Goal: Task Accomplishment & Management: Manage account settings

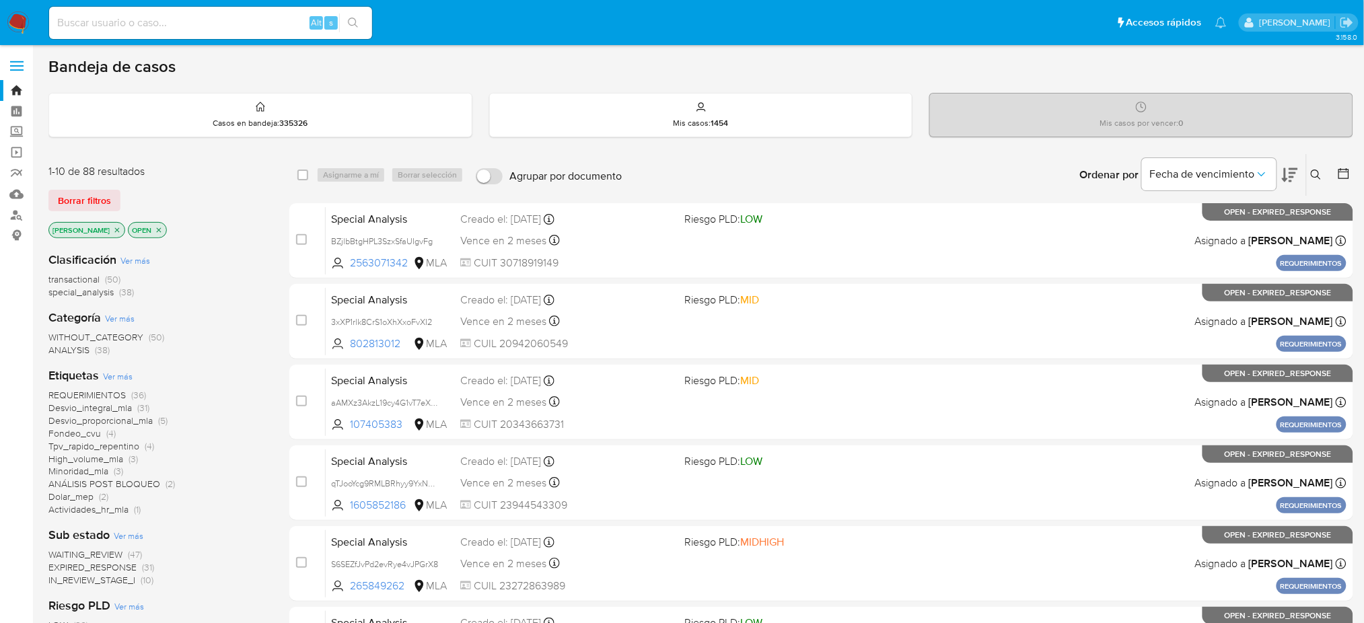
click at [180, 27] on input at bounding box center [210, 22] width 323 height 17
paste input "0HwB7UwKMD8p0S45cAL5VkDQ"
click at [180, 27] on input "0HwB7UwKMD8p0S45cAL5VkDQ" at bounding box center [210, 22] width 323 height 17
type input "0HwB7UwKMD8p0S45cAL5VkDQ"
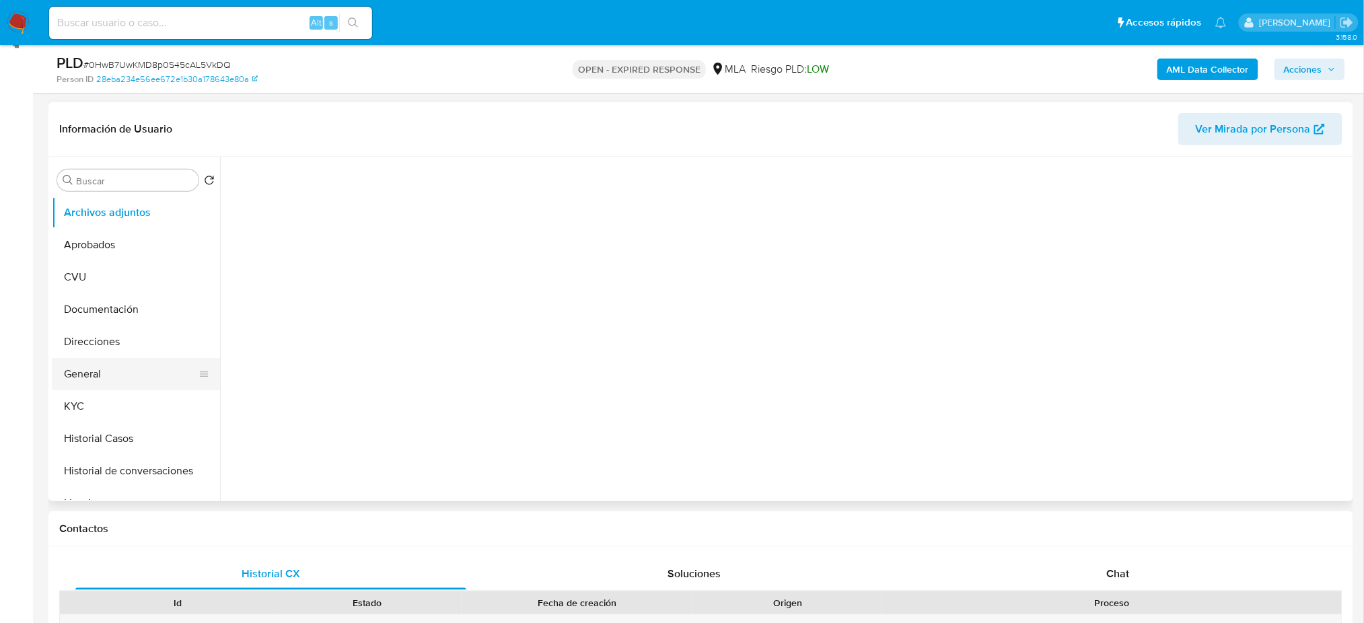
scroll to position [89, 0]
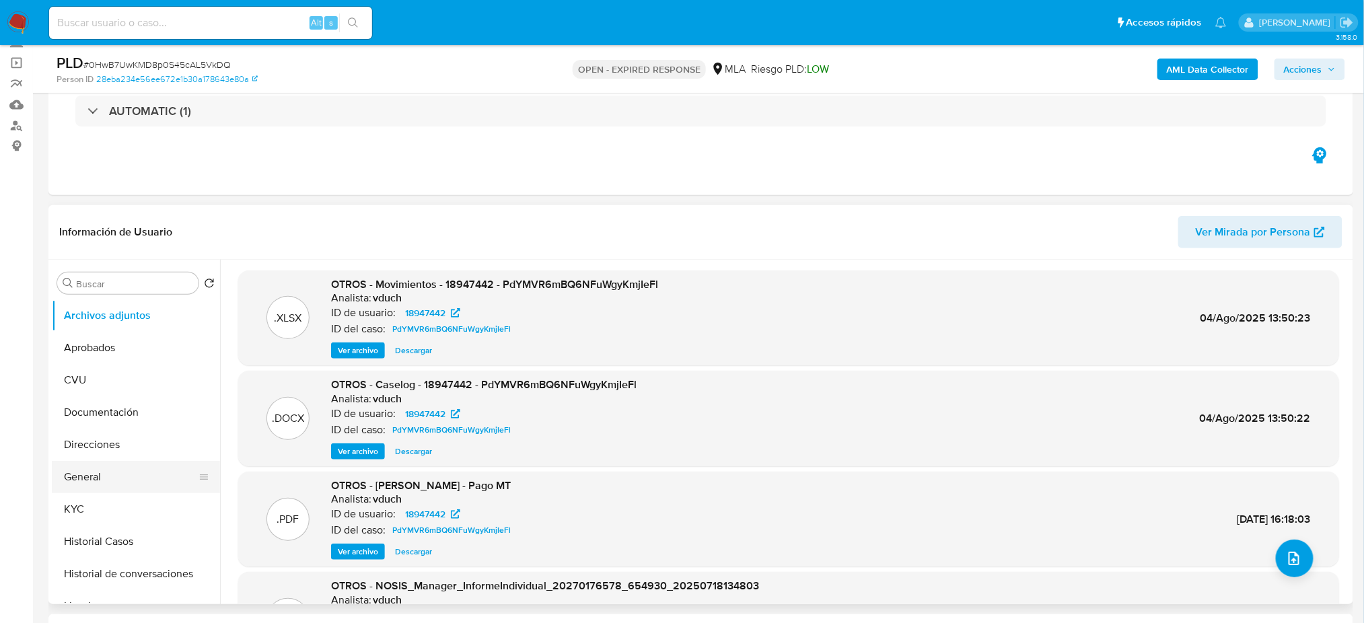
click at [126, 477] on button "General" at bounding box center [130, 477] width 157 height 32
select select "10"
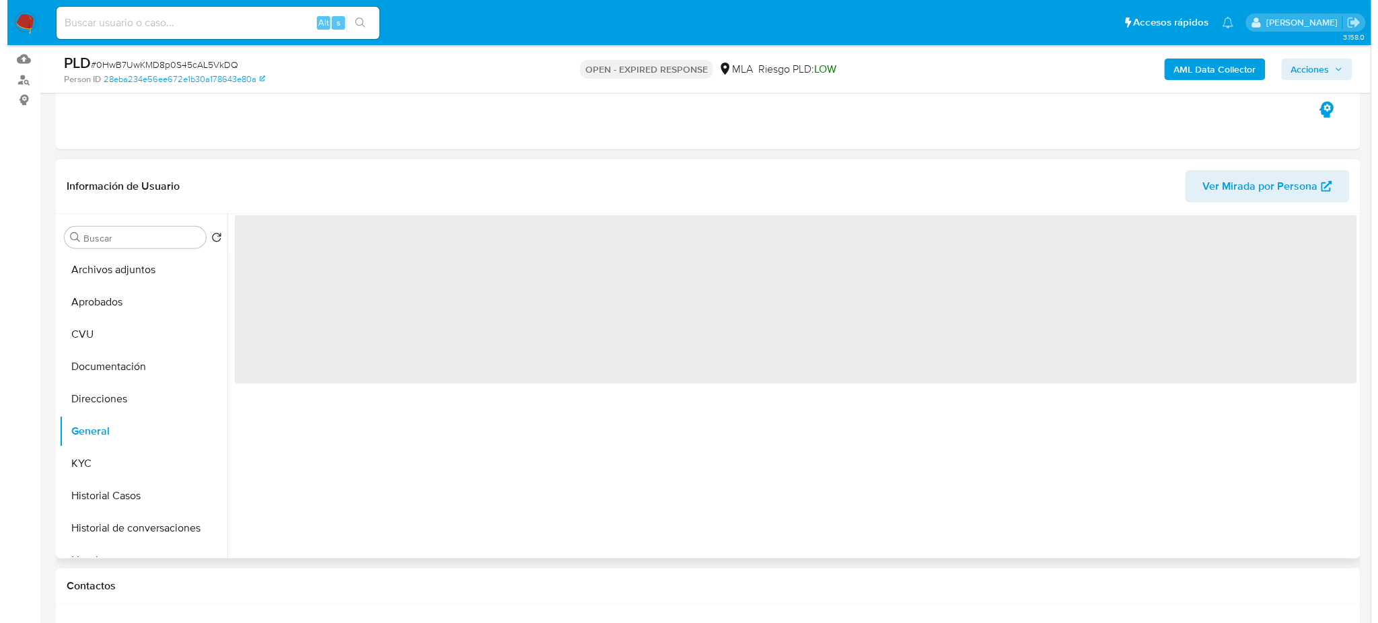
scroll to position [179, 0]
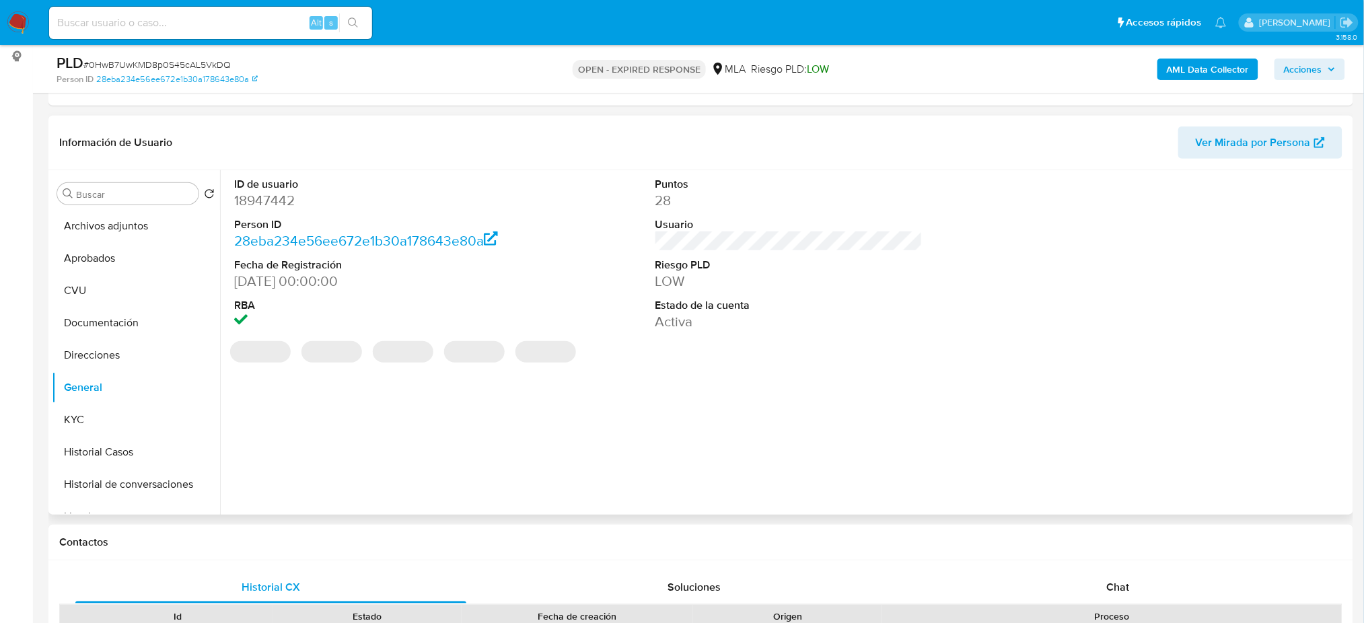
click at [271, 198] on dd "18947442" at bounding box center [367, 200] width 267 height 19
copy dd "18947442"
click at [112, 225] on button "Archivos adjuntos" at bounding box center [130, 226] width 157 height 32
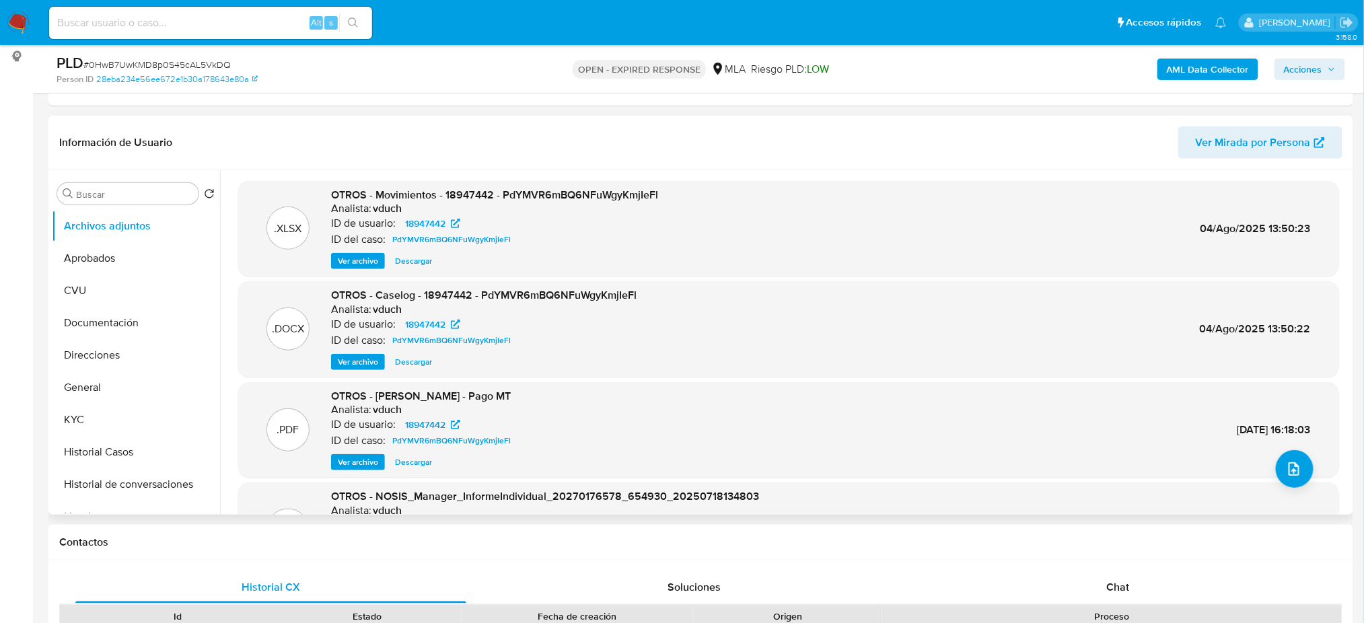
click at [357, 358] on span "Ver archivo" at bounding box center [358, 361] width 40 height 13
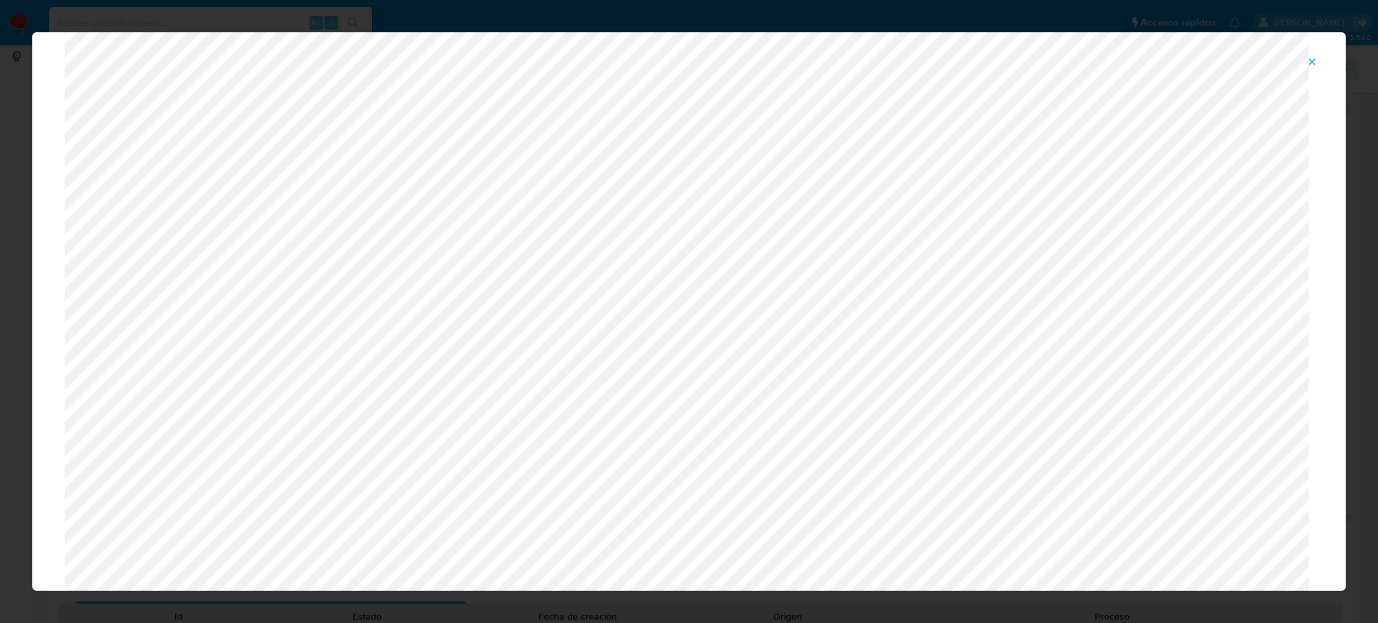
scroll to position [0, 0]
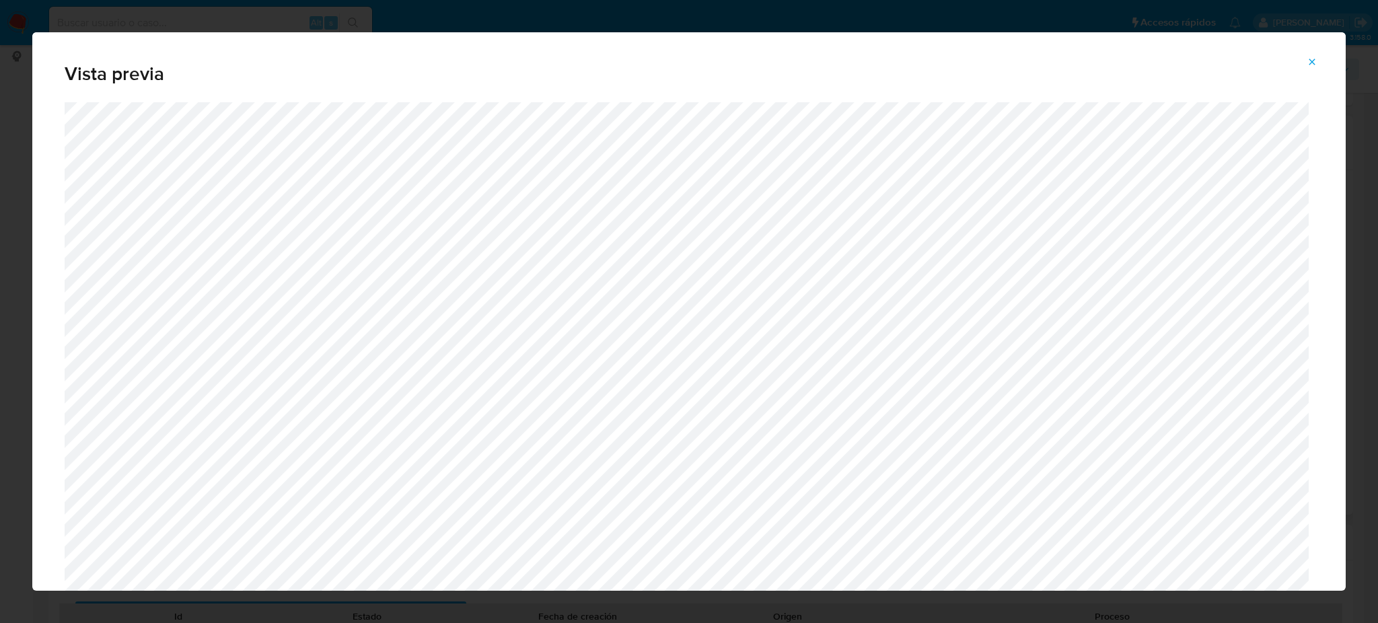
click at [1317, 59] on icon "Attachment preview" at bounding box center [1311, 62] width 11 height 11
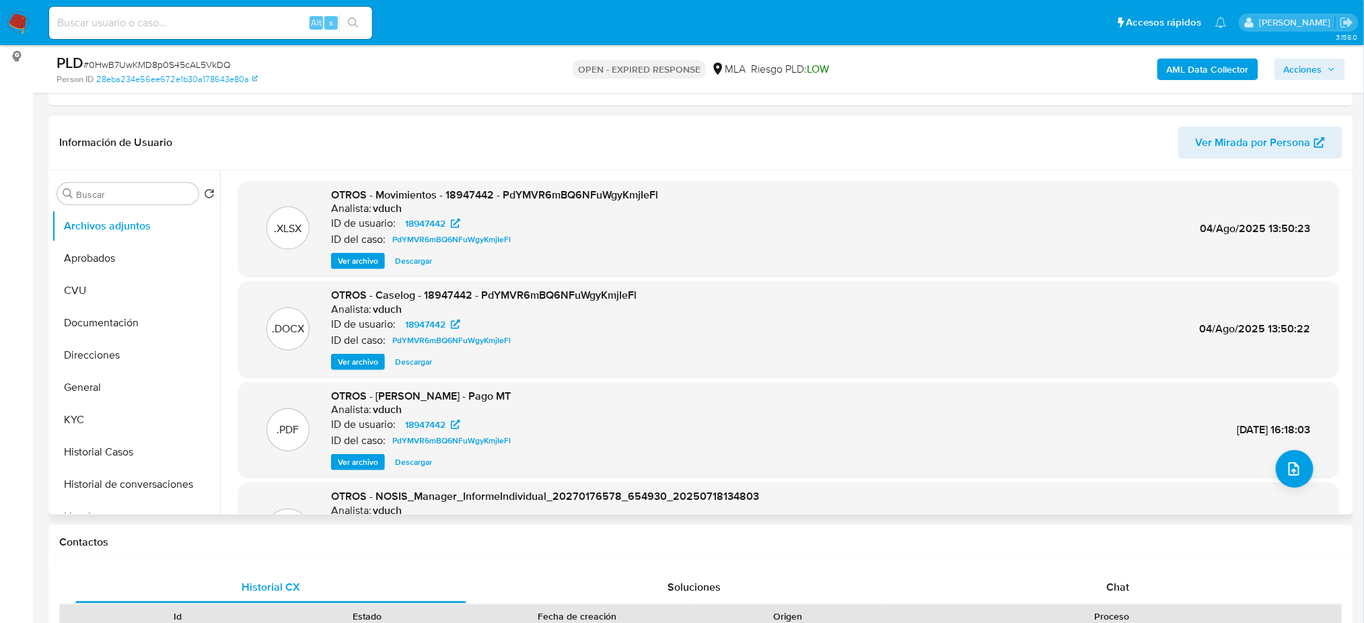
click at [352, 364] on span "Ver archivo" at bounding box center [358, 361] width 40 height 13
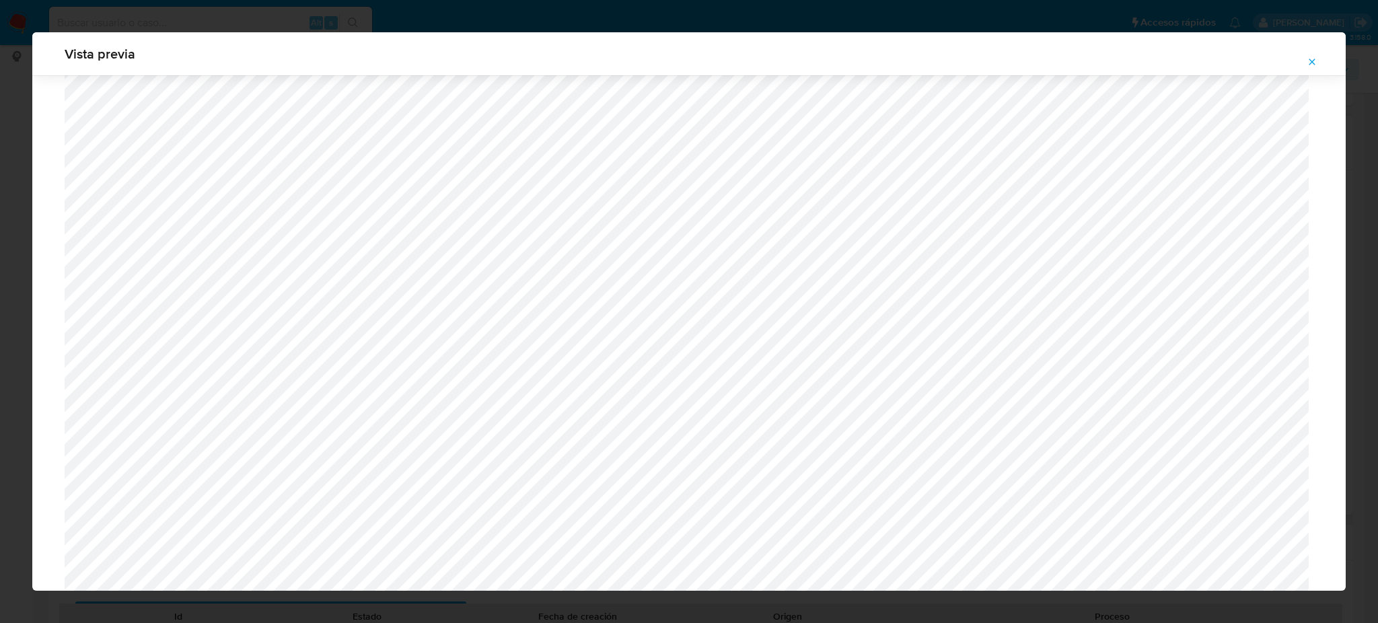
scroll to position [511, 0]
click at [1316, 57] on icon "Attachment preview" at bounding box center [1311, 62] width 11 height 11
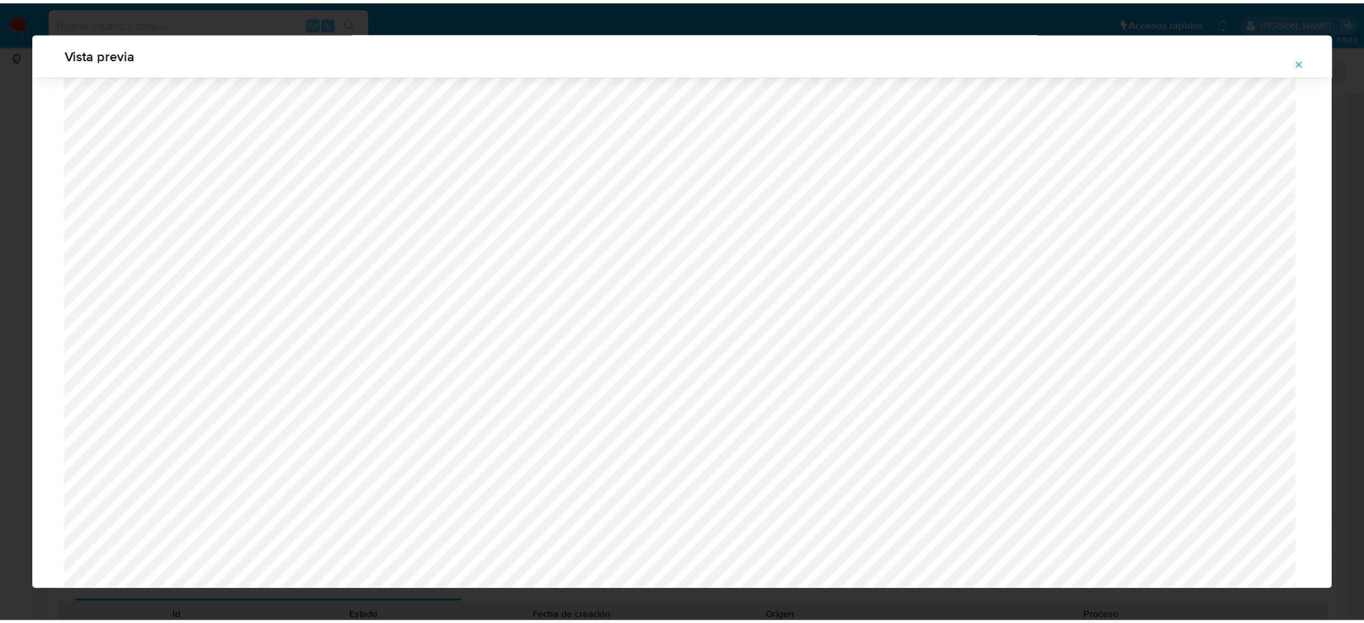
scroll to position [0, 0]
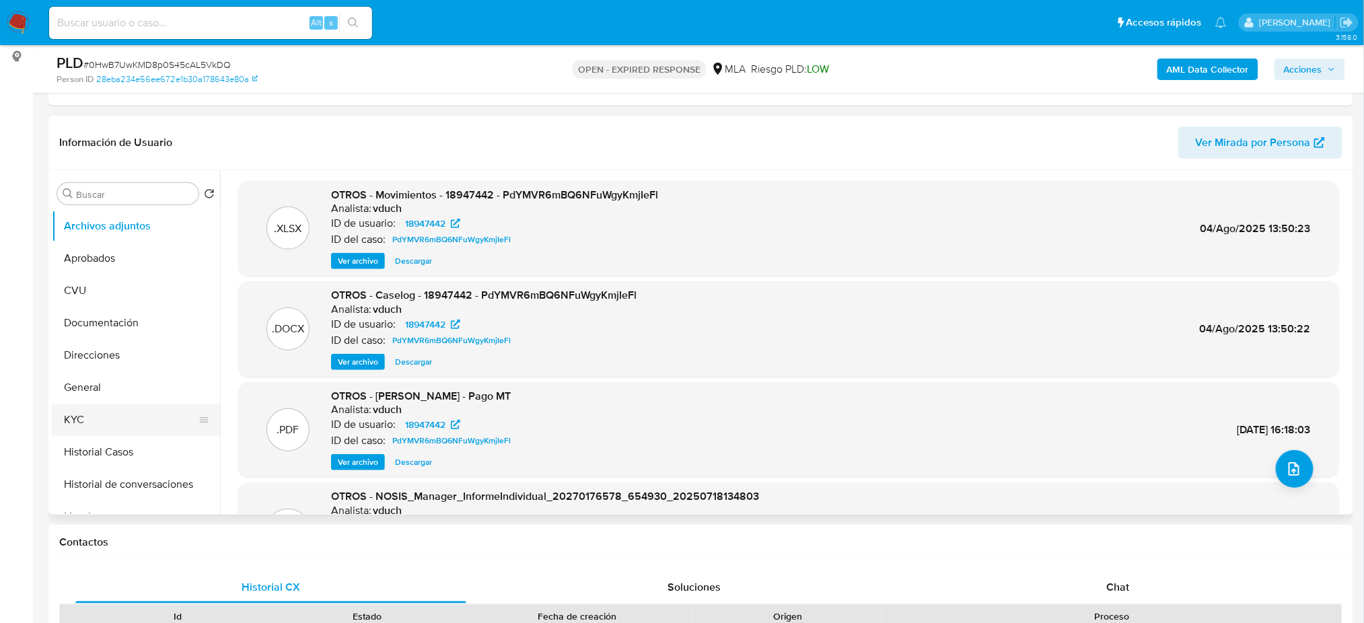
click at [98, 420] on button "KYC" at bounding box center [130, 420] width 157 height 32
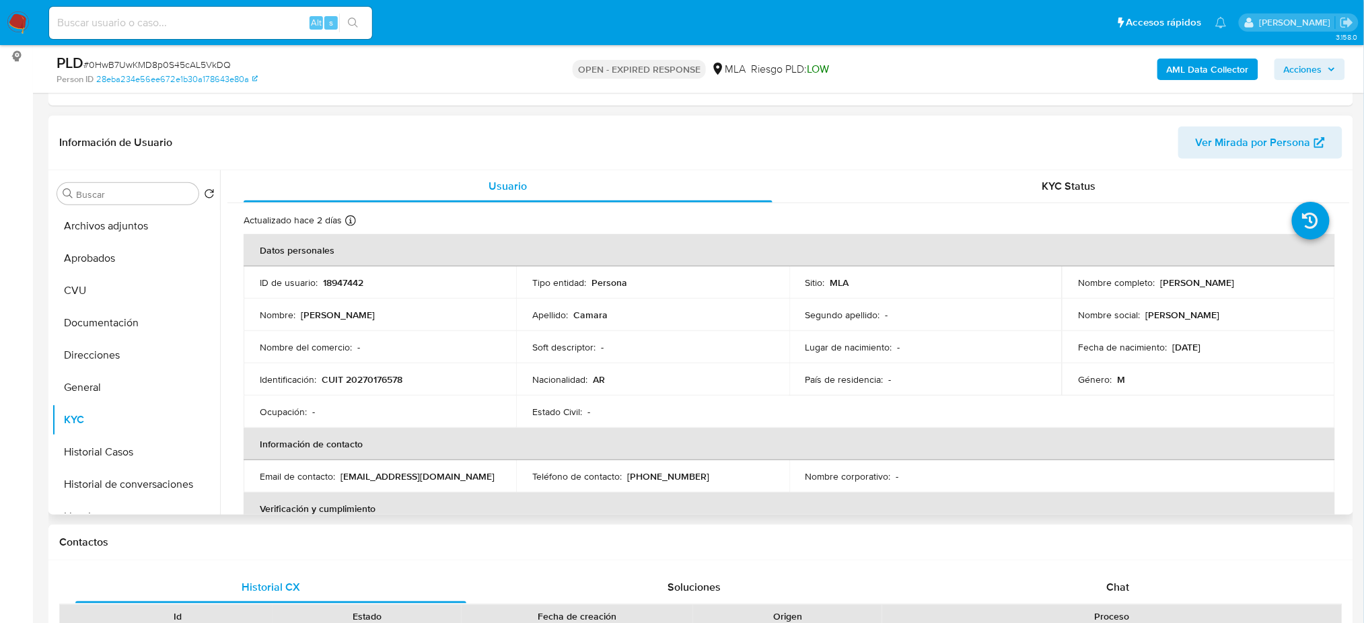
click at [383, 371] on td "Identificación : CUIT 20270176578" at bounding box center [380, 379] width 272 height 32
click at [382, 371] on td "Identificación : CUIT 20270176578" at bounding box center [380, 379] width 272 height 32
click at [392, 379] on p "CUIT 20270176578" at bounding box center [362, 379] width 81 height 12
copy p "20270176578"
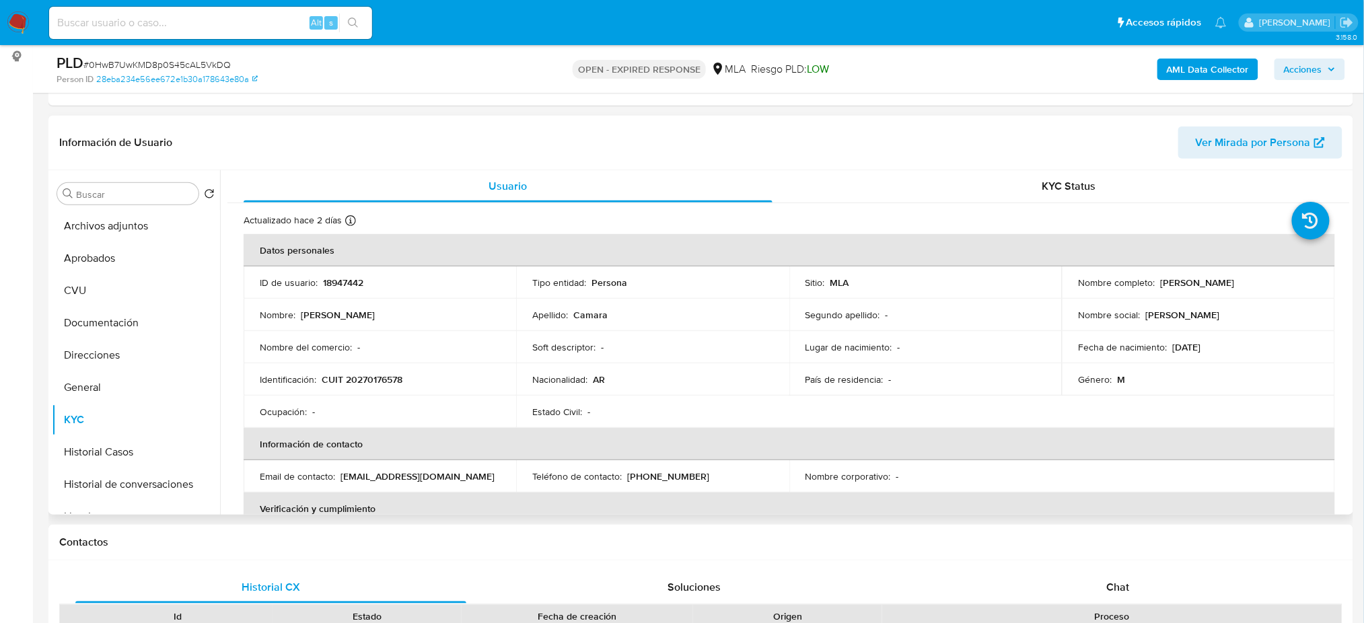
drag, startPoint x: 345, startPoint y: 398, endPoint x: 346, endPoint y: 391, distance: 6.9
click at [345, 397] on td "Ocupación : -" at bounding box center [380, 412] width 272 height 32
drag, startPoint x: 357, startPoint y: 378, endPoint x: 396, endPoint y: 377, distance: 38.4
click at [396, 377] on p "CUIT 20270176578" at bounding box center [362, 379] width 81 height 12
copy p "27017657"
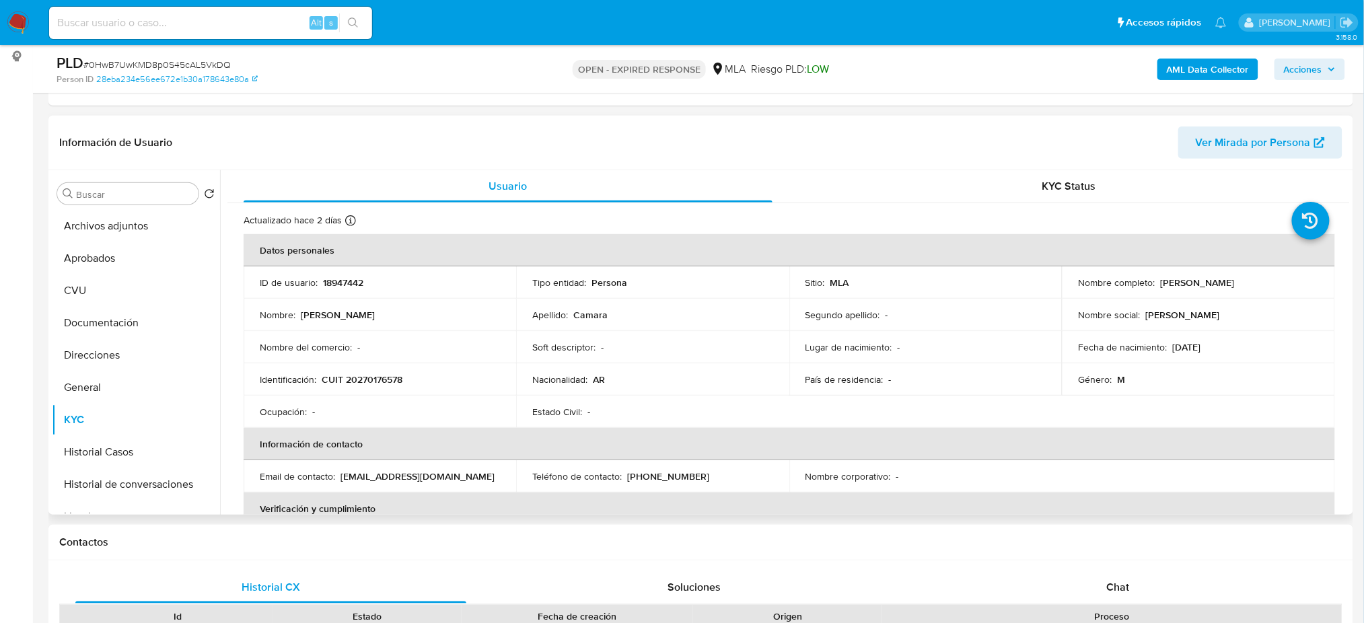
click at [409, 408] on div "Ocupación : -" at bounding box center [380, 412] width 240 height 12
click at [369, 380] on p "CUIT 20270176578" at bounding box center [362, 379] width 81 height 12
copy p "20270176578"
click at [465, 381] on div "Identificación : CUIT 20270176578" at bounding box center [380, 379] width 240 height 12
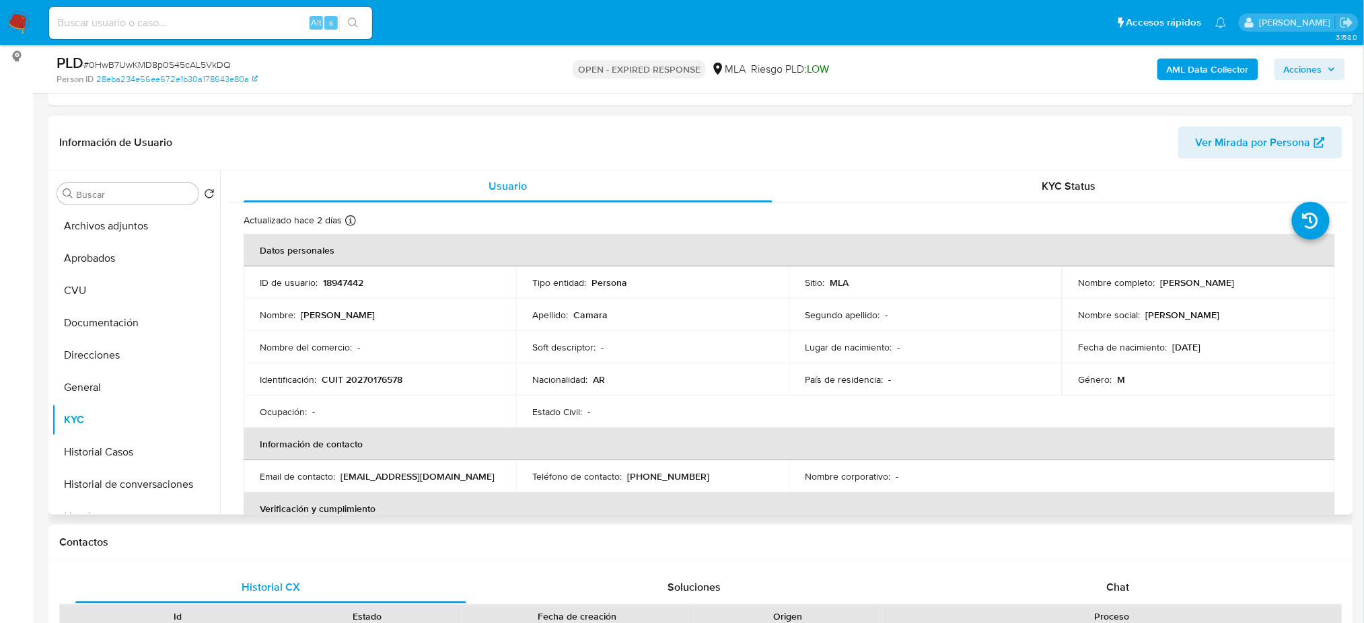
click at [386, 377] on p "CUIT 20270176578" at bounding box center [362, 379] width 81 height 12
copy p "20270176578"
drag, startPoint x: 1155, startPoint y: 285, endPoint x: 1289, endPoint y: 283, distance: 133.9
click at [1289, 283] on div "Nombre completo : Jose Lucas Camara" at bounding box center [1198, 283] width 240 height 12
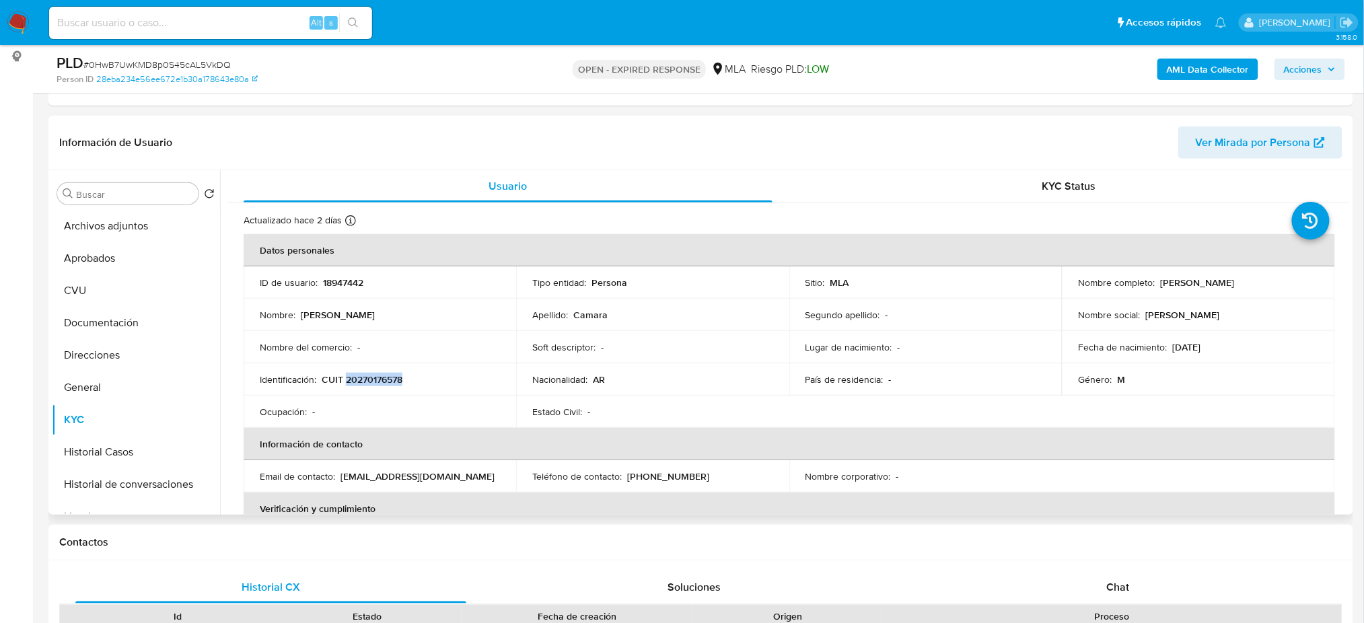
copy p "[PERSON_NAME]"
click at [1023, 376] on div "País de residencia : -" at bounding box center [925, 379] width 240 height 12
click at [104, 290] on button "CVU" at bounding box center [130, 290] width 157 height 32
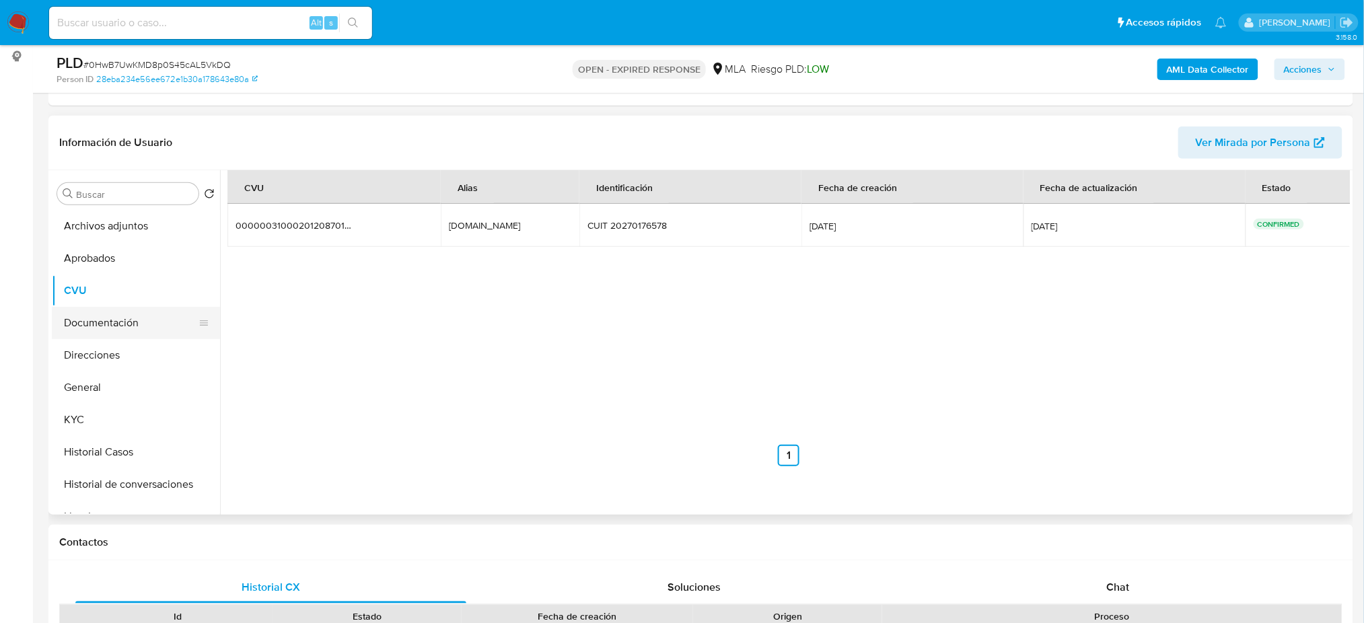
click at [105, 324] on button "Documentación" at bounding box center [130, 323] width 157 height 32
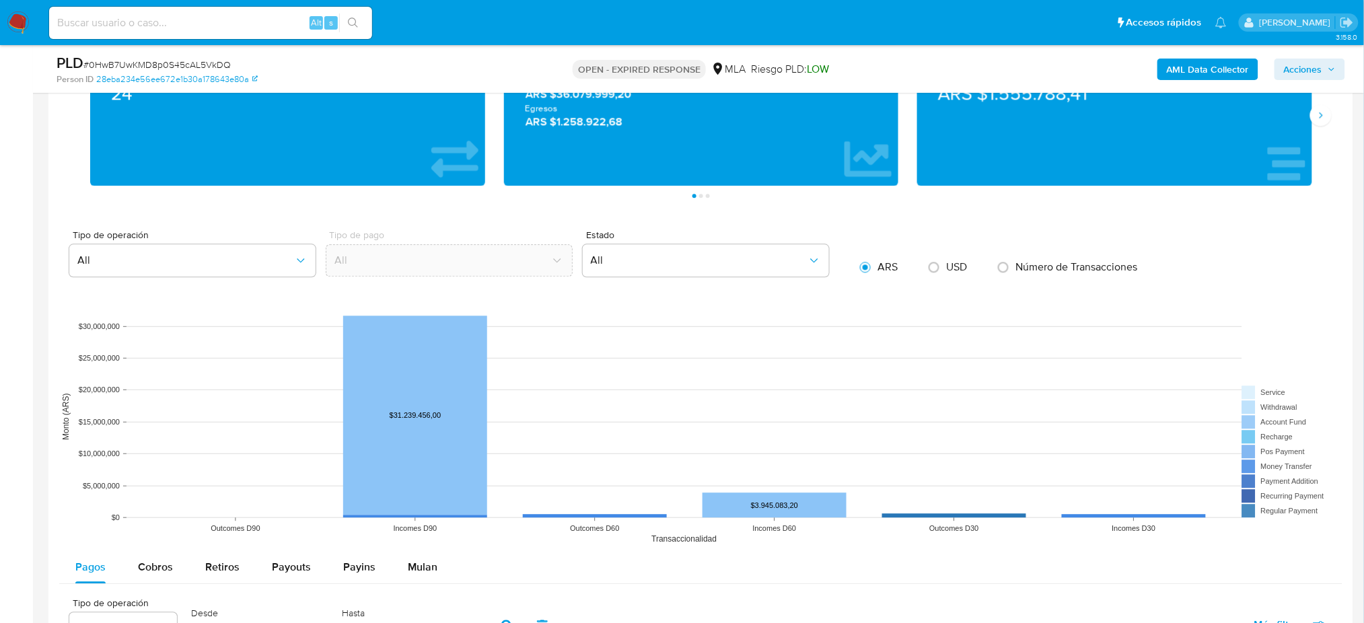
scroll to position [614, 0]
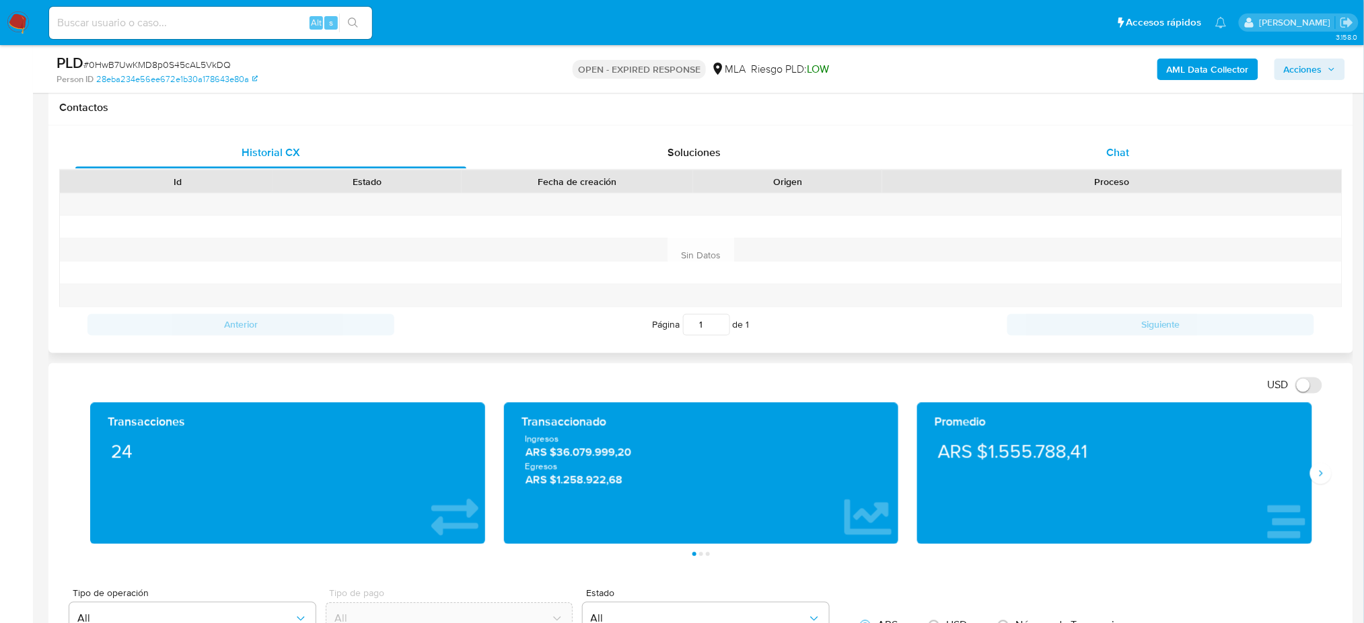
click at [1100, 154] on div "Chat" at bounding box center [1117, 153] width 391 height 32
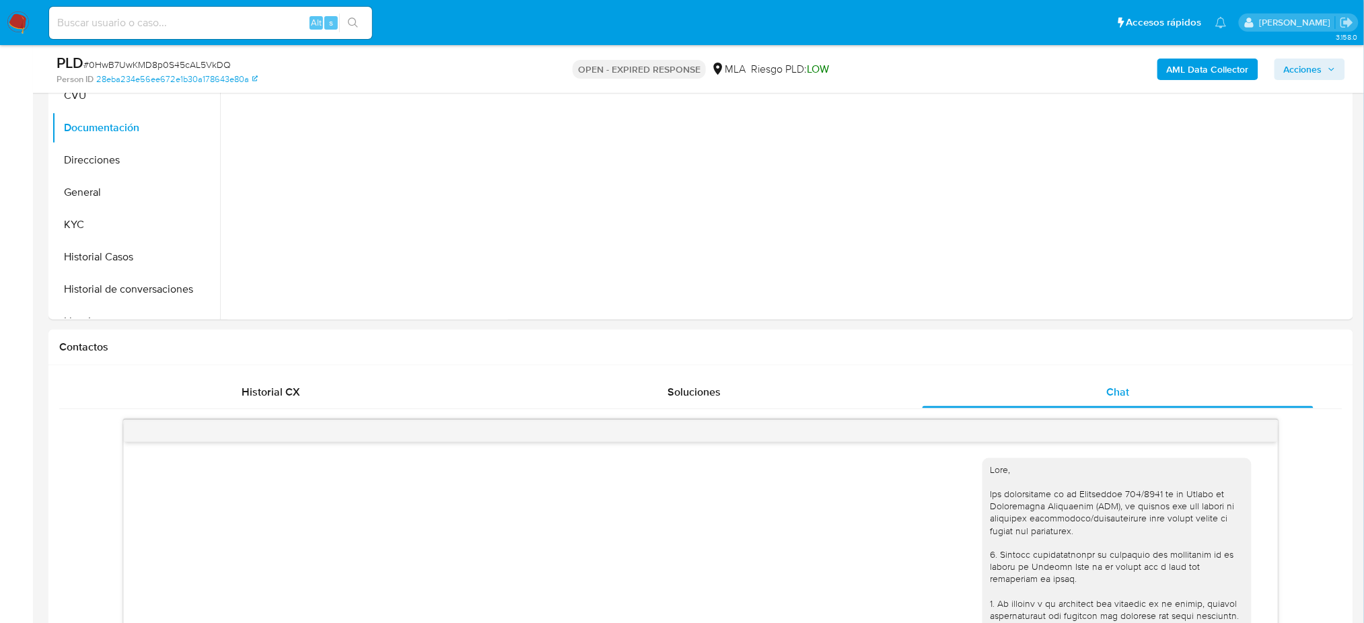
scroll to position [75, 0]
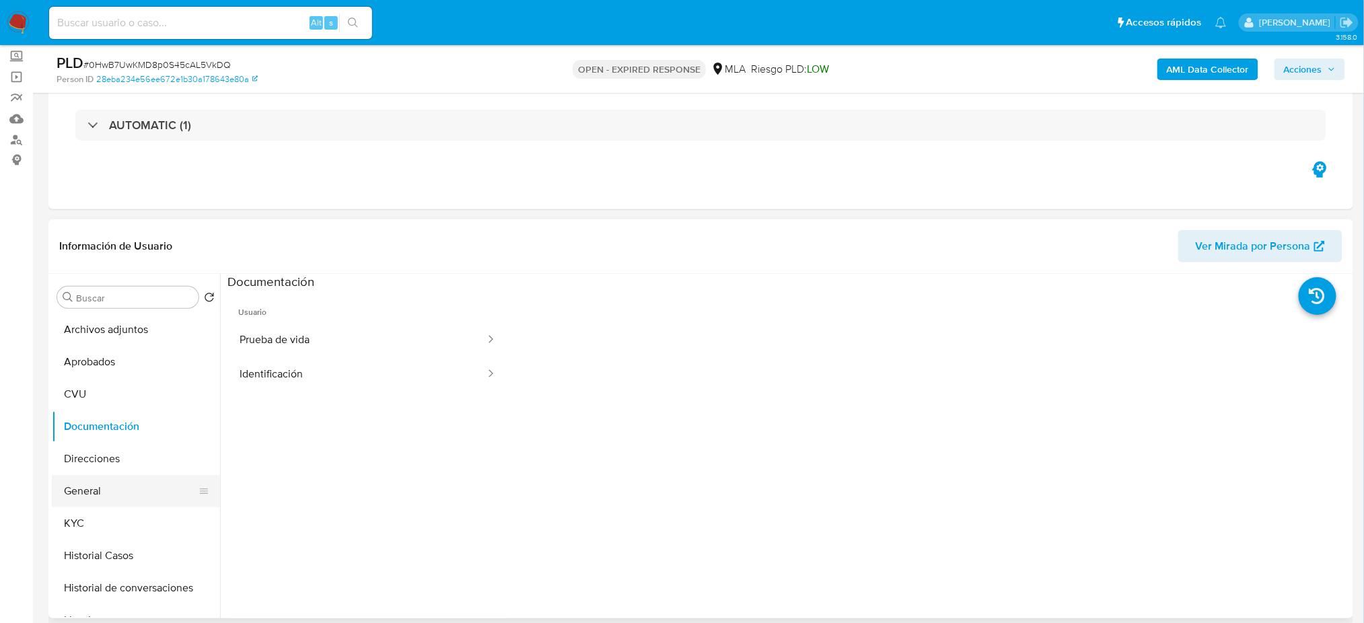
click at [128, 486] on button "General" at bounding box center [130, 491] width 157 height 32
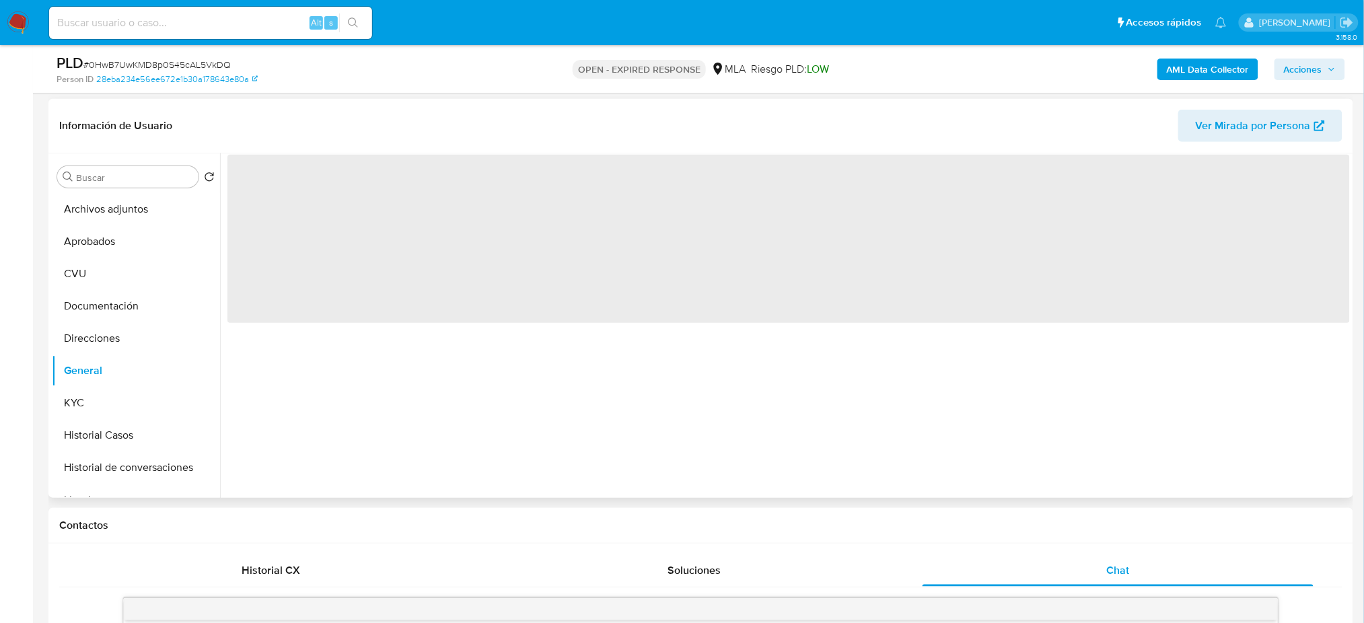
scroll to position [165, 0]
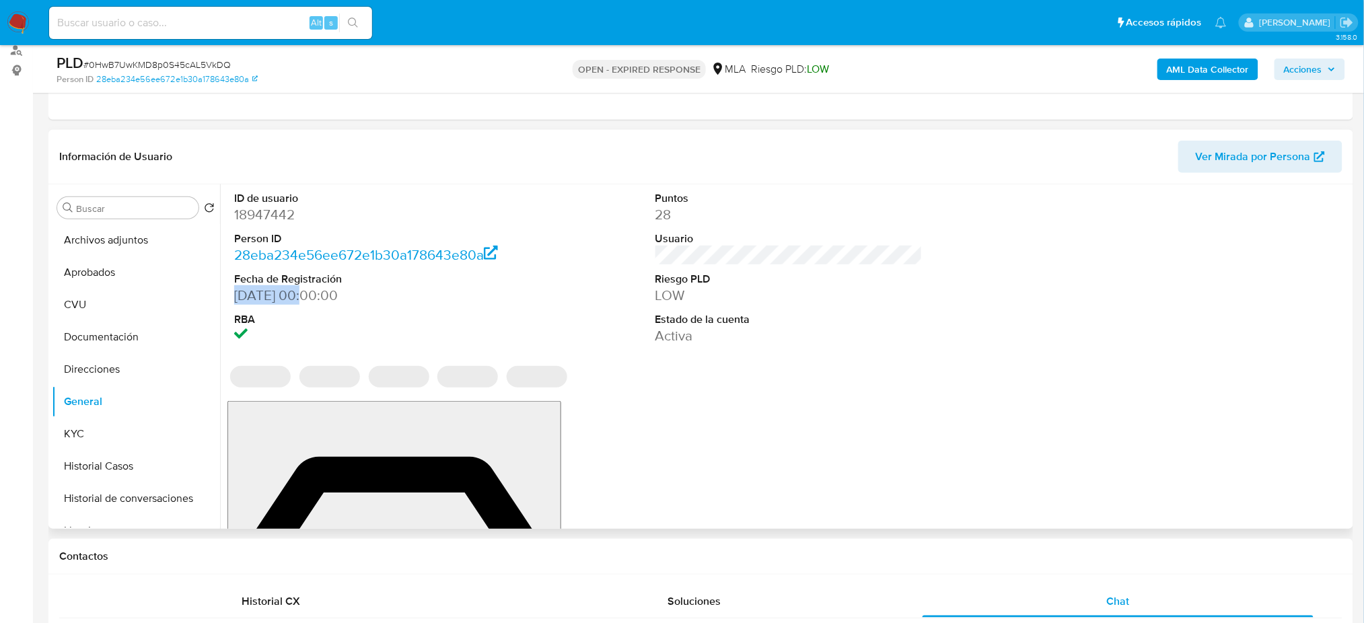
drag, startPoint x: 305, startPoint y: 295, endPoint x: 231, endPoint y: 296, distance: 74.7
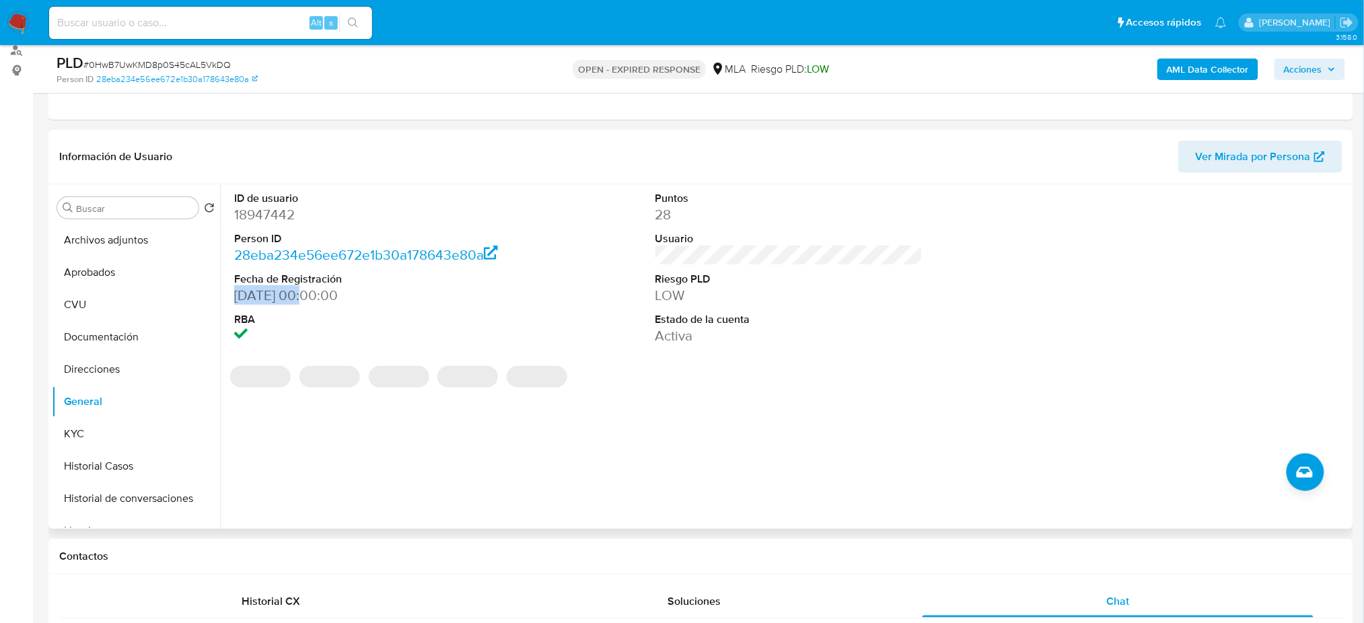
click at [231, 296] on div "ID de usuario 18947442 Person ID 28eba234e56ee672e1b30a178643e80a Fecha de Regi…" at bounding box center [367, 268] width 281 height 168
copy dd "26/03/2003"
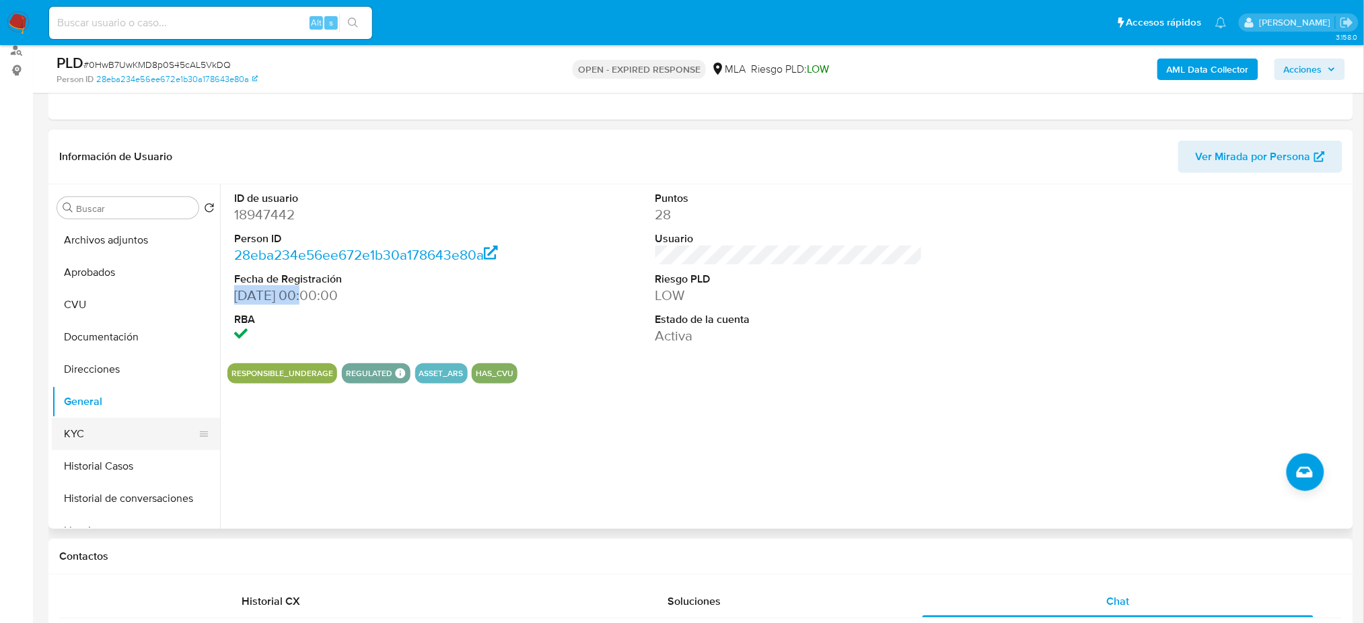
click at [102, 427] on button "KYC" at bounding box center [130, 434] width 157 height 32
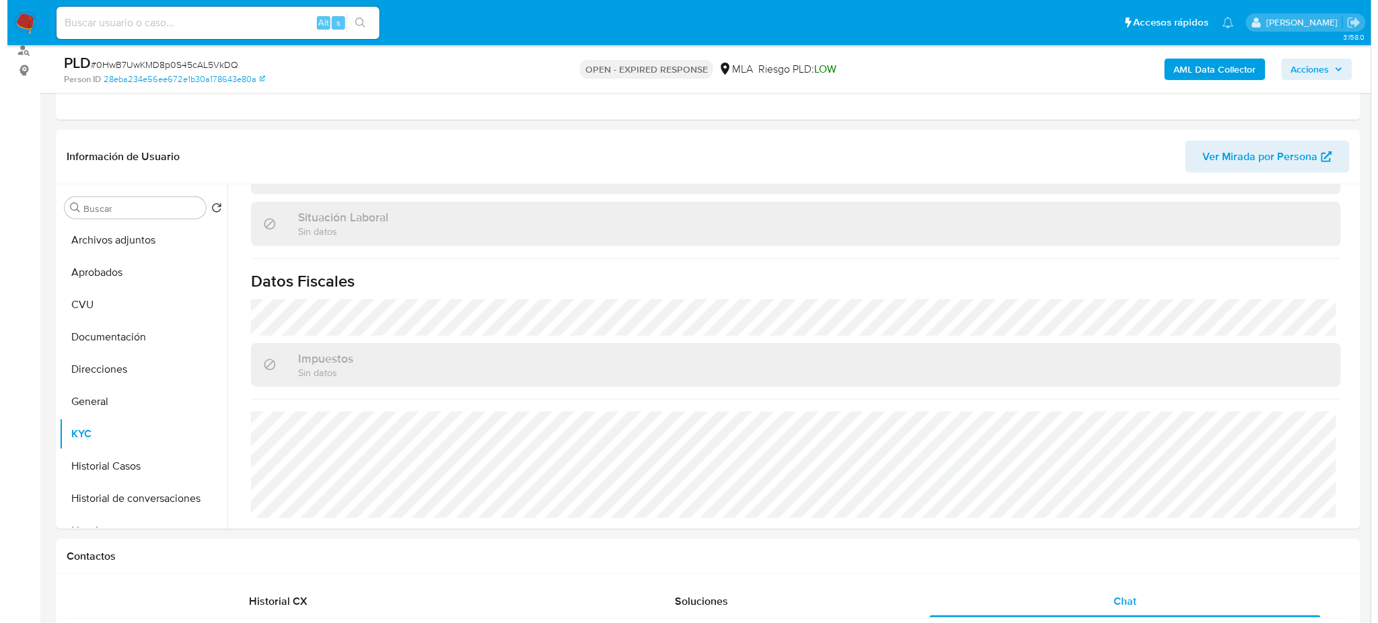
scroll to position [0, 0]
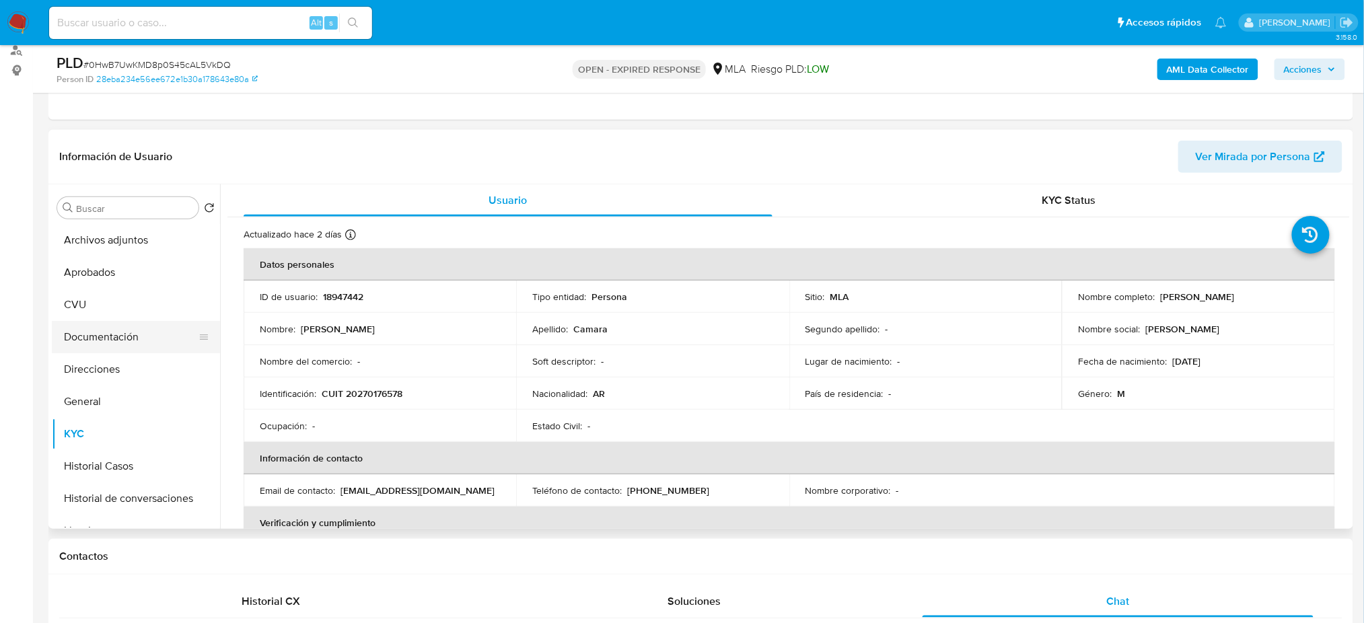
click at [118, 330] on button "Documentación" at bounding box center [130, 337] width 157 height 32
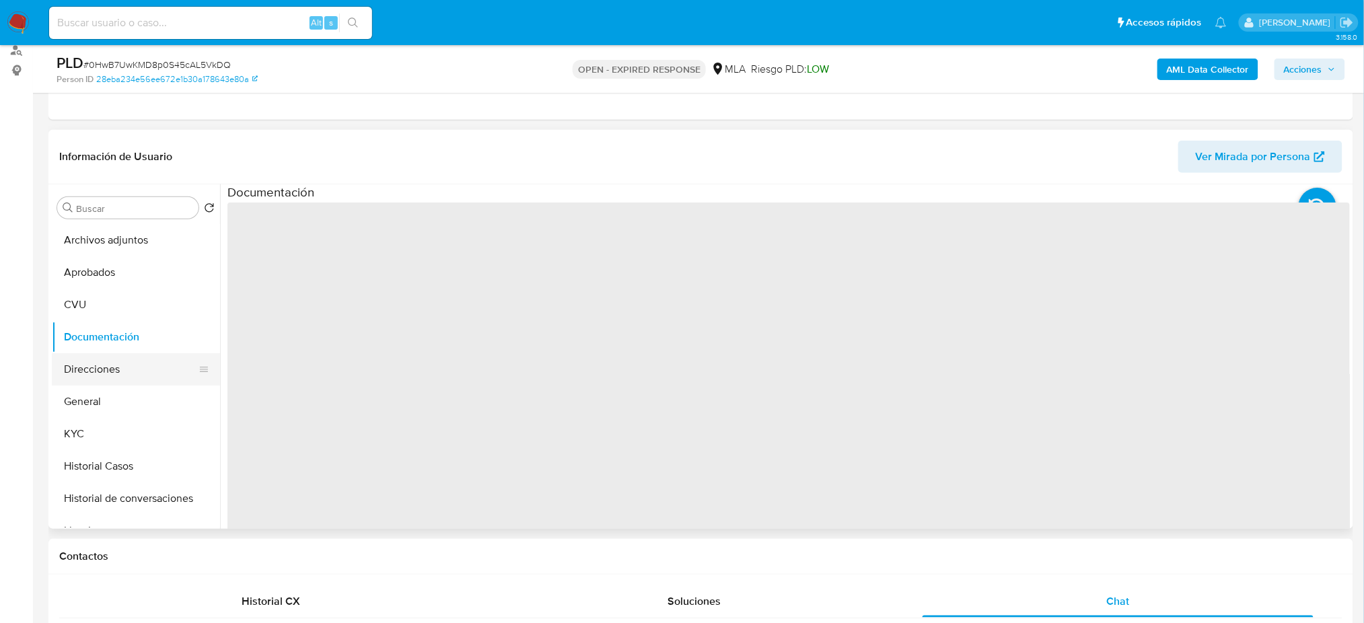
click at [106, 364] on button "Direcciones" at bounding box center [130, 369] width 157 height 32
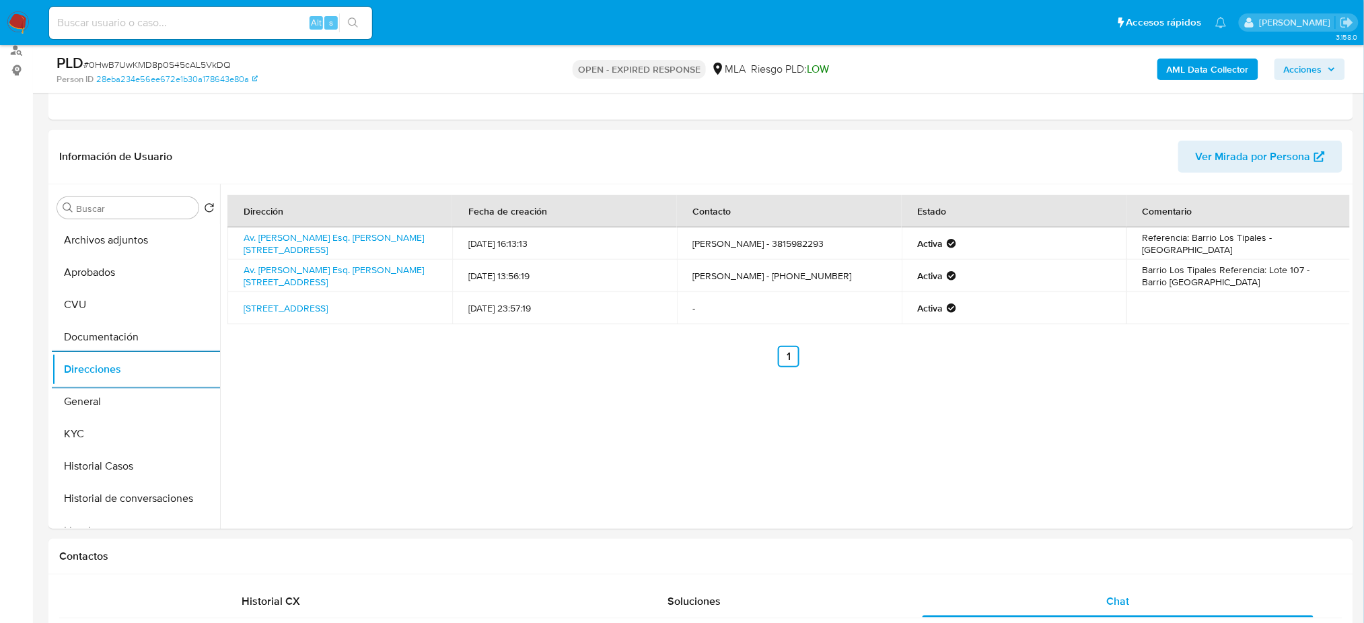
drag, startPoint x: 130, startPoint y: 239, endPoint x: 0, endPoint y: 295, distance: 141.3
click at [129, 240] on button "Archivos adjuntos" at bounding box center [136, 240] width 168 height 32
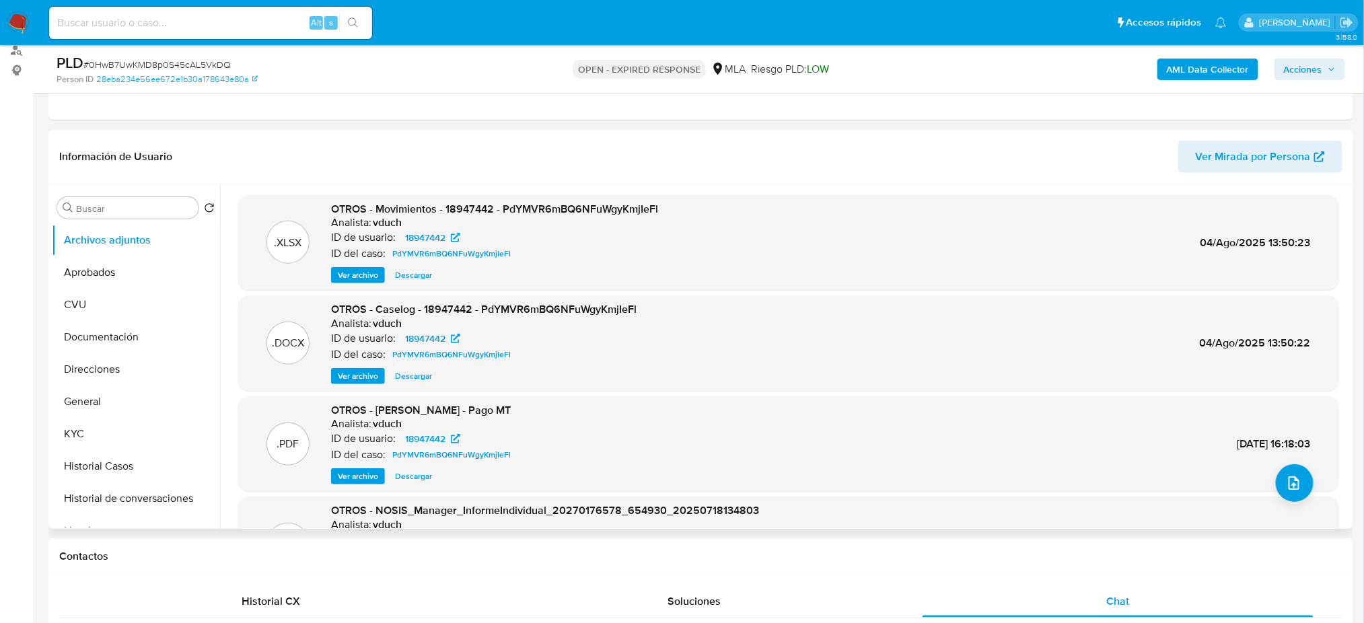
click at [360, 374] on span "Ver archivo" at bounding box center [358, 375] width 40 height 13
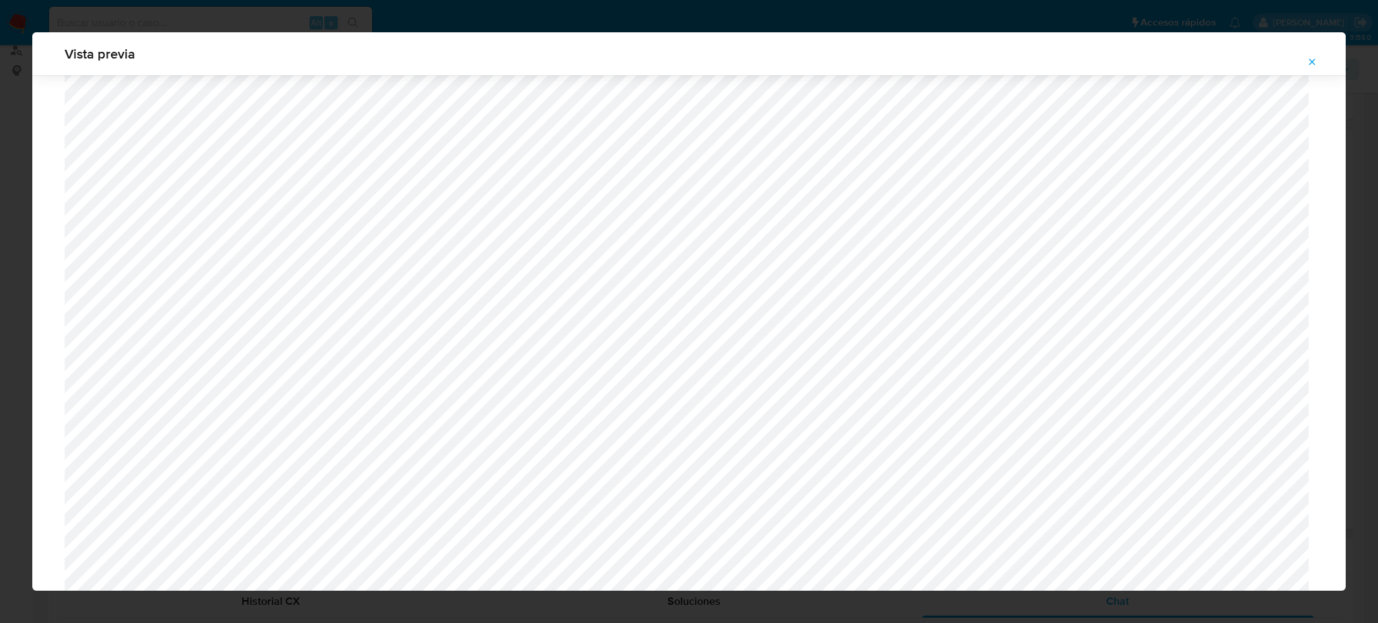
scroll to position [780, 0]
click at [8, 190] on div "Vista previa" at bounding box center [689, 311] width 1378 height 623
click at [1313, 61] on icon "Attachment preview" at bounding box center [1312, 62] width 6 height 6
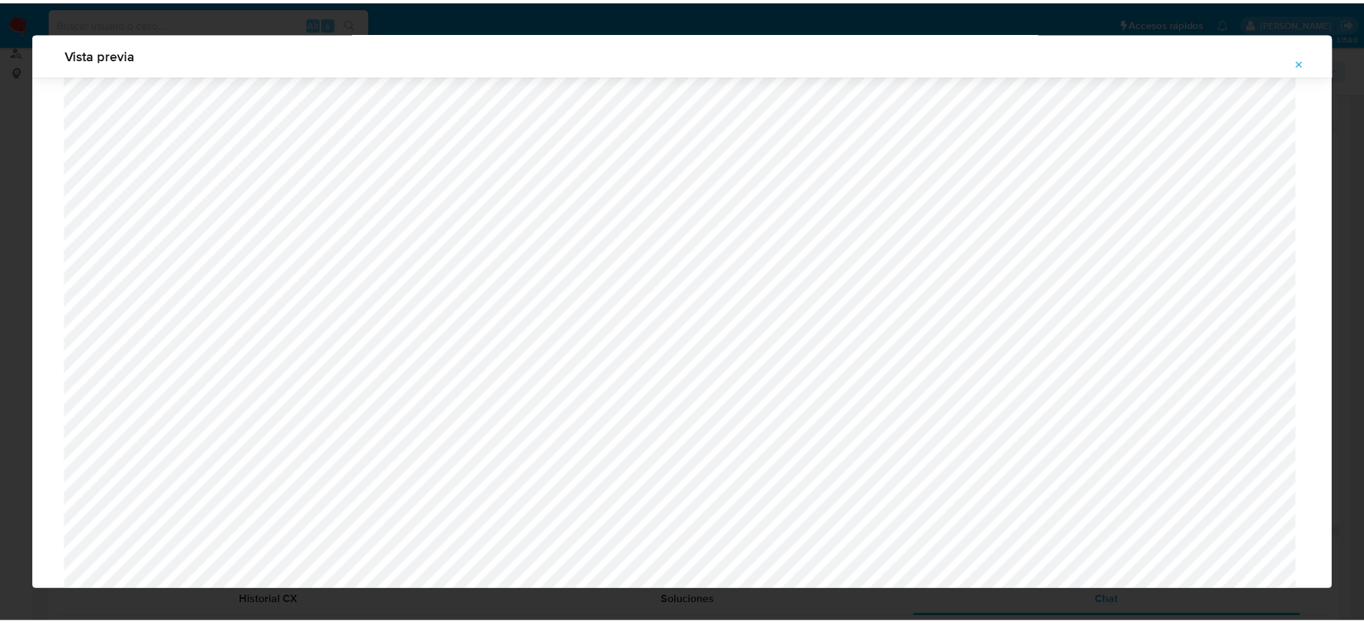
scroll to position [0, 0]
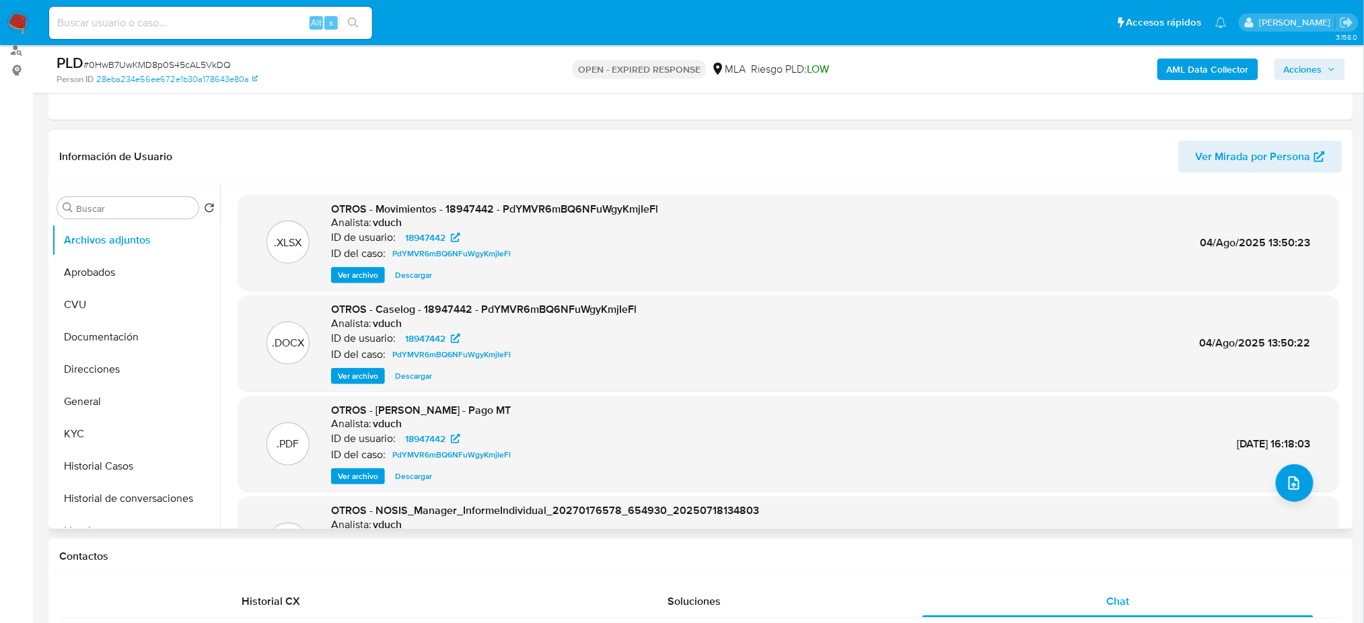
click at [186, 67] on span "# 0HwB7UwKMD8p0S45cAL5VkDQ" at bounding box center [156, 64] width 147 height 13
copy span "0HwB7UwKMD8p0S45cAL5VkDQ"
click at [23, 22] on img at bounding box center [18, 22] width 23 height 23
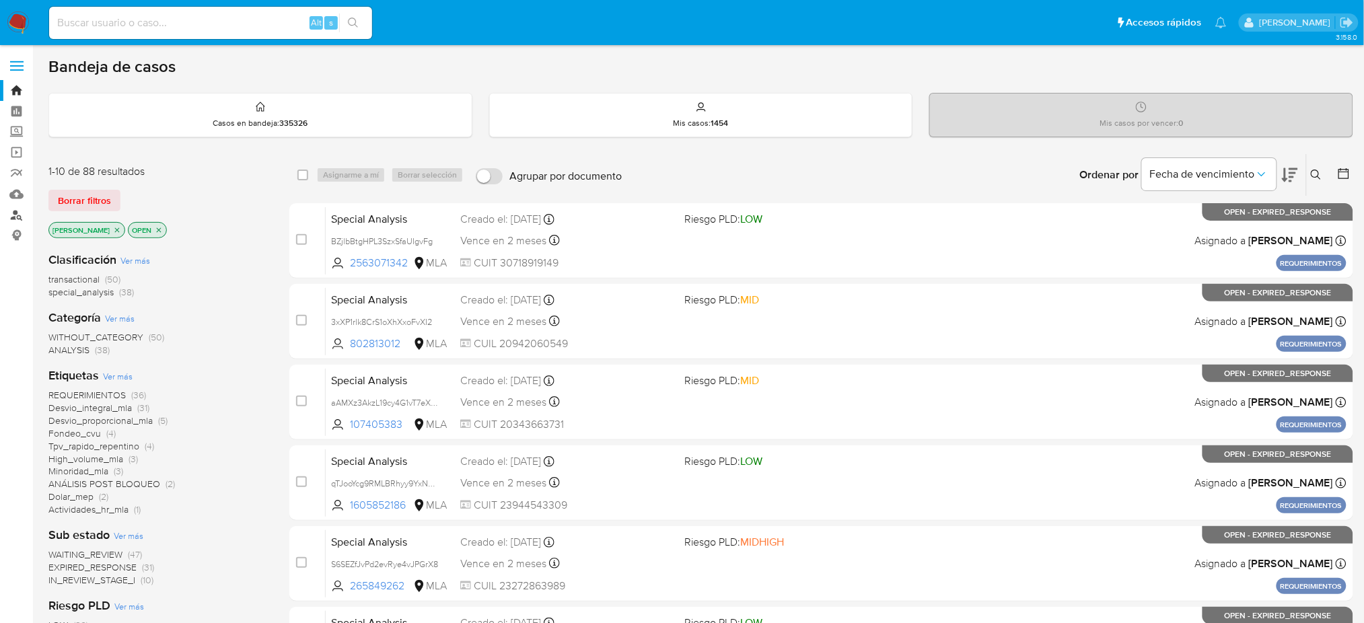
click at [6, 216] on link "Buscador de personas" at bounding box center [80, 215] width 160 height 21
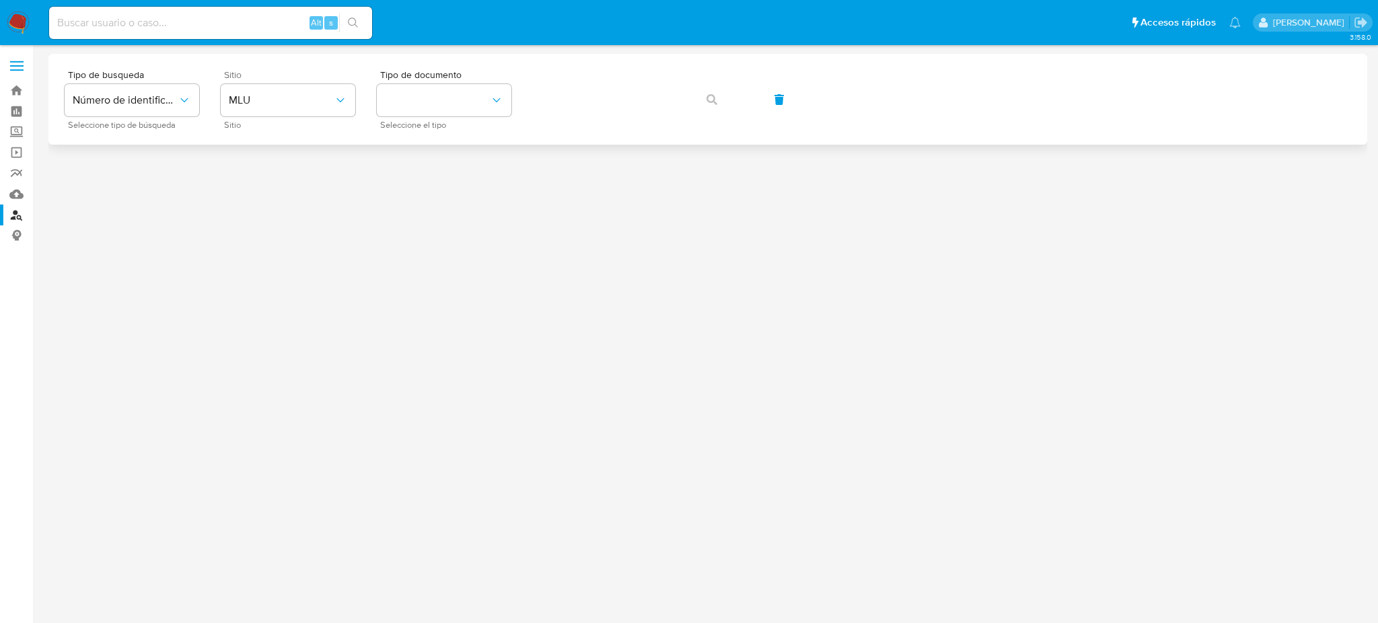
click at [303, 81] on div "Sitio MLU Sitio" at bounding box center [288, 99] width 135 height 59
click at [303, 115] on button "MLU" at bounding box center [288, 100] width 135 height 32
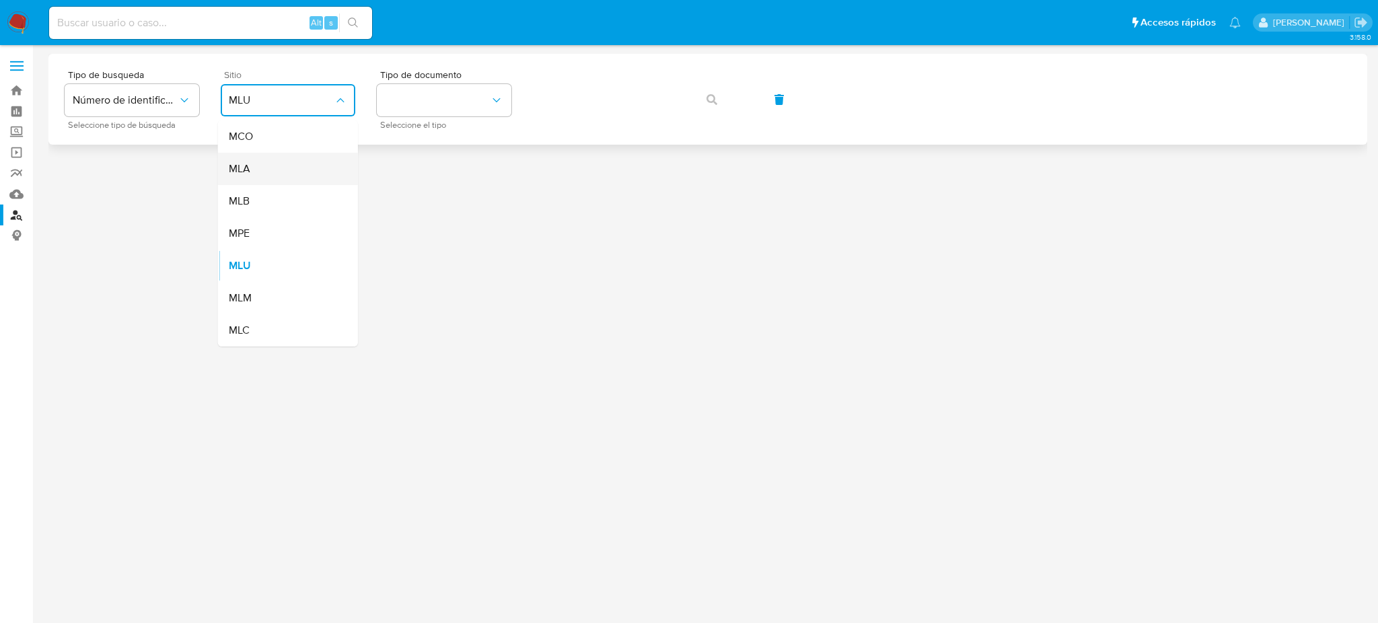
click at [307, 171] on div "MLA" at bounding box center [284, 169] width 110 height 32
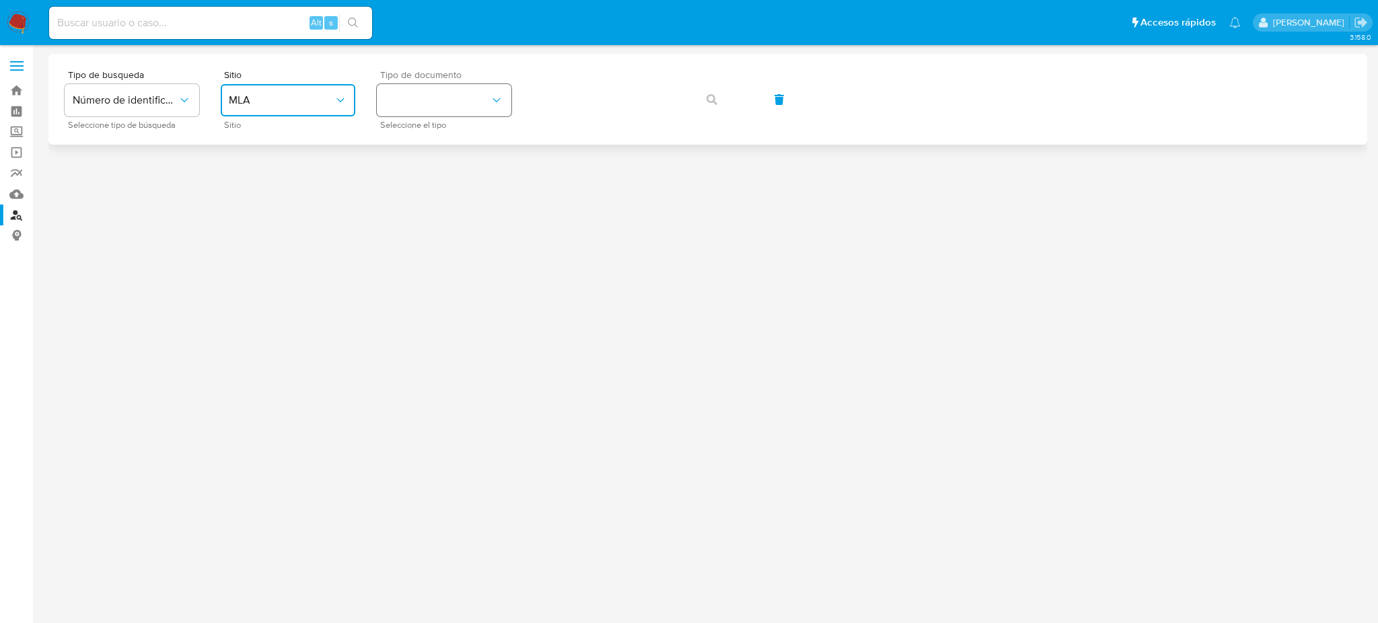
click at [431, 96] on button "identificationType" at bounding box center [444, 100] width 135 height 32
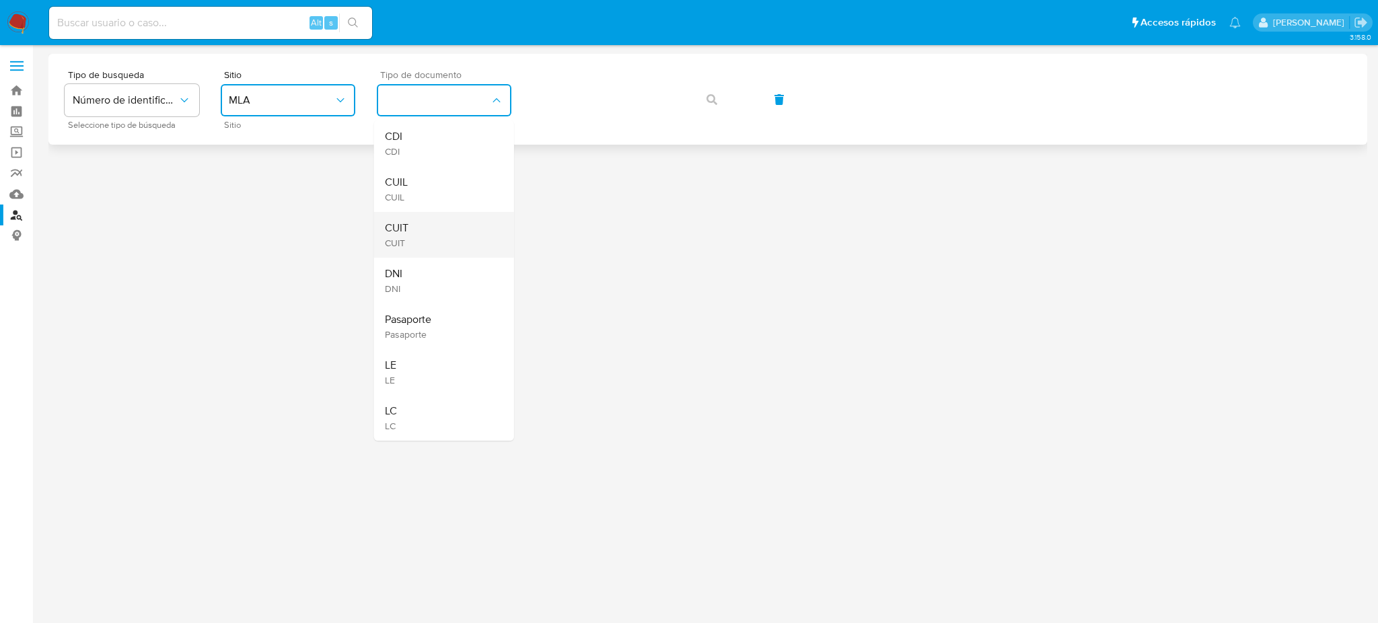
click at [456, 231] on div "CUIT CUIT" at bounding box center [440, 235] width 110 height 46
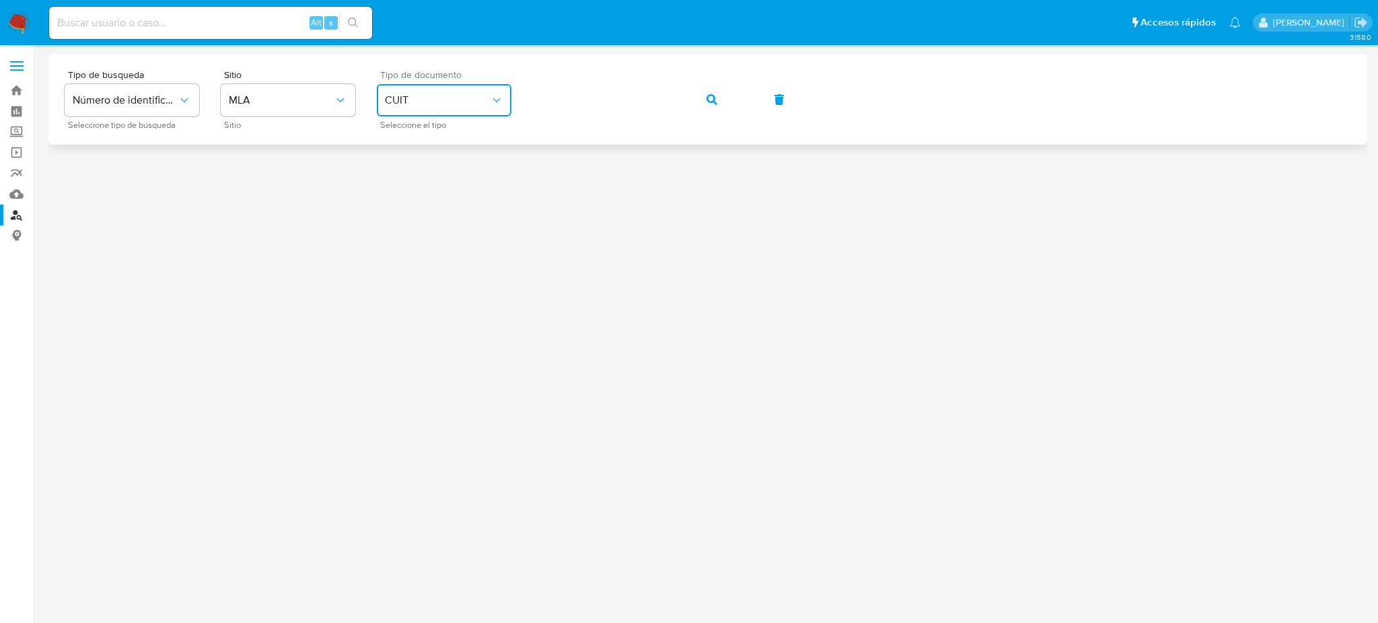
click at [696, 102] on button "button" at bounding box center [712, 99] width 46 height 32
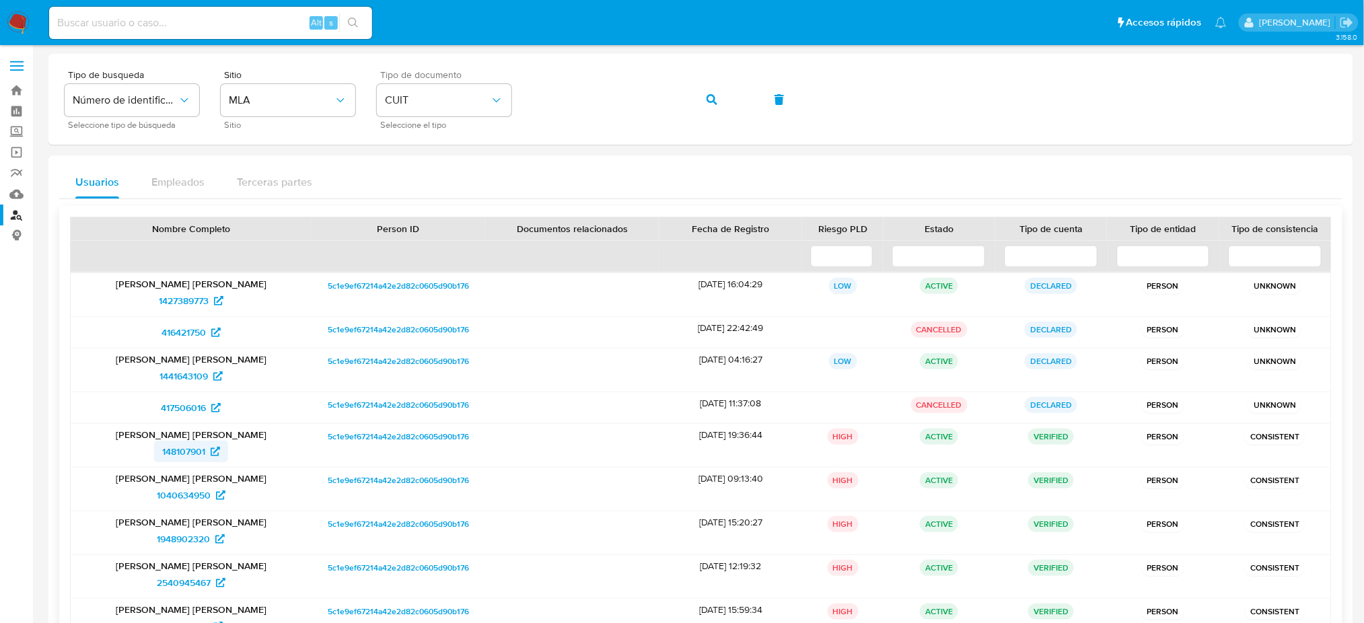
click at [196, 442] on span "148107901" at bounding box center [183, 452] width 43 height 22
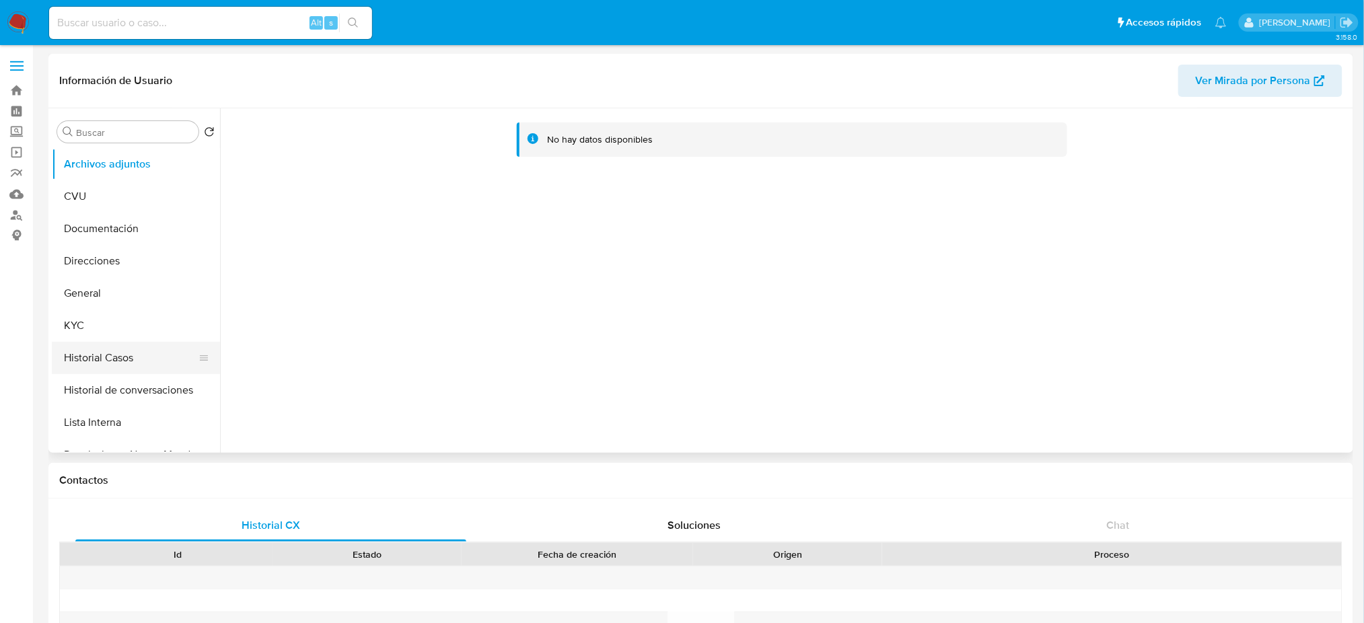
click at [113, 362] on button "Historial Casos" at bounding box center [130, 358] width 157 height 32
select select "10"
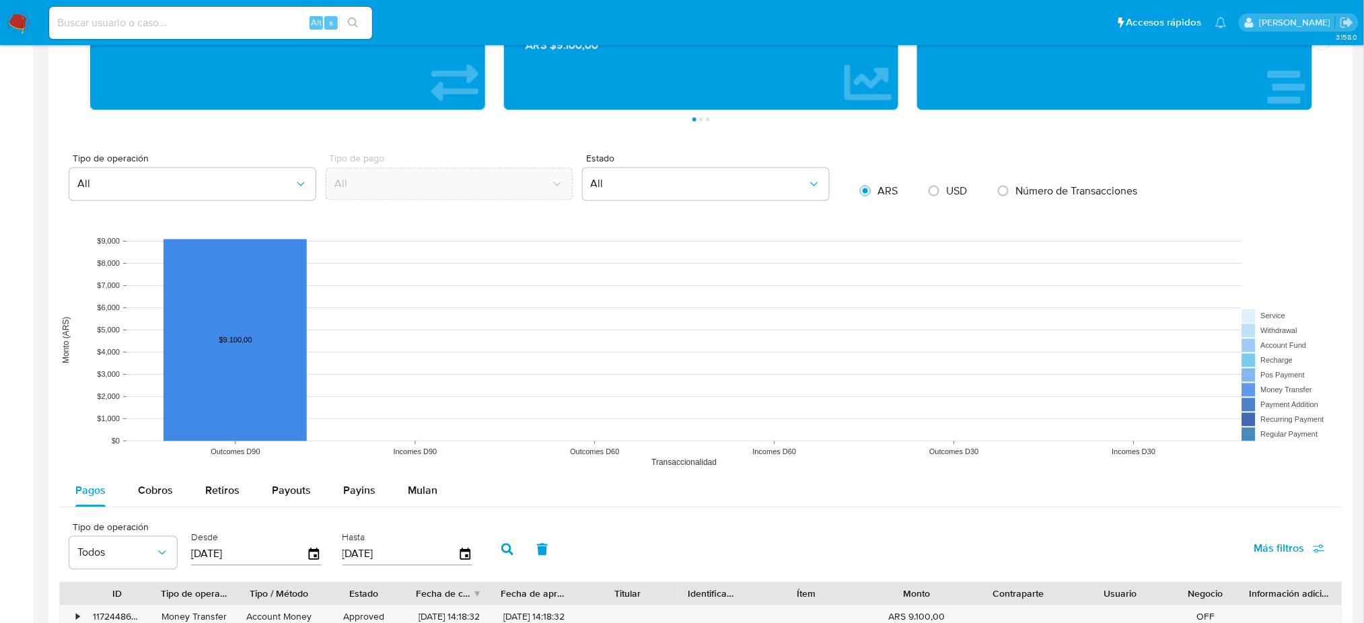
scroll to position [1483, 0]
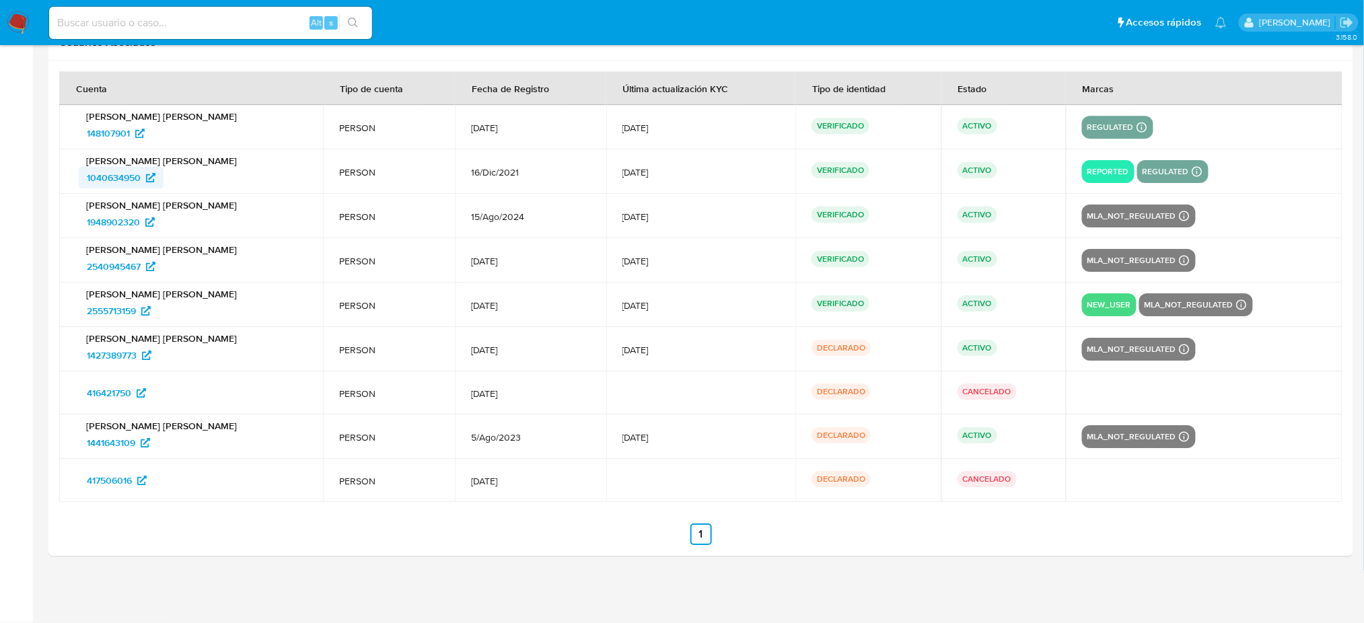
click at [117, 174] on span "1040634950" at bounding box center [114, 178] width 54 height 22
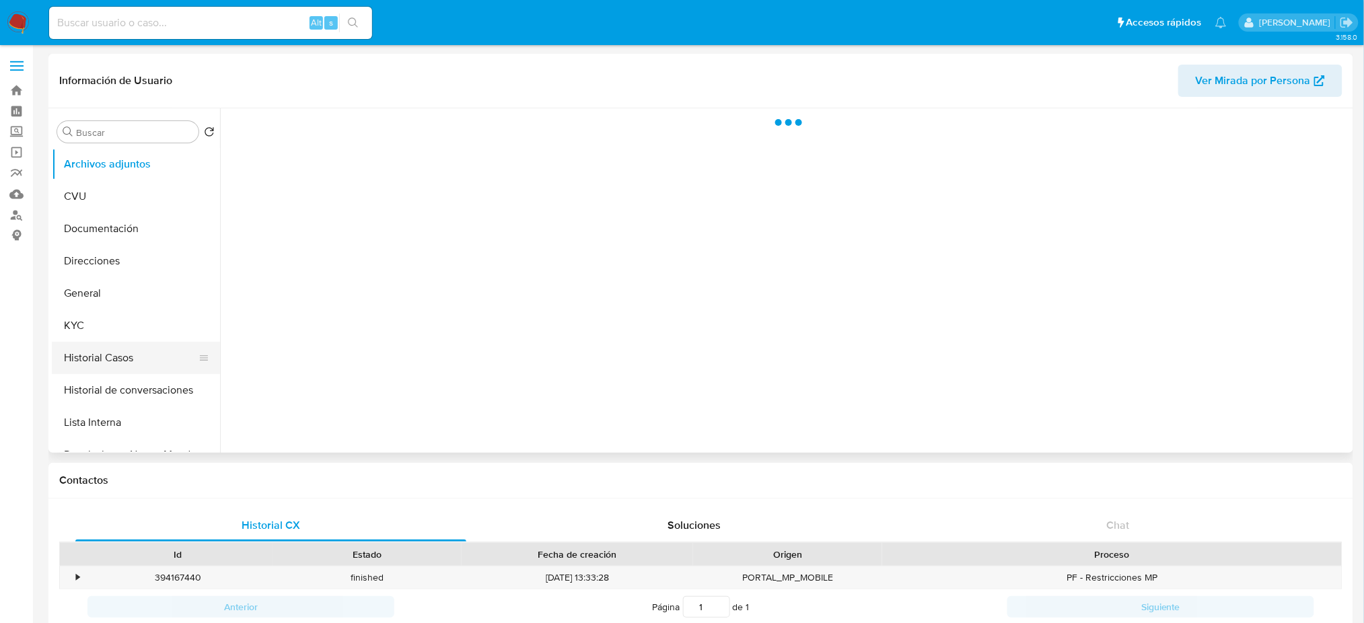
click at [79, 362] on button "Historial Casos" at bounding box center [130, 358] width 157 height 32
select select "10"
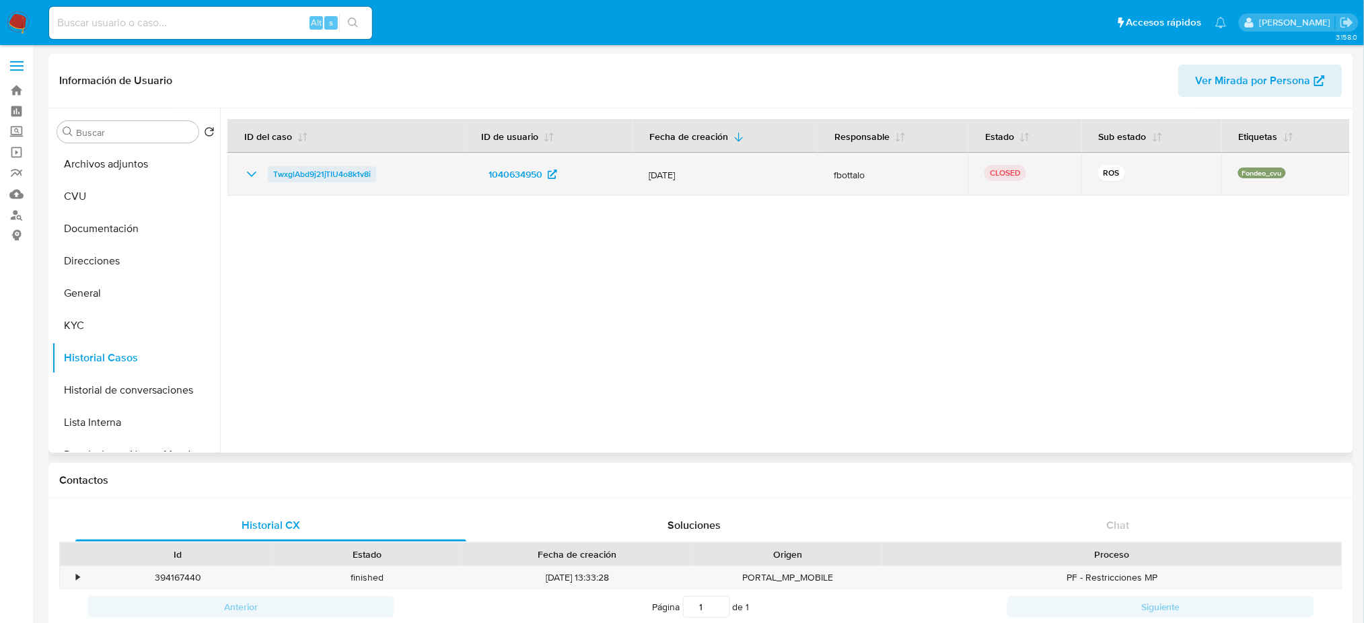
click at [309, 180] on span "TwxglAbd9j21jTIU4o8k1v8i" at bounding box center [322, 174] width 98 height 16
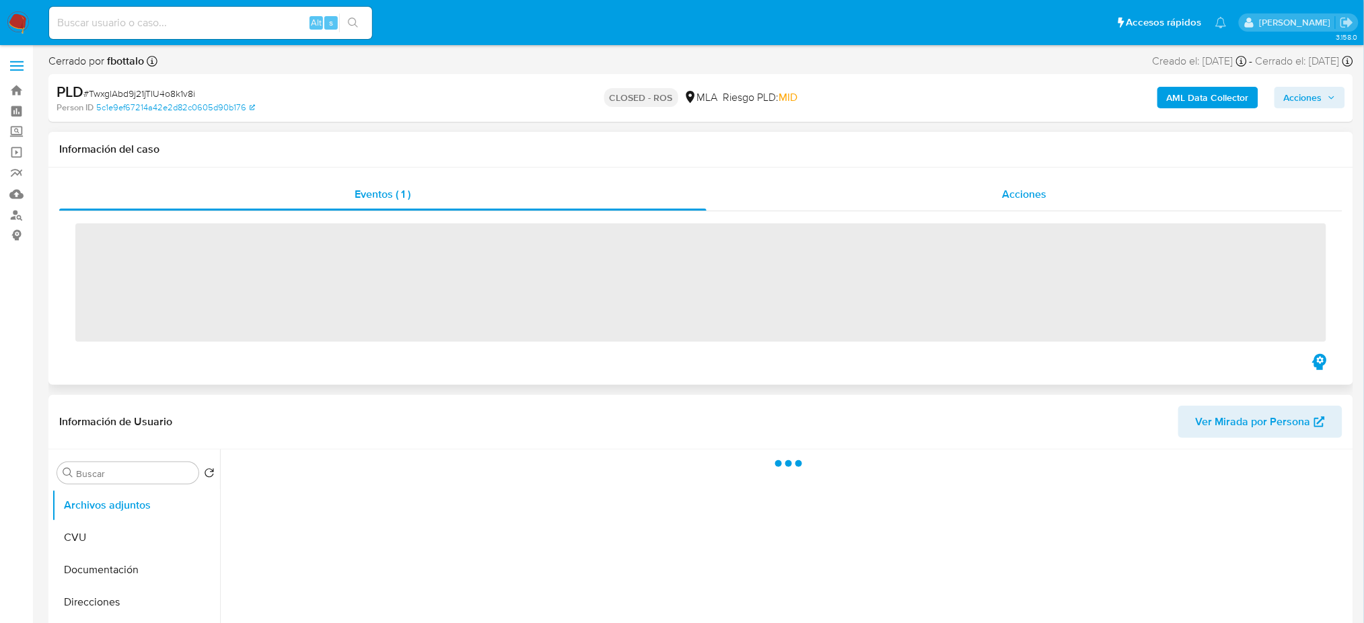
click at [1025, 186] on span "Acciones" at bounding box center [1024, 193] width 44 height 15
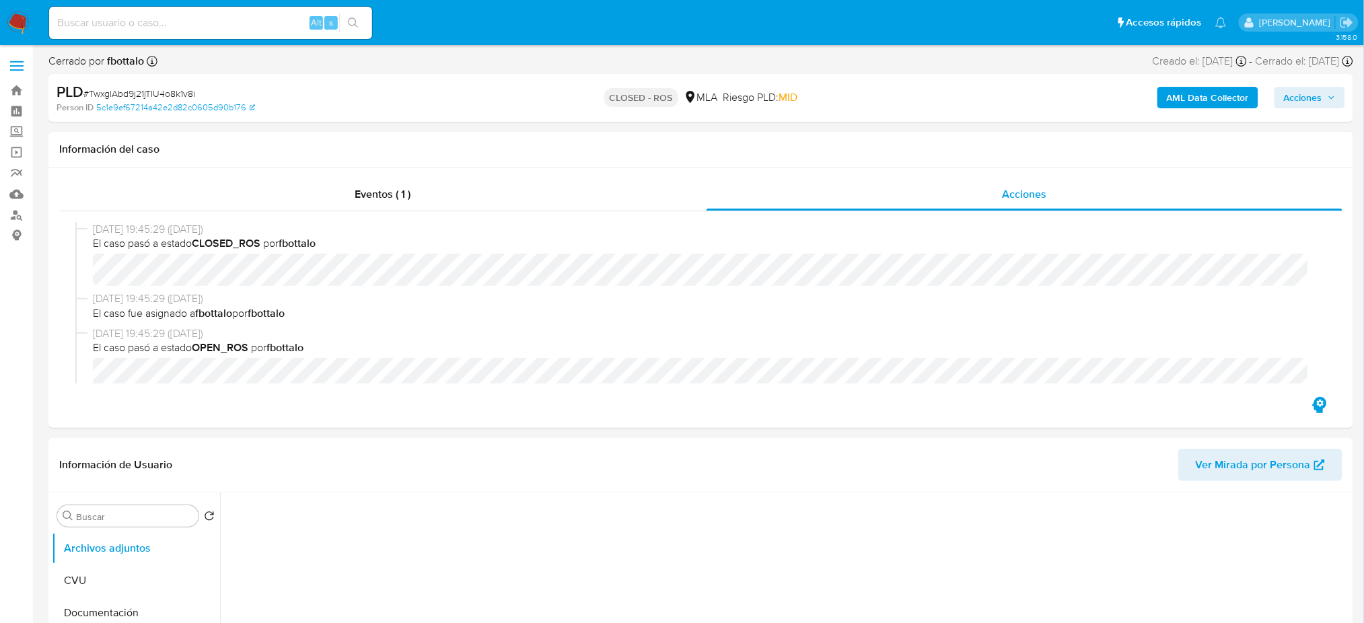
select select "10"
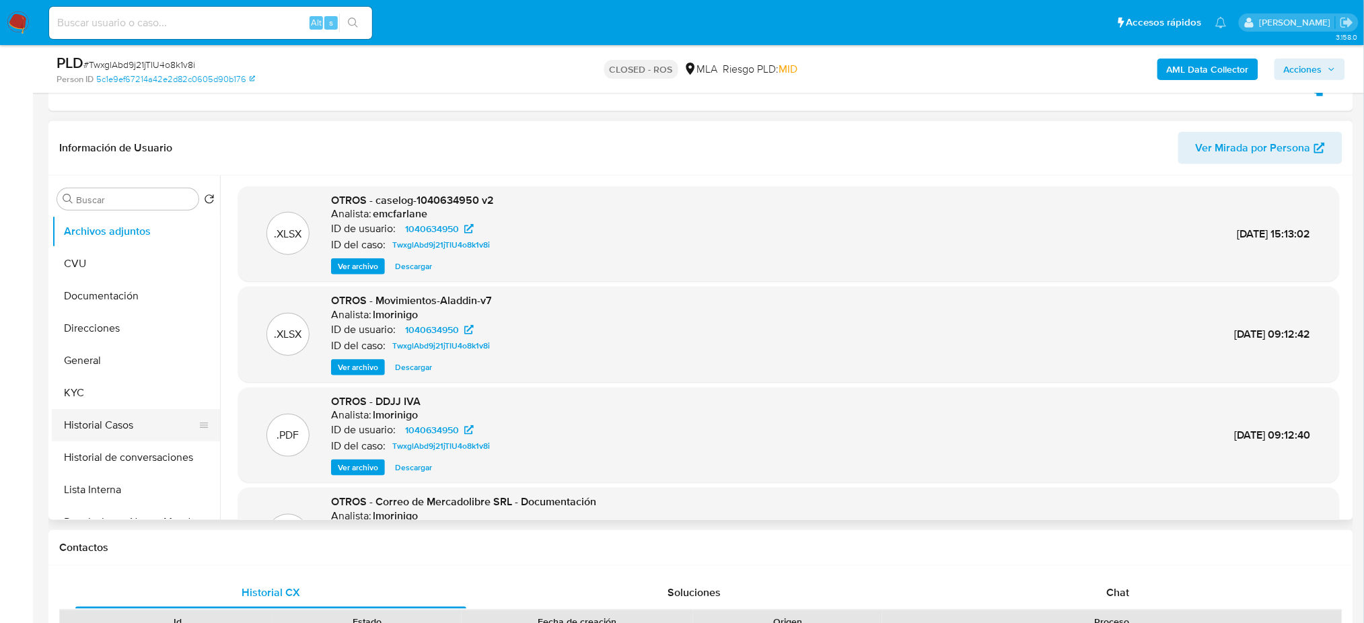
scroll to position [89, 0]
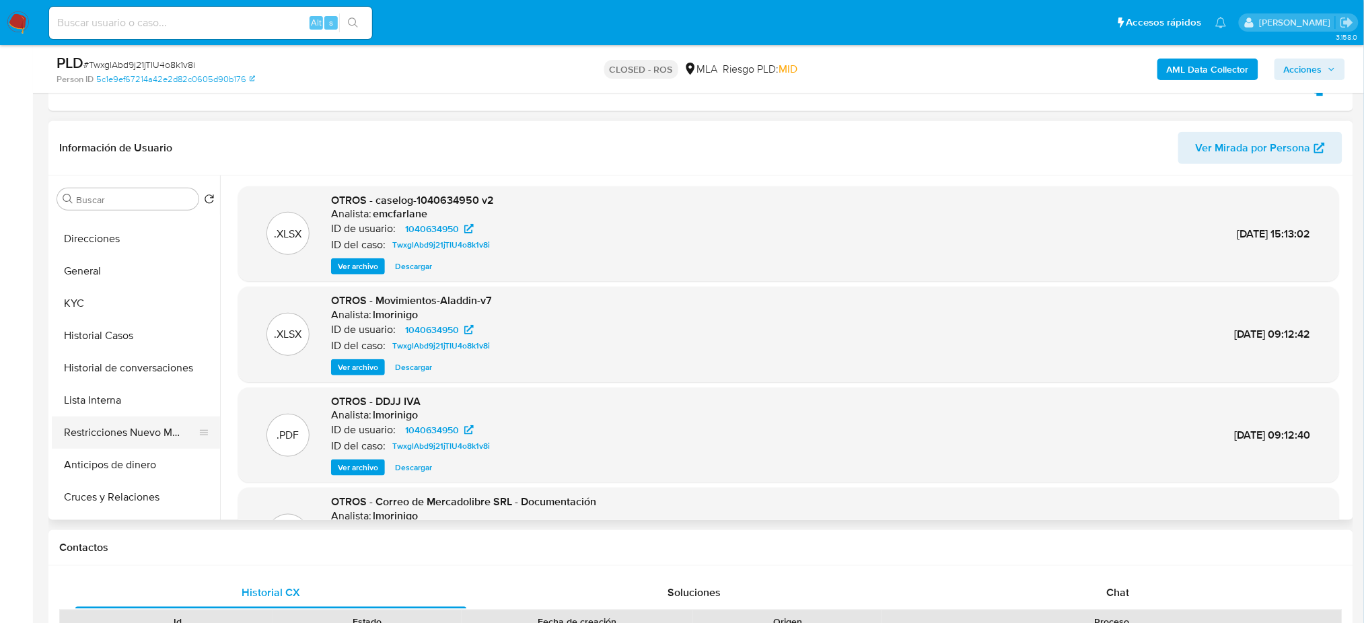
drag, startPoint x: 122, startPoint y: 424, endPoint x: 184, endPoint y: 441, distance: 64.1
click at [122, 423] on button "Restricciones Nuevo Mundo" at bounding box center [130, 432] width 157 height 32
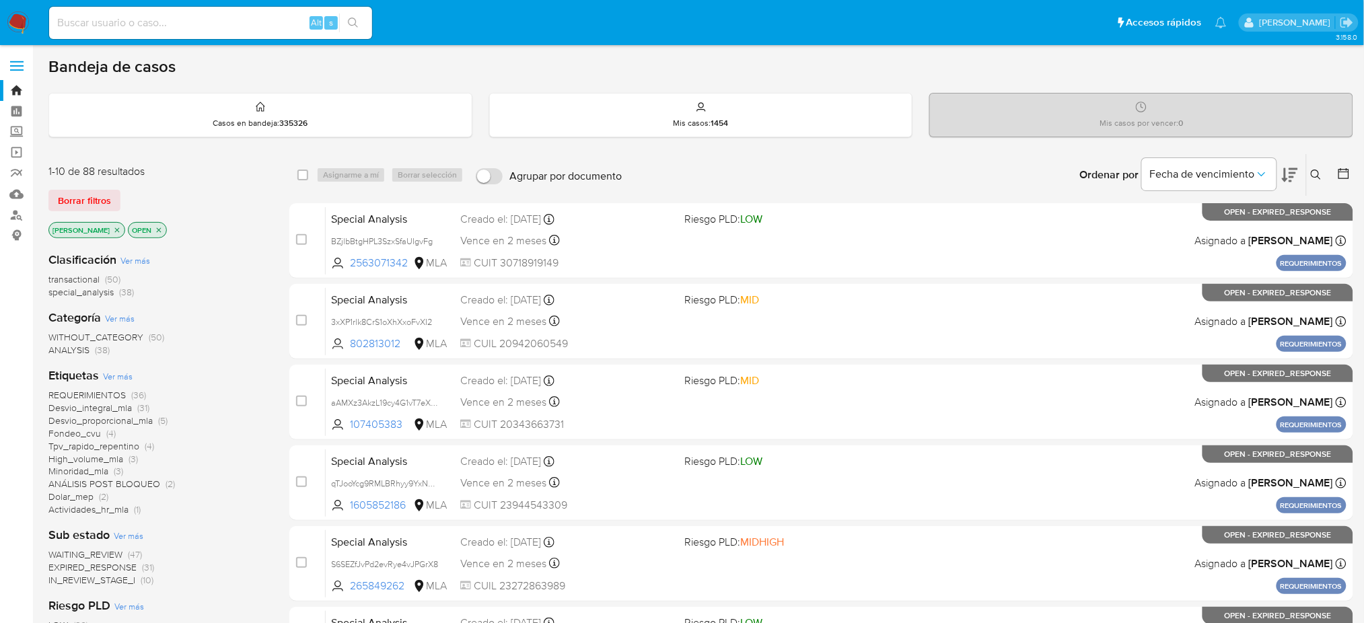
click at [1315, 173] on icon at bounding box center [1316, 175] width 11 height 11
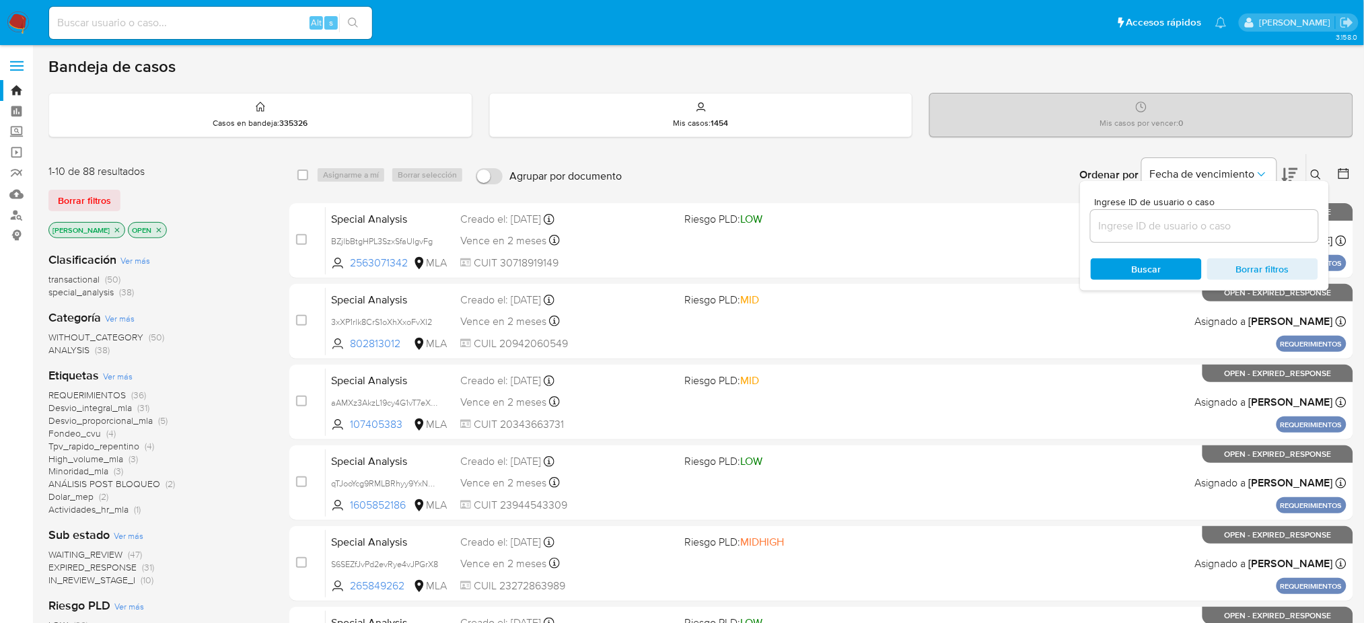
click at [1279, 234] on div at bounding box center [1204, 226] width 227 height 32
click at [1267, 223] on input at bounding box center [1204, 225] width 227 height 17
paste input "0HwB7UwKMD8p0S45cAL5VkDQ"
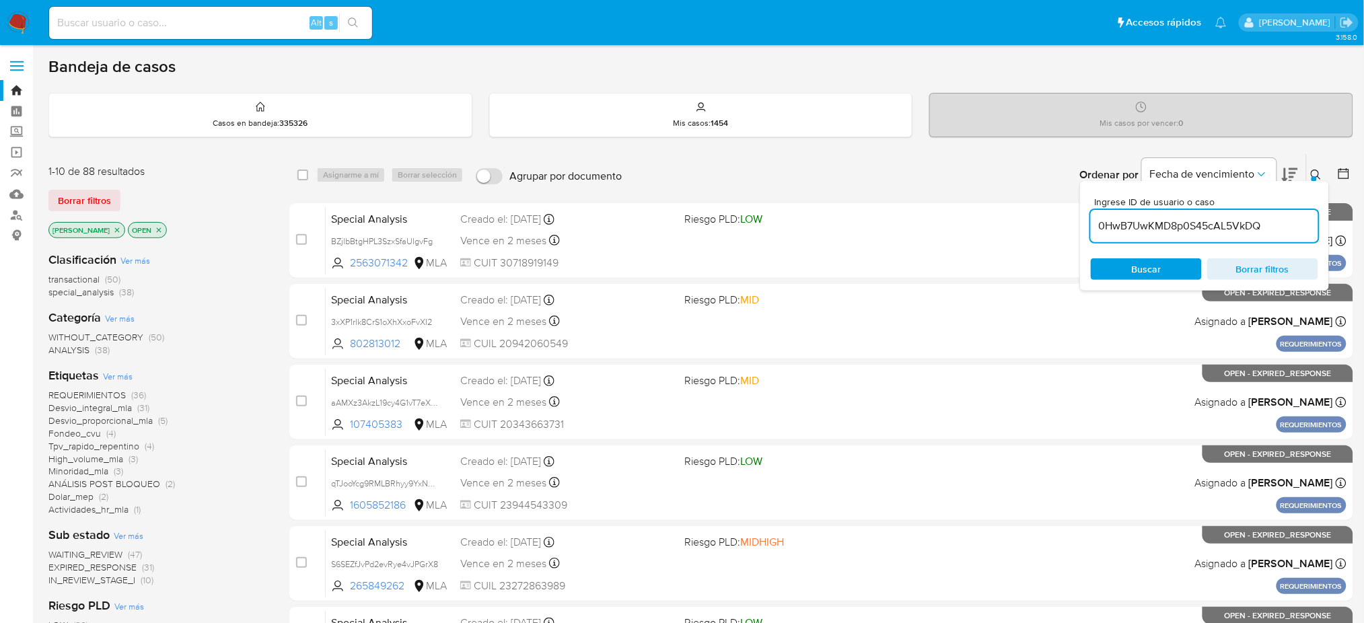
type input "0HwB7UwKMD8p0S45cAL5VkDQ"
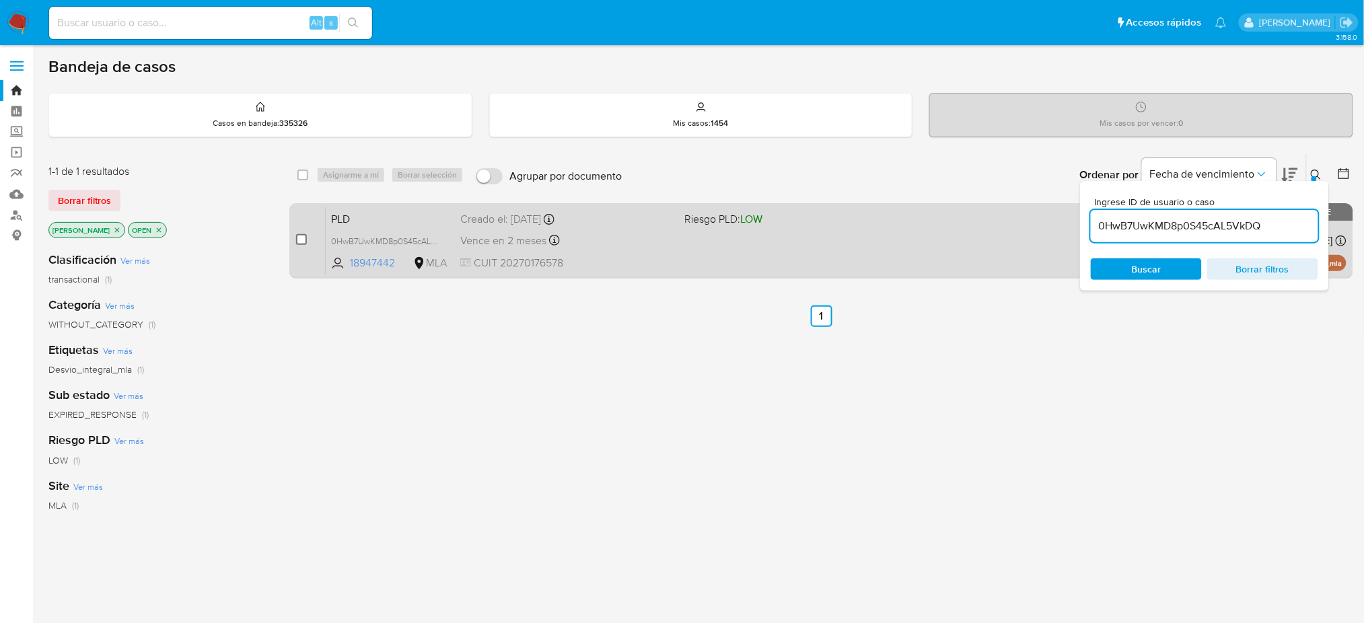
click at [301, 237] on input "checkbox" at bounding box center [301, 239] width 11 height 11
checkbox input "true"
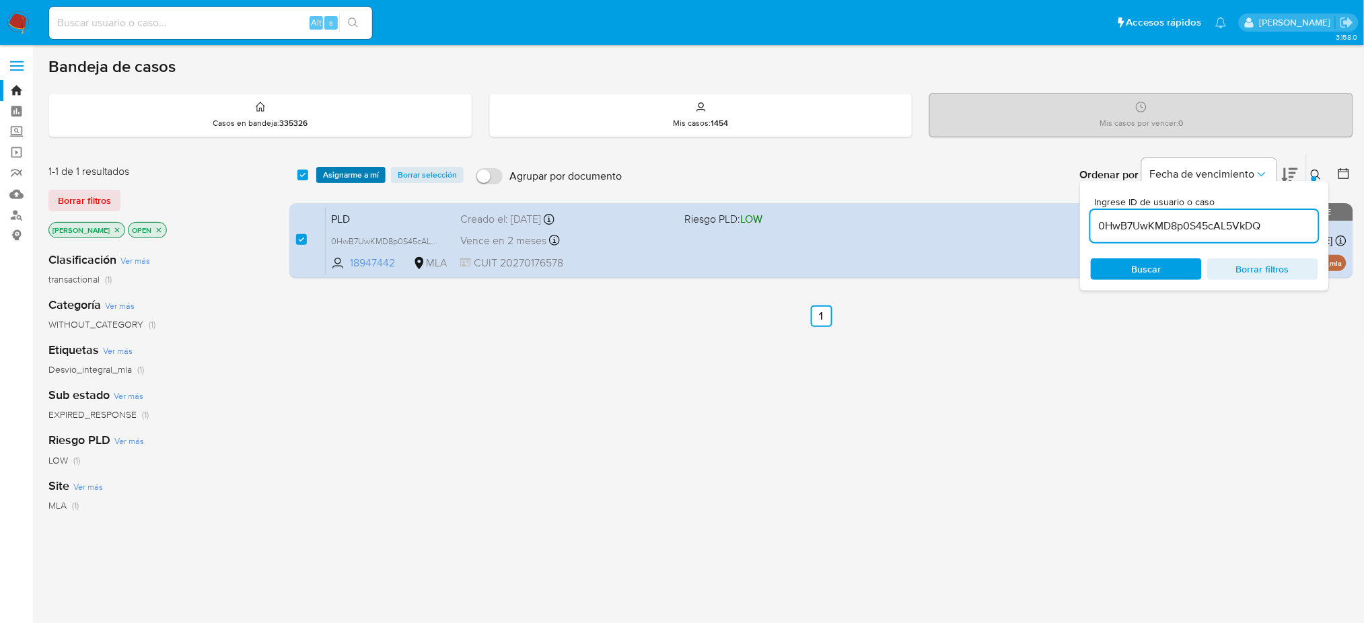
click at [348, 175] on span "Asignarme a mí" at bounding box center [351, 174] width 56 height 13
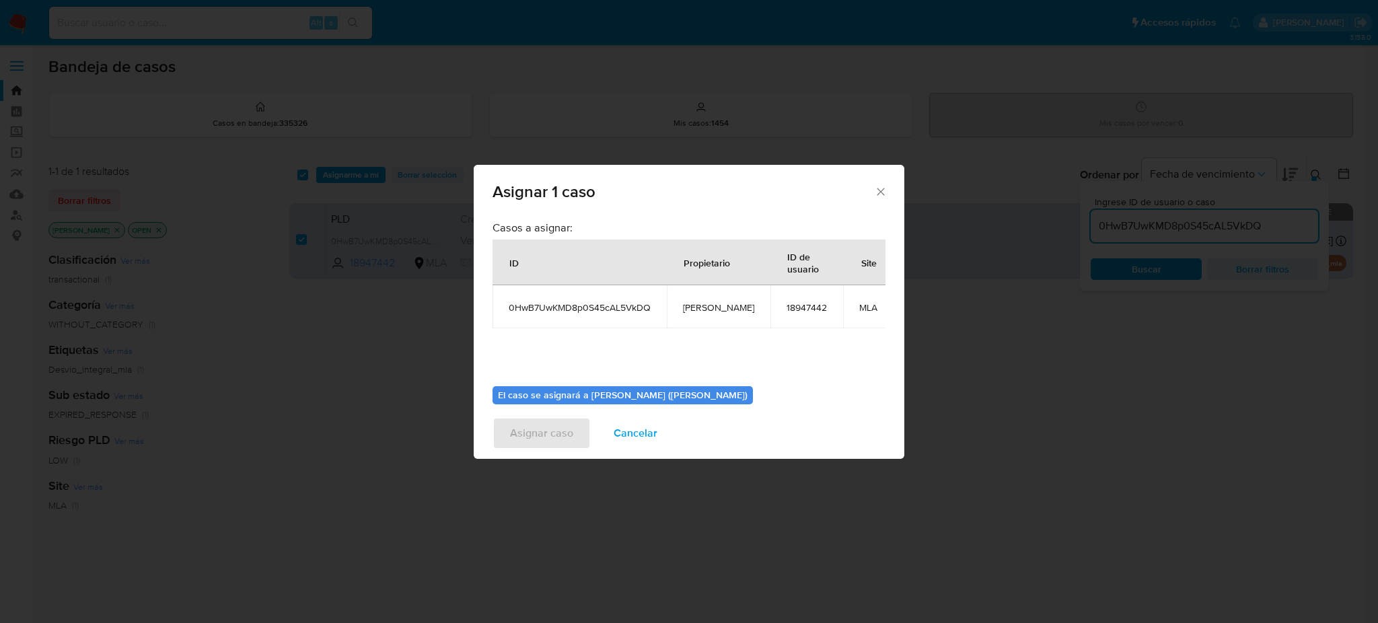
click at [682, 307] on td "[PERSON_NAME]" at bounding box center [719, 306] width 104 height 43
click at [692, 305] on span "[PERSON_NAME]" at bounding box center [718, 307] width 71 height 12
copy span "[PERSON_NAME]"
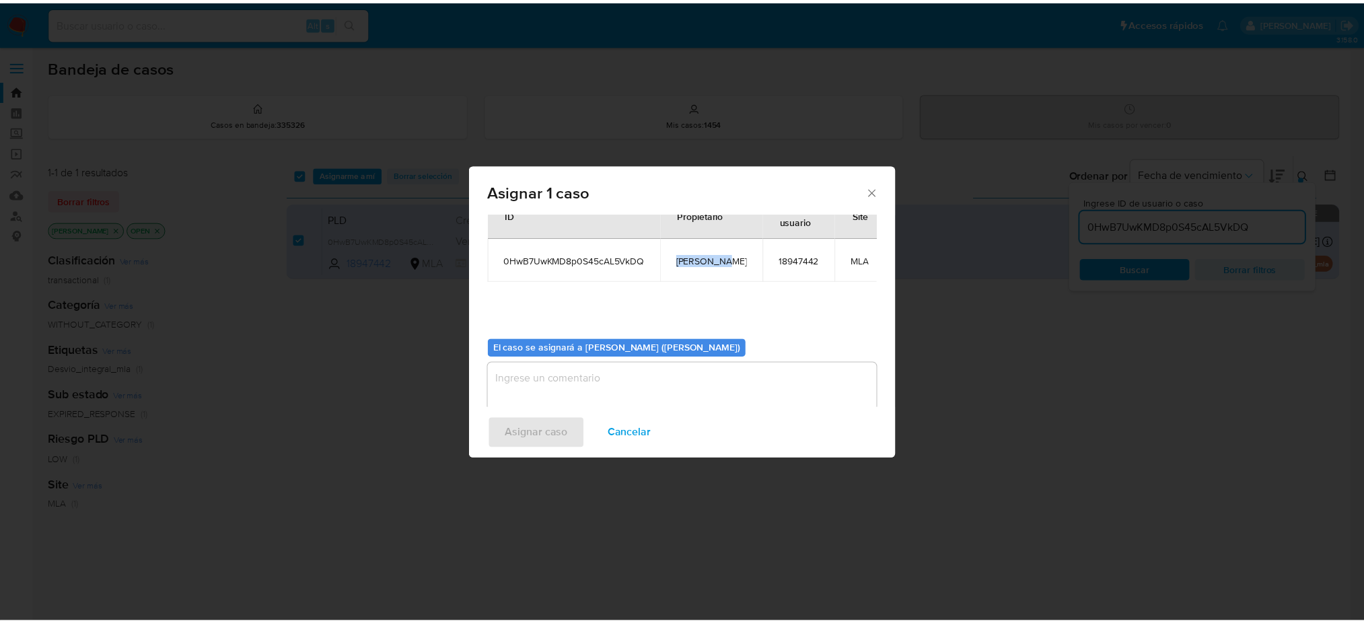
scroll to position [69, 0]
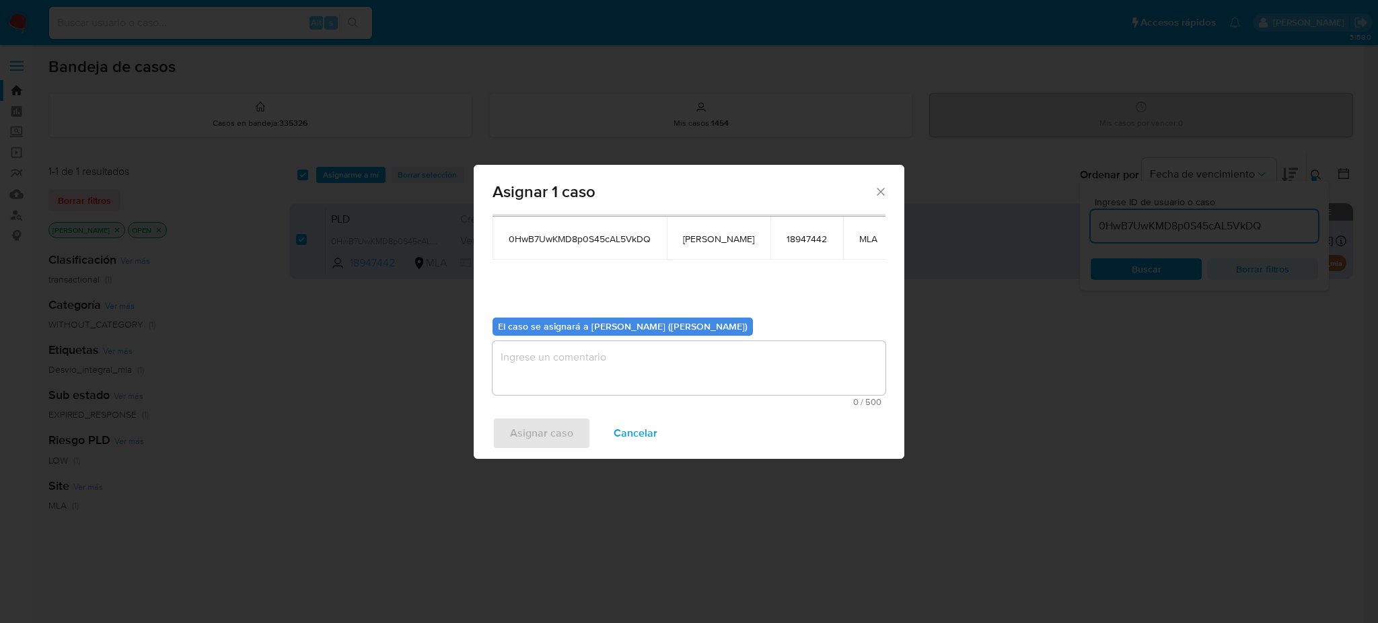
click at [610, 350] on textarea "assign-modal" at bounding box center [688, 368] width 393 height 54
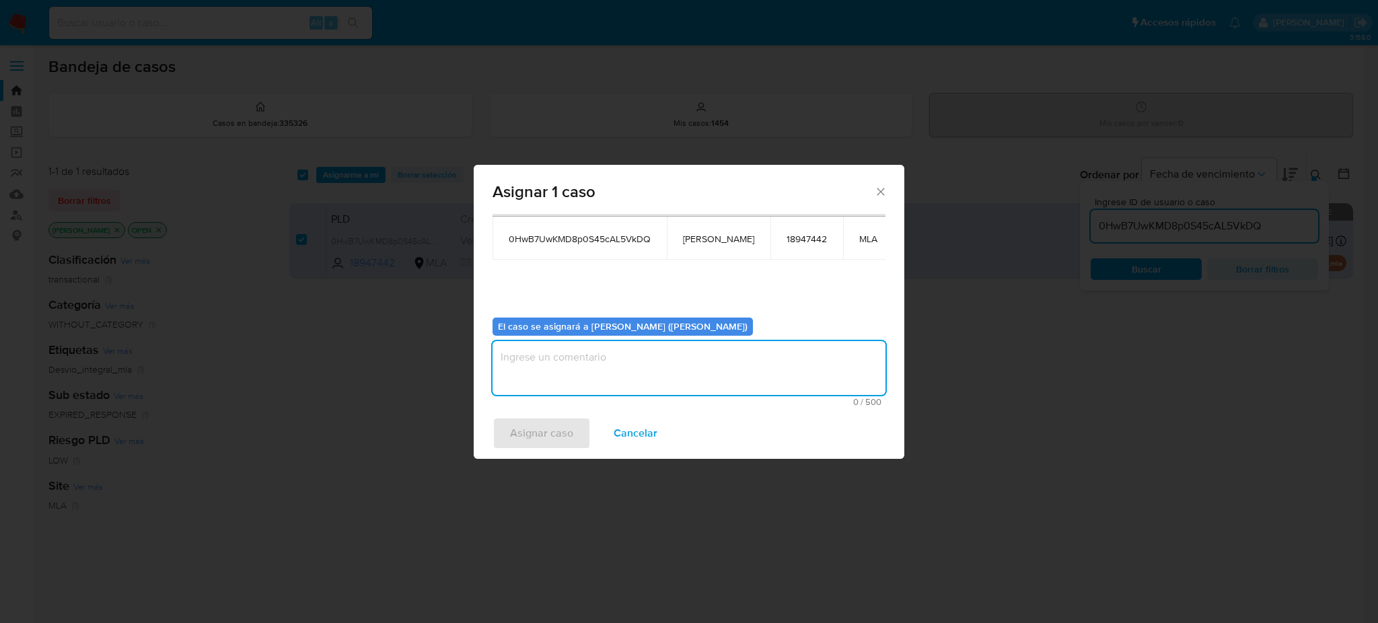
paste textarea "[PERSON_NAME]"
type textarea "[PERSON_NAME]"
click at [552, 434] on span "Asignar caso" at bounding box center [541, 433] width 63 height 30
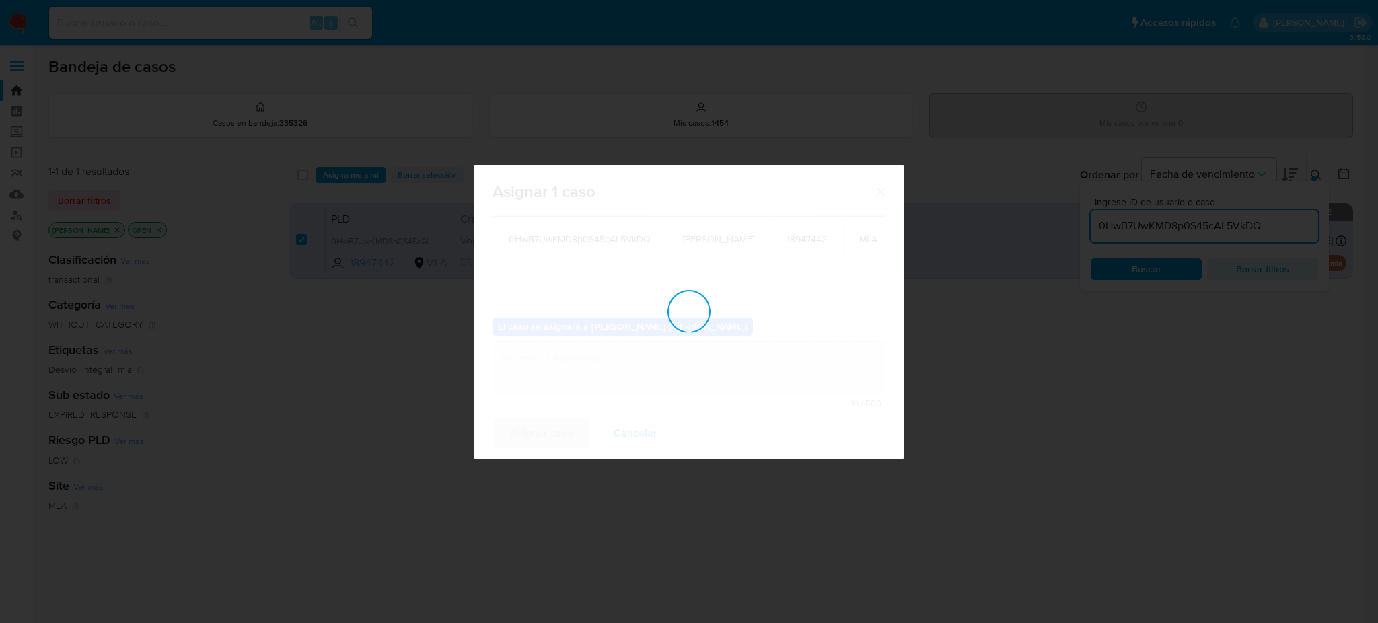
checkbox input "false"
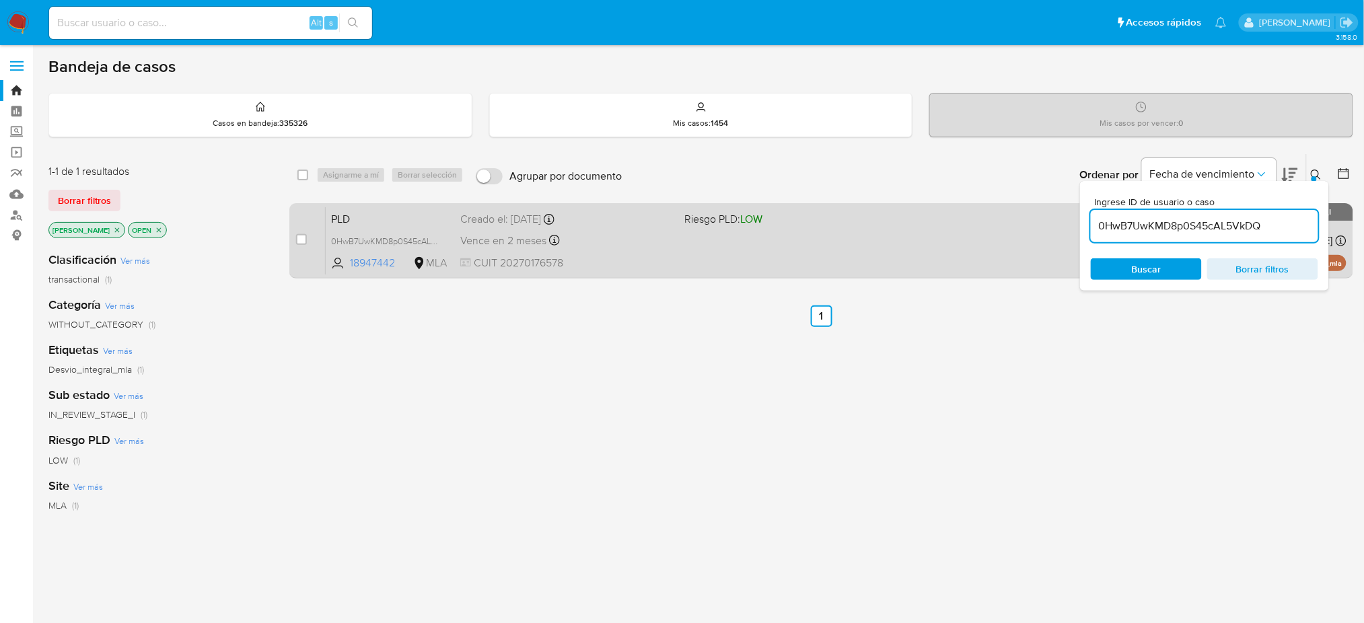
click at [638, 250] on div "PLD 0HwB7UwKMD8p0S45cAL5VkDQ 18947442 MLA Riesgo PLD: LOW Creado el: 12/08/2025…" at bounding box center [836, 241] width 1021 height 68
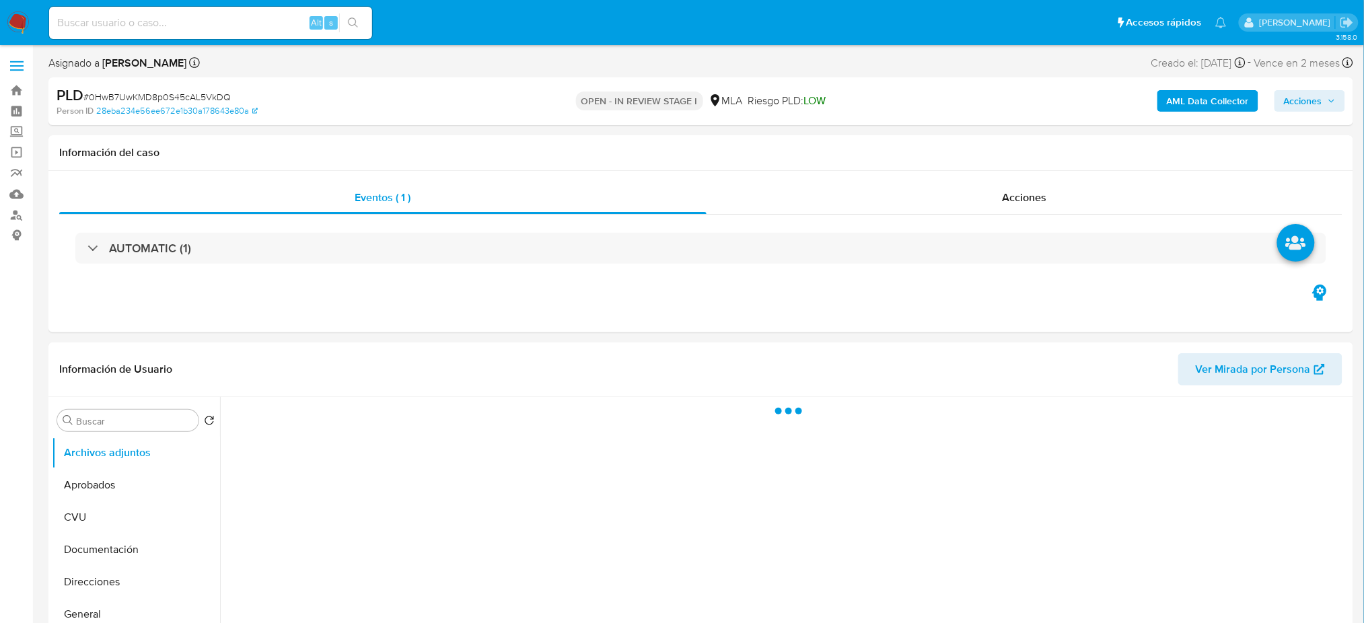
select select "10"
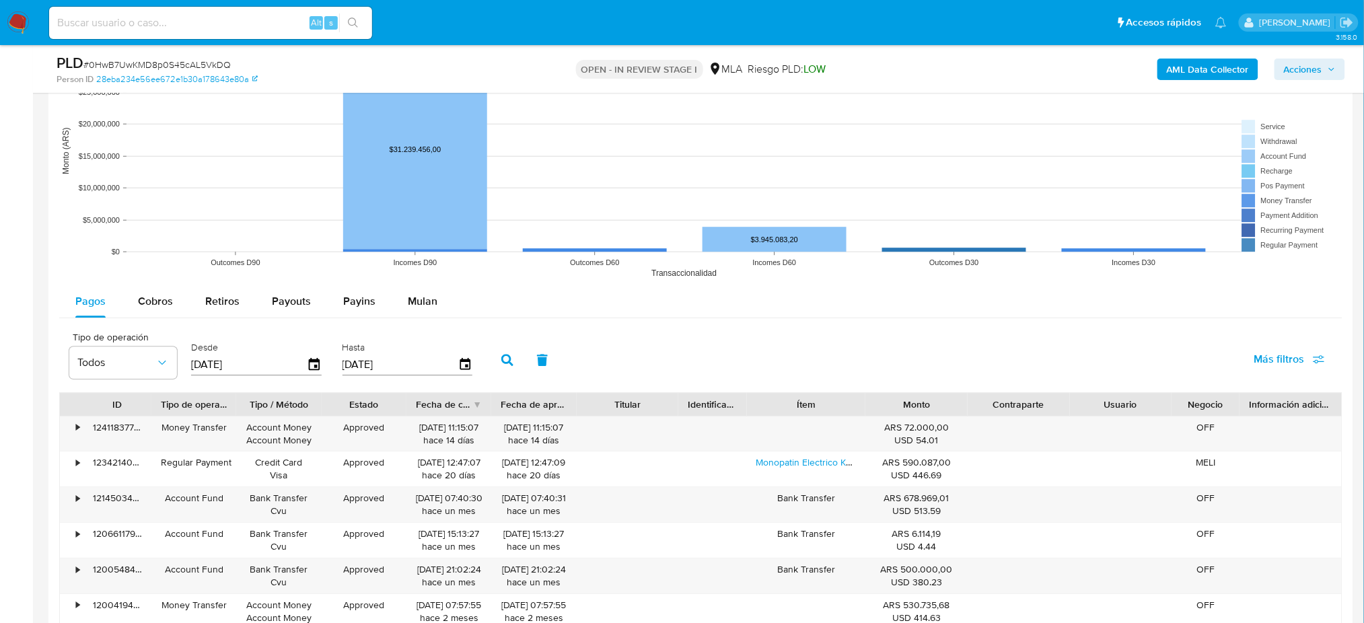
scroll to position [1346, 0]
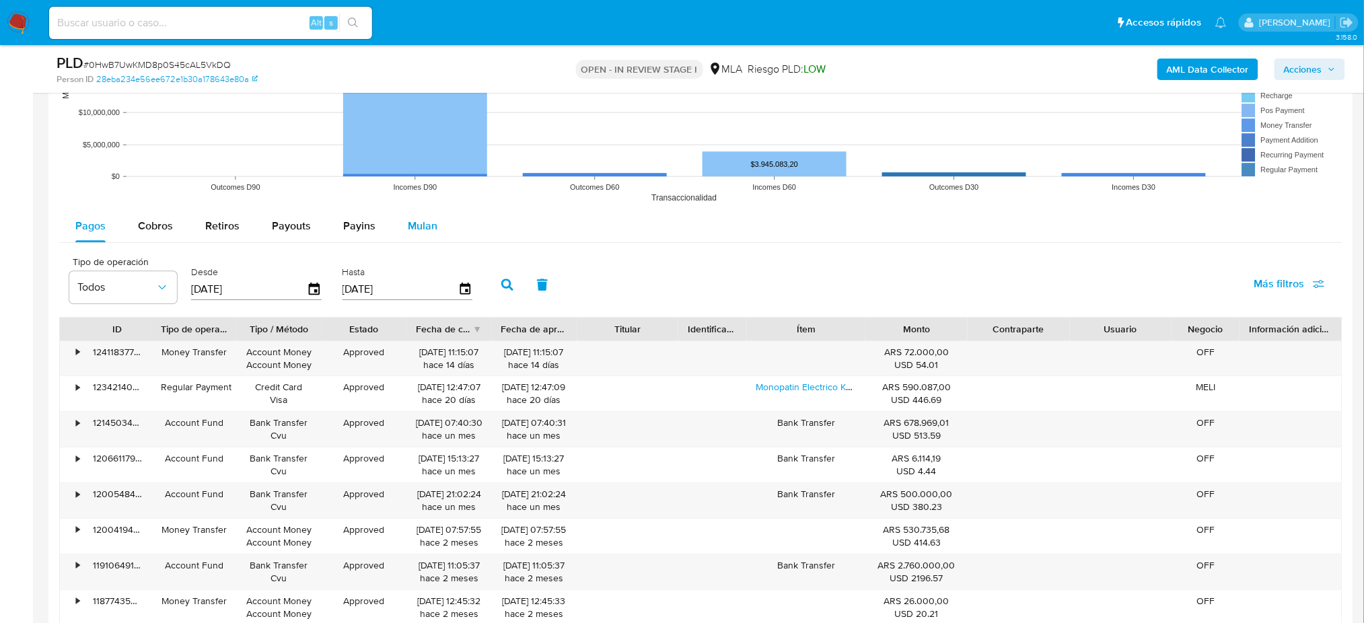
click at [429, 229] on span "Mulan" at bounding box center [423, 225] width 30 height 15
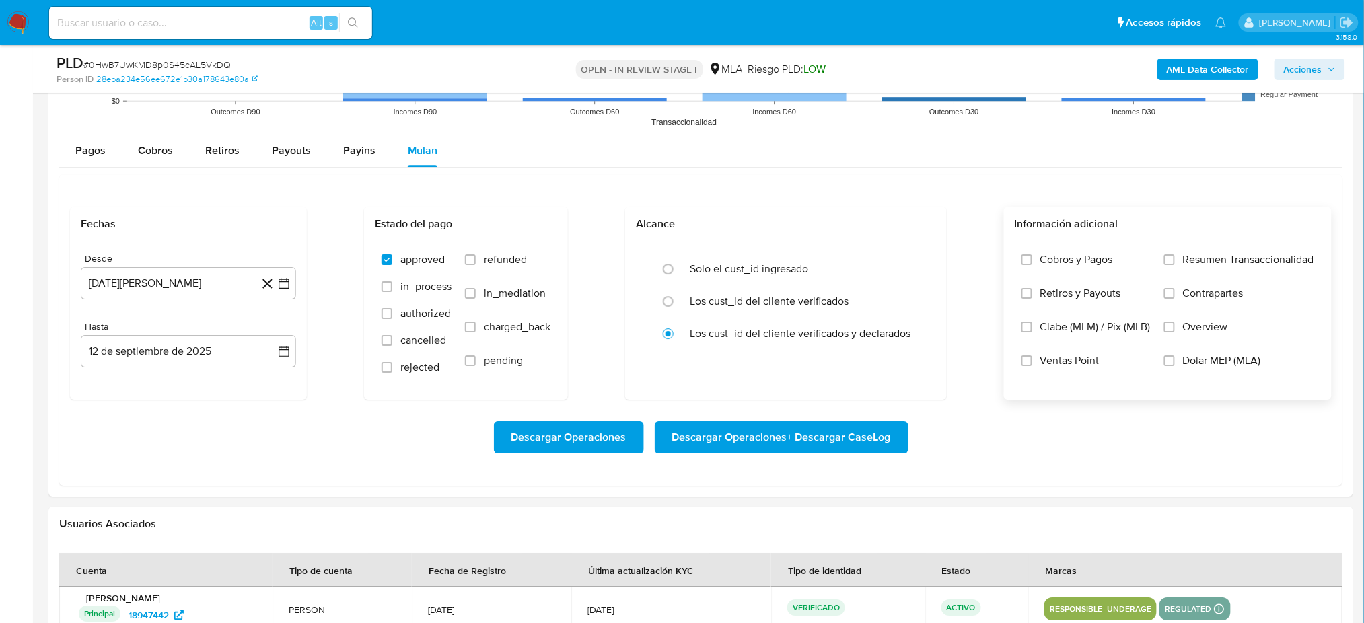
scroll to position [1524, 0]
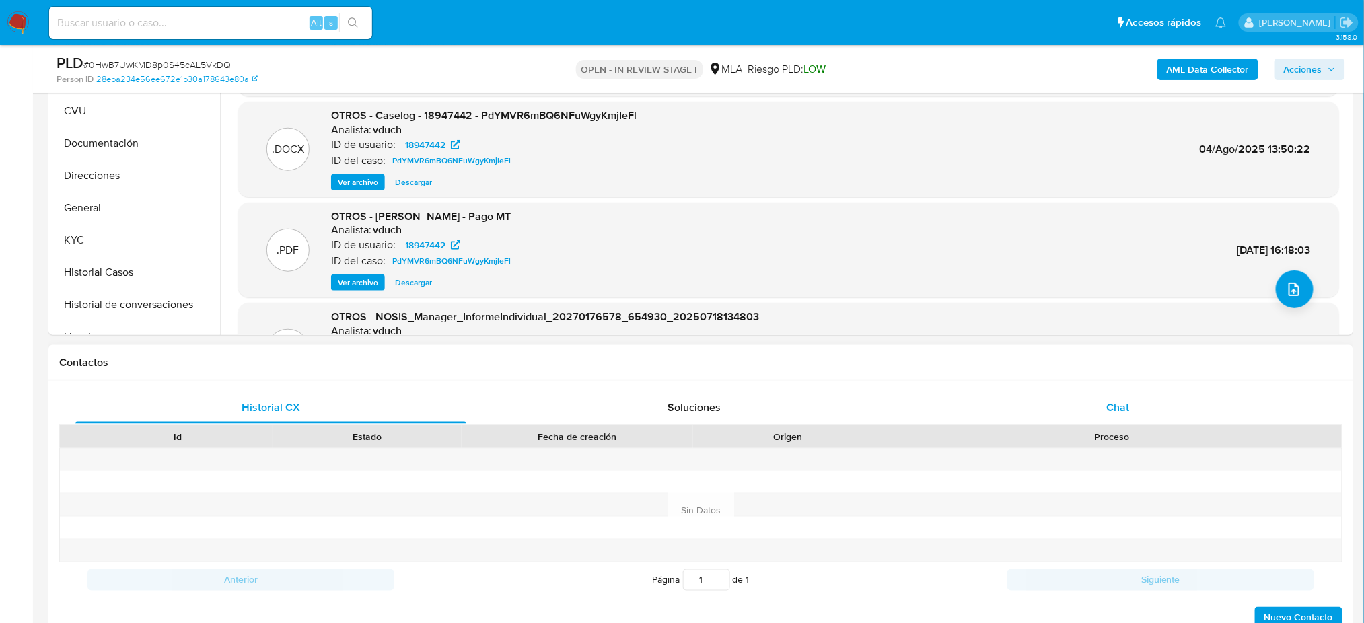
click at [1116, 395] on div "Chat" at bounding box center [1117, 408] width 391 height 32
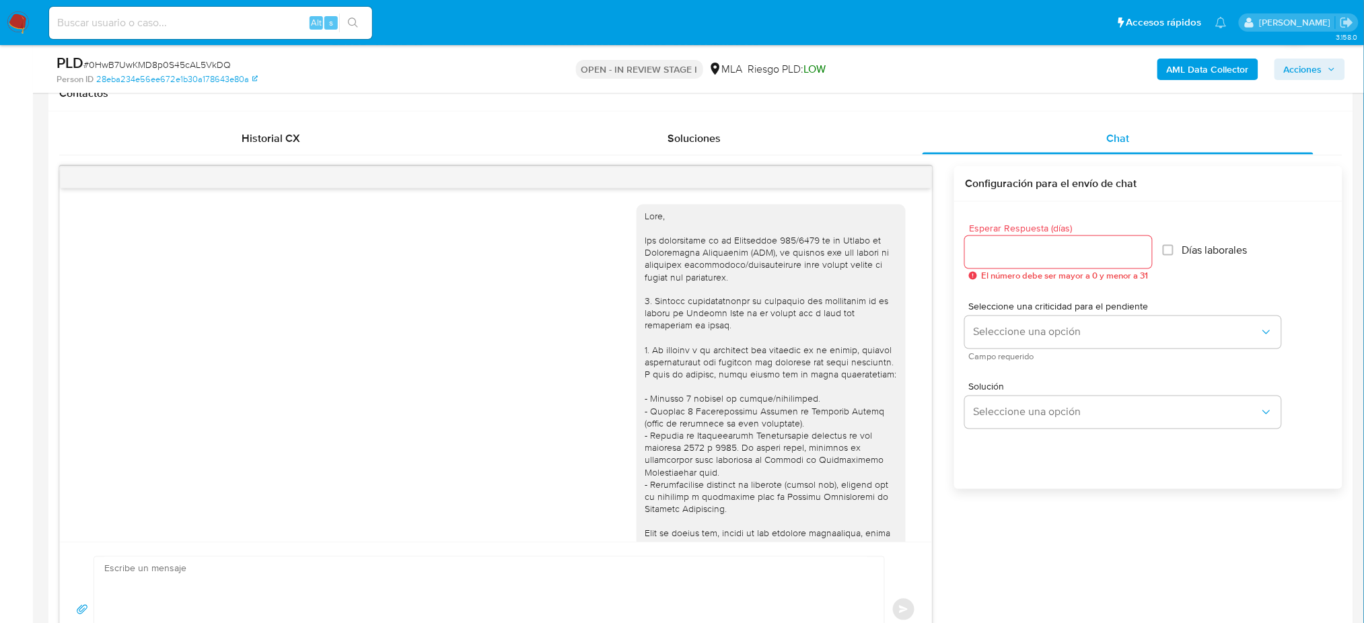
scroll to position [704, 0]
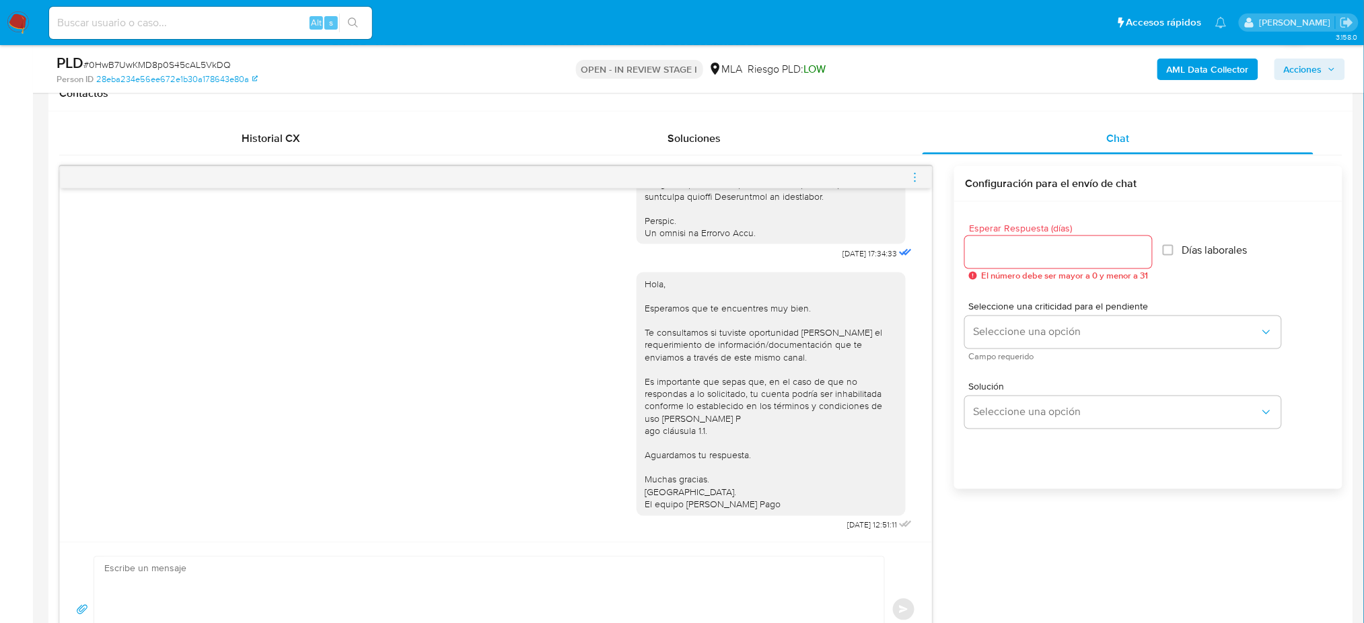
click at [162, 579] on textarea at bounding box center [485, 609] width 763 height 105
paste textarea "Hola, Esperamos que te encuentres muy bien. Te consultamos si tuviste oportunid…"
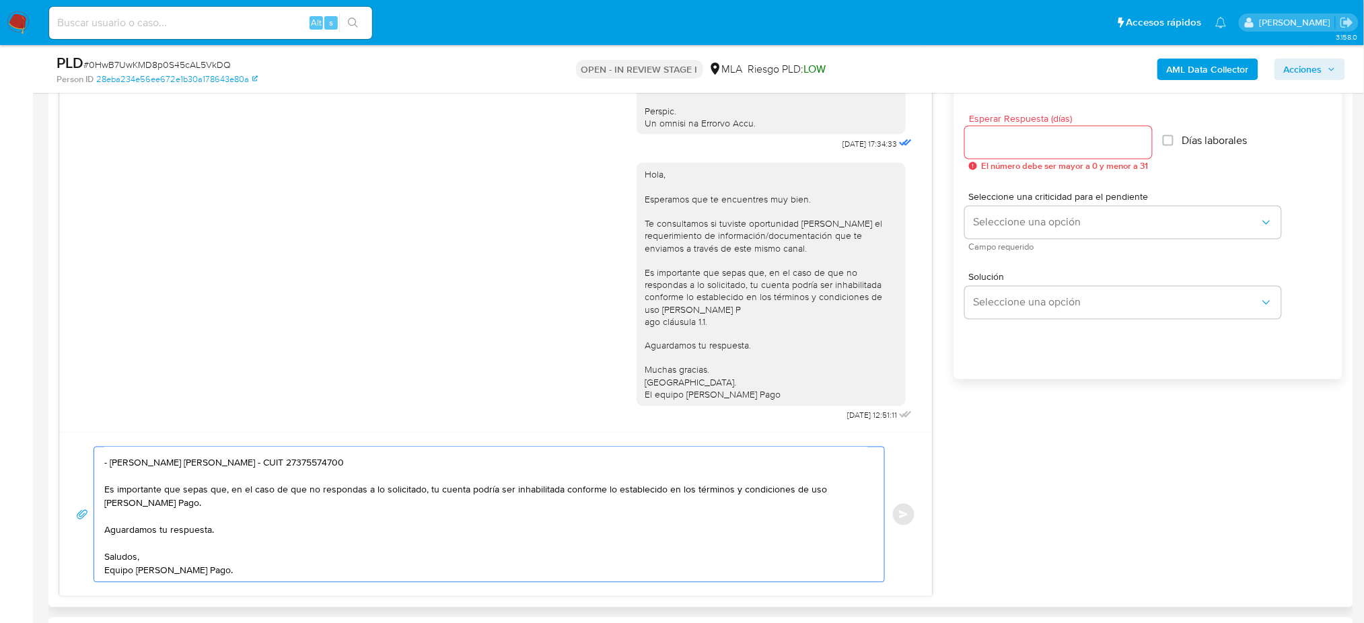
scroll to position [696, 0]
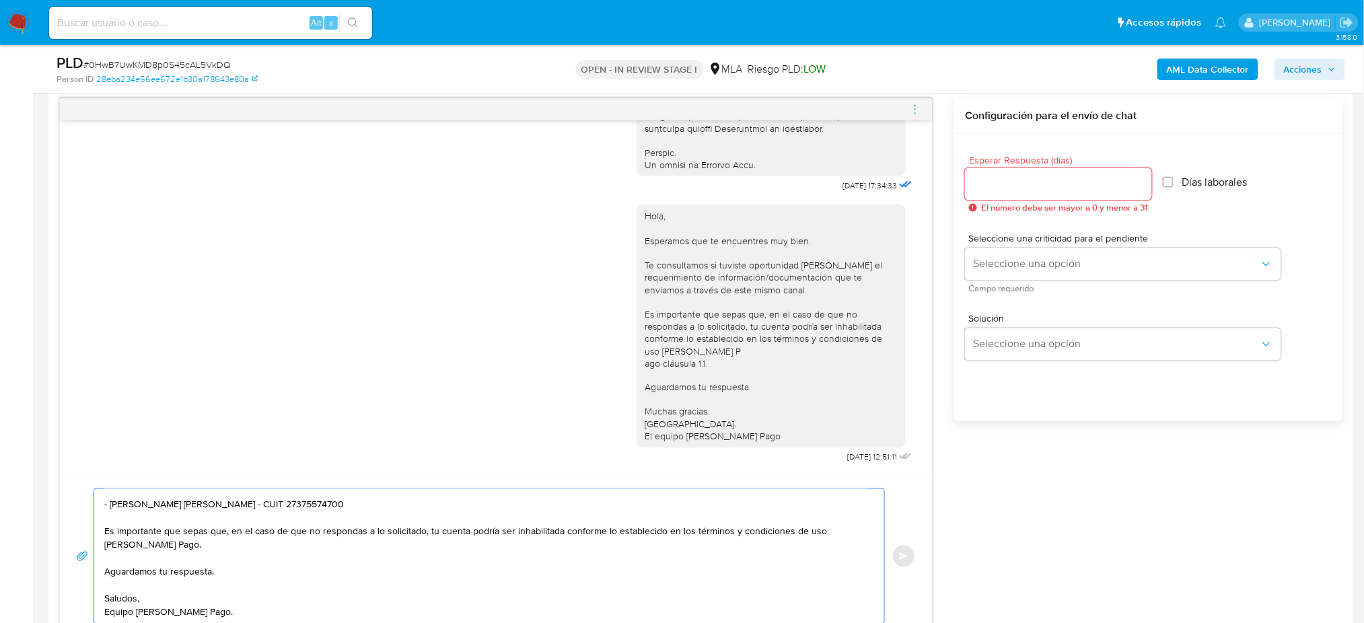
type textarea "Hola, Esperamos que te encuentres muy bien. Te consultamos si tuviste oportunid…"
click at [997, 186] on input "Esperar Respuesta (días)" at bounding box center [1058, 184] width 187 height 17
type input "2"
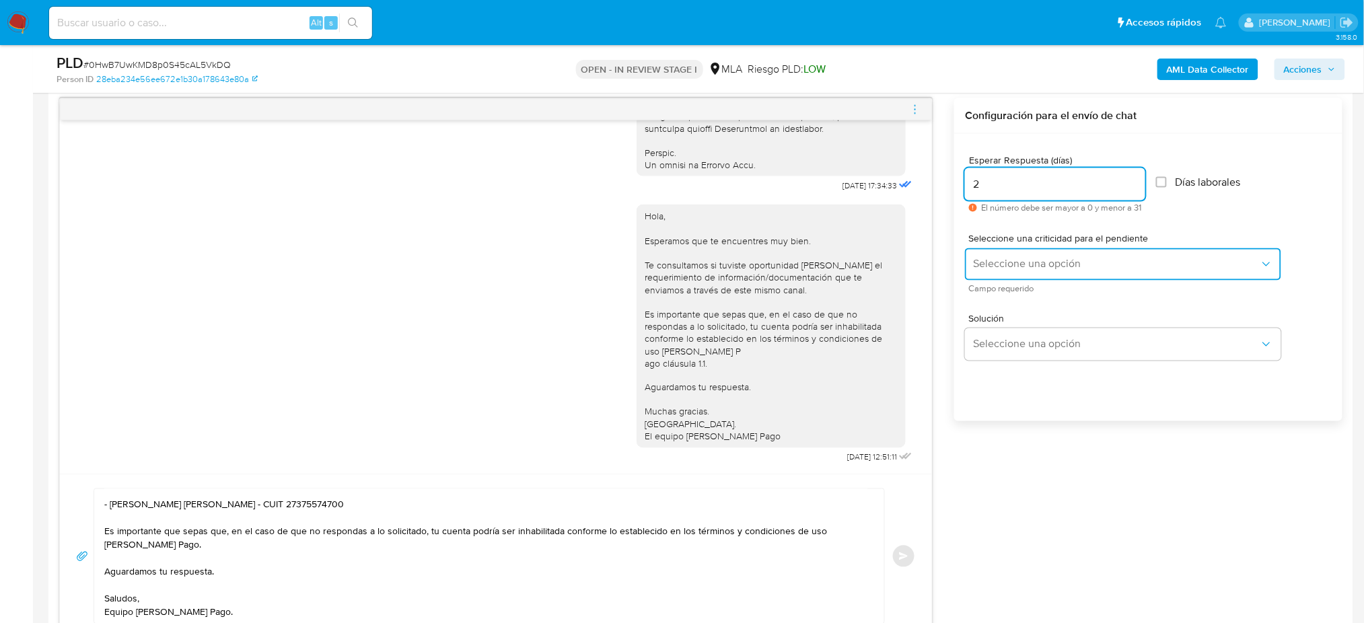
click at [1017, 274] on button "Seleccione una opción" at bounding box center [1123, 264] width 316 height 32
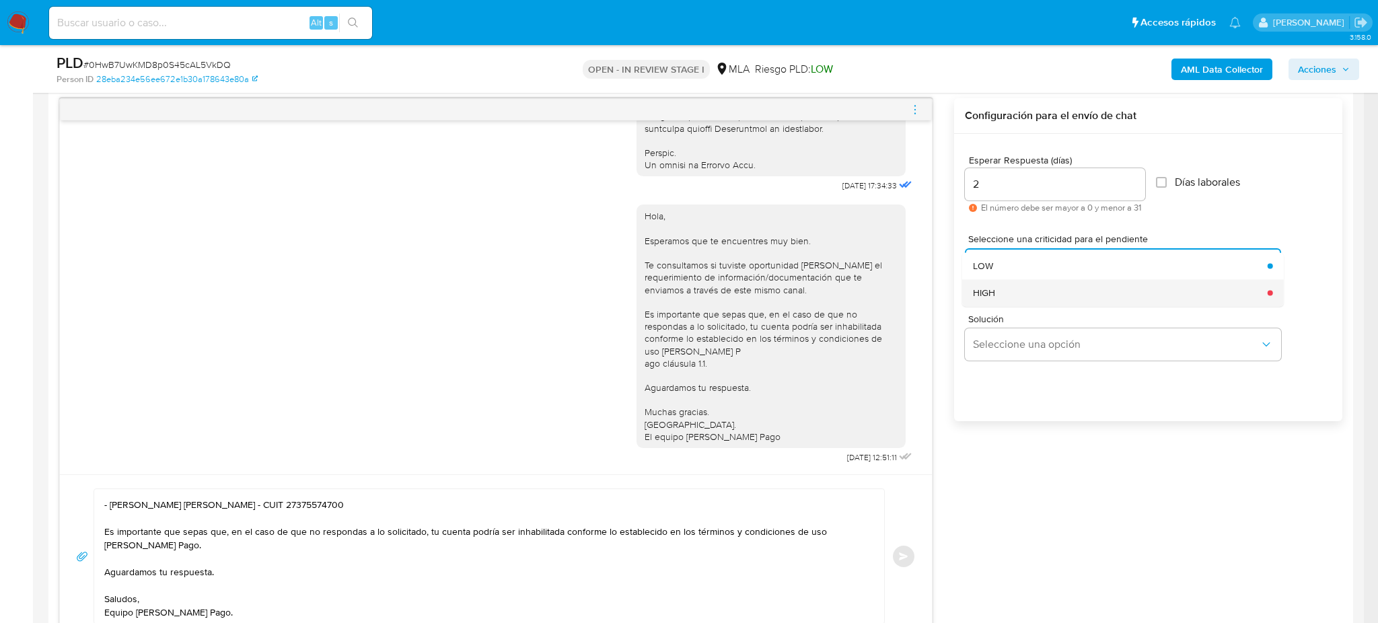
click at [1015, 299] on div "HIGH" at bounding box center [1116, 292] width 287 height 27
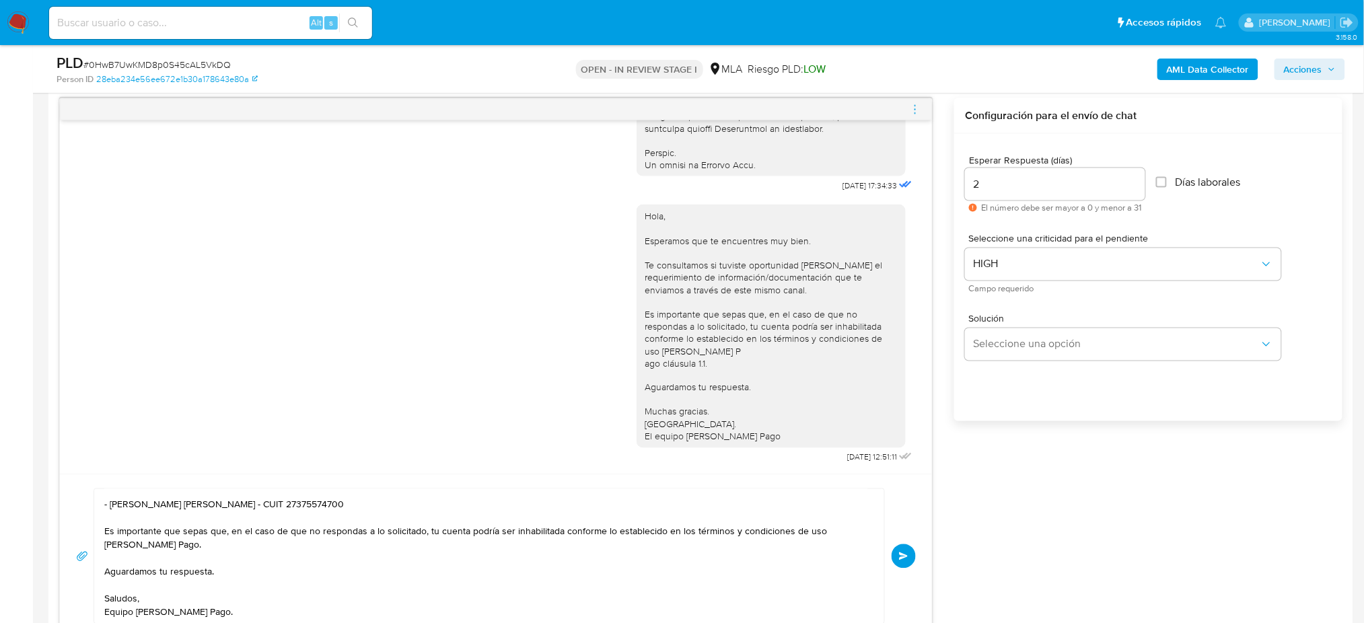
click at [901, 558] on span "Enviar" at bounding box center [903, 556] width 9 height 8
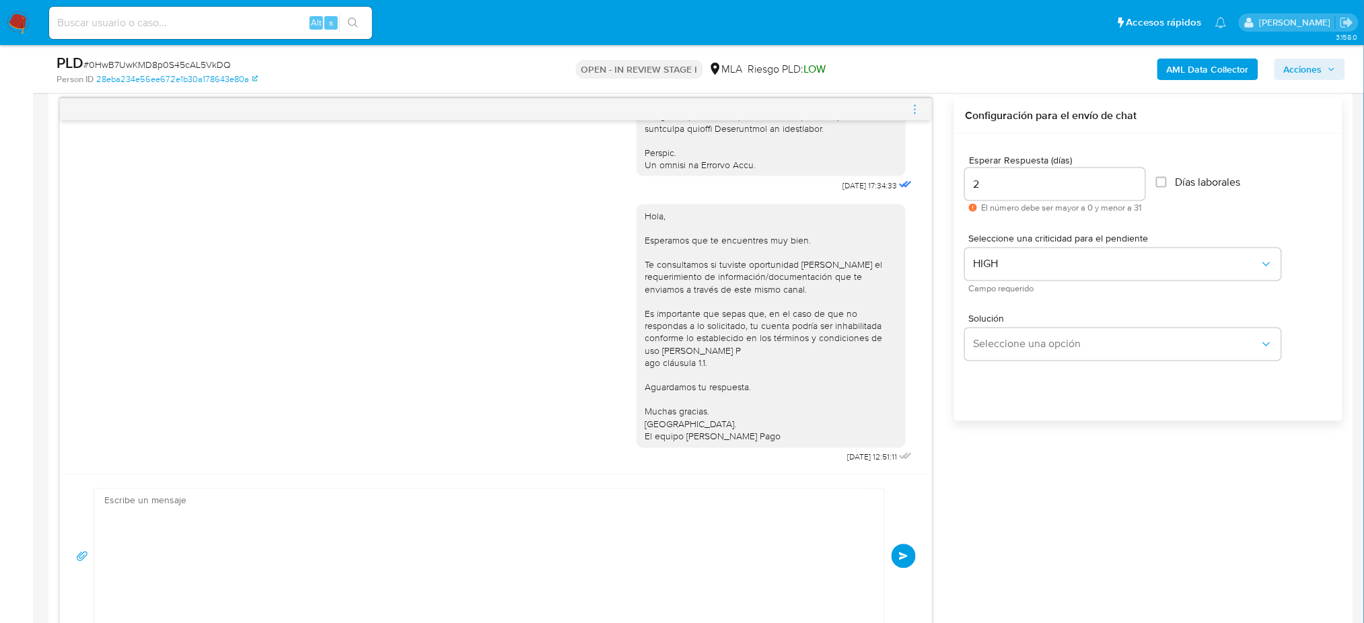
scroll to position [1050, 0]
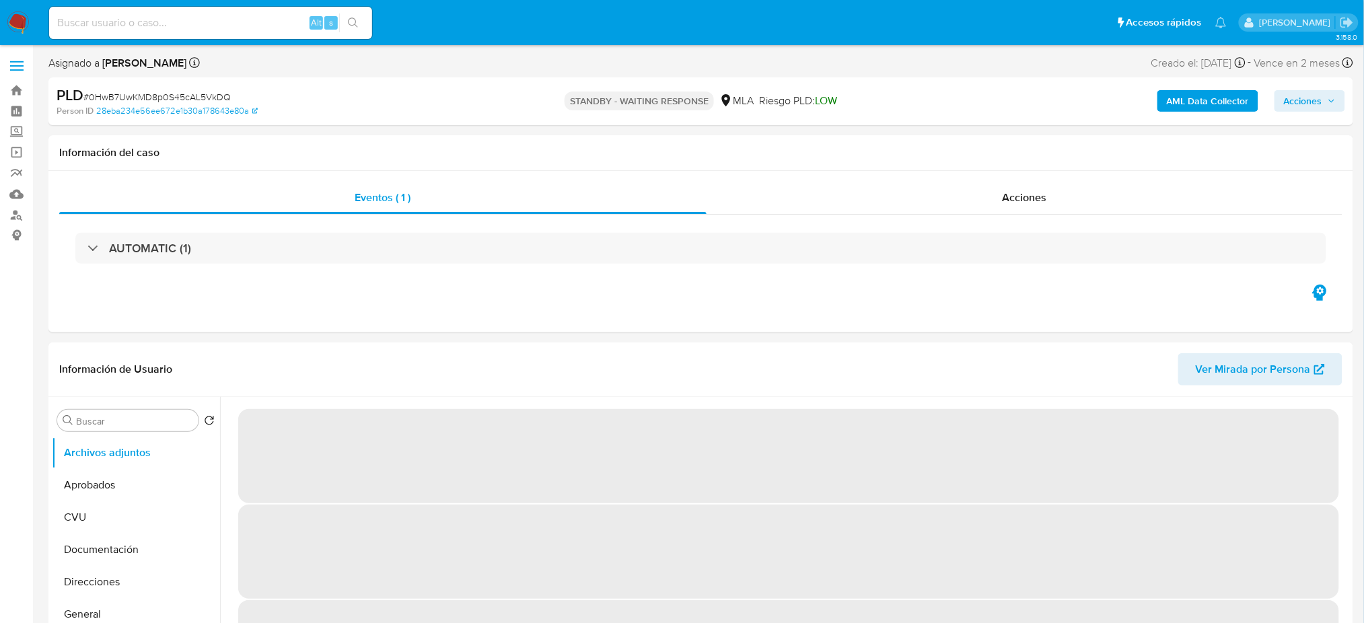
select select "10"
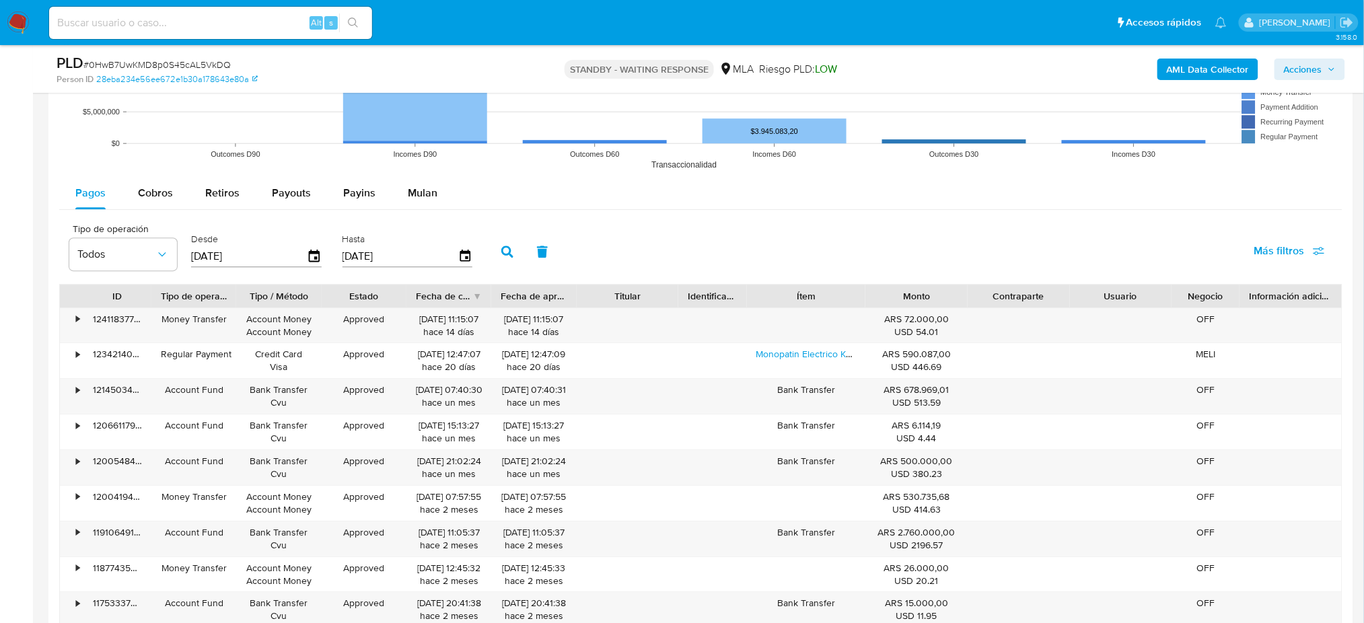
scroll to position [1346, 0]
click at [417, 209] on div "Mulan" at bounding box center [423, 194] width 30 height 32
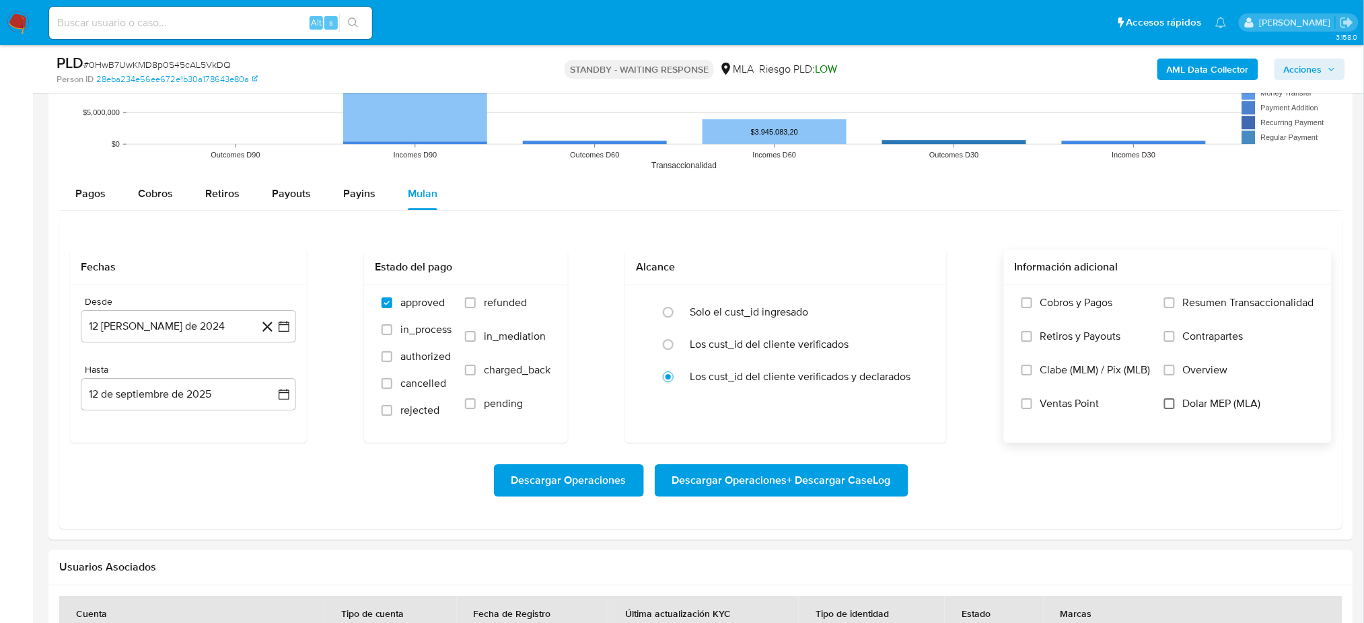
click at [1171, 403] on input "Dolar MEP (MLA)" at bounding box center [1169, 403] width 11 height 11
click at [181, 343] on div "Desde 12 de agosto de 2024 12-08-2024 Hasta 12 de septiembre de 2025 12-09-2025" at bounding box center [188, 363] width 237 height 157
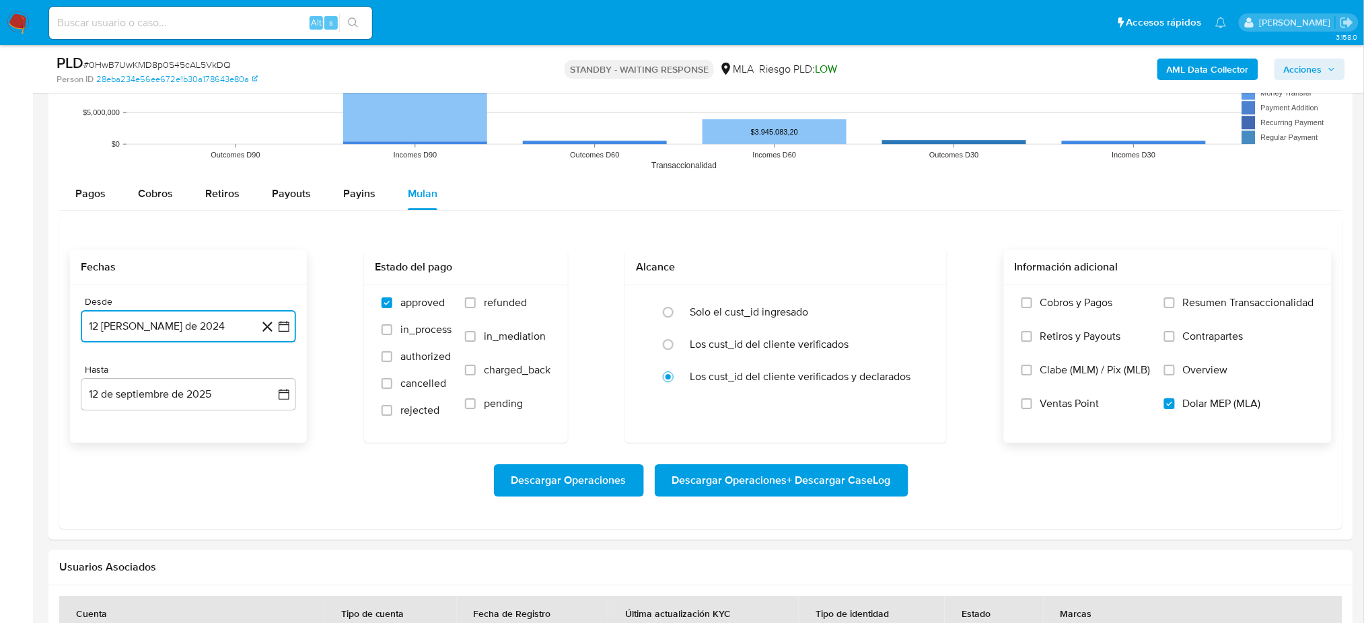
click at [179, 331] on button "[DATE][PERSON_NAME]" at bounding box center [188, 326] width 215 height 32
click at [207, 374] on span "agosto 2024" at bounding box center [181, 374] width 61 height 13
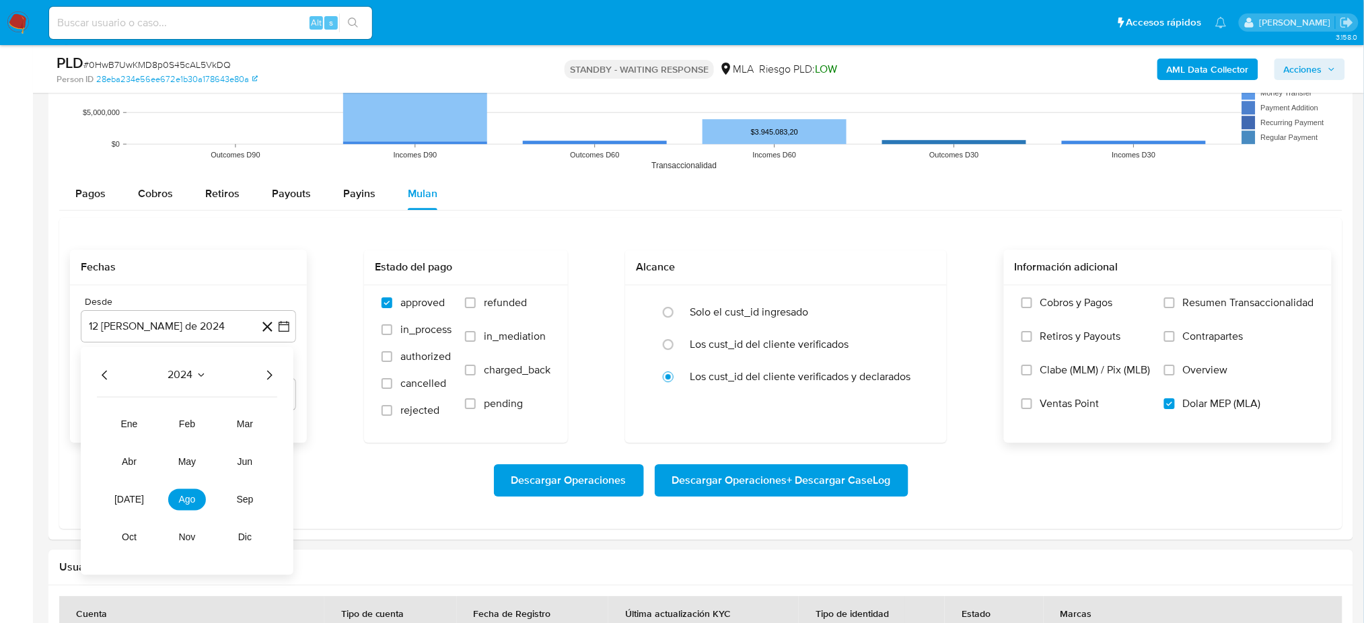
click at [266, 373] on icon "Año siguiente" at bounding box center [269, 375] width 16 height 16
click at [135, 509] on button "jul" at bounding box center [129, 499] width 38 height 22
click at [124, 427] on button "1" at bounding box center [135, 425] width 22 height 22
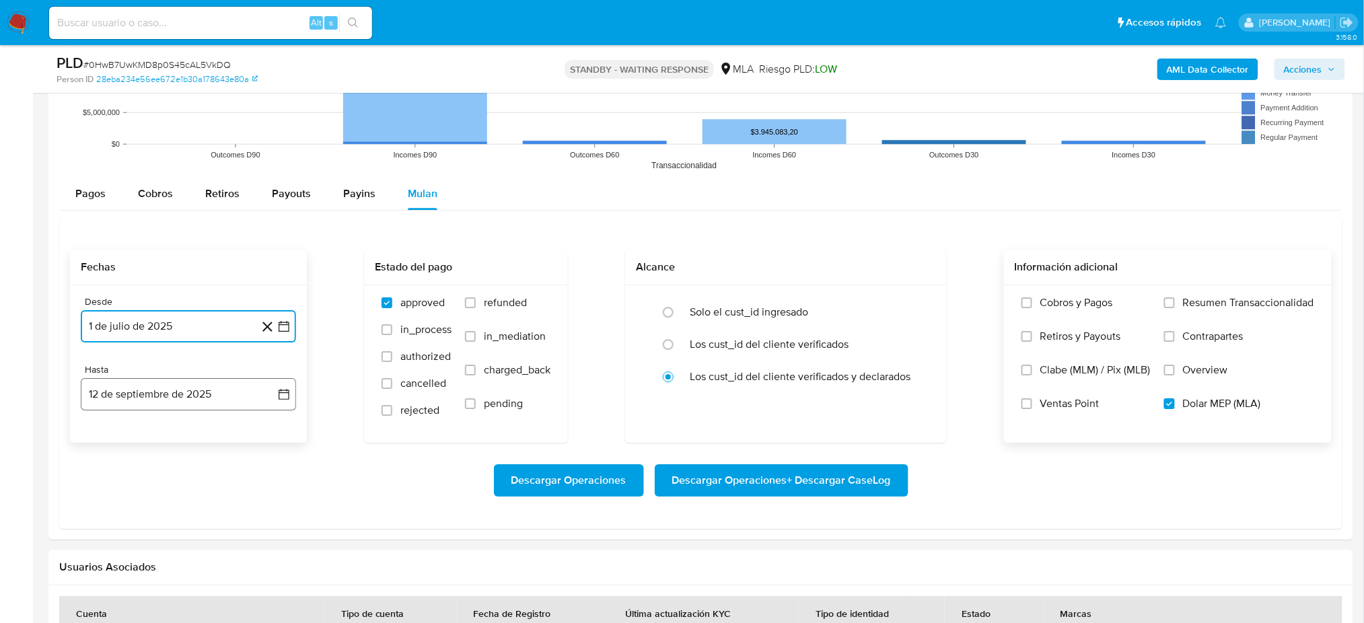
click at [143, 401] on button "12 de septiembre de 2025" at bounding box center [188, 394] width 215 height 32
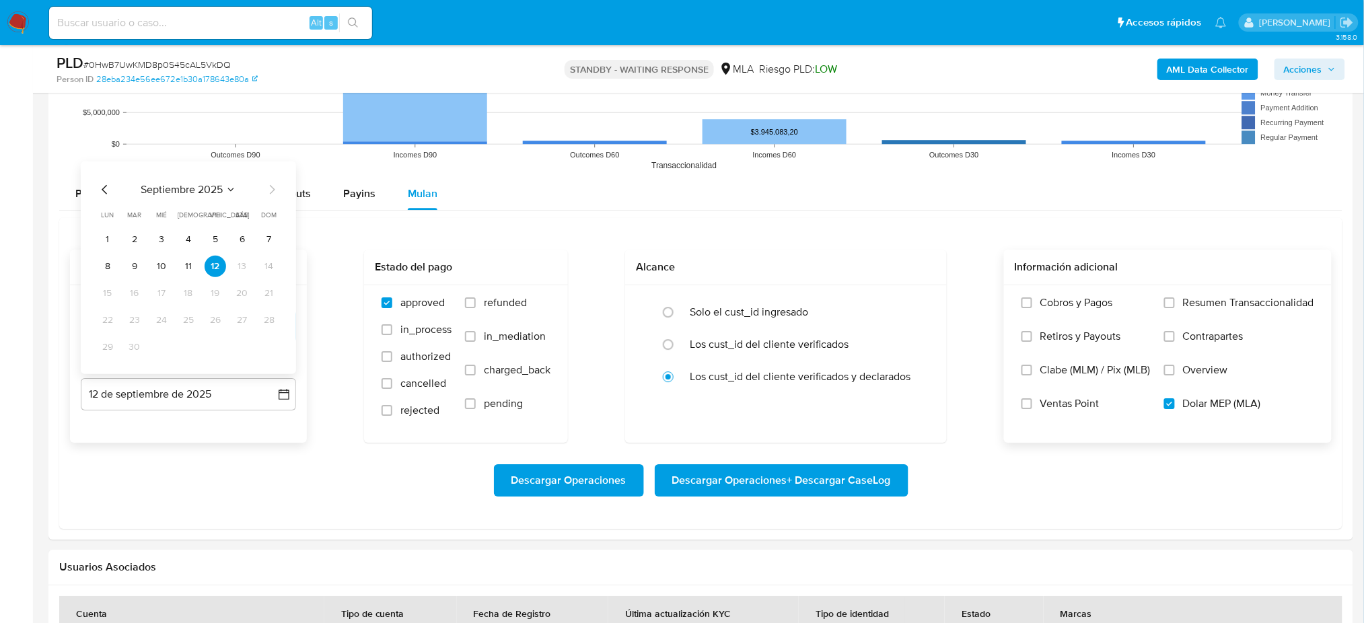
click at [106, 186] on icon "Mes anterior" at bounding box center [104, 188] width 5 height 9
click at [273, 351] on button "31" at bounding box center [269, 347] width 22 height 22
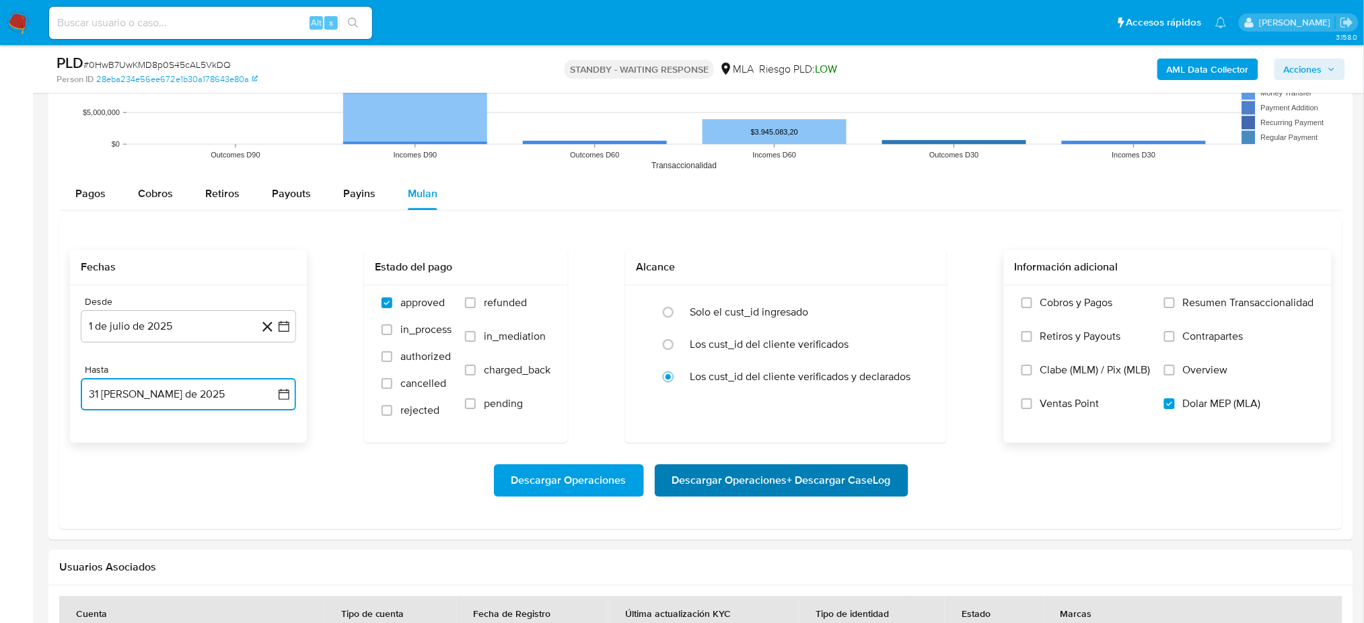
click at [795, 490] on span "Descargar Operaciones + Descargar CaseLog" at bounding box center [781, 481] width 219 height 30
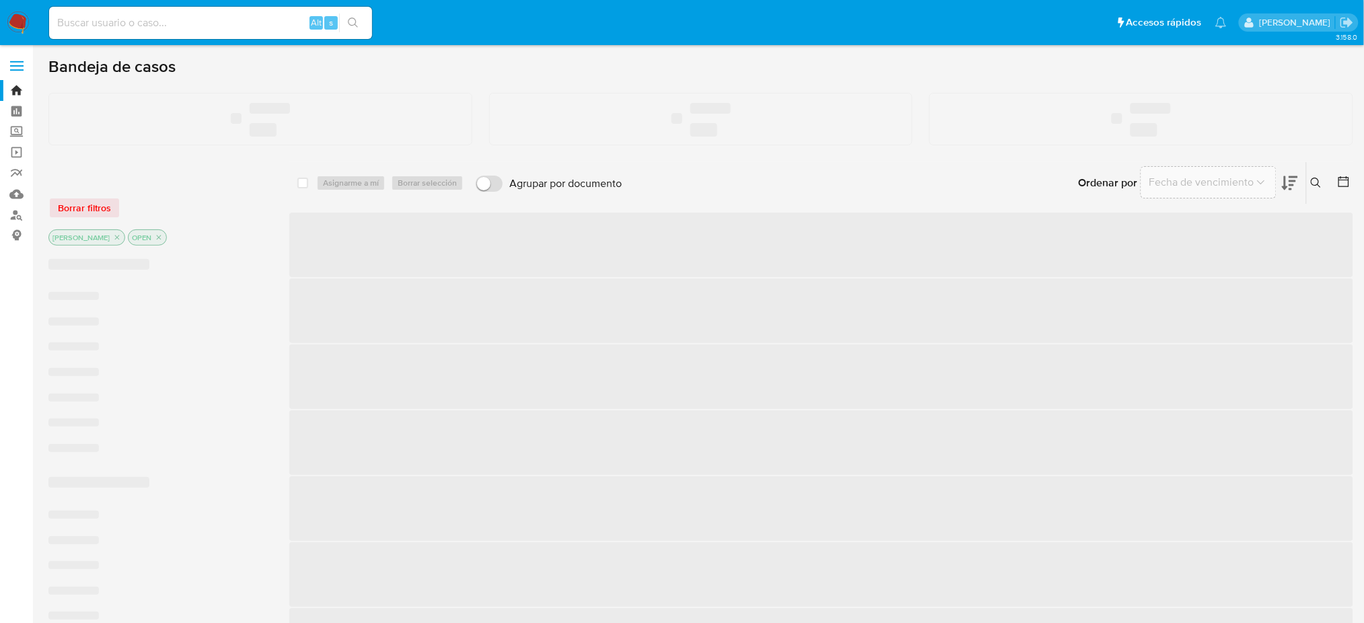
click at [230, 30] on input at bounding box center [210, 22] width 323 height 17
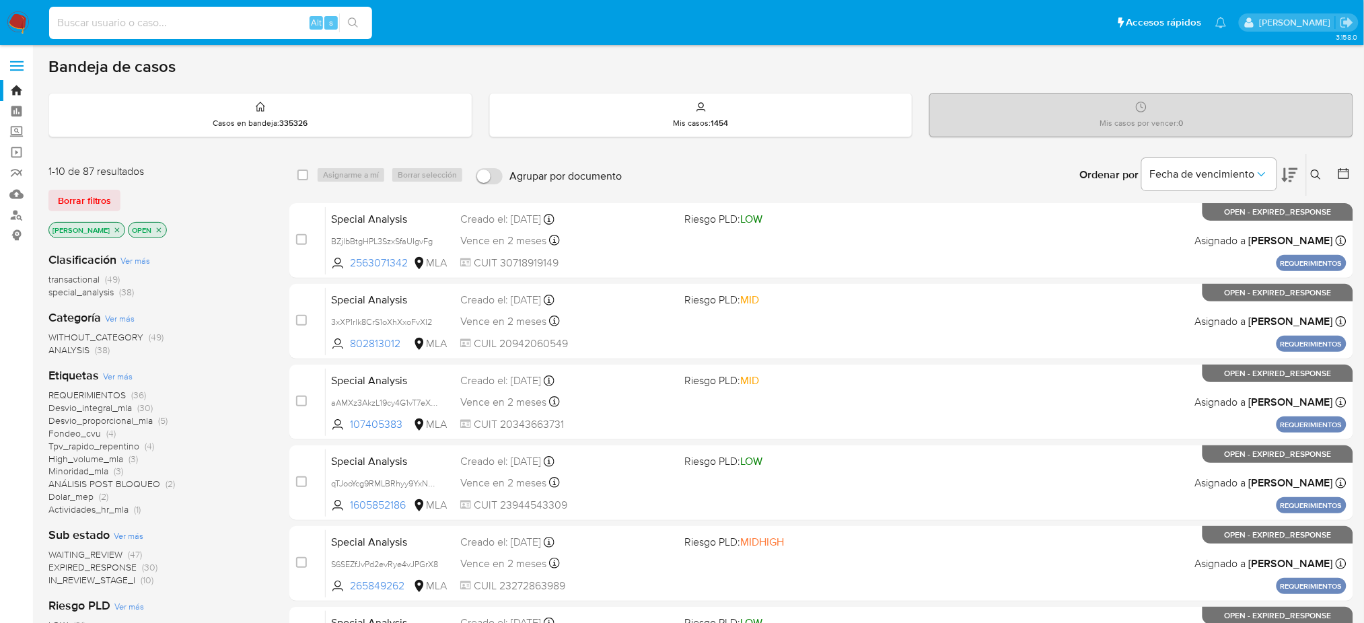
paste input "QPqiC3TVBqPgkfpvT9MUMAwC"
type input "QPqiC3TVBqPgkfpvT9MUMAwC"
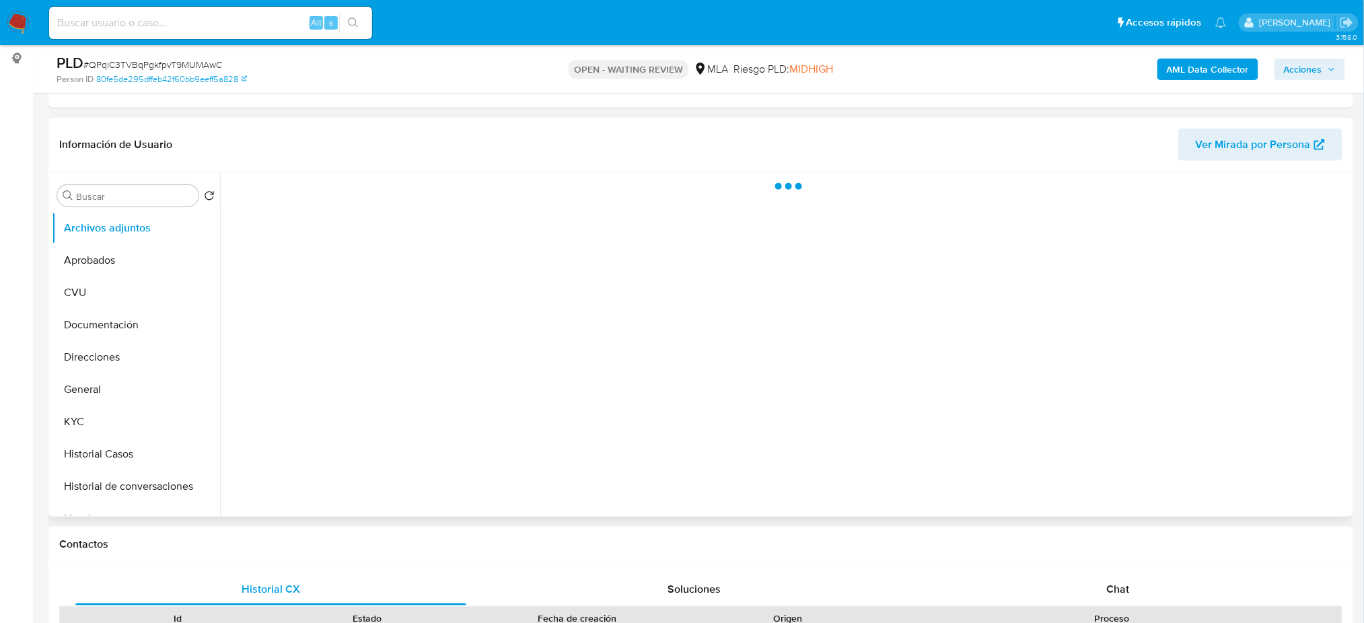
scroll to position [179, 0]
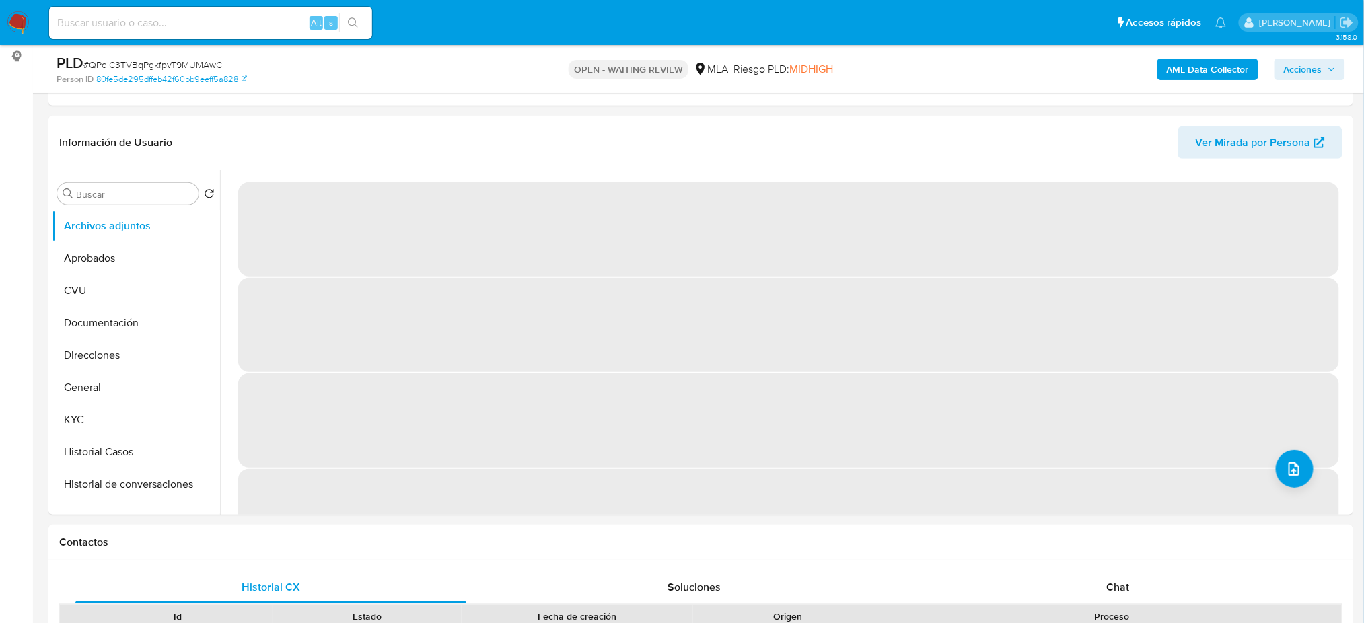
select select "10"
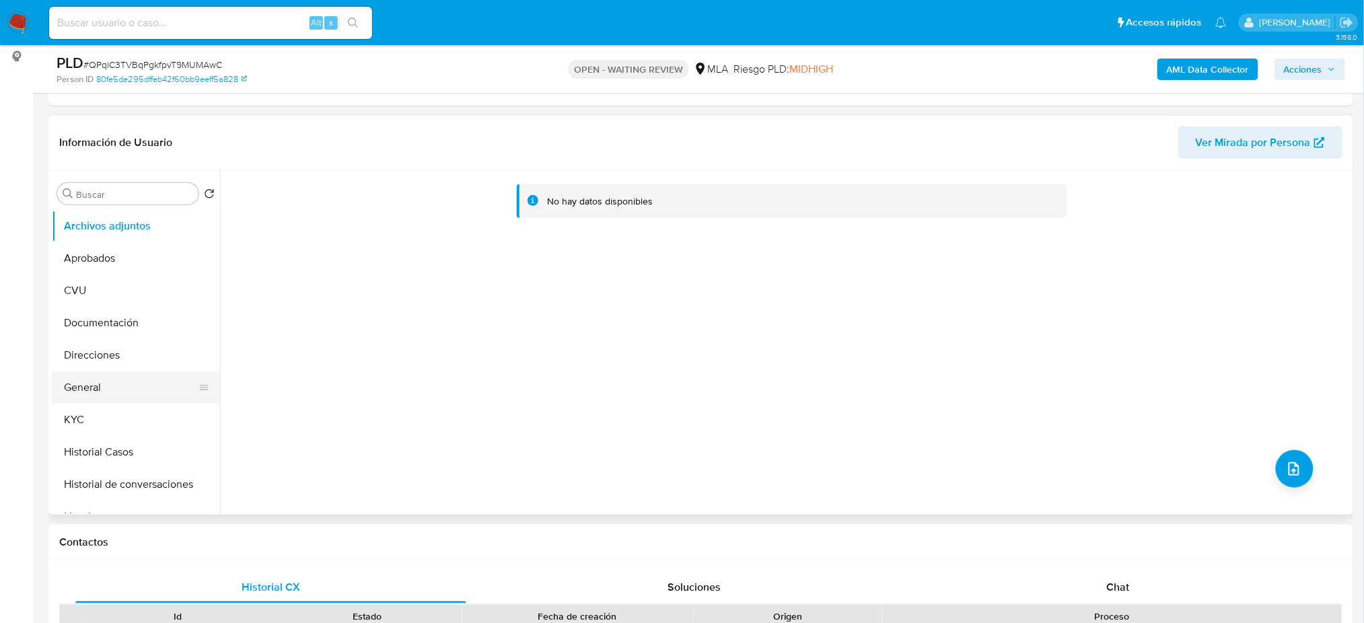
click at [110, 395] on button "General" at bounding box center [130, 387] width 157 height 32
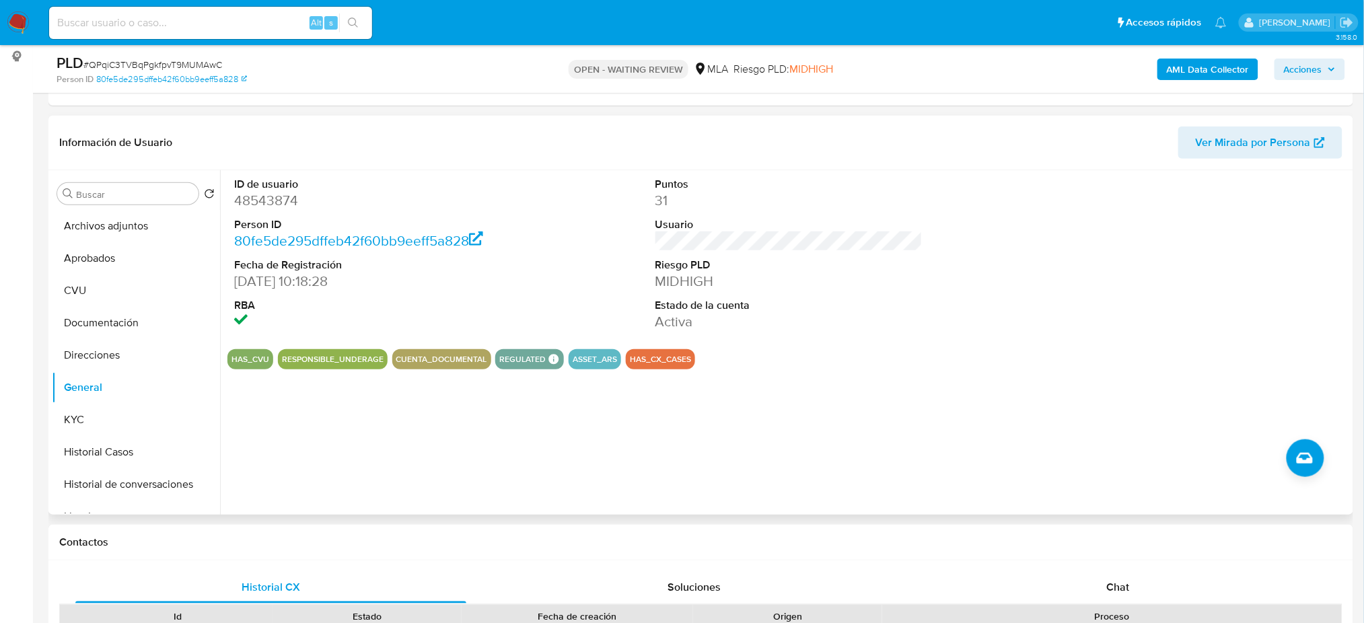
click at [244, 199] on dd "48543874" at bounding box center [367, 200] width 267 height 19
copy dd "48543874"
click at [93, 408] on button "KYC" at bounding box center [130, 420] width 157 height 32
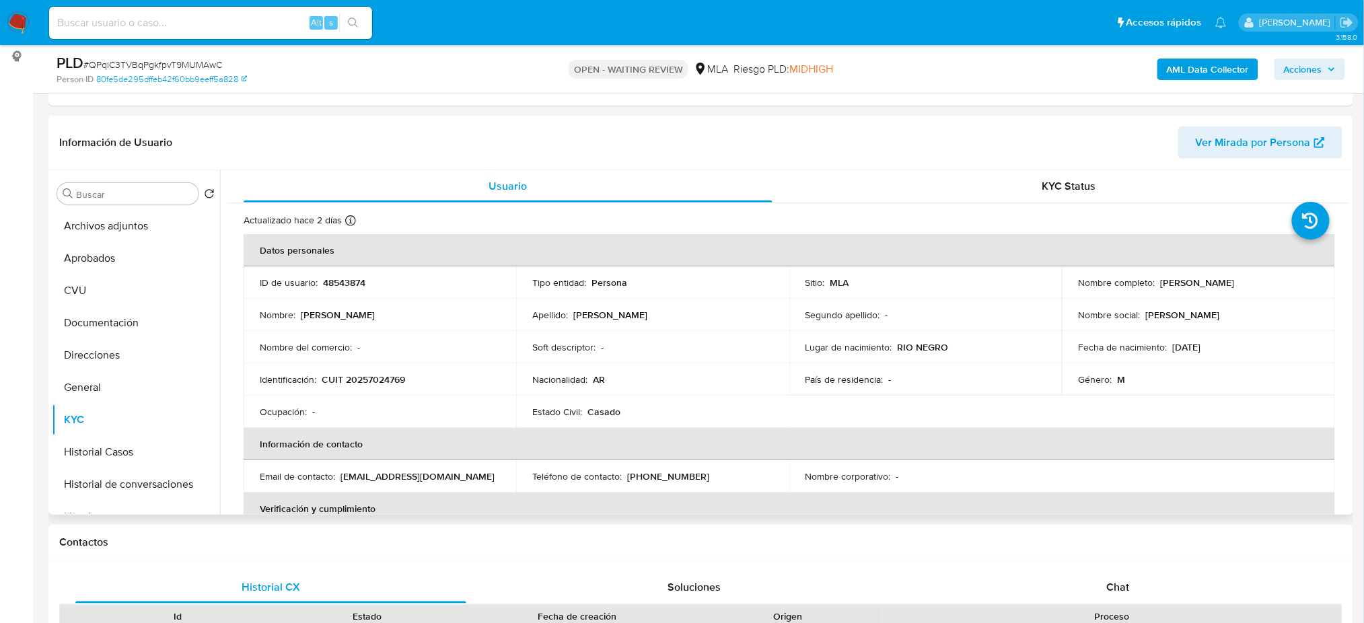
click at [366, 374] on p "CUIT 20257024769" at bounding box center [363, 379] width 83 height 12
copy p "20257024769"
click at [394, 373] on p "CUIT 20257024769" at bounding box center [363, 379] width 83 height 12
click at [348, 383] on p "CUIT 20257024769" at bounding box center [363, 379] width 83 height 12
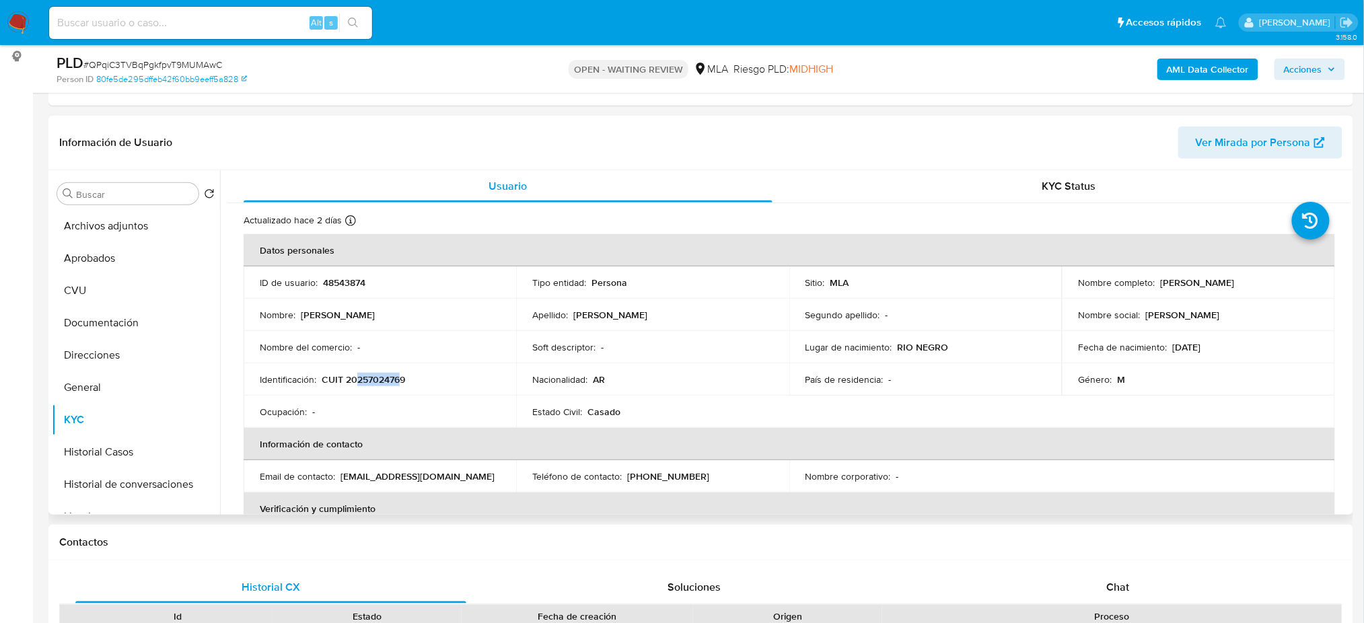
drag, startPoint x: 358, startPoint y: 376, endPoint x: 400, endPoint y: 382, distance: 42.8
click at [400, 382] on p "CUIT 20257024769" at bounding box center [363, 379] width 83 height 12
copy p "25702476"
drag, startPoint x: 1169, startPoint y: 279, endPoint x: 1250, endPoint y: 279, distance: 81.4
click at [1250, 279] on div "Nombre completo : Sebastian Ariel Turner" at bounding box center [1198, 283] width 240 height 12
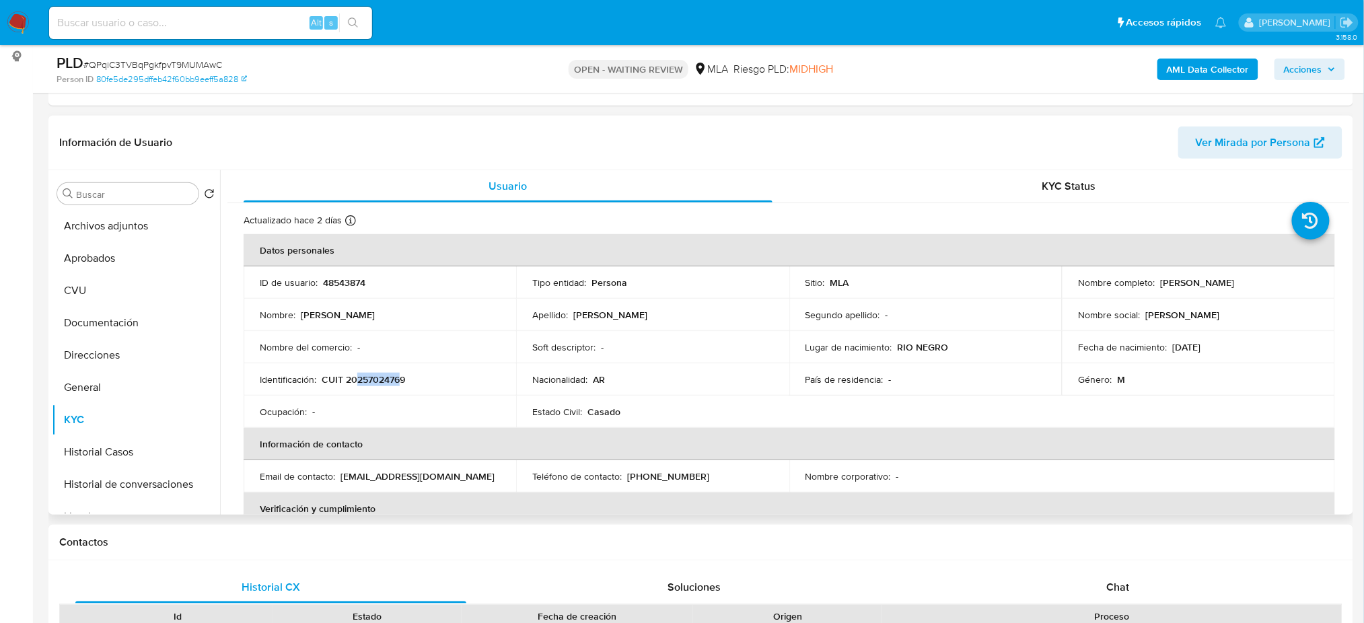
copy p "[PERSON_NAME]"
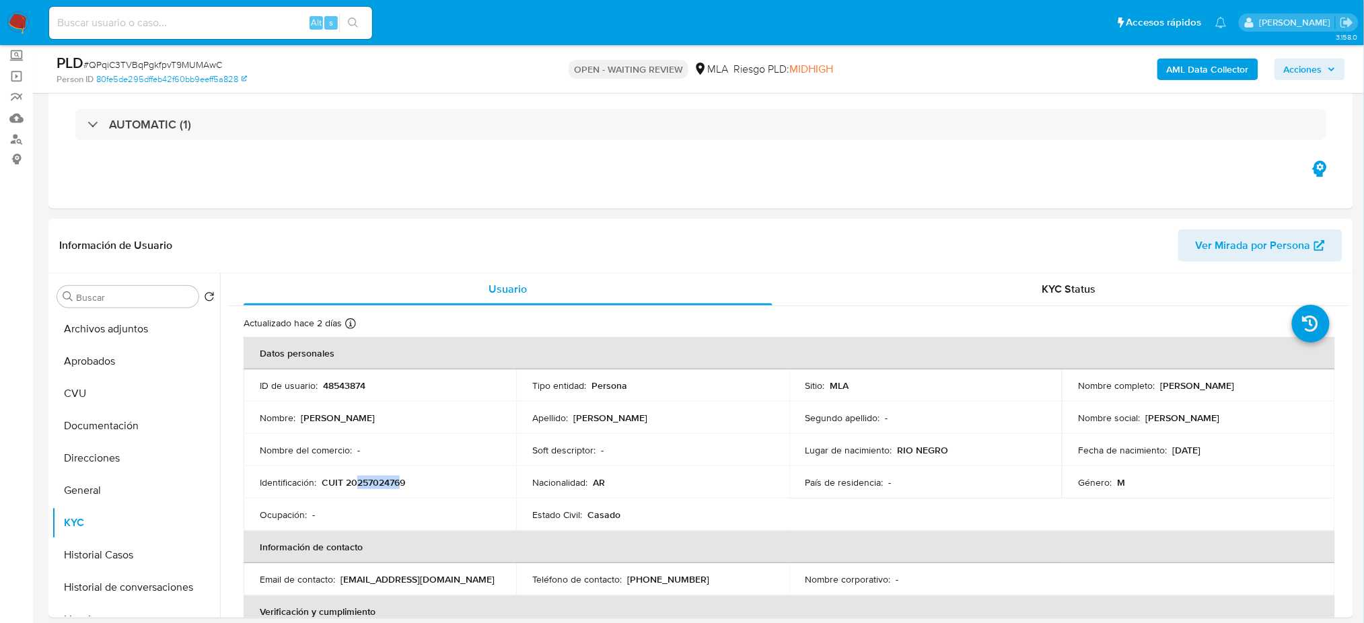
scroll to position [74, 0]
click at [98, 391] on button "CVU" at bounding box center [130, 395] width 157 height 32
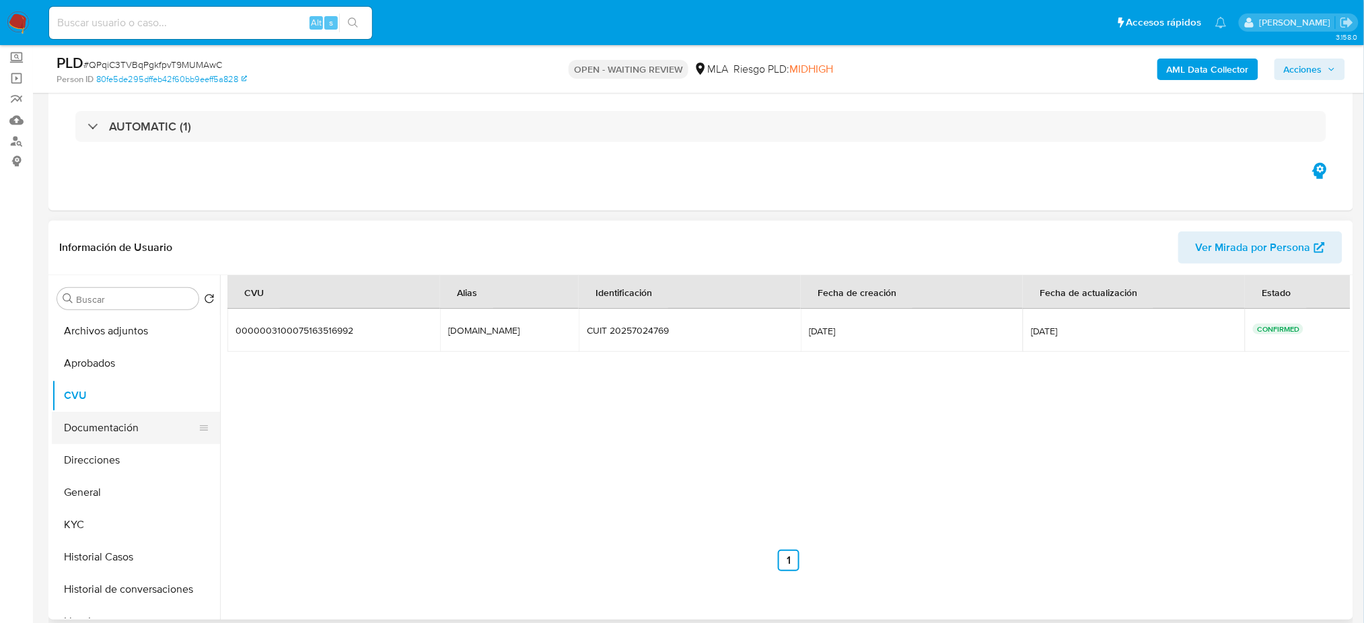
click at [110, 431] on button "Documentación" at bounding box center [130, 428] width 157 height 32
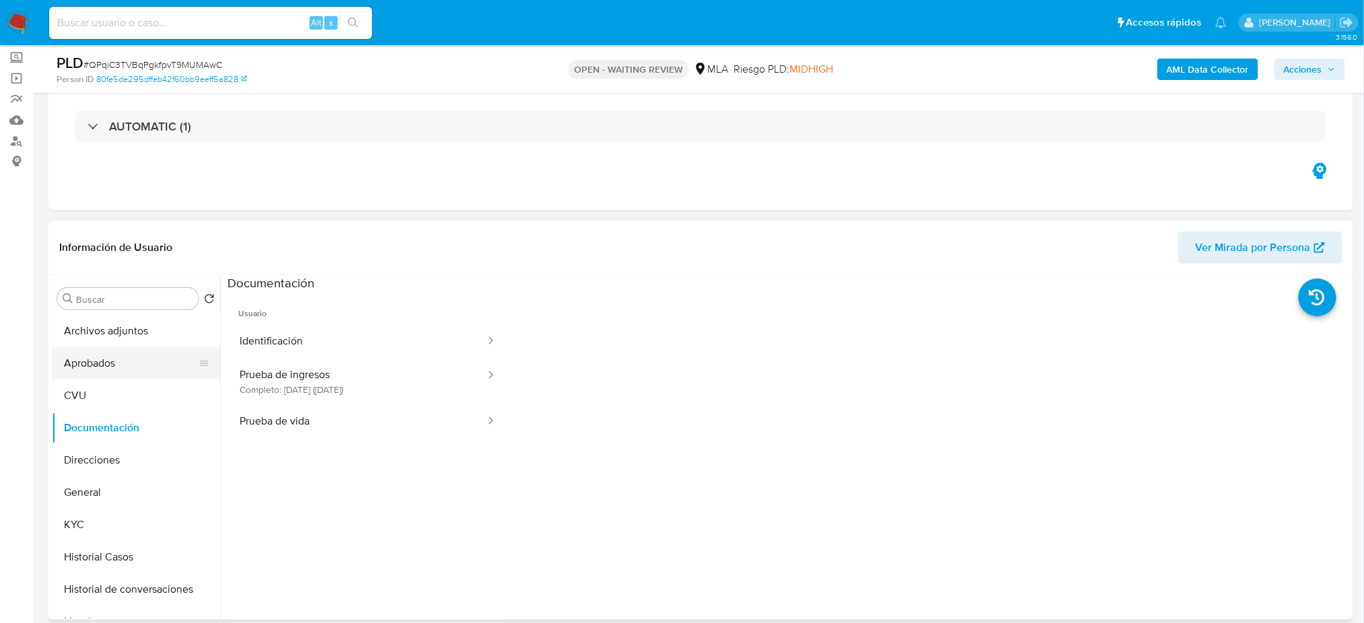
click at [98, 353] on button "Aprobados" at bounding box center [130, 363] width 157 height 32
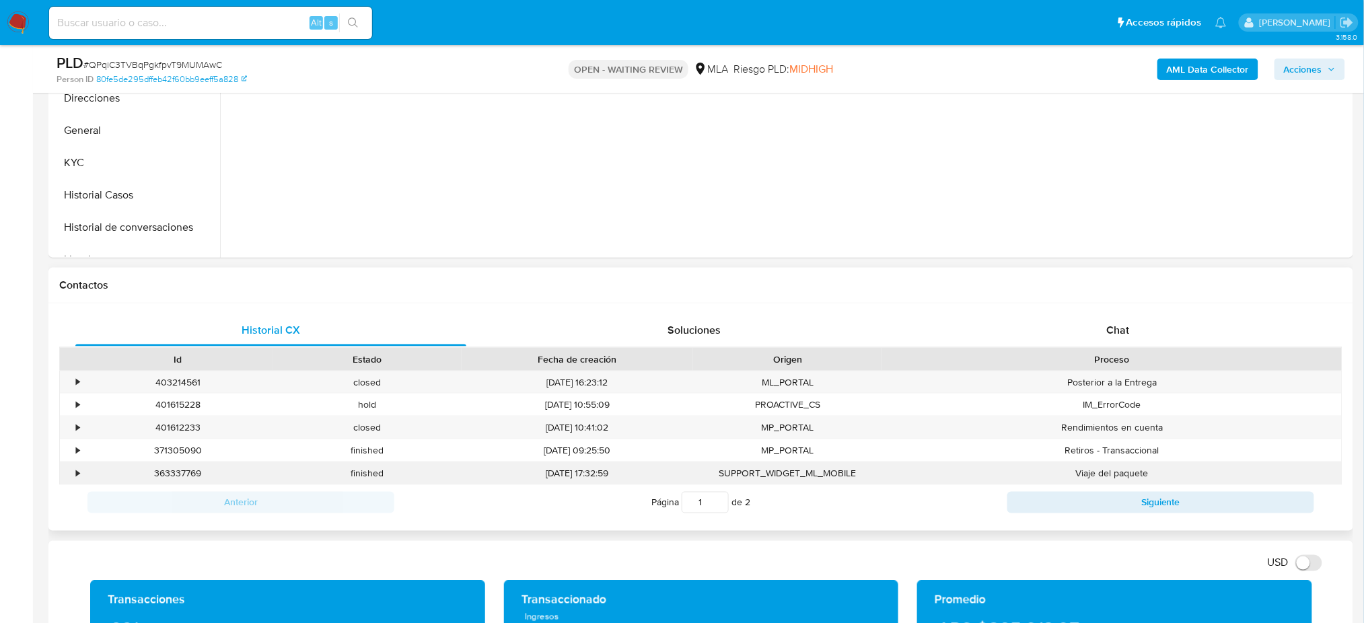
scroll to position [523, 0]
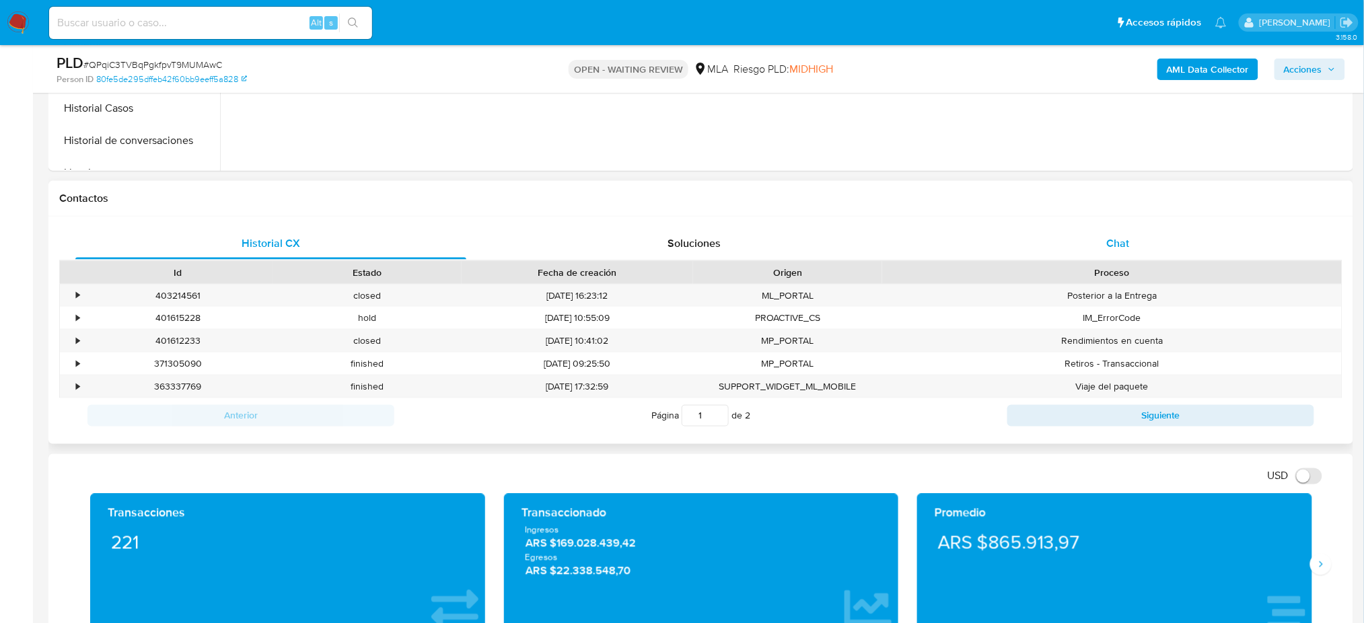
click at [1121, 248] on span "Chat" at bounding box center [1117, 242] width 23 height 15
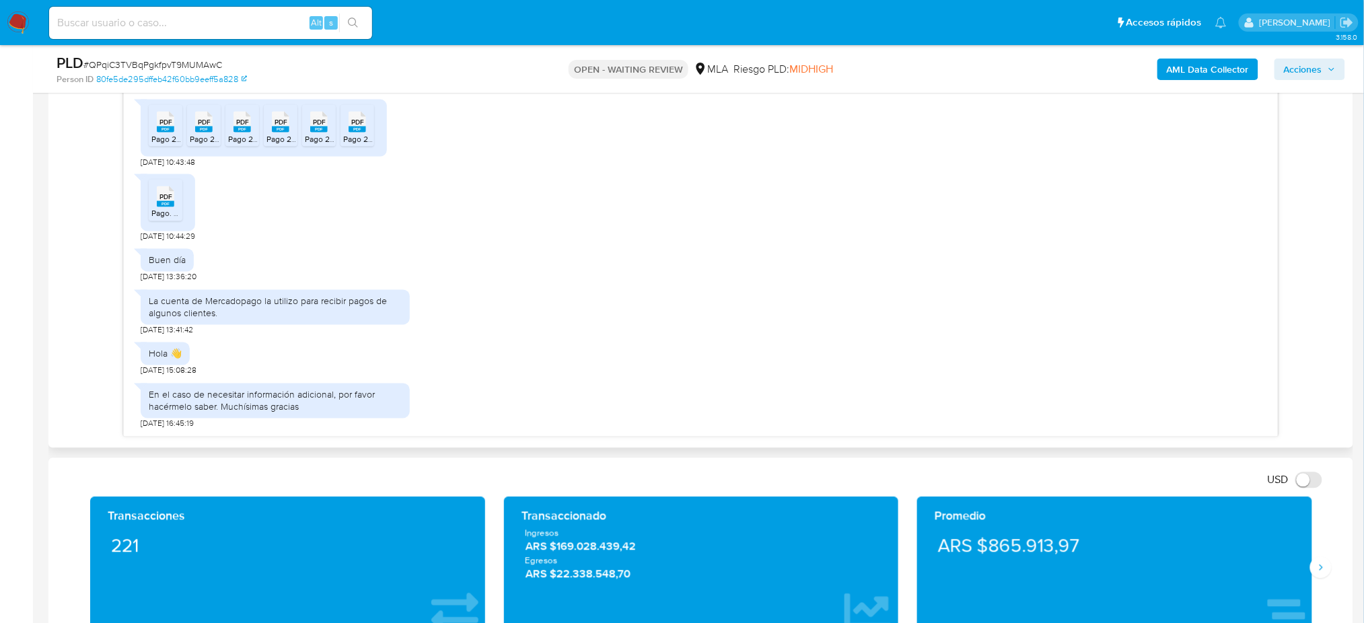
scroll to position [702, 0]
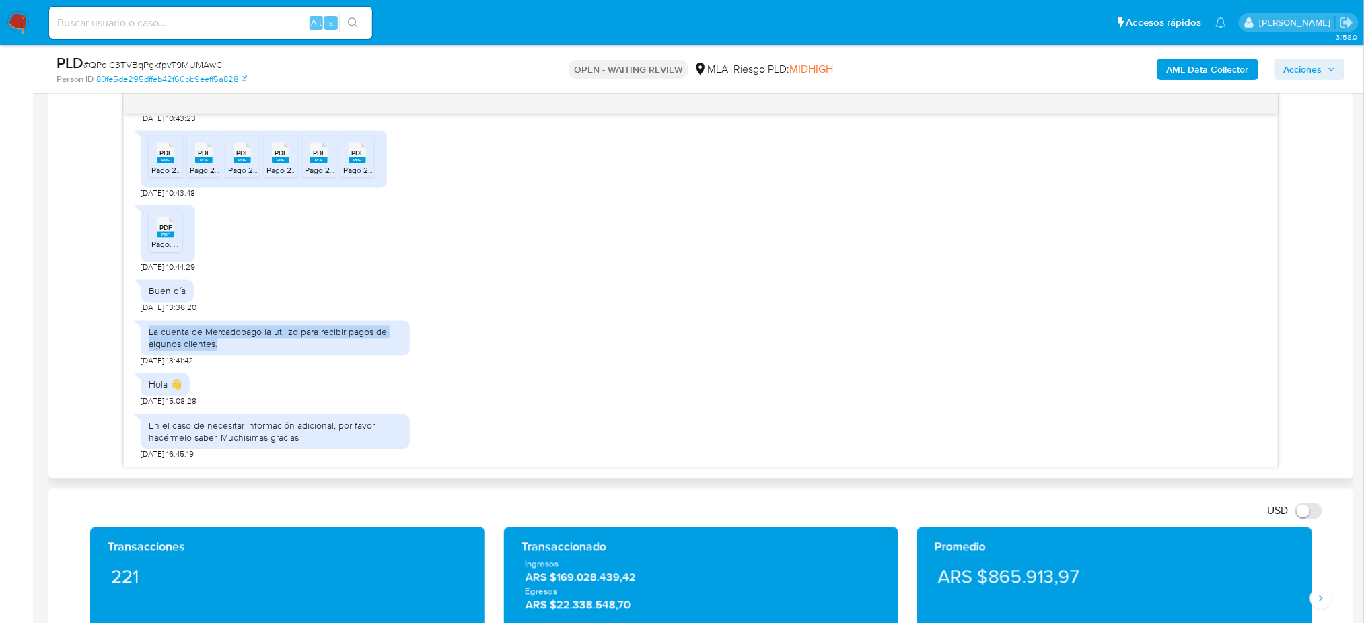
drag, startPoint x: 224, startPoint y: 344, endPoint x: 133, endPoint y: 332, distance: 91.6
click at [141, 332] on div "La cuenta de Mercadopago la utilizo para recibir pagos de algunos clientes." at bounding box center [275, 338] width 269 height 35
copy div "La cuenta de Mercadopago la utilizo para recibir pagos de algunos clientes."
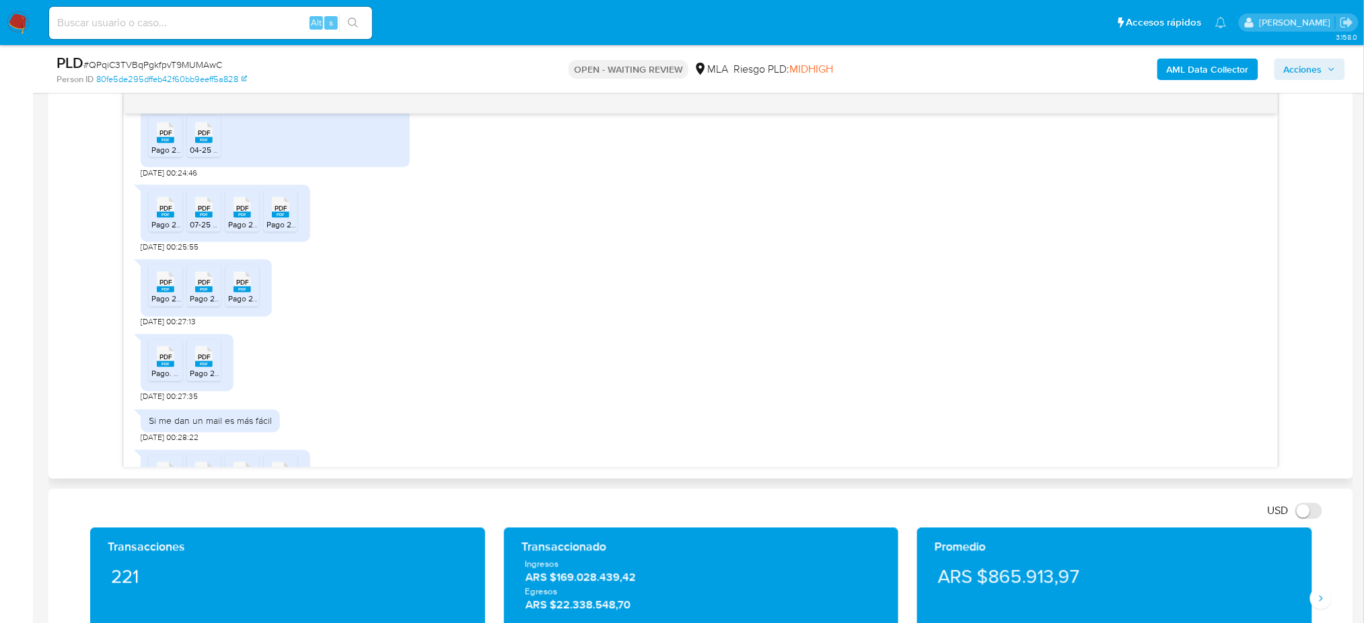
scroll to position [754, 0]
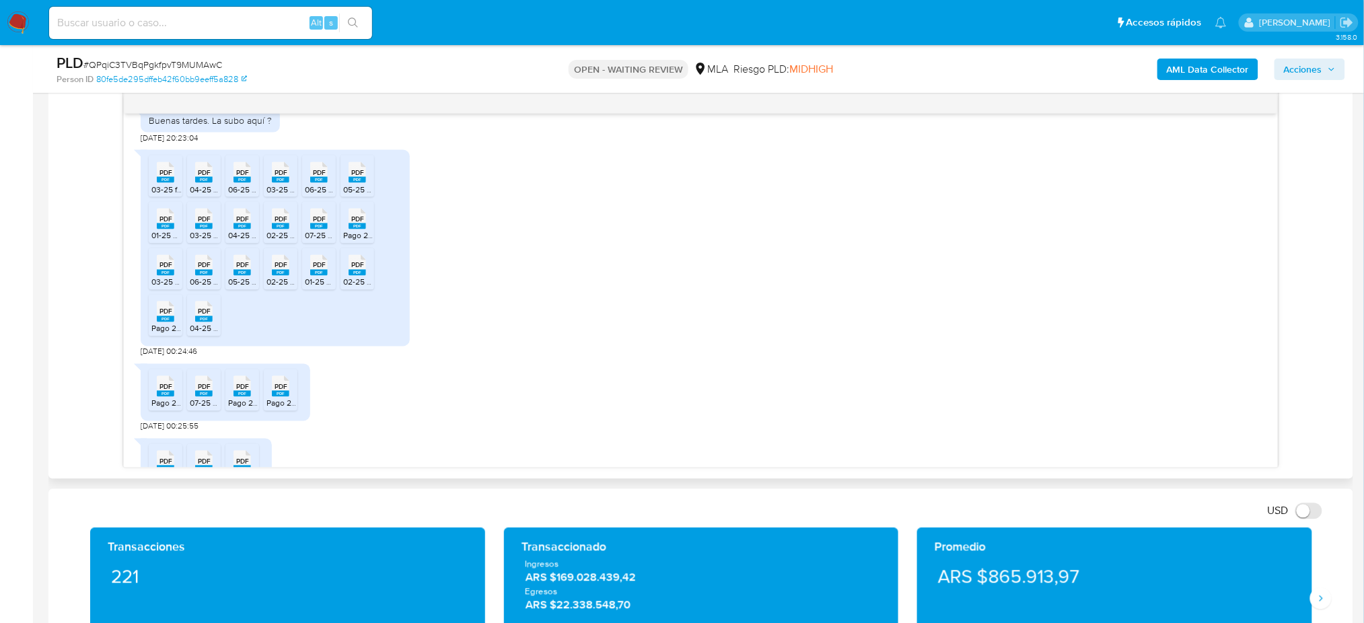
click at [163, 184] on icon "PDF" at bounding box center [165, 173] width 17 height 24
click at [203, 195] on span "04-25 afip_presentacion_IVA WEB ST.pdf" at bounding box center [264, 189] width 149 height 11
drag, startPoint x: 242, startPoint y: 207, endPoint x: 273, endPoint y: 205, distance: 31.0
click at [242, 183] on rect at bounding box center [241, 180] width 17 height 6
drag, startPoint x: 273, startPoint y: 205, endPoint x: 303, endPoint y: 203, distance: 29.7
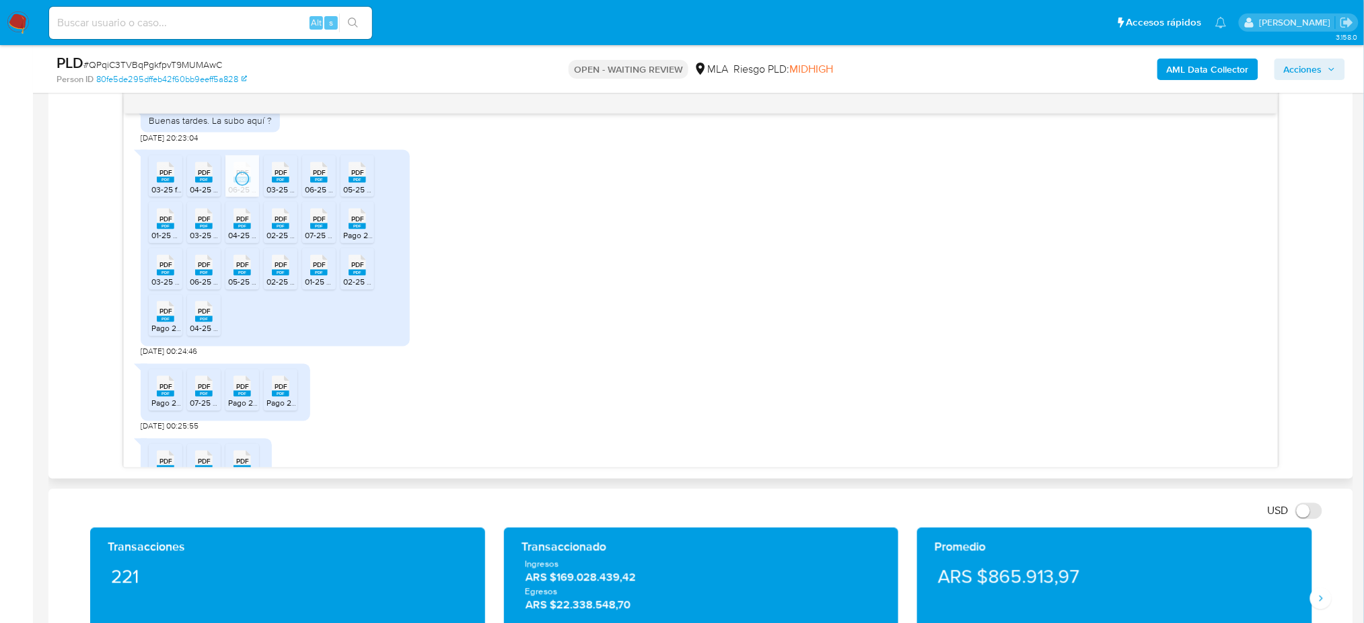
click at [274, 183] on rect at bounding box center [280, 180] width 17 height 6
click at [314, 183] on rect at bounding box center [318, 180] width 17 height 6
drag, startPoint x: 363, startPoint y: 204, endPoint x: 351, endPoint y: 247, distance: 44.7
click at [363, 183] on rect at bounding box center [356, 180] width 17 height 6
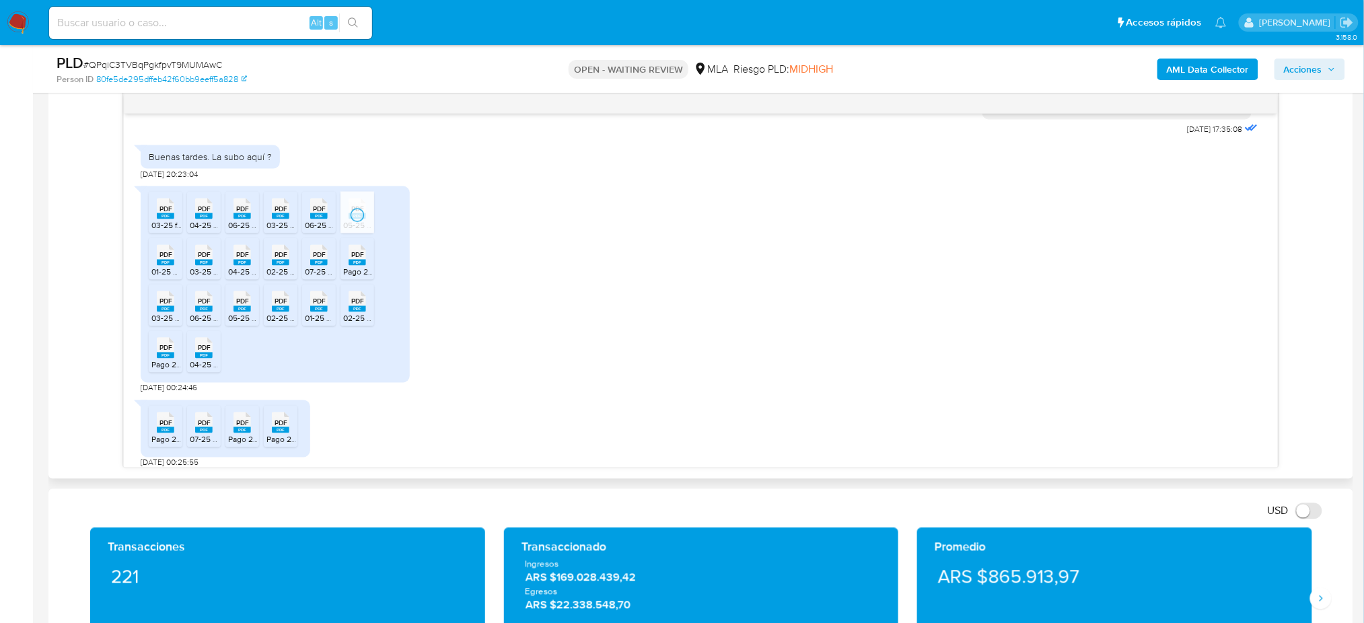
click at [351, 249] on ul "PDF PDF 03-25 formulario_2083_250_LID.pdf PDF PDF 04-25 afip_presentacion_IVA W…" at bounding box center [275, 285] width 253 height 186
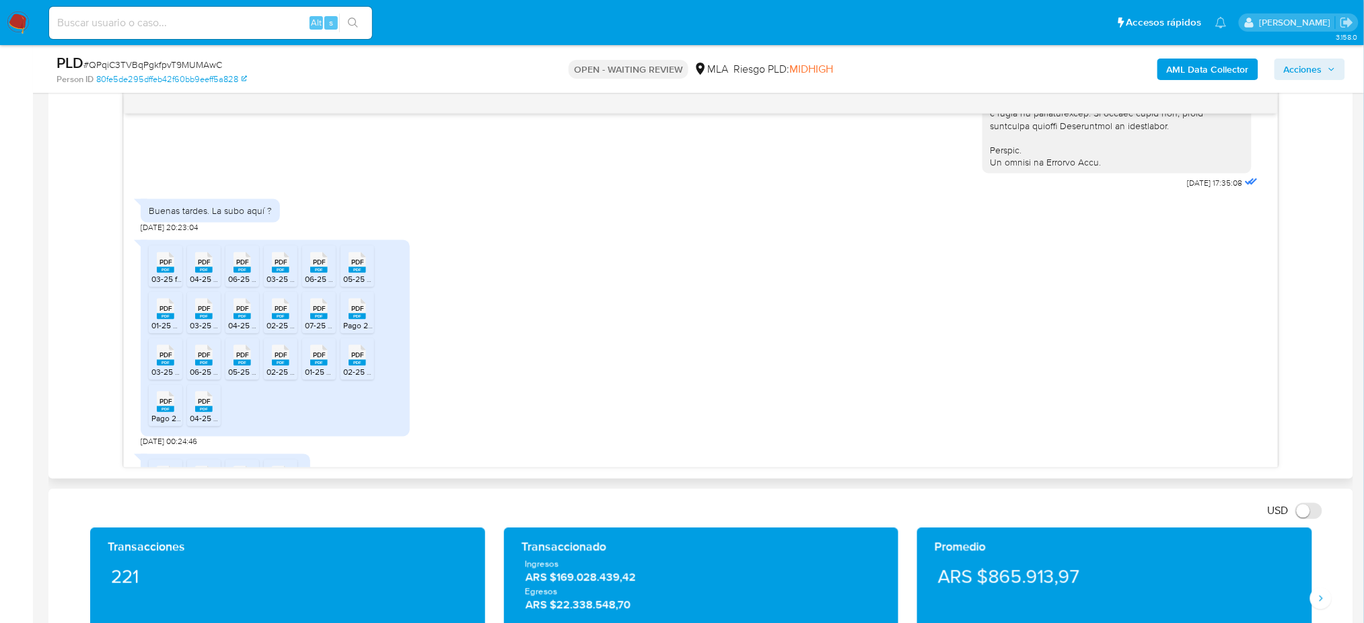
drag, startPoint x: 362, startPoint y: 342, endPoint x: 320, endPoint y: 344, distance: 42.4
click at [358, 320] on rect at bounding box center [356, 317] width 17 height 6
click at [318, 320] on rect at bounding box center [318, 317] width 17 height 6
click at [279, 320] on rect at bounding box center [280, 317] width 17 height 6
drag, startPoint x: 233, startPoint y: 341, endPoint x: 214, endPoint y: 340, distance: 19.5
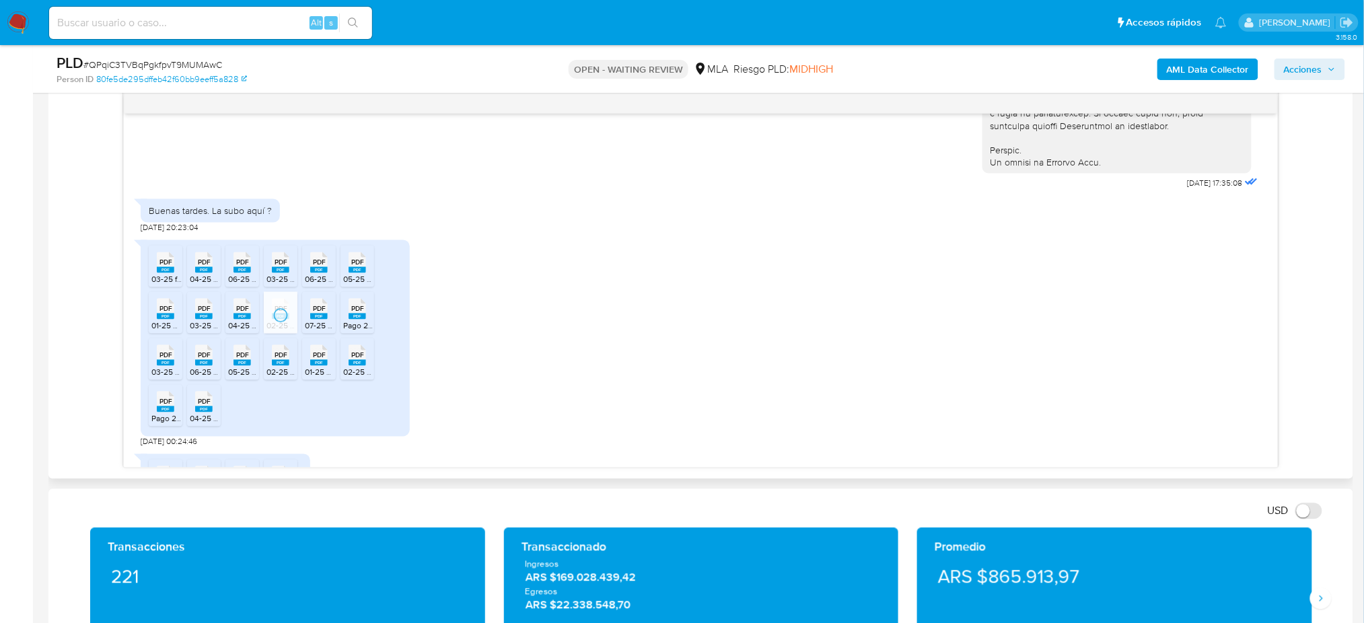
click at [233, 320] on rect at bounding box center [241, 317] width 17 height 6
drag, startPoint x: 198, startPoint y: 338, endPoint x: 170, endPoint y: 340, distance: 29.0
click at [198, 314] on span "PDF" at bounding box center [204, 309] width 13 height 9
drag, startPoint x: 165, startPoint y: 340, endPoint x: 170, endPoint y: 377, distance: 37.2
click at [165, 320] on rect at bounding box center [165, 317] width 17 height 6
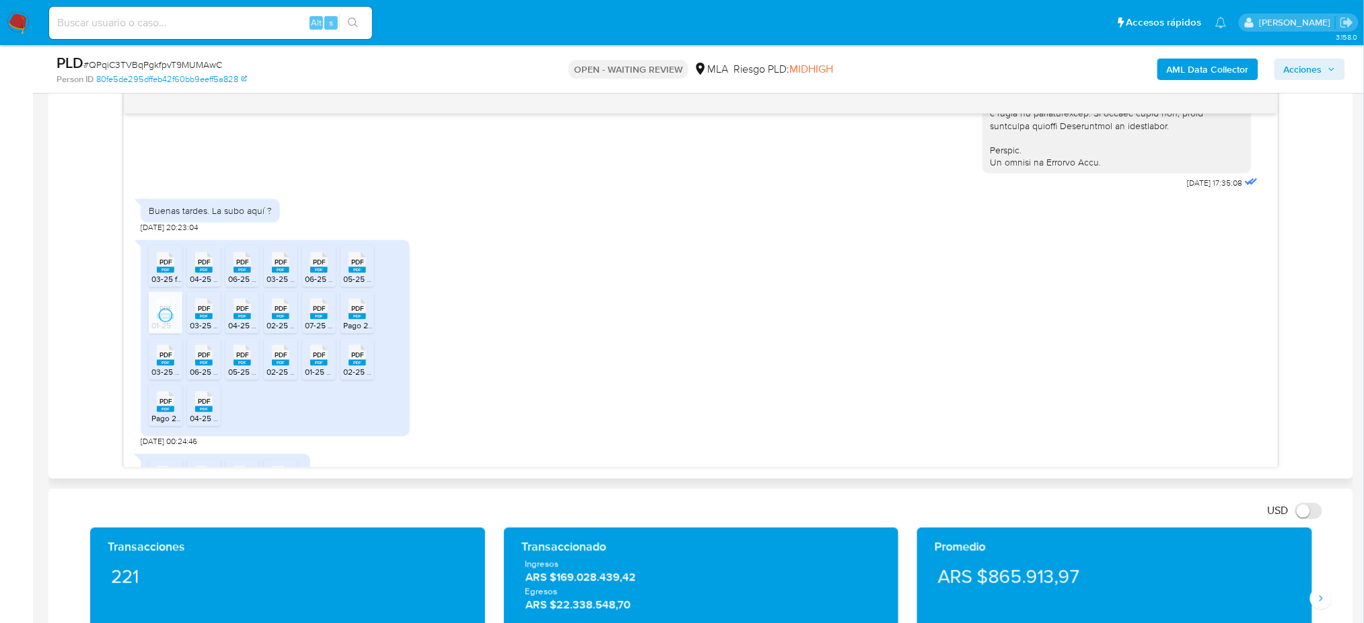
drag, startPoint x: 170, startPoint y: 389, endPoint x: 191, endPoint y: 400, distance: 23.5
click at [170, 366] on rect at bounding box center [165, 363] width 17 height 6
click at [211, 380] on li "PDF PDF 06-25 DDJJ CM.pdf" at bounding box center [204, 359] width 34 height 42
click at [250, 406] on ul "PDF PDF 03-25 formulario_2083_250_LID.pdf PDF PDF 04-25 afip_presentacion_IVA W…" at bounding box center [275, 339] width 253 height 186
click at [248, 378] on span "05-25 DDJJ IVA WEB ST.pdf" at bounding box center [278, 372] width 100 height 11
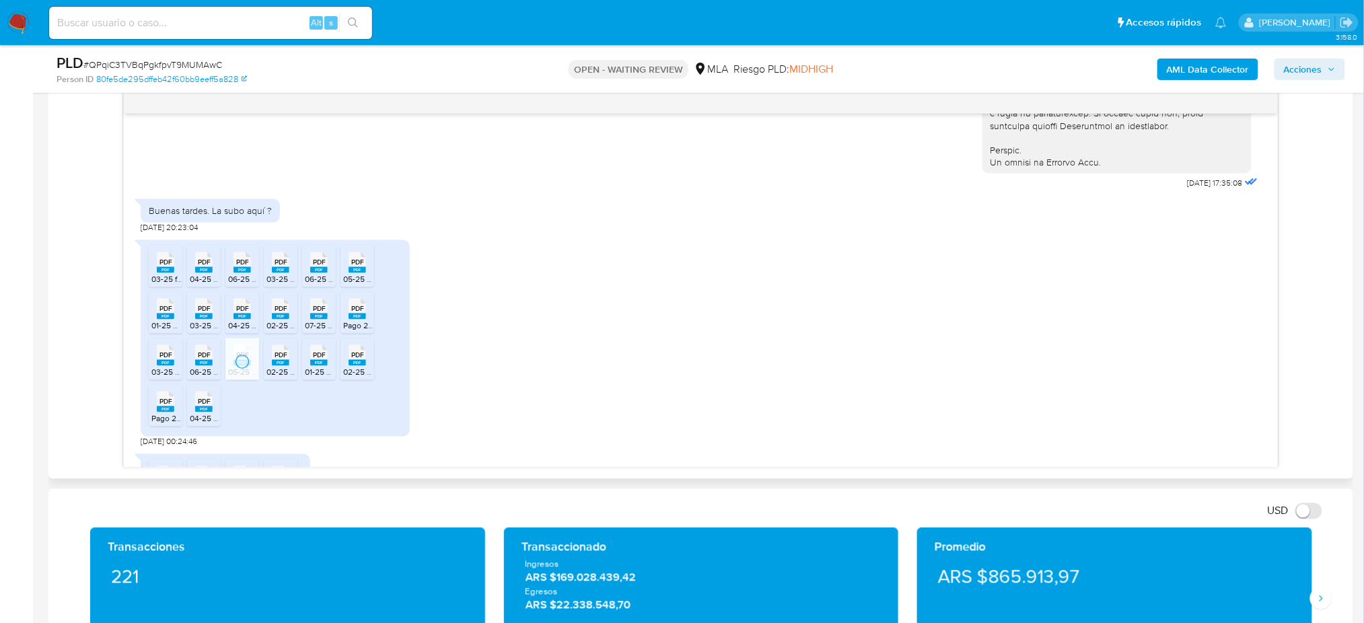
drag, startPoint x: 282, startPoint y: 401, endPoint x: 303, endPoint y: 400, distance: 21.6
click at [282, 378] on span "02-25 afip_presentacion_IVA WEB ST.pdf" at bounding box center [340, 372] width 149 height 11
click at [315, 378] on span "01-25 DDJJ CM.pdf" at bounding box center [339, 372] width 68 height 11
click at [359, 378] on span "02-25 DDJJ CM.pdf" at bounding box center [378, 372] width 70 height 11
click at [217, 414] on div "PDF PDF" at bounding box center [204, 401] width 28 height 26
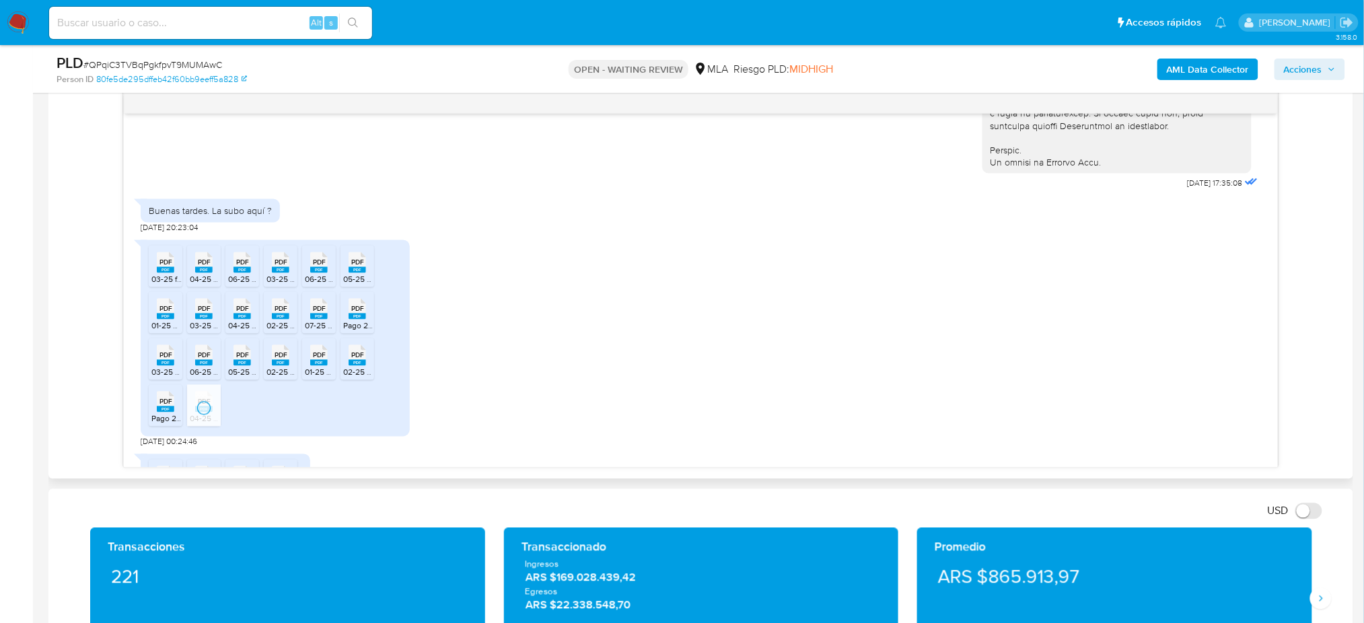
click at [161, 406] on span "PDF" at bounding box center [165, 402] width 13 height 9
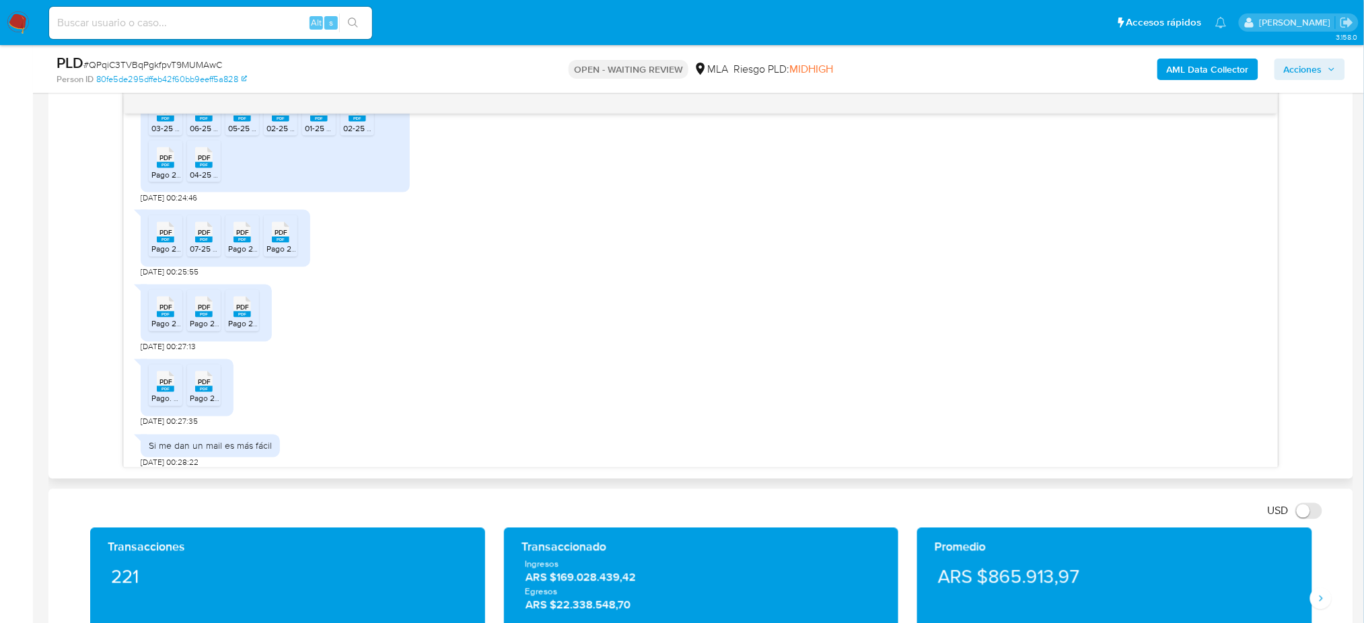
scroll to position [933, 0]
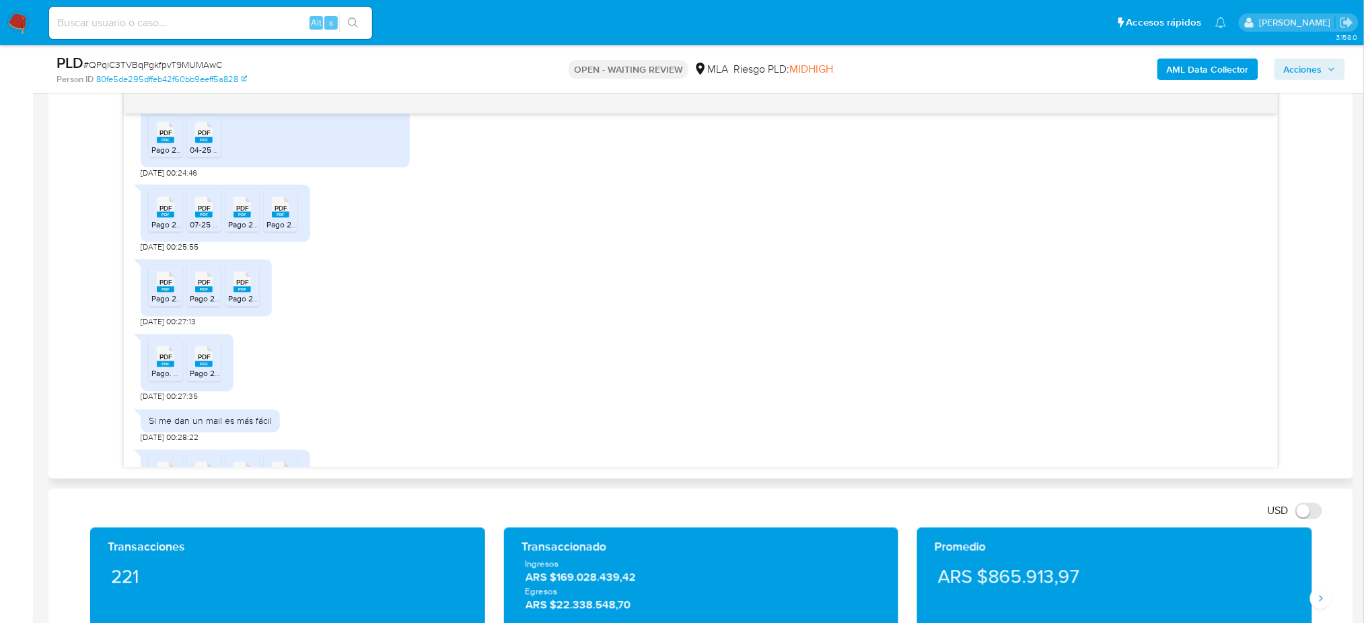
drag, startPoint x: 164, startPoint y: 239, endPoint x: 205, endPoint y: 245, distance: 41.4
click at [165, 218] on rect at bounding box center [165, 215] width 17 height 6
click at [210, 230] on span "07-25 DDJJ CM.pdf" at bounding box center [224, 224] width 69 height 11
click at [239, 230] on span "Pago 202507.pdf" at bounding box center [258, 224] width 61 height 11
drag, startPoint x: 283, startPoint y: 247, endPoint x: 257, endPoint y: 290, distance: 50.1
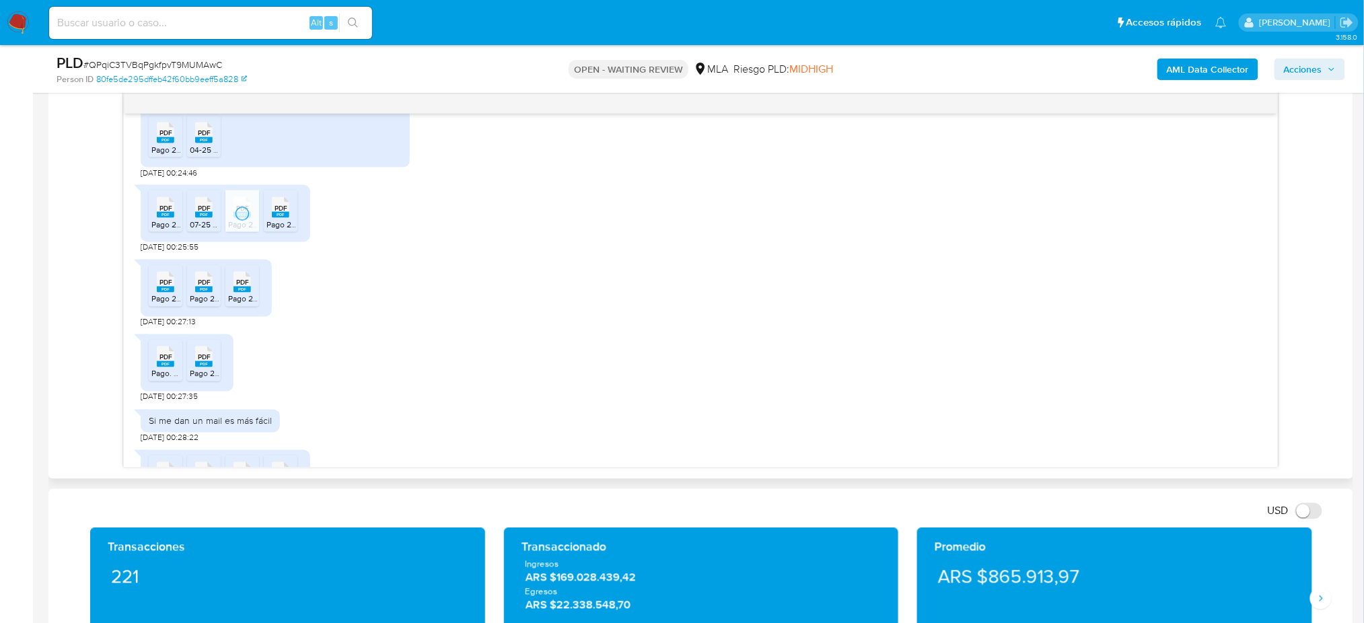
click at [283, 230] on span "Pago 202503.pdf" at bounding box center [297, 224] width 62 height 11
drag, startPoint x: 248, startPoint y: 310, endPoint x: 223, endPoint y: 311, distance: 25.6
click at [248, 287] on span "PDF" at bounding box center [242, 283] width 13 height 9
click at [207, 293] on rect at bounding box center [203, 290] width 17 height 6
click at [168, 287] on span "PDF" at bounding box center [165, 283] width 13 height 9
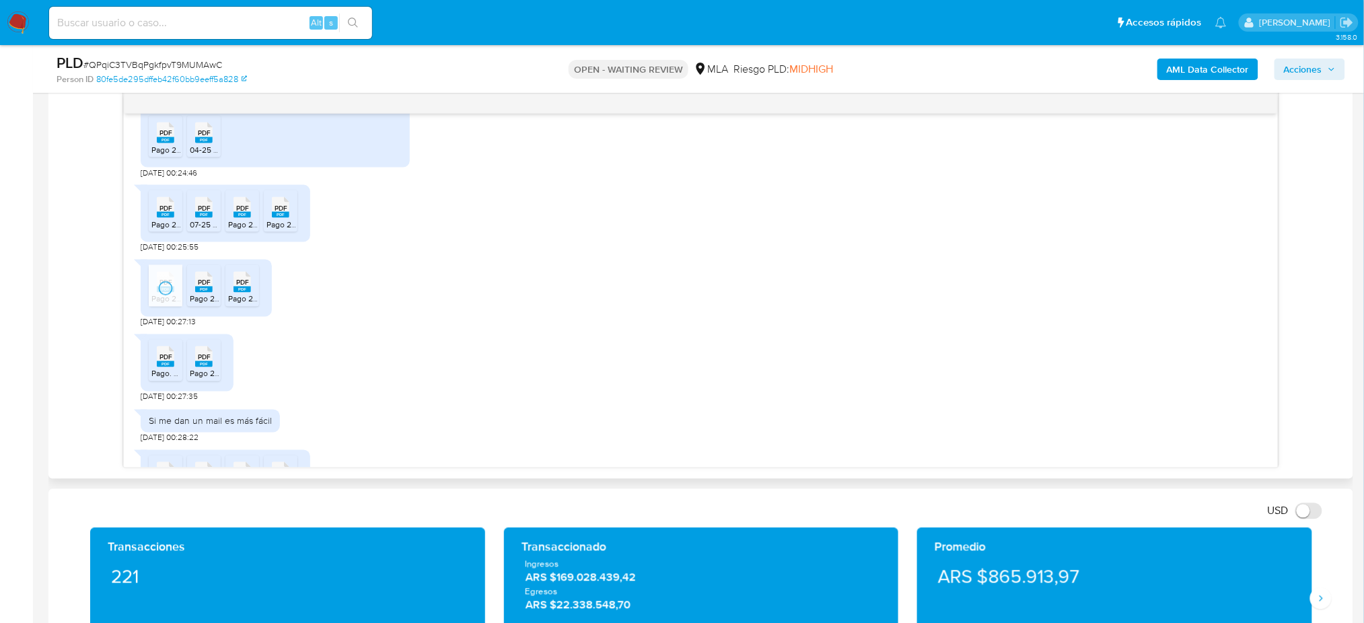
click at [171, 367] on rect at bounding box center [165, 364] width 17 height 6
click at [209, 379] on span "Pago 202507.pdf" at bounding box center [220, 373] width 61 height 11
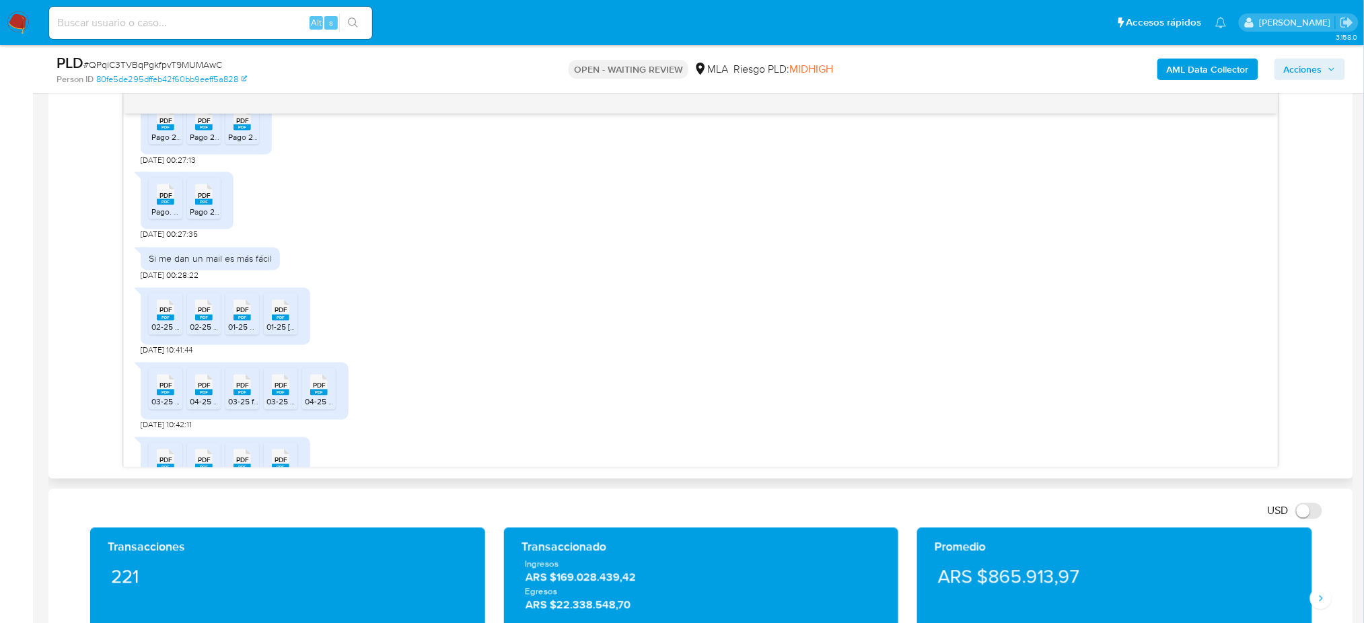
scroll to position [1202, 0]
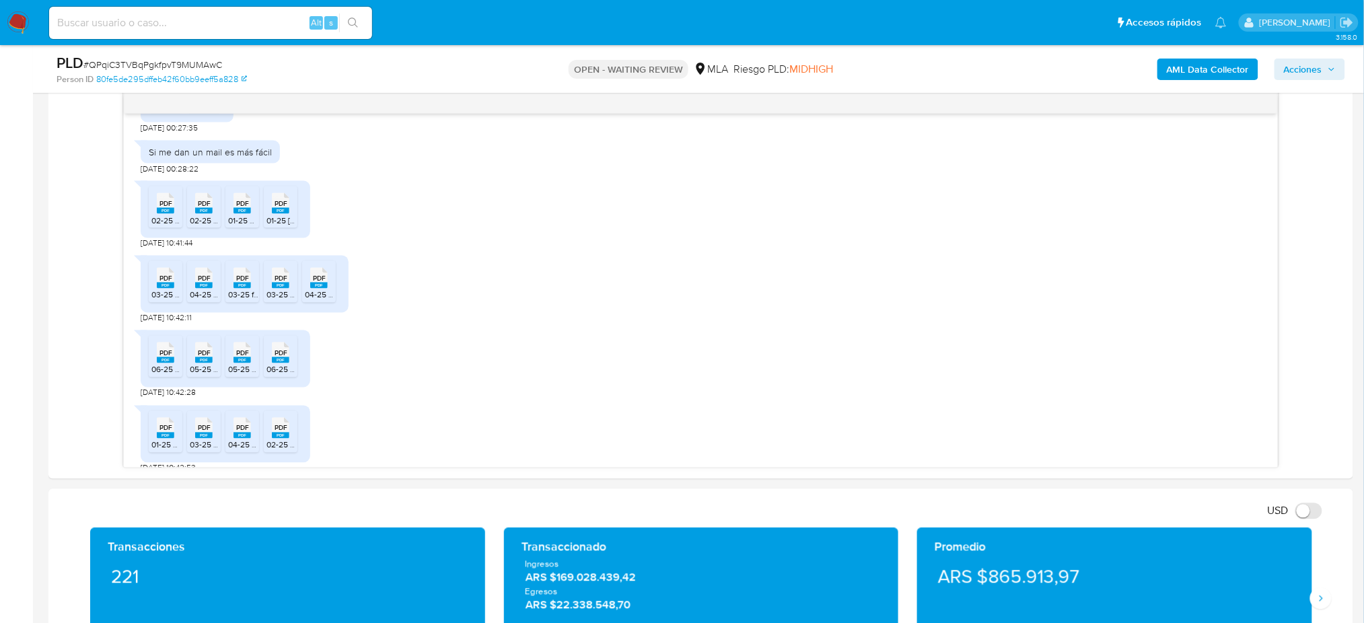
click at [0, 214] on aside "Bandeja Tablero Screening Búsqueda en Listas Watchlist Herramientas Operaciones…" at bounding box center [16, 561] width 33 height 2526
click at [158, 226] on span "02-25 afip_presentacion_IVA WEB ST.pdf" at bounding box center [225, 220] width 149 height 11
click at [205, 226] on span "02-25 DDJJ IVA WEB ST.pdf" at bounding box center [240, 220] width 100 height 11
drag, startPoint x: 246, startPoint y: 246, endPoint x: 254, endPoint y: 246, distance: 7.4
click at [254, 226] on span "01-25 DDJJ IVA WE S.T..pdf" at bounding box center [276, 220] width 96 height 11
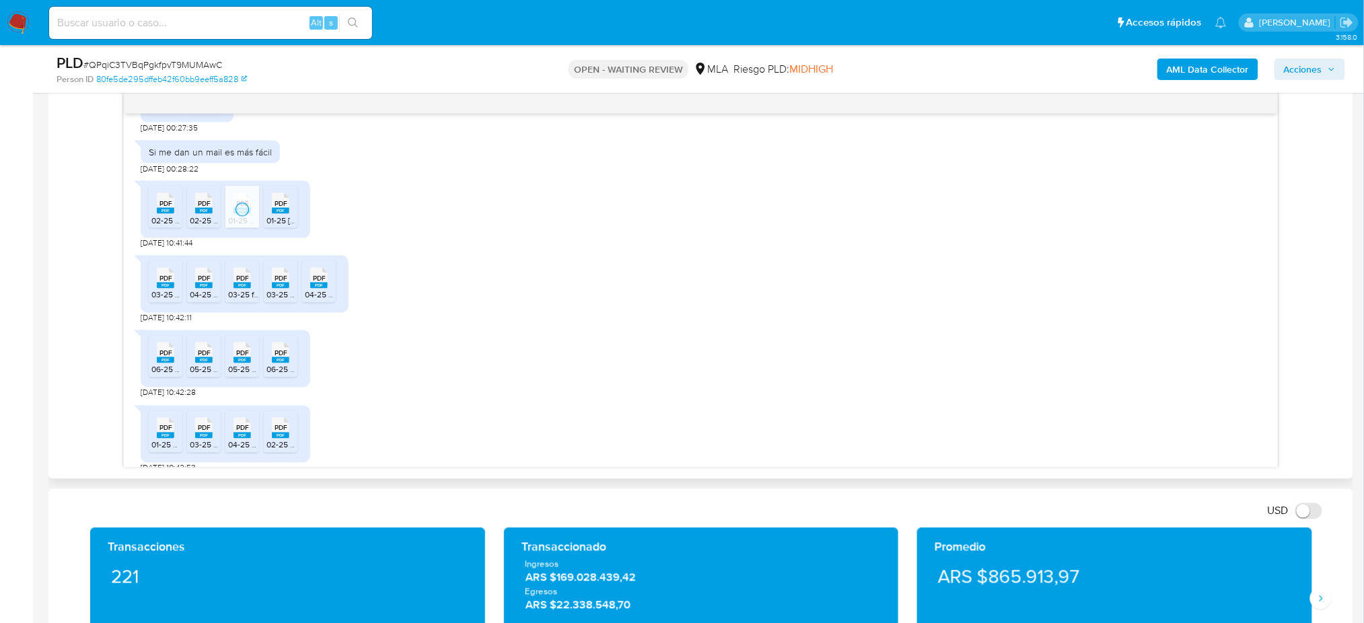
drag, startPoint x: 291, startPoint y: 237, endPoint x: 289, endPoint y: 268, distance: 30.3
click at [292, 215] on div "PDF PDF" at bounding box center [280, 202] width 28 height 26
drag, startPoint x: 319, startPoint y: 305, endPoint x: 277, endPoint y: 314, distance: 42.6
click at [317, 283] on span "PDF" at bounding box center [319, 278] width 13 height 9
click at [274, 290] on icon "PDF" at bounding box center [280, 278] width 17 height 24
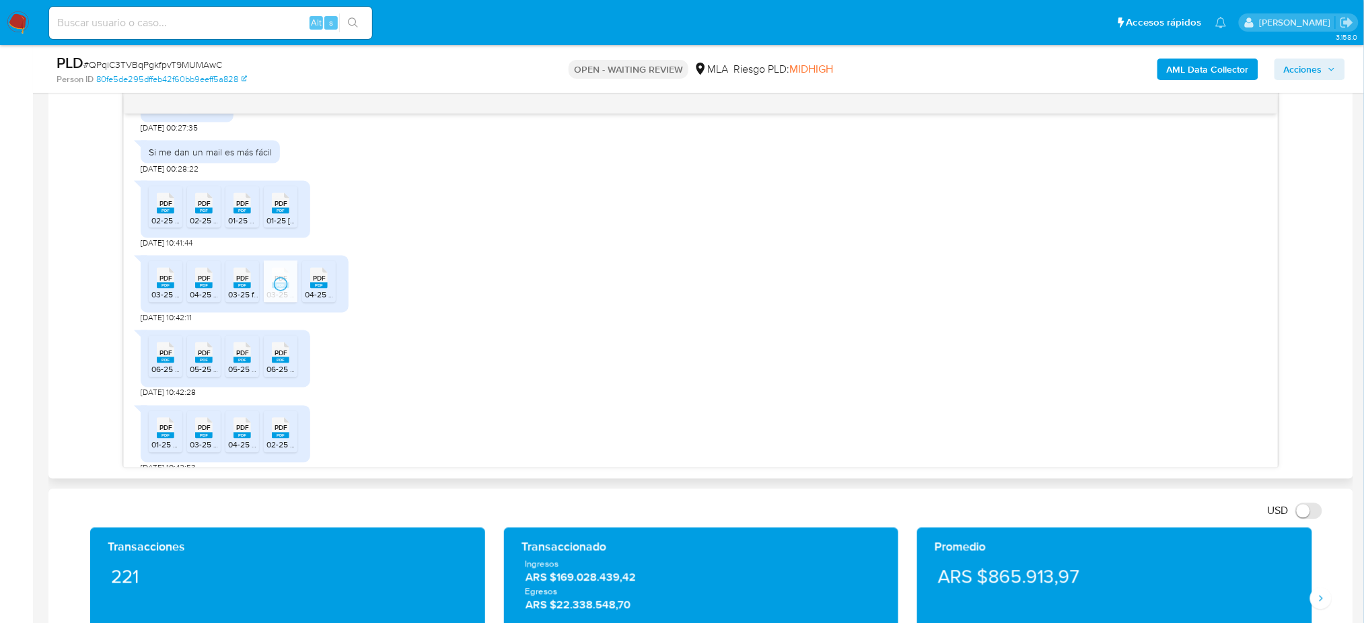
drag, startPoint x: 241, startPoint y: 324, endPoint x: 207, endPoint y: 319, distance: 34.7
click at [241, 301] on span "03-25 formulario_2083_250_LID.pdf" at bounding box center [294, 294] width 132 height 11
click at [205, 301] on span "04-25 DDJJ IVA WEB ST.pdf" at bounding box center [240, 294] width 100 height 11
click at [170, 290] on icon "PDF" at bounding box center [165, 278] width 17 height 24
click at [175, 365] on div "PDF PDF" at bounding box center [165, 351] width 28 height 26
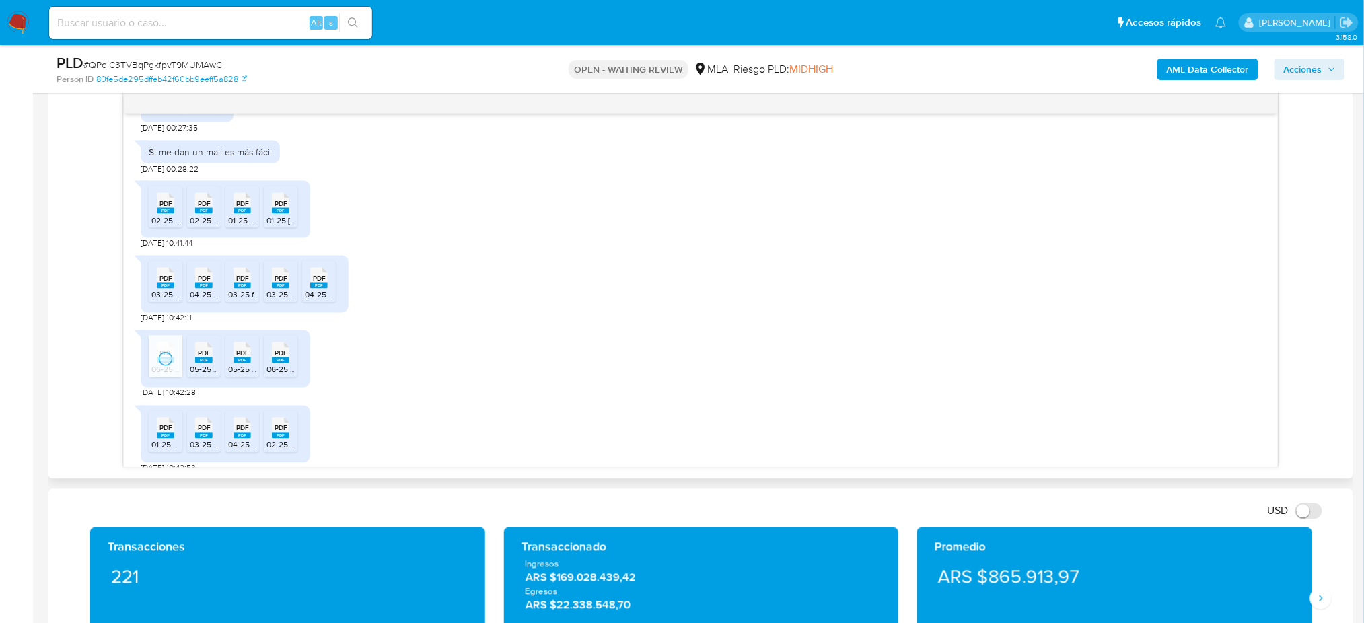
drag, startPoint x: 197, startPoint y: 390, endPoint x: 229, endPoint y: 389, distance: 32.3
click at [198, 375] on span "05-25 afip_presentacion_IVA WEB ST.pdf" at bounding box center [264, 369] width 149 height 11
drag, startPoint x: 237, startPoint y: 390, endPoint x: 282, endPoint y: 392, distance: 44.4
click at [237, 375] on span "05-25 DDJJ IVA WEB ST.pdf" at bounding box center [278, 369] width 100 height 11
click at [287, 365] on icon "PDF" at bounding box center [280, 353] width 17 height 24
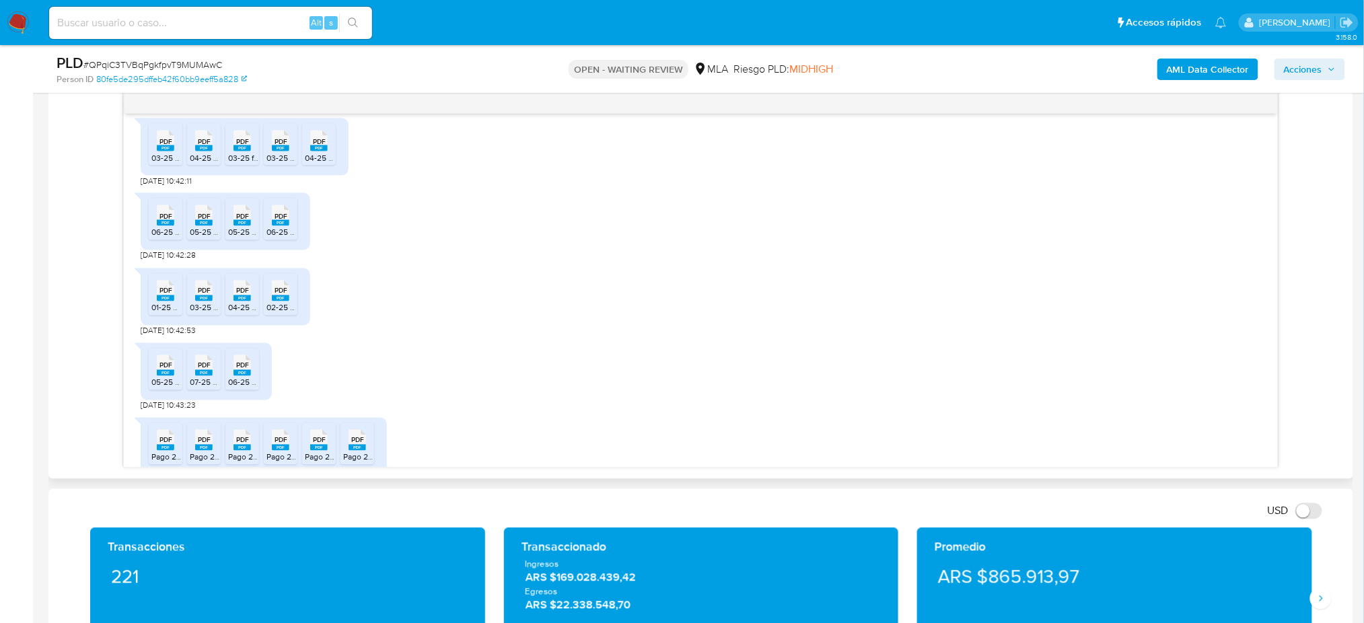
scroll to position [1382, 0]
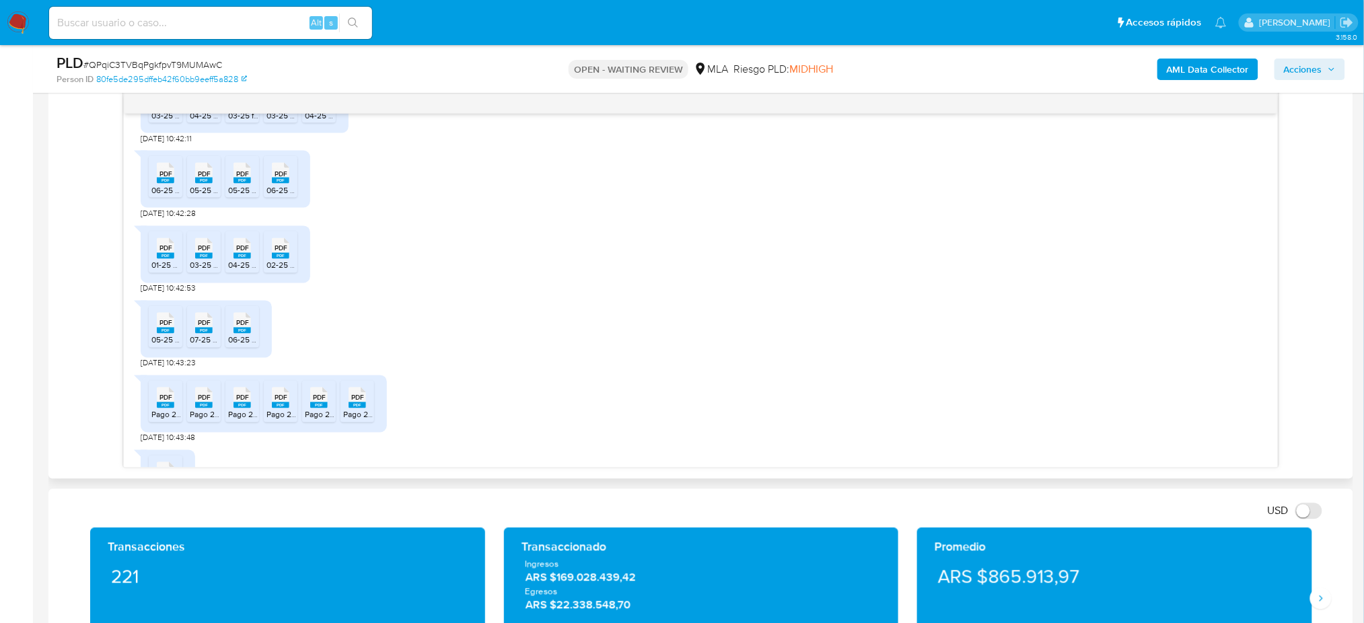
click at [270, 260] on div "PDF PDF" at bounding box center [280, 247] width 28 height 26
click at [236, 253] on span "PDF" at bounding box center [242, 248] width 13 height 9
click at [205, 253] on span "PDF" at bounding box center [204, 248] width 13 height 9
drag, startPoint x: 168, startPoint y: 278, endPoint x: 163, endPoint y: 311, distance: 33.4
click at [168, 253] on span "PDF" at bounding box center [165, 248] width 13 height 9
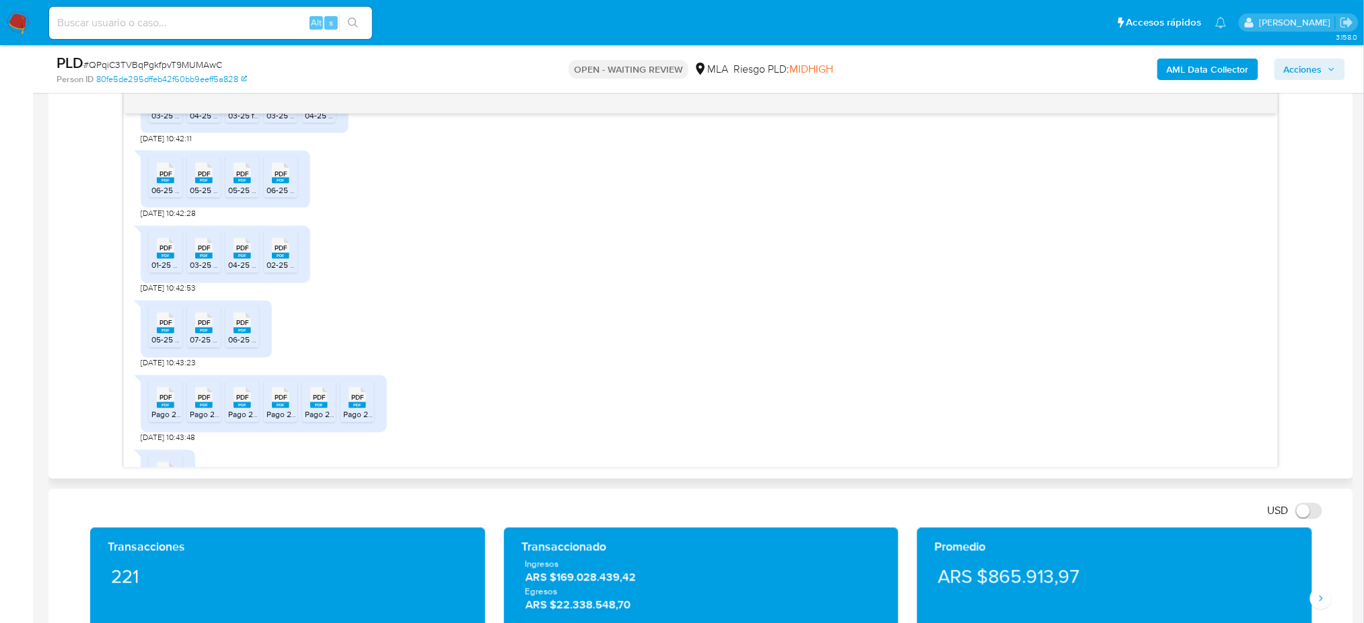
drag, startPoint x: 167, startPoint y: 351, endPoint x: 185, endPoint y: 361, distance: 20.5
click at [167, 328] on span "PDF" at bounding box center [165, 323] width 13 height 9
click at [194, 346] on span "07-25 DDJJ CM.pdf" at bounding box center [224, 339] width 69 height 11
click at [248, 334] on rect at bounding box center [241, 331] width 17 height 6
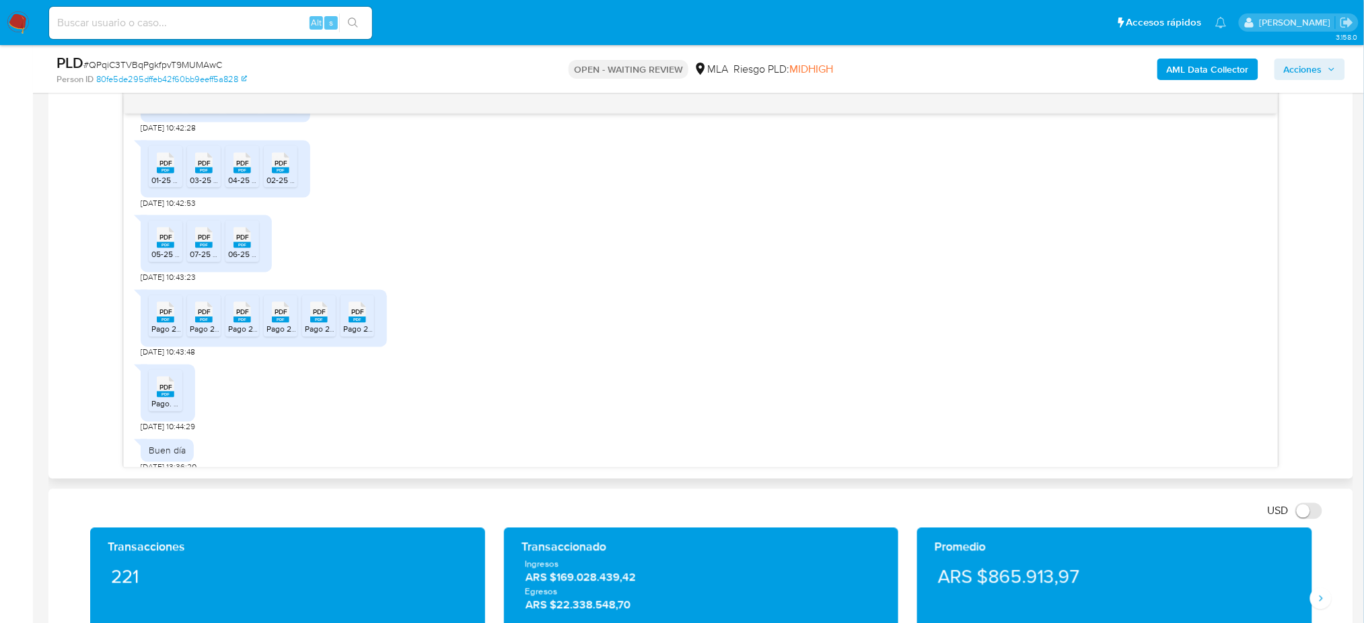
scroll to position [1471, 0]
click at [164, 313] on span "PDF" at bounding box center [165, 308] width 13 height 9
click at [201, 331] on span "Pago 202504.pdf" at bounding box center [221, 325] width 62 height 11
drag, startPoint x: 239, startPoint y: 348, endPoint x: 262, endPoint y: 351, distance: 23.0
click at [239, 331] on span "Pago 202503.pdf" at bounding box center [259, 325] width 62 height 11
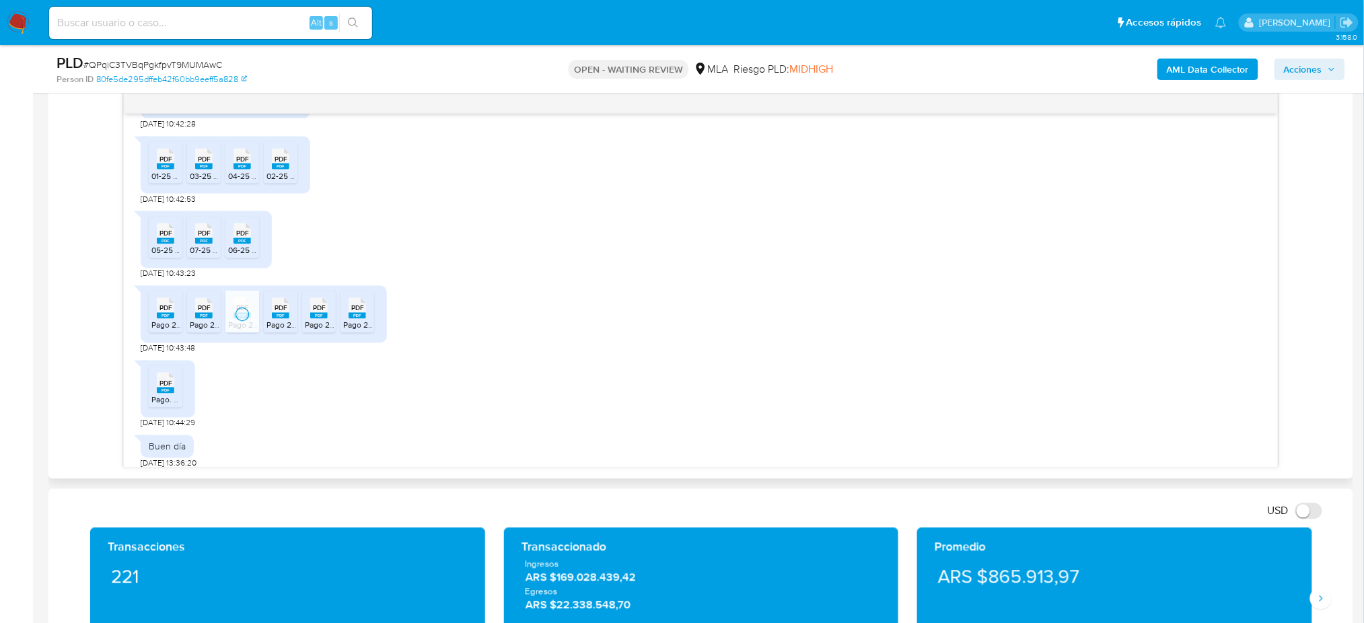
click at [276, 331] on span "Pago 202501.pdf" at bounding box center [296, 325] width 60 height 11
drag, startPoint x: 308, startPoint y: 348, endPoint x: 346, endPoint y: 341, distance: 38.9
click at [308, 331] on span "Pago 202506.pdf" at bounding box center [336, 325] width 62 height 11
click at [358, 313] on span "PDF" at bounding box center [357, 308] width 13 height 9
drag, startPoint x: 168, startPoint y: 409, endPoint x: 211, endPoint y: 394, distance: 45.8
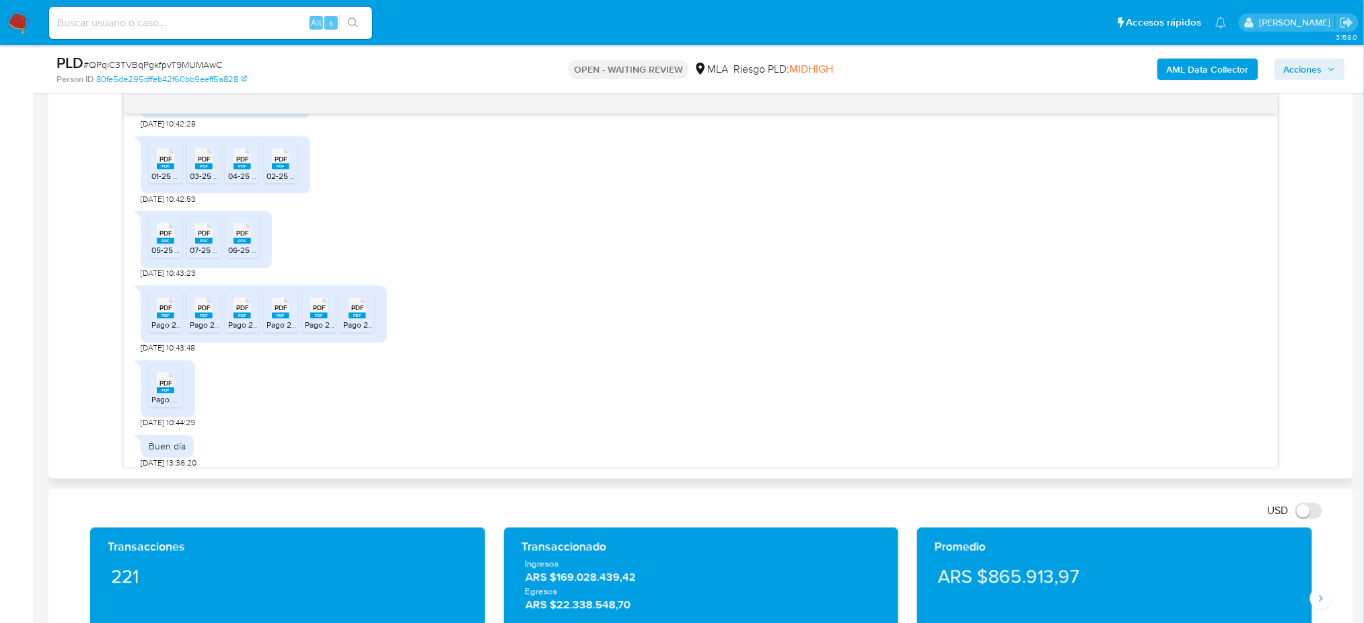
click at [168, 388] on span "PDF" at bounding box center [165, 383] width 13 height 9
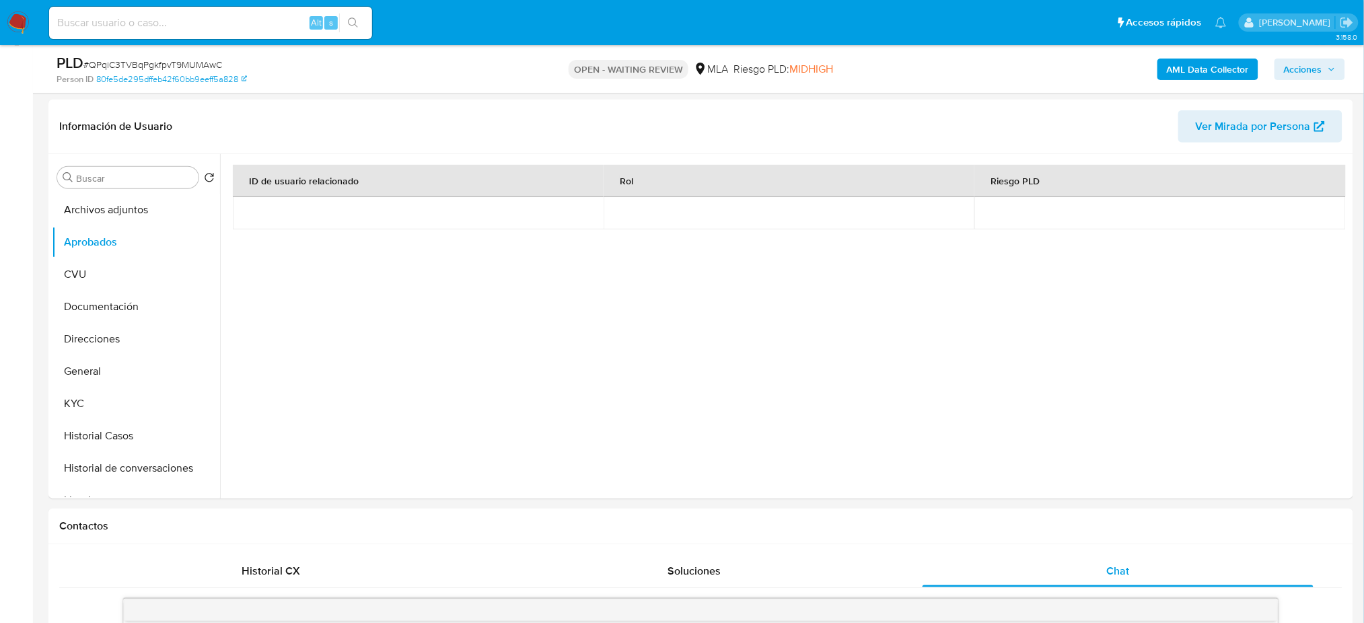
scroll to position [164, 0]
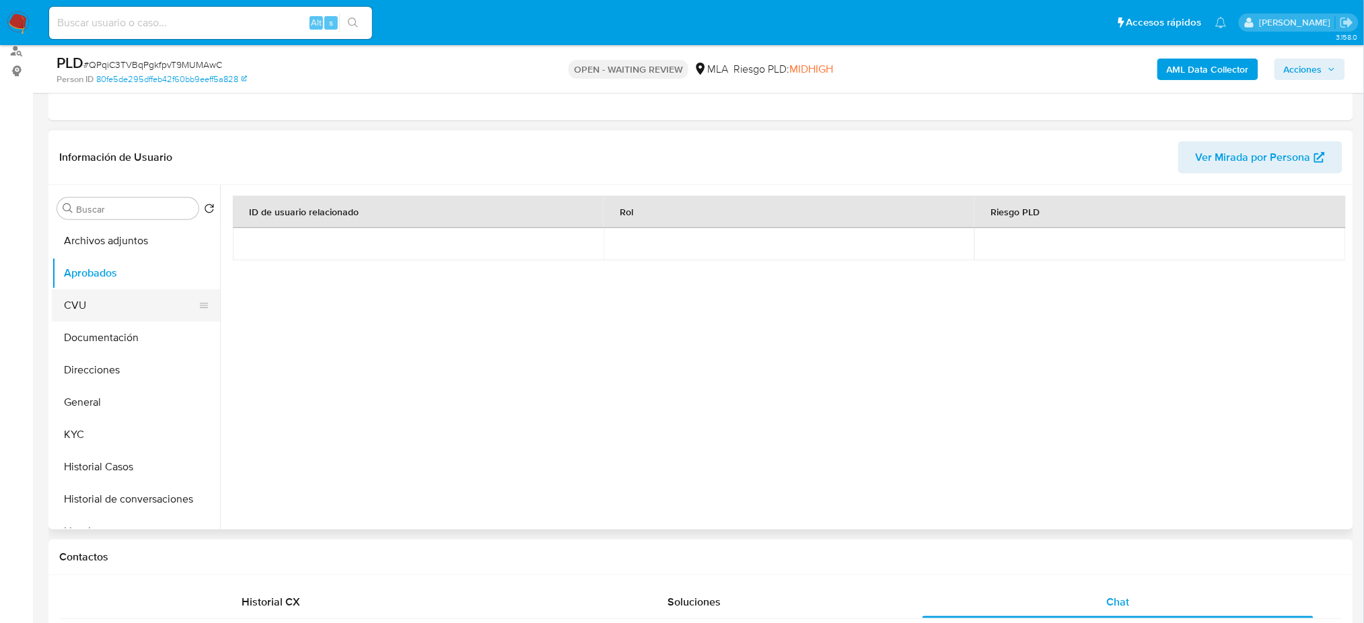
click at [94, 307] on button "CVU" at bounding box center [130, 305] width 157 height 32
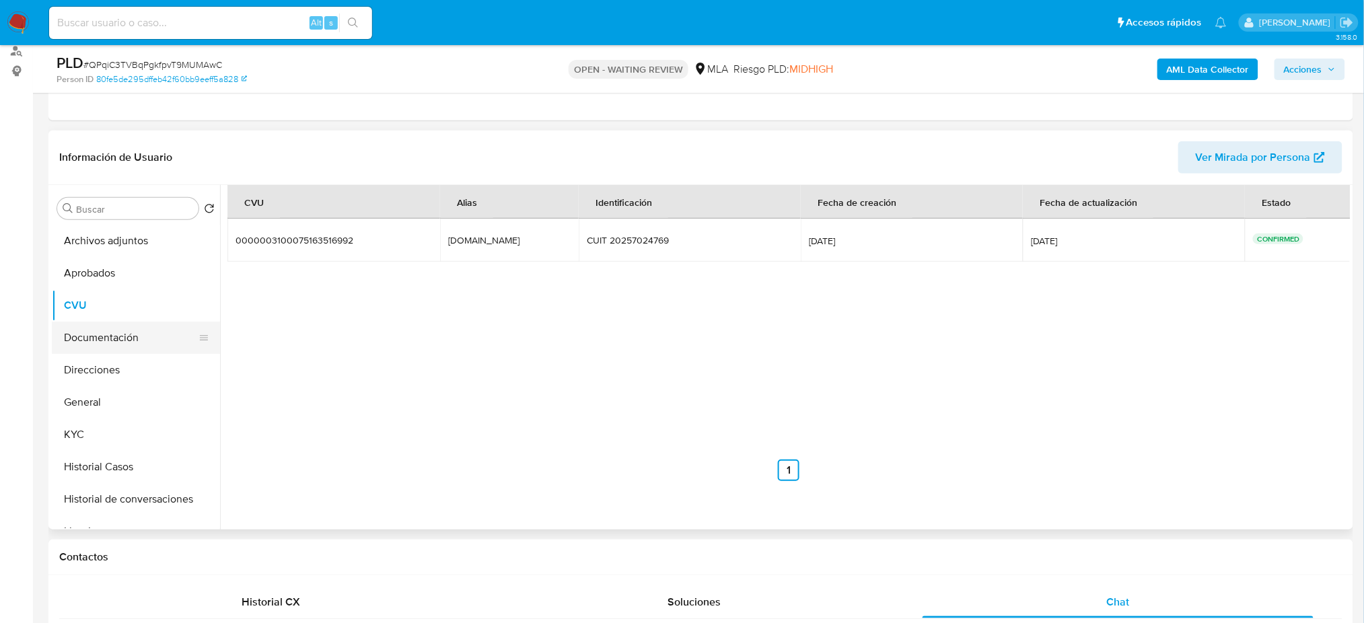
click at [102, 350] on button "Documentación" at bounding box center [130, 338] width 157 height 32
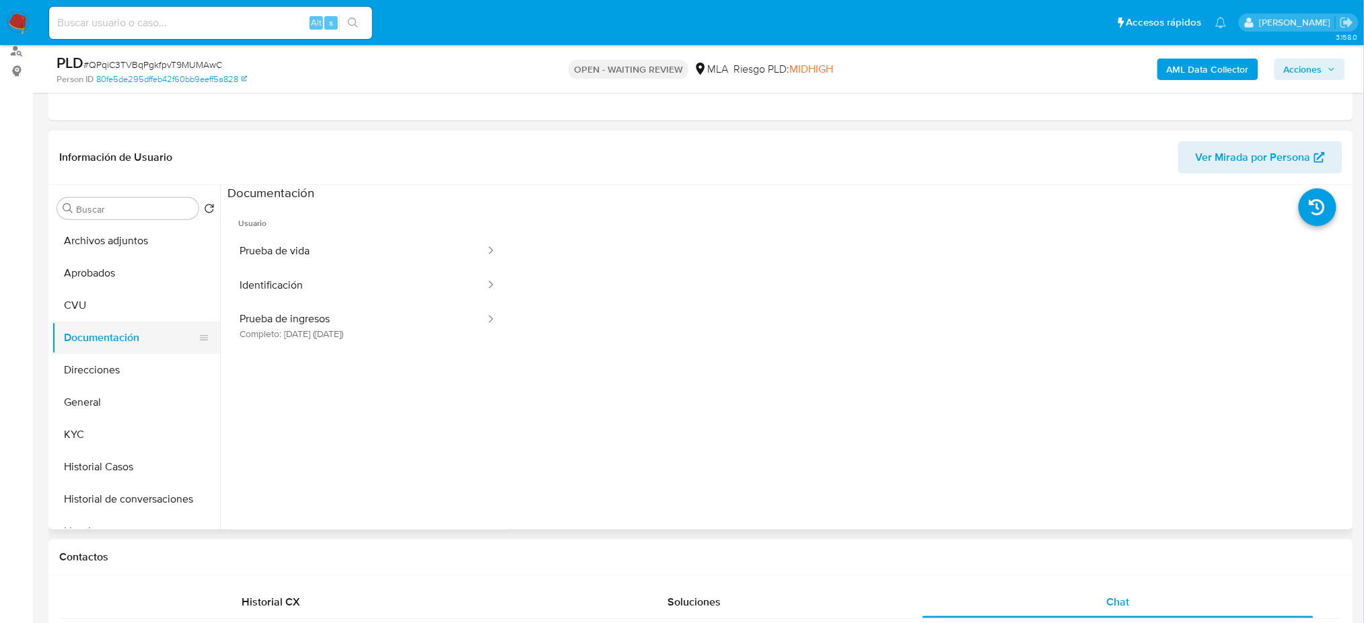
click at [140, 351] on button "Documentación" at bounding box center [130, 338] width 157 height 32
click at [137, 365] on button "Direcciones" at bounding box center [130, 370] width 157 height 32
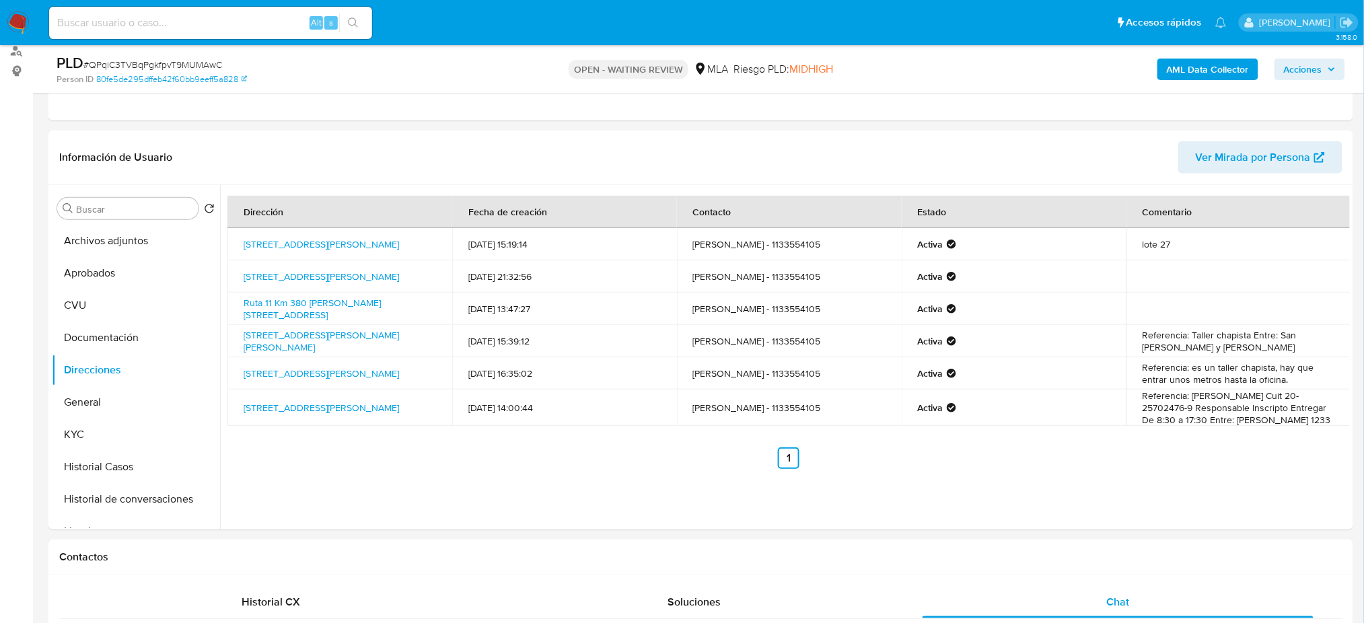
click at [190, 63] on span "# QPqiC3TVBqPgkfpvT9MUMAwC" at bounding box center [152, 64] width 139 height 13
copy span "QPqiC3TVBqPgkfpvT9MUMAwC"
click at [20, 28] on img at bounding box center [18, 22] width 23 height 23
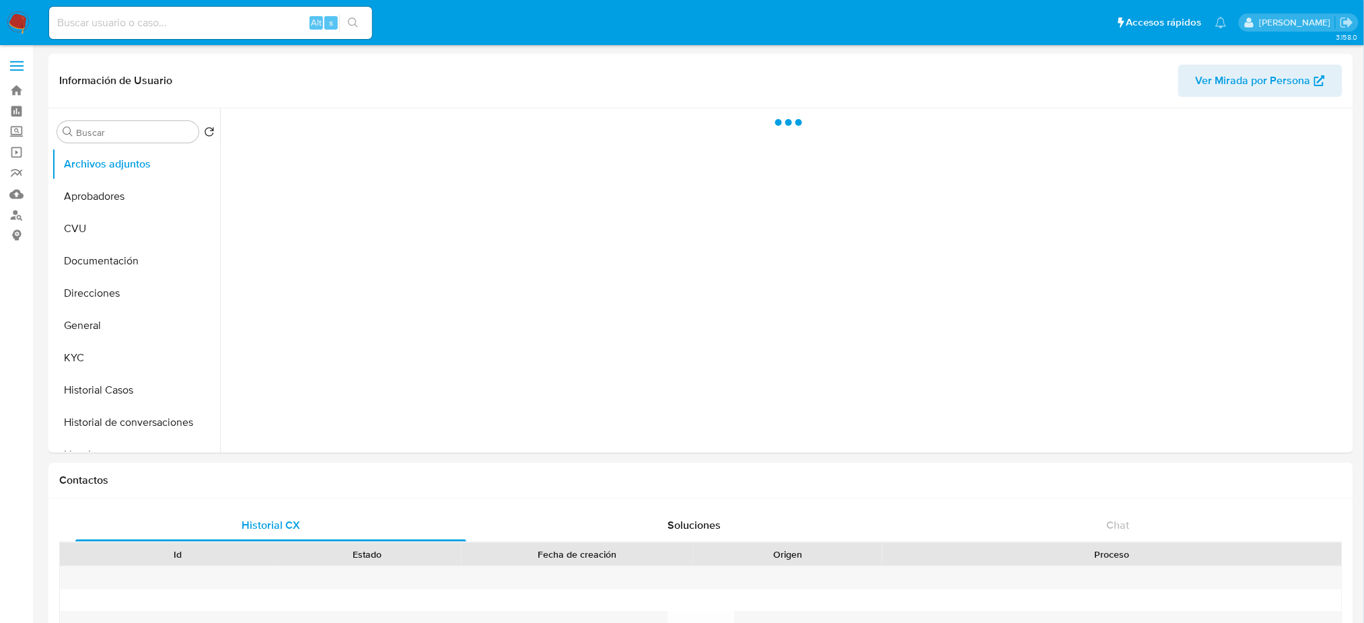
select select "10"
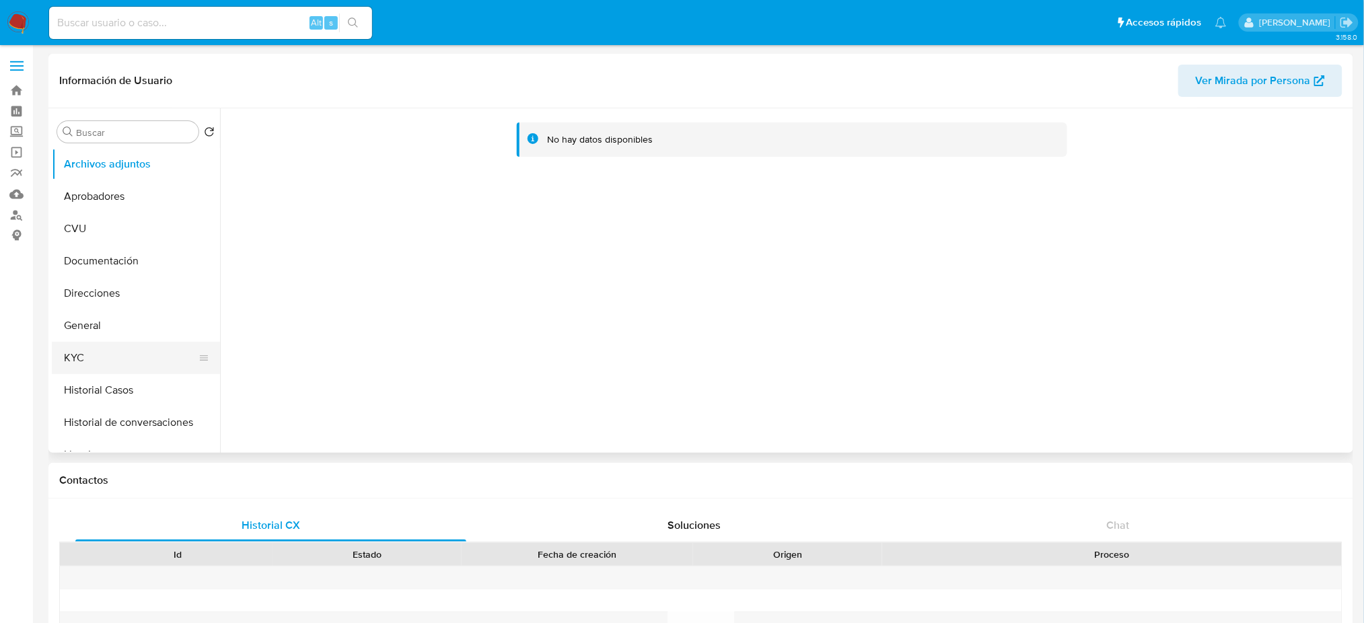
click at [89, 353] on button "KYC" at bounding box center [130, 358] width 157 height 32
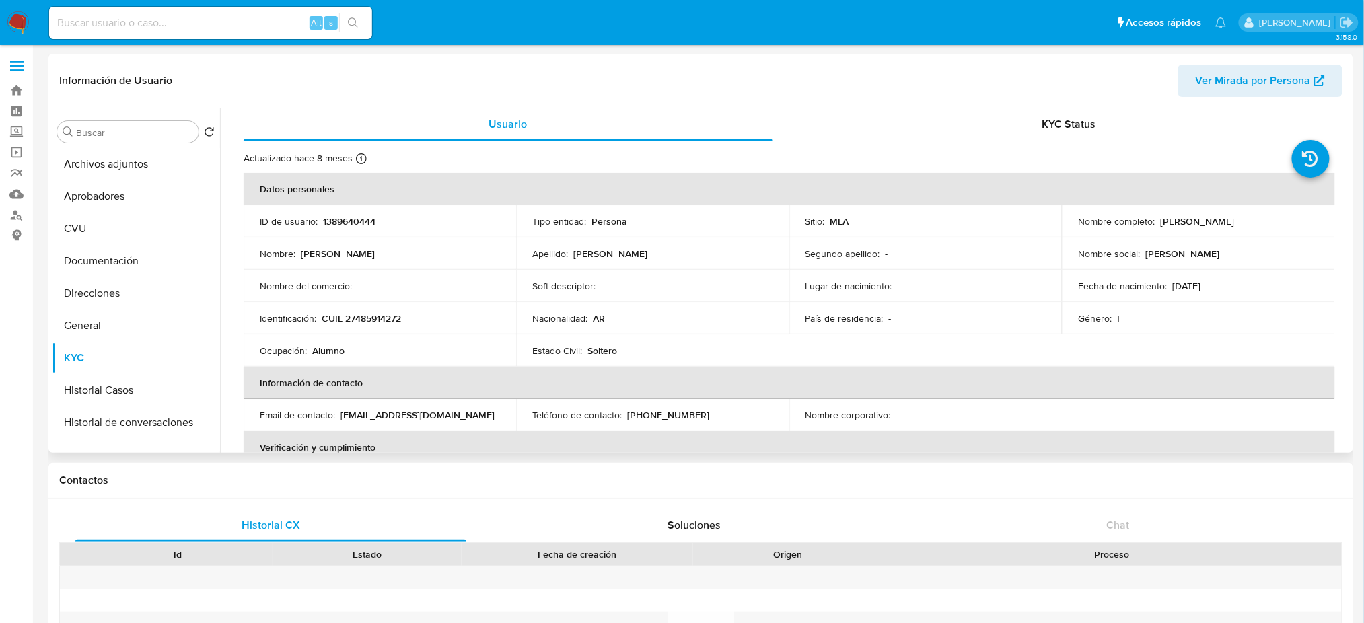
drag, startPoint x: 1156, startPoint y: 220, endPoint x: 1249, endPoint y: 218, distance: 92.9
click at [1249, 218] on div "Nombre completo : [PERSON_NAME]" at bounding box center [1198, 221] width 240 height 12
copy p "[PERSON_NAME]"
click at [356, 317] on p "CUIL 27485914272" at bounding box center [361, 318] width 79 height 12
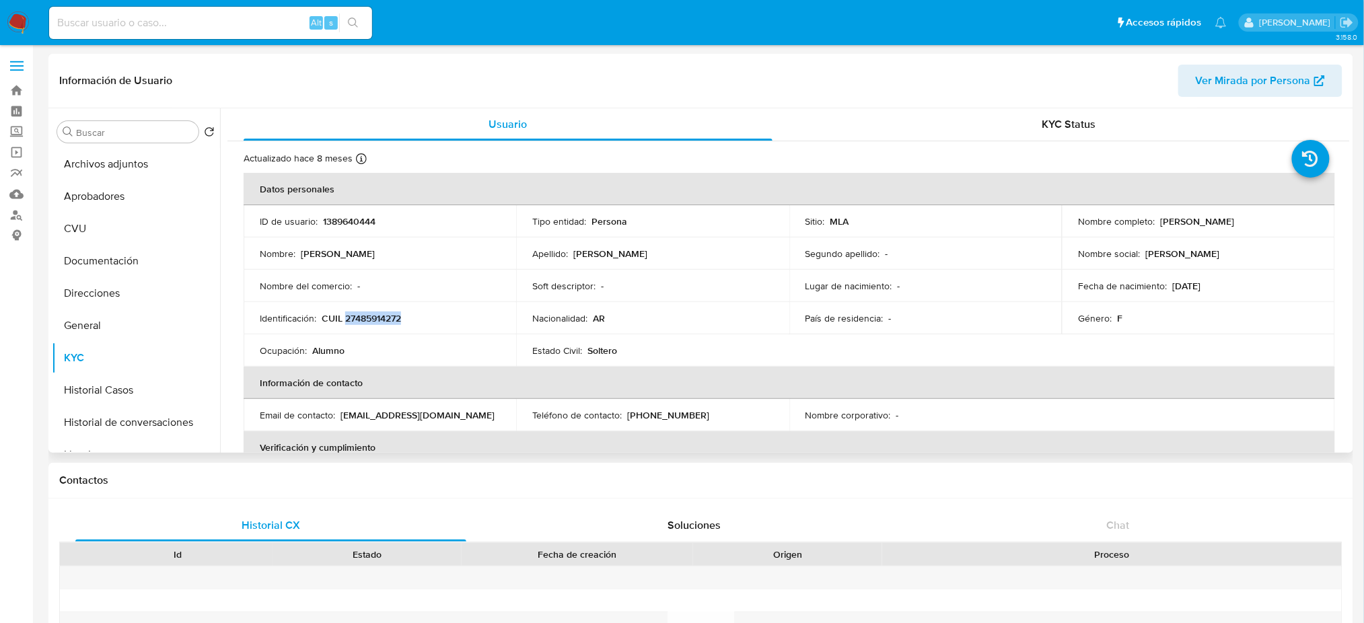
copy p "27485914272"
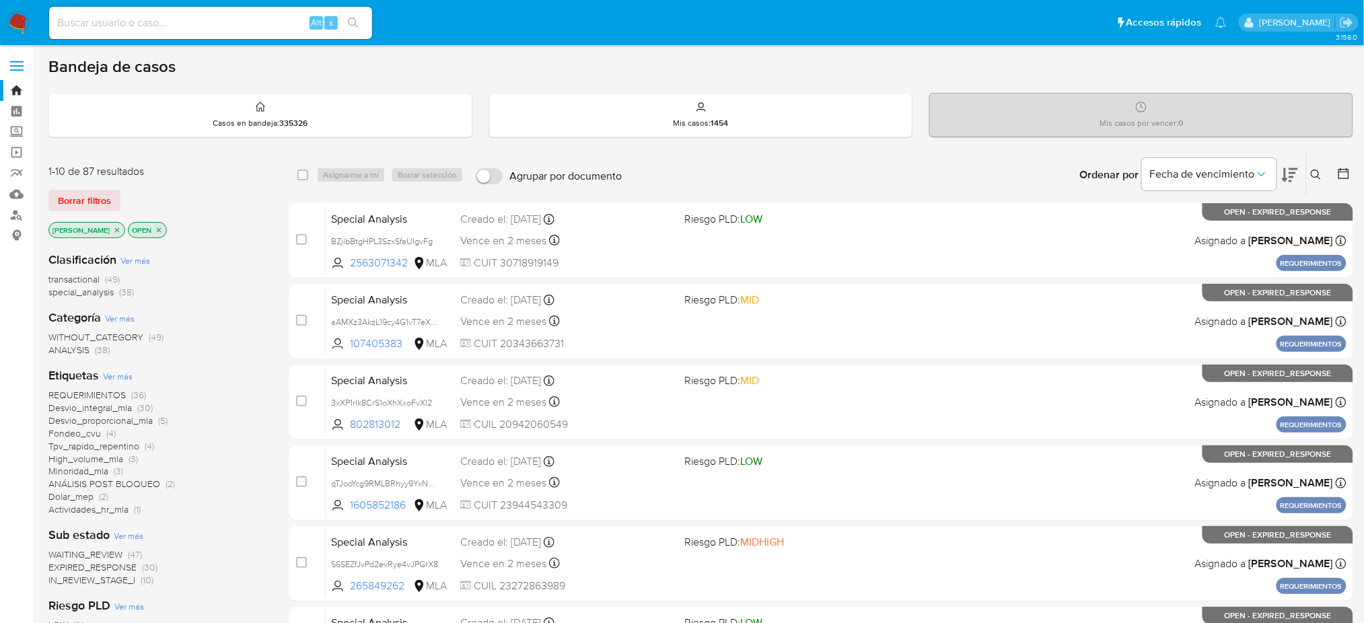
click at [464, 73] on div "Bandeja de casos" at bounding box center [700, 67] width 1304 height 20
click at [1315, 173] on icon at bounding box center [1316, 175] width 11 height 11
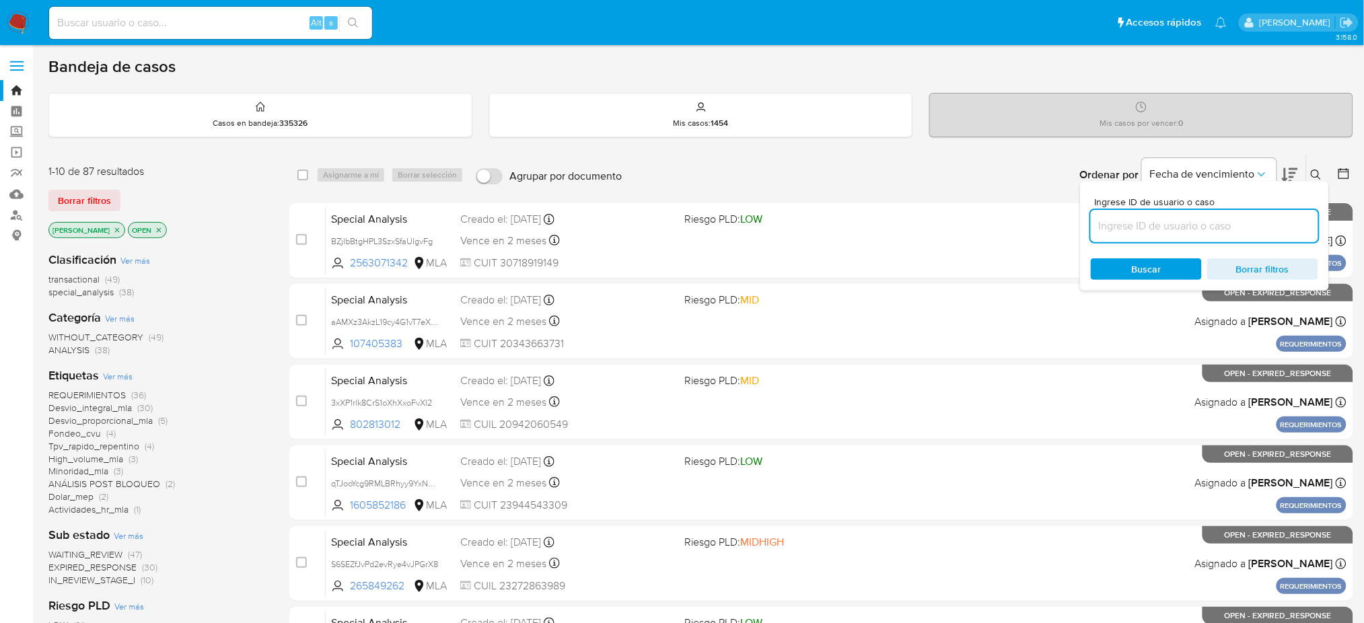
click at [1213, 221] on input at bounding box center [1204, 225] width 227 height 17
type input "QPqiC3TVBqPgkfpvT9MUMAwC"
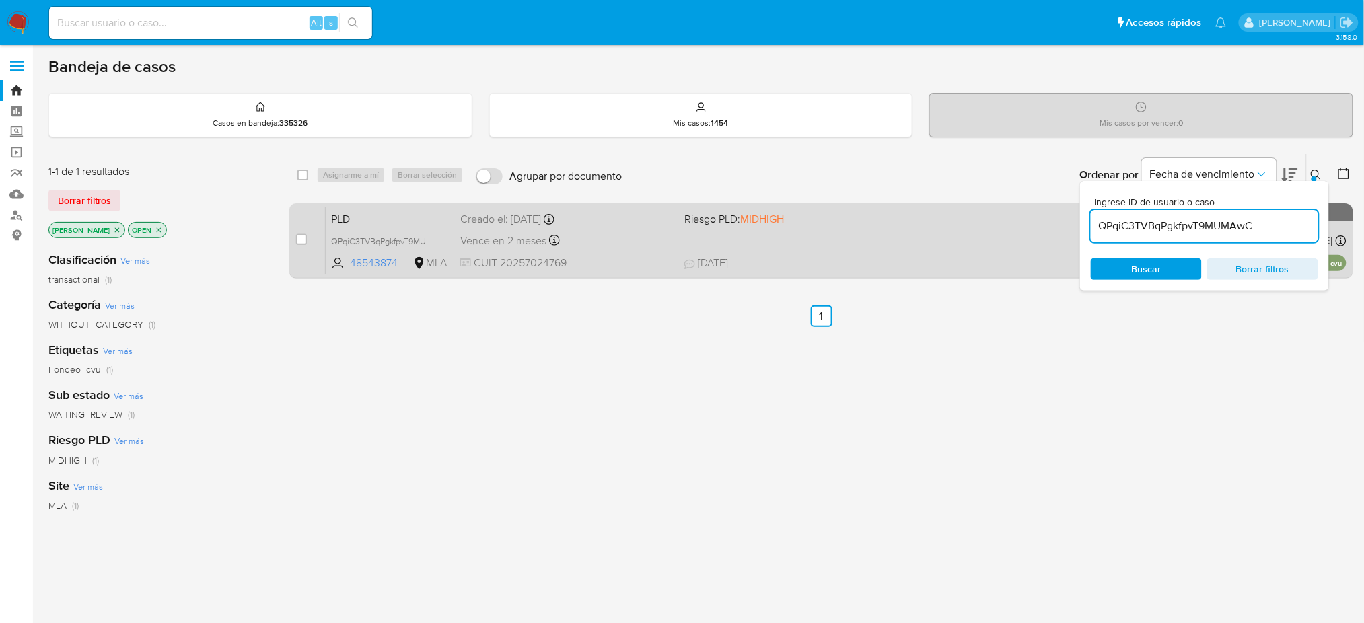
drag, startPoint x: 302, startPoint y: 239, endPoint x: 332, endPoint y: 202, distance: 47.8
click at [301, 241] on input "checkbox" at bounding box center [301, 239] width 11 height 11
checkbox input "true"
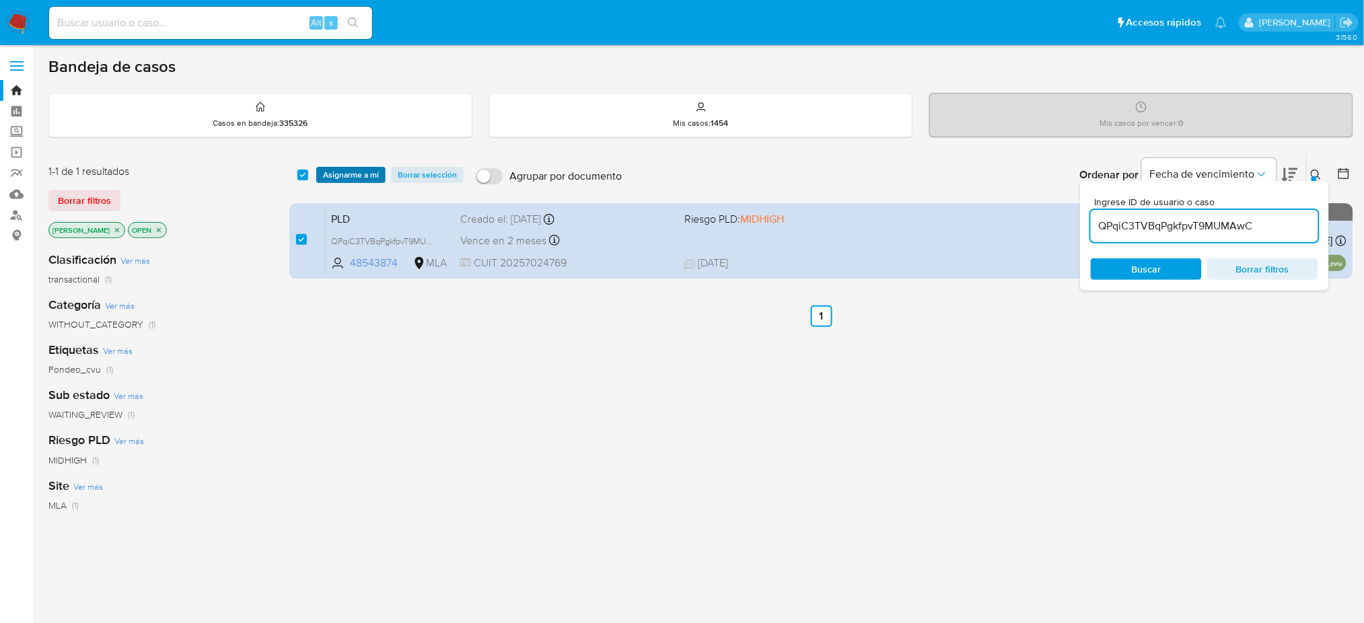
click at [346, 175] on span "Asignarme a mí" at bounding box center [351, 174] width 56 height 13
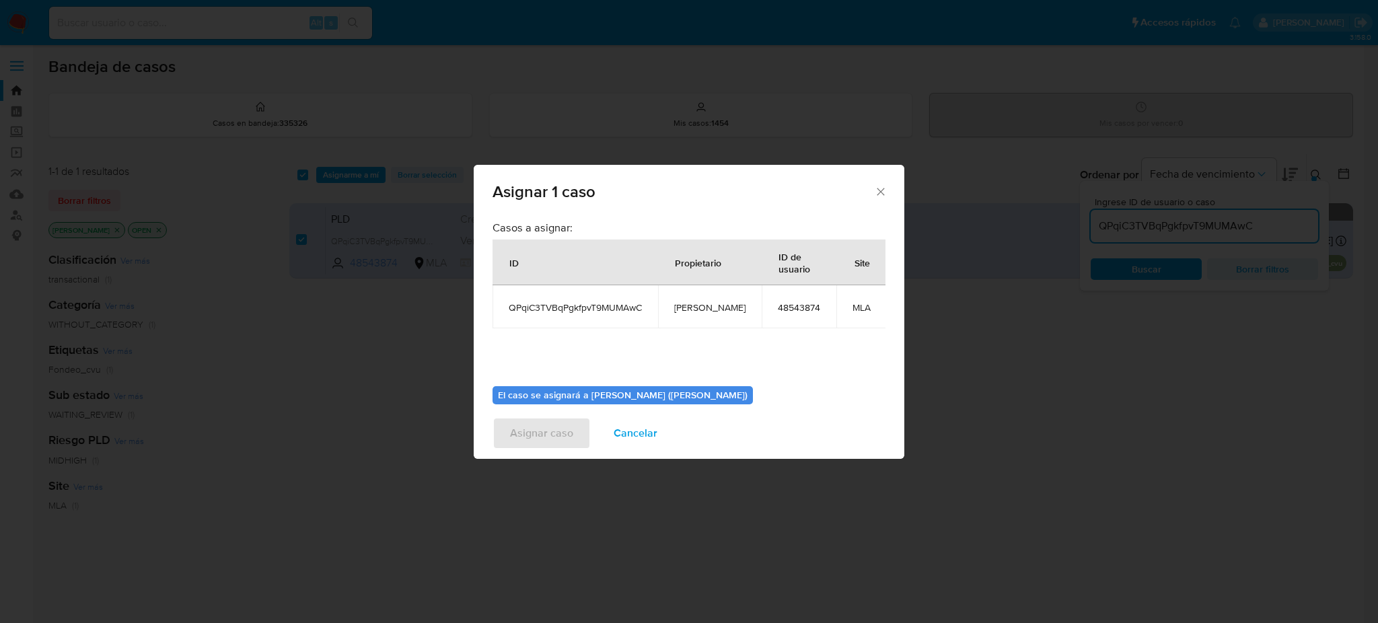
click at [681, 303] on span "[PERSON_NAME]" at bounding box center [709, 307] width 71 height 12
copy span "[PERSON_NAME]"
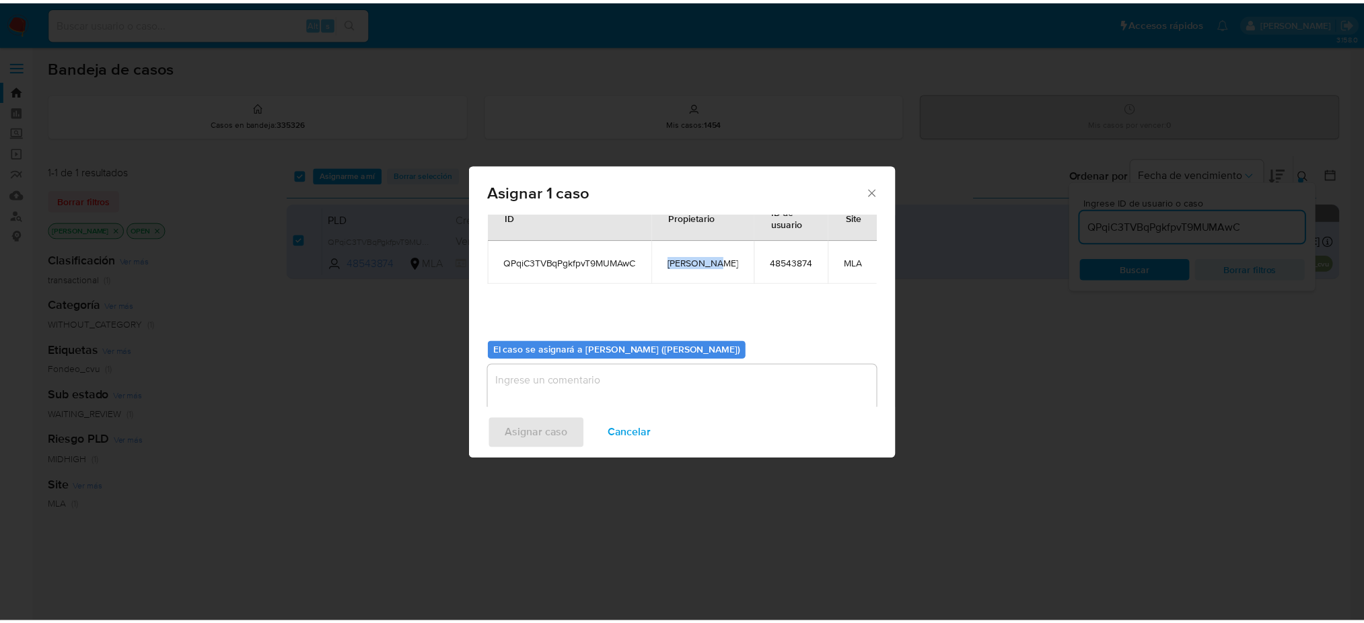
scroll to position [69, 0]
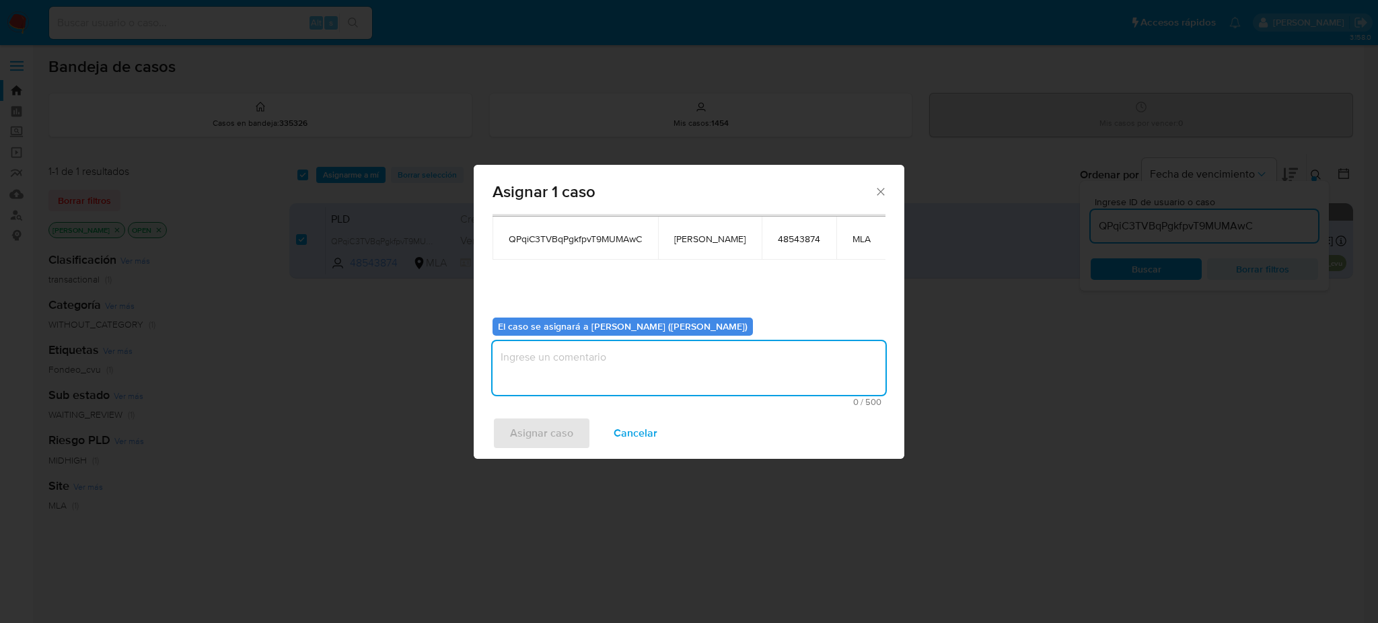
click at [574, 365] on textarea "assign-modal" at bounding box center [688, 368] width 393 height 54
paste textarea "[PERSON_NAME]"
type textarea "[PERSON_NAME]"
click at [562, 427] on span "Asignar caso" at bounding box center [541, 433] width 63 height 30
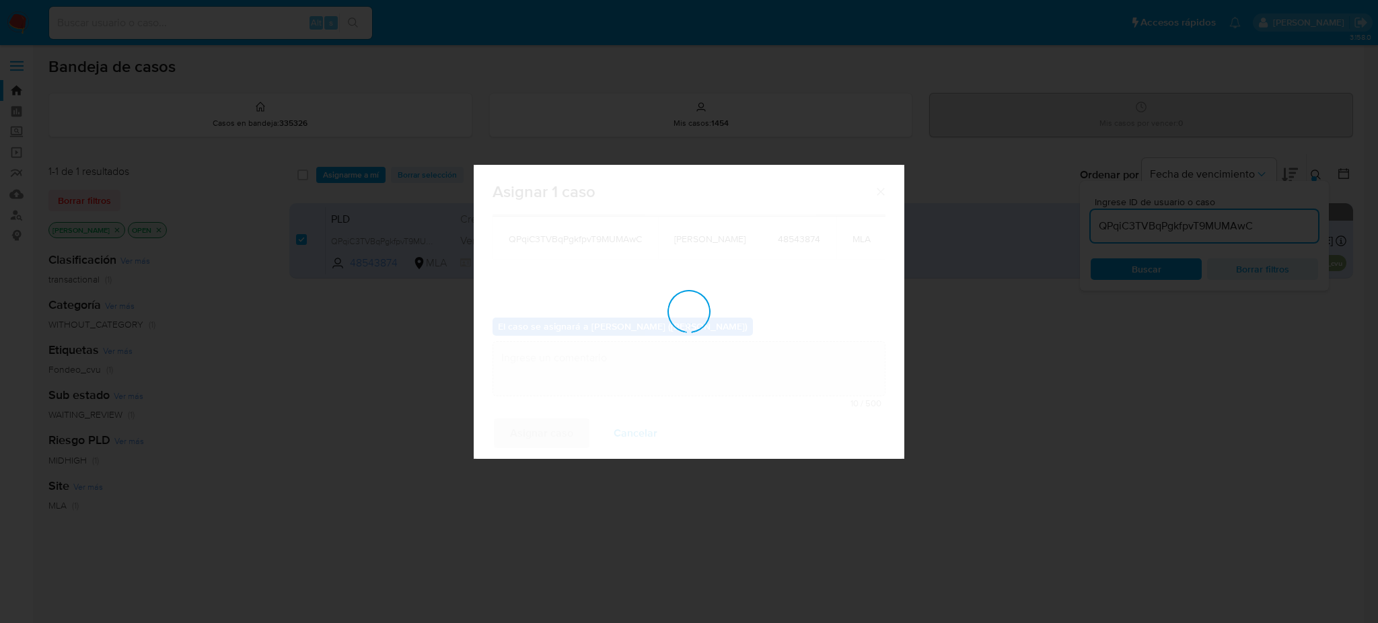
checkbox input "false"
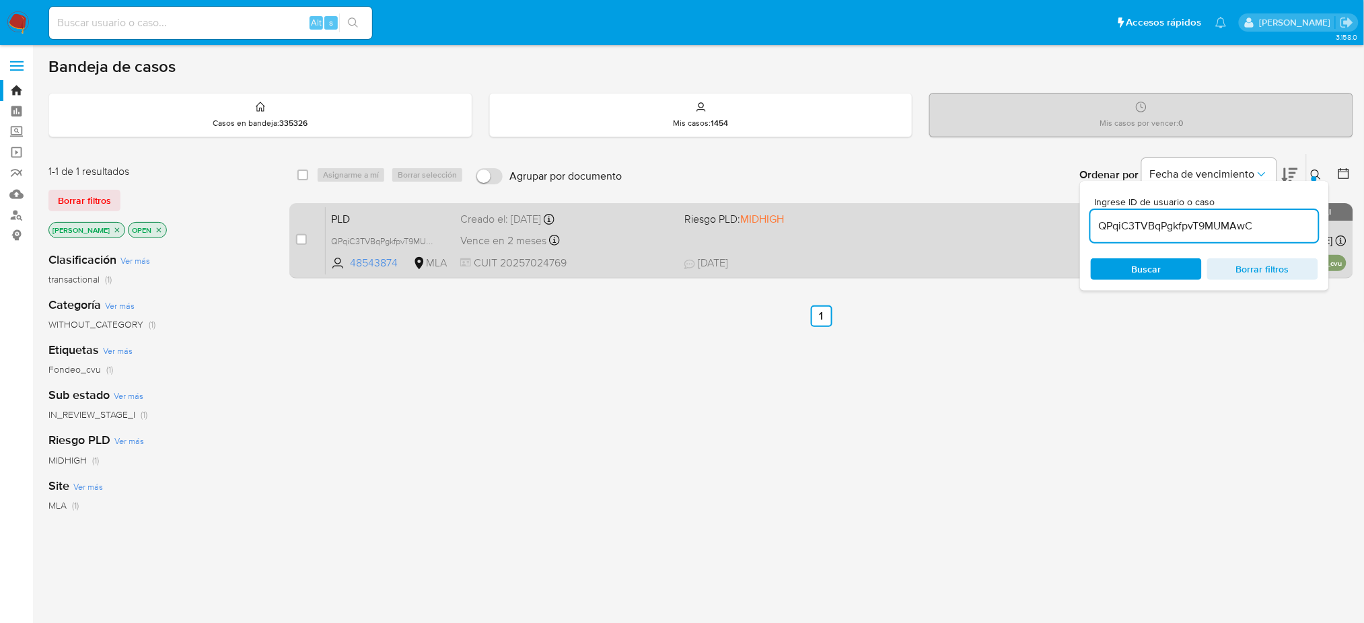
click at [424, 212] on span "PLD" at bounding box center [390, 217] width 118 height 17
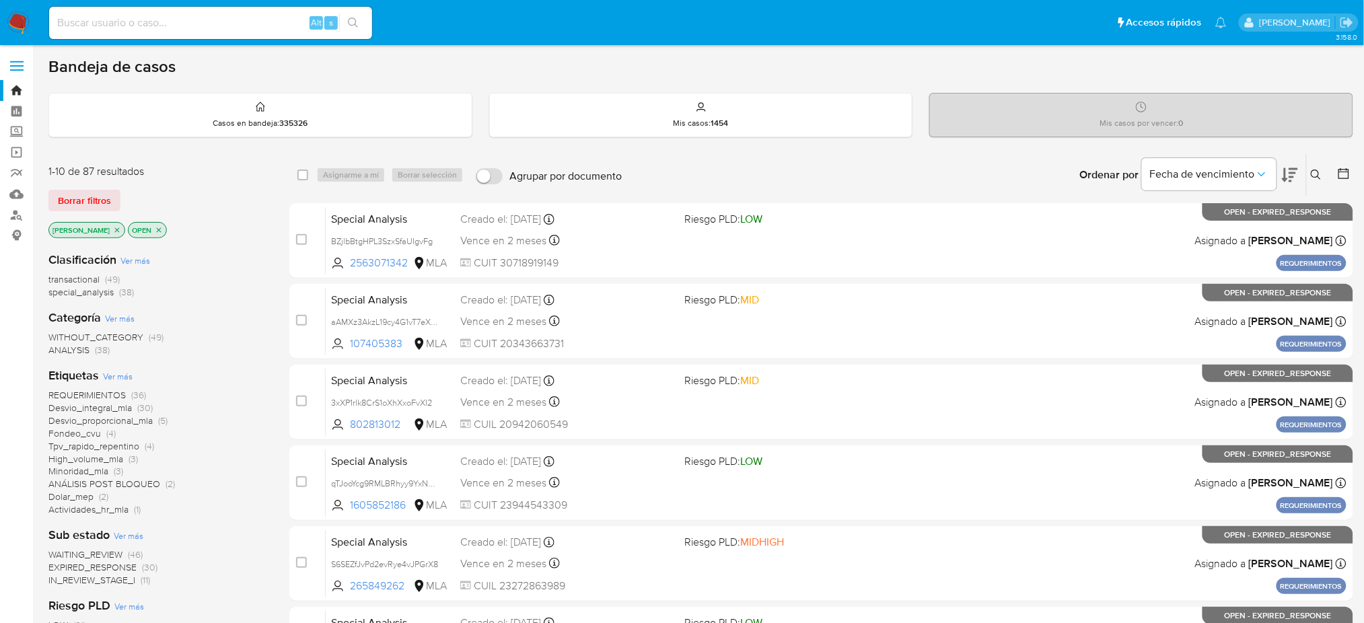
click at [1318, 176] on icon at bounding box center [1316, 175] width 10 height 10
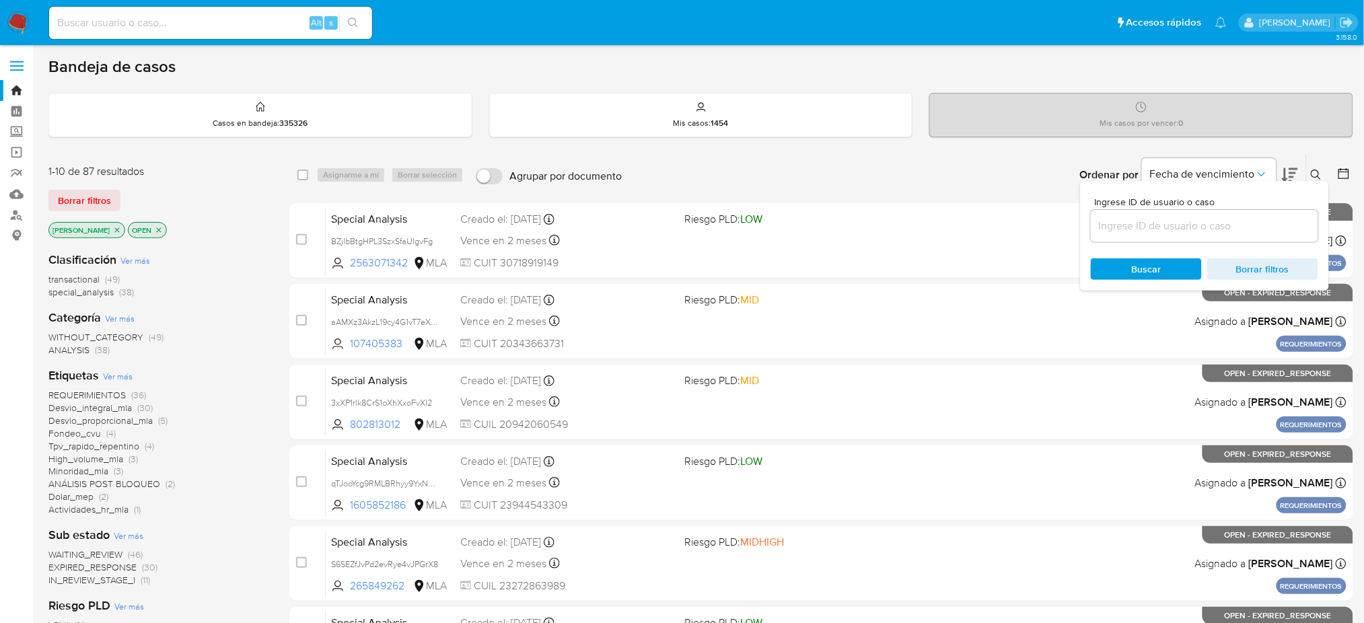
click at [1249, 221] on input at bounding box center [1204, 225] width 227 height 17
type input "QPqiC3TVBqPgkfpvT9MUMAwC"
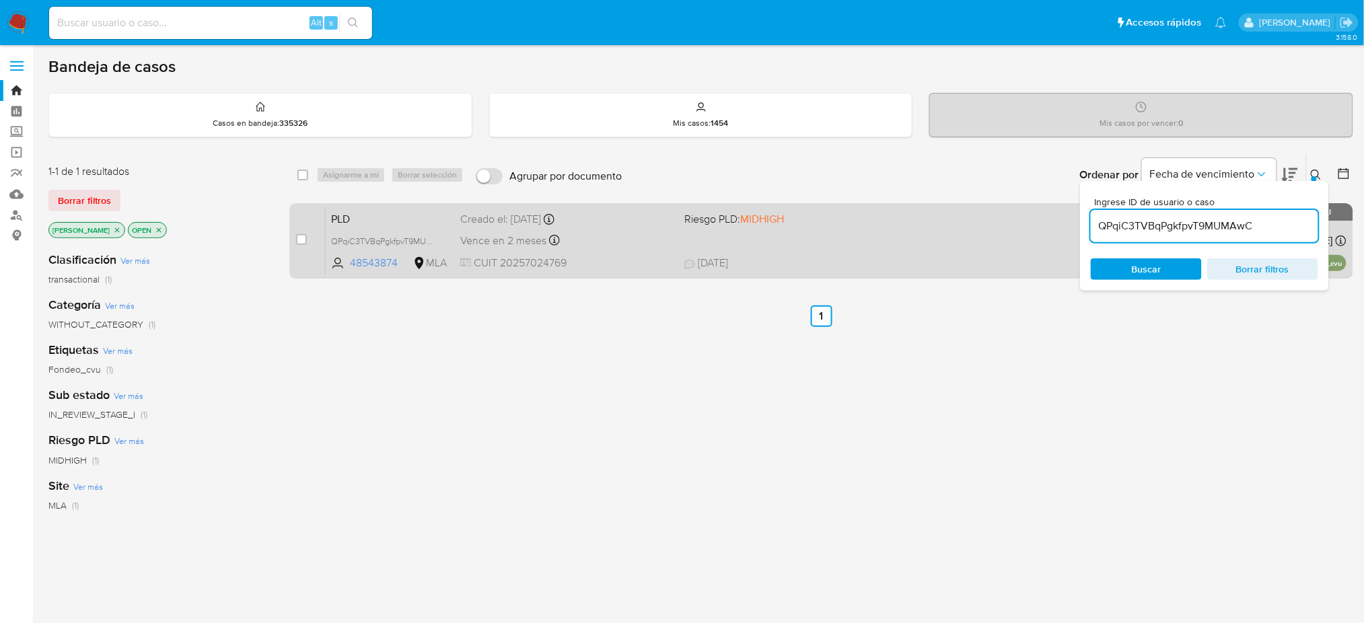
click at [300, 244] on div "case-item-checkbox" at bounding box center [301, 239] width 11 height 13
click at [299, 237] on input "checkbox" at bounding box center [301, 239] width 11 height 11
checkbox input "true"
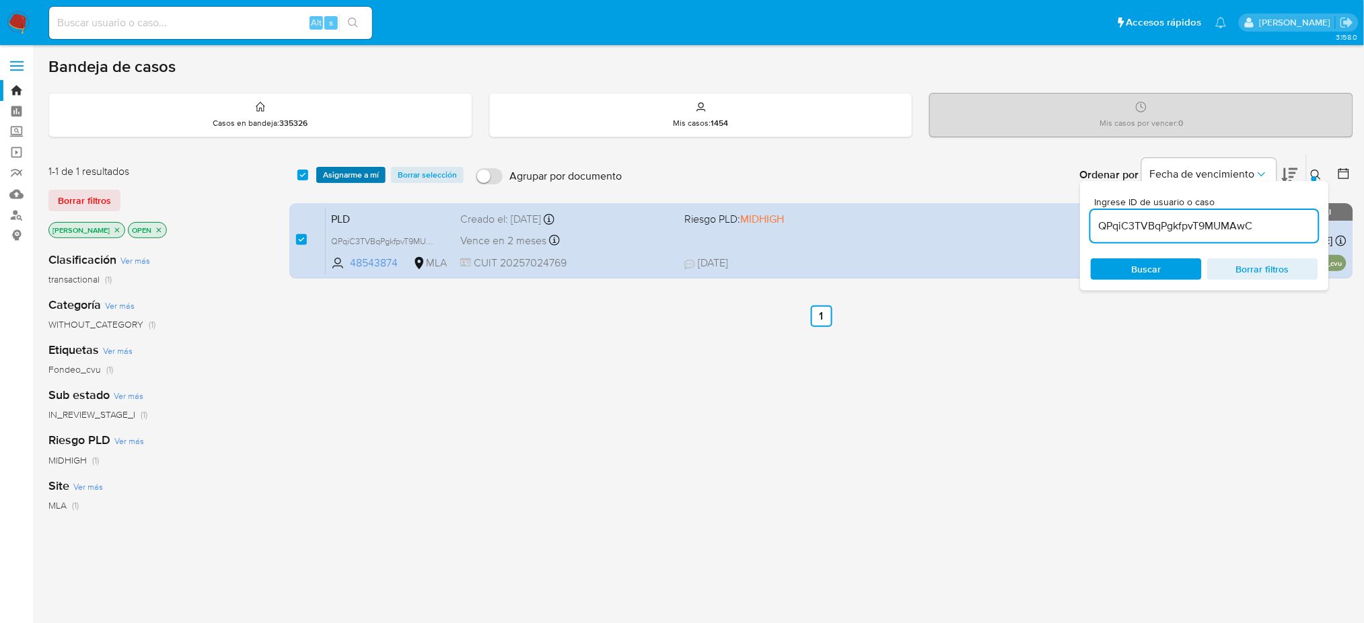
click at [352, 171] on span "Asignarme a mí" at bounding box center [351, 174] width 56 height 13
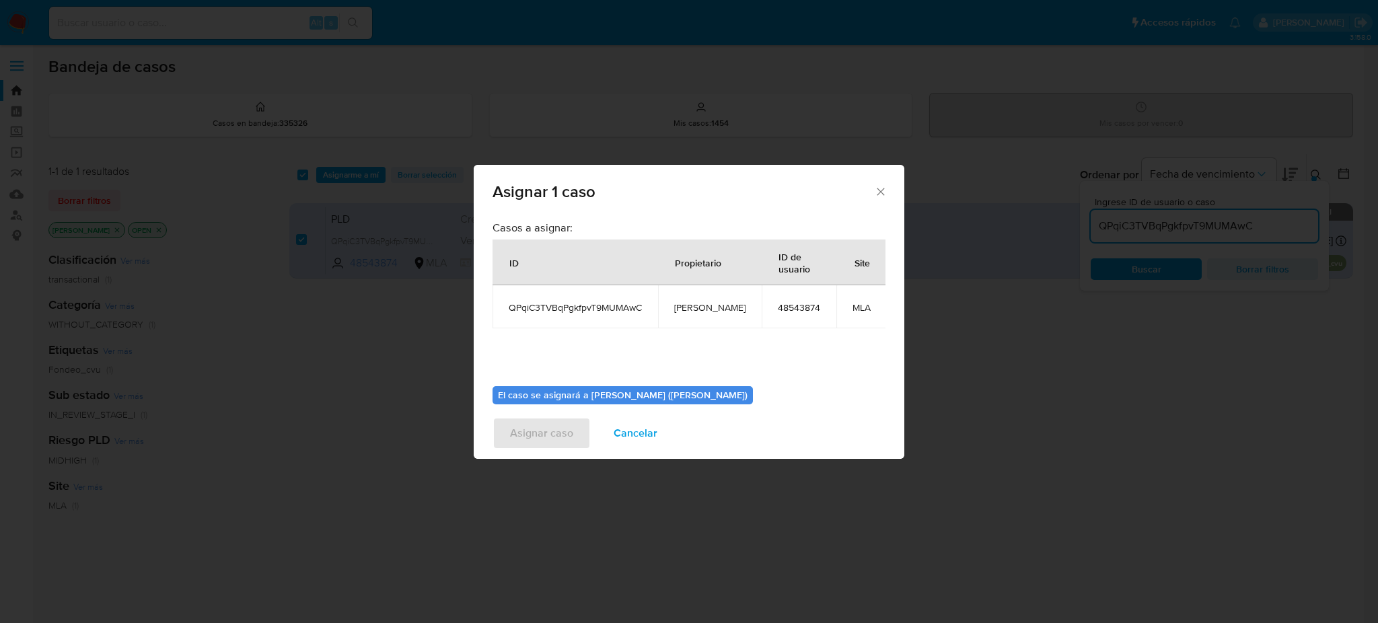
click at [709, 309] on span "[PERSON_NAME]" at bounding box center [709, 307] width 71 height 12
click at [710, 309] on span "[PERSON_NAME]" at bounding box center [709, 307] width 71 height 12
copy span "[PERSON_NAME]"
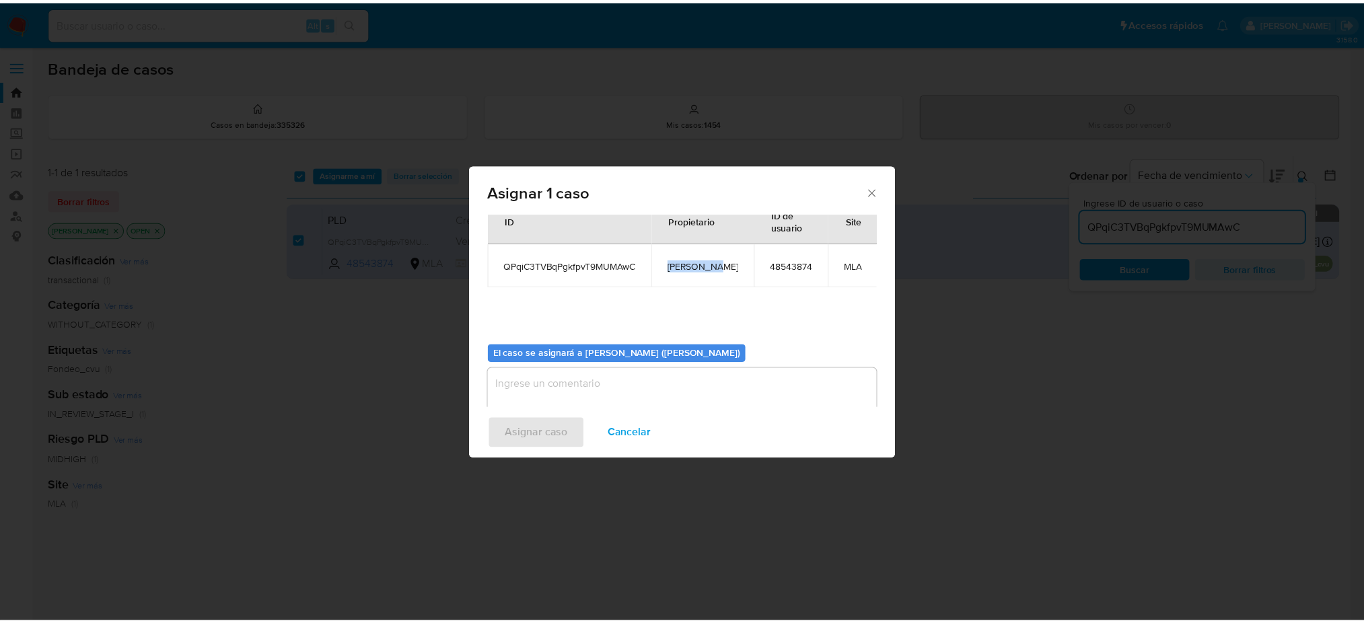
scroll to position [69, 0]
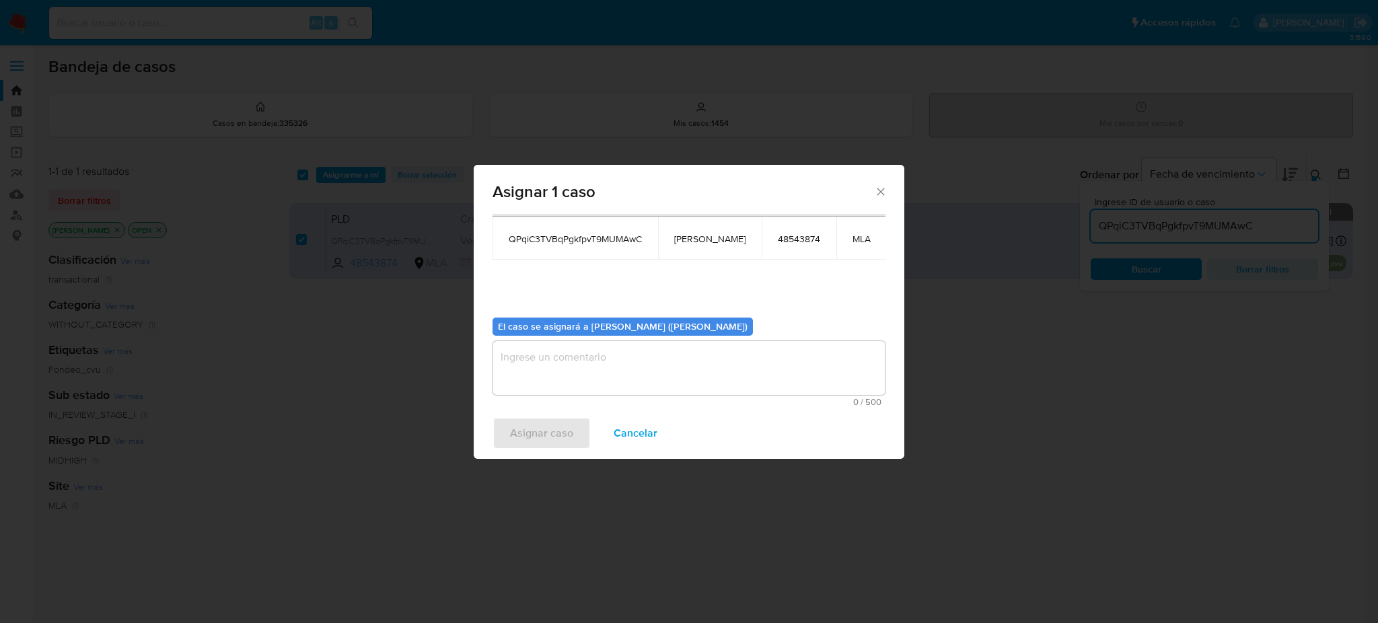
click at [606, 367] on textarea "assign-modal" at bounding box center [688, 368] width 393 height 54
paste textarea "[PERSON_NAME]"
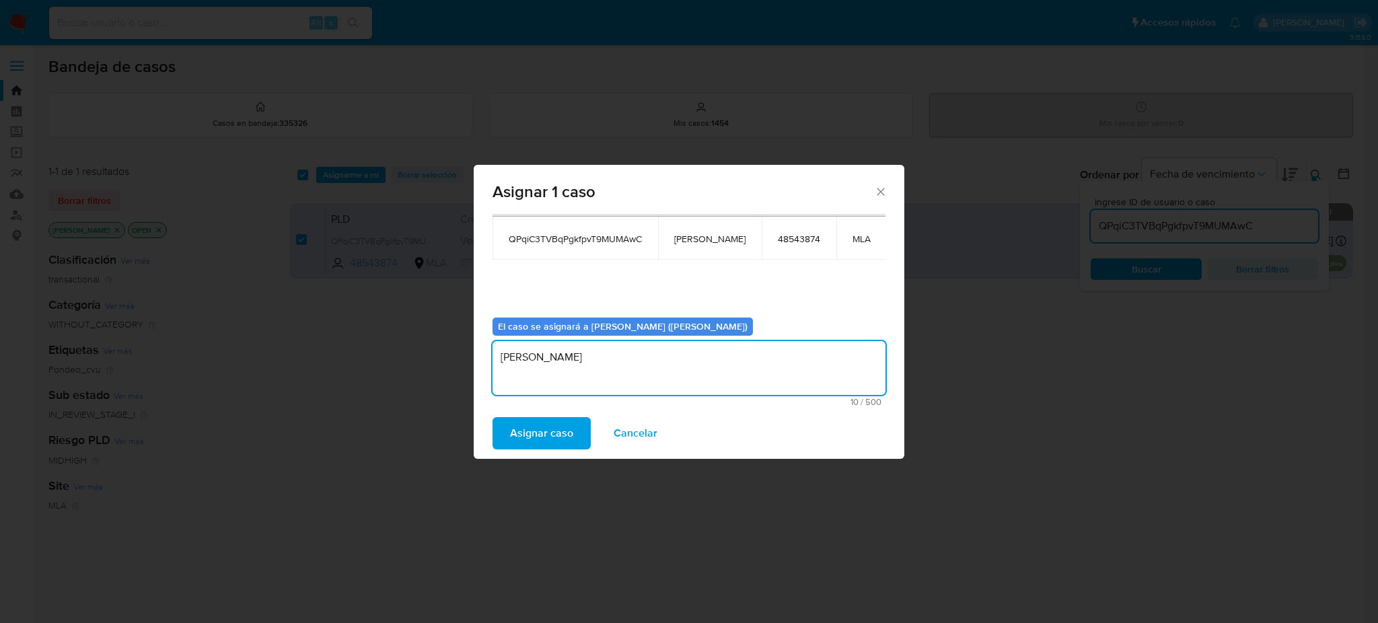
type textarea "[PERSON_NAME]"
click at [543, 426] on span "Asignar caso" at bounding box center [541, 433] width 63 height 30
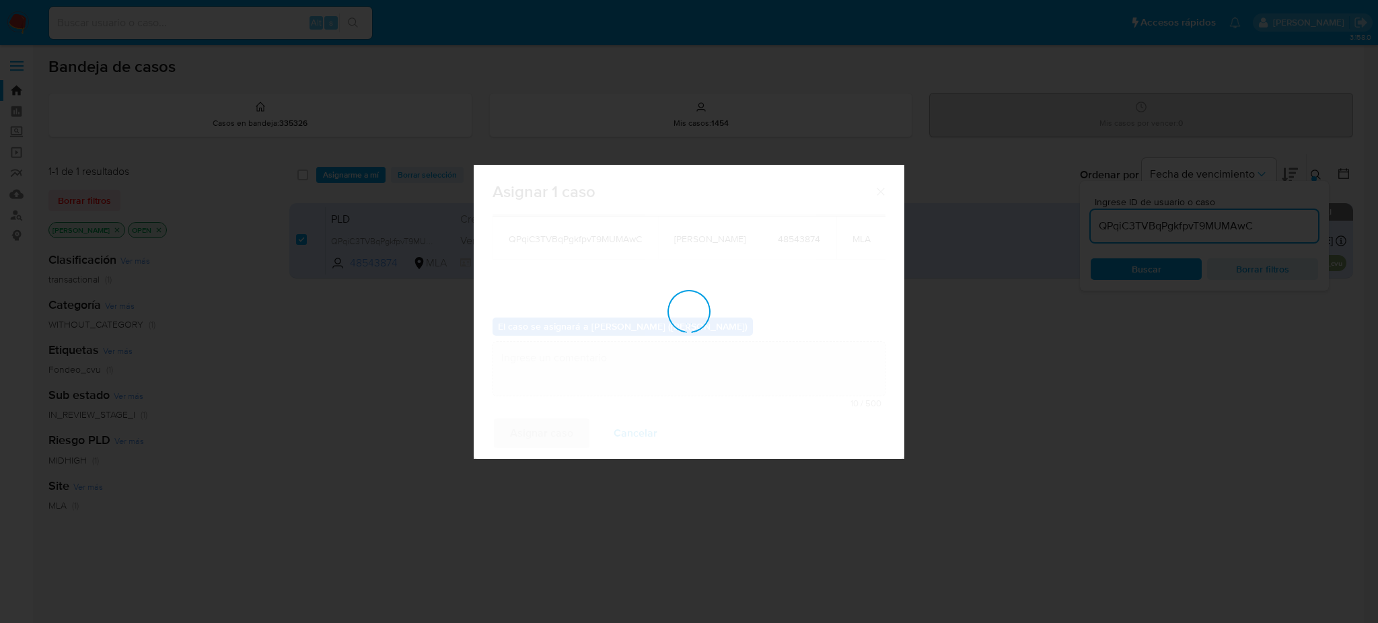
checkbox input "false"
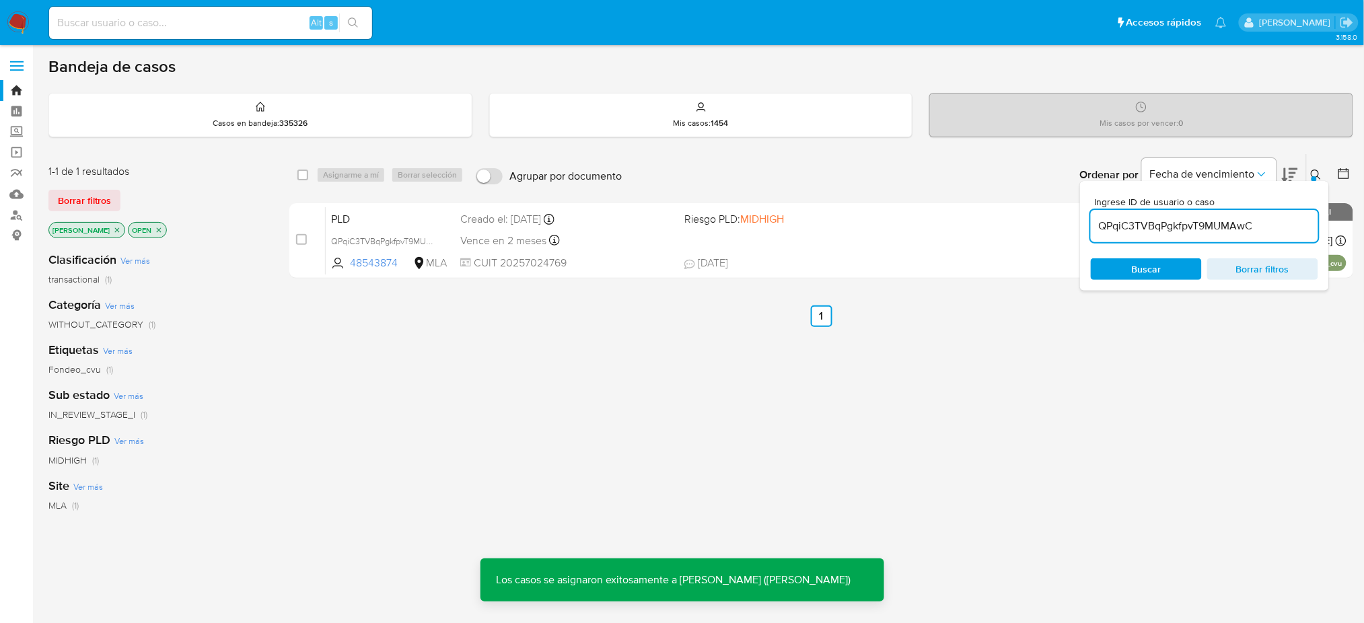
click at [437, 212] on span "PLD" at bounding box center [390, 217] width 118 height 17
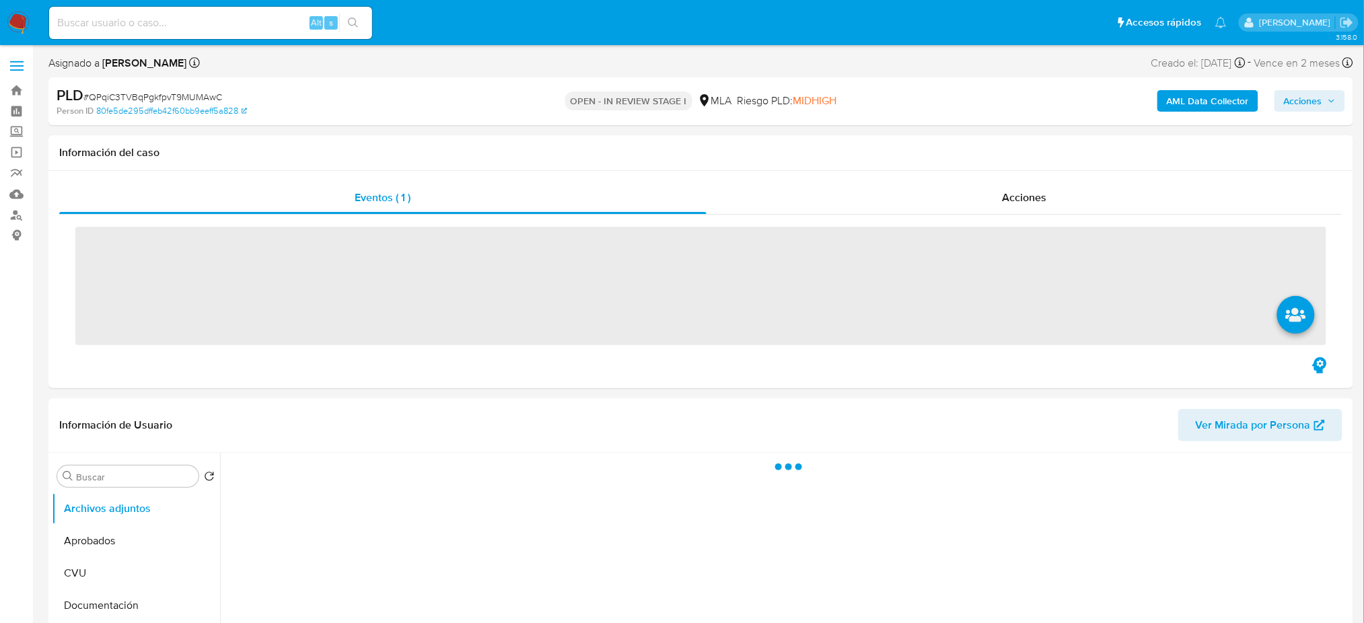
click at [163, 95] on span "# QPqiC3TVBqPgkfpvT9MUMAwC" at bounding box center [152, 96] width 139 height 13
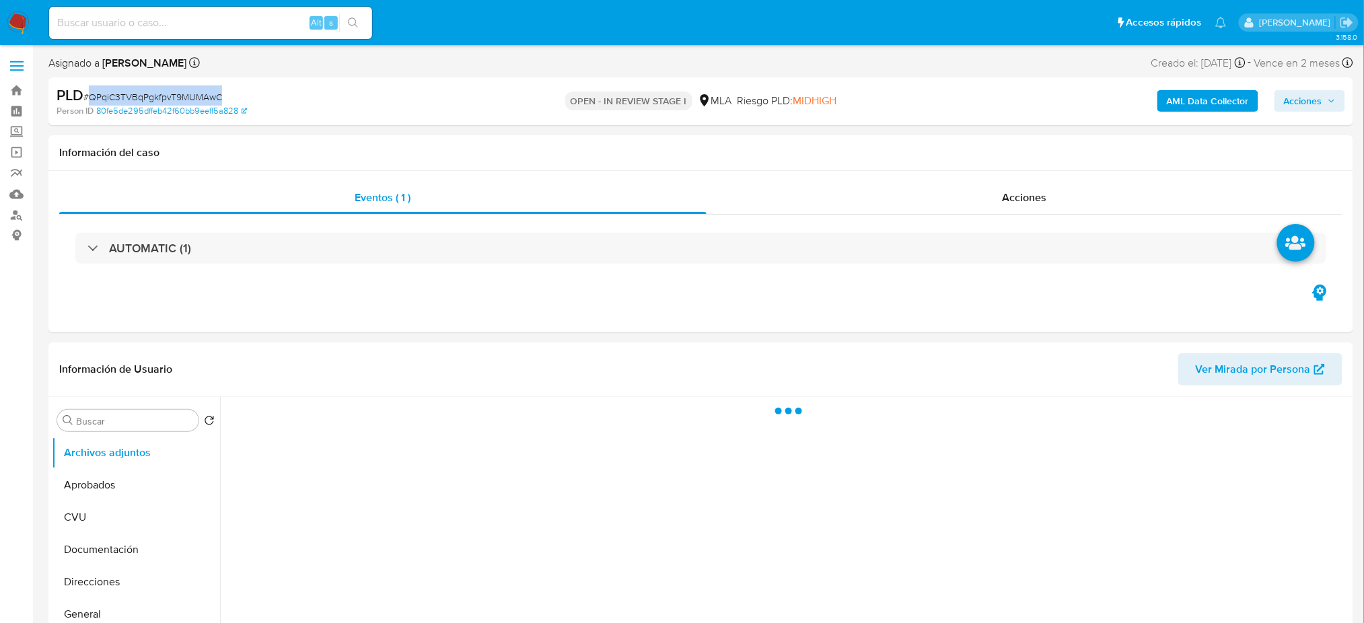
copy span "QPqiC3TVBqPgkfpvT9MUMAwC"
select select "10"
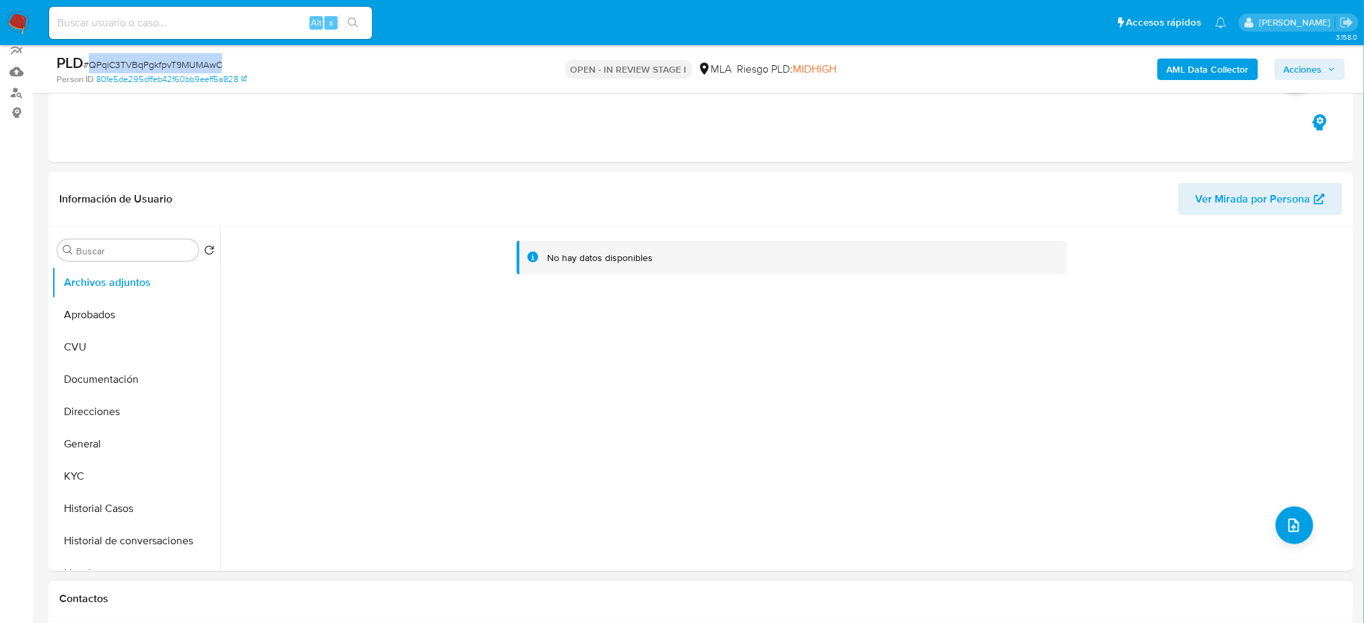
scroll to position [359, 0]
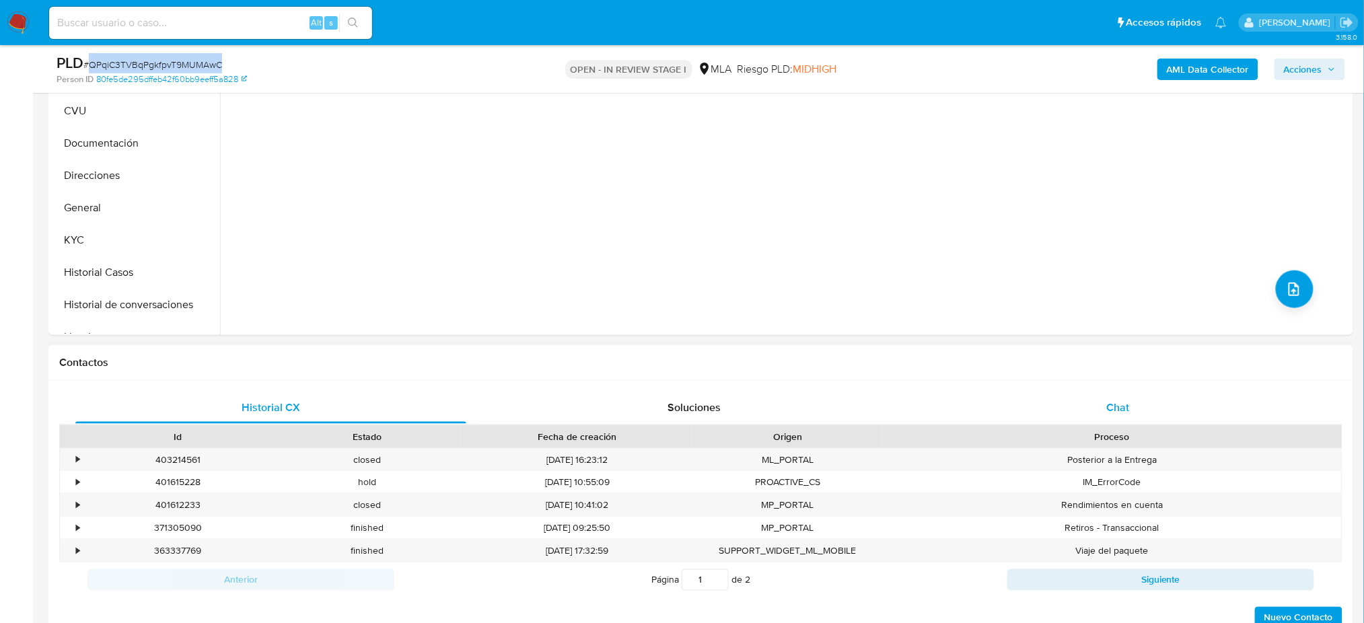
drag, startPoint x: 1115, startPoint y: 400, endPoint x: 944, endPoint y: 415, distance: 171.6
click at [1115, 400] on span "Chat" at bounding box center [1117, 407] width 23 height 15
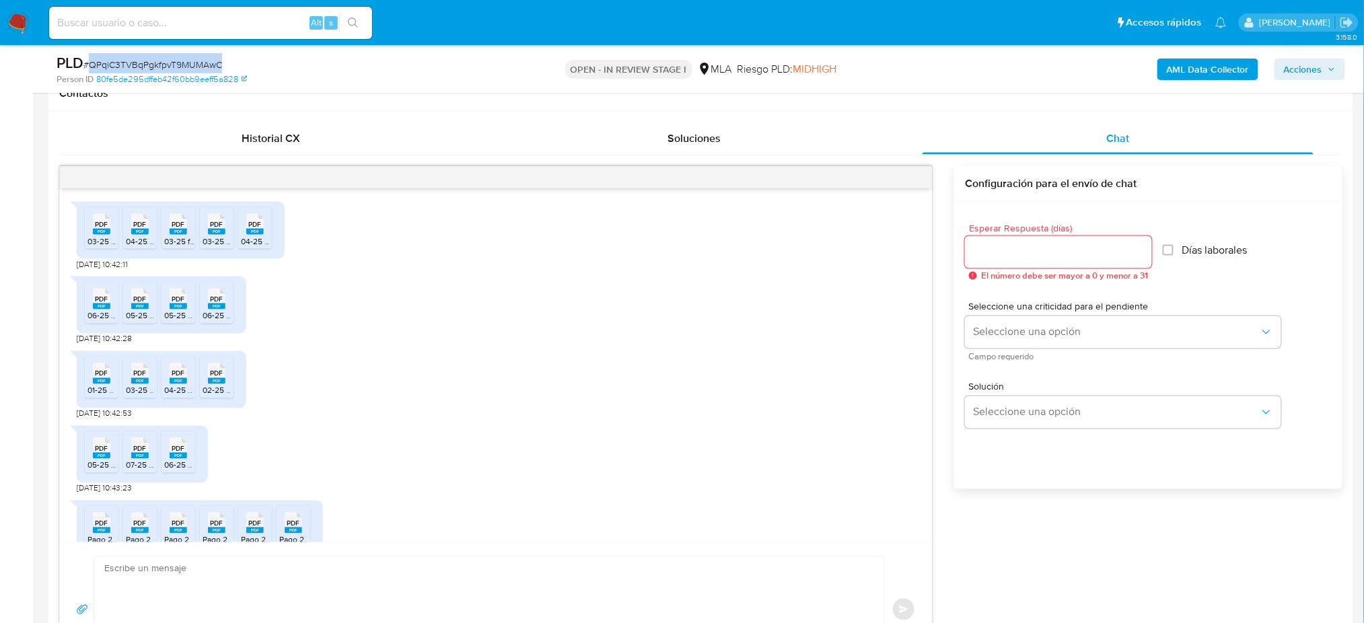
scroll to position [295, 0]
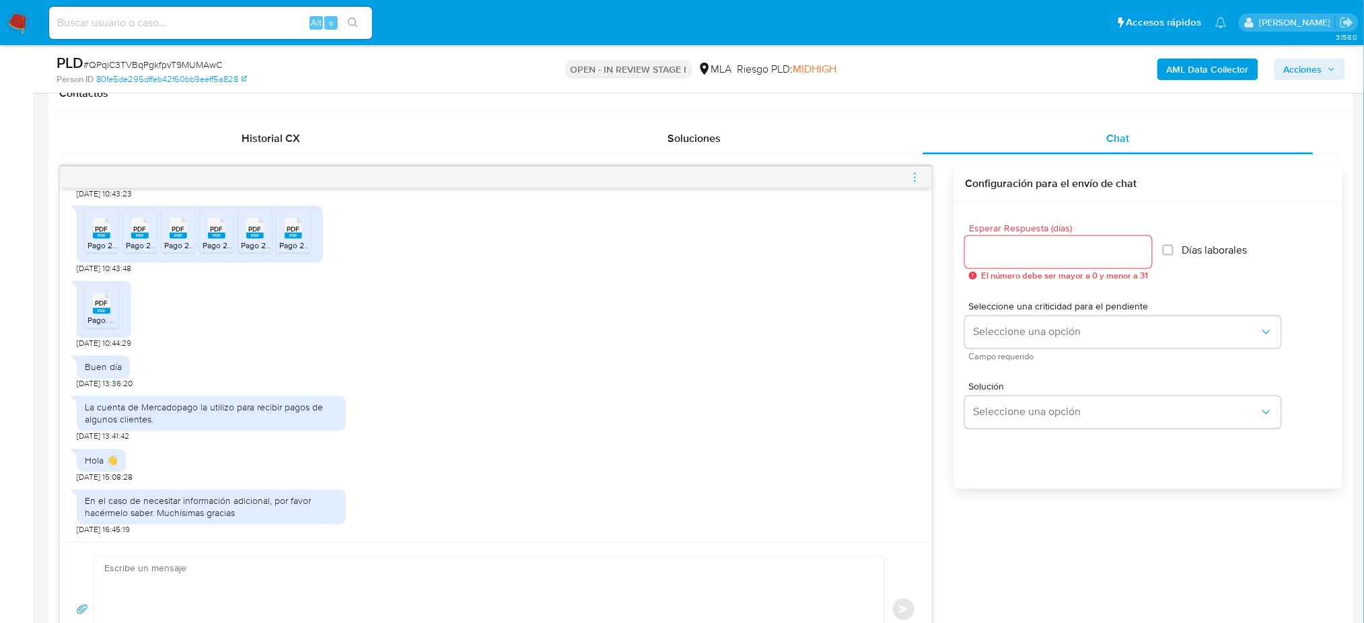
click at [149, 578] on textarea at bounding box center [485, 609] width 763 height 105
paste textarea "Hola, ¡Muchas gracias por tu respuesta! Confirmamos la recepción de la document…"
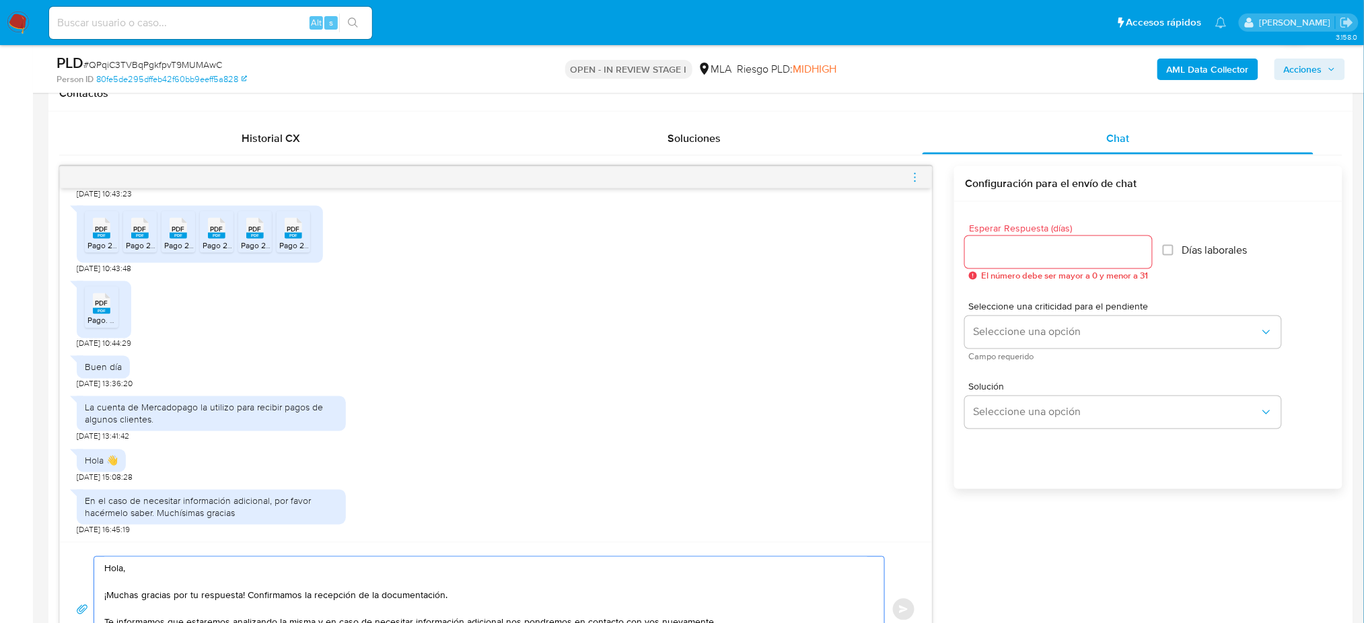
scroll to position [675, 0]
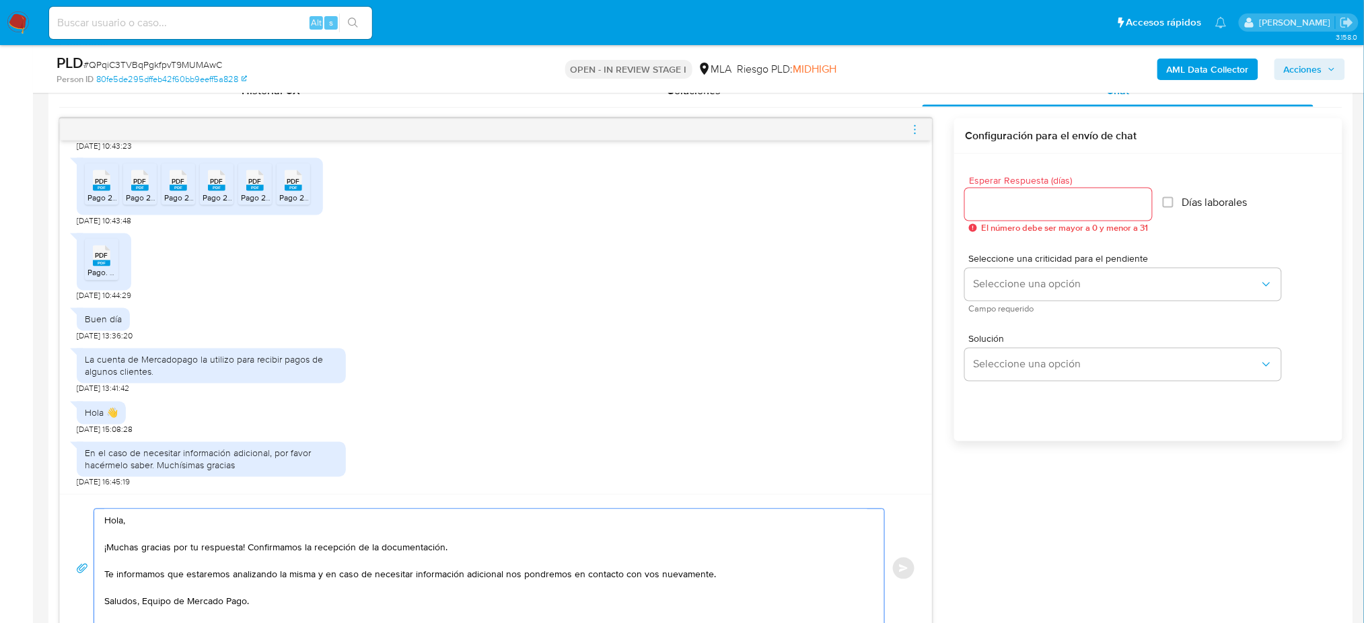
type textarea "Hola, ¡Muchas gracias por tu respuesta! Confirmamos la recepción de la document…"
click at [1004, 202] on input "Esperar Respuesta (días)" at bounding box center [1058, 204] width 187 height 17
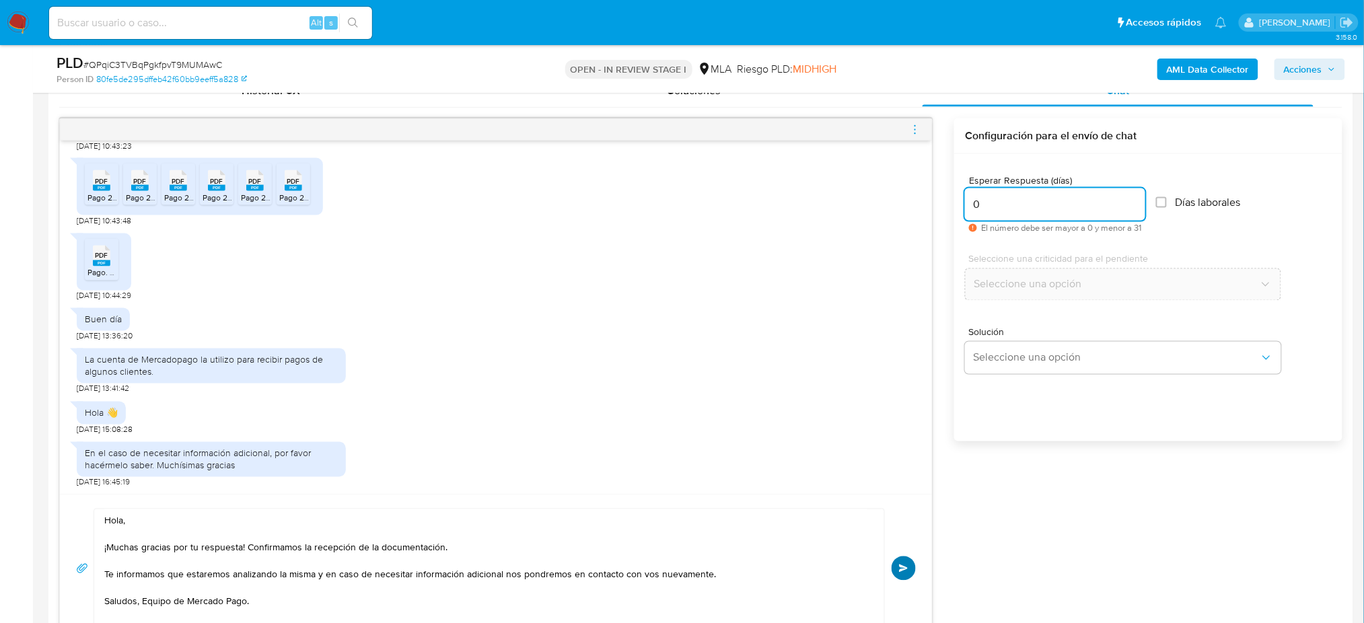
type input "0"
click at [906, 561] on button "Enviar" at bounding box center [903, 568] width 24 height 24
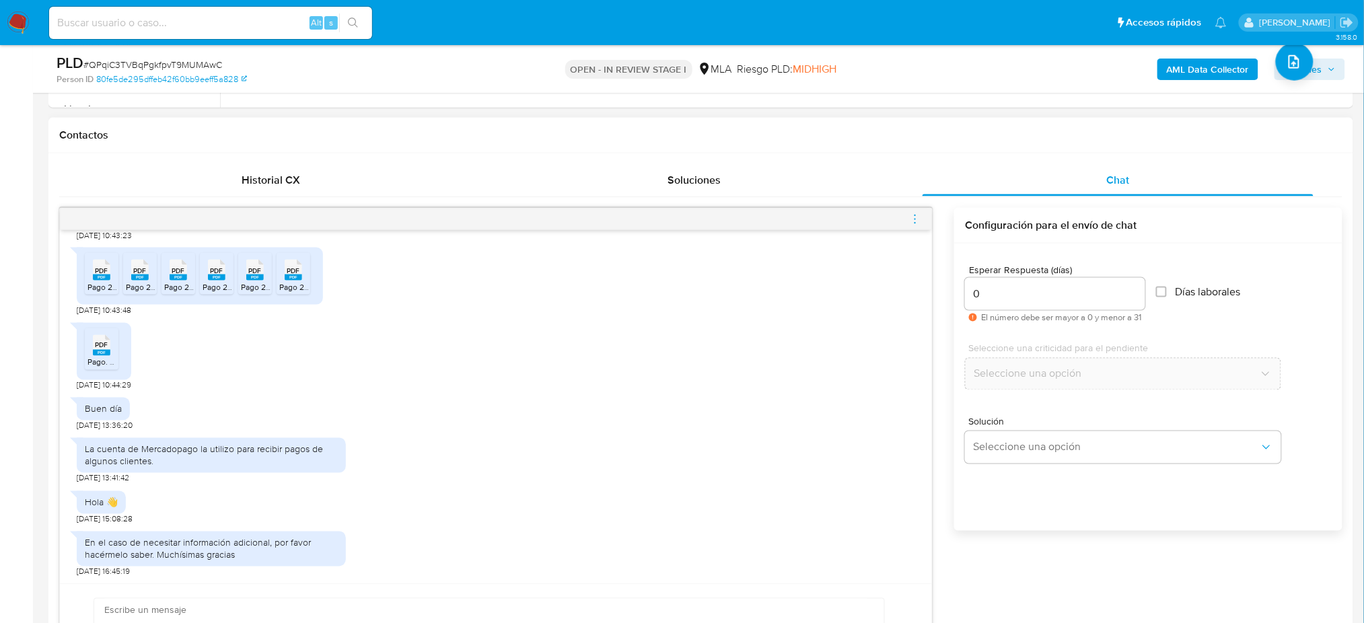
scroll to position [456, 0]
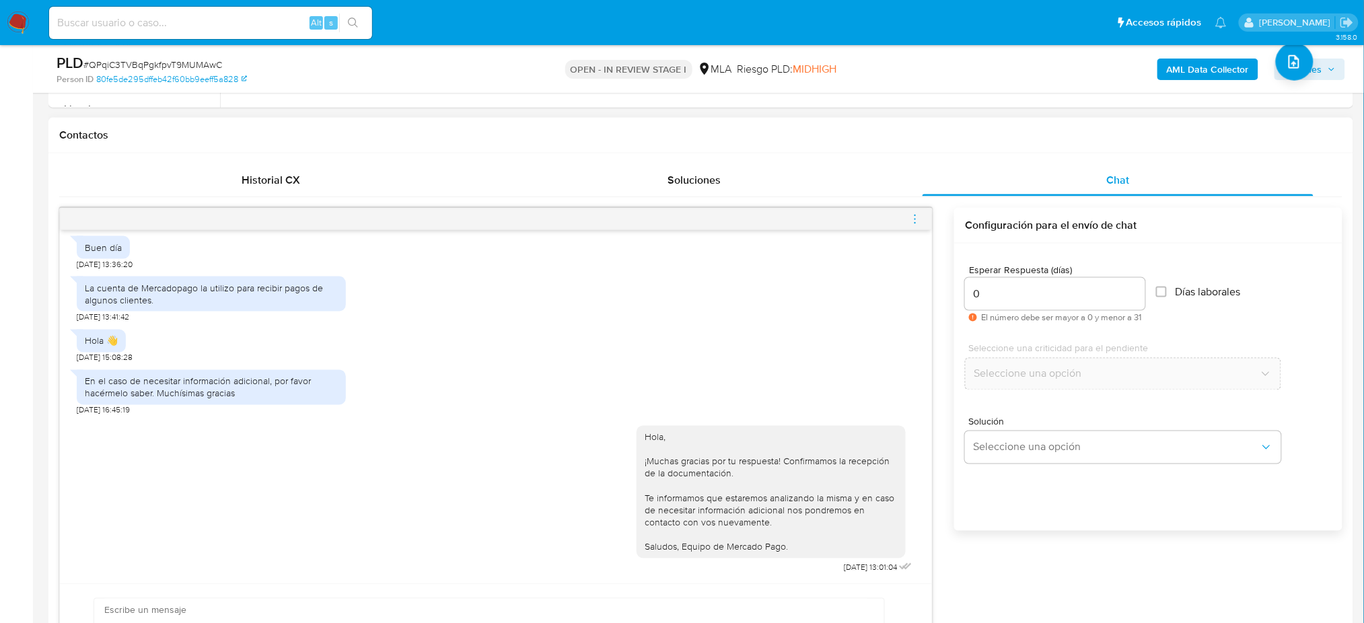
click at [914, 222] on icon "menu-action" at bounding box center [915, 219] width 12 height 12
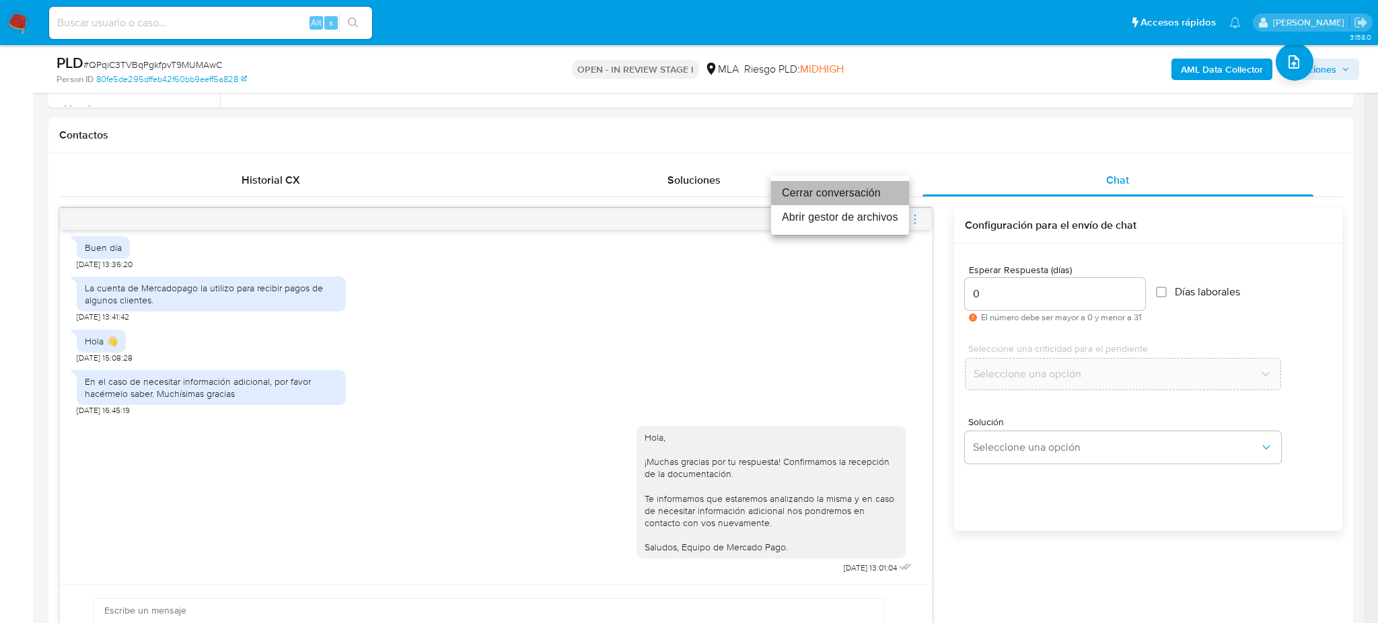
click at [857, 190] on li "Cerrar conversación" at bounding box center [840, 193] width 138 height 24
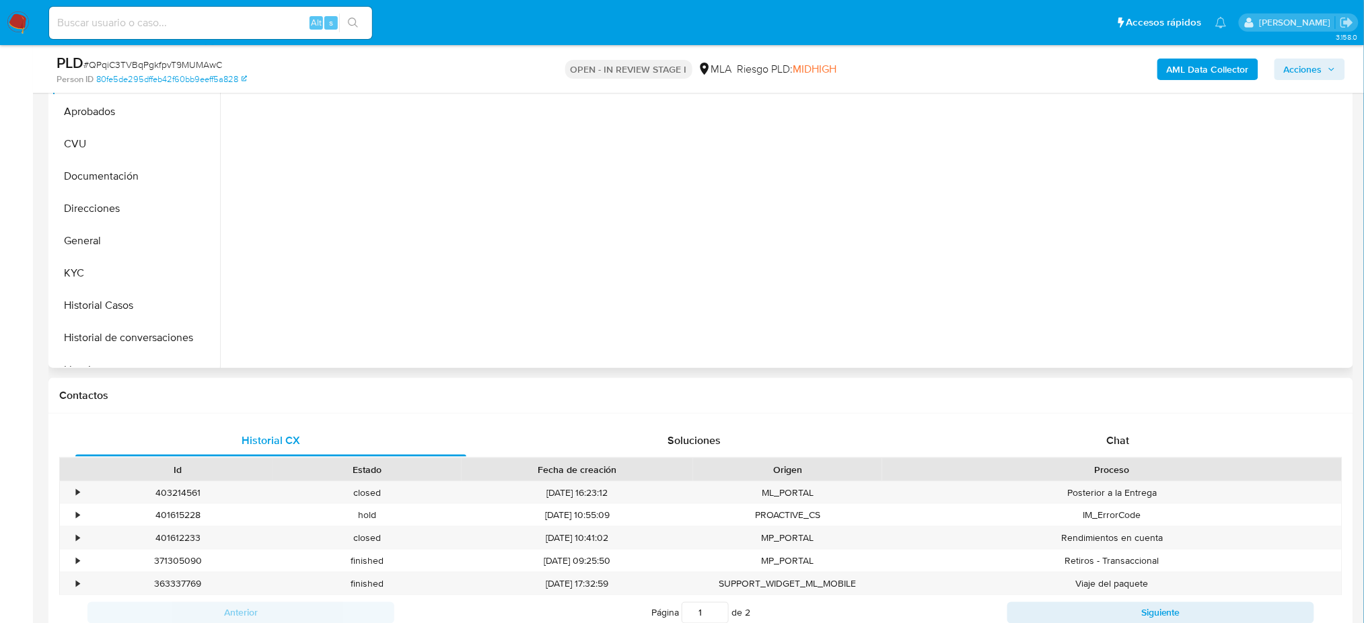
scroll to position [359, 0]
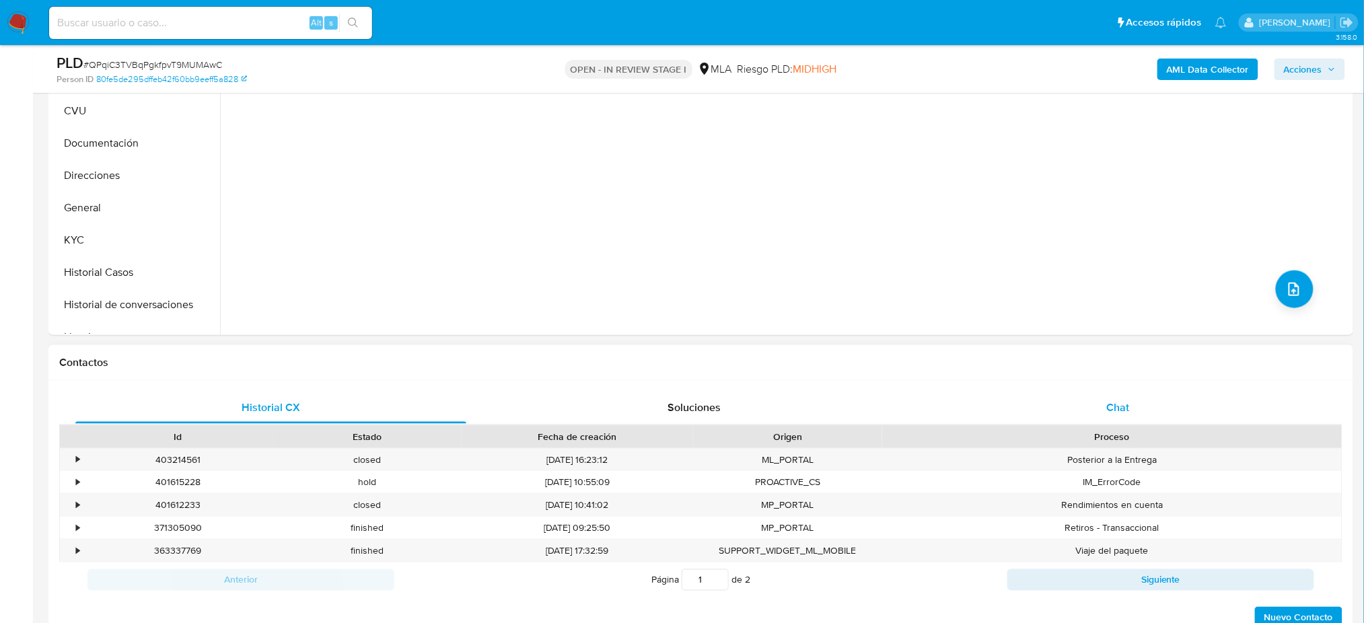
select select "10"
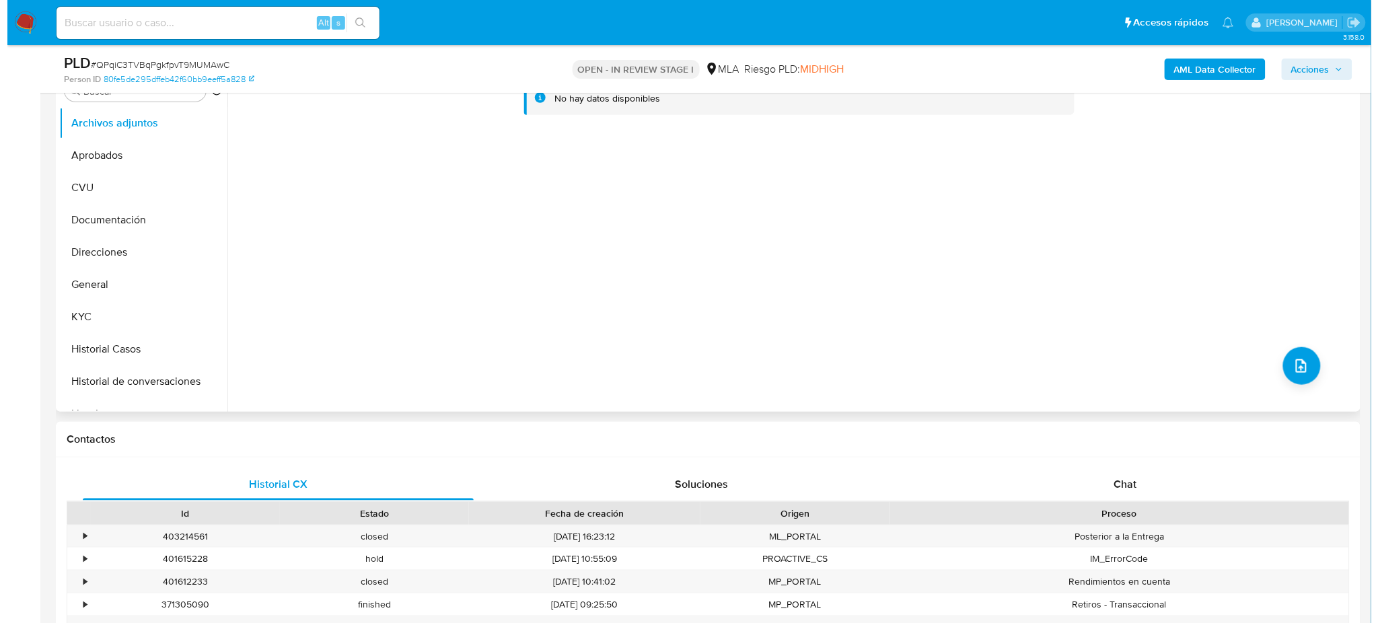
scroll to position [179, 0]
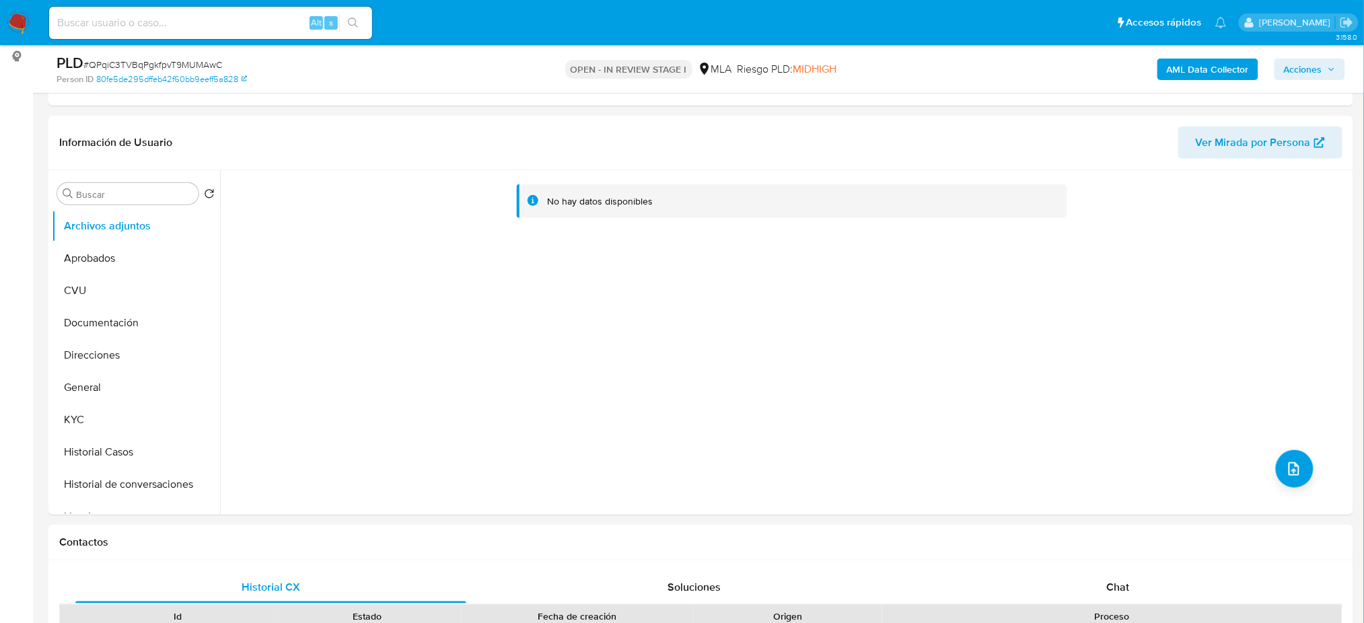
click at [1204, 62] on b "AML Data Collector" at bounding box center [1208, 70] width 82 height 22
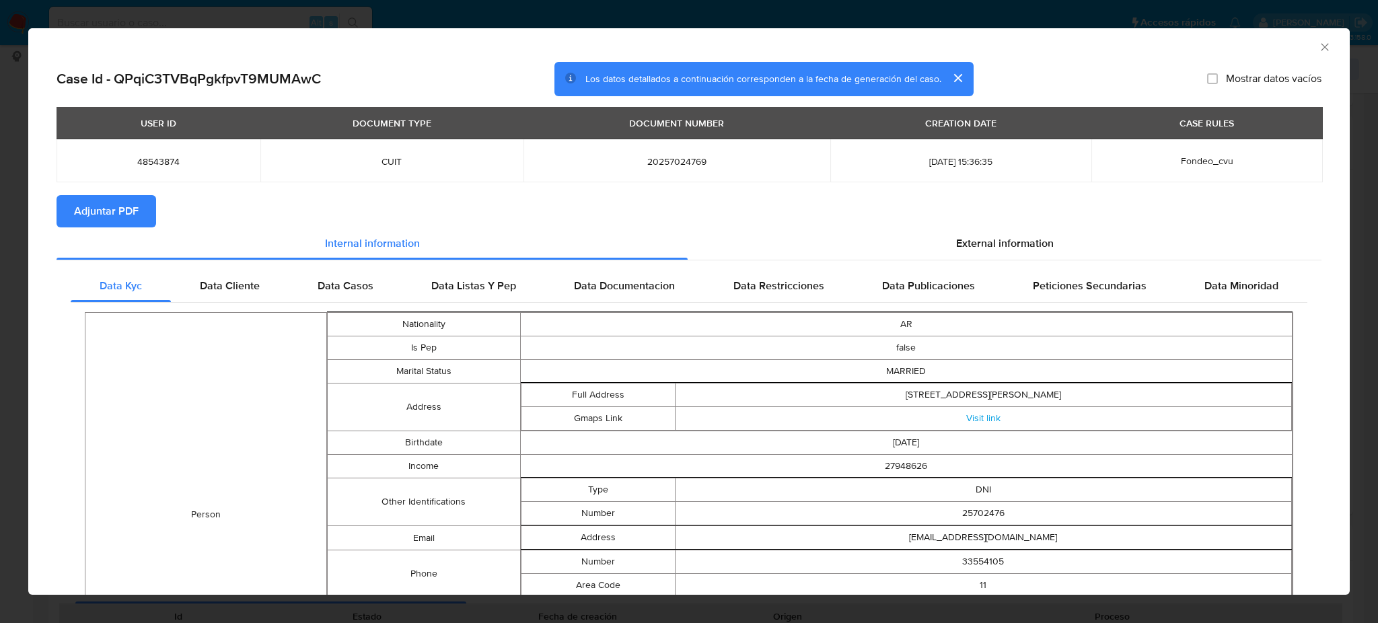
click at [134, 215] on span "Adjuntar PDF" at bounding box center [106, 211] width 65 height 30
click at [1318, 50] on icon "Cerrar ventana" at bounding box center [1324, 46] width 13 height 13
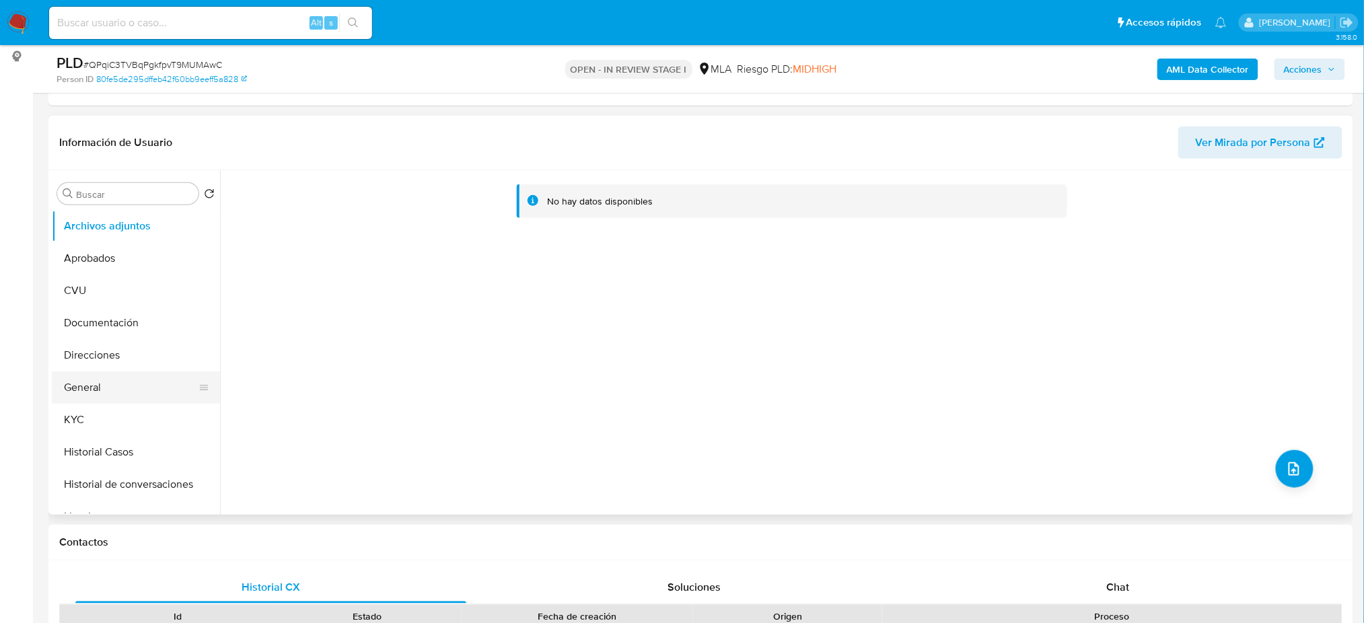
click at [131, 383] on button "General" at bounding box center [130, 387] width 157 height 32
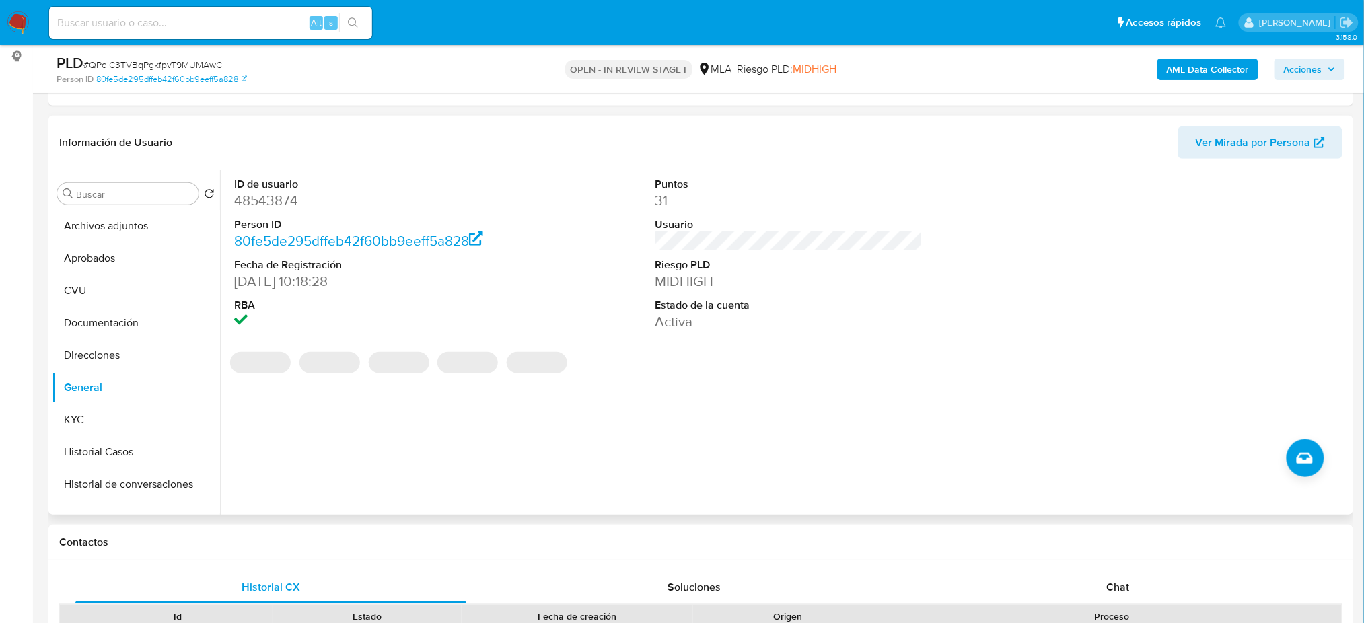
click at [272, 202] on dd "48543874" at bounding box center [367, 200] width 267 height 19
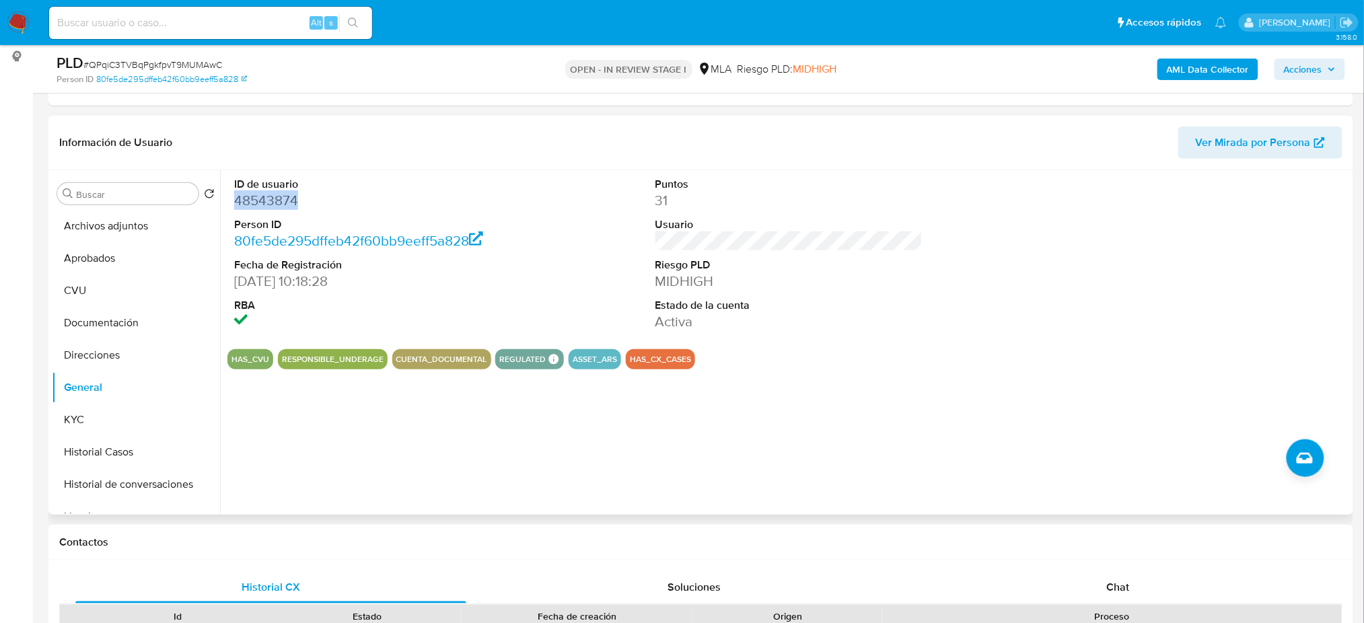
click at [272, 202] on dd "48543874" at bounding box center [367, 200] width 267 height 19
copy dd "48543874"
click at [129, 225] on button "Archivos adjuntos" at bounding box center [130, 226] width 157 height 32
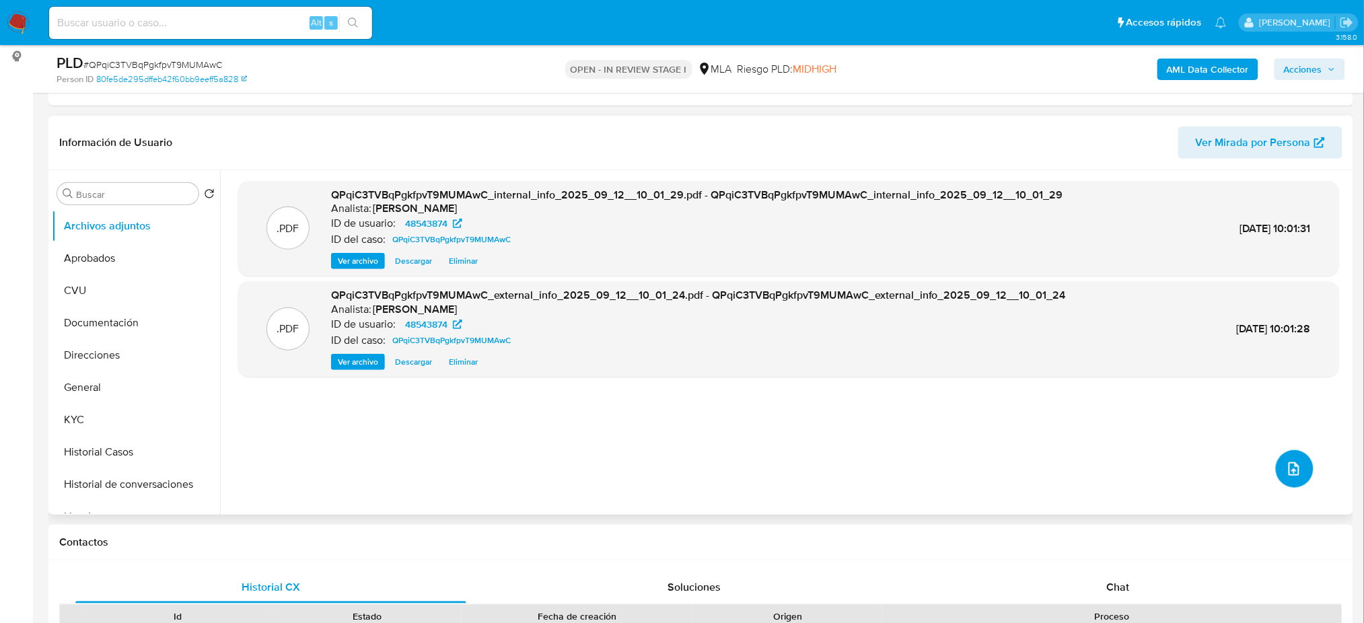
click at [1299, 451] on div ".PDF QPqiC3TVBqPgkfpvT9MUMAwC_internal_info_2025_09_12__10_01_29.pdf - QPqiC3TV…" at bounding box center [788, 342] width 1101 height 323
click at [1276, 466] on button "upload-file" at bounding box center [1295, 469] width 38 height 38
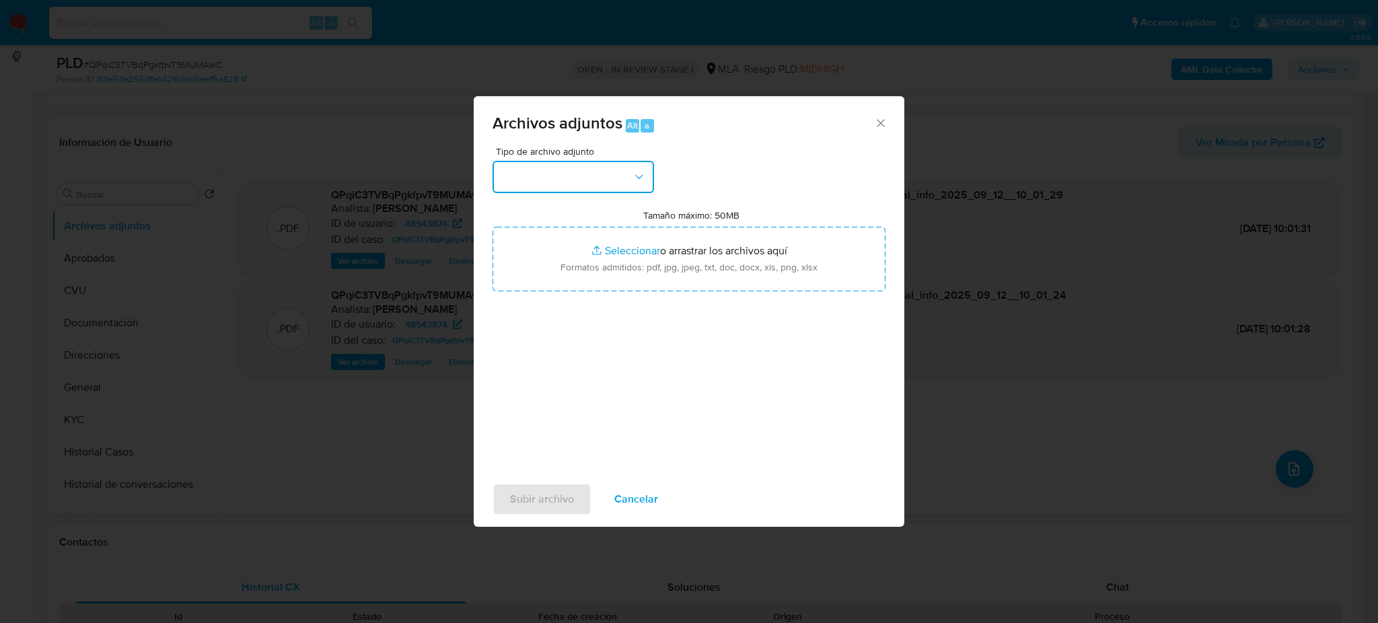
click at [587, 191] on button "button" at bounding box center [572, 177] width 161 height 32
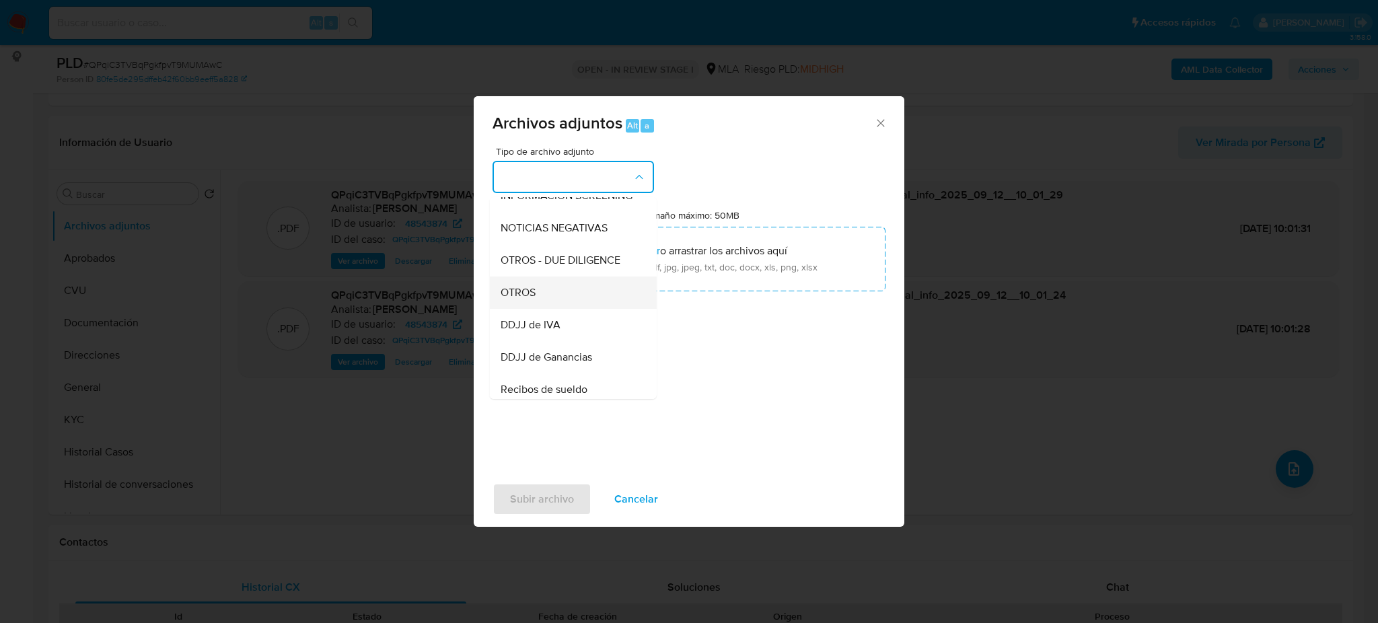
click at [540, 309] on div "OTROS" at bounding box center [569, 293] width 137 height 32
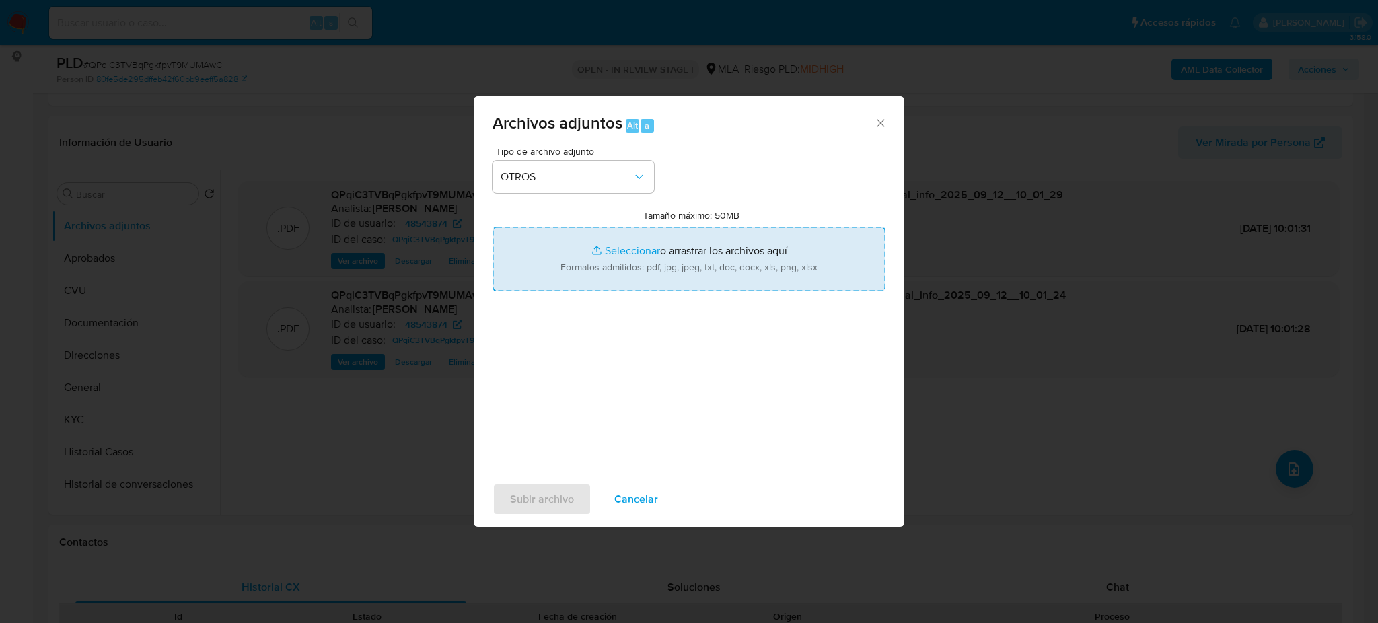
click at [585, 267] on input "Tamaño máximo: 50MB Seleccionar archivos" at bounding box center [688, 259] width 393 height 65
type input "C:\fakepath\Calculador IVA.xlsx"
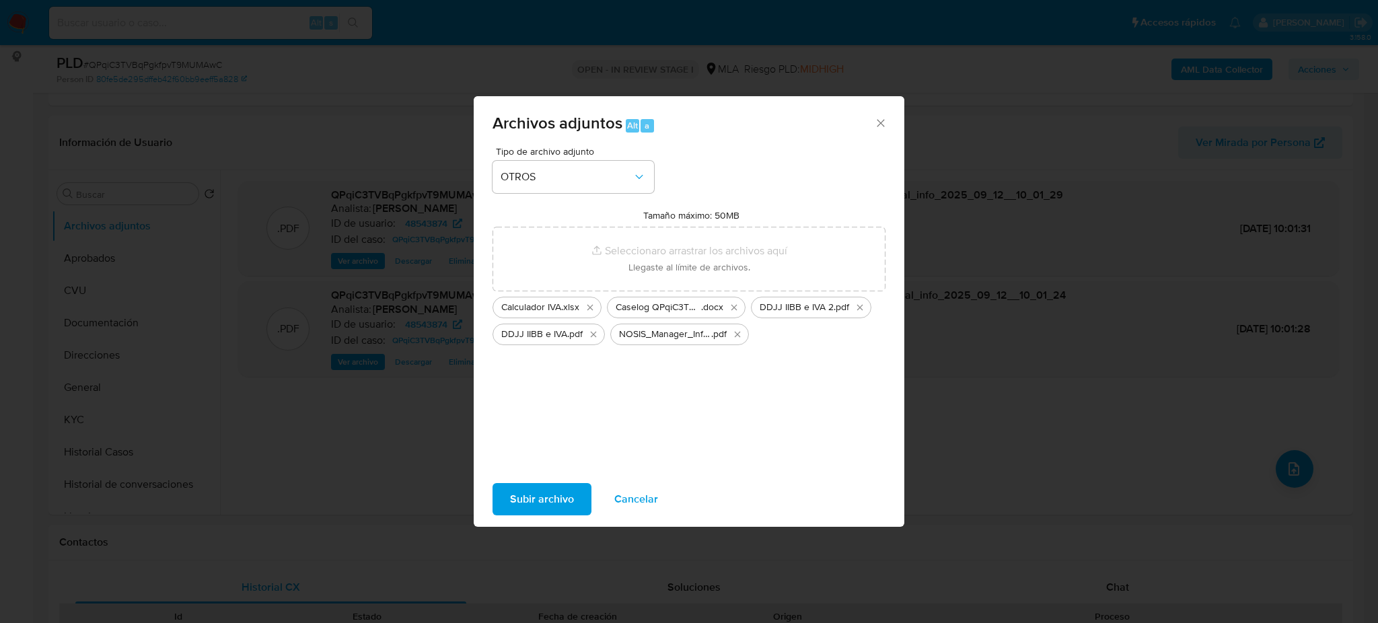
click at [561, 498] on span "Subir archivo" at bounding box center [542, 499] width 64 height 30
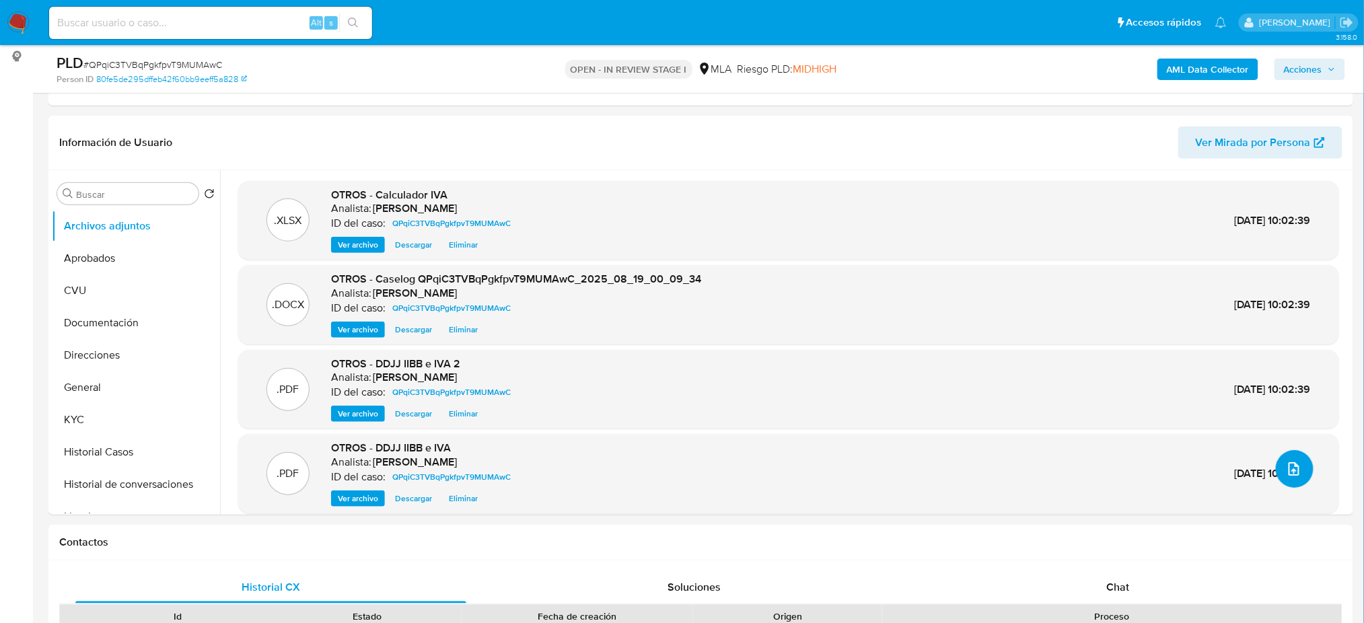
click at [1286, 477] on button "upload-file" at bounding box center [1295, 469] width 38 height 38
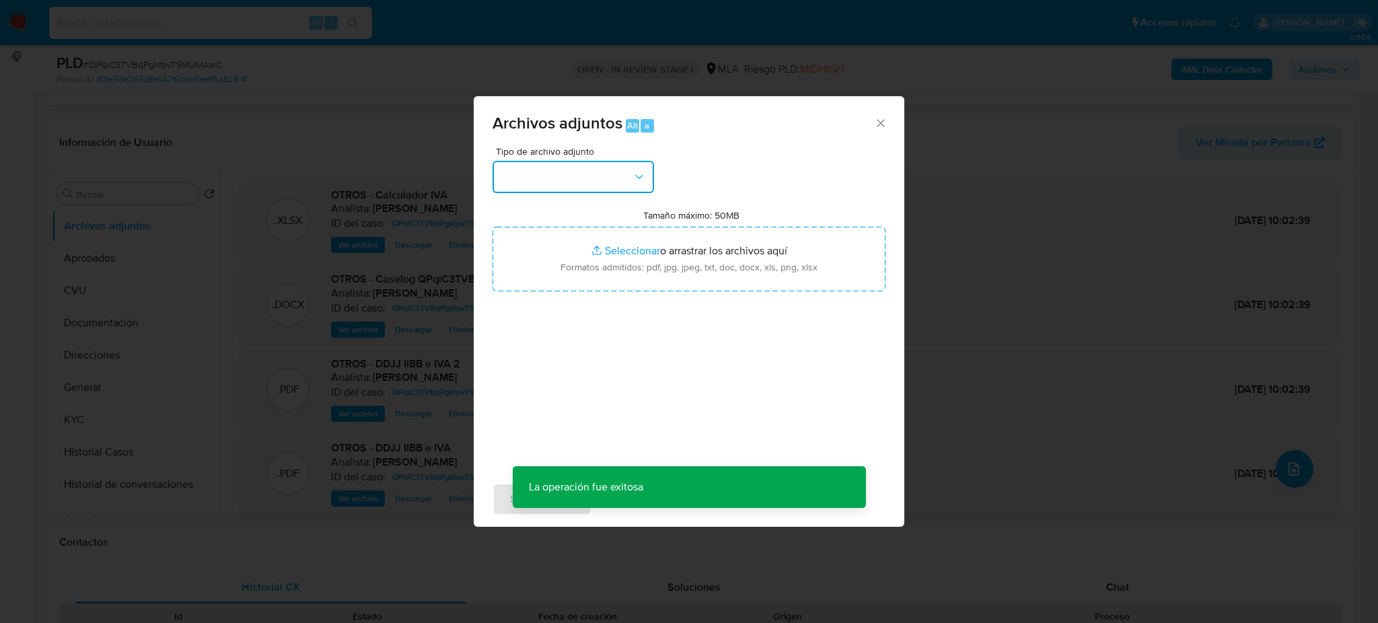
click at [618, 190] on button "button" at bounding box center [572, 177] width 161 height 32
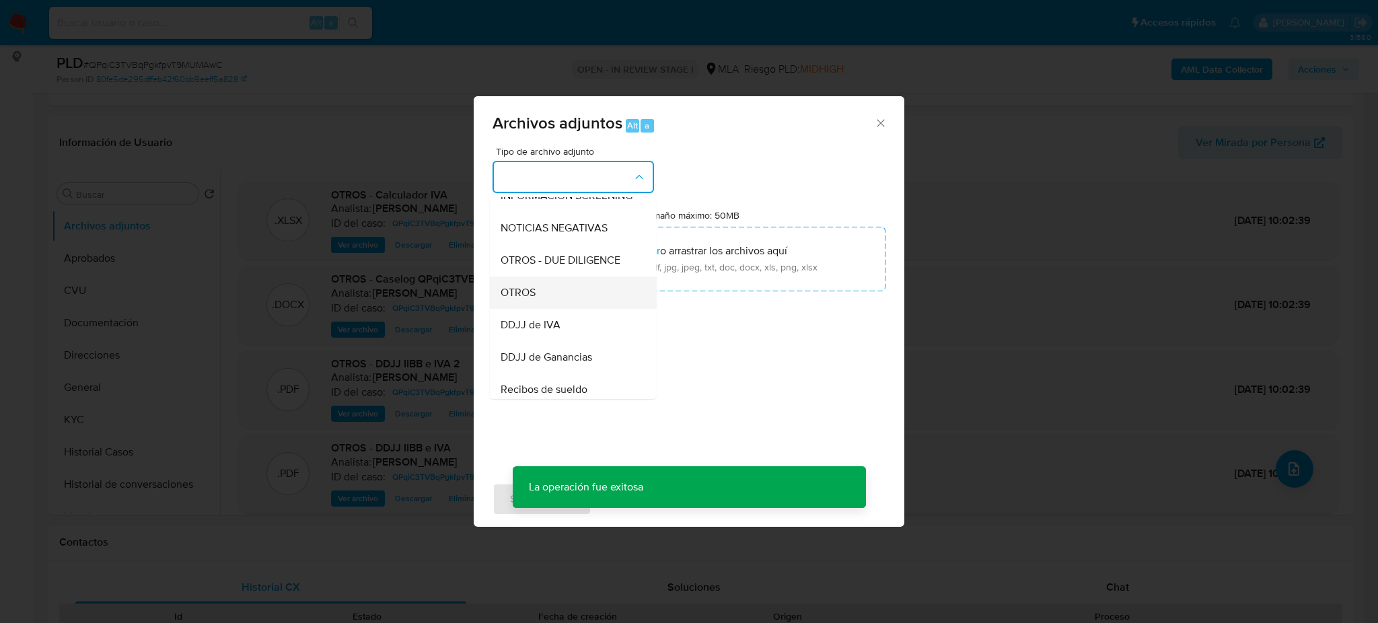
click at [558, 304] on div "OTROS" at bounding box center [569, 293] width 137 height 32
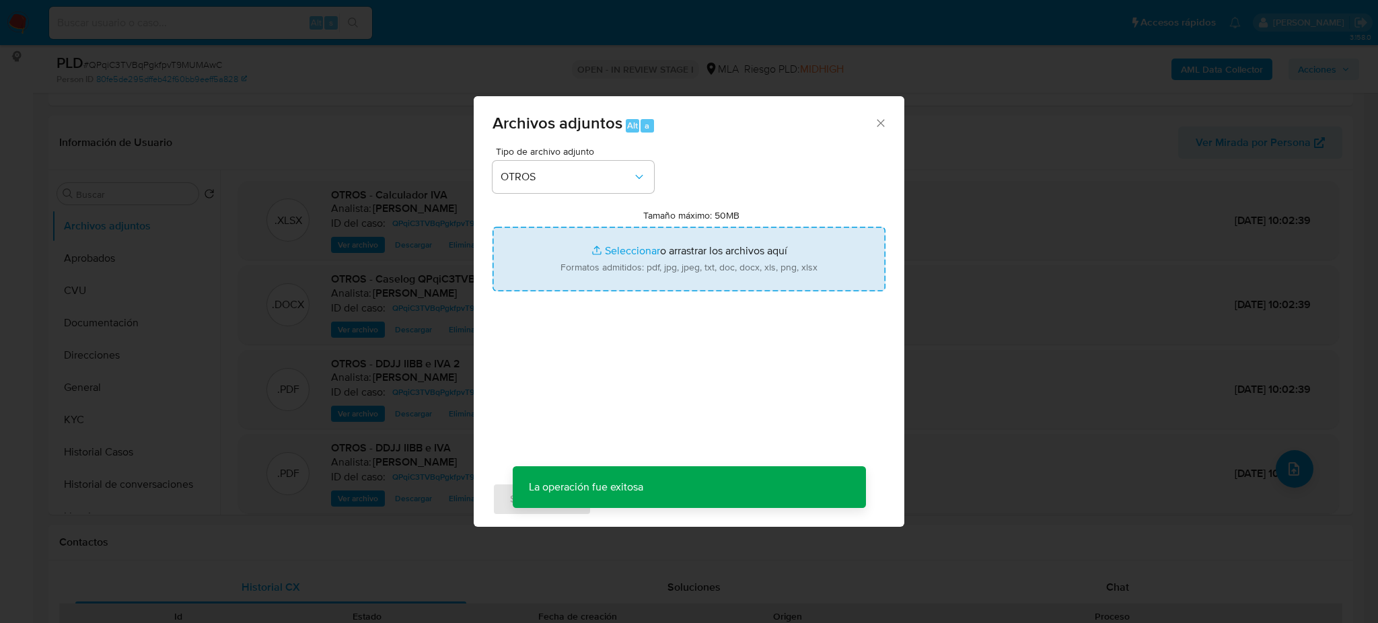
click at [615, 266] on input "Tamaño máximo: 50MB Seleccionar archivos" at bounding box center [688, 259] width 393 height 65
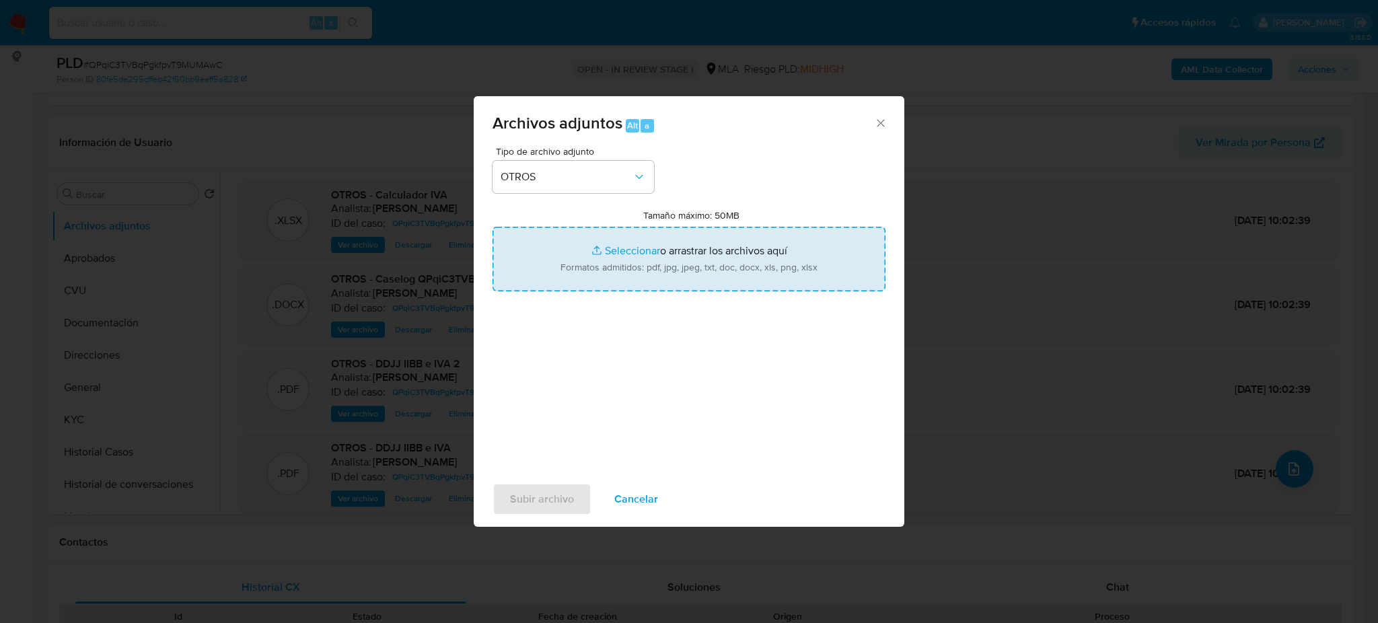
type input "C:\fakepath\Movimientos QPqiC3TVBqPgkfpvT9MUMAwC.xlsx"
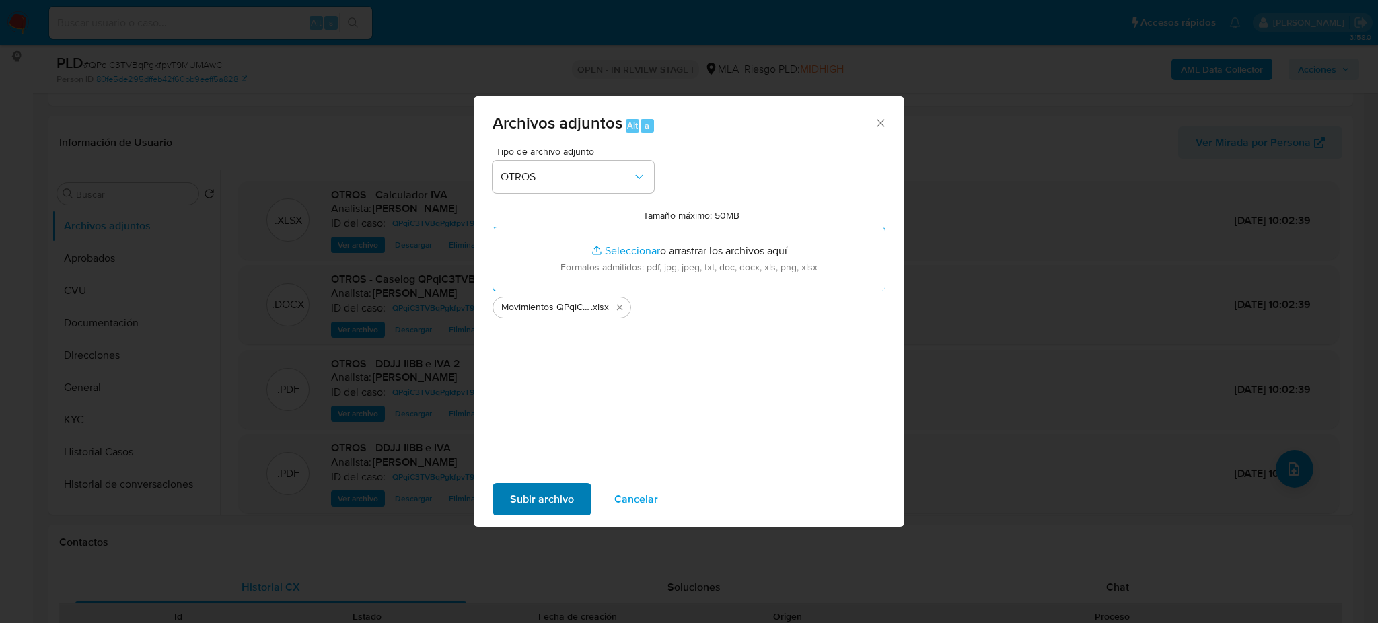
drag, startPoint x: 485, startPoint y: 500, endPoint x: 525, endPoint y: 491, distance: 41.3
click at [488, 500] on div "Subir archivo Cancelar" at bounding box center [689, 499] width 431 height 51
click at [529, 492] on span "Subir archivo" at bounding box center [542, 499] width 64 height 30
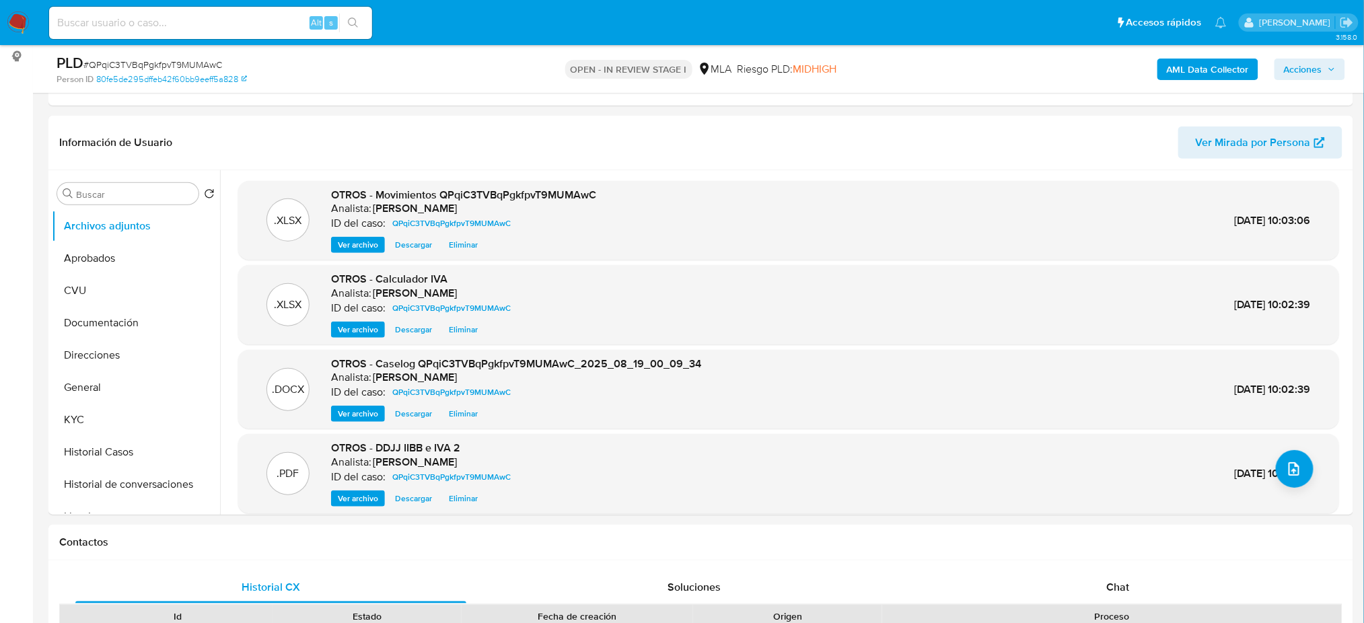
click at [140, 418] on button "KYC" at bounding box center [136, 420] width 168 height 32
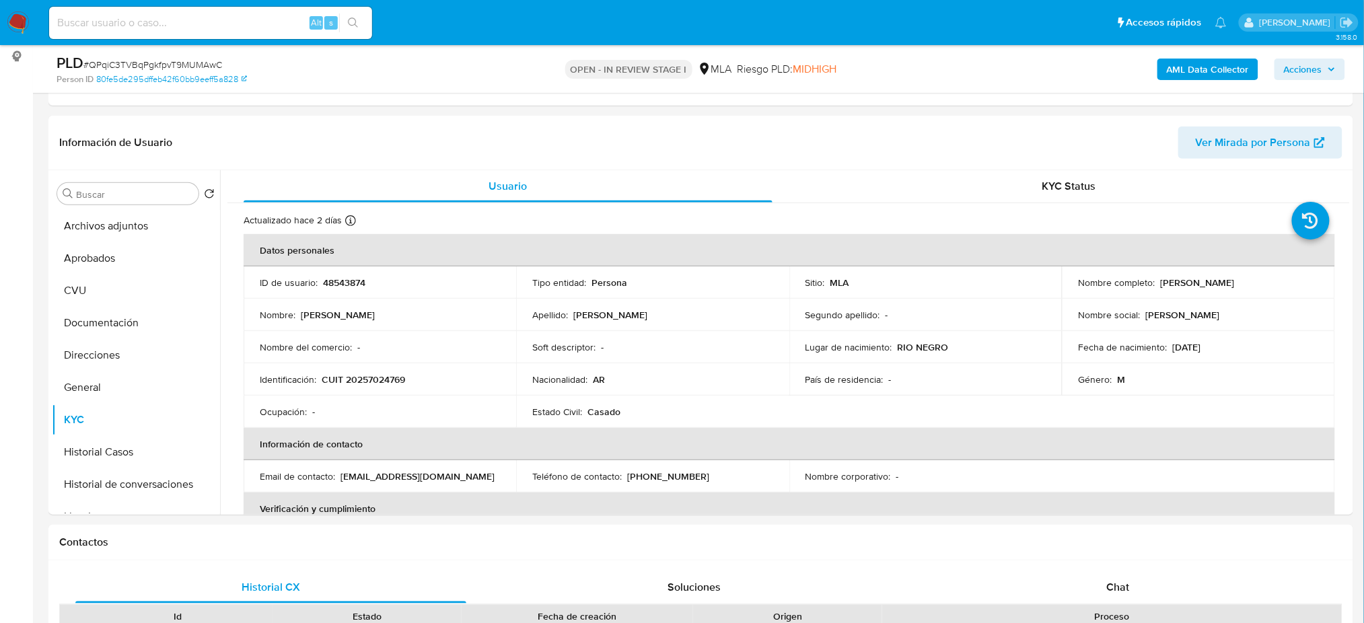
click at [117, 225] on button "Archivos adjuntos" at bounding box center [130, 226] width 157 height 32
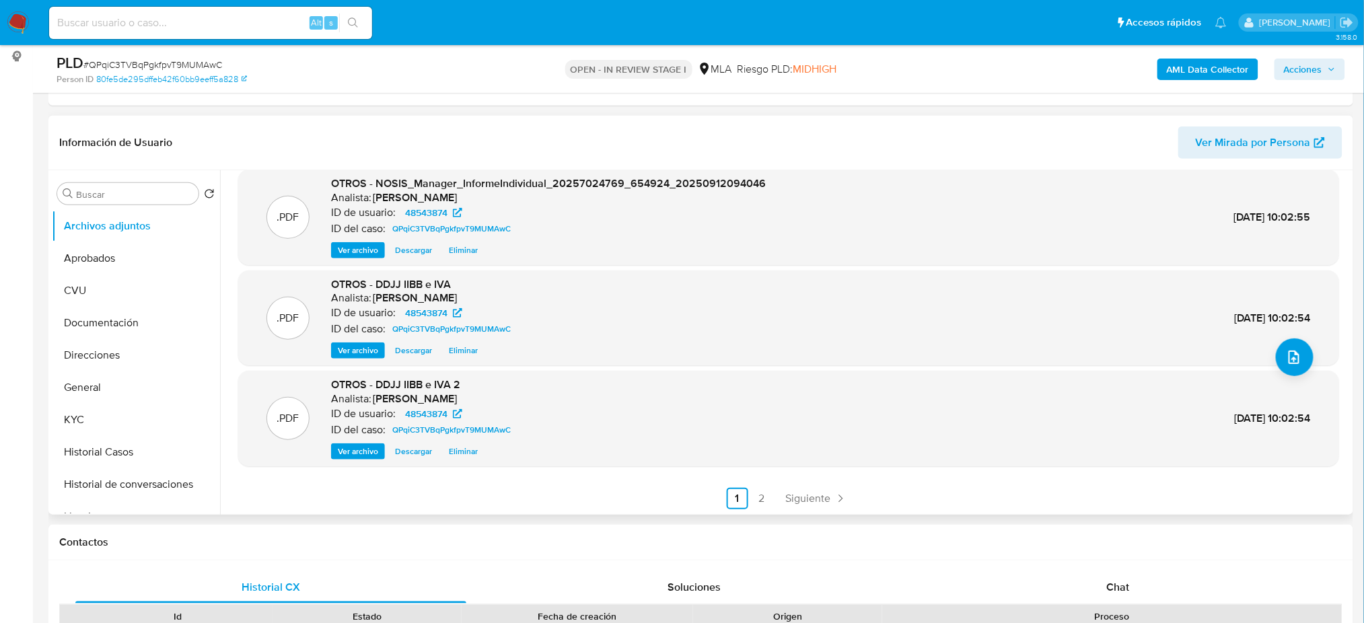
scroll to position [113, 0]
click at [760, 494] on link "2" at bounding box center [762, 497] width 22 height 22
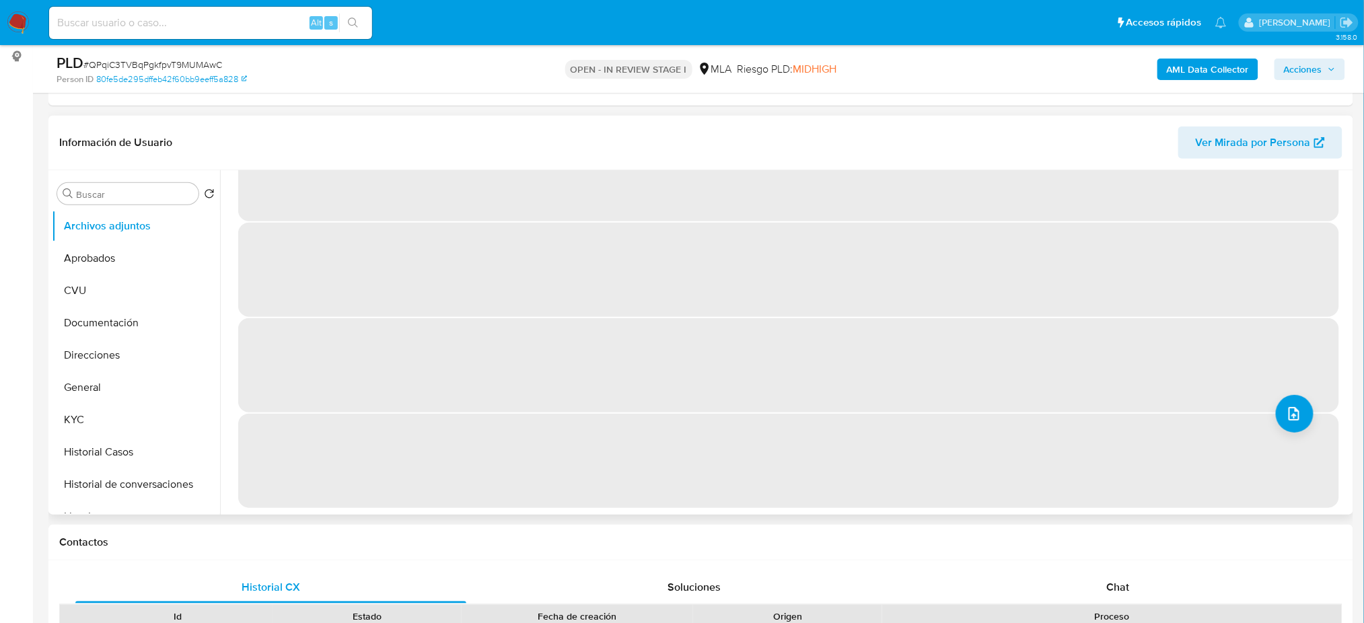
scroll to position [0, 0]
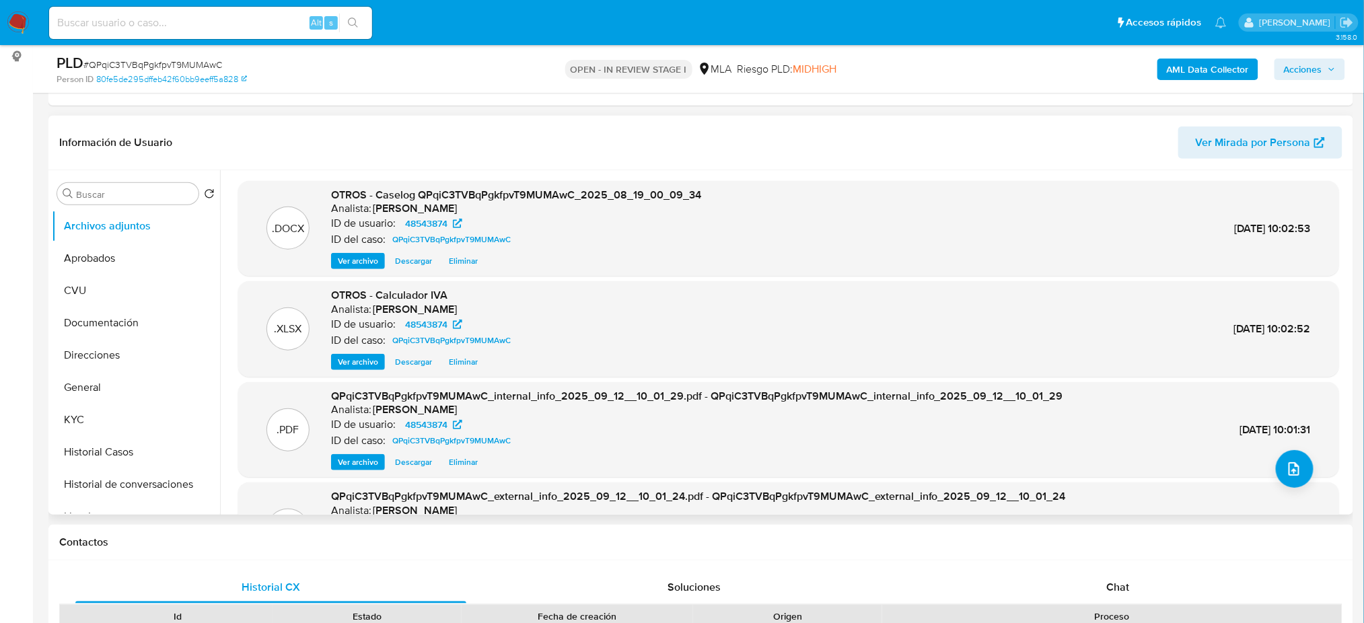
click at [98, 378] on button "General" at bounding box center [136, 387] width 168 height 32
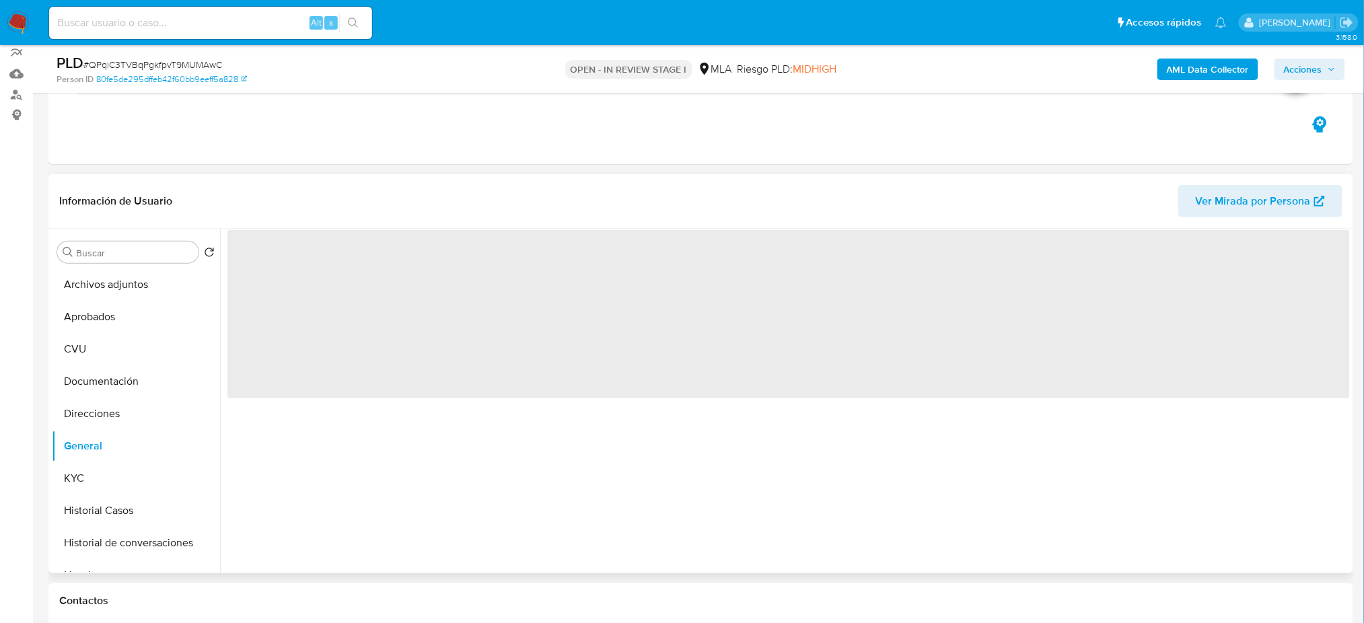
scroll to position [89, 0]
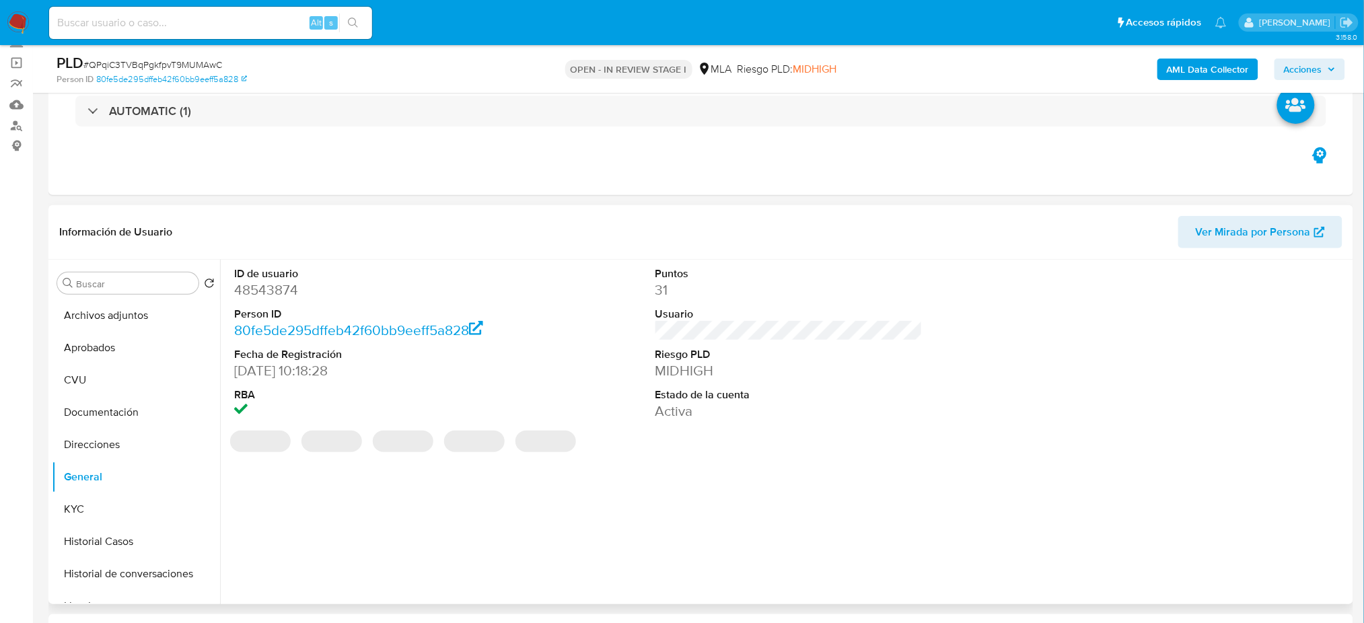
click at [256, 291] on dd "48543874" at bounding box center [367, 290] width 267 height 19
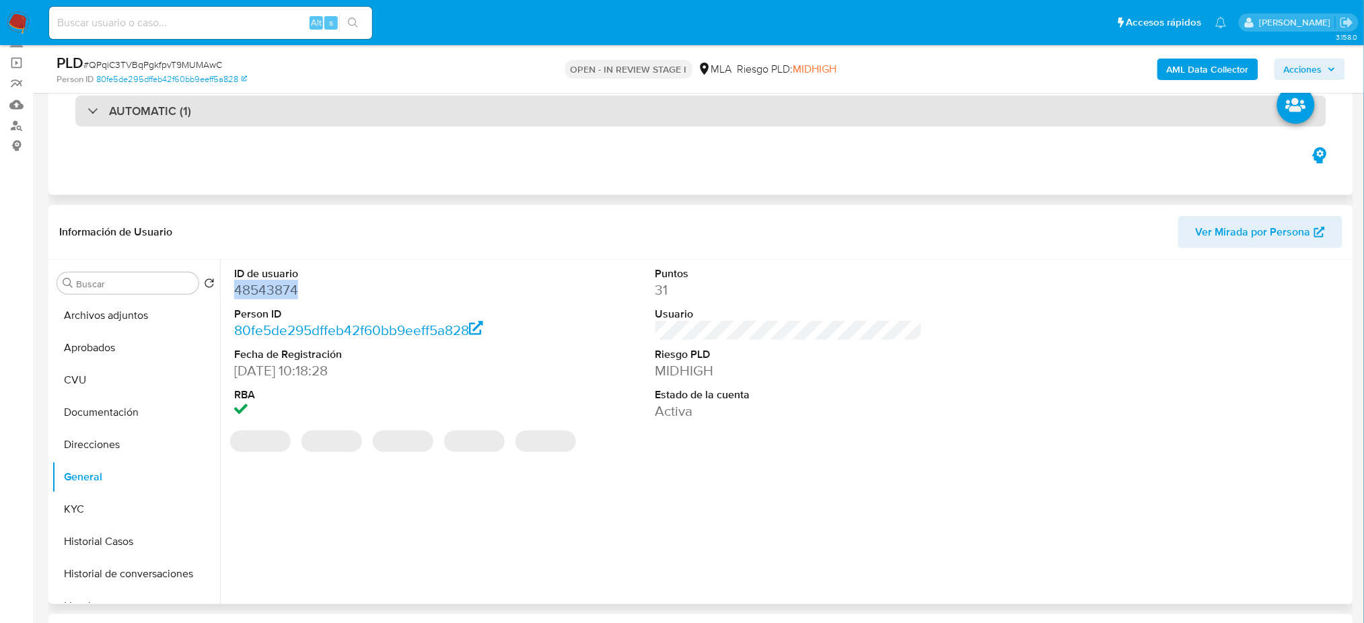
copy dd "48543874"
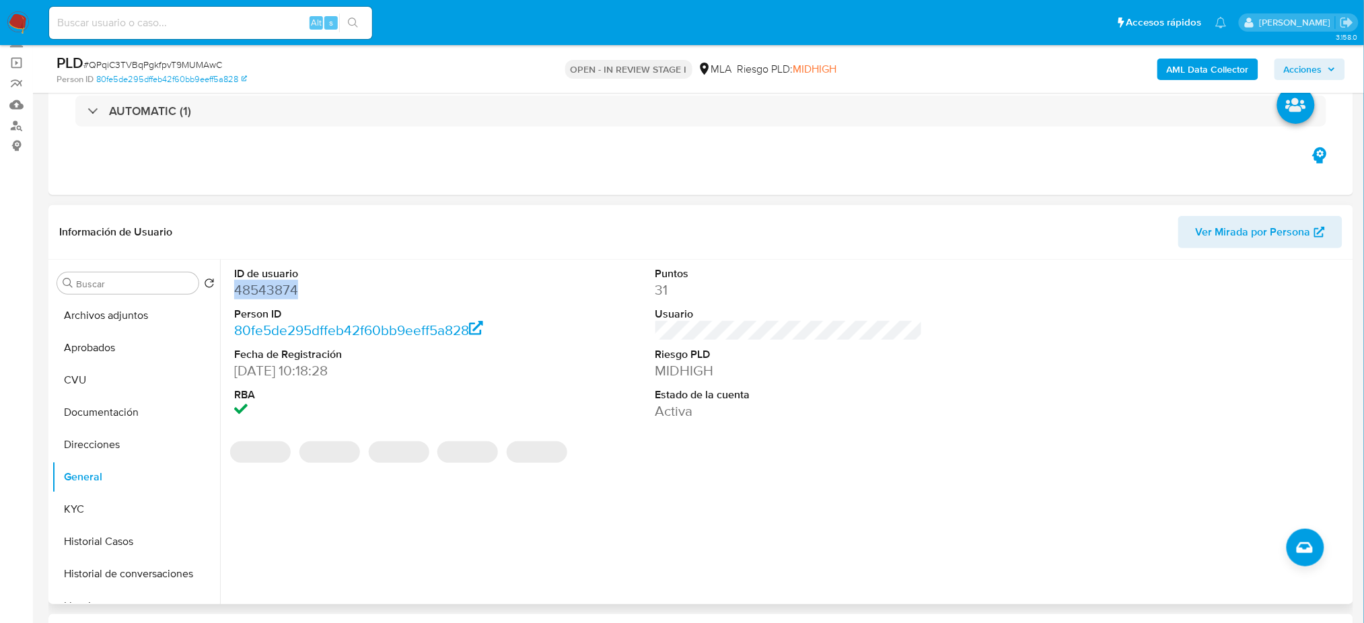
click at [1300, 67] on span "Acciones" at bounding box center [1303, 70] width 38 height 22
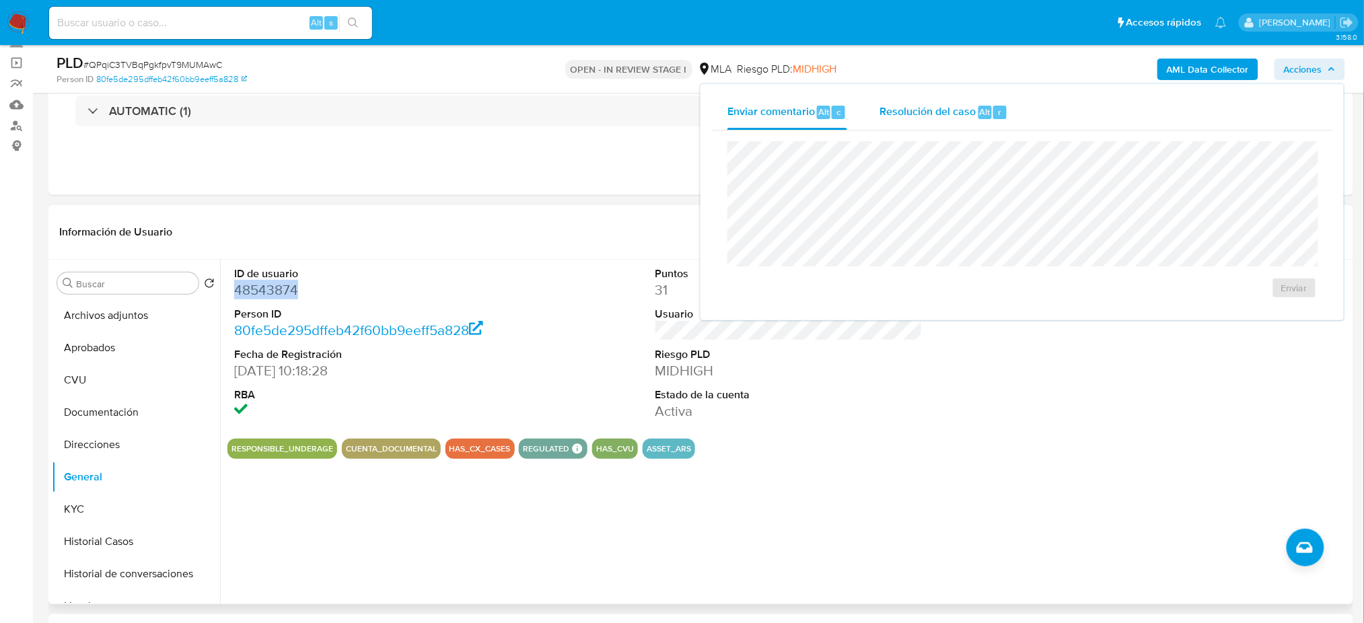
click at [973, 105] on span "Resolución del caso" at bounding box center [927, 111] width 96 height 15
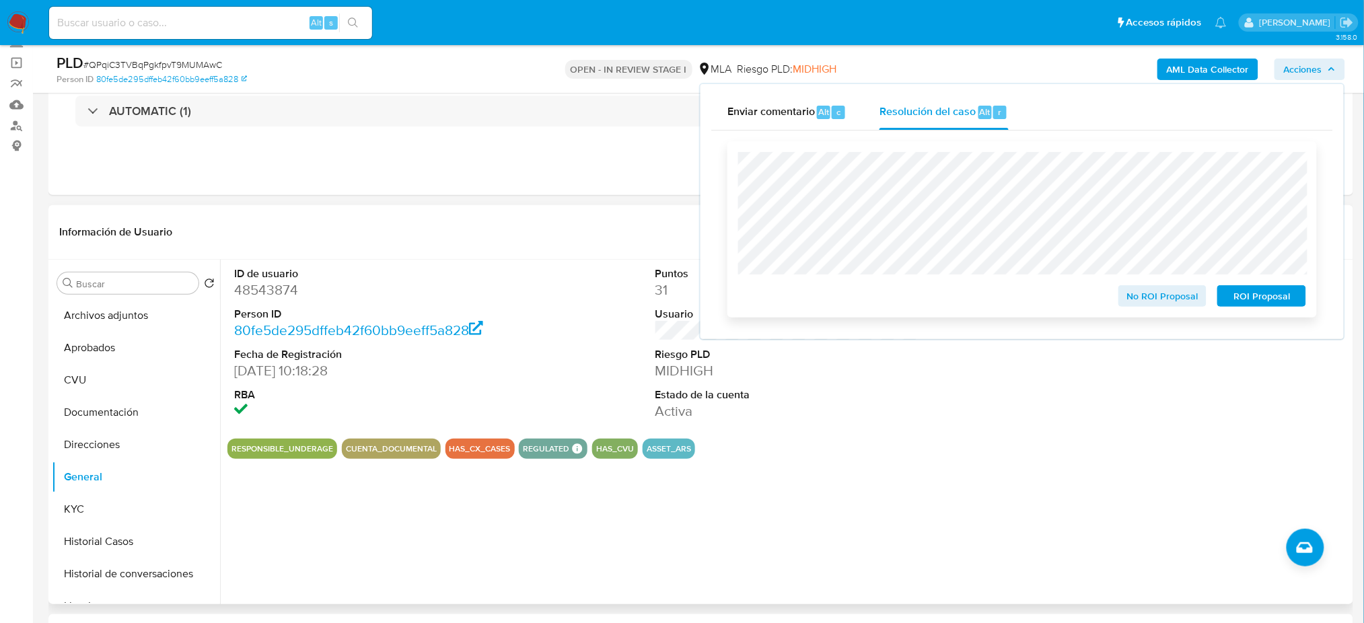
click at [1128, 295] on span "No ROI Proposal" at bounding box center [1163, 296] width 70 height 19
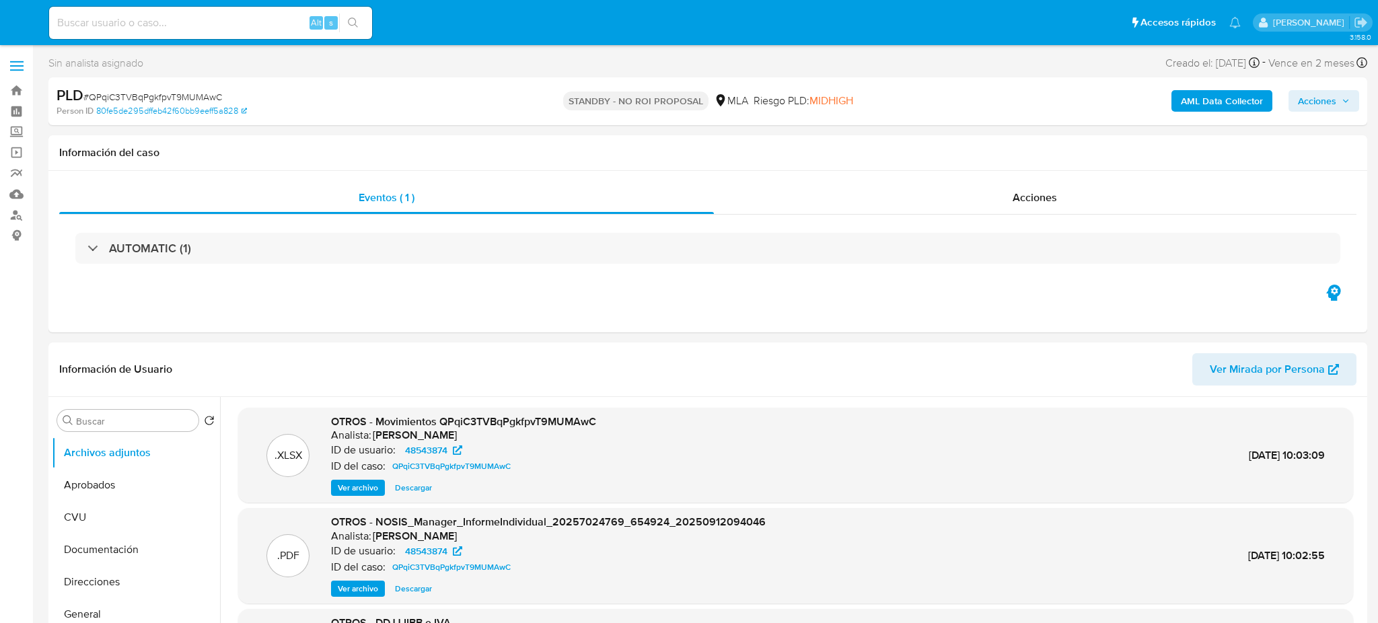
select select "10"
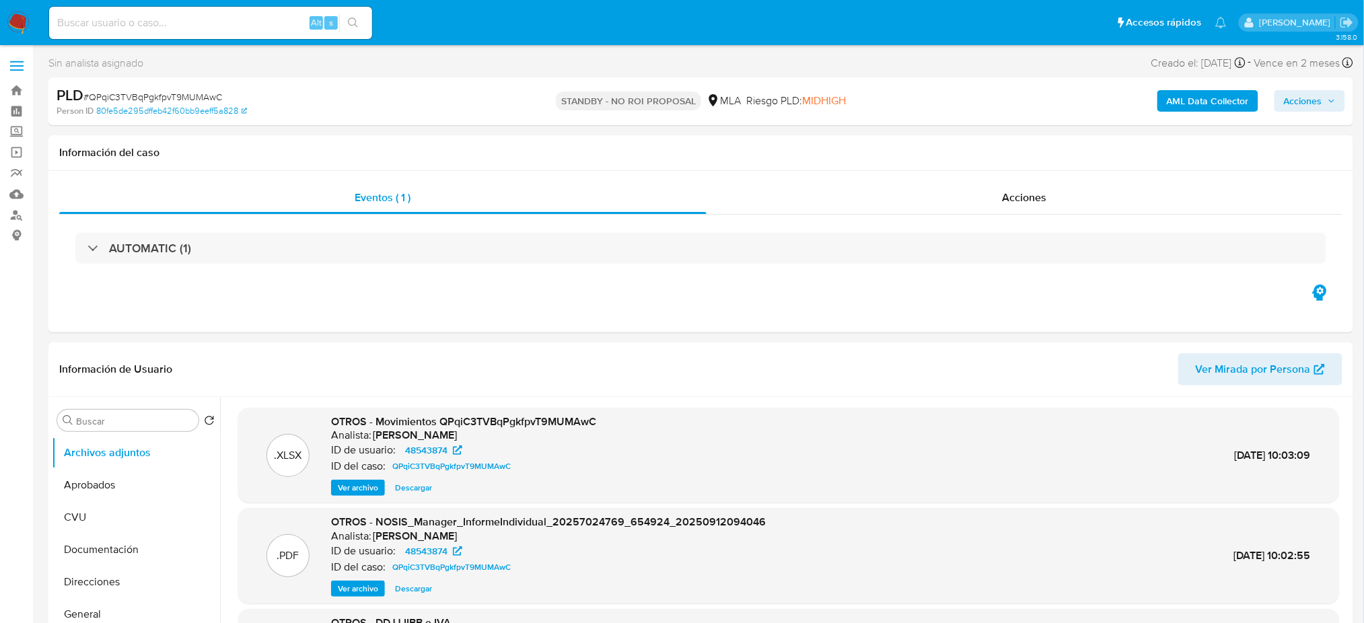
click at [200, 32] on div "Alt s" at bounding box center [210, 23] width 323 height 32
click at [190, 23] on input at bounding box center [210, 22] width 323 height 17
paste input "XY3wp7mbmkIUekfm7ydnZ0W4"
type input "XY3wp7mbmkIUekfm7ydnZ0W4"
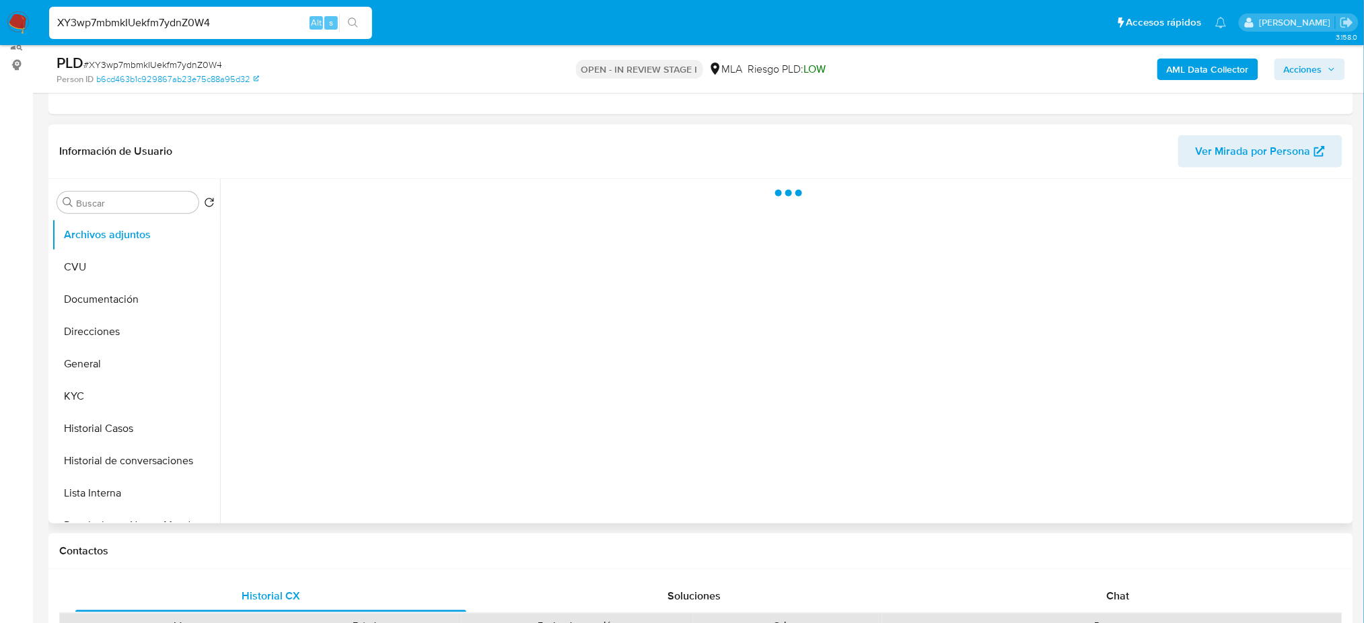
scroll to position [179, 0]
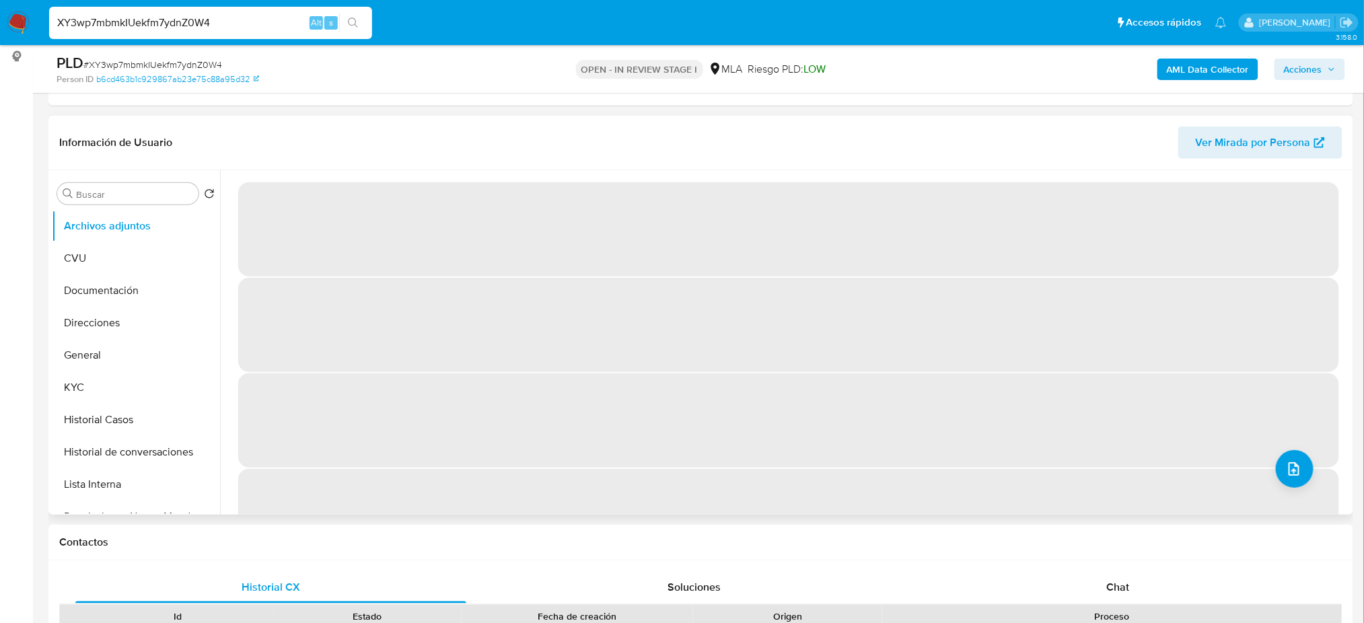
select select "10"
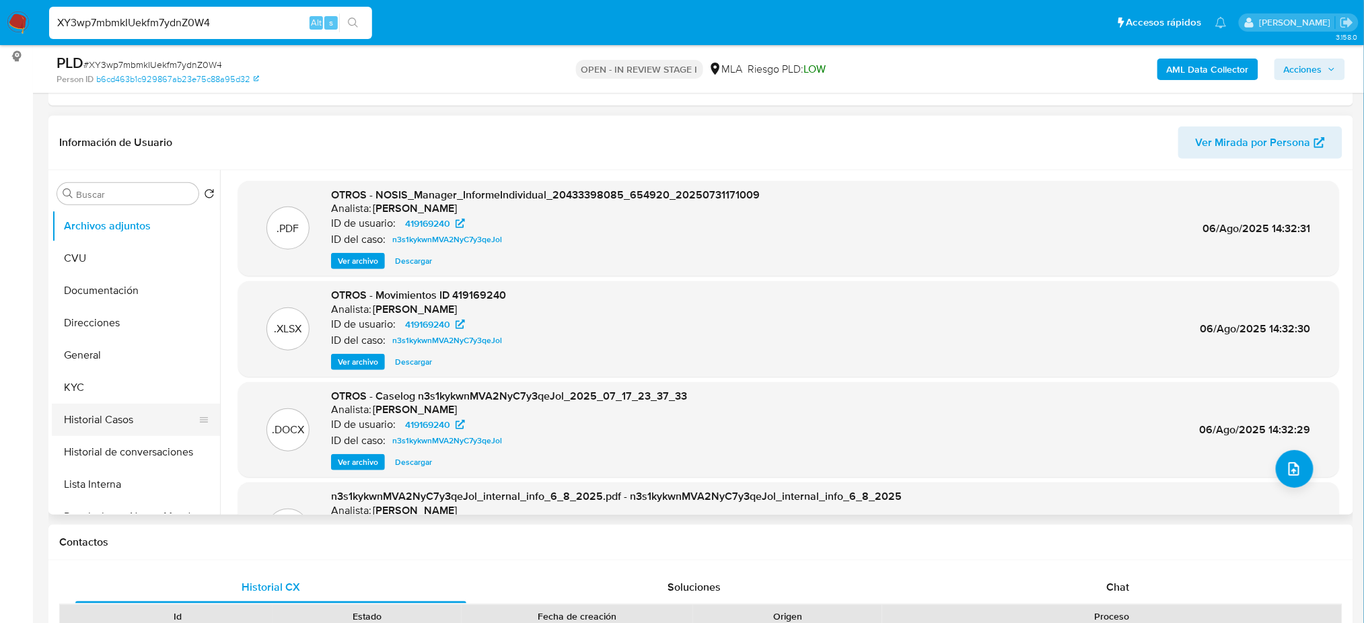
click at [74, 424] on button "Historial Casos" at bounding box center [130, 420] width 157 height 32
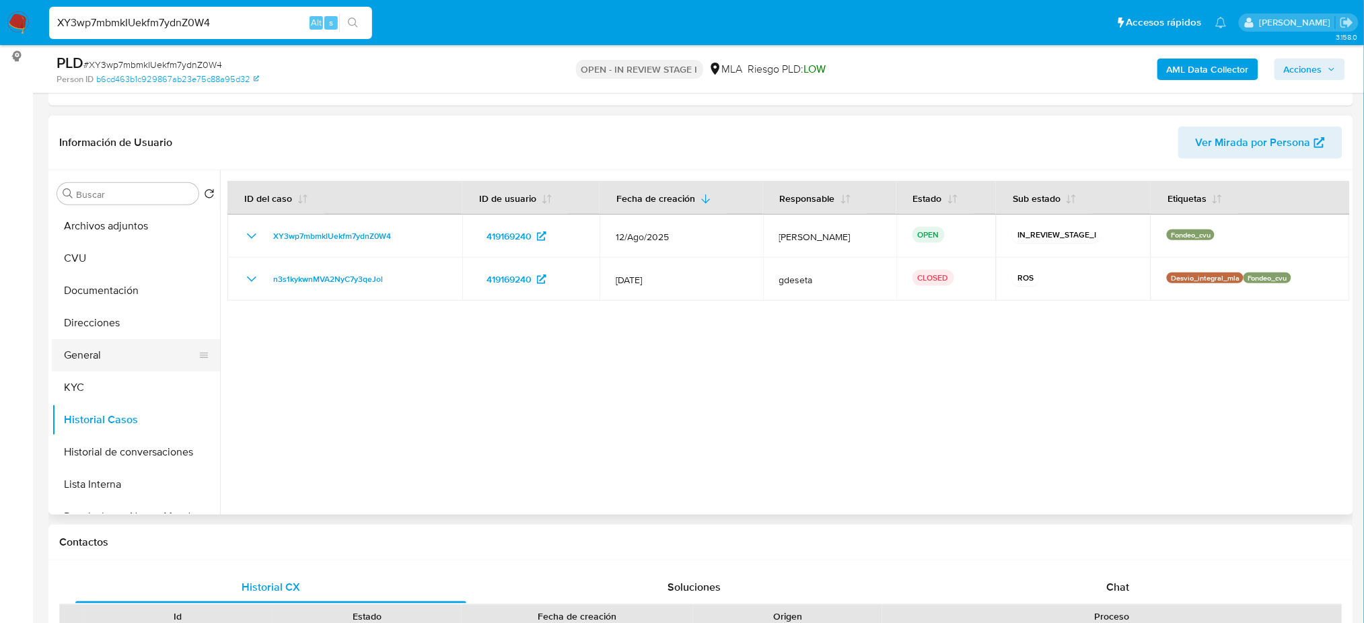
click at [98, 351] on button "General" at bounding box center [130, 355] width 157 height 32
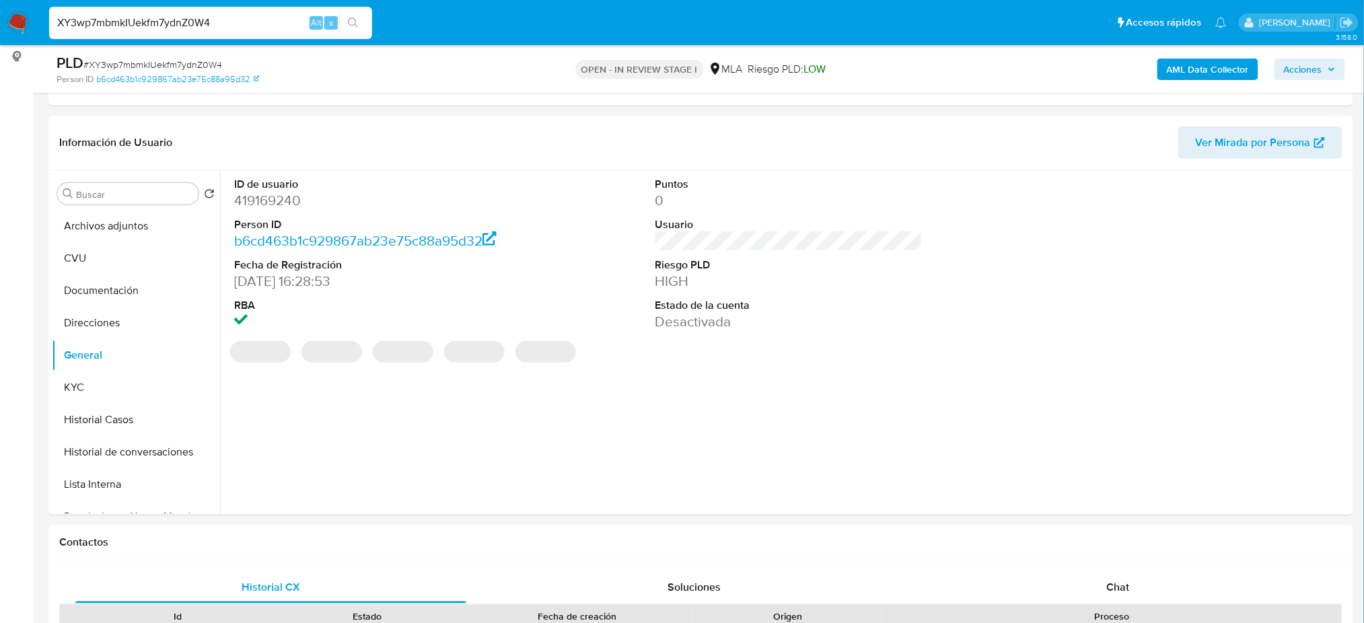
click at [259, 200] on dd "419169240" at bounding box center [367, 200] width 267 height 19
copy dd "419169240"
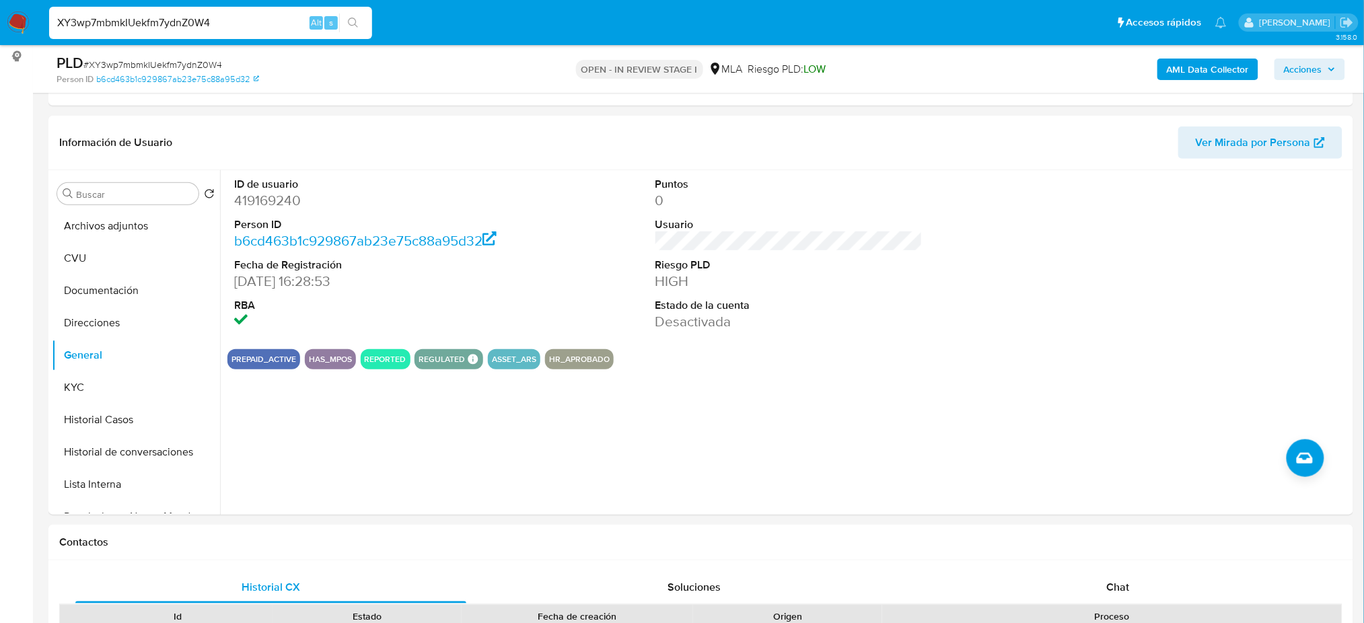
click at [168, 61] on span "# XY3wp7mbmkIUekfm7ydnZ0W4" at bounding box center [152, 64] width 139 height 13
copy span "XY3wp7mbmkIUekfm7ydnZ0W4"
click at [273, 200] on dd "419169240" at bounding box center [367, 200] width 267 height 19
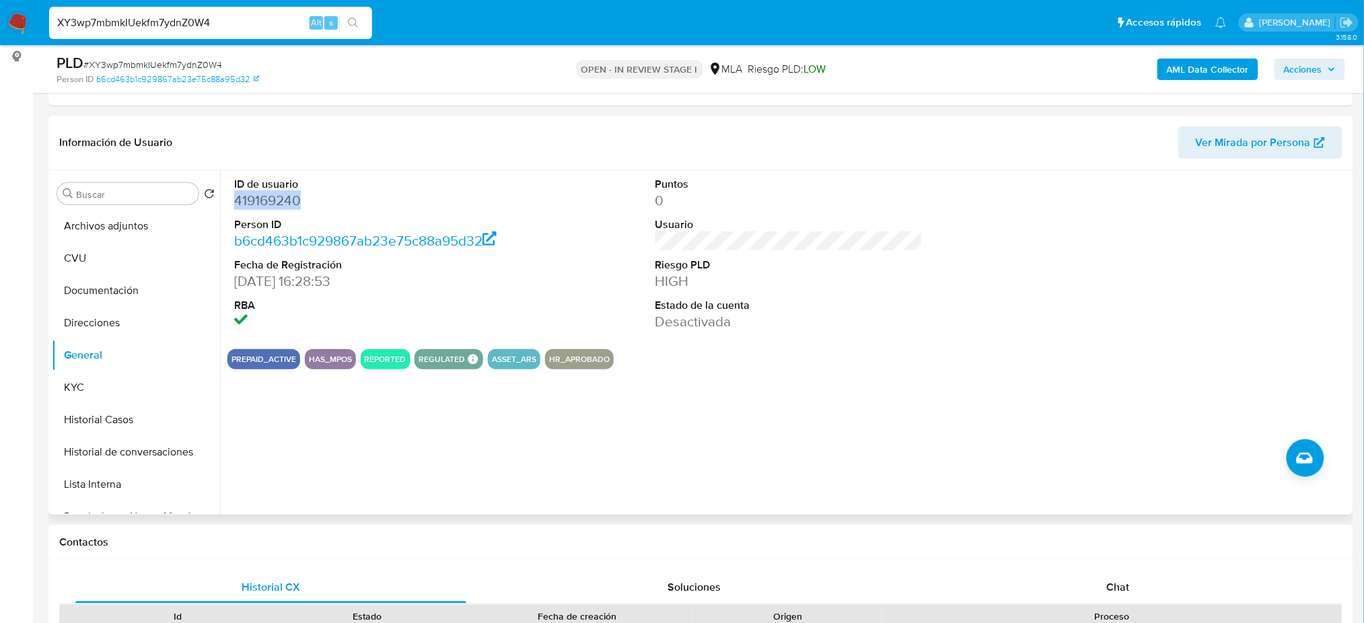
copy dd "419169240"
click at [118, 381] on button "KYC" at bounding box center [130, 387] width 157 height 32
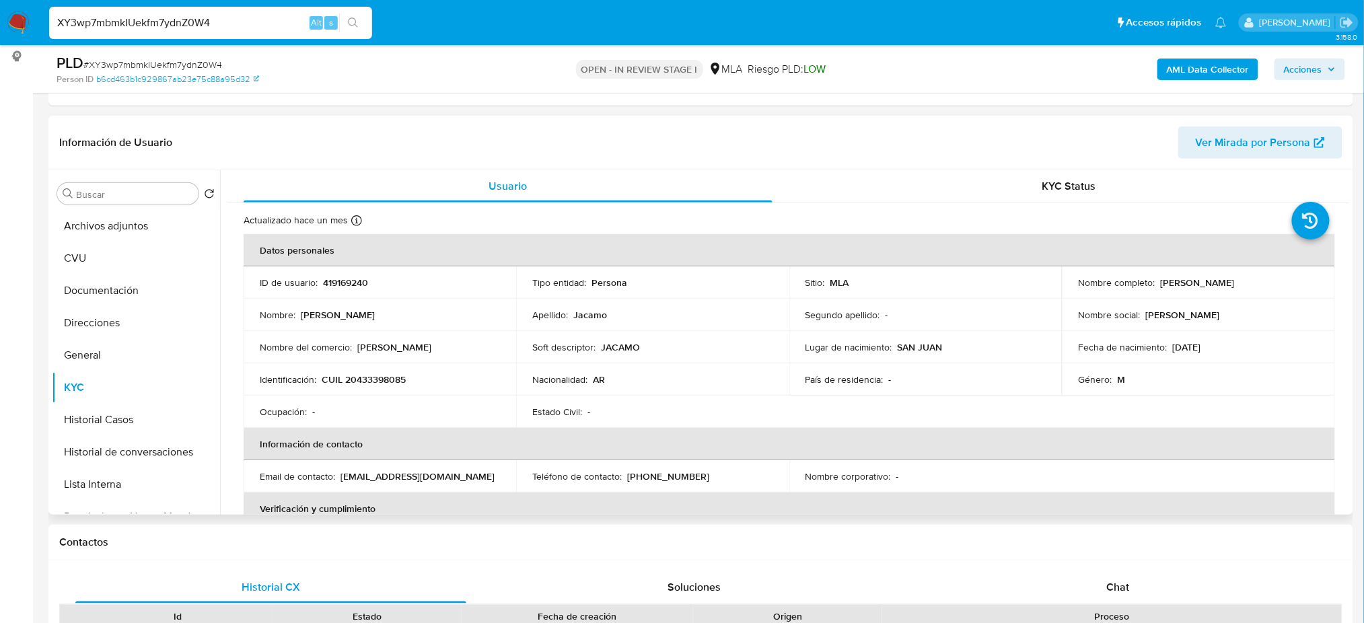
click at [382, 381] on p "CUIL 20433398085" at bounding box center [364, 379] width 84 height 12
copy p "20433398085"
click at [135, 229] on button "Archivos adjuntos" at bounding box center [130, 226] width 157 height 32
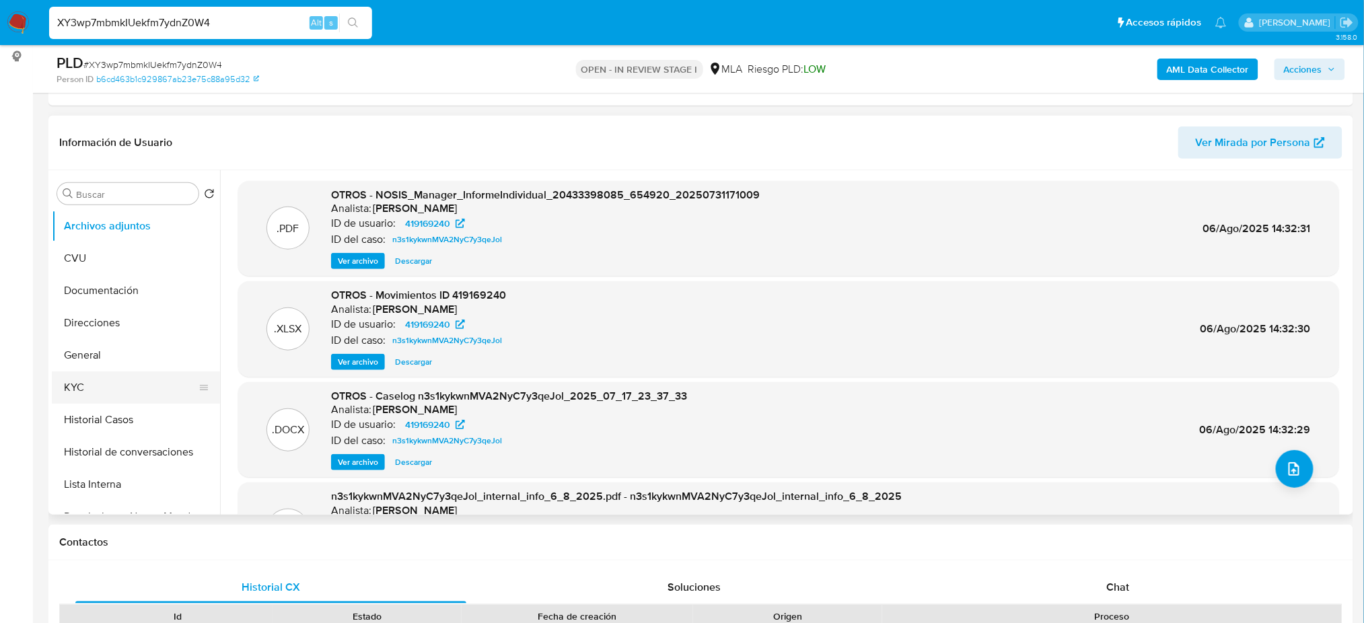
click at [97, 392] on button "KYC" at bounding box center [130, 387] width 157 height 32
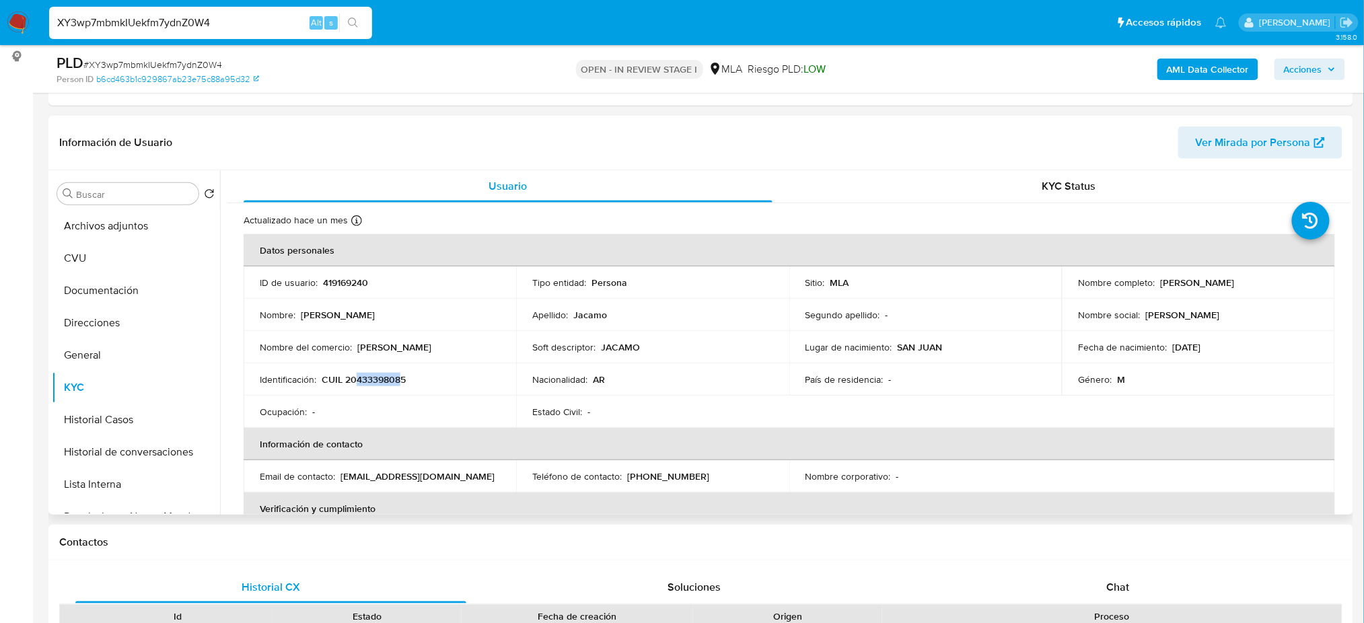
drag, startPoint x: 357, startPoint y: 381, endPoint x: 399, endPoint y: 384, distance: 42.5
click at [399, 384] on p "CUIL 20433398085" at bounding box center [364, 379] width 84 height 12
copy p "43339808"
drag, startPoint x: 1157, startPoint y: 283, endPoint x: 1292, endPoint y: 279, distance: 135.3
click at [1292, 279] on div "Nombre completo : Agustin Luciano Jacamo" at bounding box center [1198, 283] width 240 height 12
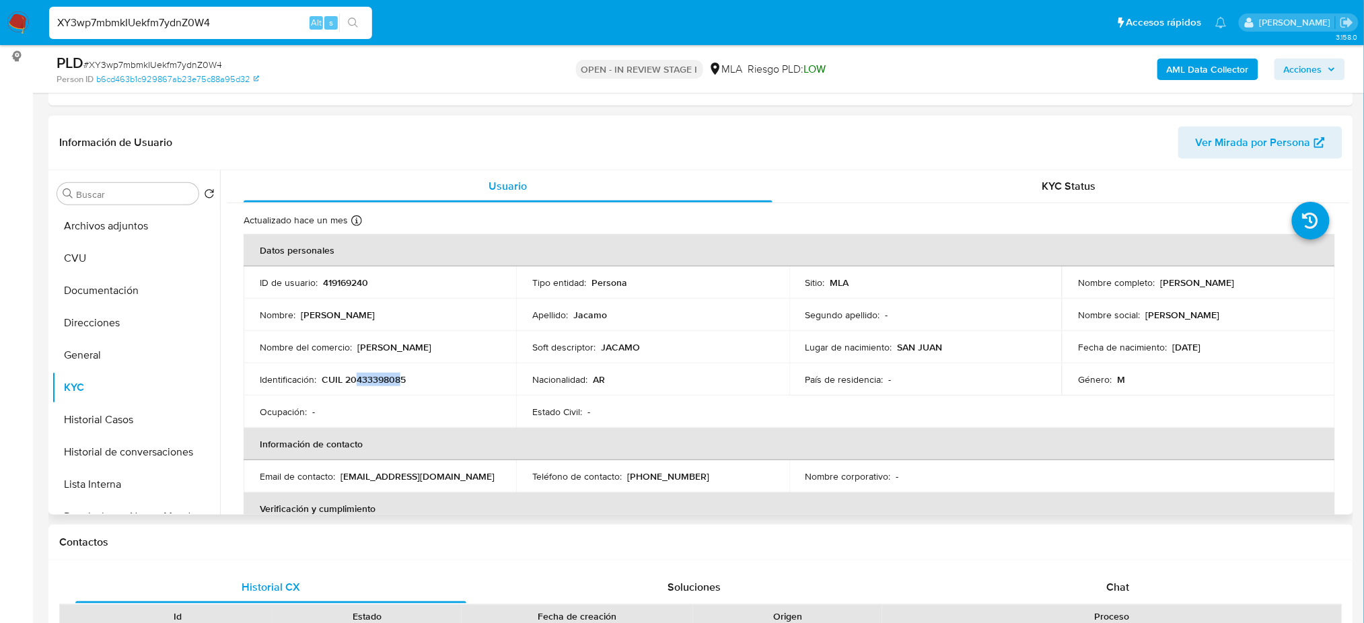
copy p "Agustin Luciano Jacamo"
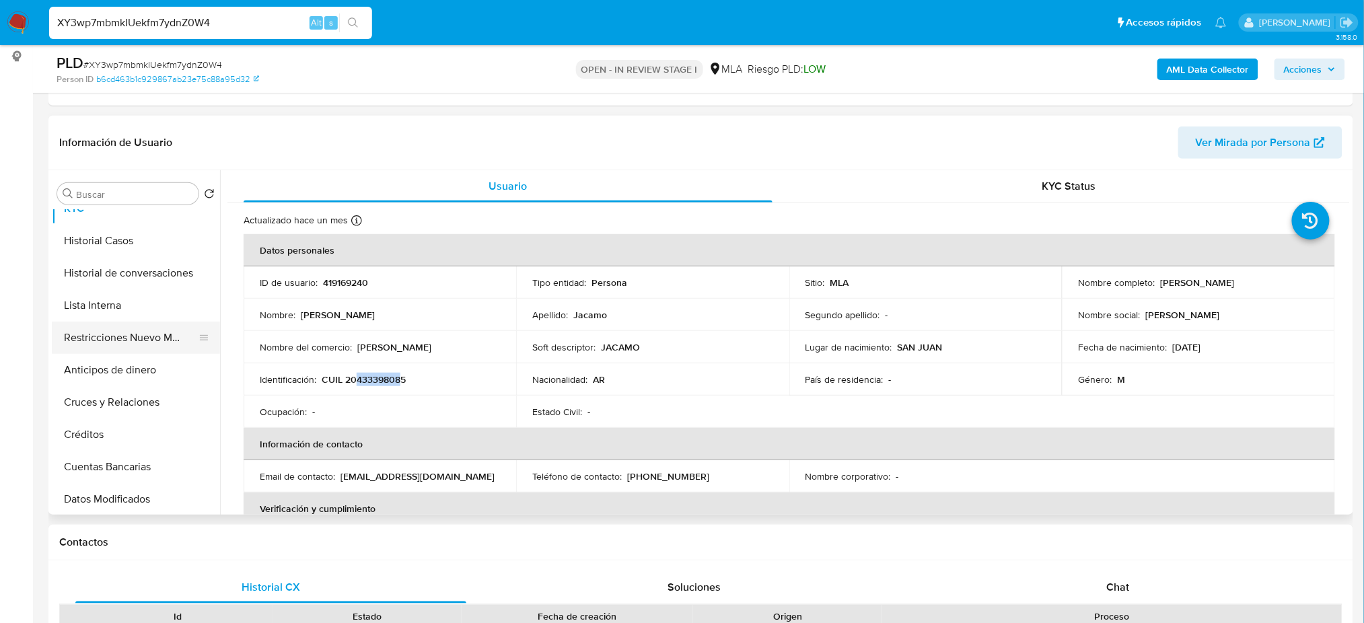
click at [137, 342] on button "Restricciones Nuevo Mundo" at bounding box center [130, 338] width 157 height 32
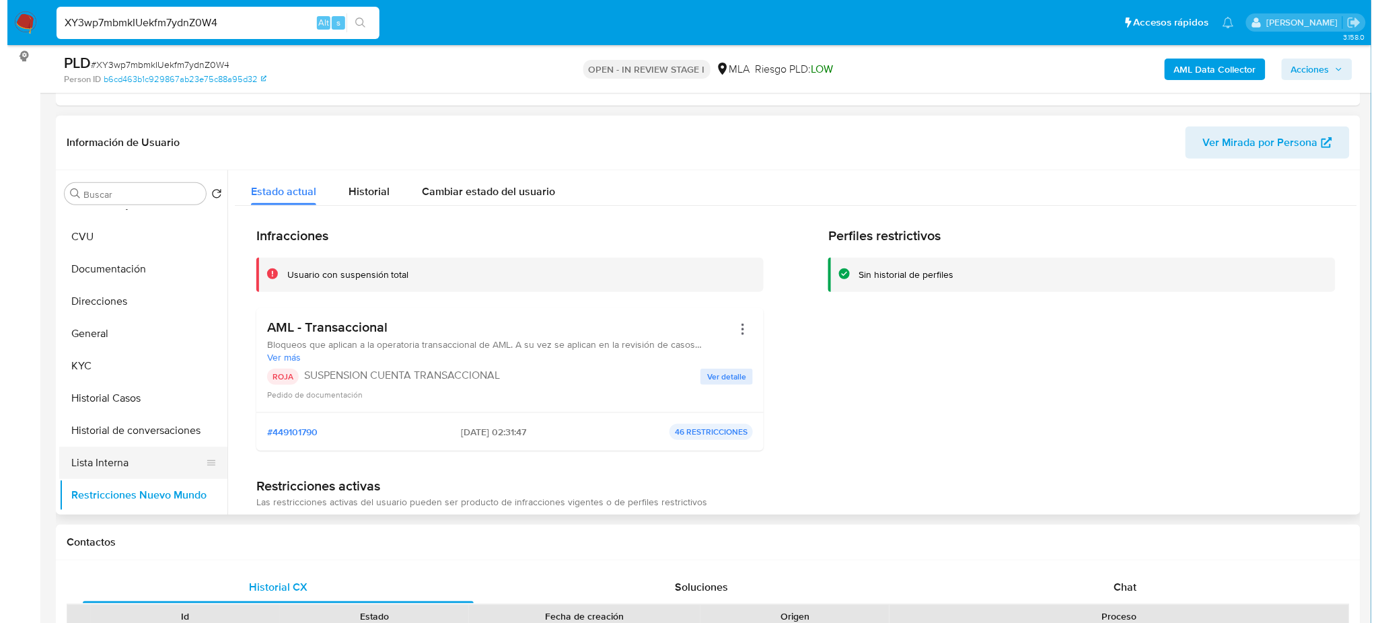
scroll to position [0, 0]
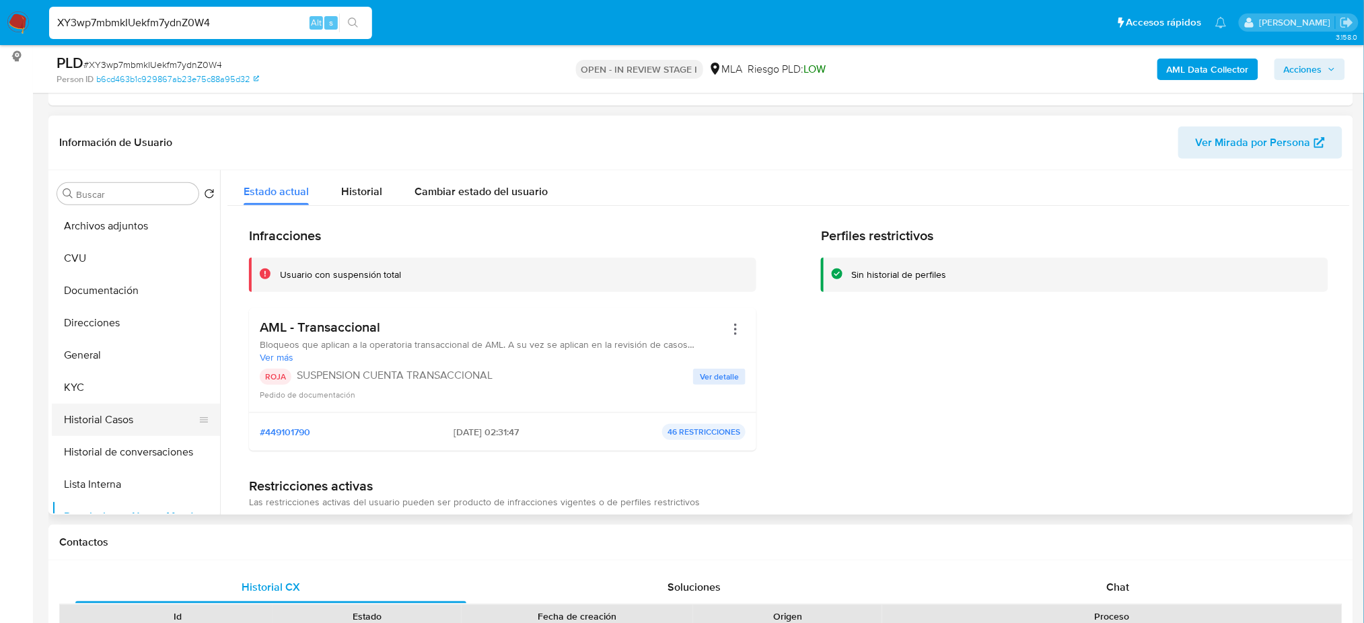
click at [131, 418] on button "Historial Casos" at bounding box center [130, 420] width 157 height 32
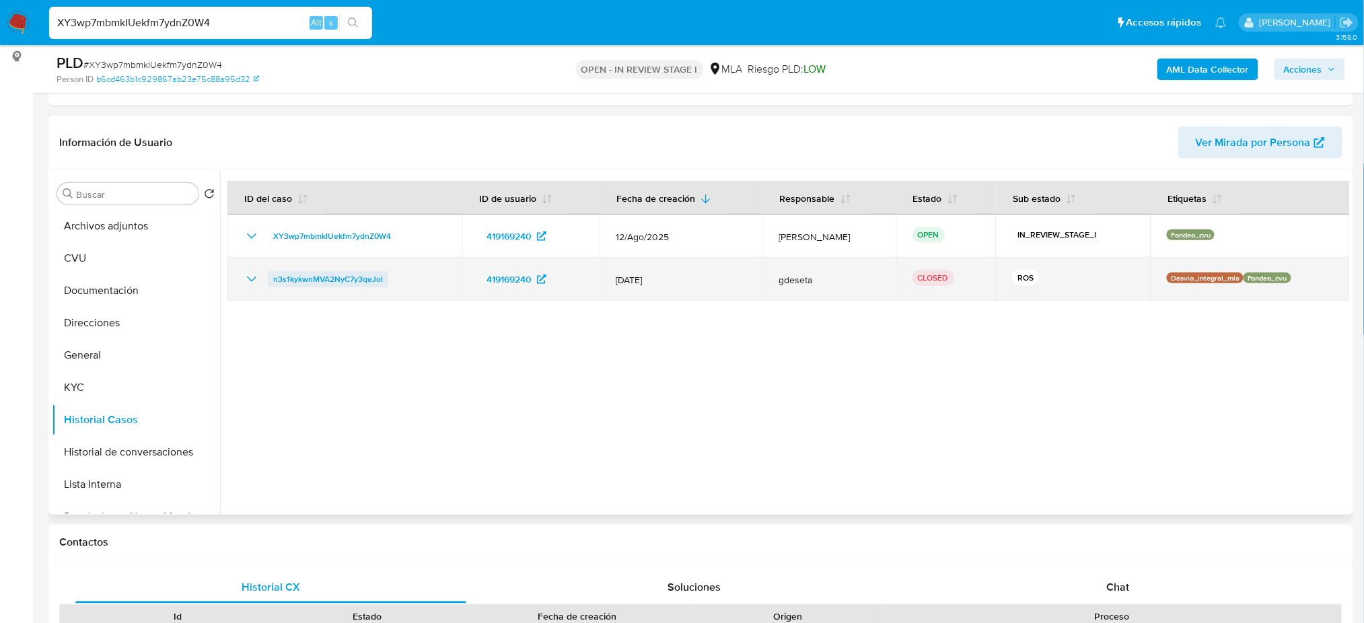
click at [338, 281] on span "n3s1kykwnMVA2NyC7y3qeJol" at bounding box center [328, 279] width 110 height 16
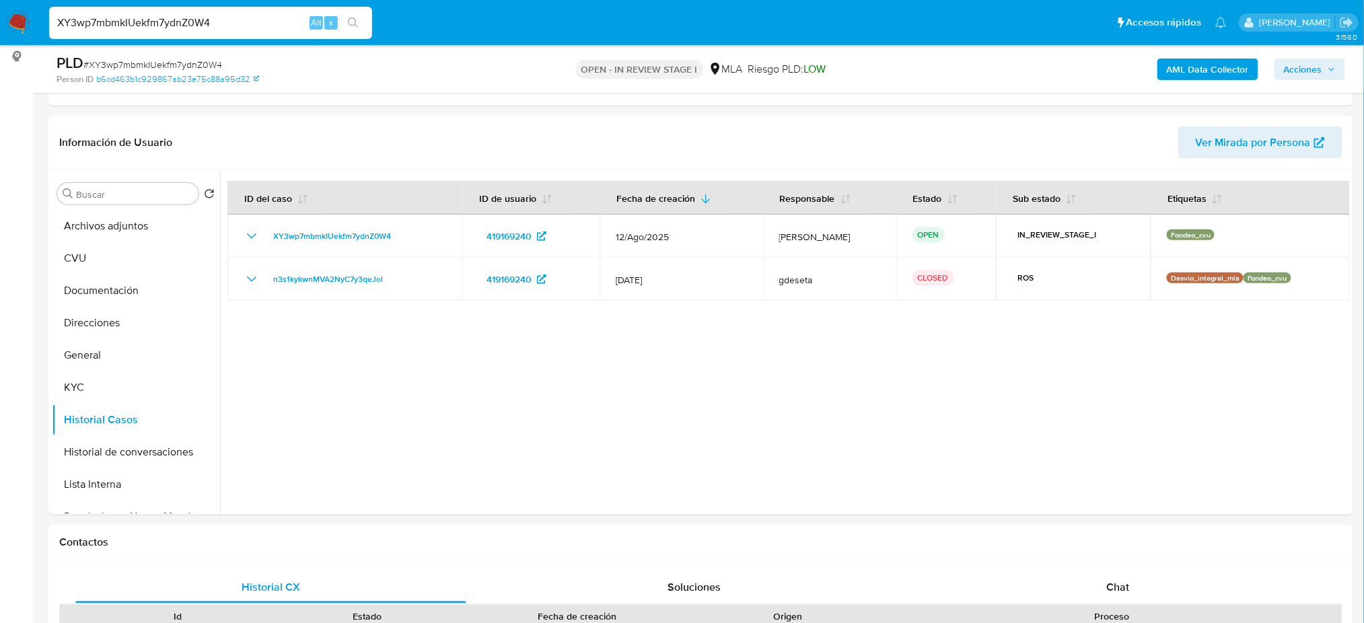
click at [192, 64] on span "# XY3wp7mbmkIUekfm7ydnZ0W4" at bounding box center [152, 64] width 139 height 13
click at [192, 63] on span "# XY3wp7mbmkIUekfm7ydnZ0W4" at bounding box center [152, 64] width 139 height 13
copy span "XY3wp7mbmkIUekfm7ydnZ0W4"
click at [98, 224] on button "Archivos adjuntos" at bounding box center [130, 226] width 157 height 32
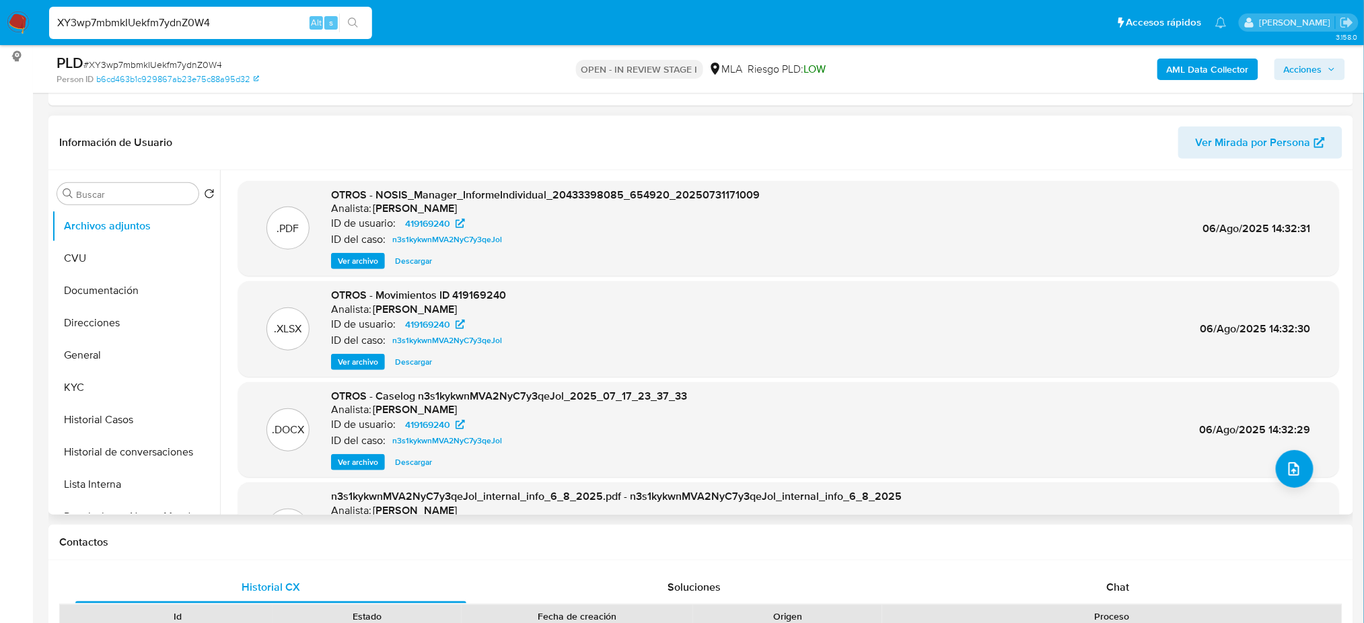
click at [359, 467] on span "Ver archivo" at bounding box center [358, 461] width 40 height 13
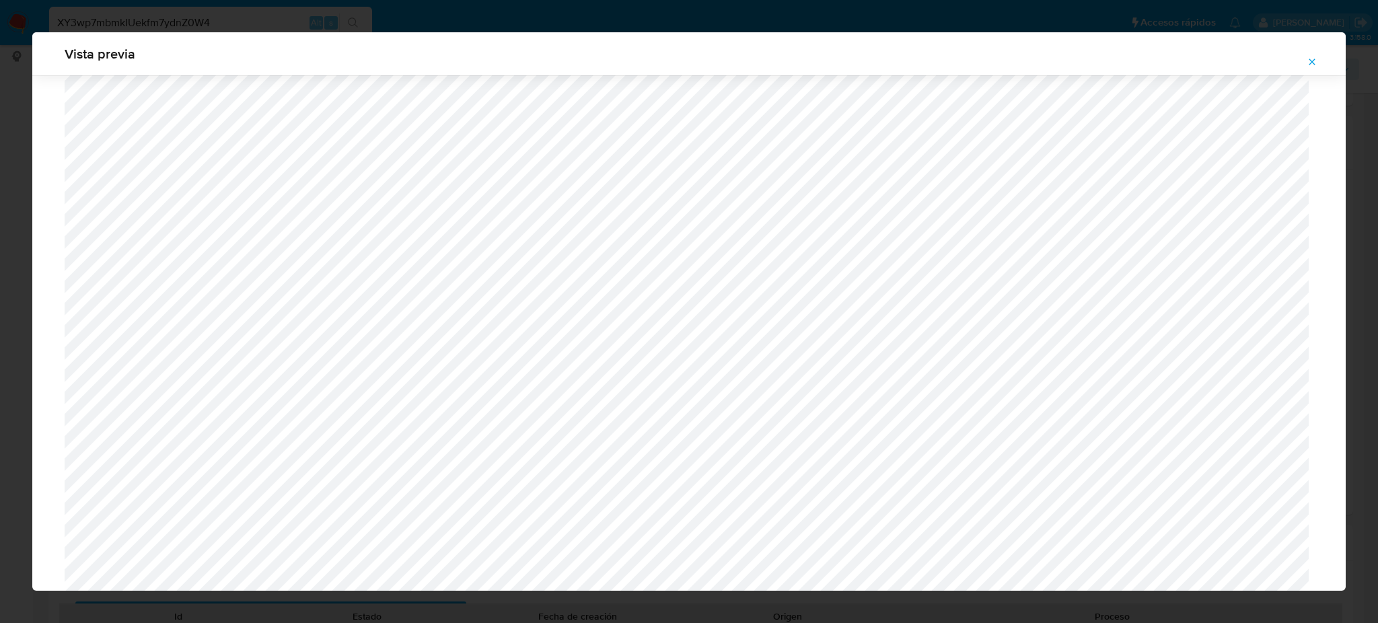
scroll to position [1049, 0]
click at [1308, 62] on icon "Attachment preview" at bounding box center [1311, 62] width 11 height 11
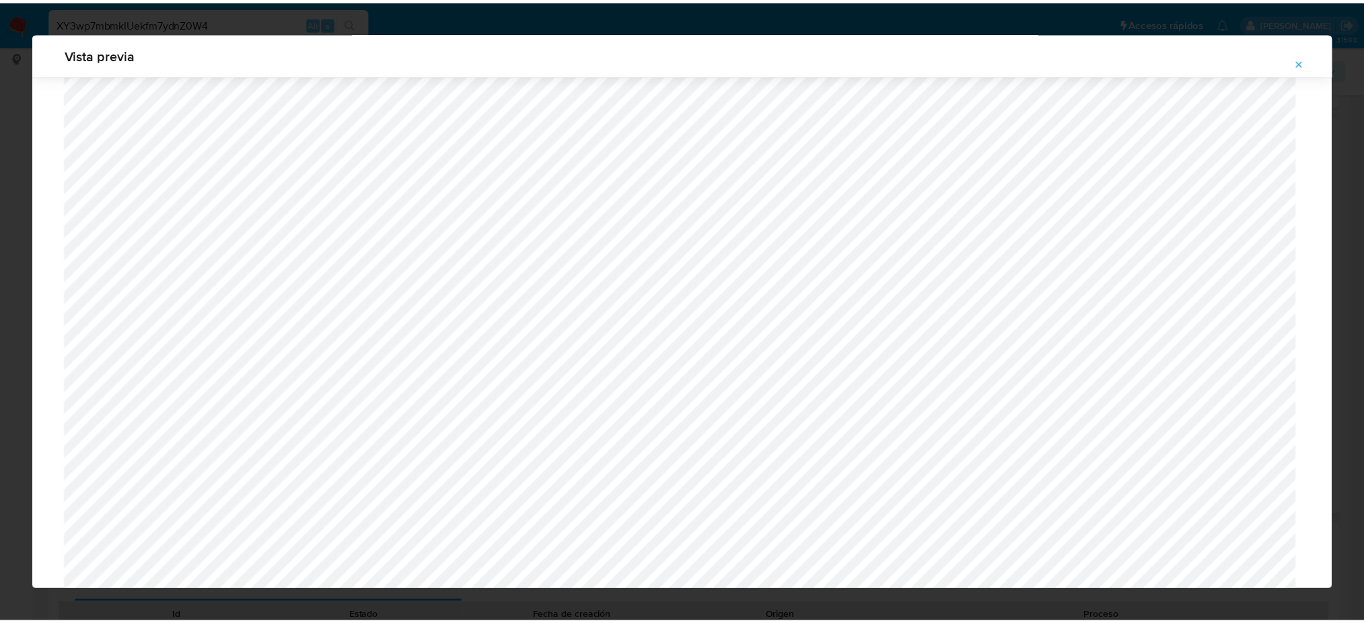
scroll to position [0, 0]
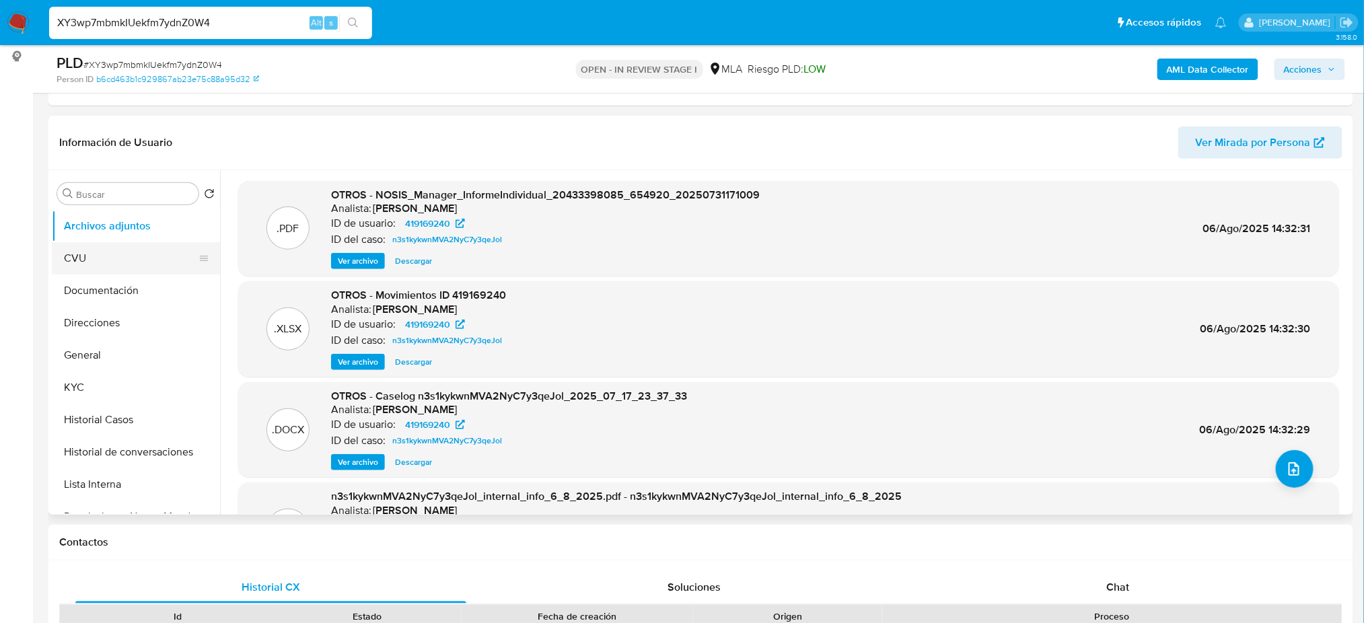
click at [106, 268] on button "CVU" at bounding box center [130, 258] width 157 height 32
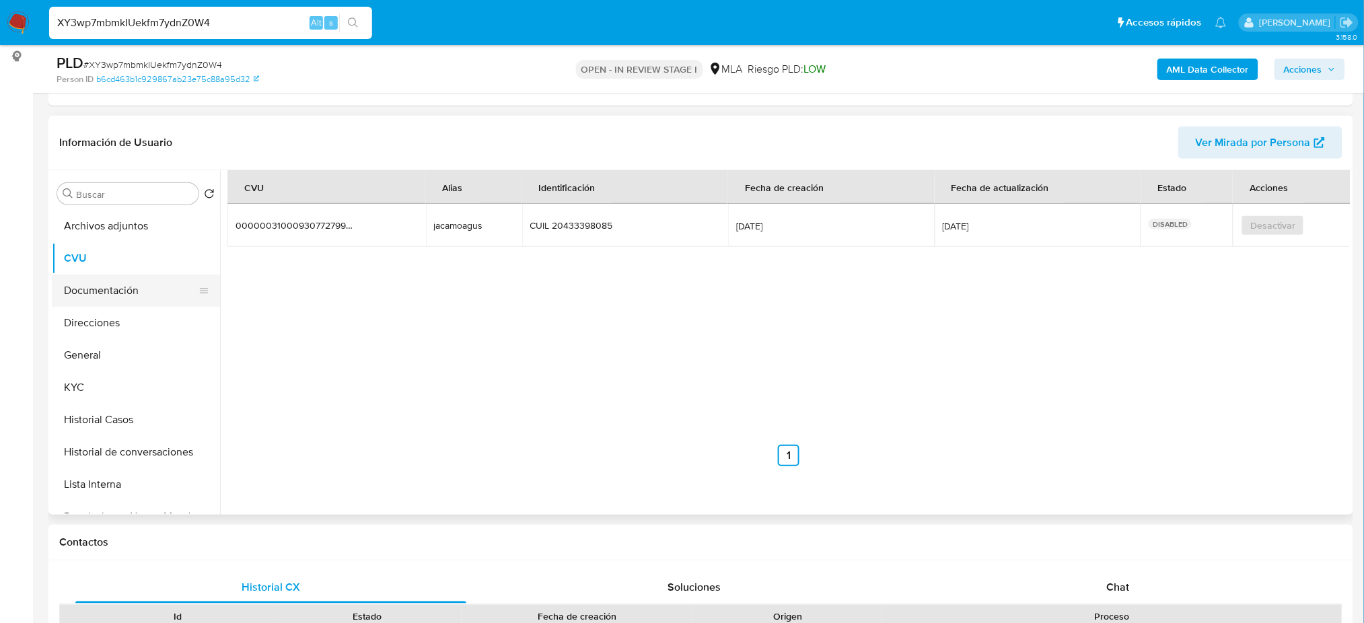
click at [124, 301] on button "Documentación" at bounding box center [130, 290] width 157 height 32
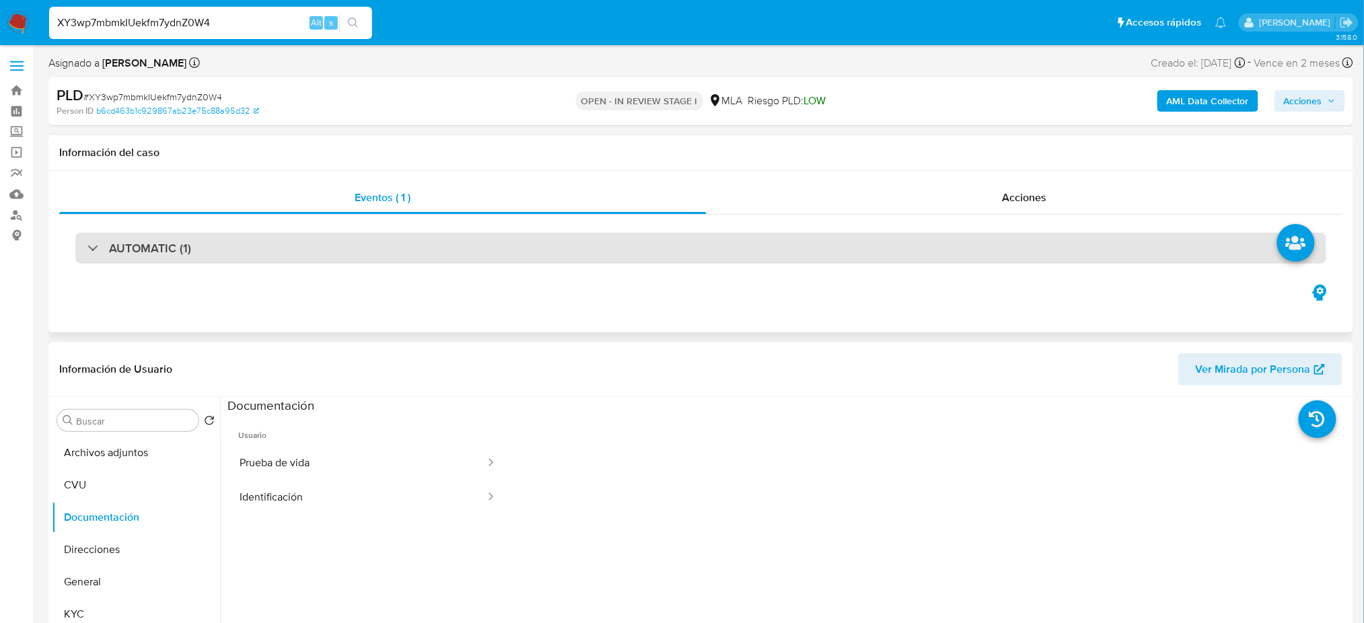
click at [197, 248] on div "AUTOMATIC (1)" at bounding box center [700, 248] width 1251 height 31
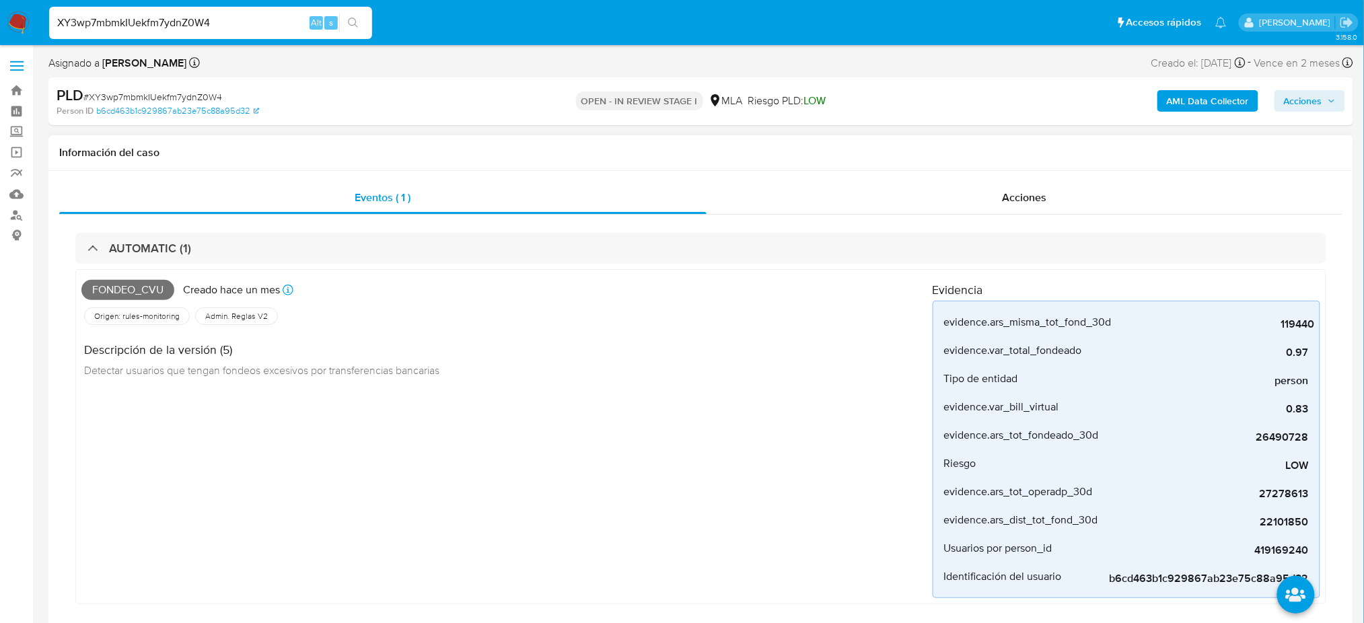
scroll to position [448, 0]
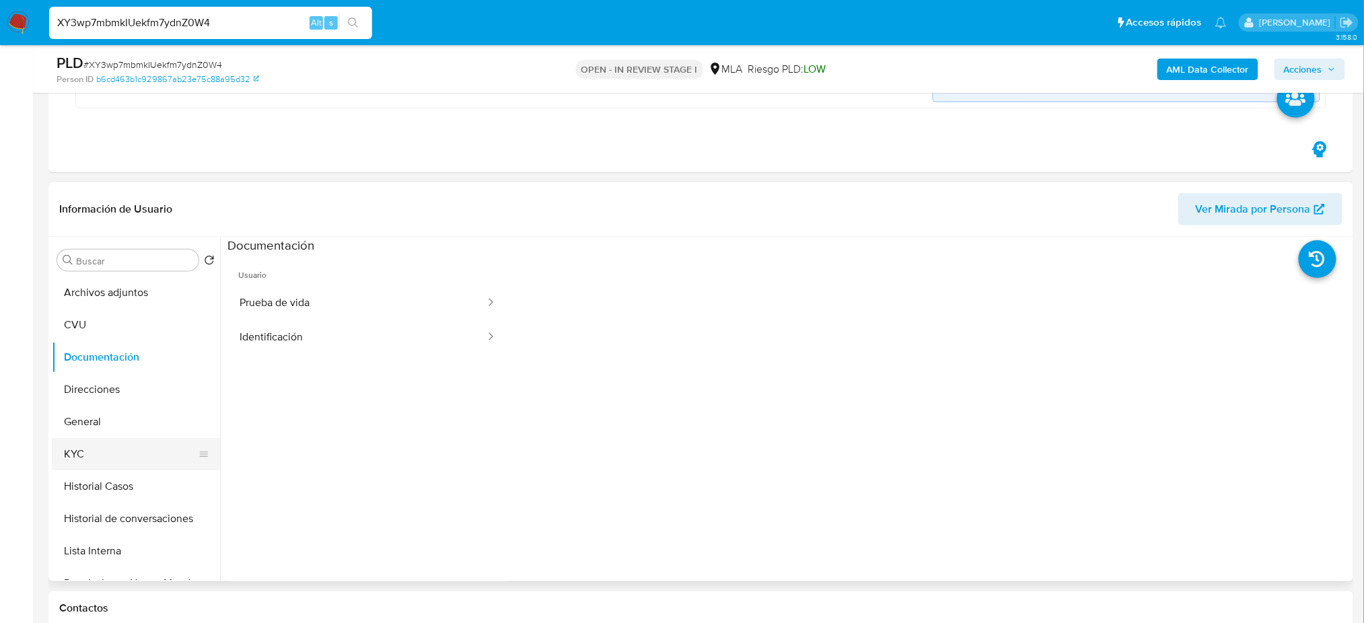
click at [98, 464] on button "KYC" at bounding box center [130, 454] width 157 height 32
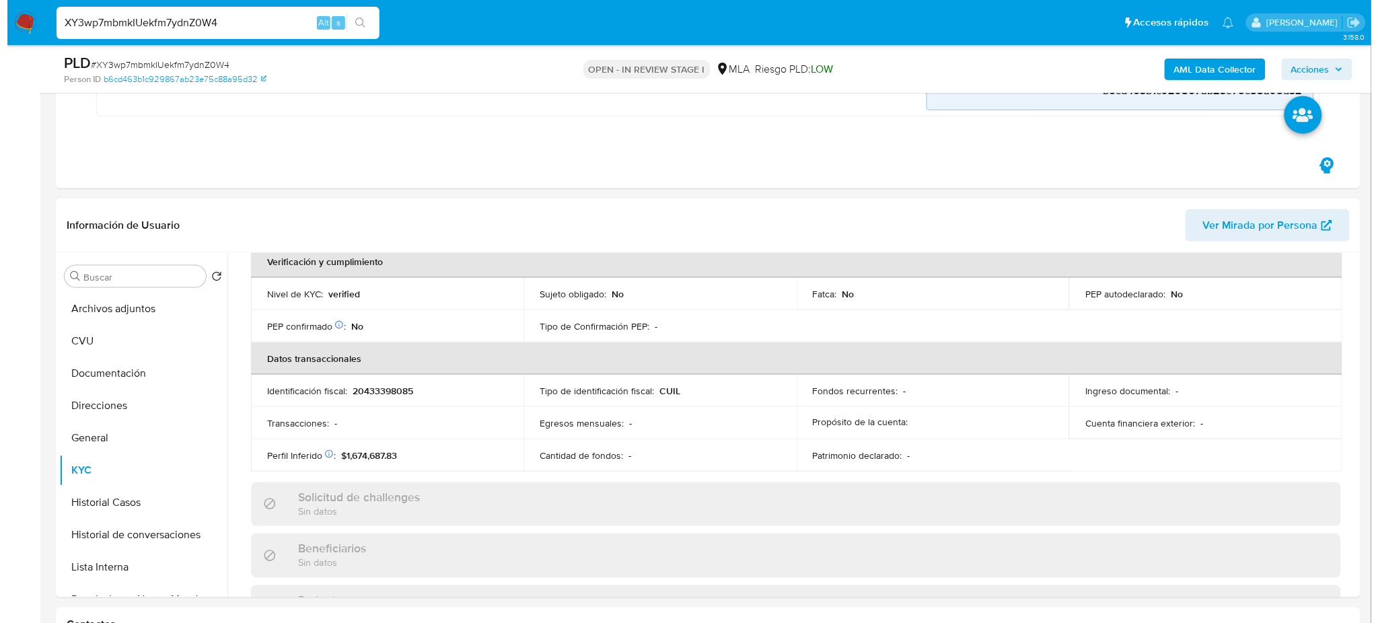
scroll to position [0, 0]
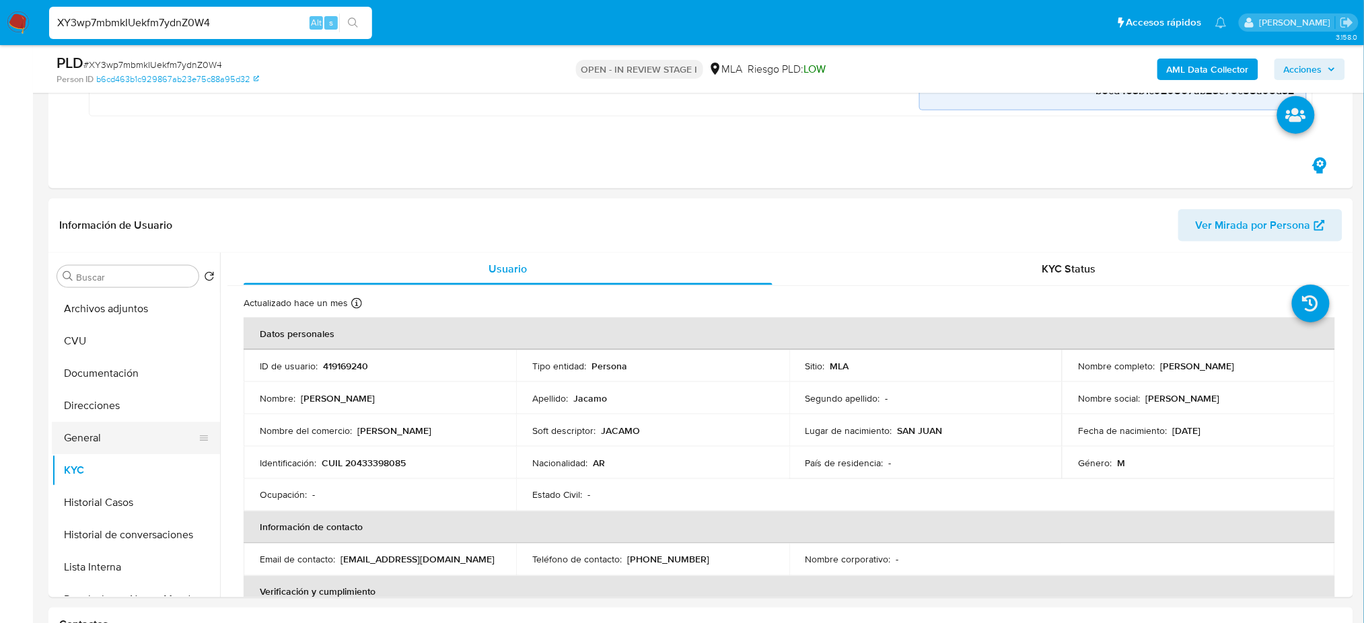
click at [91, 410] on button "Direcciones" at bounding box center [136, 406] width 168 height 32
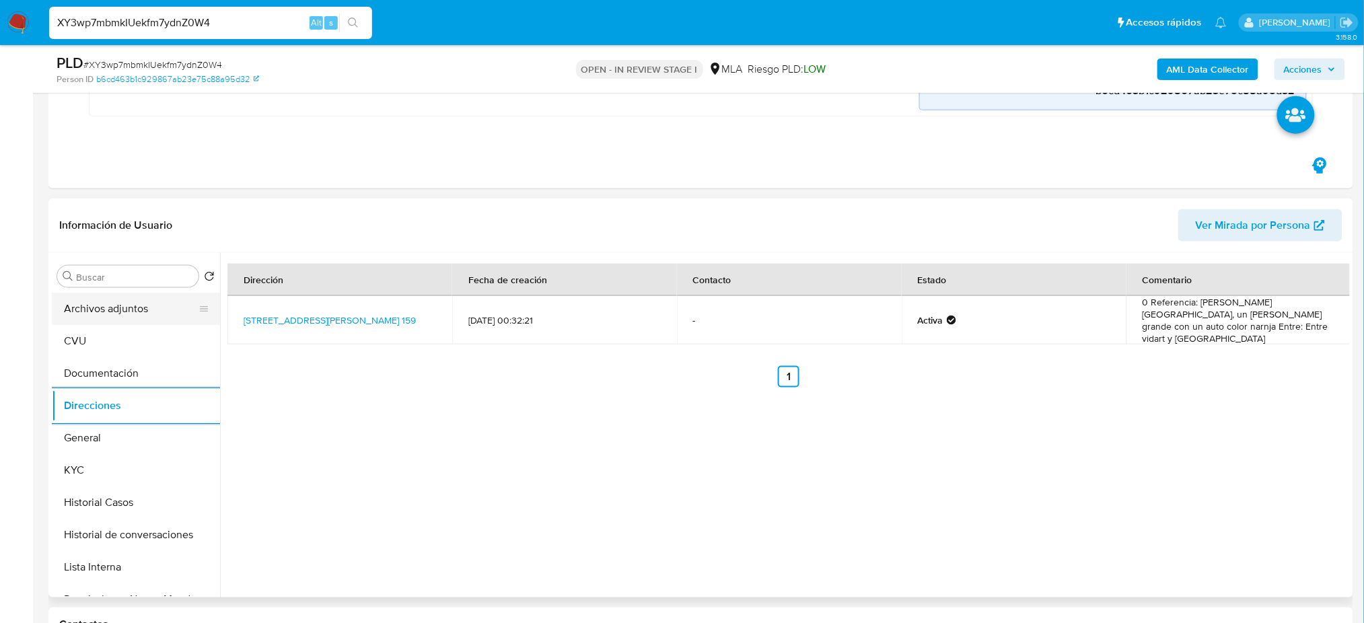
click at [140, 314] on button "Archivos adjuntos" at bounding box center [130, 309] width 157 height 32
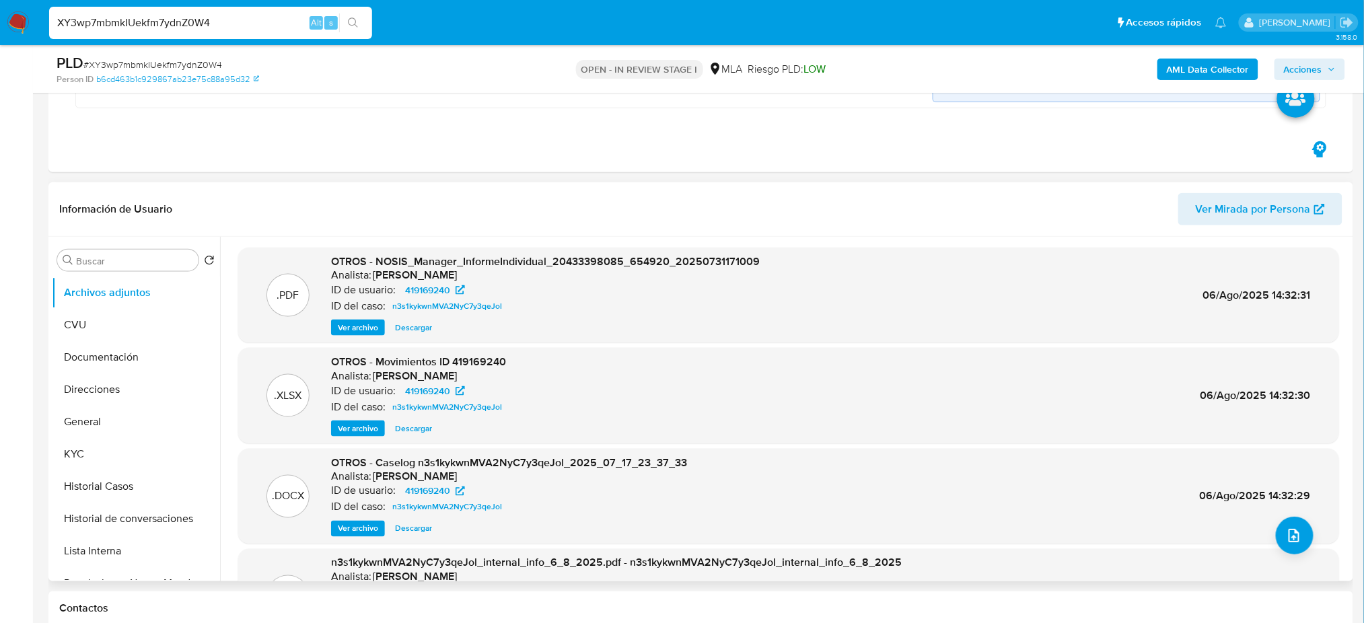
click at [361, 524] on span "Ver archivo" at bounding box center [358, 528] width 40 height 13
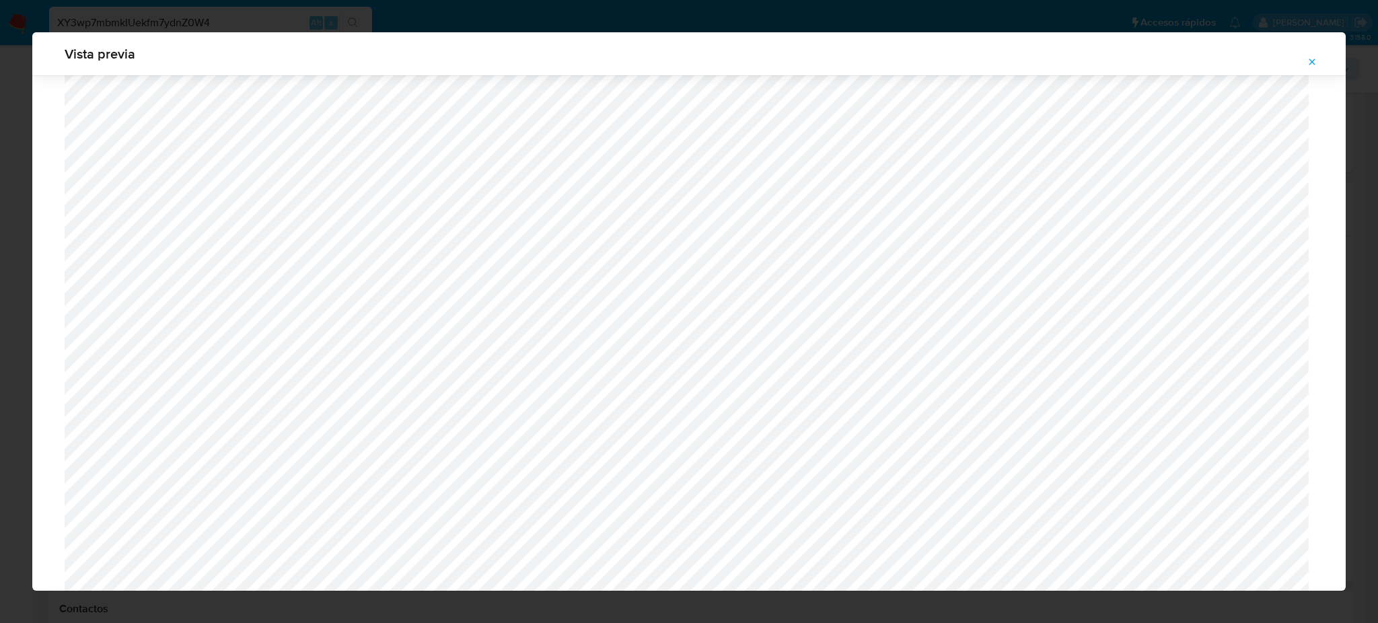
scroll to position [1139, 0]
click at [1315, 64] on icon "Attachment preview" at bounding box center [1312, 62] width 6 height 6
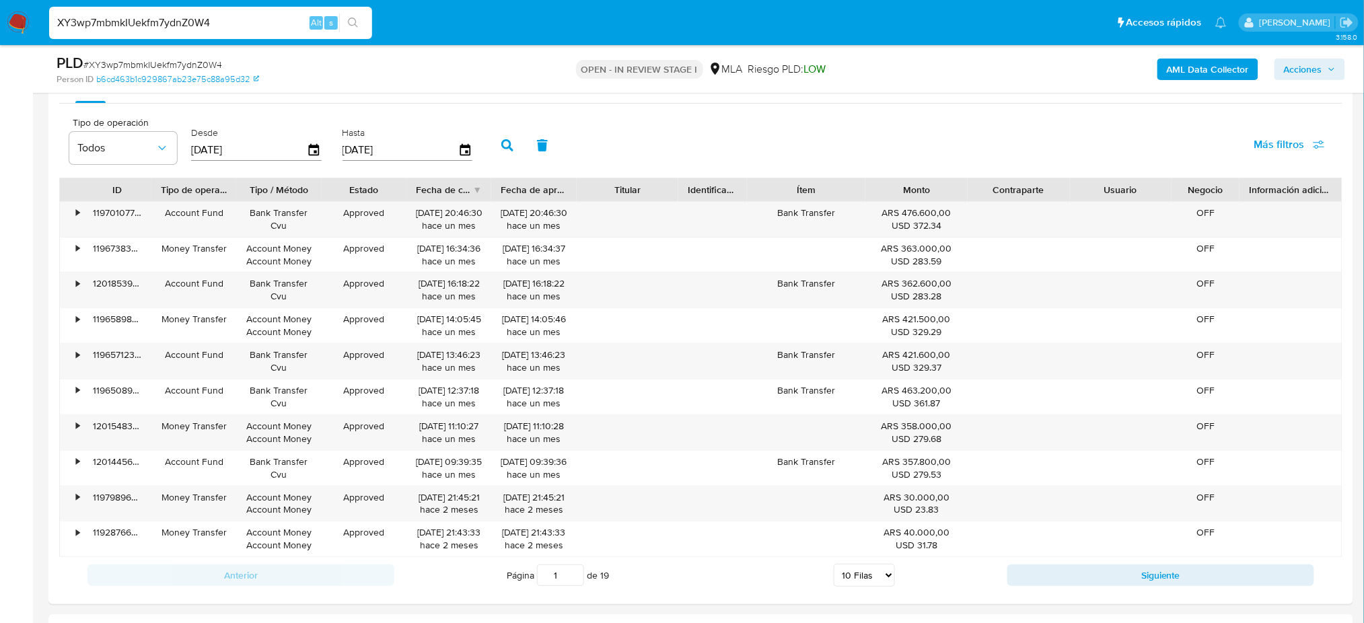
scroll to position [1794, 0]
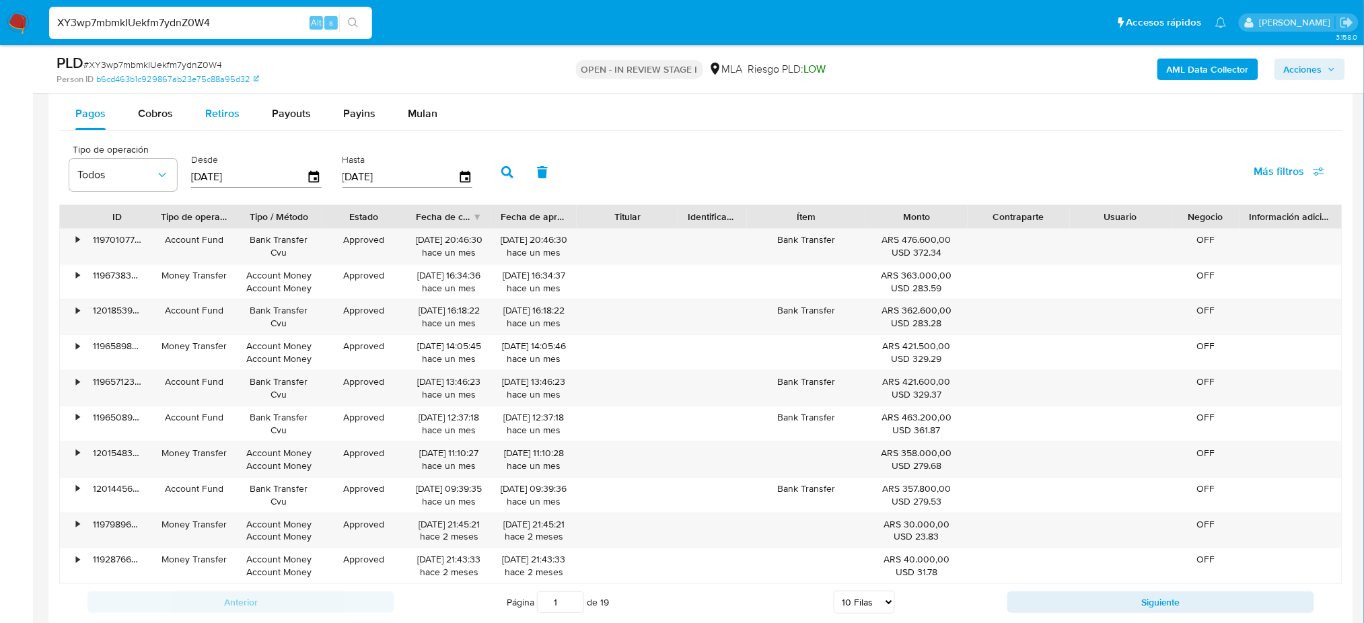
click at [207, 122] on div "Retiros" at bounding box center [222, 114] width 34 height 32
select select "10"
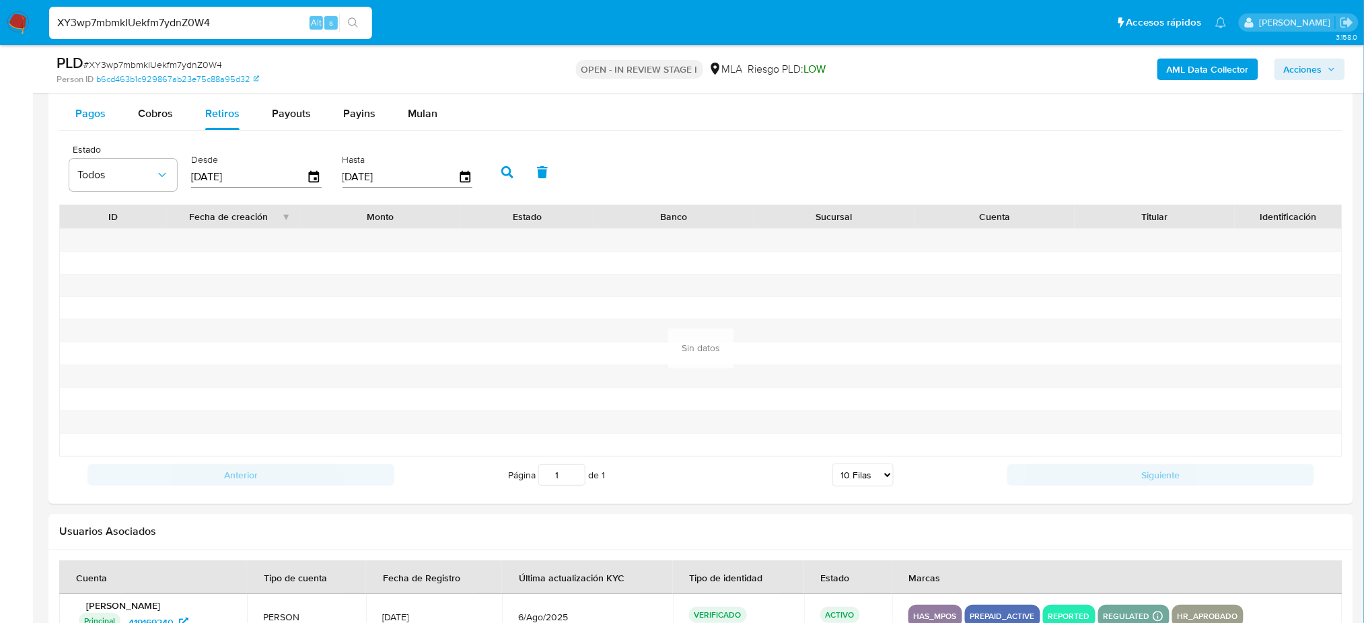
click at [81, 112] on span "Pagos" at bounding box center [90, 113] width 30 height 15
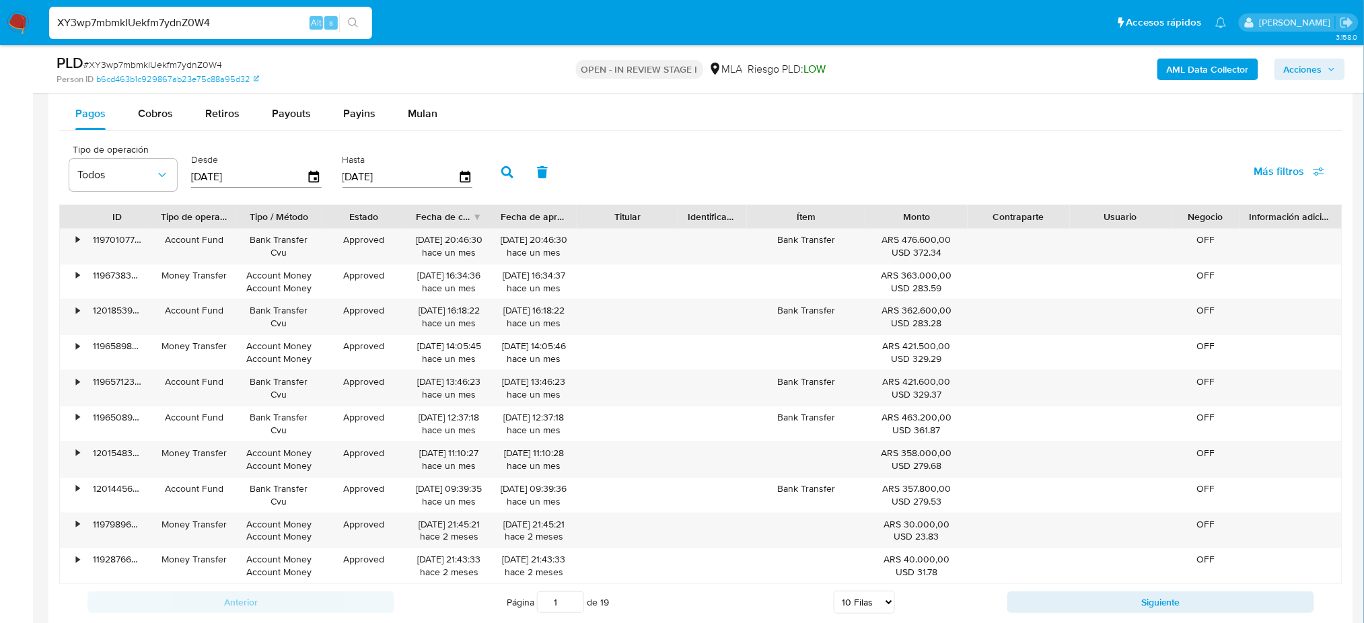
click at [480, 217] on div at bounding box center [491, 216] width 24 height 23
click at [478, 214] on div "Fecha de creación" at bounding box center [448, 216] width 85 height 23
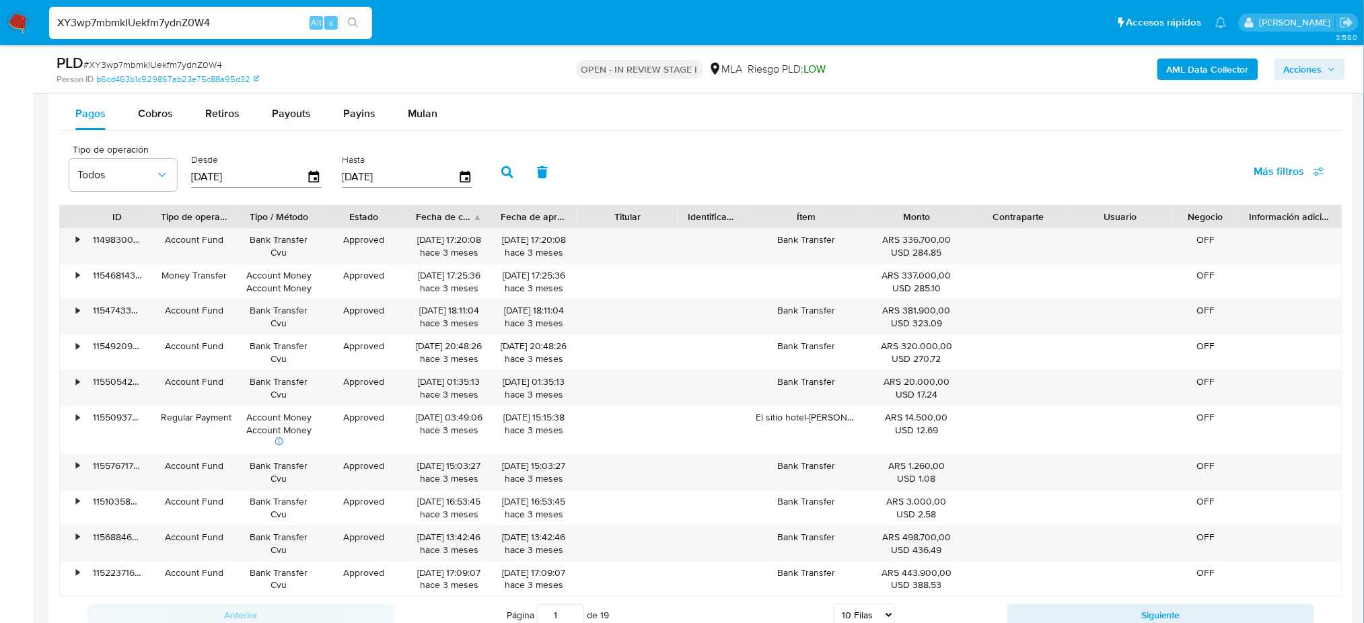
click at [478, 214] on div "Fecha de creación" at bounding box center [448, 216] width 85 height 23
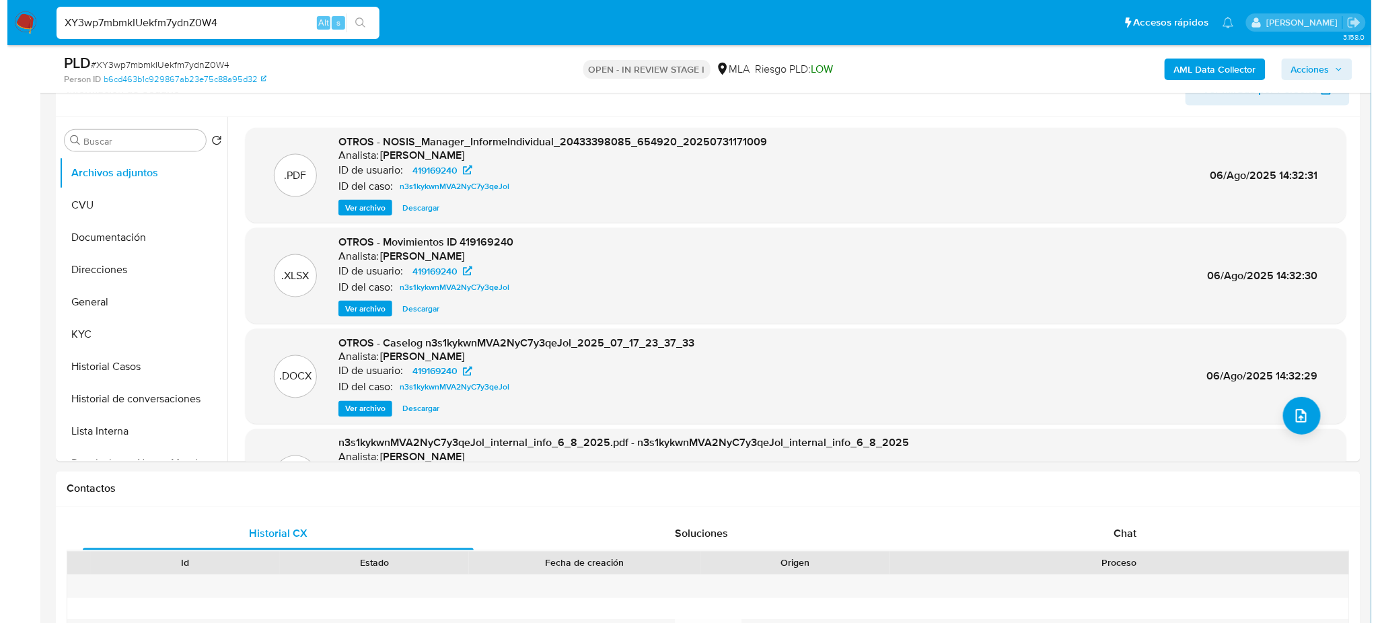
scroll to position [448, 0]
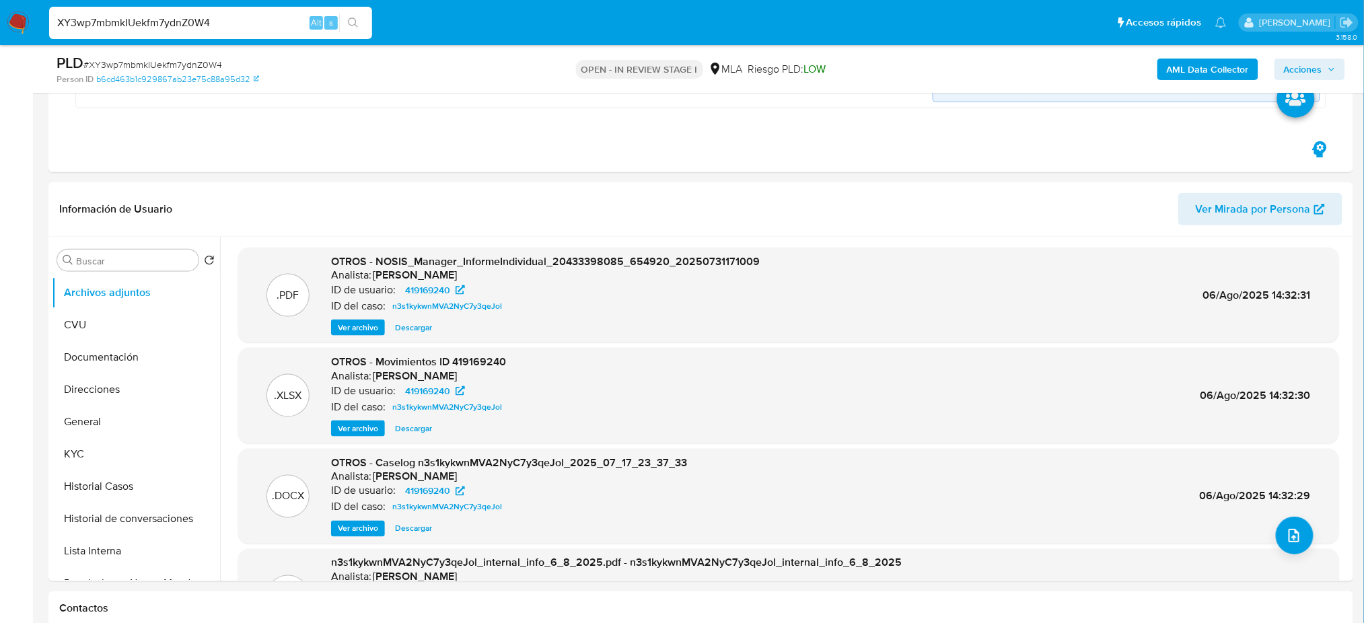
click at [1193, 73] on b "AML Data Collector" at bounding box center [1208, 70] width 82 height 22
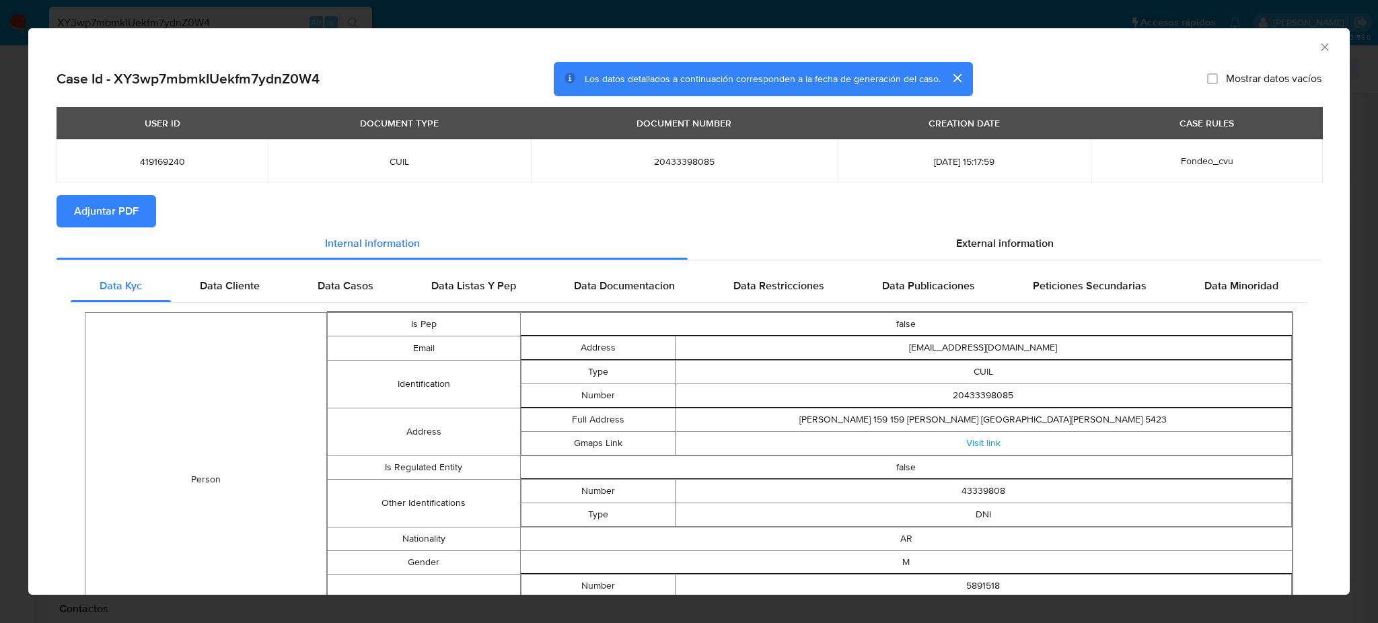
click at [147, 204] on button "Adjuntar PDF" at bounding box center [107, 211] width 100 height 32
click at [1318, 46] on icon "Cerrar ventana" at bounding box center [1324, 46] width 13 height 13
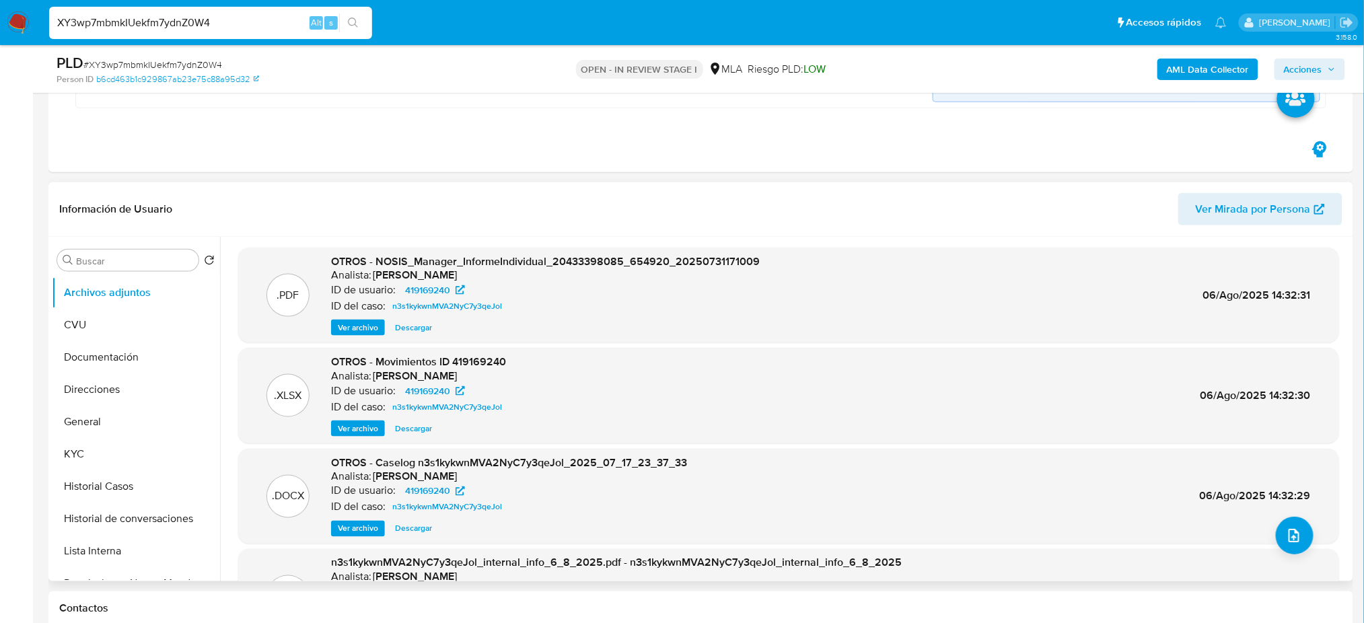
click at [355, 523] on span "Ver archivo" at bounding box center [358, 528] width 40 height 13
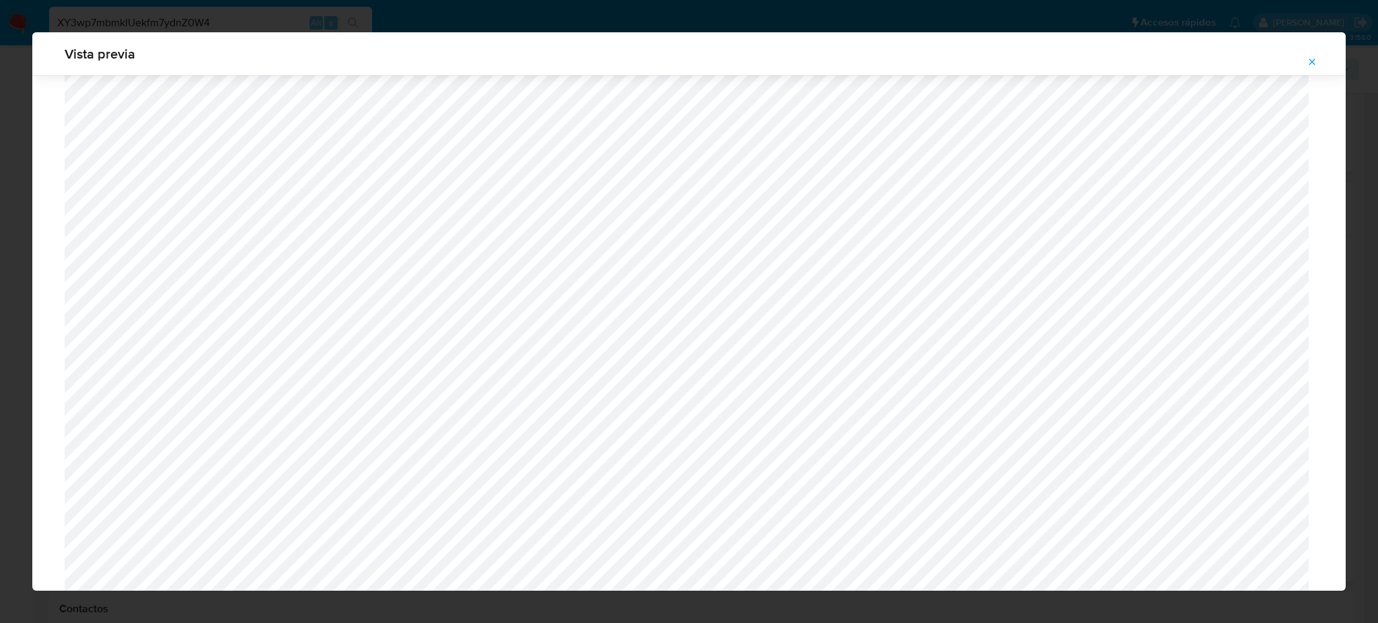
scroll to position [511, 0]
click at [1312, 63] on icon "Attachment preview" at bounding box center [1311, 62] width 11 height 11
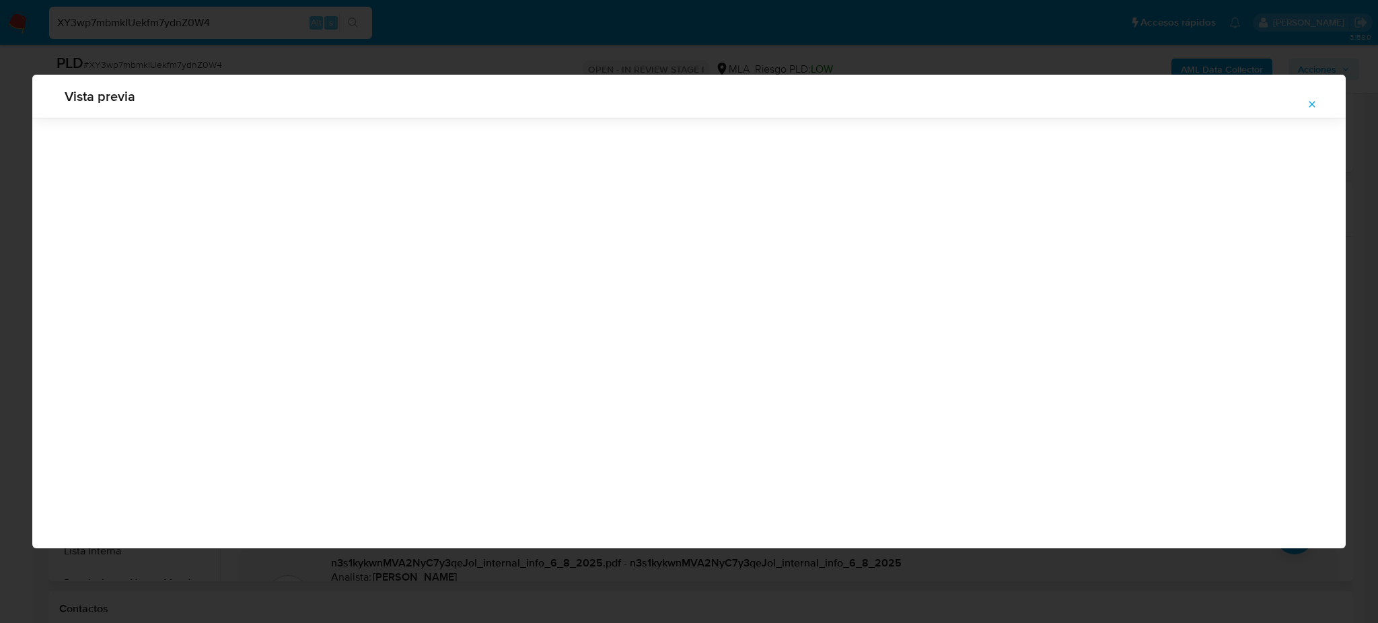
scroll to position [0, 0]
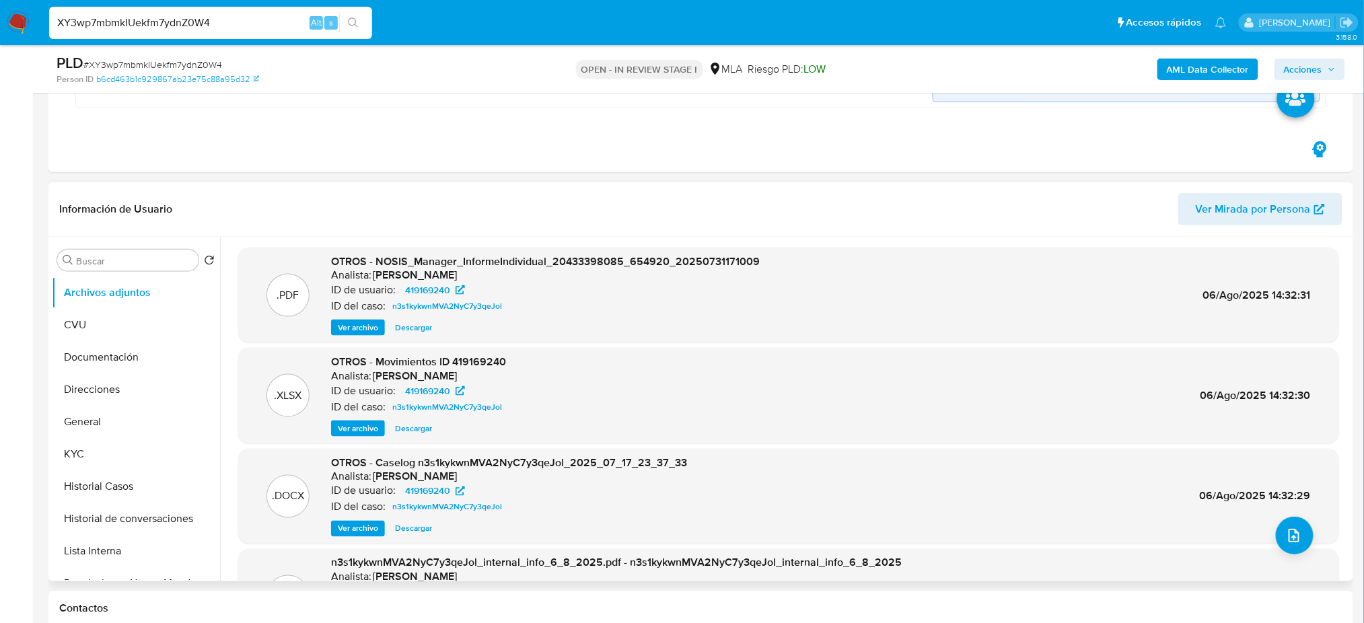
click at [119, 431] on button "General" at bounding box center [130, 422] width 157 height 32
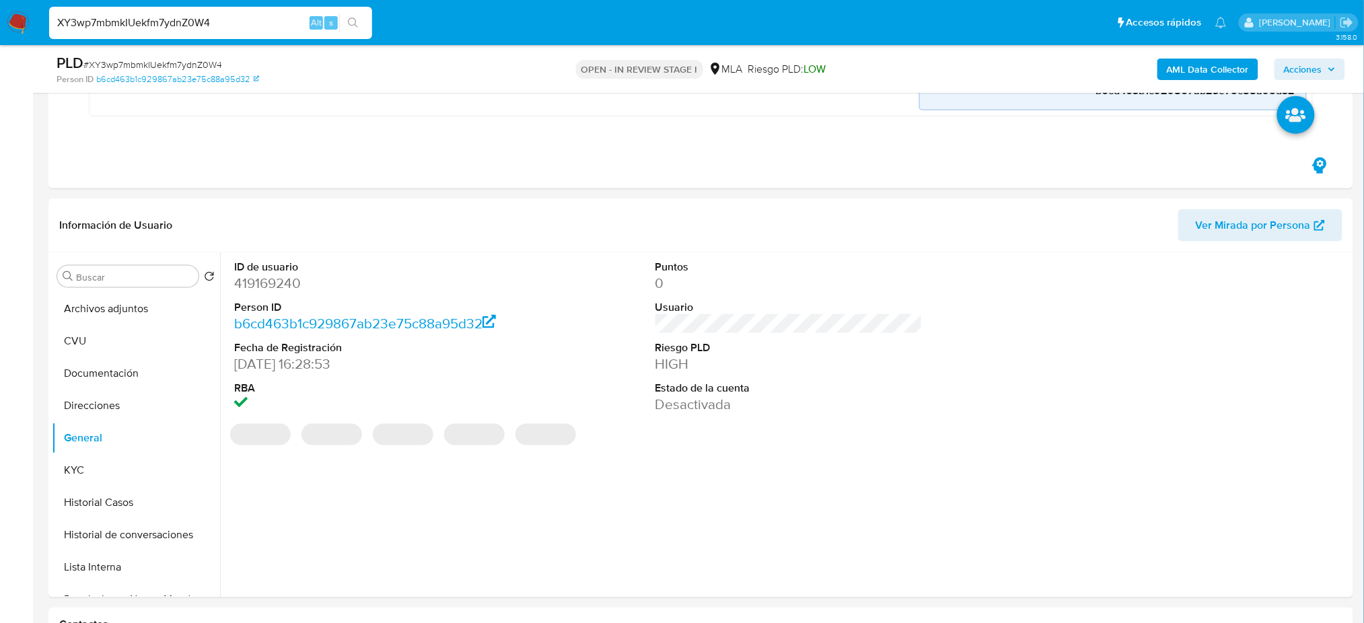
click at [262, 267] on dt "ID de usuario" at bounding box center [367, 267] width 267 height 15
click at [272, 288] on dd "419169240" at bounding box center [367, 283] width 267 height 19
copy dd "419169240"
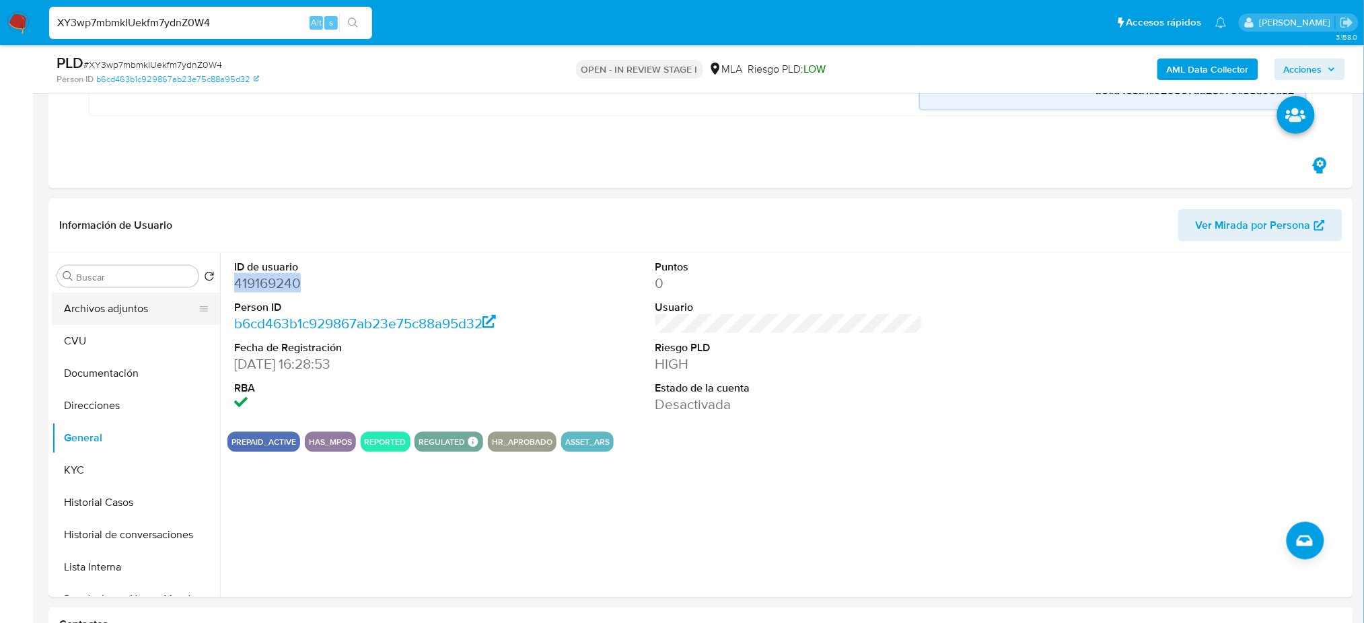
click at [139, 307] on button "Archivos adjuntos" at bounding box center [130, 309] width 157 height 32
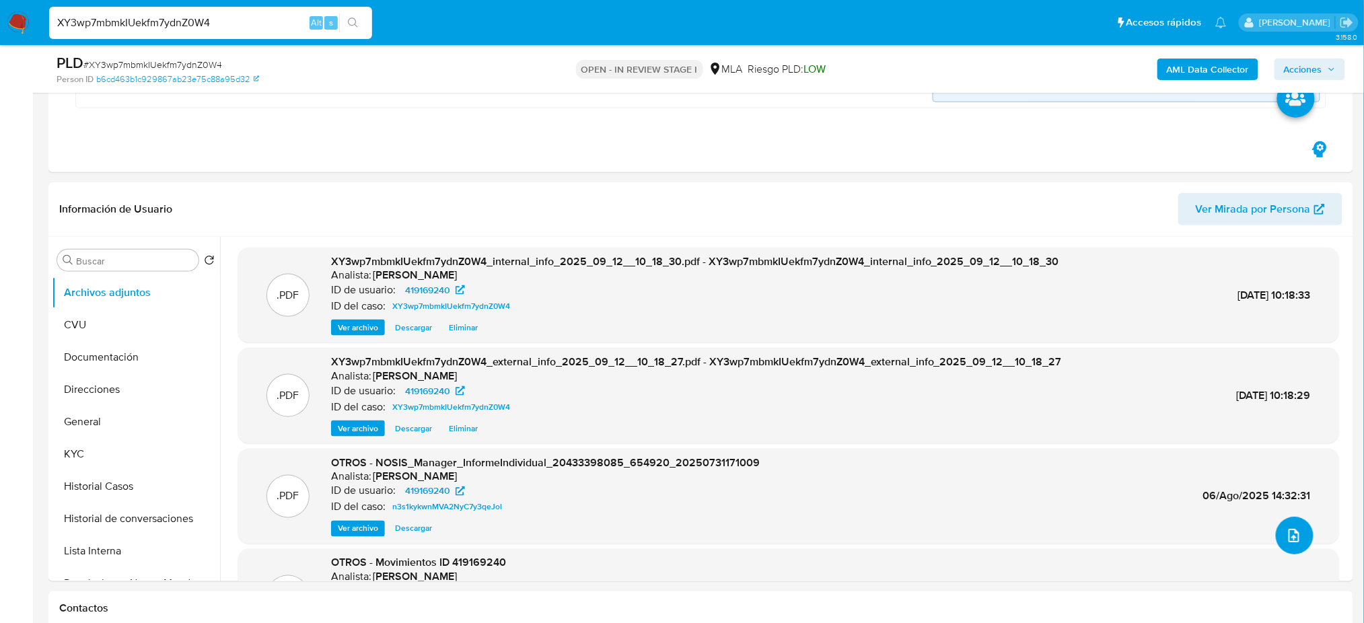
click at [1276, 536] on button "upload-file" at bounding box center [1295, 536] width 38 height 38
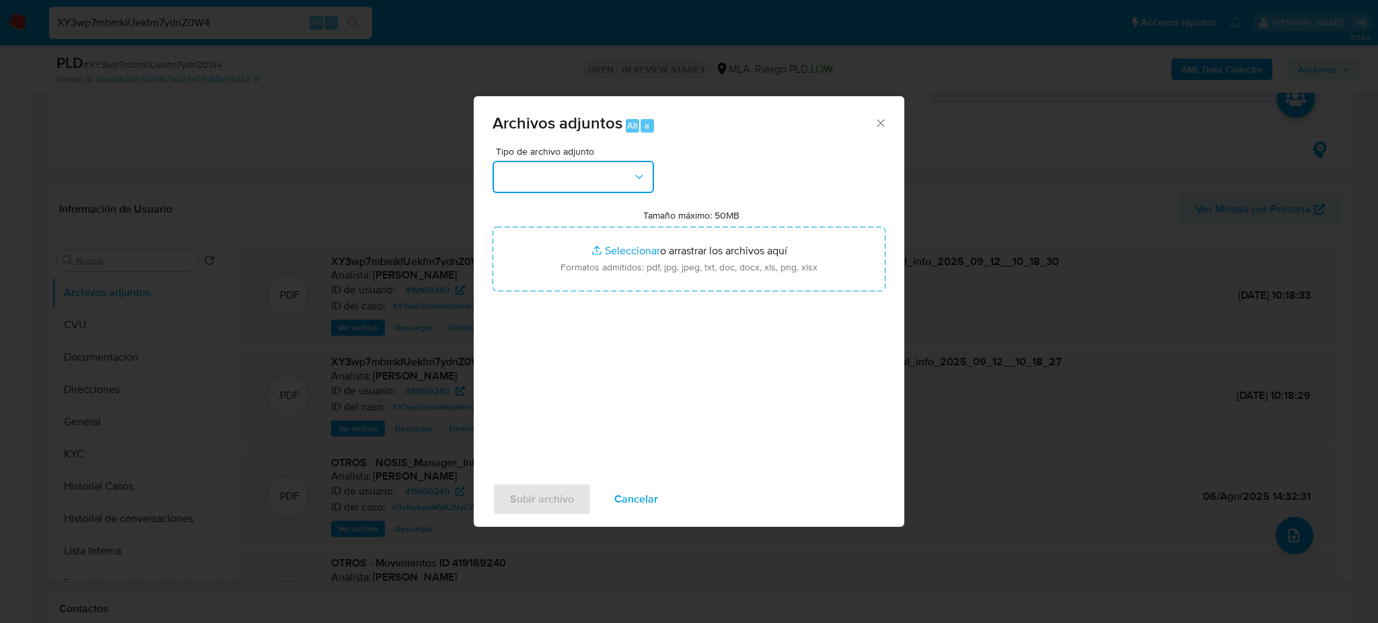
click at [535, 178] on button "button" at bounding box center [572, 177] width 161 height 32
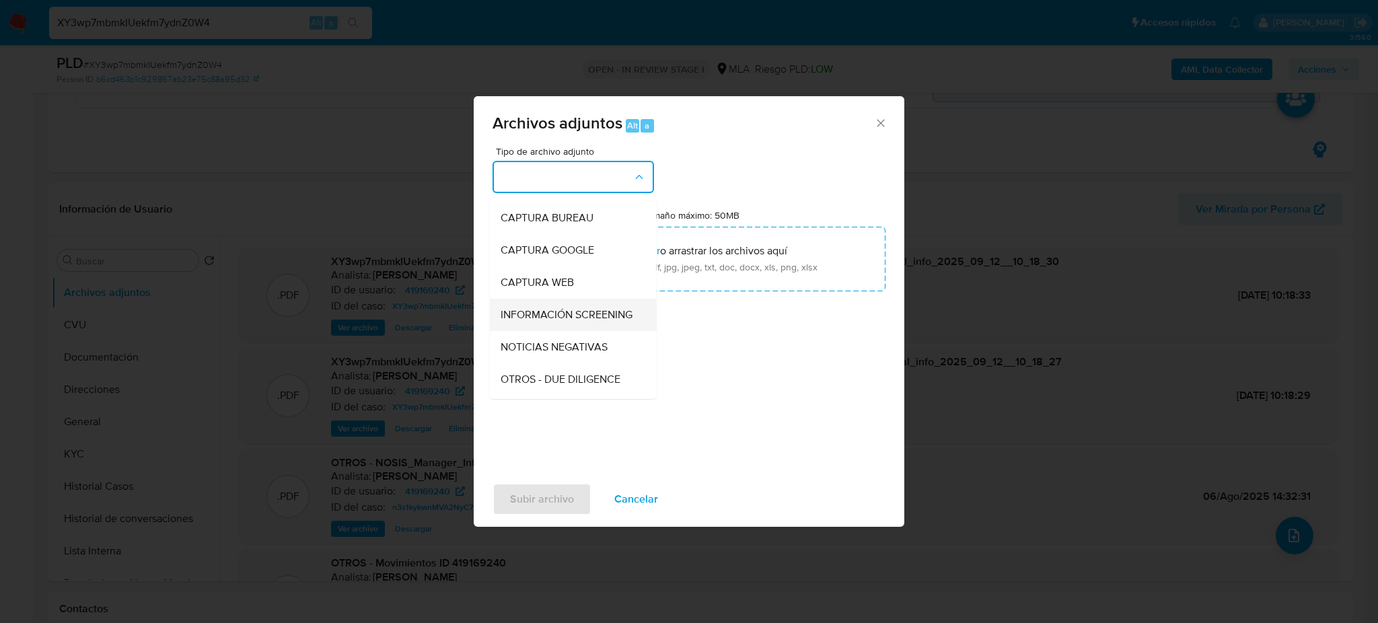
scroll to position [179, 0]
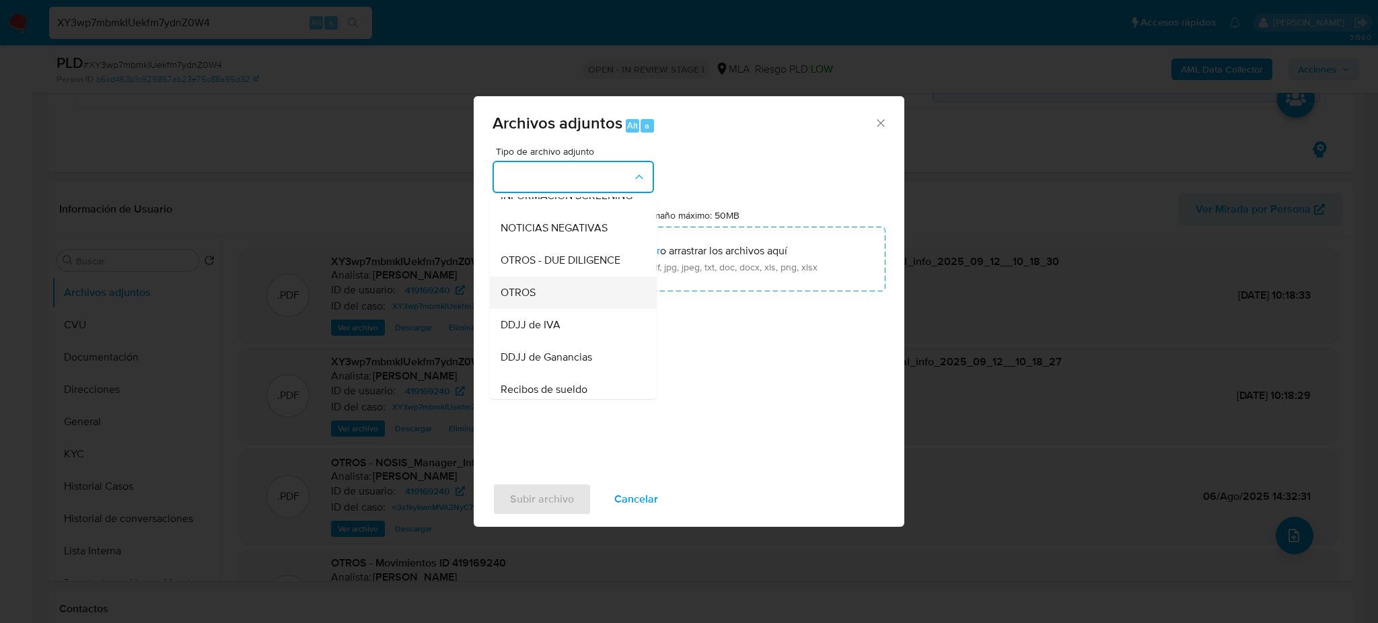
click at [554, 309] on div "OTROS" at bounding box center [569, 293] width 137 height 32
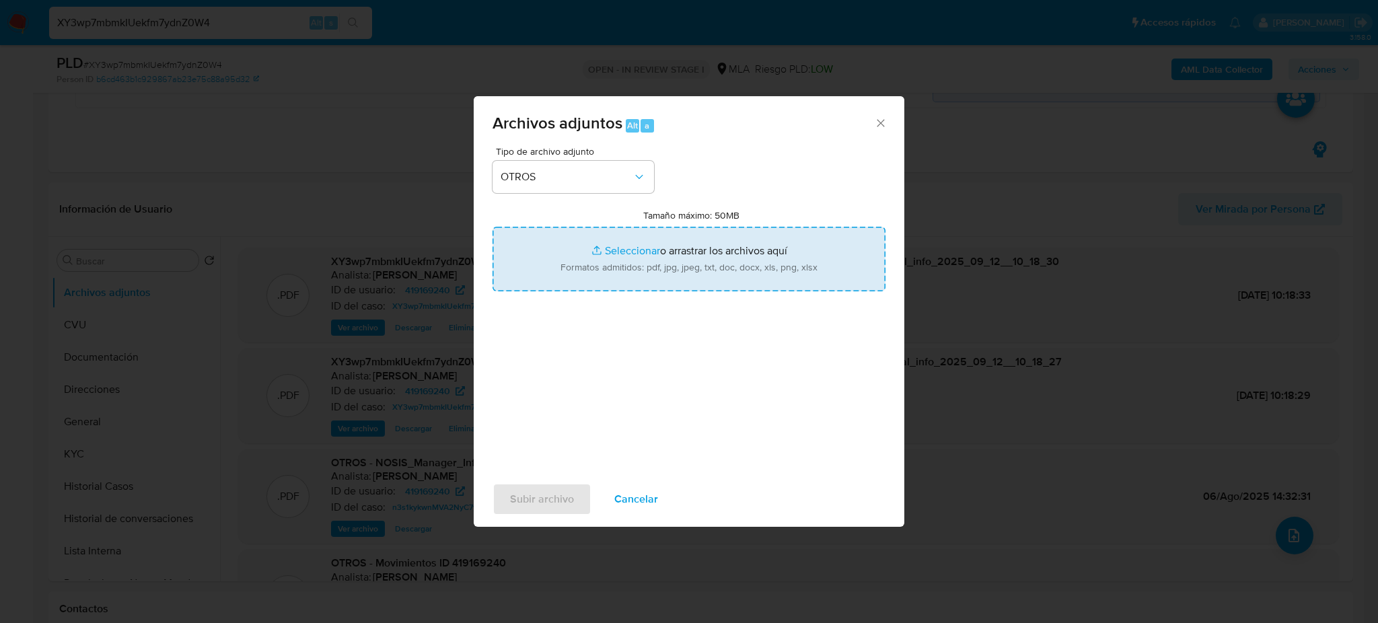
click at [635, 270] on input "Tamaño máximo: 50MB Seleccionar archivos" at bounding box center [688, 259] width 393 height 65
type input "C:\fakepath\Caselog XY3wp7mbmkIUekfm7ydnZ0W4_2025_09_11_14_56_37.docx"
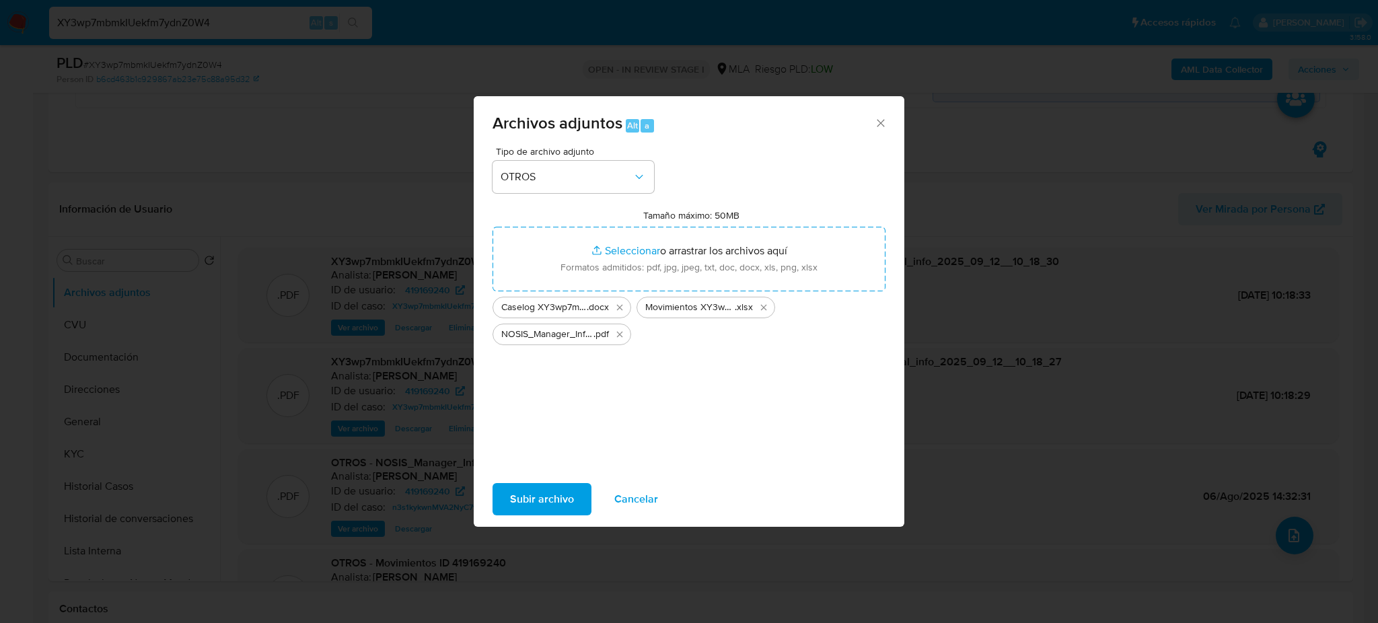
drag, startPoint x: 635, startPoint y: 270, endPoint x: 524, endPoint y: 503, distance: 257.3
click at [524, 503] on span "Subir archivo" at bounding box center [542, 499] width 64 height 30
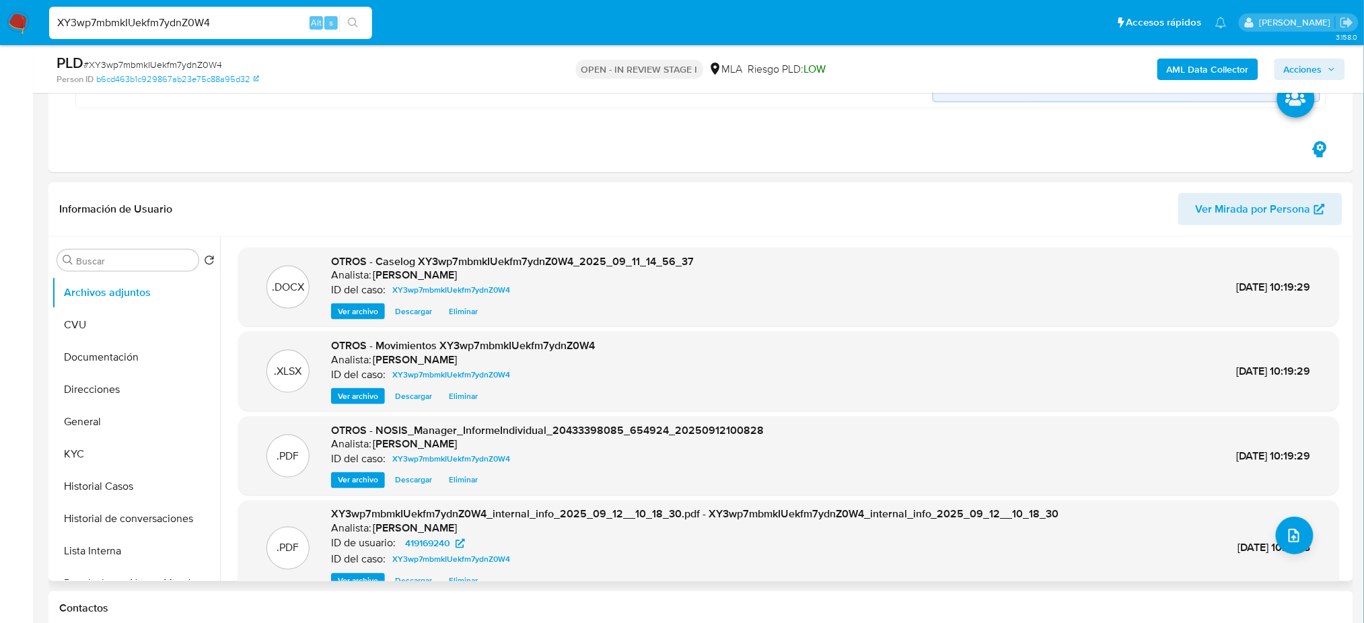
click at [351, 312] on span "Ver archivo" at bounding box center [358, 311] width 40 height 13
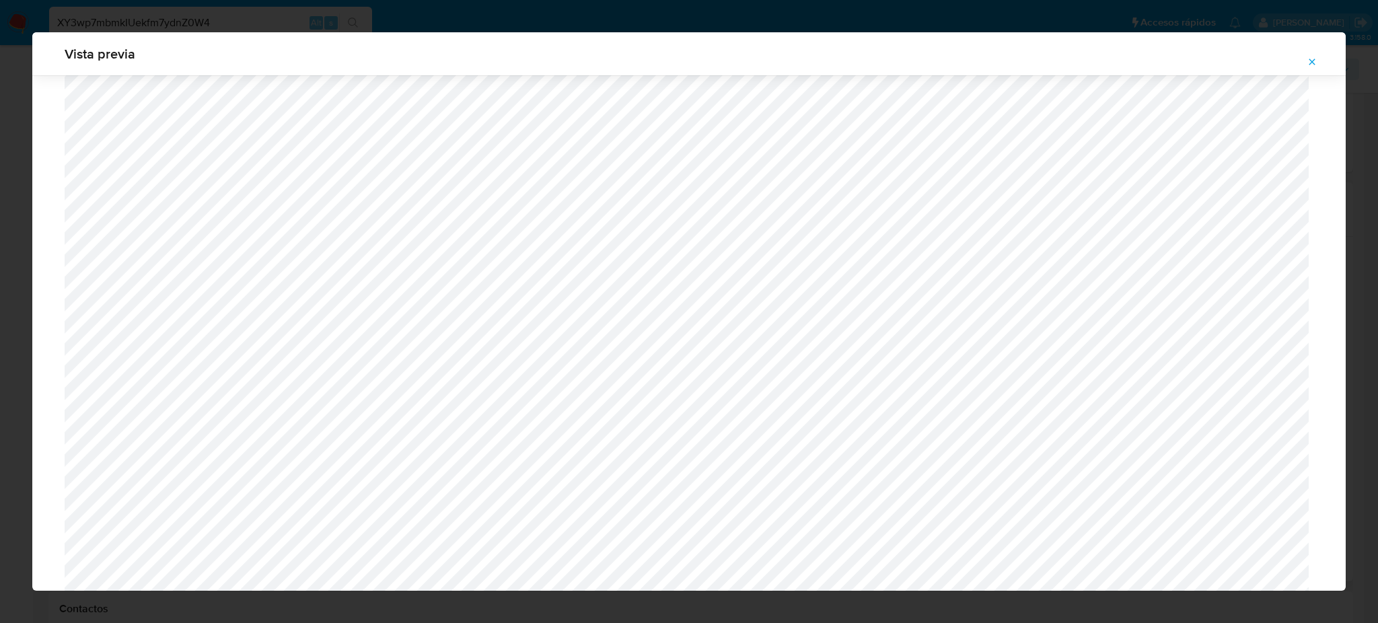
scroll to position [1139, 0]
click at [1317, 58] on icon "Attachment preview" at bounding box center [1311, 62] width 11 height 11
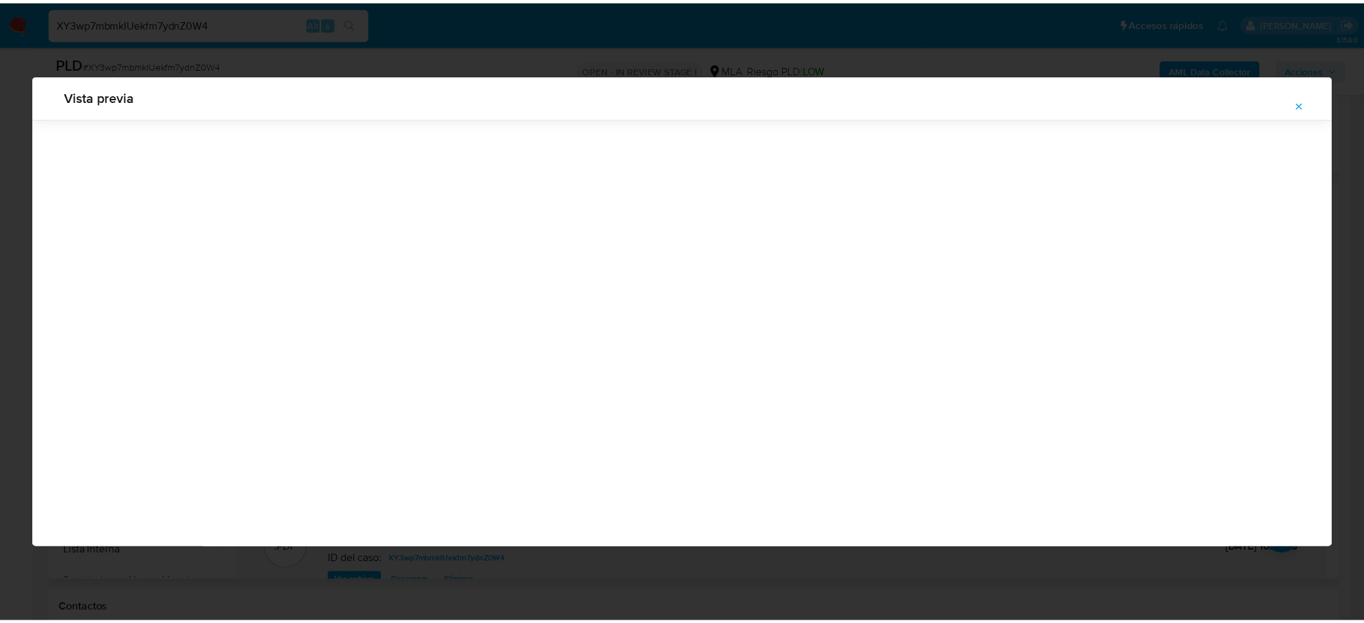
scroll to position [0, 0]
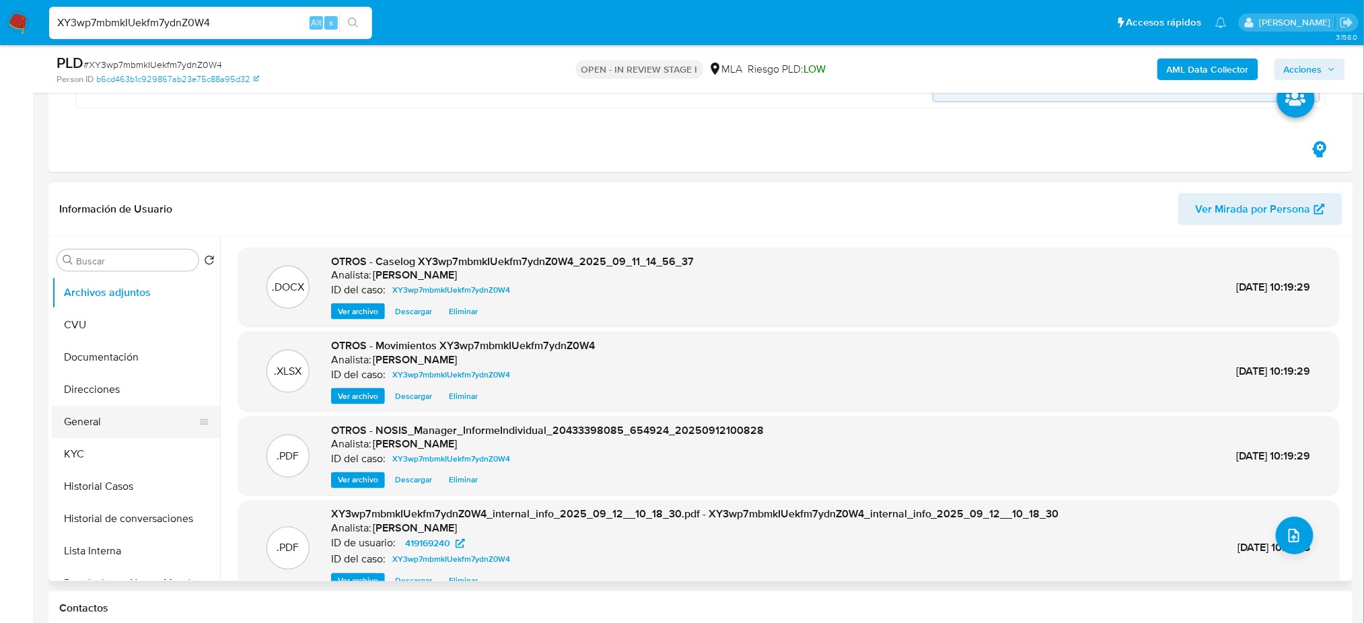
click at [113, 426] on button "General" at bounding box center [130, 422] width 157 height 32
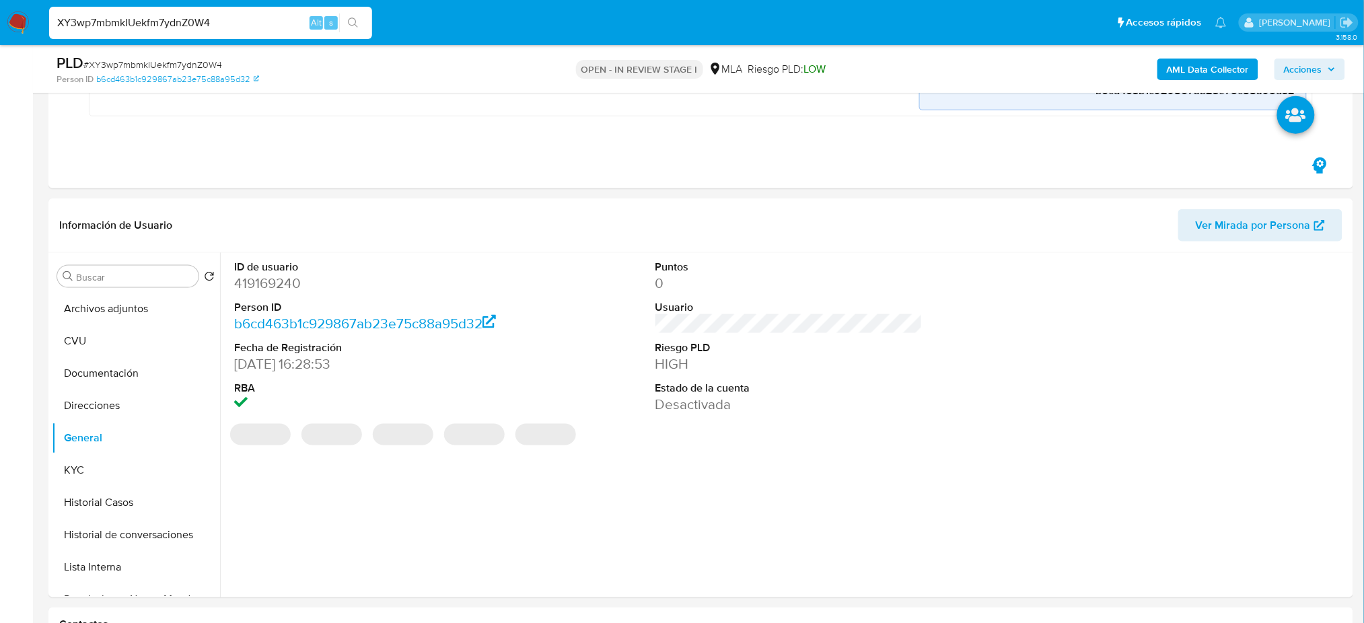
click at [256, 274] on dd "419169240" at bounding box center [367, 283] width 267 height 19
copy dd "419169240"
click at [1302, 71] on span "Acciones" at bounding box center [1303, 70] width 38 height 22
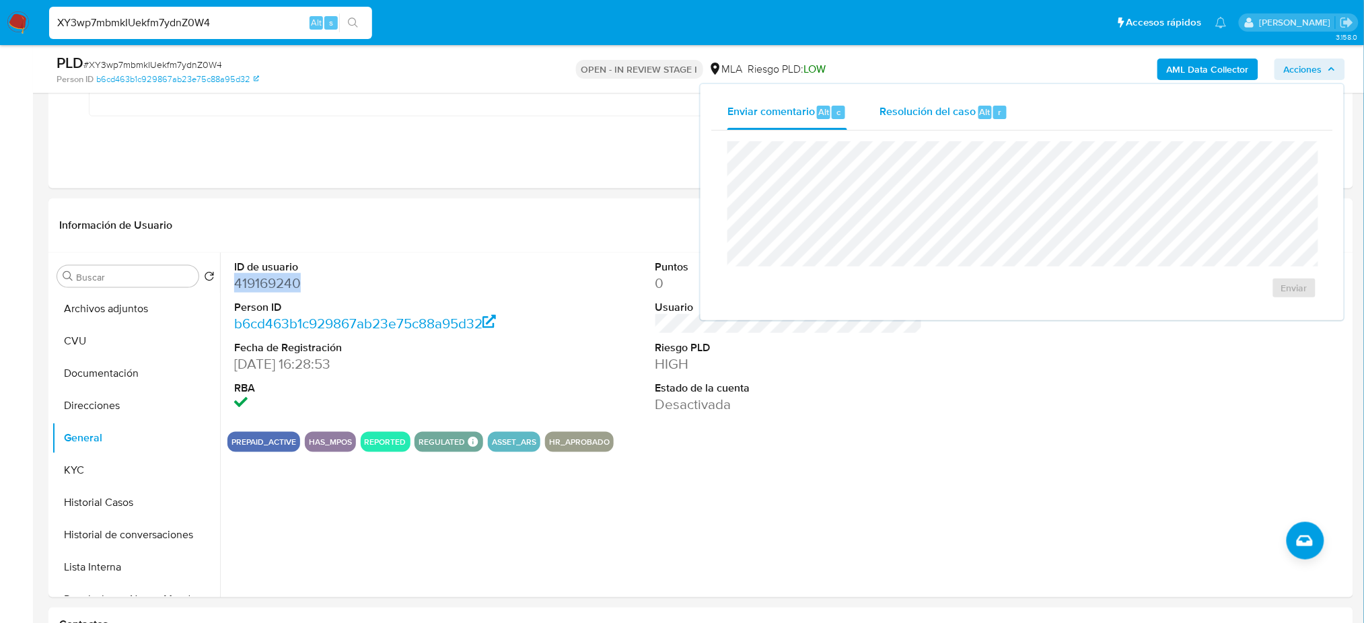
click at [953, 102] on div "Resolución del caso Alt r" at bounding box center [943, 112] width 128 height 35
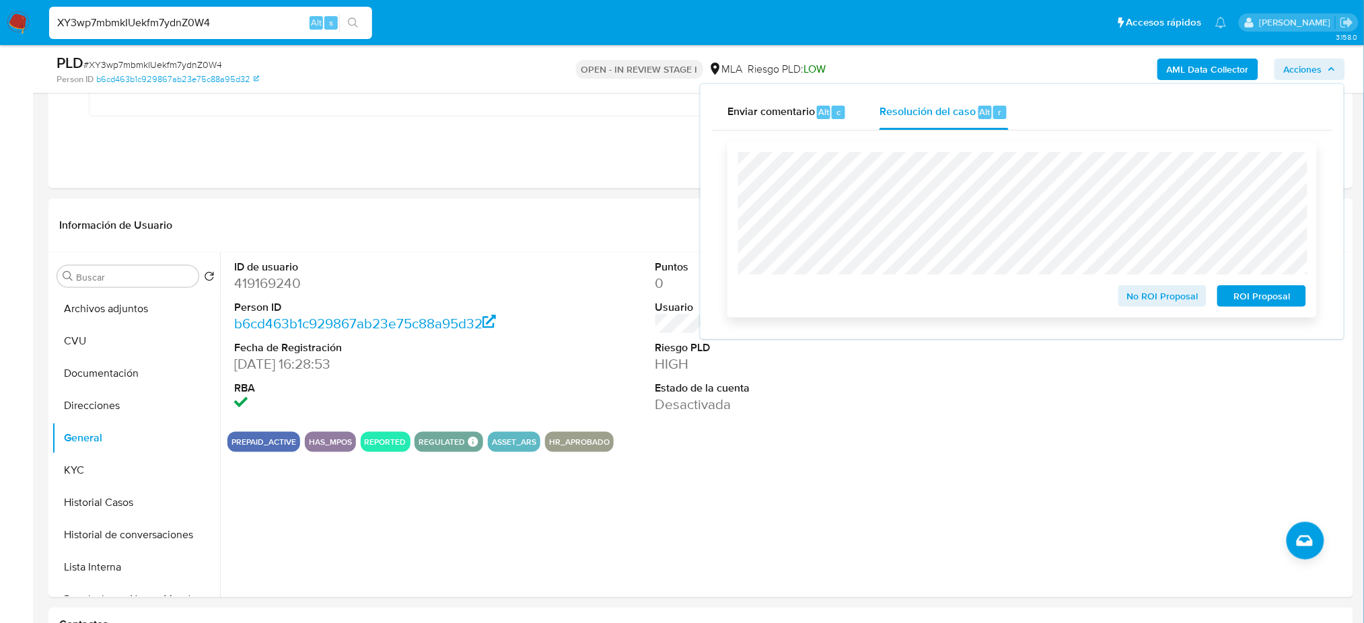
click at [1306, 299] on button "ROI Proposal" at bounding box center [1261, 296] width 89 height 22
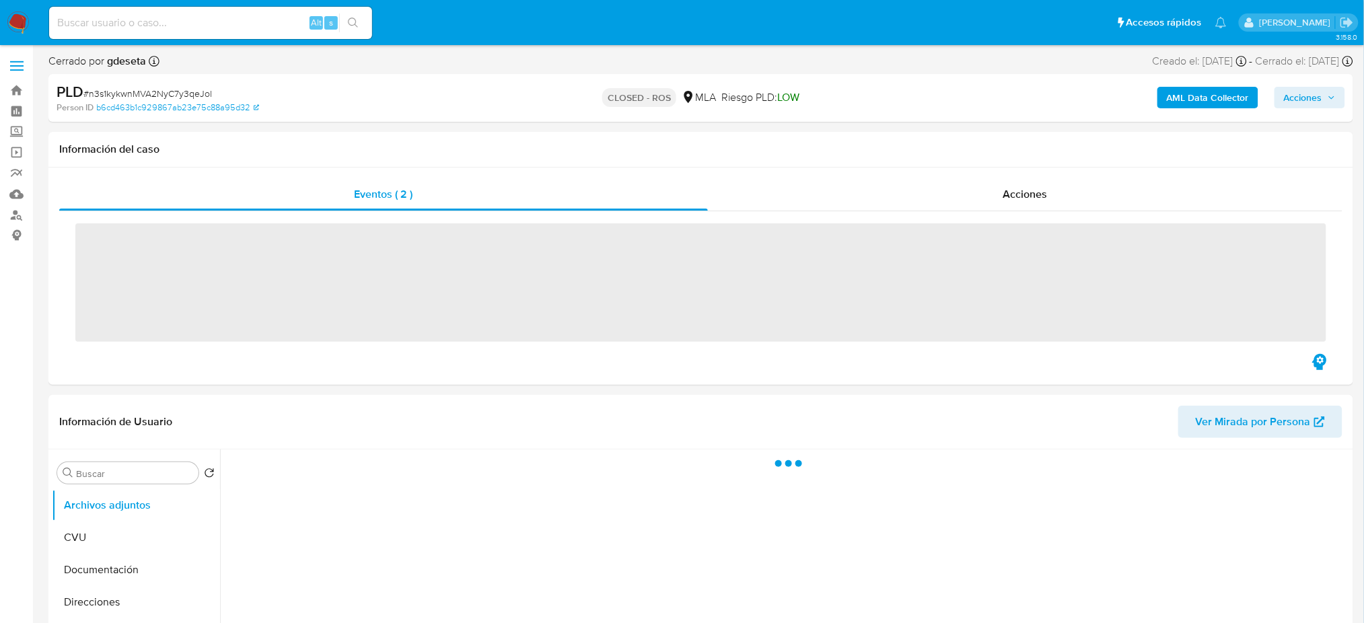
click at [1069, 210] on div "Acciones" at bounding box center [1025, 194] width 634 height 32
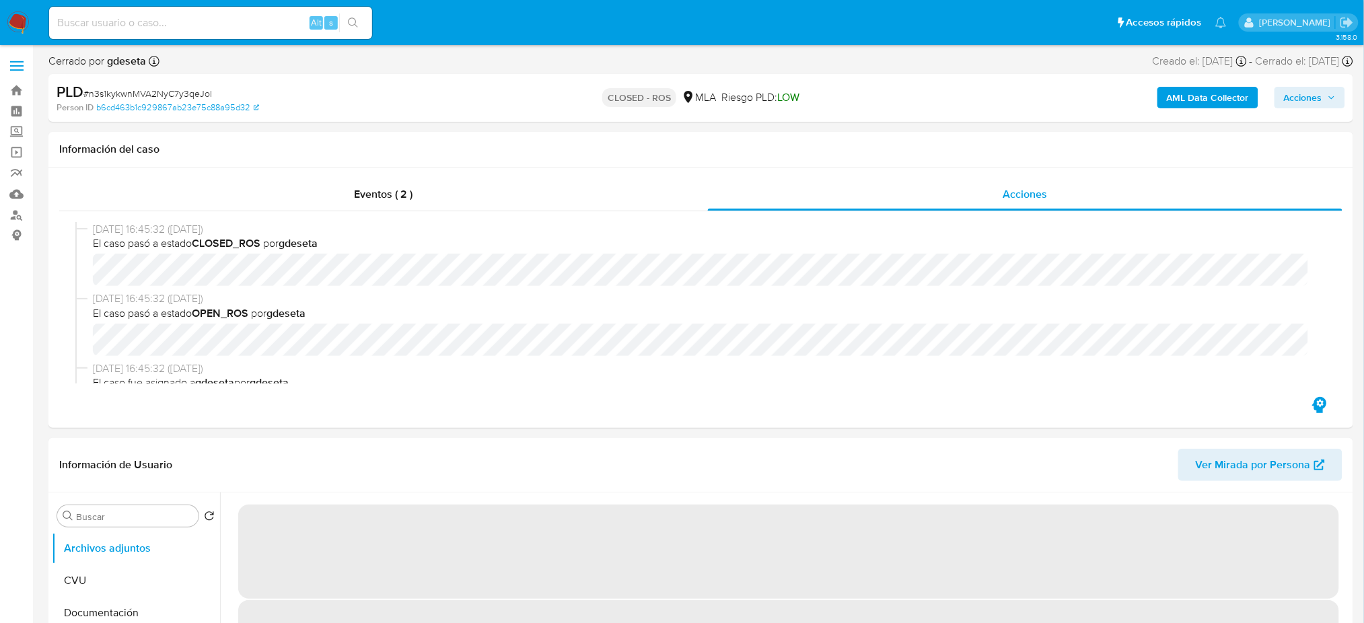
select select "10"
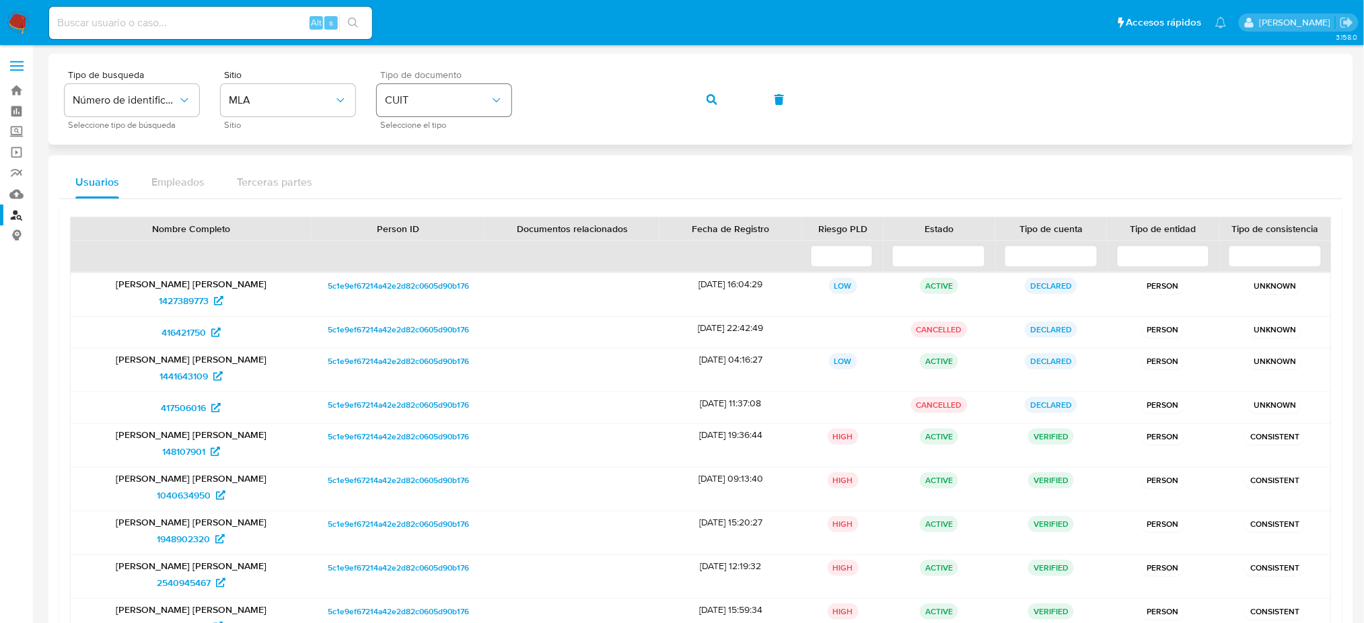
click at [484, 102] on div "Tipo de busqueda Número de identificación Seleccione tipo de búsqueda Sitio MLA…" at bounding box center [701, 99] width 1272 height 59
click at [694, 102] on button "button" at bounding box center [712, 99] width 46 height 32
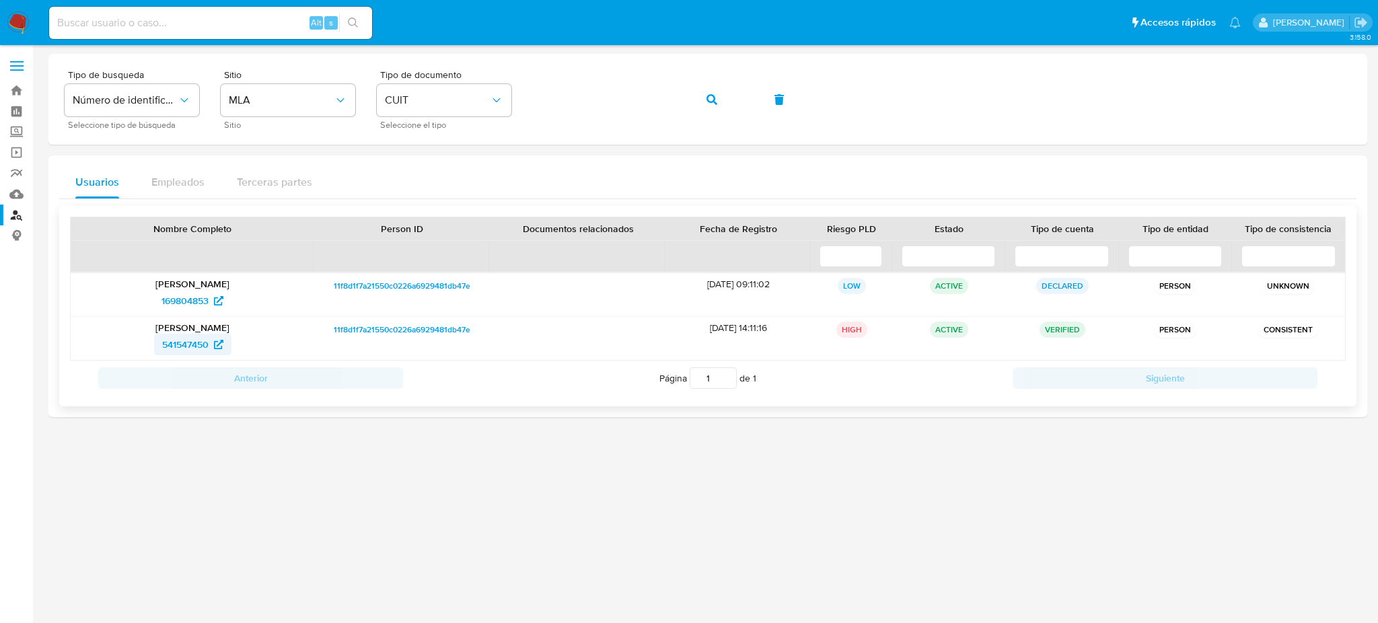
click at [190, 344] on span "541547450" at bounding box center [185, 345] width 46 height 22
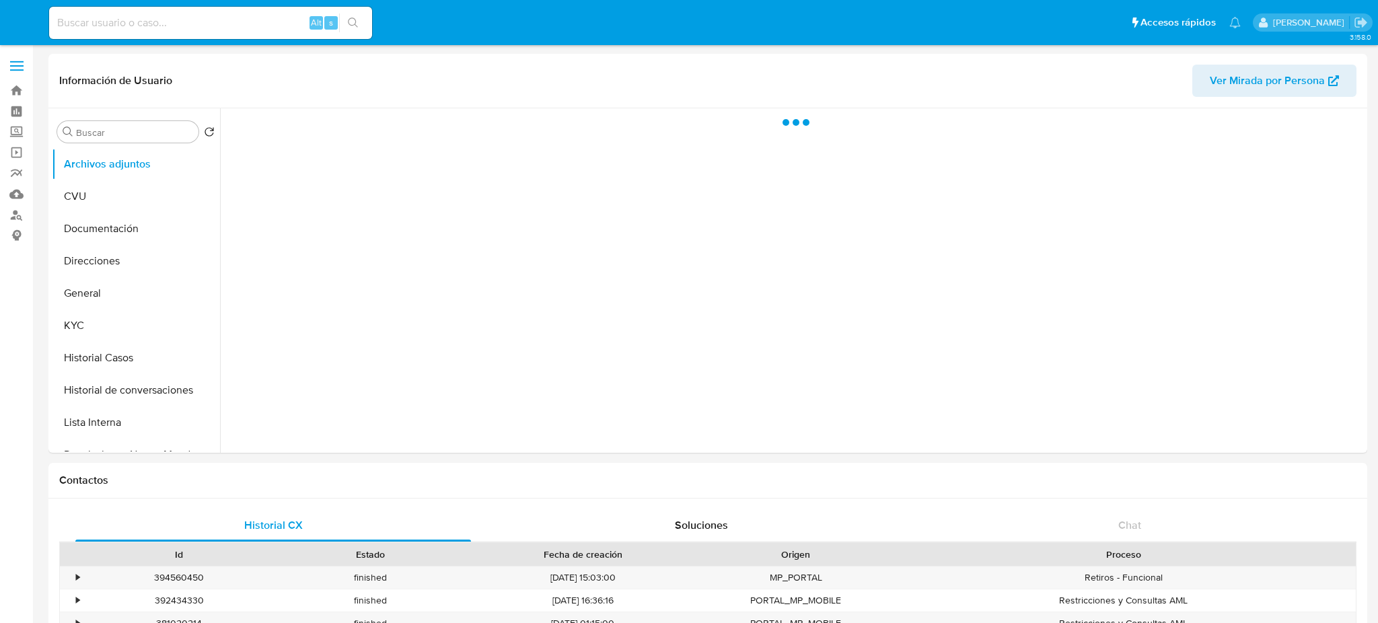
select select "10"
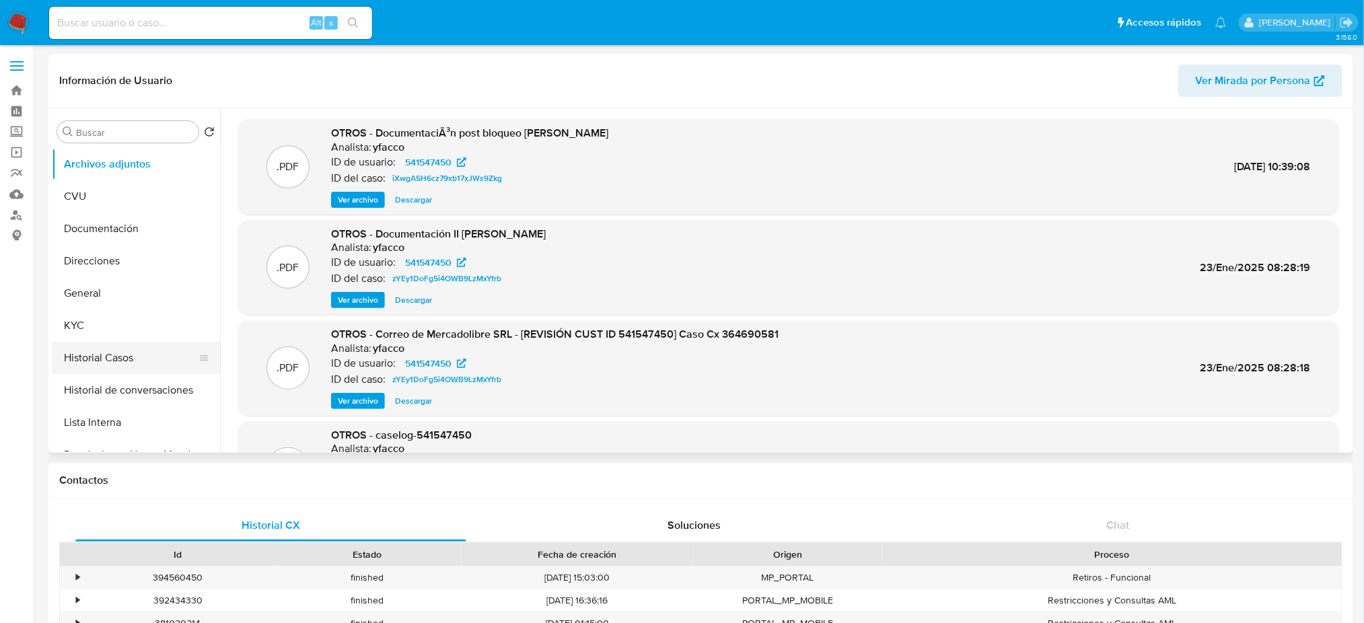
click at [125, 356] on button "Historial Casos" at bounding box center [130, 358] width 157 height 32
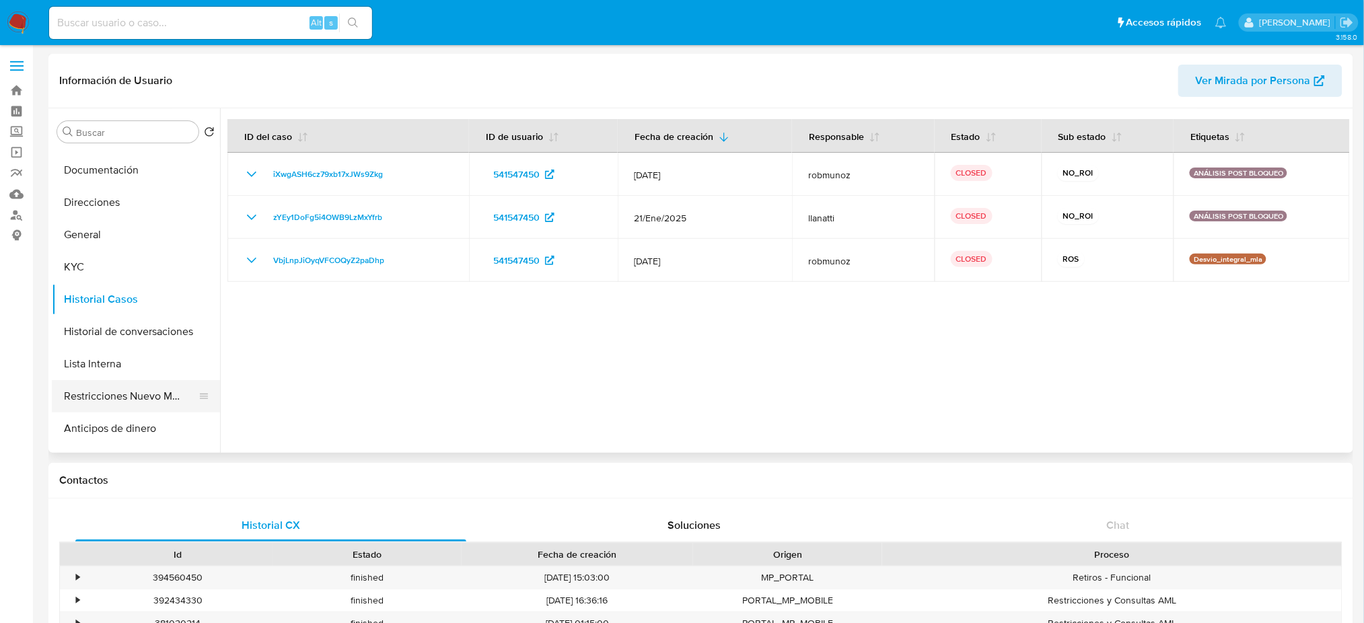
scroll to position [89, 0]
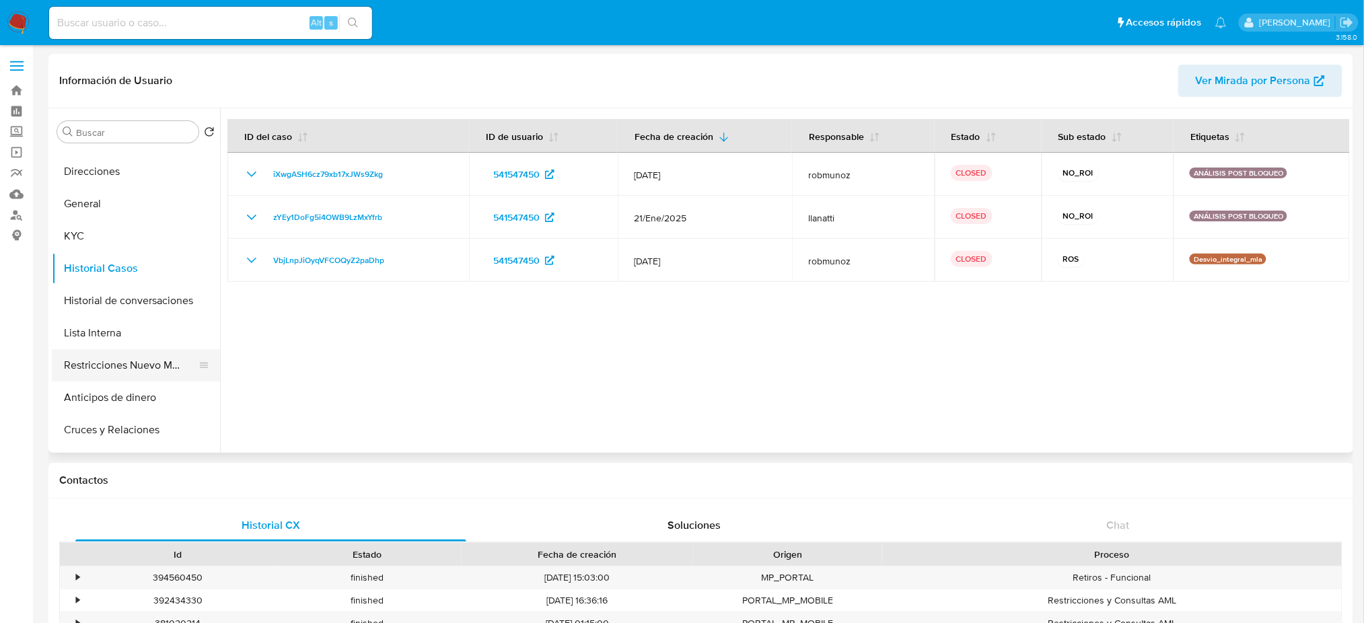
click at [118, 366] on button "Restricciones Nuevo Mundo" at bounding box center [130, 365] width 157 height 32
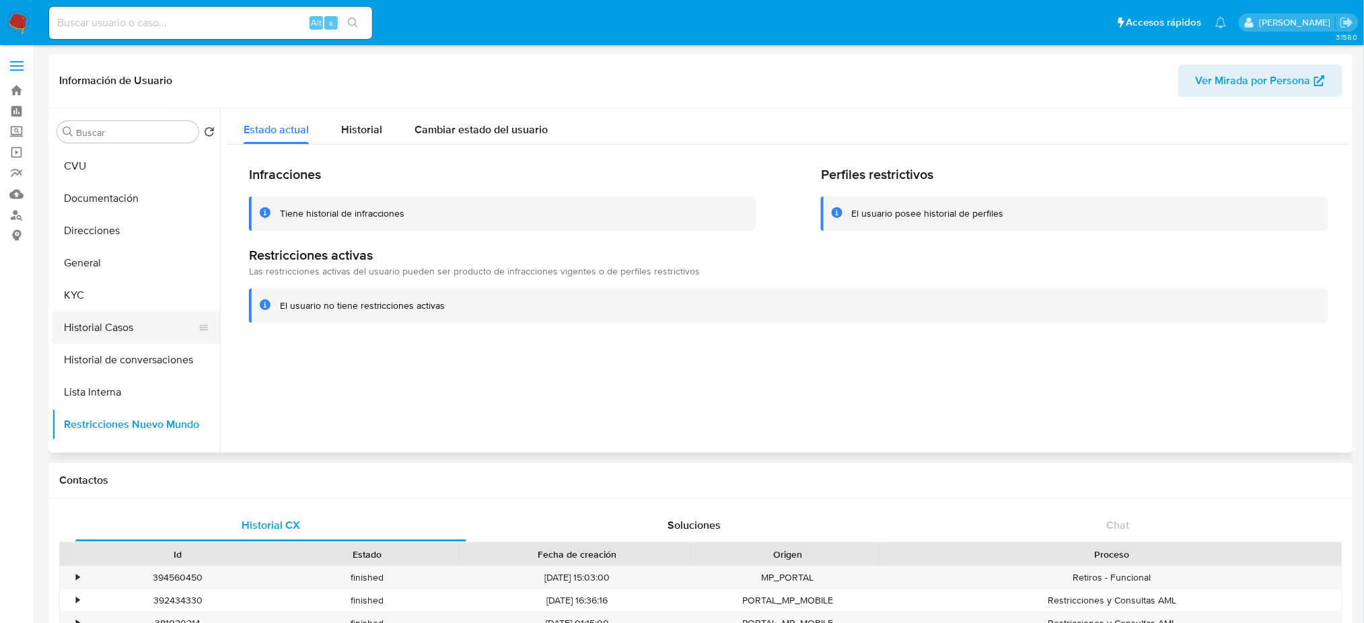
scroll to position [0, 0]
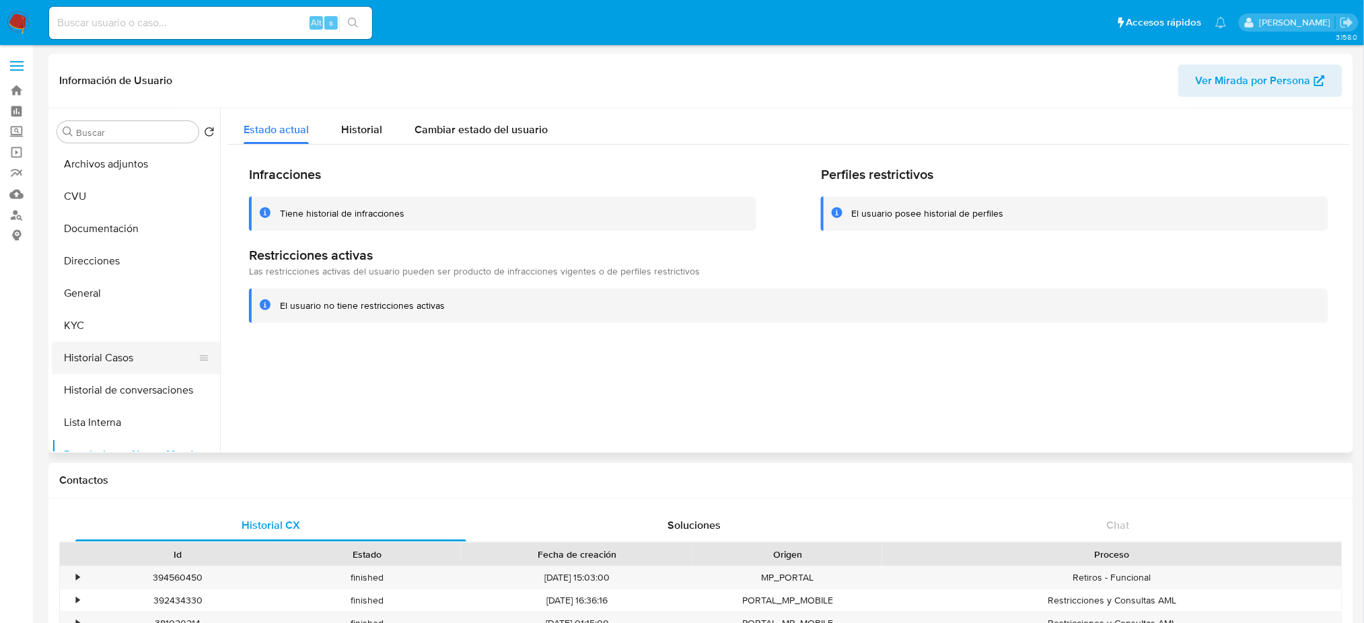
click at [120, 345] on button "Historial Casos" at bounding box center [130, 358] width 157 height 32
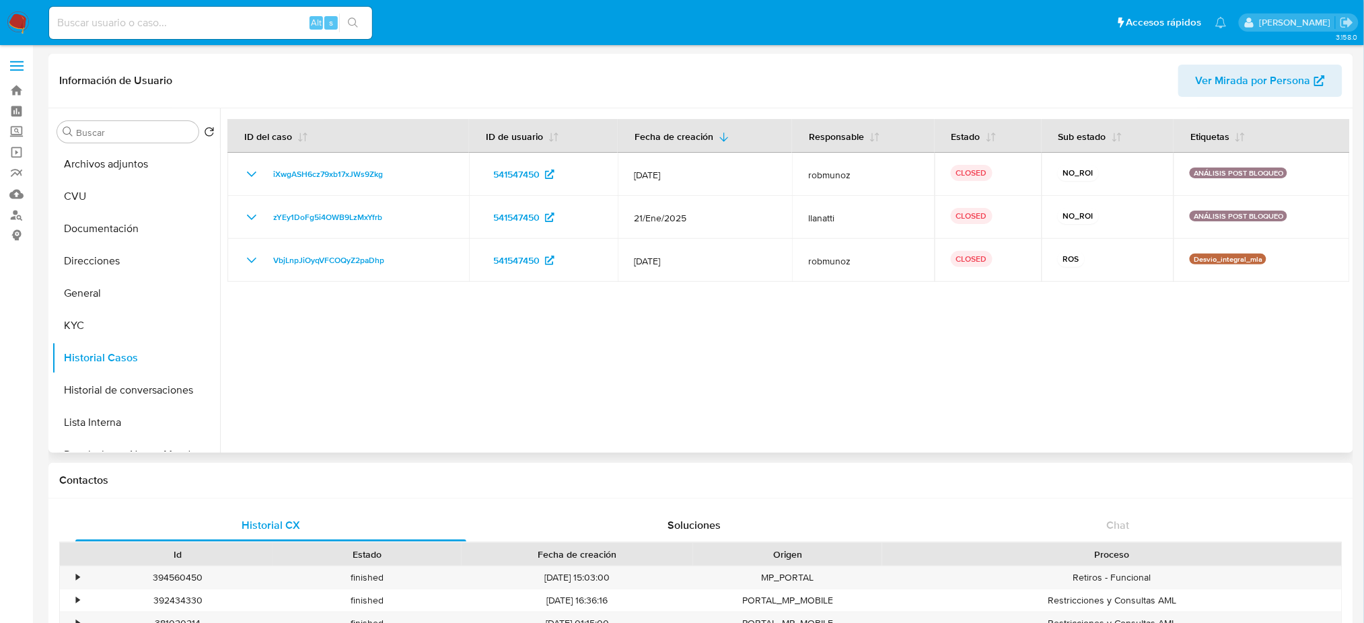
click at [334, 258] on span "VbjLnpJiOyqVFCOQyZ2paDhp" at bounding box center [328, 260] width 111 height 16
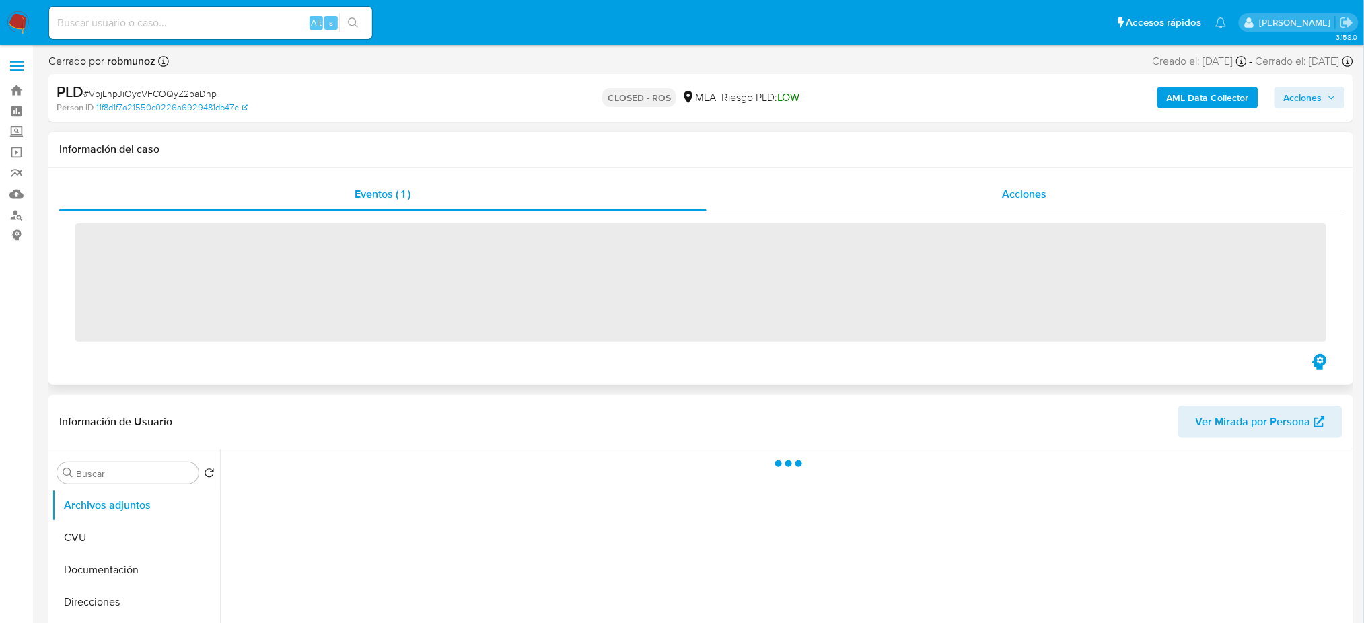
click at [1045, 190] on span "Acciones" at bounding box center [1024, 193] width 44 height 15
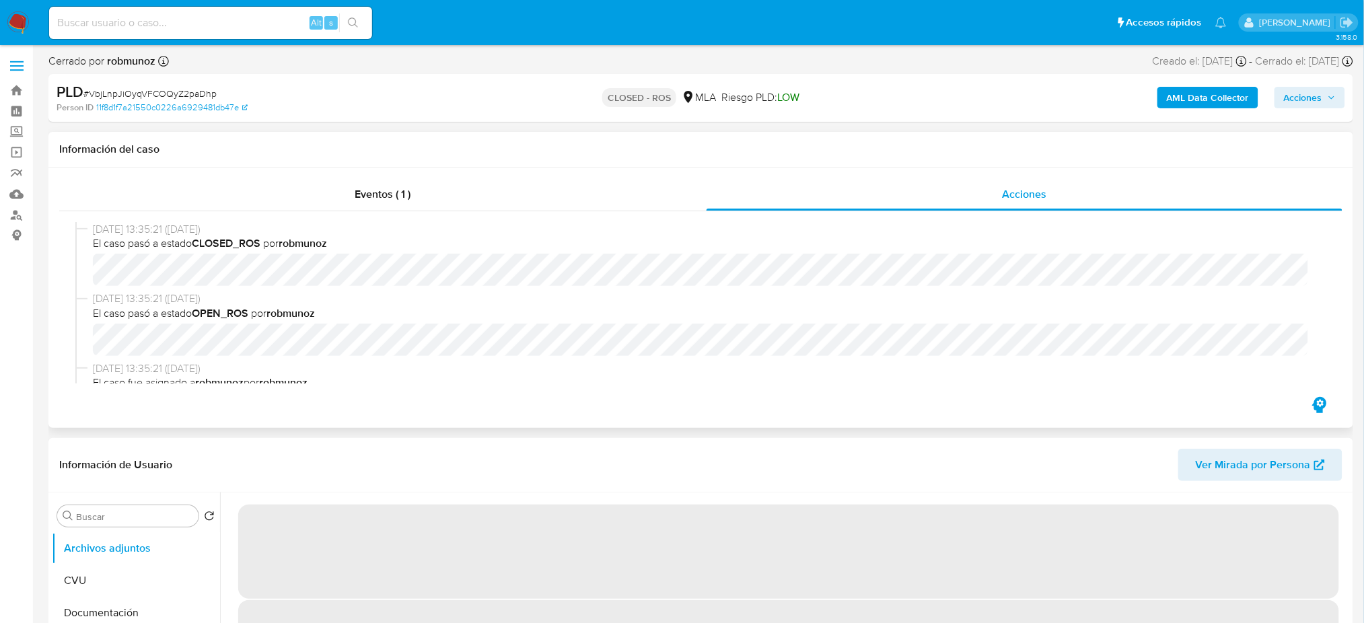
select select "10"
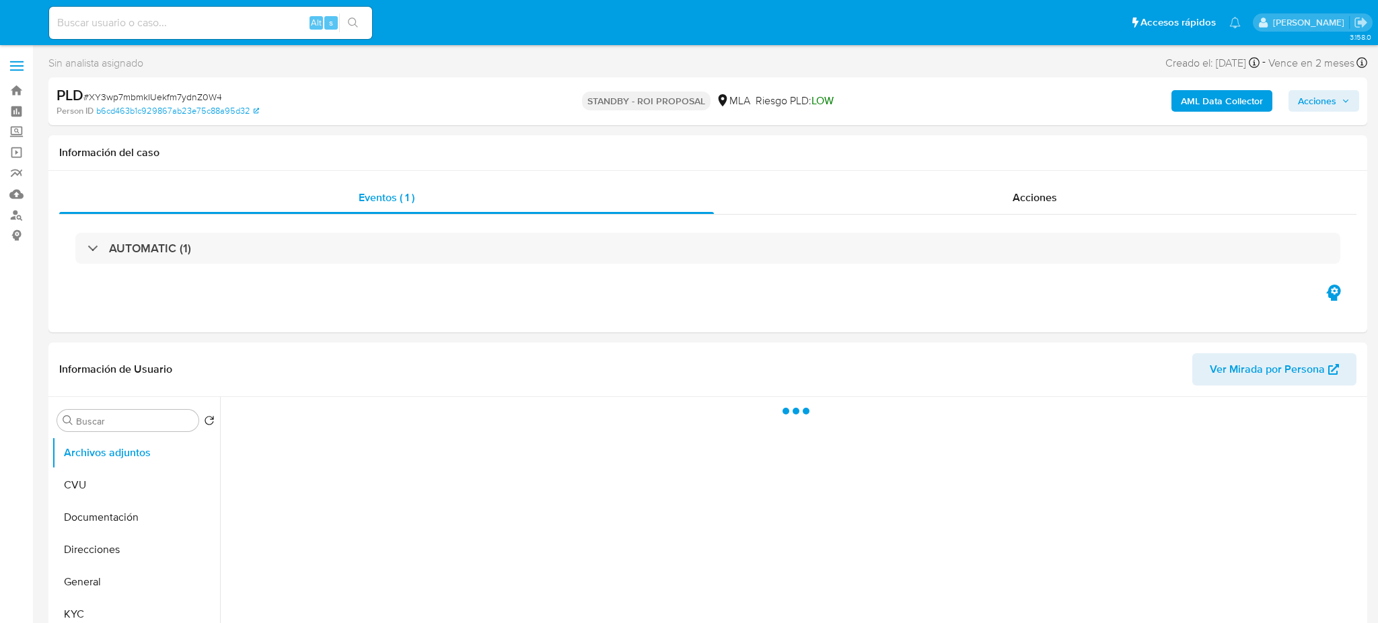
select select "10"
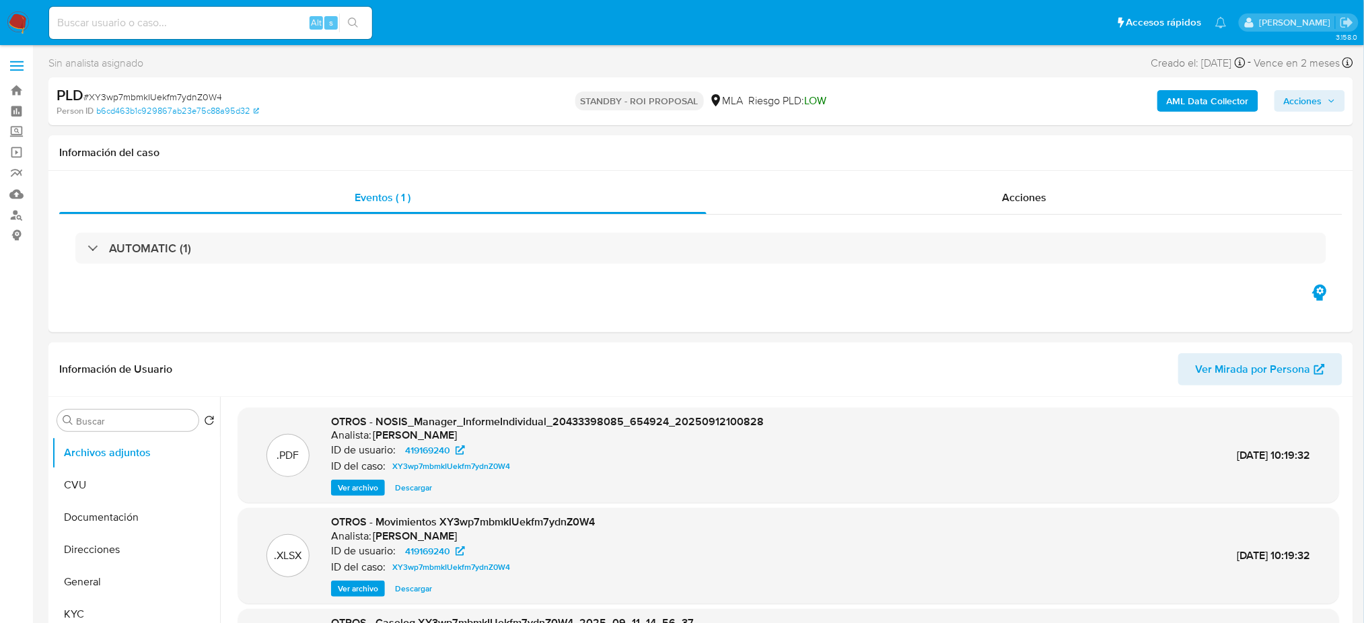
click at [307, 18] on input at bounding box center [210, 22] width 323 height 17
paste input "QPqiC3TVBqPgkfpvT9MUMAwC"
type input "QPqiC3TVBqPgkfpvT9MUMAwC"
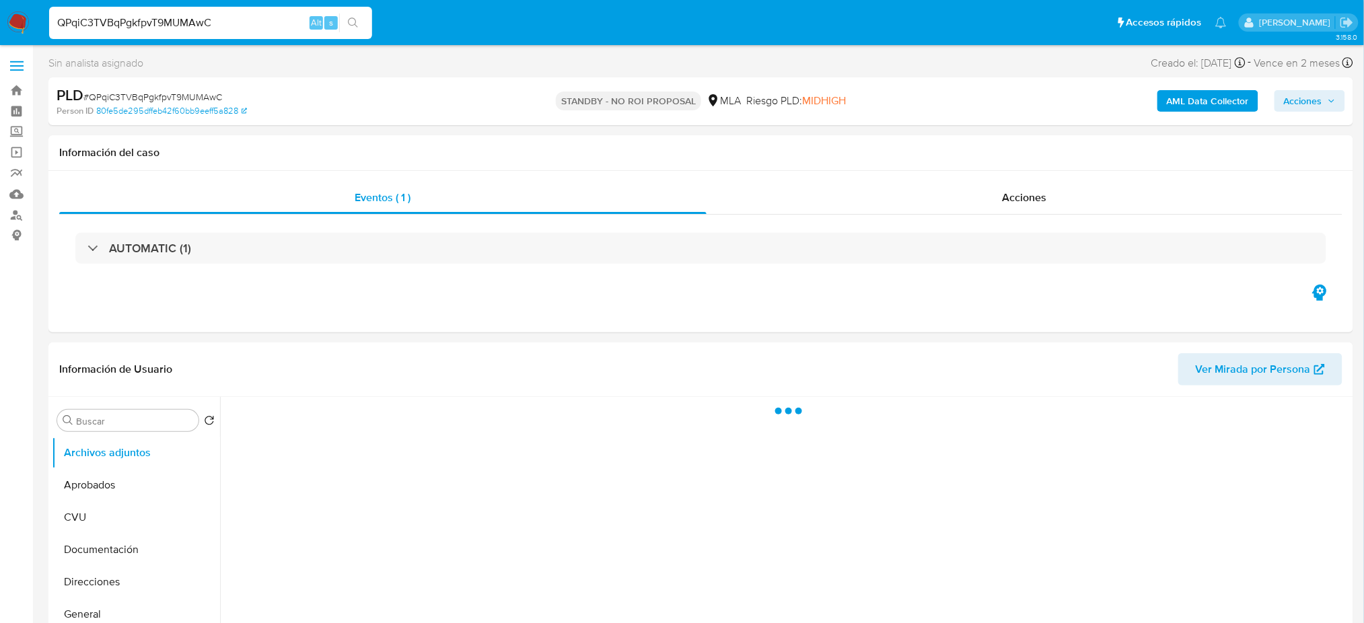
click at [17, 20] on img at bounding box center [18, 22] width 23 height 23
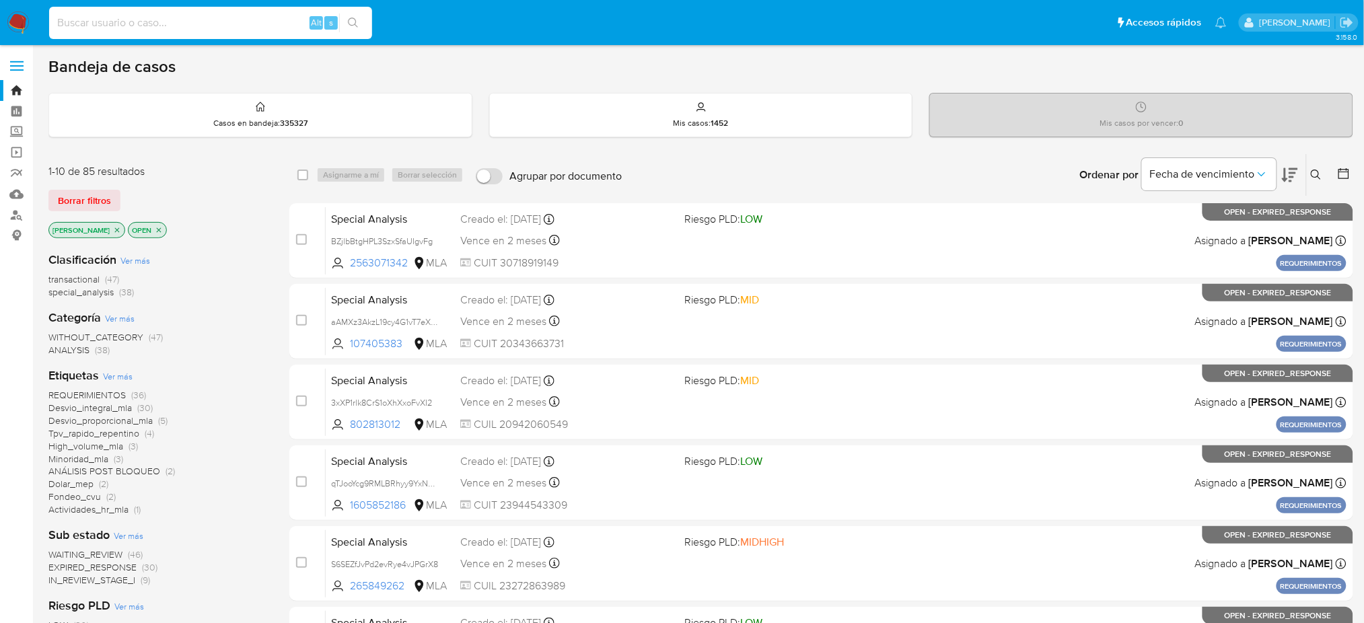
click at [218, 24] on input at bounding box center [210, 22] width 323 height 17
paste input "gzKovlXtZANpf2G9jJYXnPTN"
type input "gzKovlXtZANpf2G9jJYXnPTN"
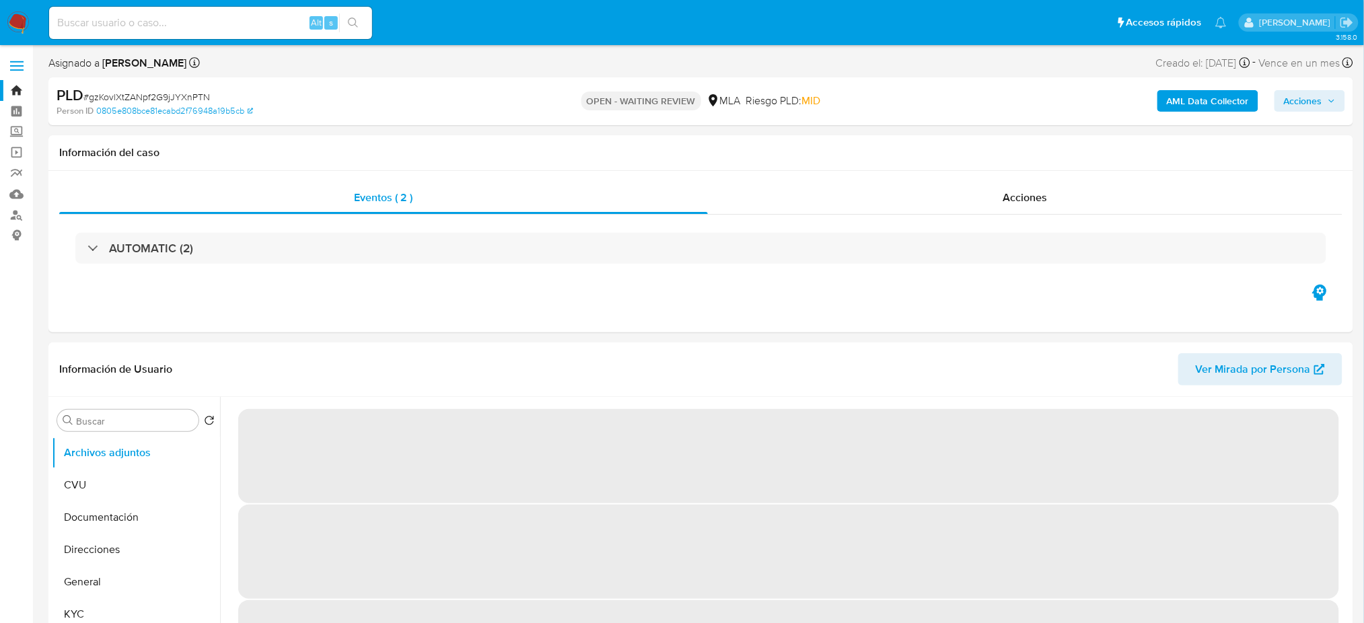
select select "10"
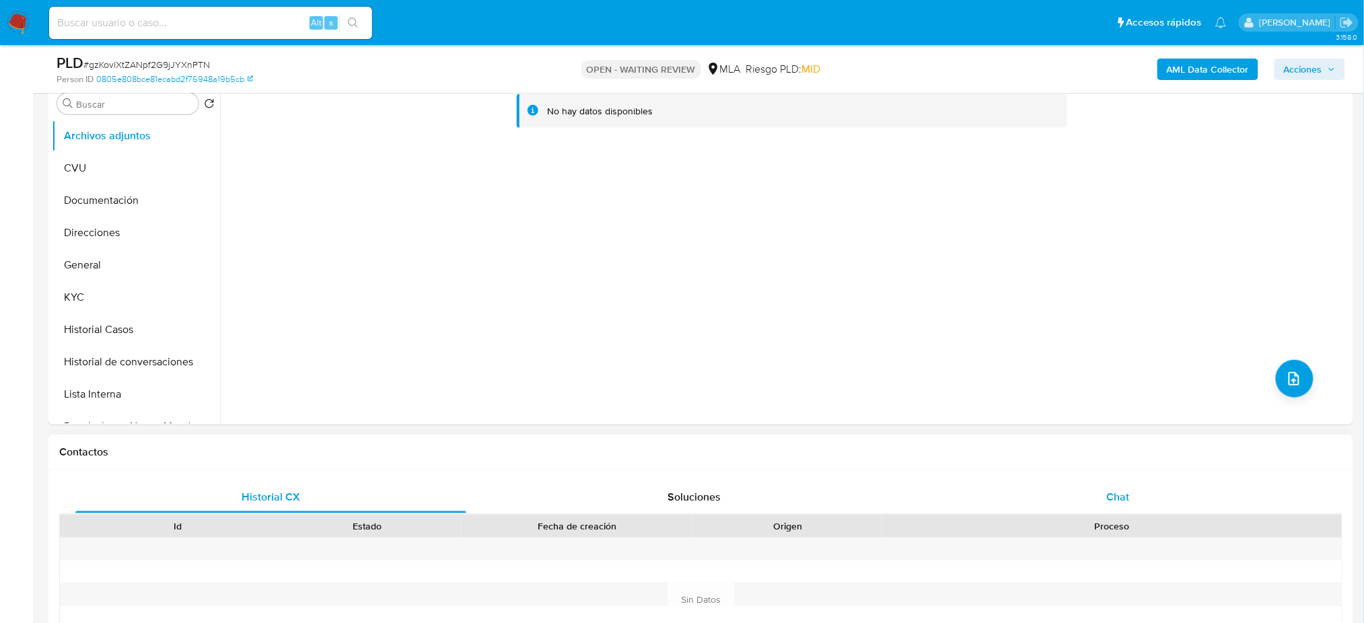
click at [1116, 499] on span "Chat" at bounding box center [1117, 496] width 23 height 15
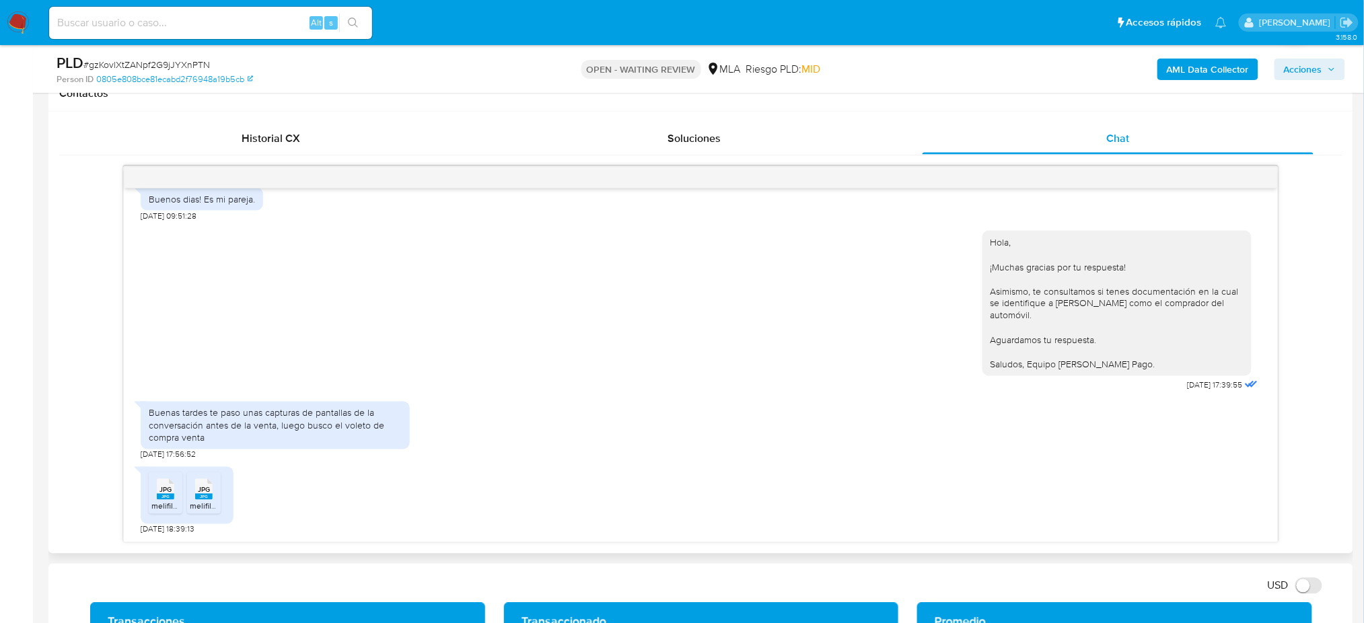
scroll to position [1490, 0]
click at [168, 496] on rect at bounding box center [165, 497] width 17 height 6
click at [194, 496] on div "JPG JPG" at bounding box center [204, 488] width 28 height 26
click at [0, 139] on aside "Bandeja Tablero Screening Búsqueda en Listas Watchlist Herramientas Operaciones…" at bounding box center [16, 635] width 33 height 2526
click at [207, 22] on input at bounding box center [210, 22] width 323 height 17
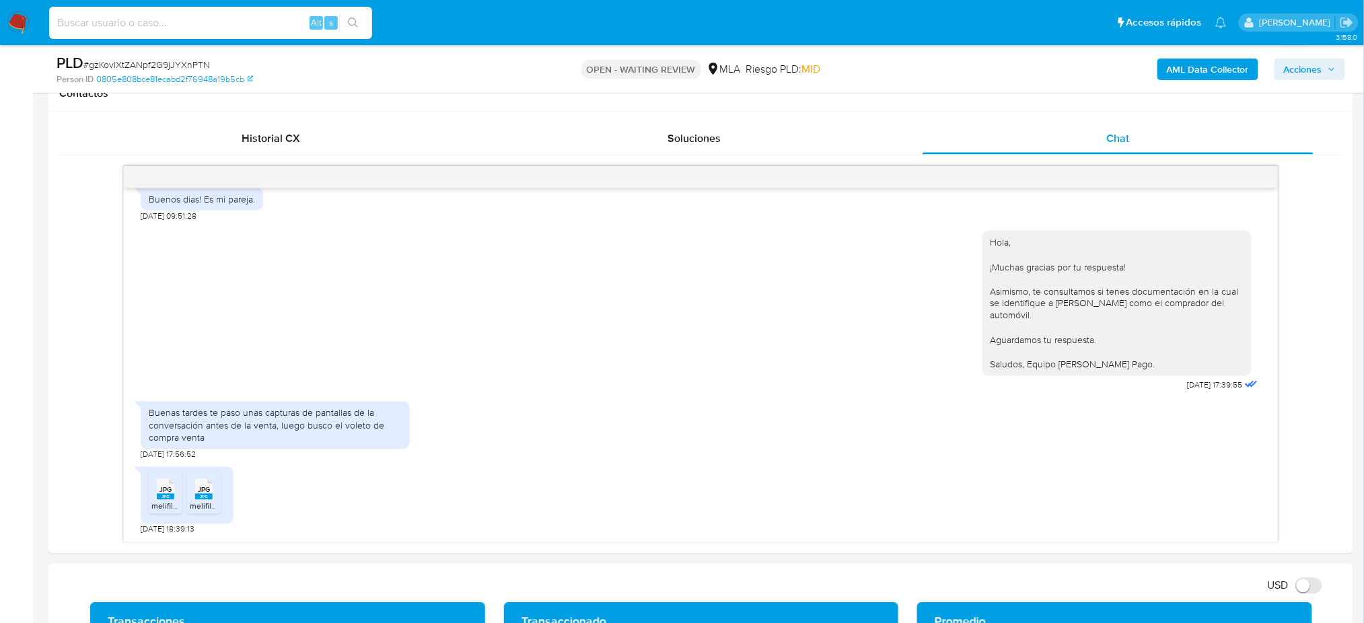
paste input "eEglwEv1RQaYTJIMlsqfKnia"
type input "eEglwEv1RQaYTJIMlsqfKnia"
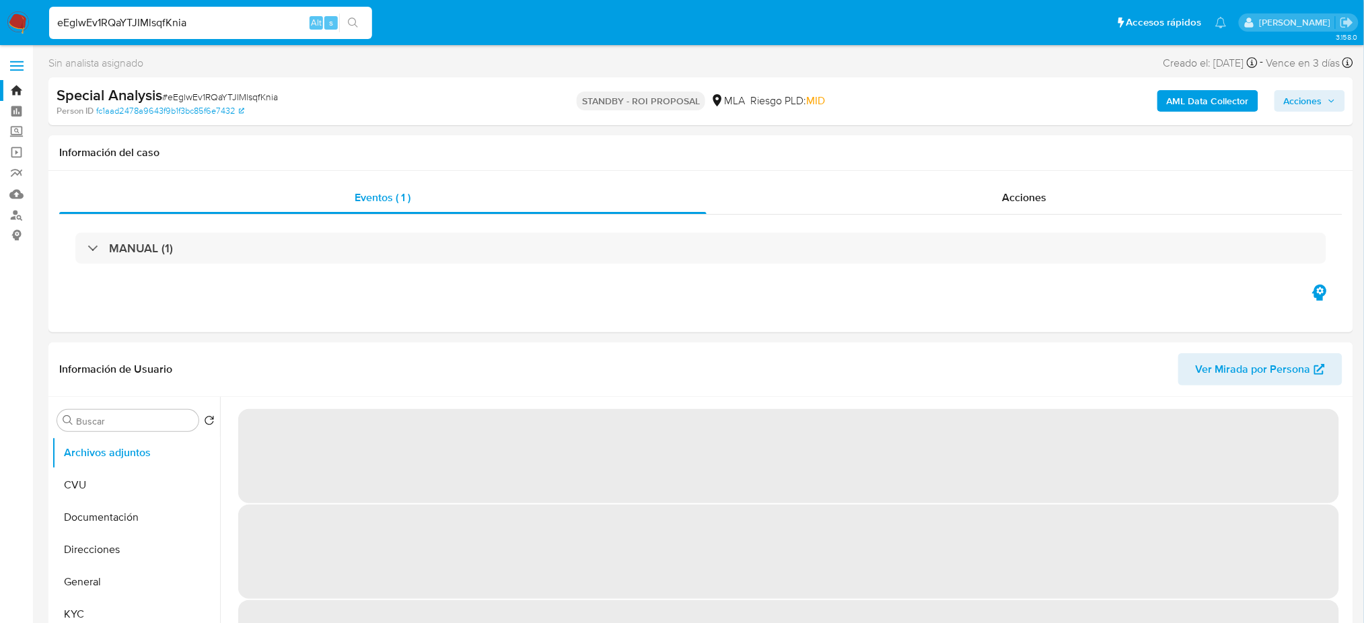
select select "10"
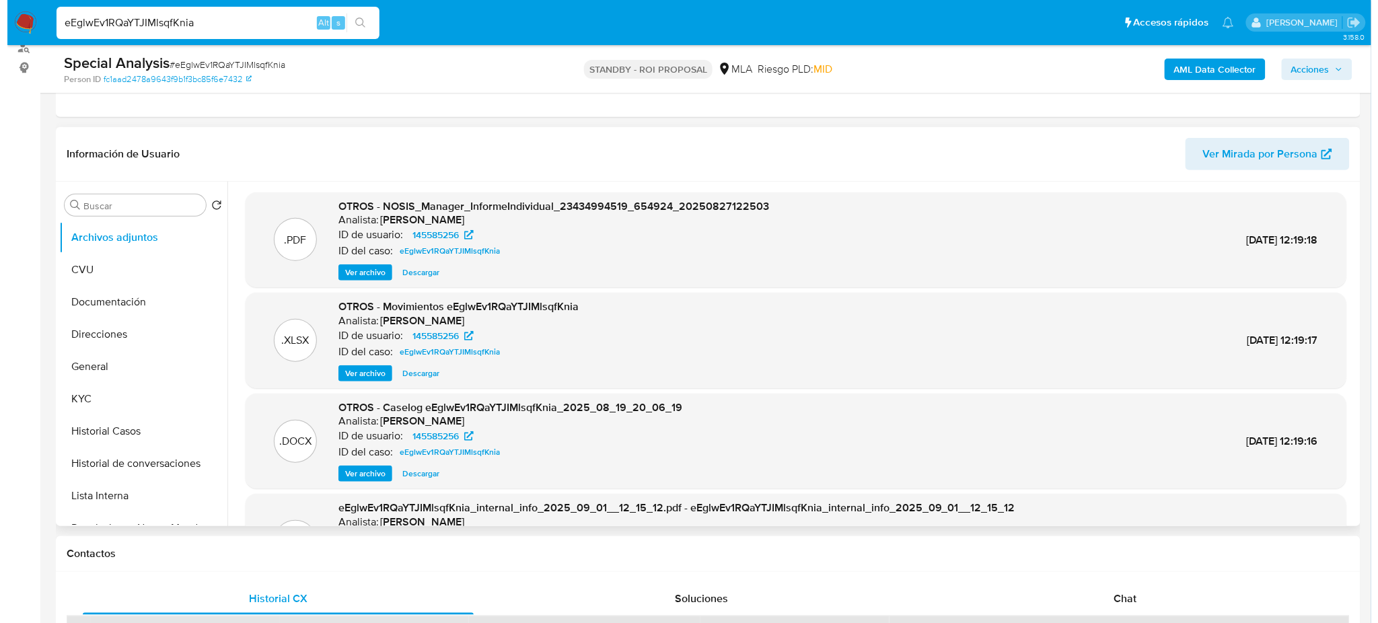
scroll to position [179, 0]
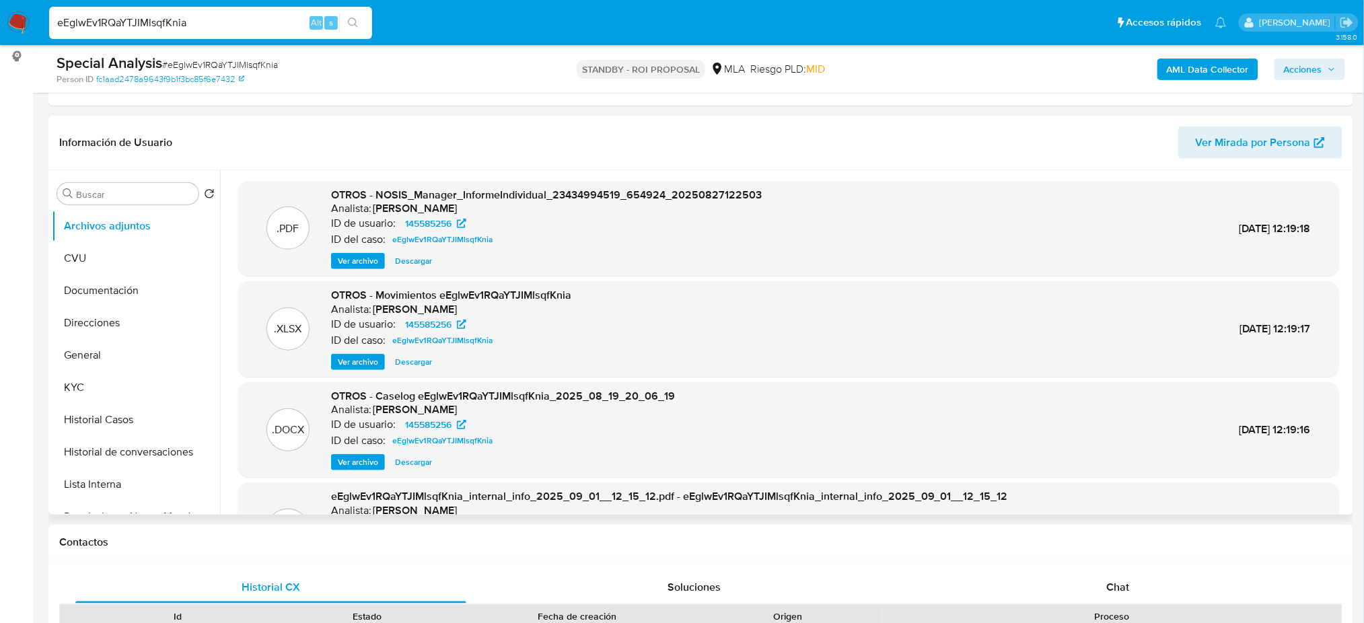
click at [354, 458] on span "Ver archivo" at bounding box center [358, 461] width 40 height 13
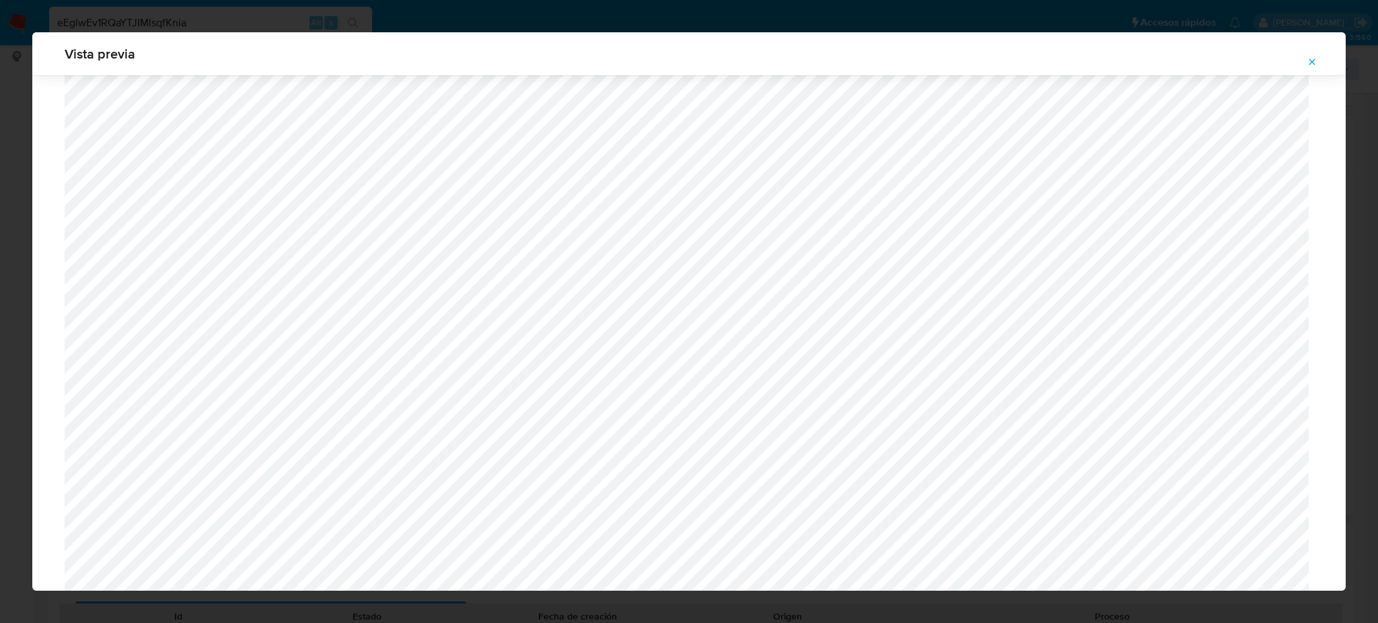
scroll to position [511, 0]
click at [1308, 57] on icon "Attachment preview" at bounding box center [1311, 62] width 11 height 11
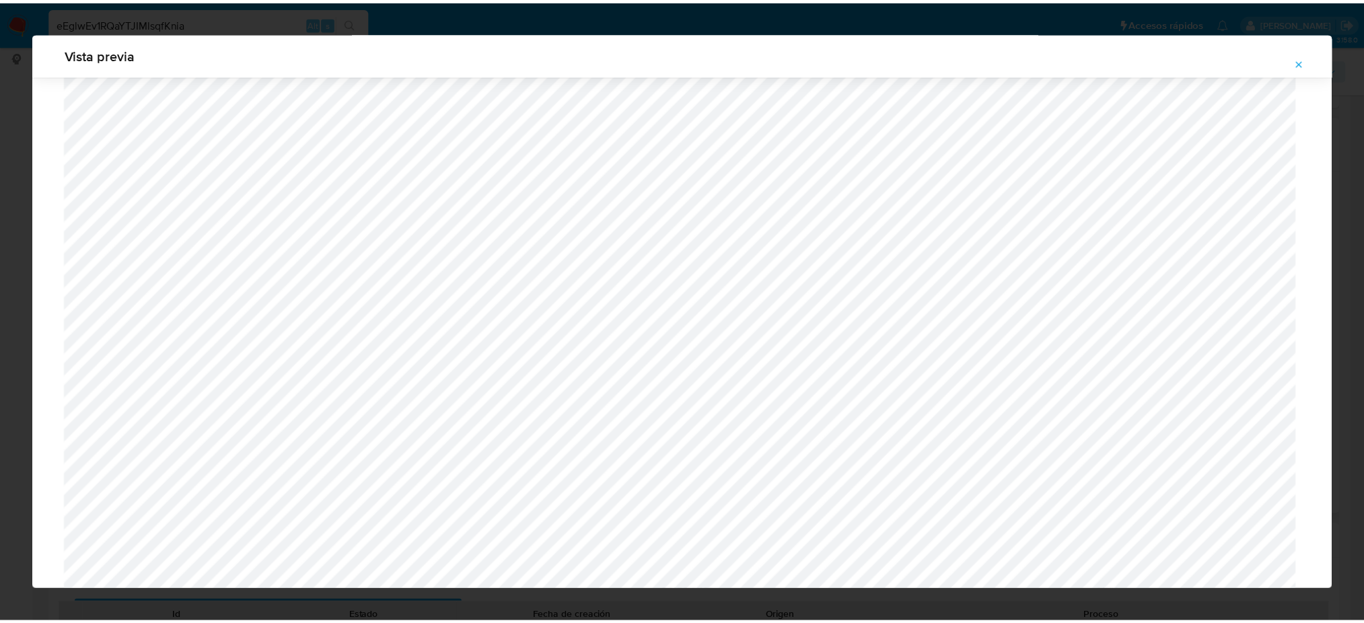
scroll to position [0, 0]
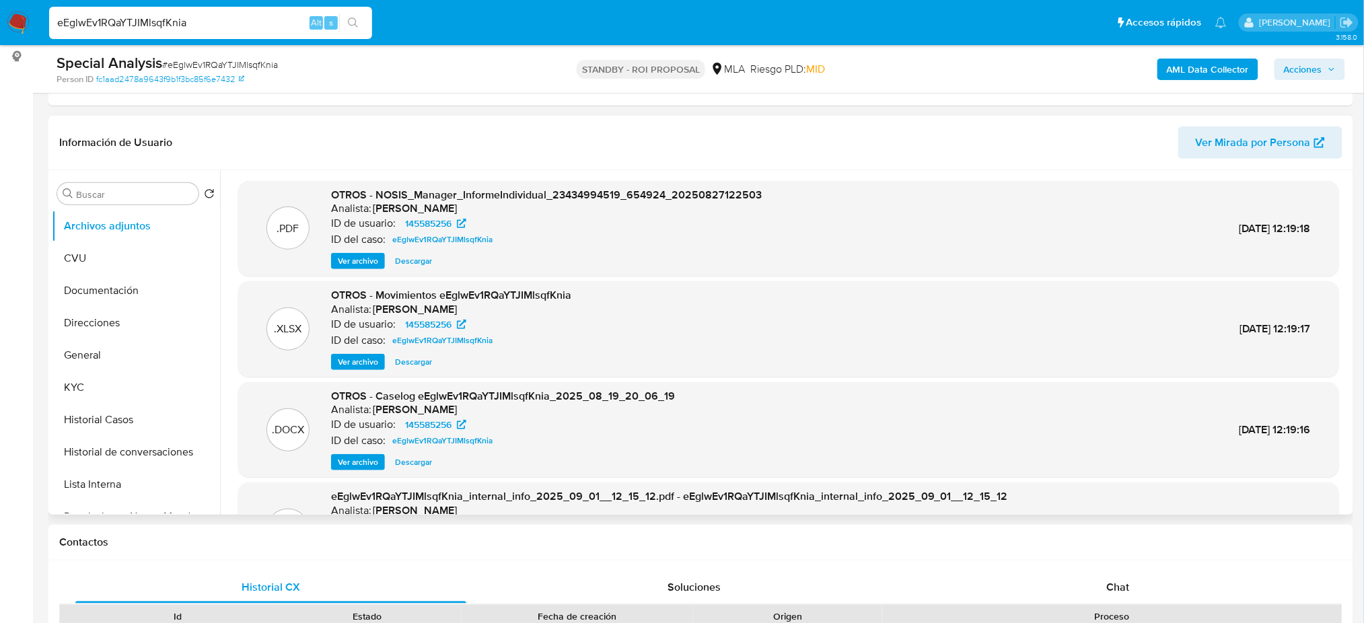
drag, startPoint x: 270, startPoint y: 32, endPoint x: 250, endPoint y: 28, distance: 19.9
click at [250, 28] on div "eEglwEv1RQaYTJIMlsqfKnia Alt s" at bounding box center [210, 23] width 323 height 32
drag, startPoint x: 67, startPoint y: 26, endPoint x: 0, endPoint y: 28, distance: 66.6
click at [0, 28] on nav "Pausado Ver notificaciones eEglwEv1RQaYTJIMlsqfKnia Alt s Accesos rápidos Presi…" at bounding box center [682, 22] width 1364 height 45
paste input "tDH02REuIEJtfi0qdw77YpnI"
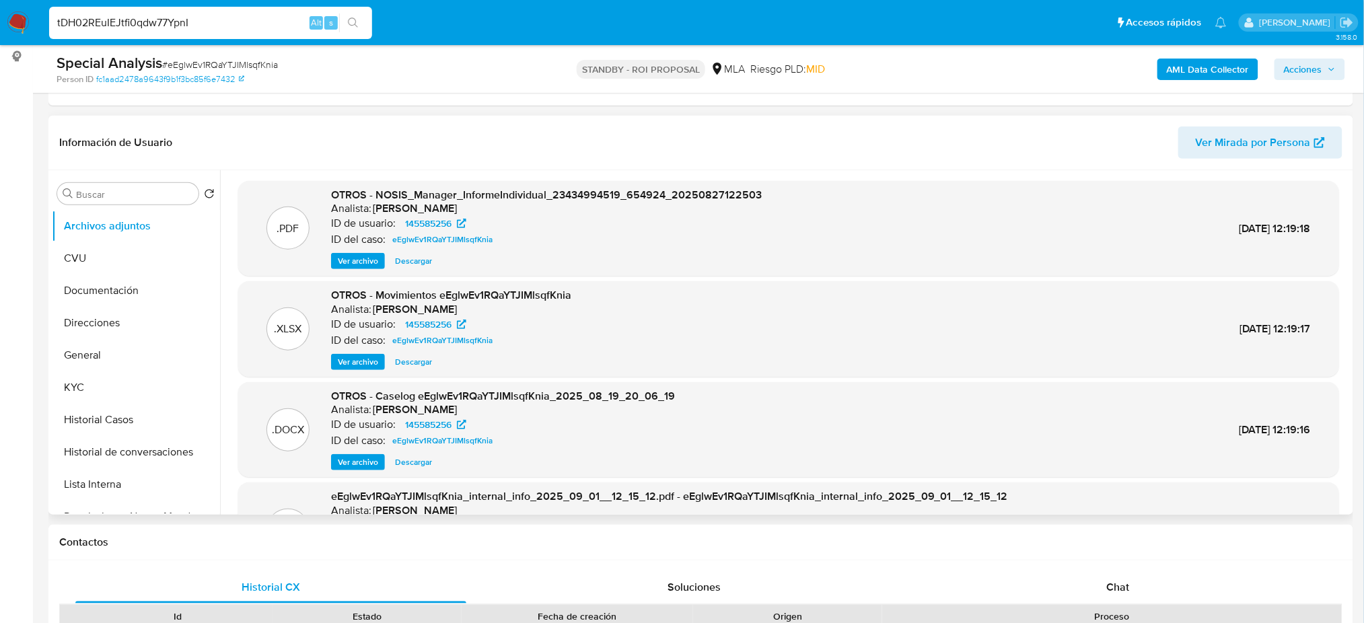
type input "tDH02REuIEJtfi0qdw77YpnI"
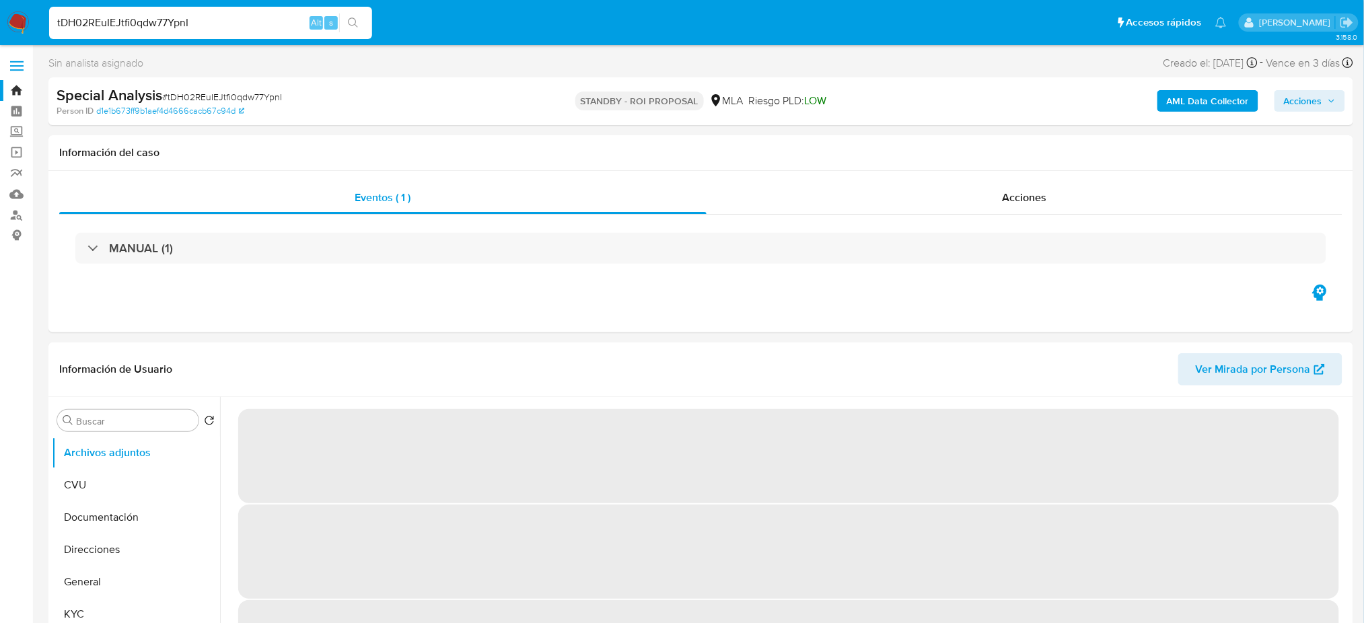
select select "10"
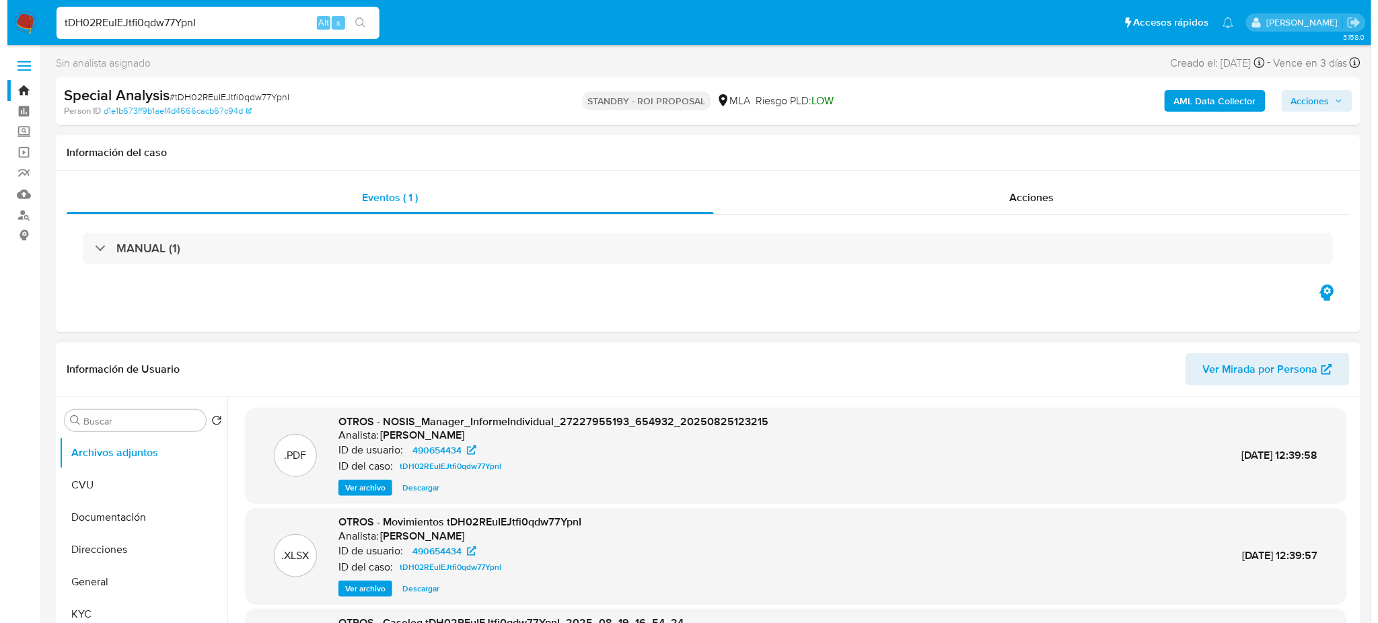
scroll to position [89, 0]
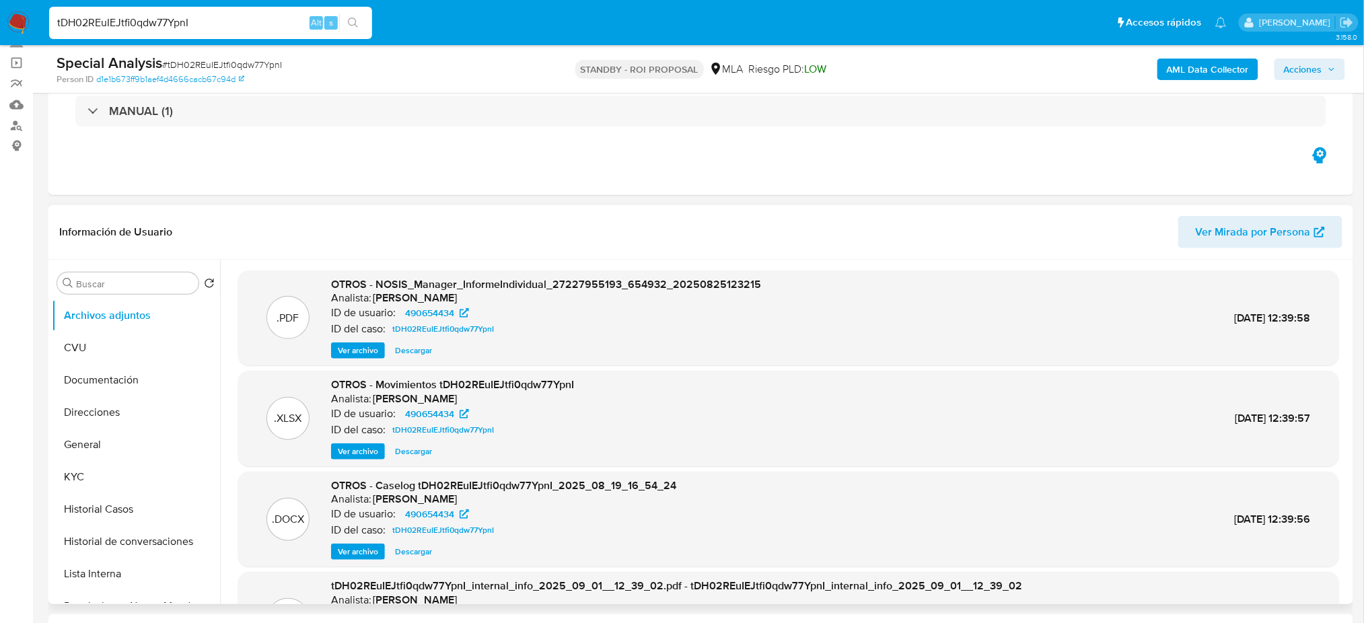
click at [348, 545] on span "Ver archivo" at bounding box center [358, 551] width 40 height 13
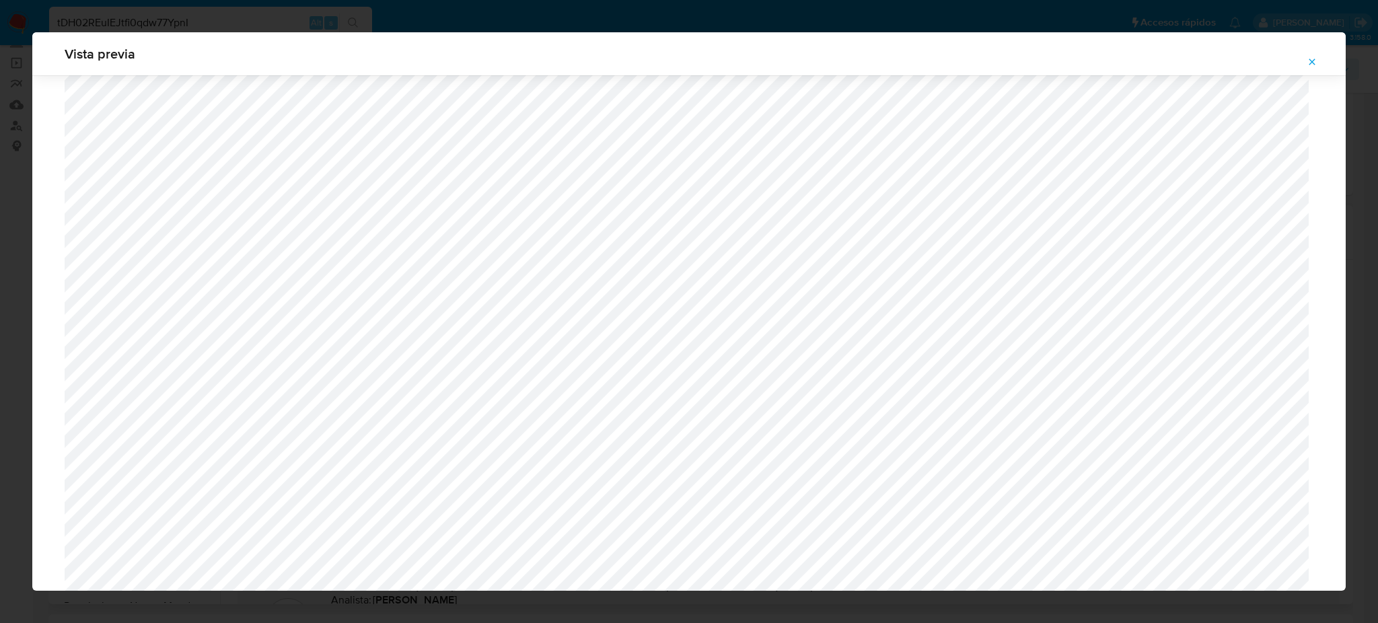
scroll to position [503, 0]
click at [0, 74] on div "Vista previa" at bounding box center [689, 311] width 1378 height 623
click at [1311, 63] on icon "Attachment preview" at bounding box center [1311, 62] width 11 height 11
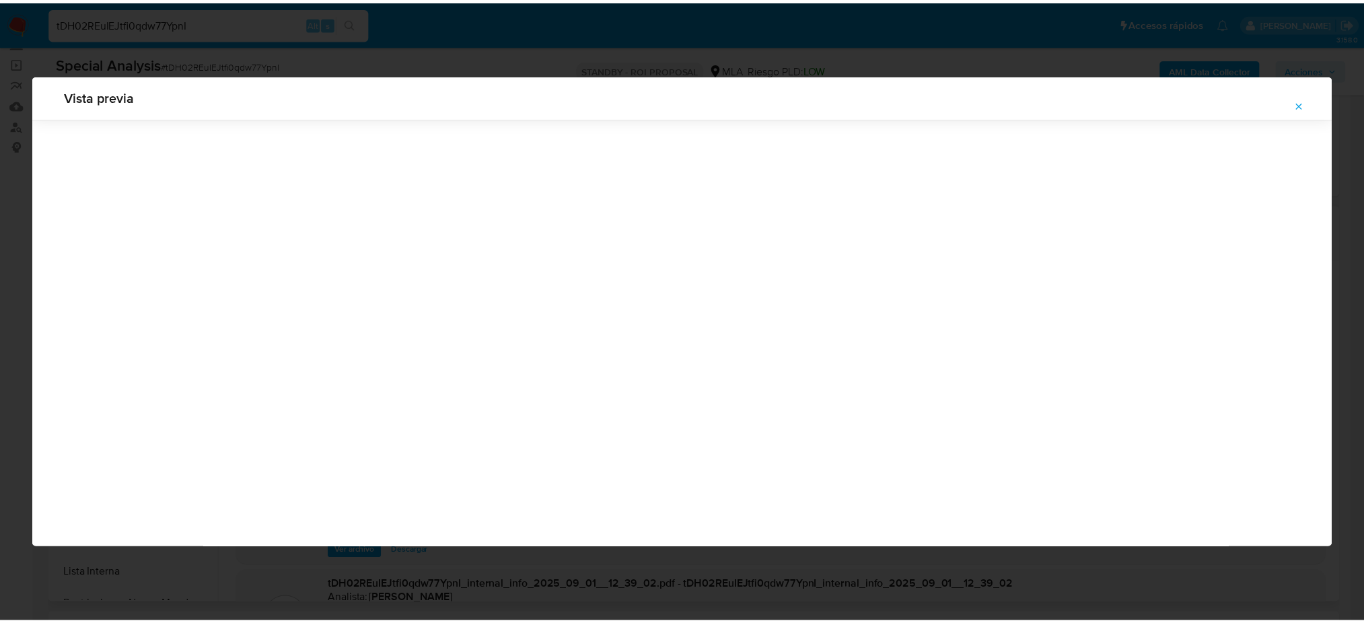
scroll to position [0, 0]
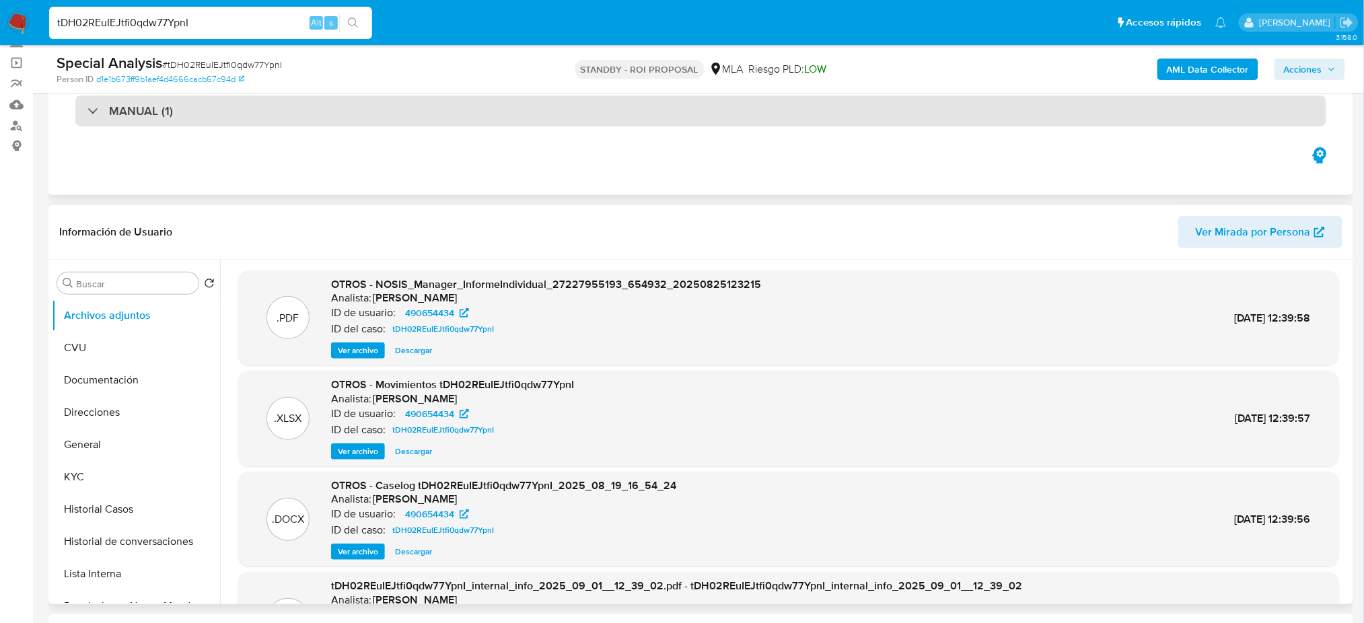
drag, startPoint x: 20, startPoint y: 22, endPoint x: 154, endPoint y: 109, distance: 159.9
click at [20, 22] on img at bounding box center [18, 22] width 23 height 23
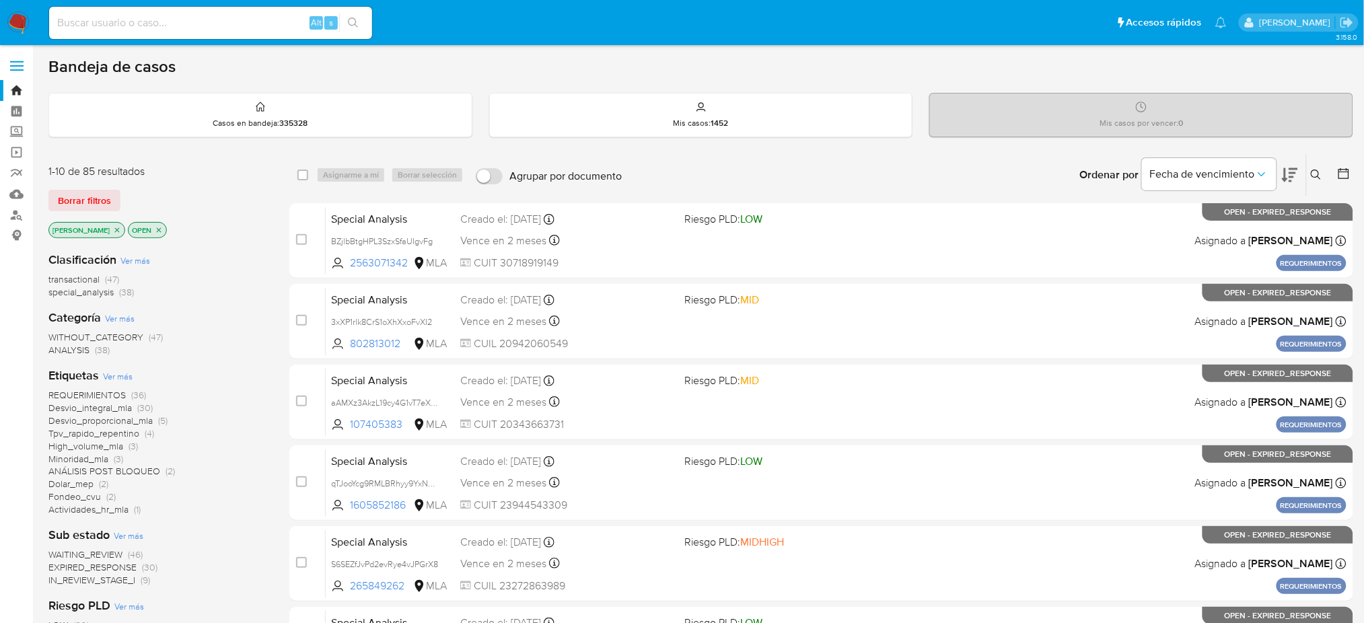
click at [216, 26] on input at bounding box center [210, 22] width 323 height 17
paste input "DgaEe5w1bNAN9HJxpcuEdqDQ"
type input "DgaEe5w1bNAN9HJxpcuEdqDQ"
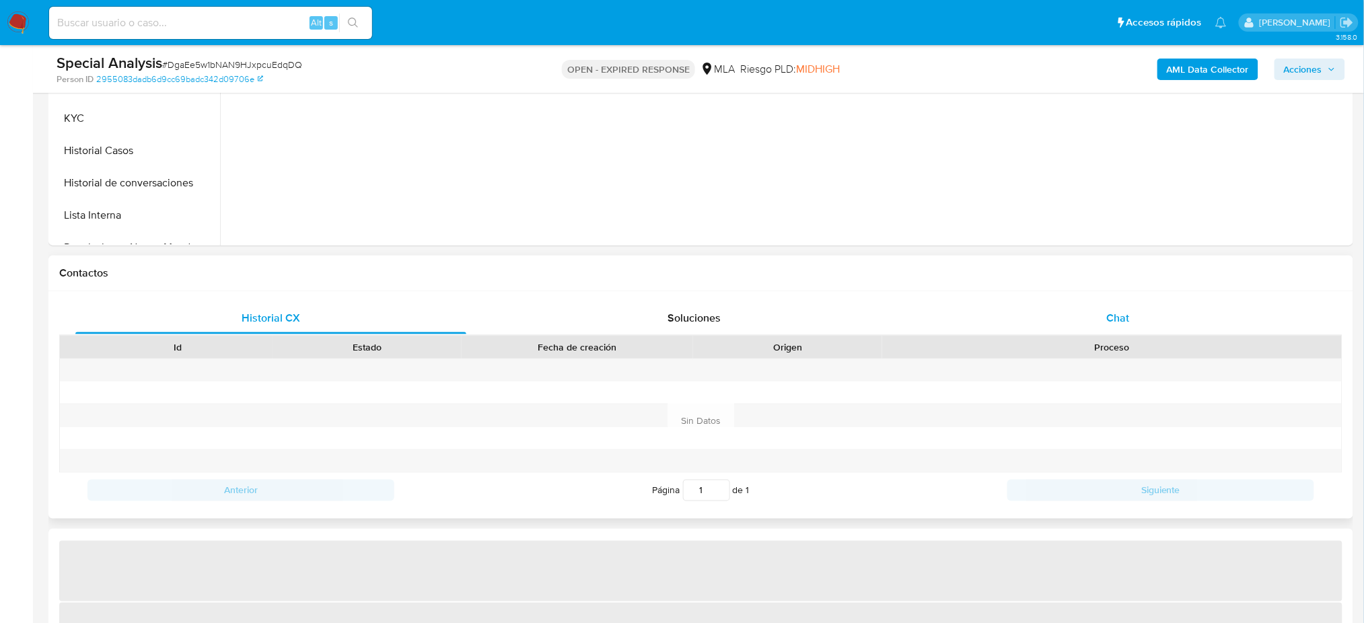
click at [1121, 317] on span "Chat" at bounding box center [1117, 317] width 23 height 15
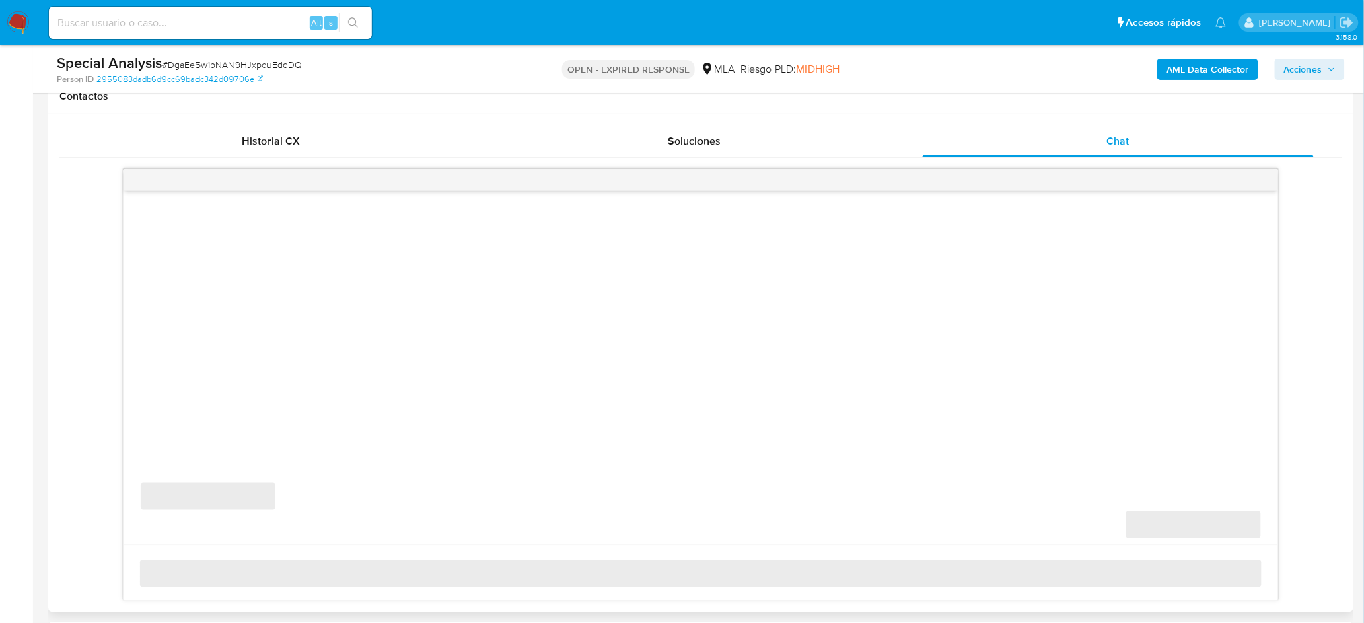
scroll to position [628, 0]
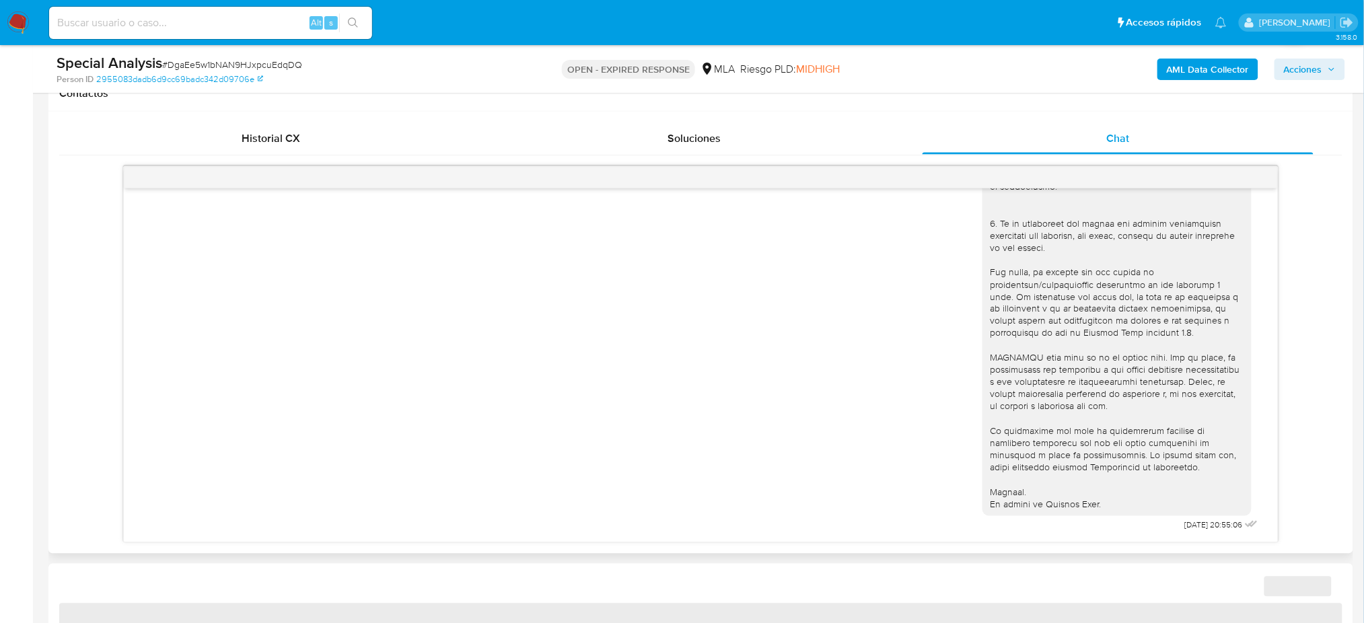
select select "10"
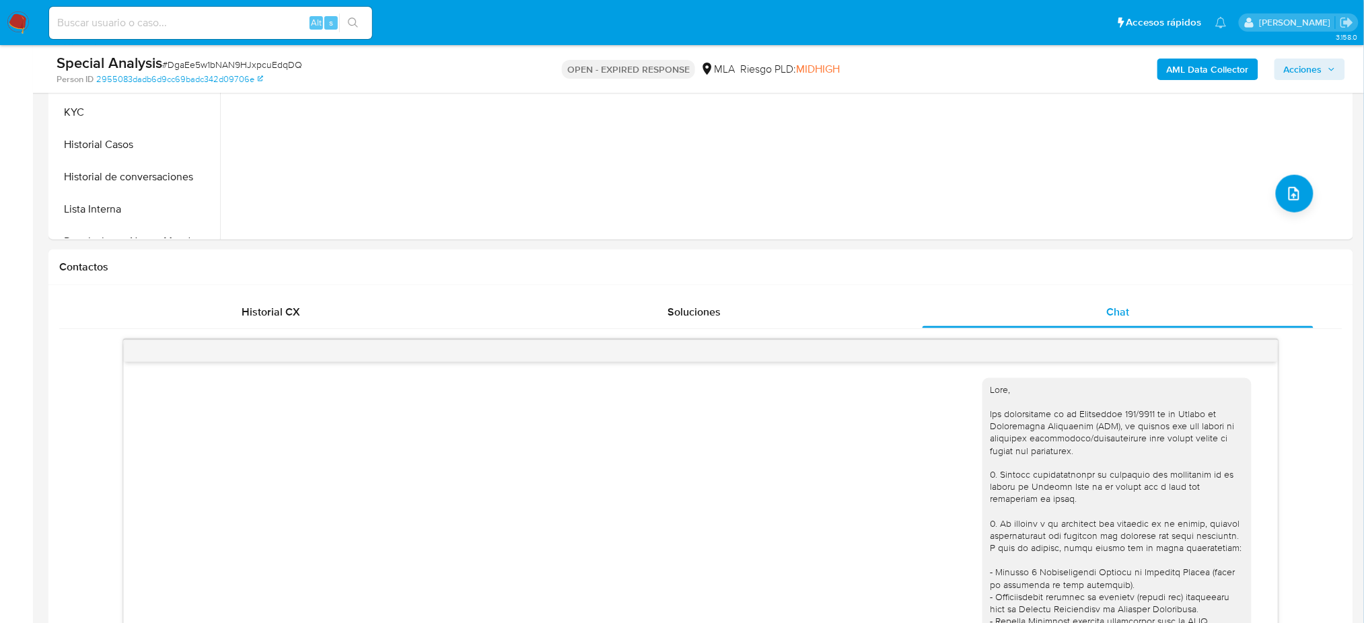
scroll to position [359, 0]
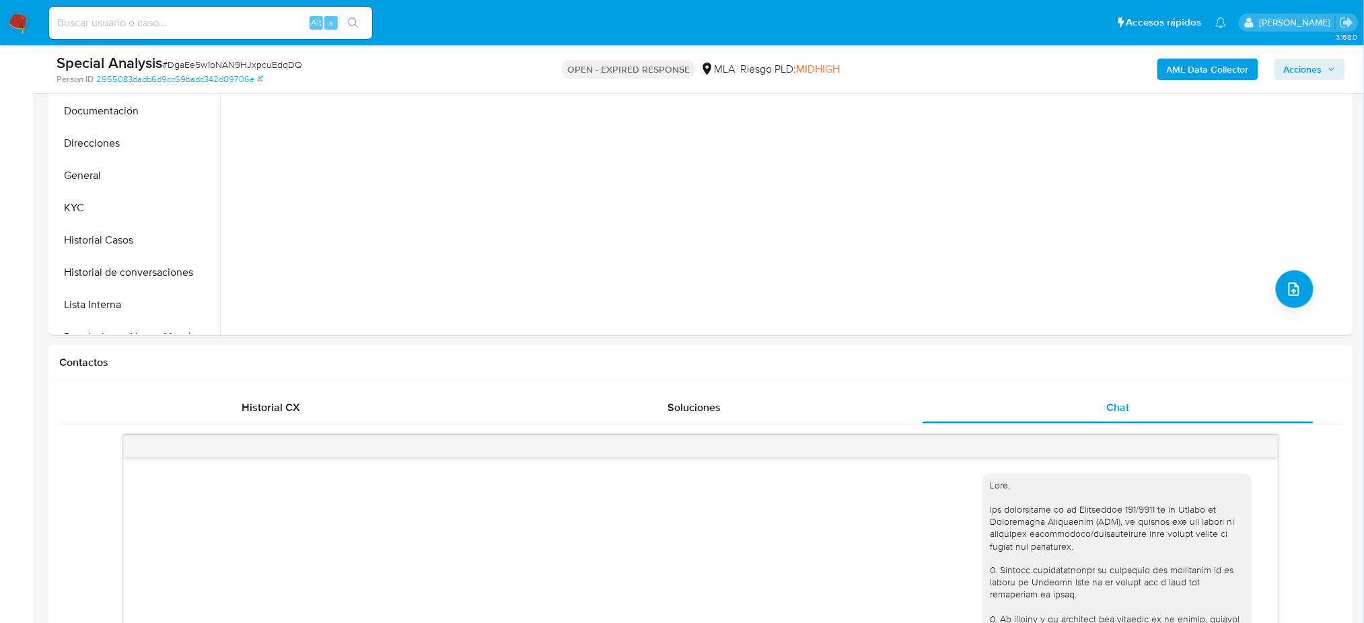
click at [256, 63] on span "# DgaEe5w1bNAN9HJxpcuEdqDQ" at bounding box center [232, 64] width 140 height 13
copy span "DgaEe5w1bNAN9HJxpcuEdqDQ"
click at [19, 20] on img at bounding box center [18, 22] width 23 height 23
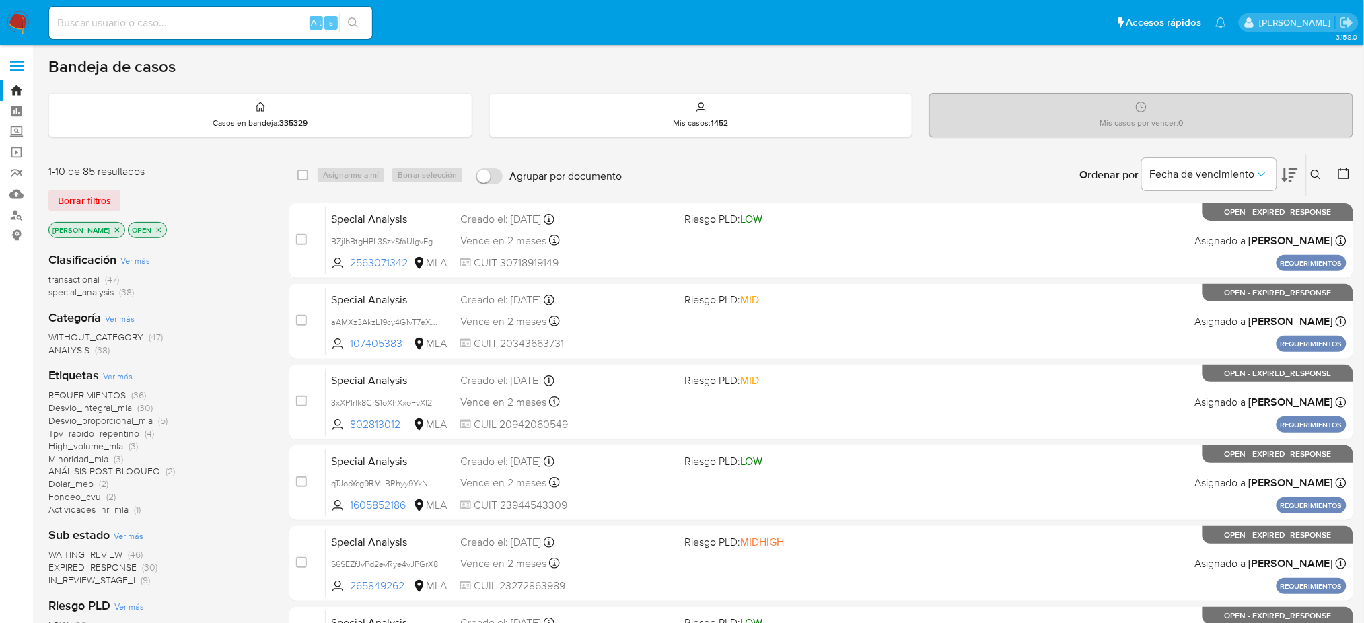
click at [1311, 170] on icon at bounding box center [1316, 175] width 11 height 11
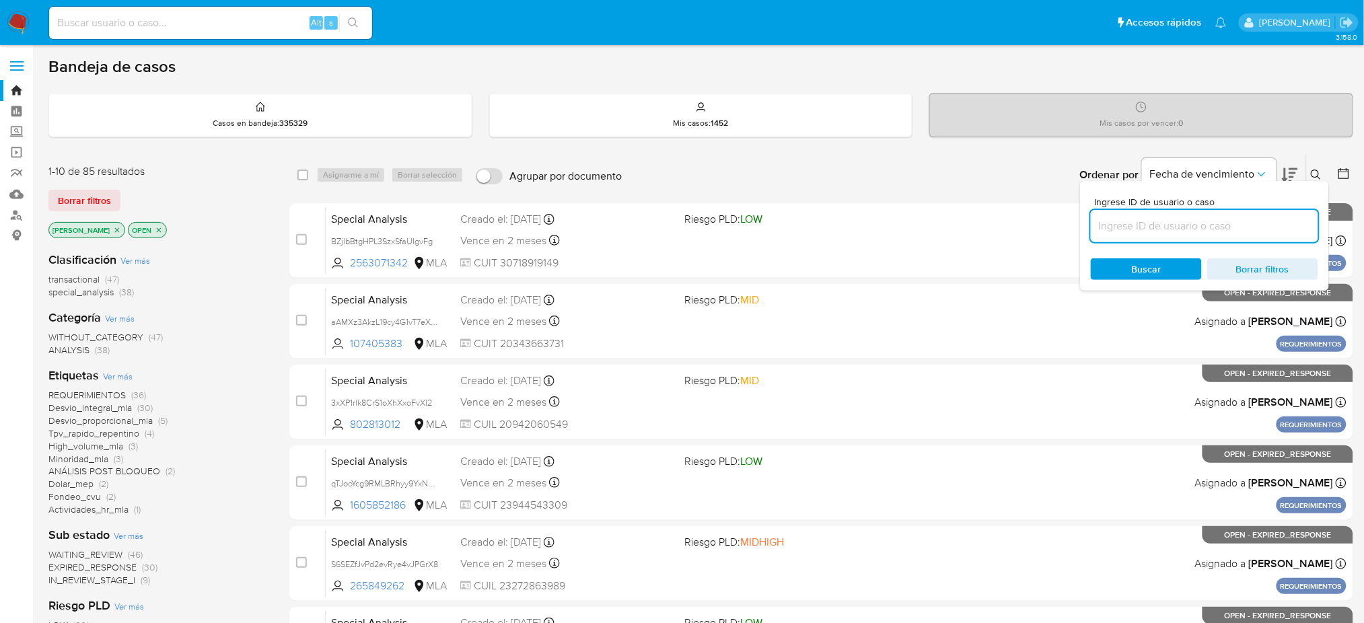
click at [1243, 218] on input at bounding box center [1204, 225] width 227 height 17
type input "DgaEe5w1bNAN9HJxpcuEdqDQ"
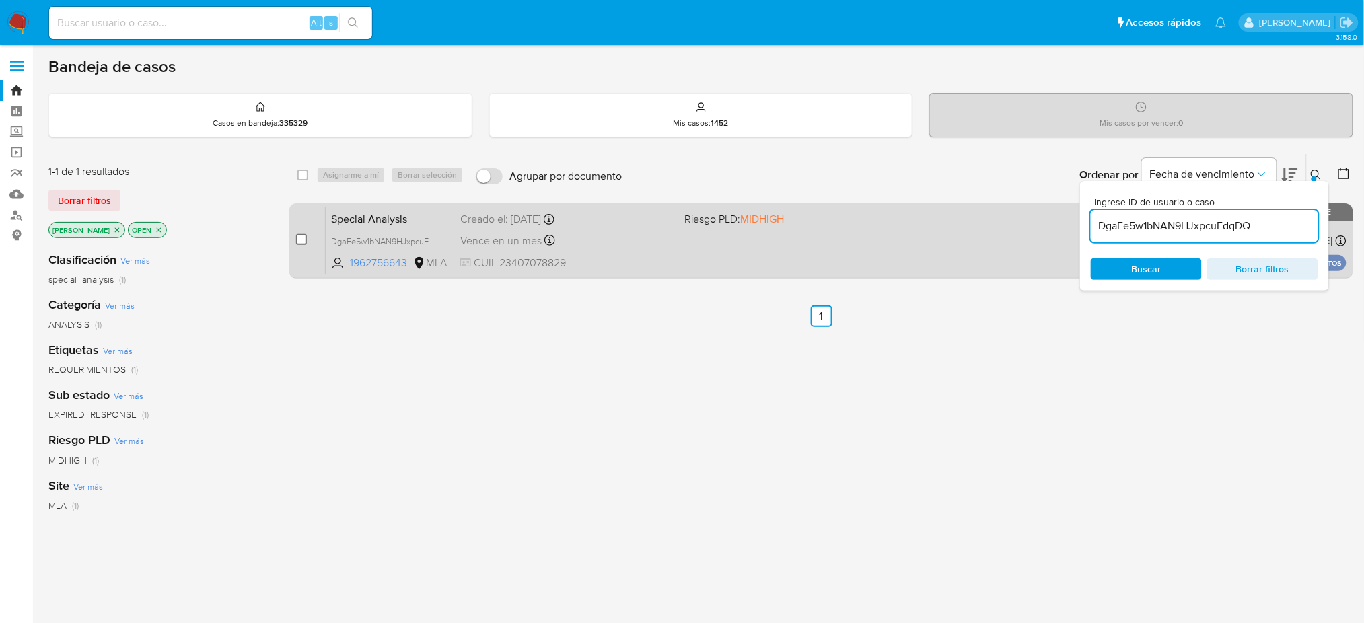
click at [296, 240] on input "checkbox" at bounding box center [301, 239] width 11 height 11
checkbox input "true"
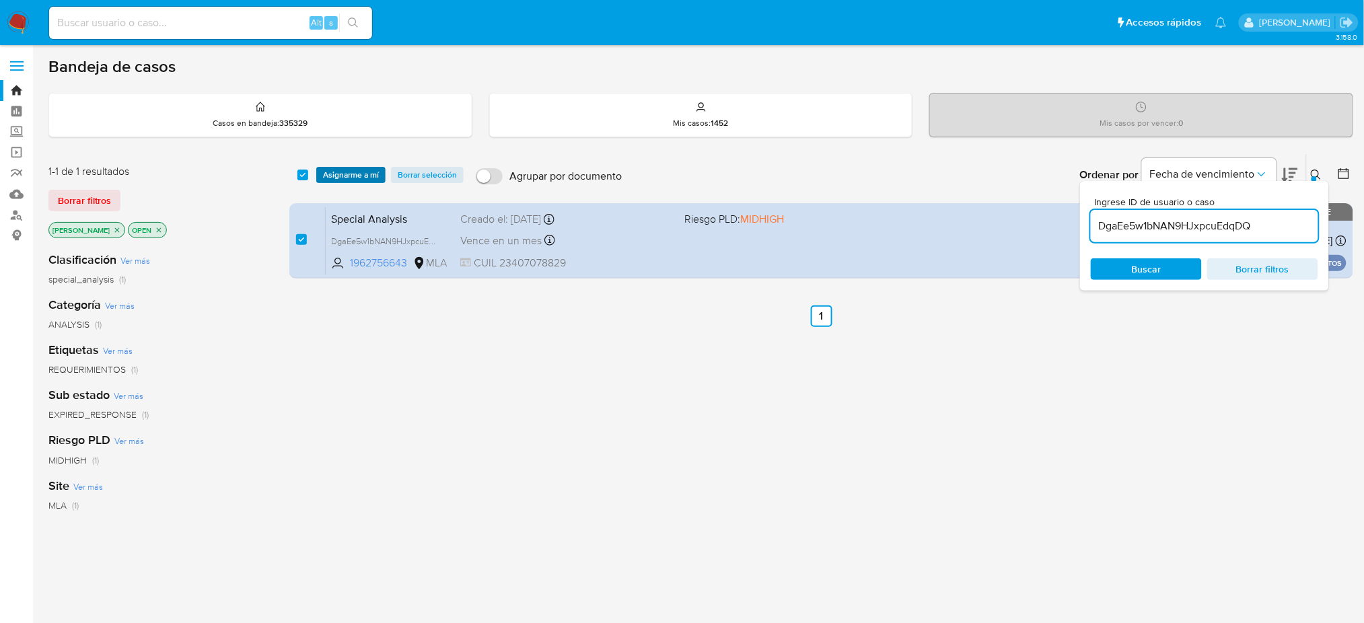
click at [345, 175] on span "Asignarme a mí" at bounding box center [351, 174] width 56 height 13
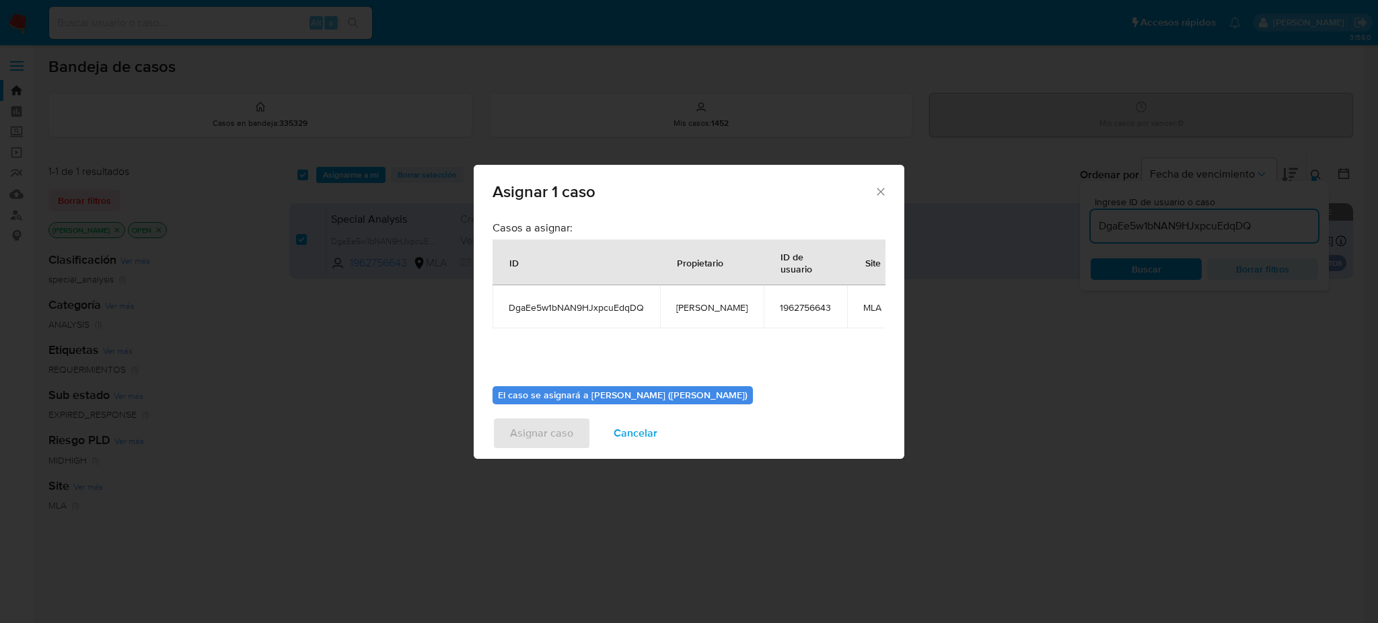
click at [706, 311] on span "[PERSON_NAME]" at bounding box center [711, 307] width 71 height 12
copy span "[PERSON_NAME]"
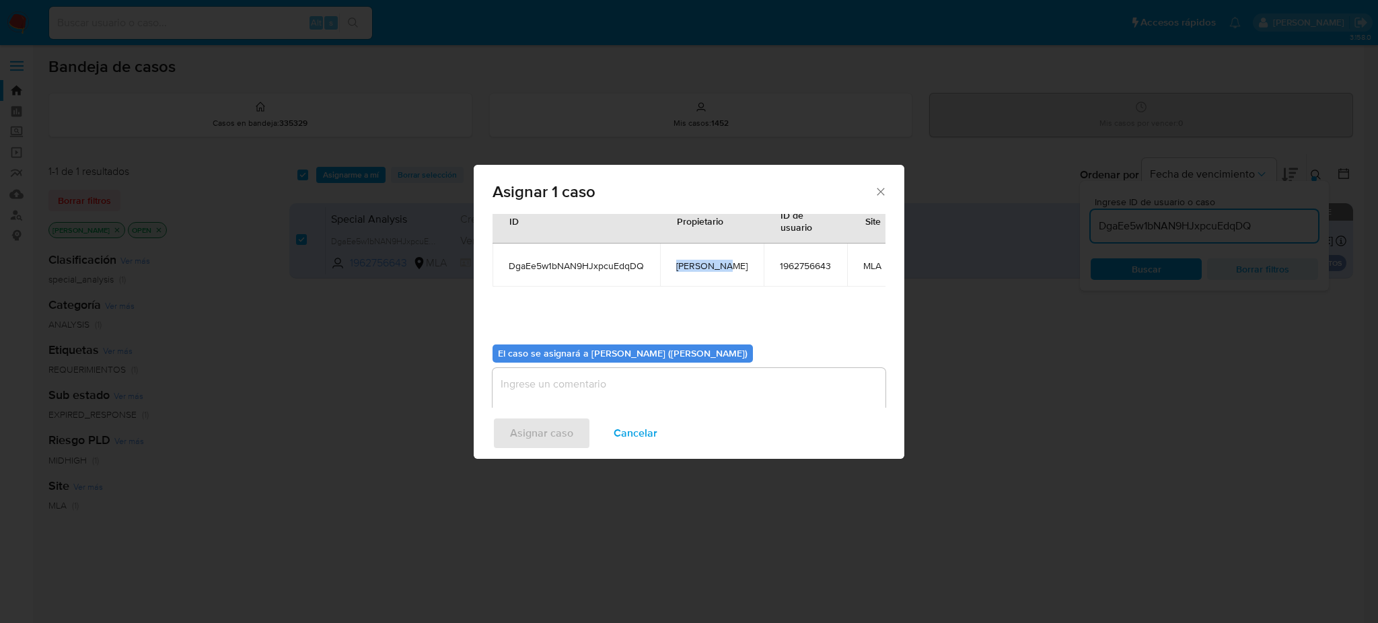
scroll to position [82, 0]
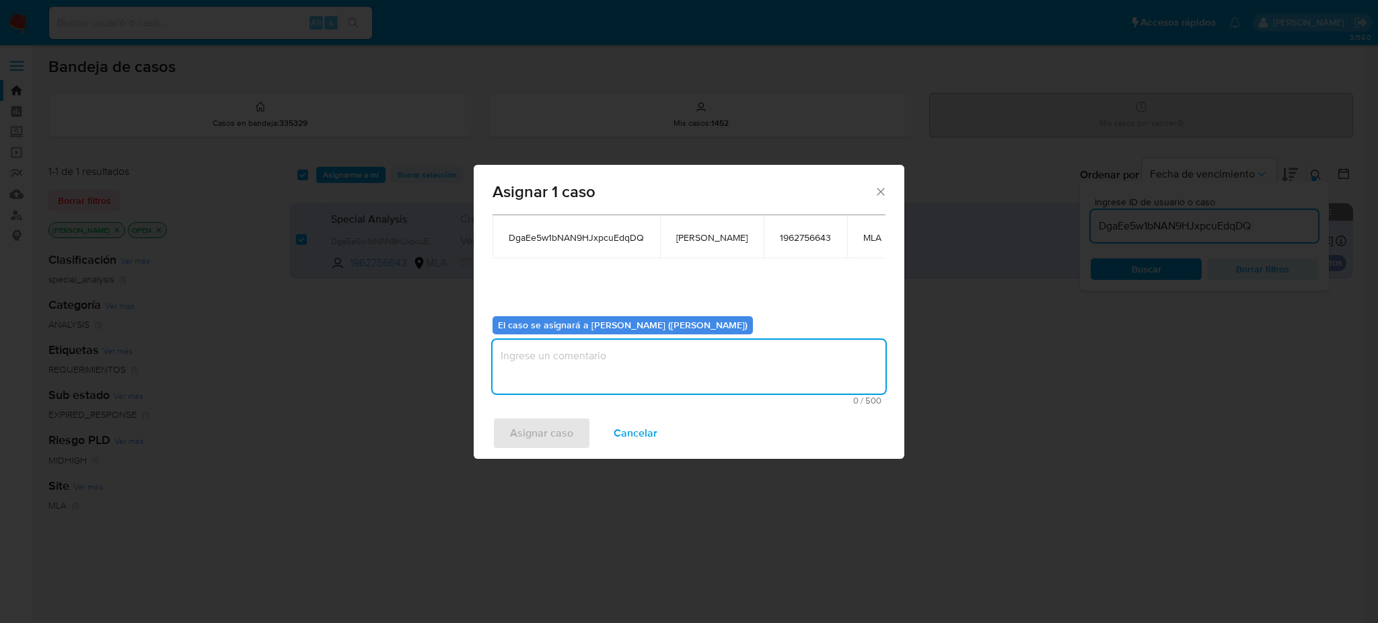
click at [601, 375] on textarea "assign-modal" at bounding box center [688, 367] width 393 height 54
paste textarea "[PERSON_NAME]"
type textarea "[PERSON_NAME]"
click at [524, 427] on span "Asignar caso" at bounding box center [541, 433] width 63 height 30
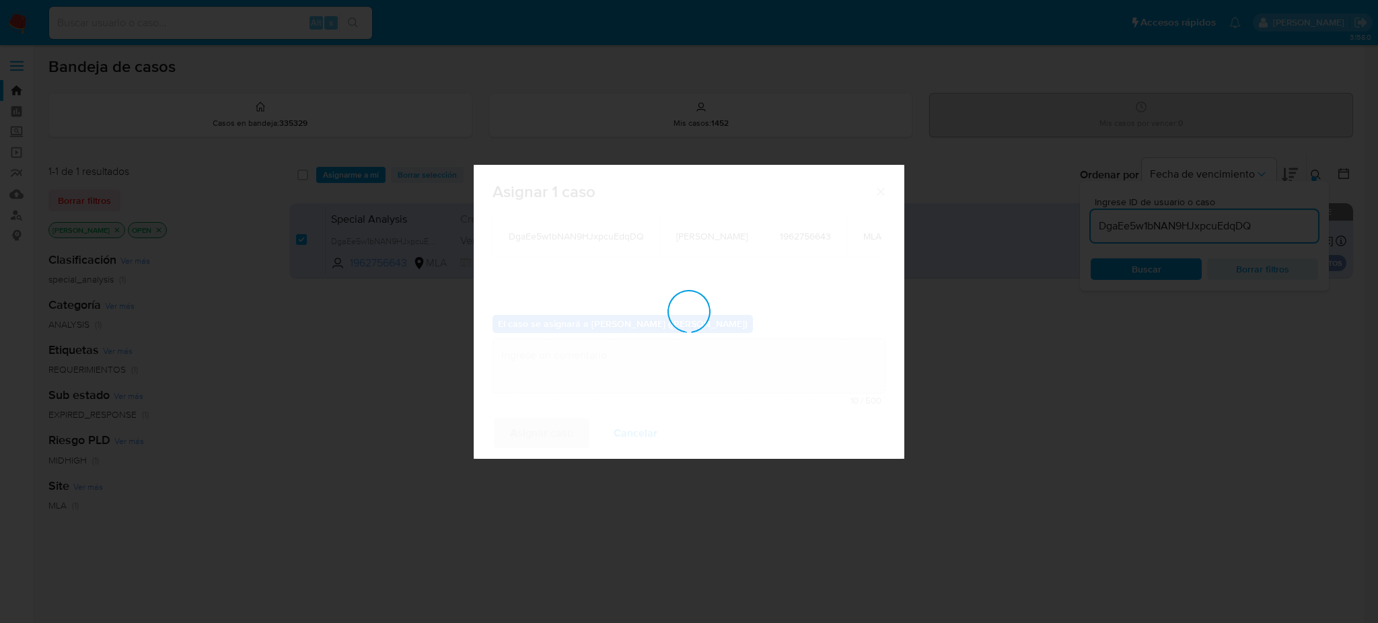
checkbox input "false"
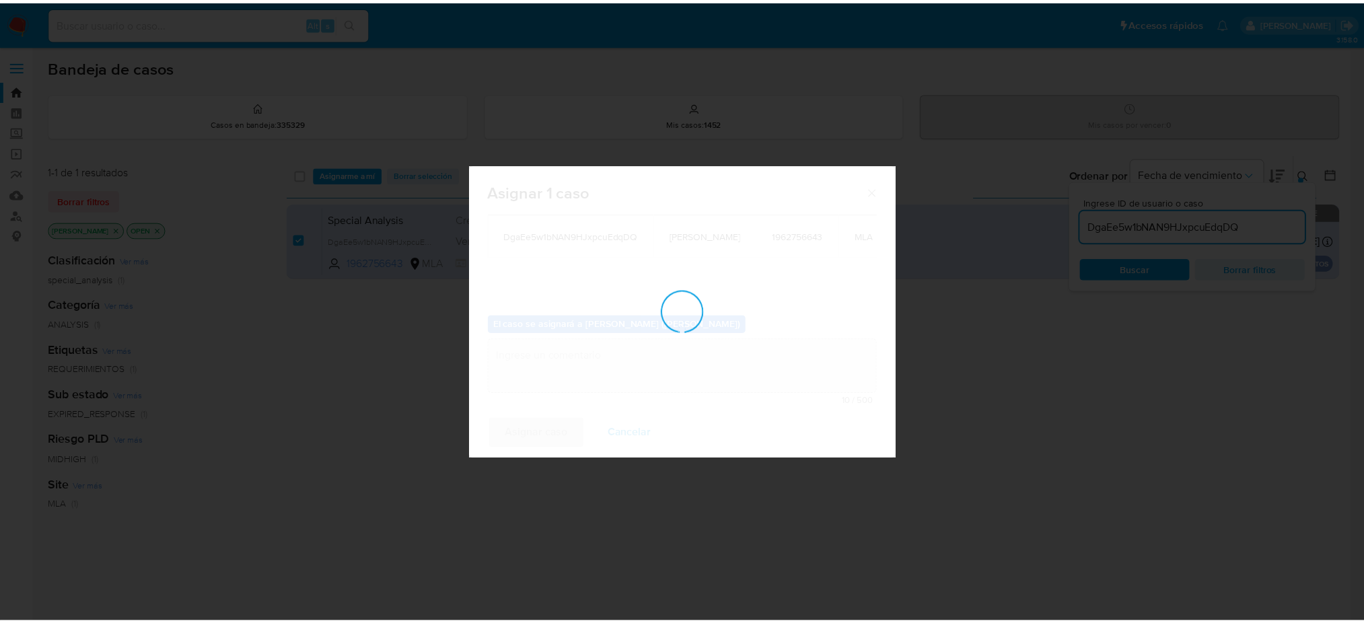
scroll to position [80, 0]
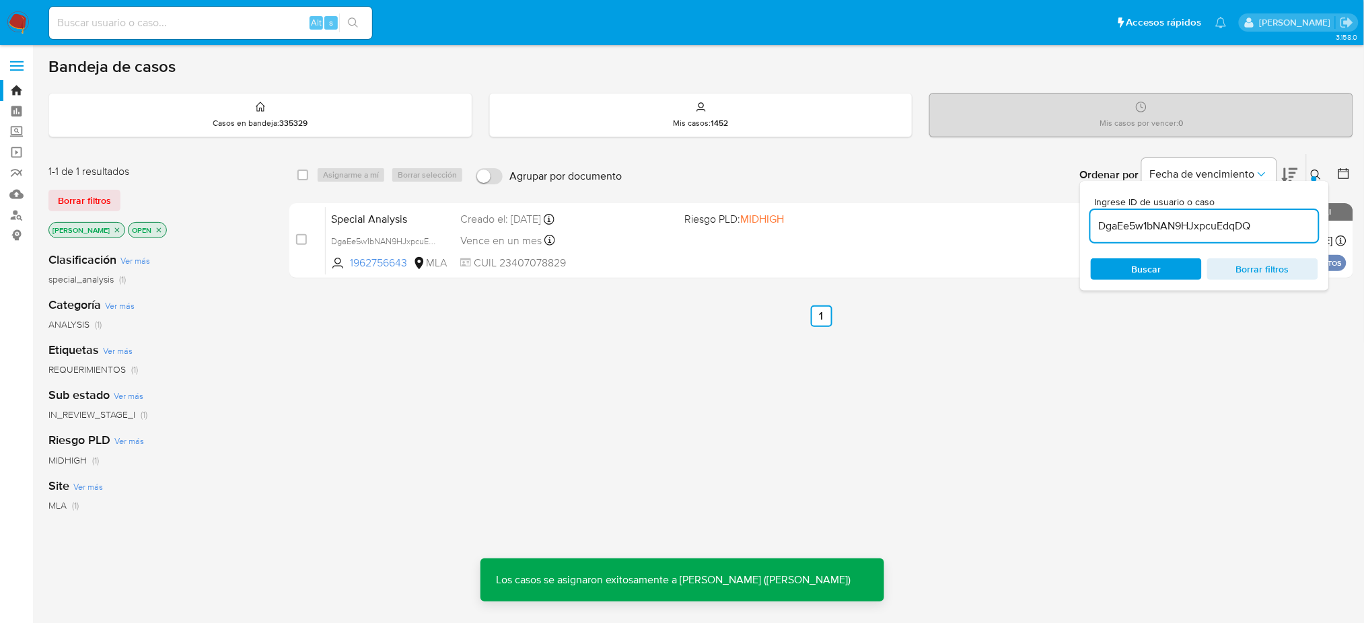
click at [394, 208] on div "Special Analysis DgaEe5w1bNAN9HJxpcuEdqDQ 1962756643 MLA Riesgo PLD: MIDHIGH Cr…" at bounding box center [836, 241] width 1021 height 68
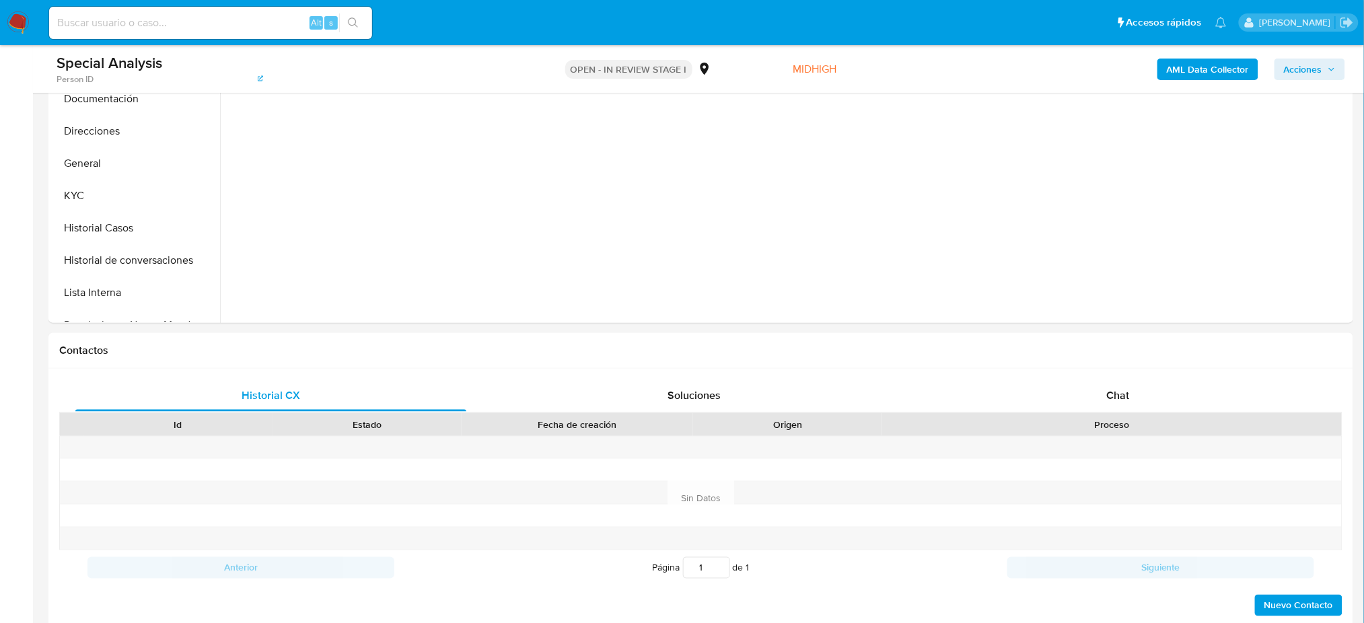
scroll to position [538, 0]
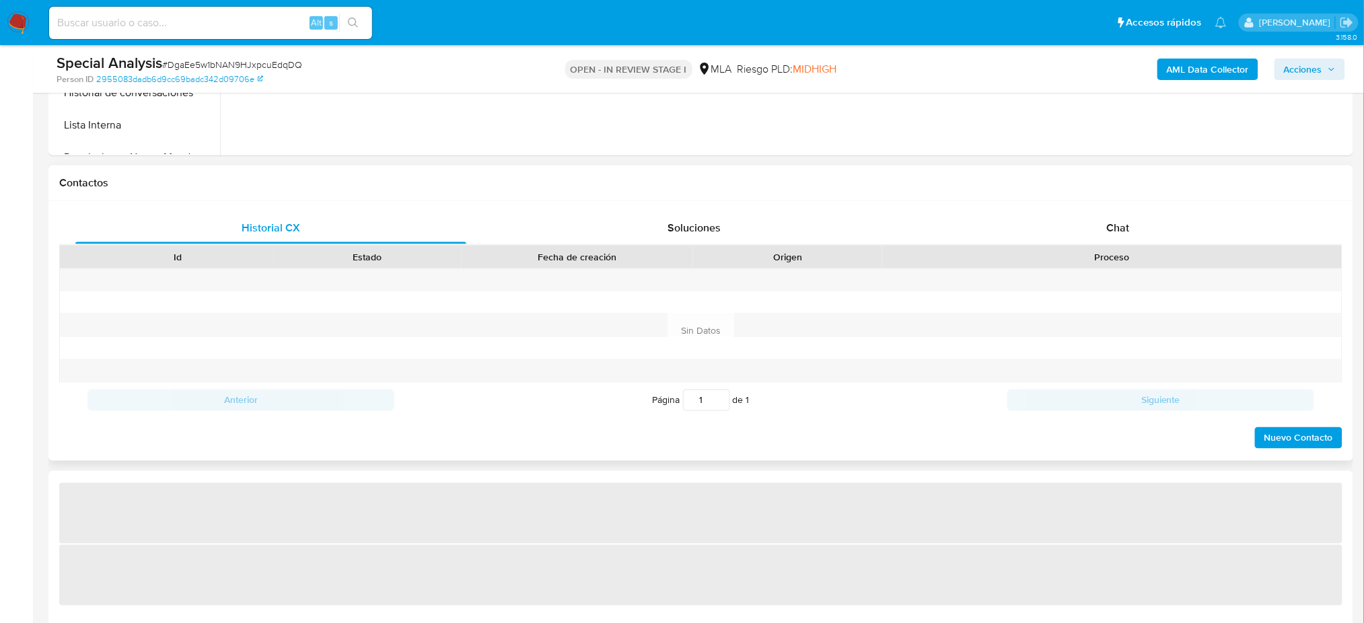
drag, startPoint x: 1134, startPoint y: 227, endPoint x: 706, endPoint y: 201, distance: 429.3
click at [1134, 227] on div "Chat" at bounding box center [1117, 228] width 391 height 32
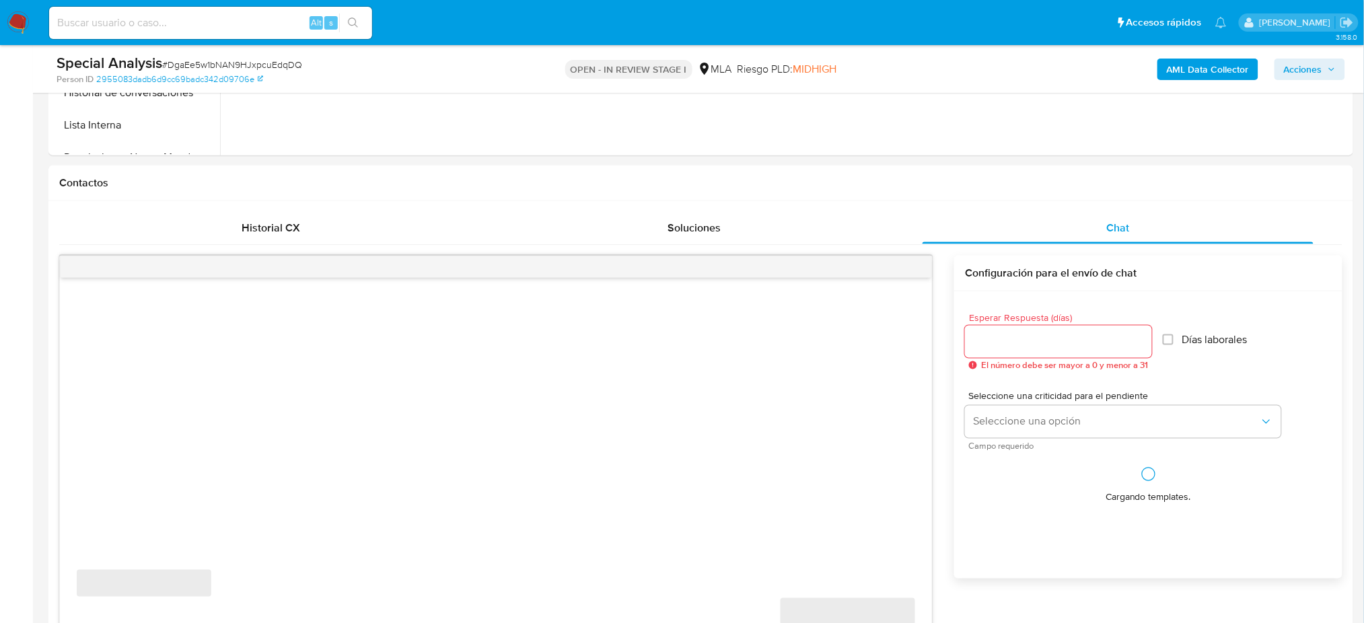
select select "10"
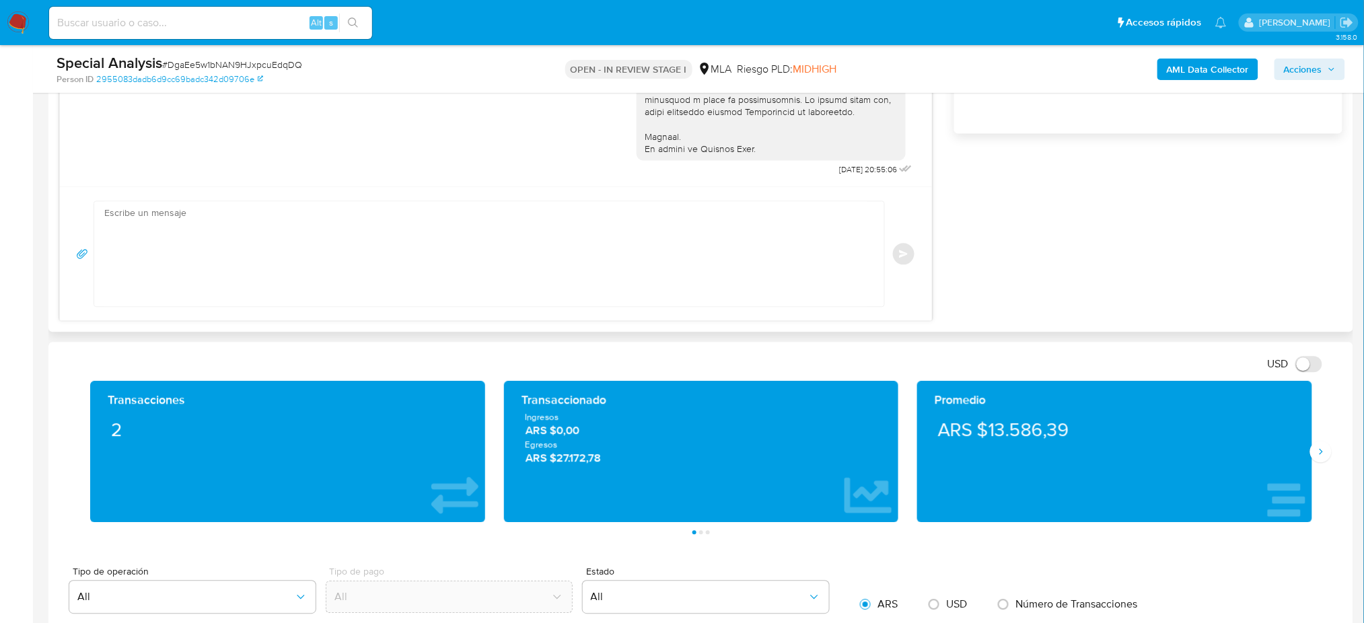
scroll to position [986, 0]
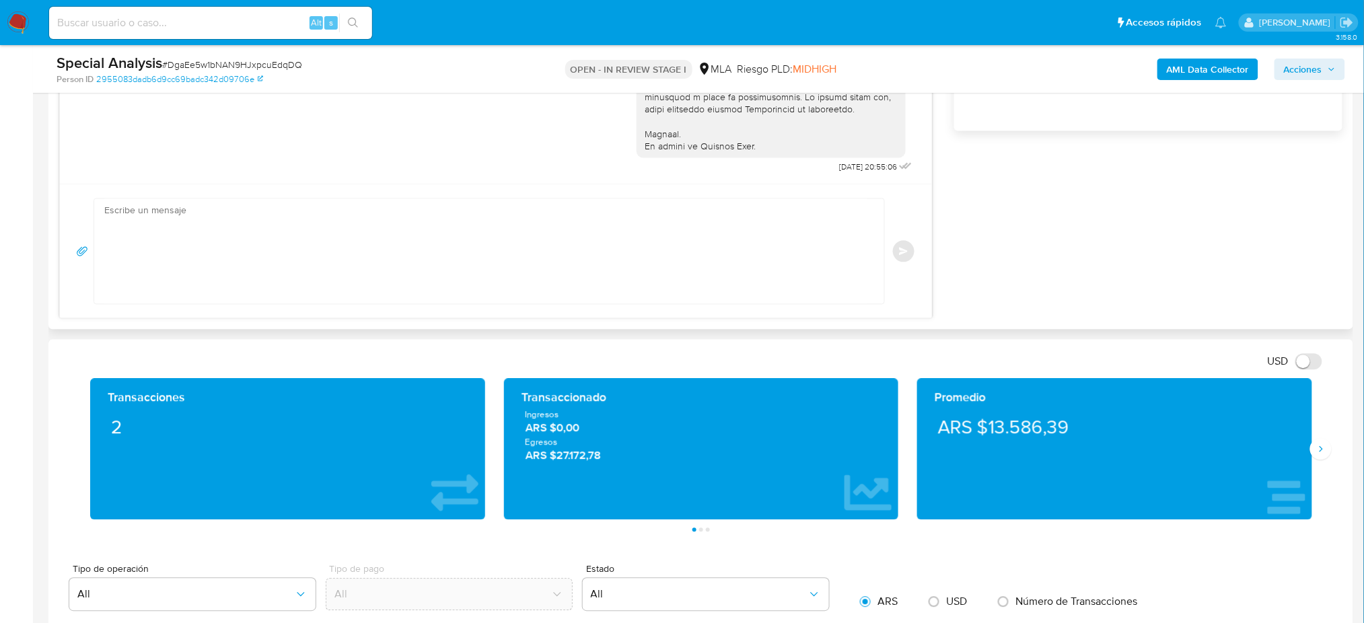
click at [241, 236] on textarea at bounding box center [485, 250] width 763 height 105
paste textarea "Hola, Esperamos que te encuentres muy bien. Te consultamos si tuviste oportunid…"
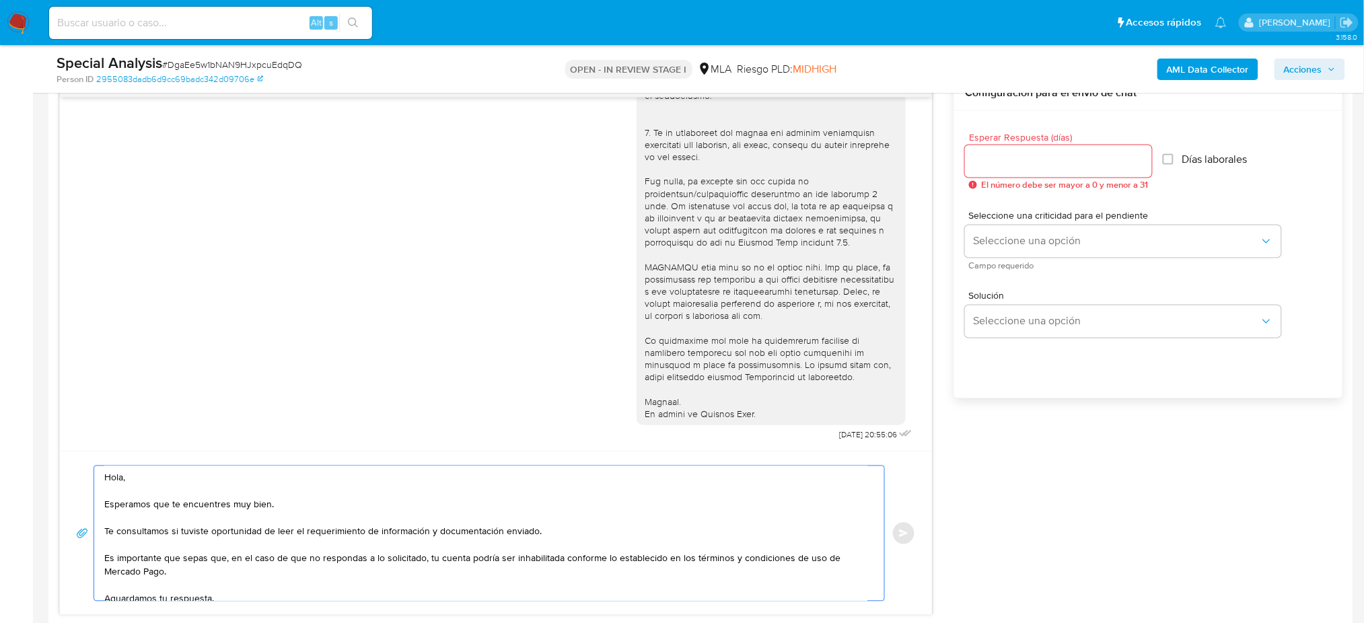
scroll to position [717, 0]
type textarea "Hola, Esperamos que te encuentres muy bien. Te consultamos si tuviste oportunid…"
click at [994, 151] on div at bounding box center [1058, 163] width 187 height 32
click at [990, 160] on input "Esperar Respuesta (días)" at bounding box center [1058, 162] width 187 height 17
type input "3"
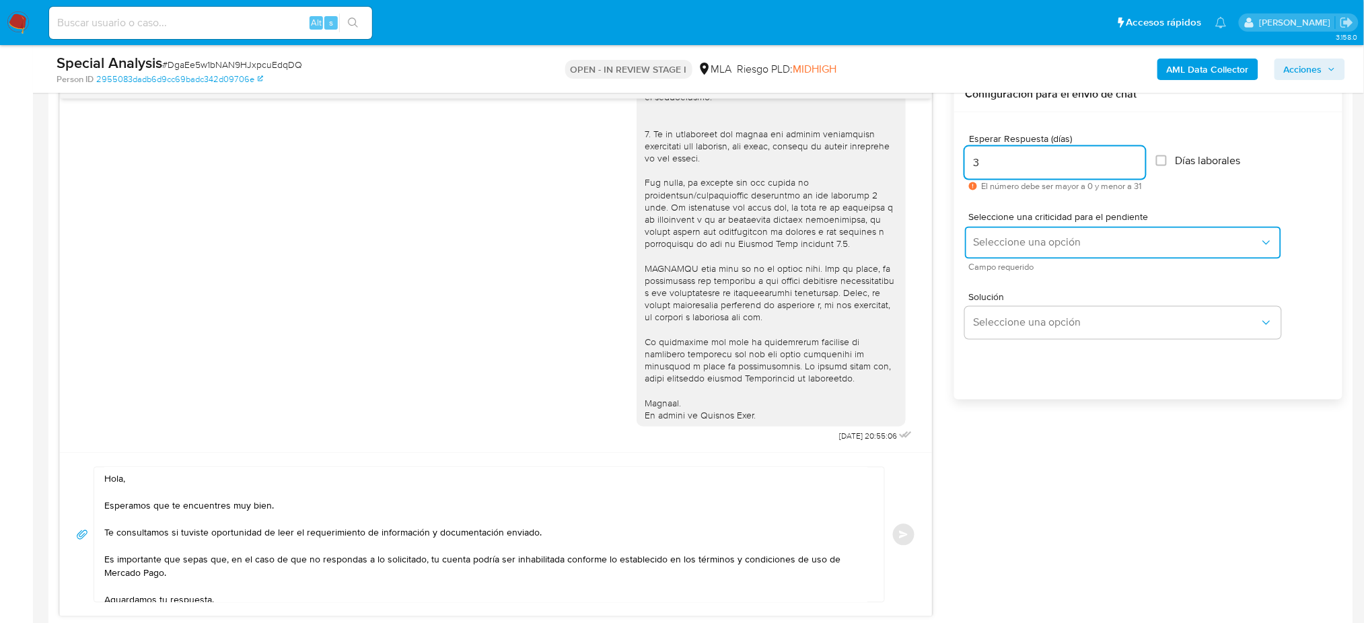
click at [988, 239] on span "Seleccione una opción" at bounding box center [1116, 242] width 287 height 13
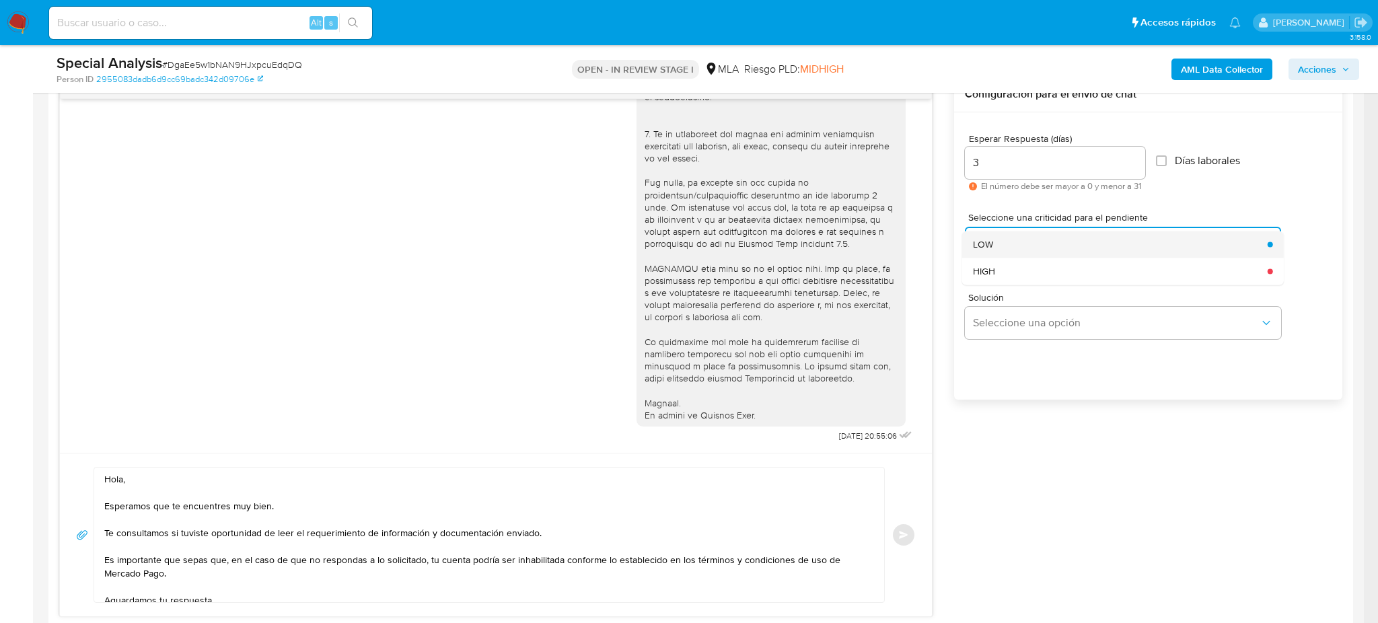
click at [987, 251] on div "LOW" at bounding box center [1116, 244] width 287 height 27
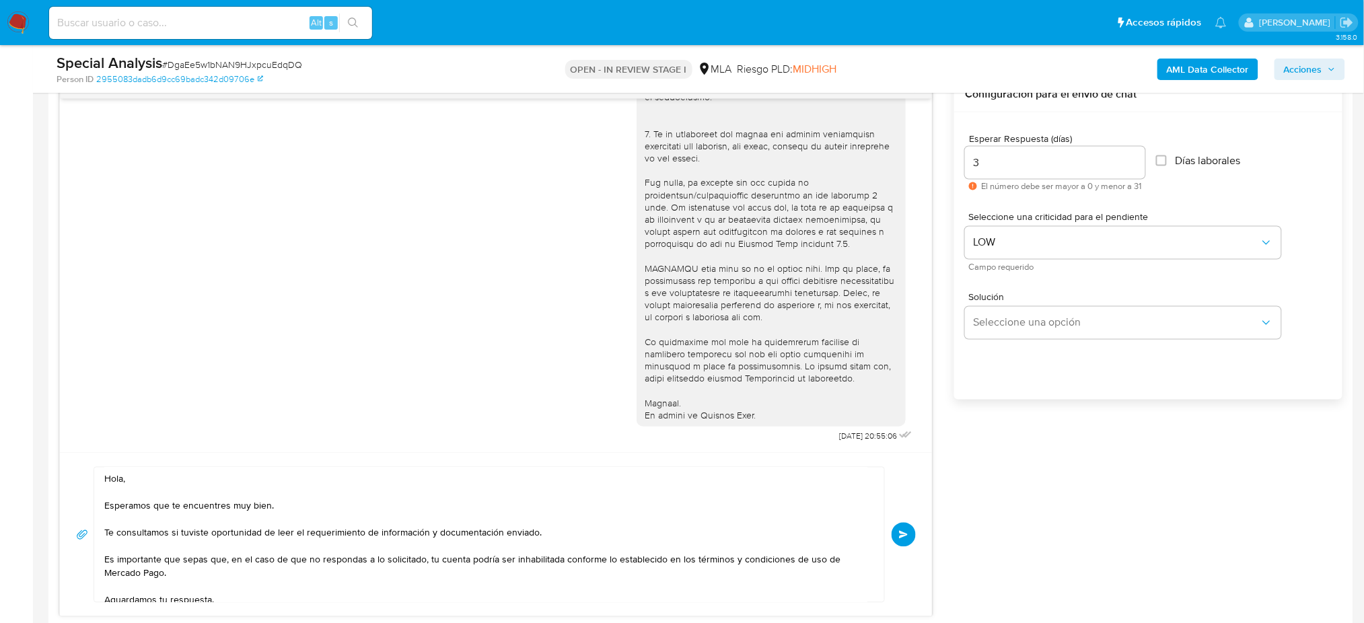
click at [904, 531] on span "Enviar" at bounding box center [903, 535] width 9 height 8
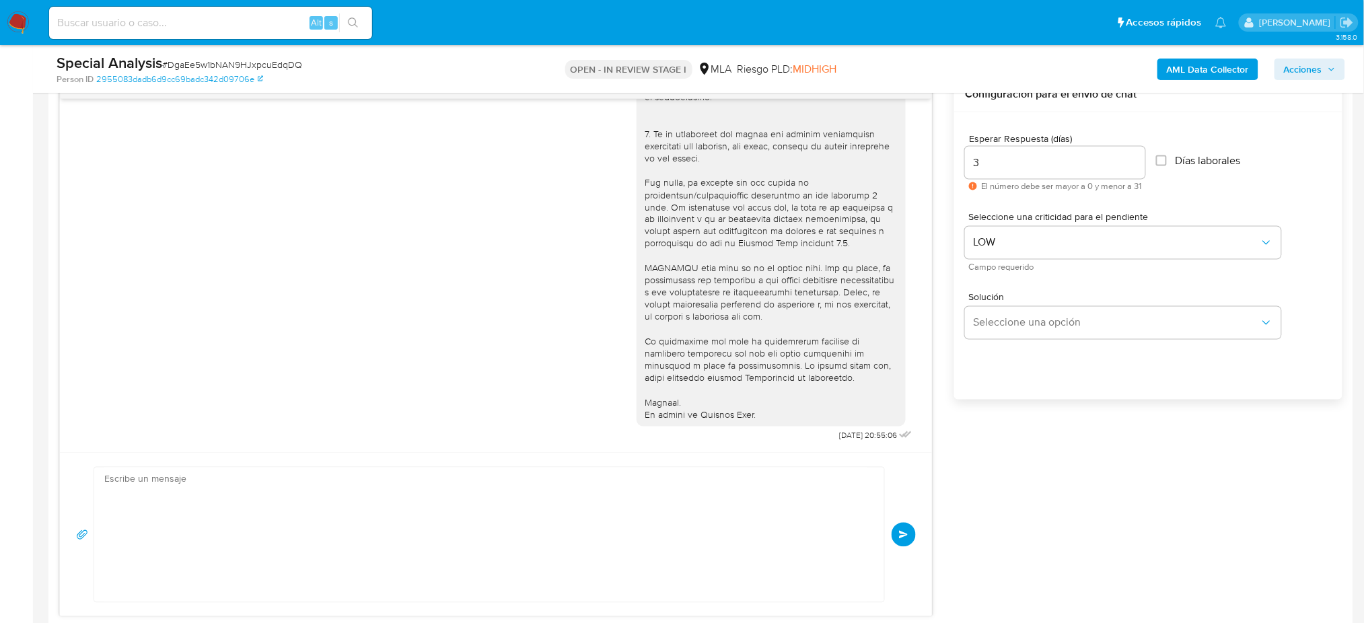
scroll to position [583, 0]
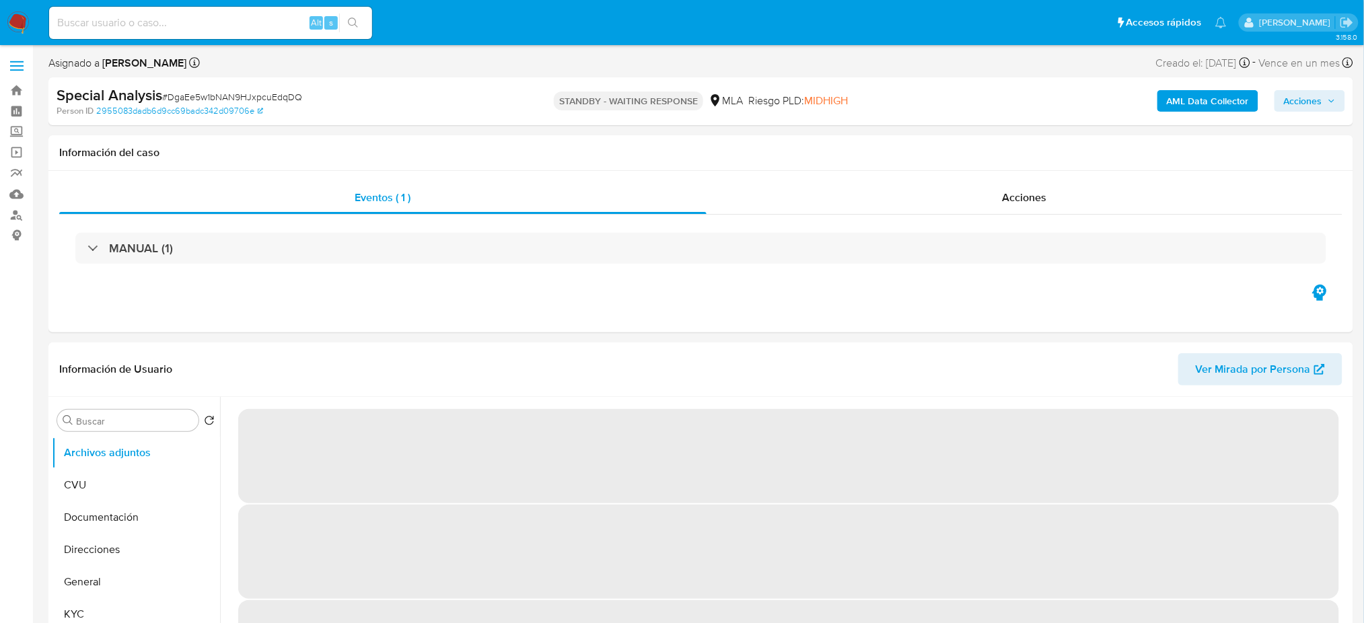
select select "10"
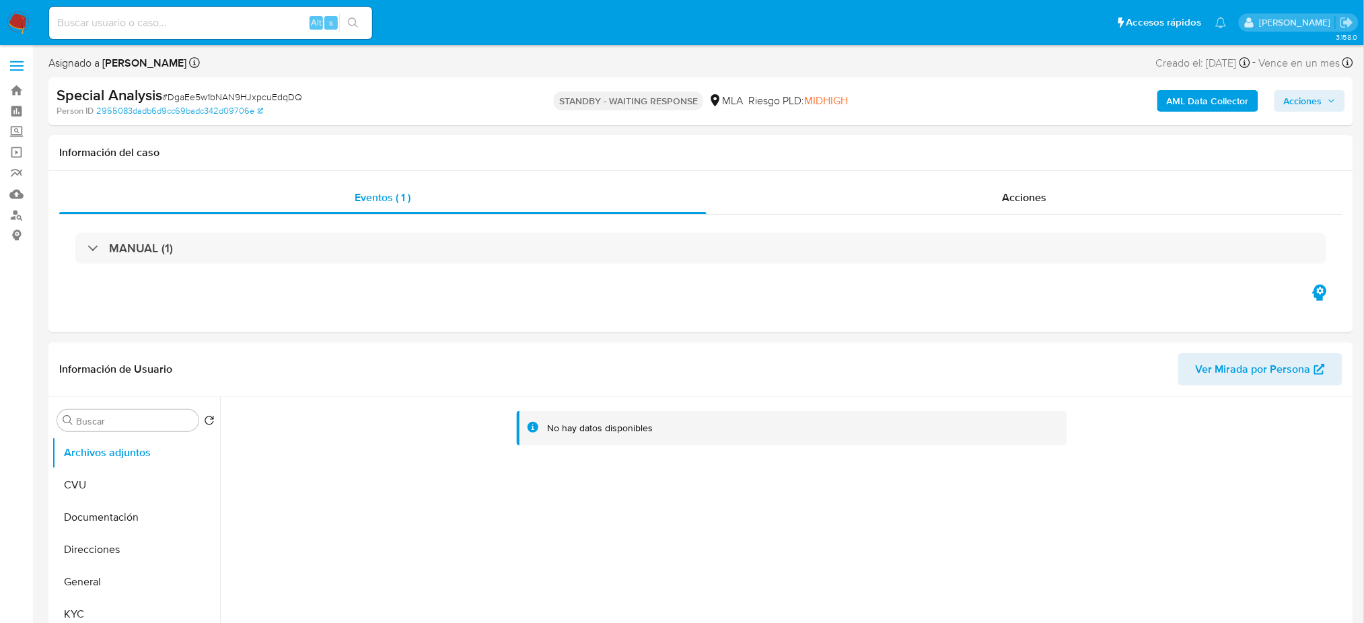
click at [242, 23] on input at bounding box center [210, 22] width 323 height 17
paste input "hj1OEbvkkUgAMCzitqyoOjC1"
type input "hj1OEbvkkUgAMCzitqyoOjC1"
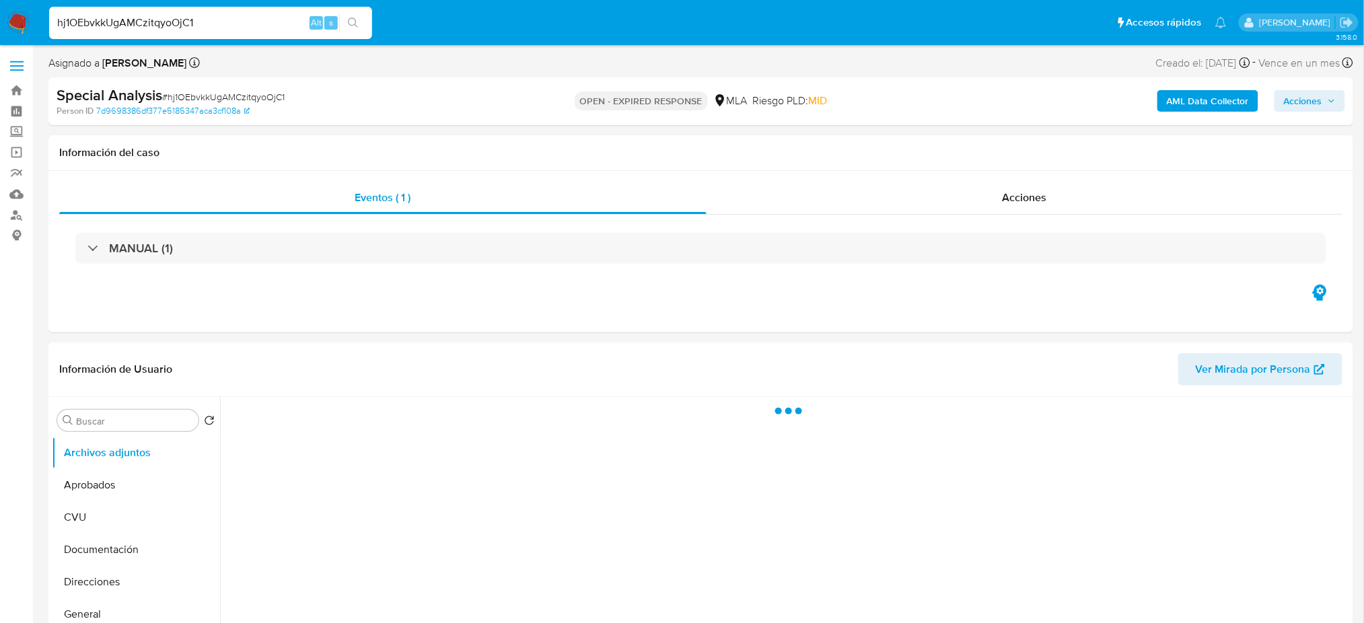
click at [237, 91] on span "# hj1OEbvkkUgAMCzitqyoOjC1" at bounding box center [223, 96] width 122 height 13
copy span "hj1OEbvkkUgAMCzitqyoOjC1"
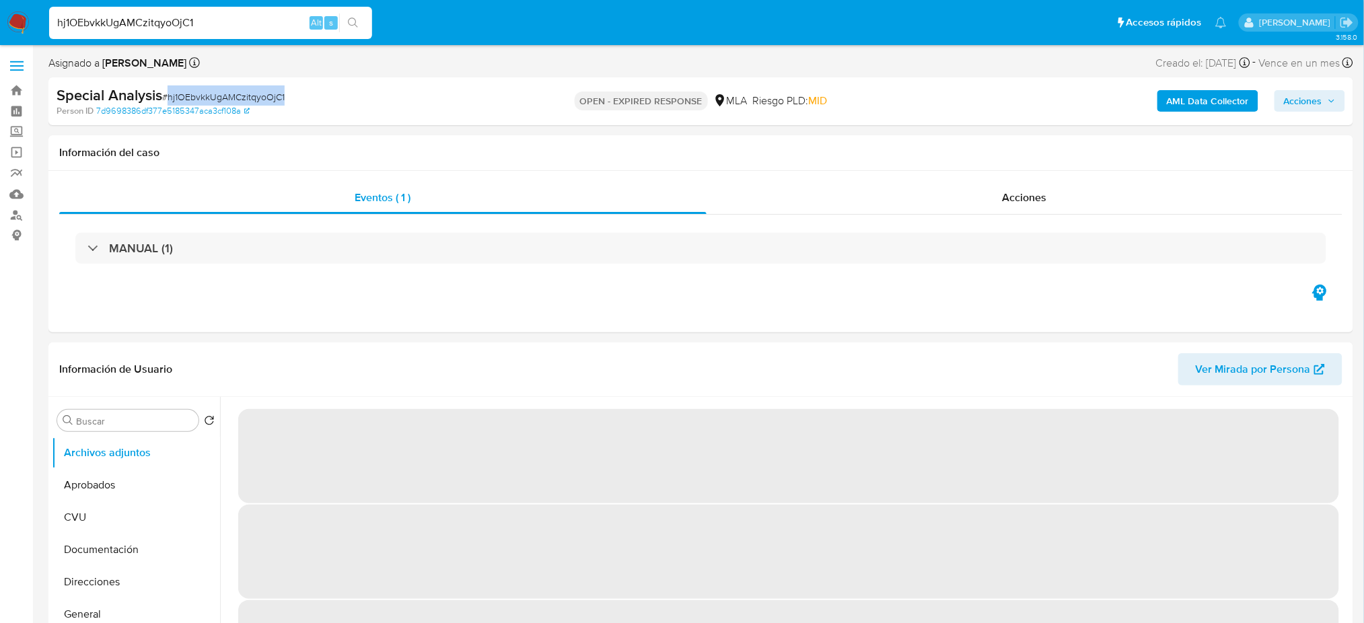
click at [24, 25] on img at bounding box center [18, 22] width 23 height 23
select select "10"
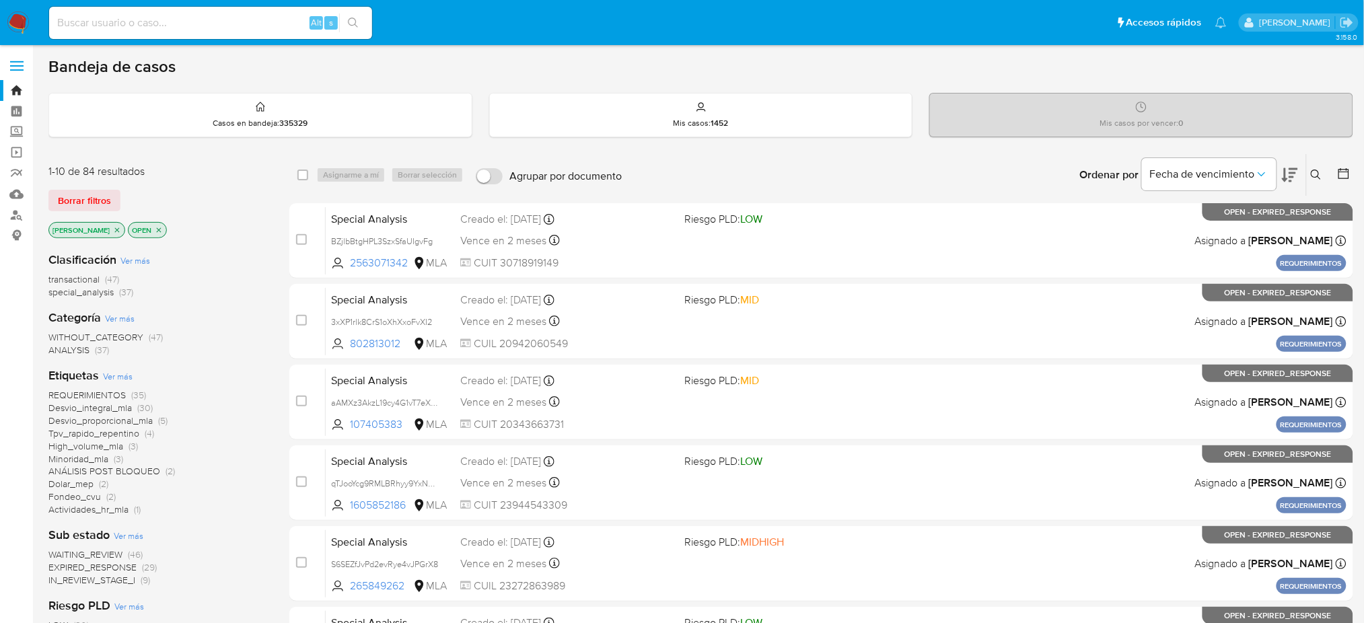
drag, startPoint x: 1320, startPoint y: 178, endPoint x: 1235, endPoint y: 203, distance: 88.5
click at [1320, 177] on icon at bounding box center [1316, 175] width 11 height 11
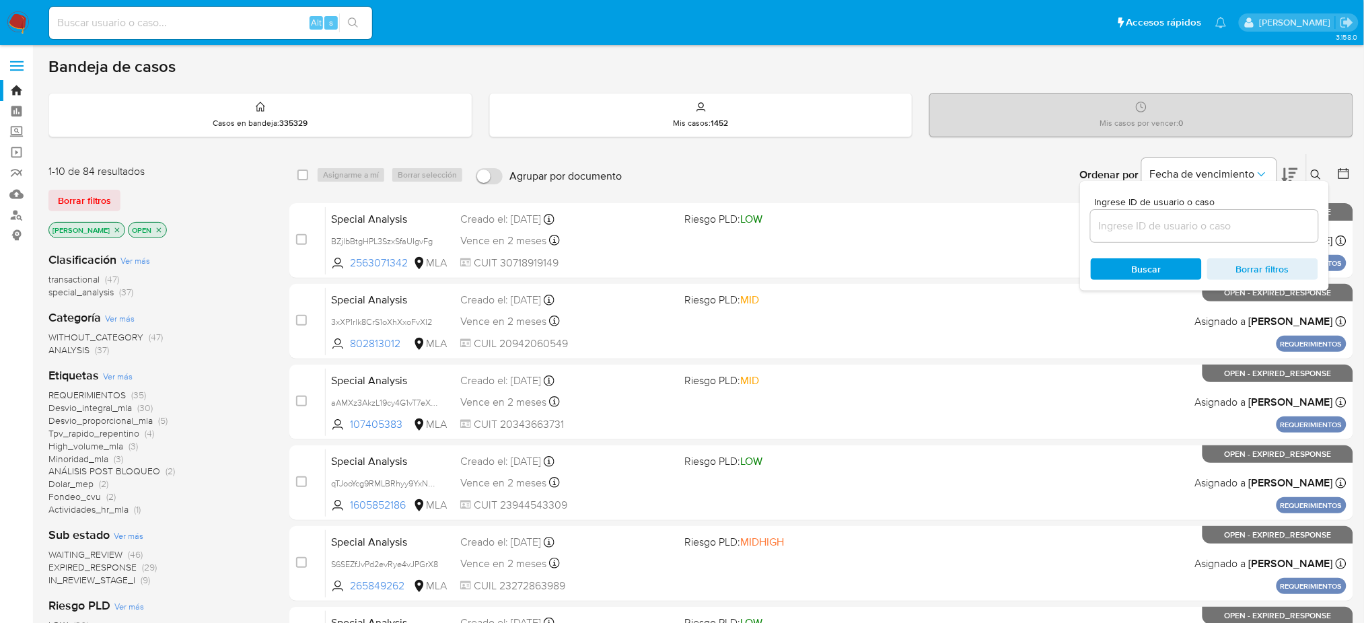
click at [1181, 221] on input at bounding box center [1204, 225] width 227 height 17
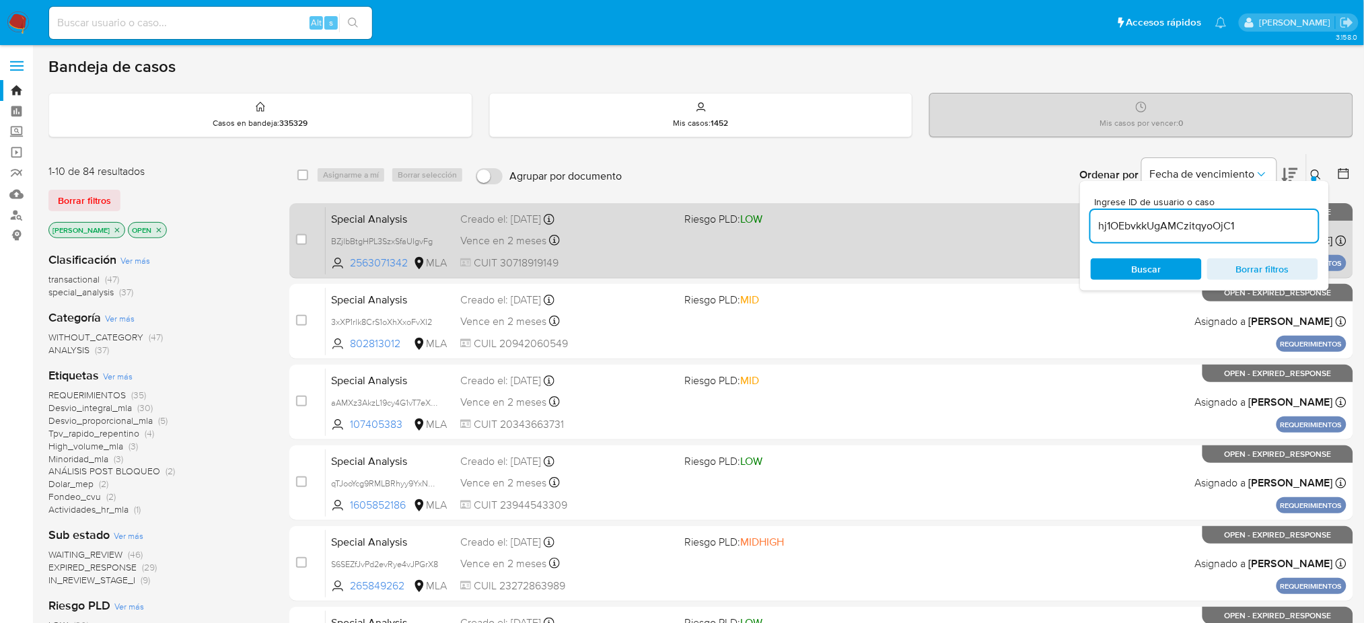
type input "hj1OEbvkkUgAMCzitqyoOjC1"
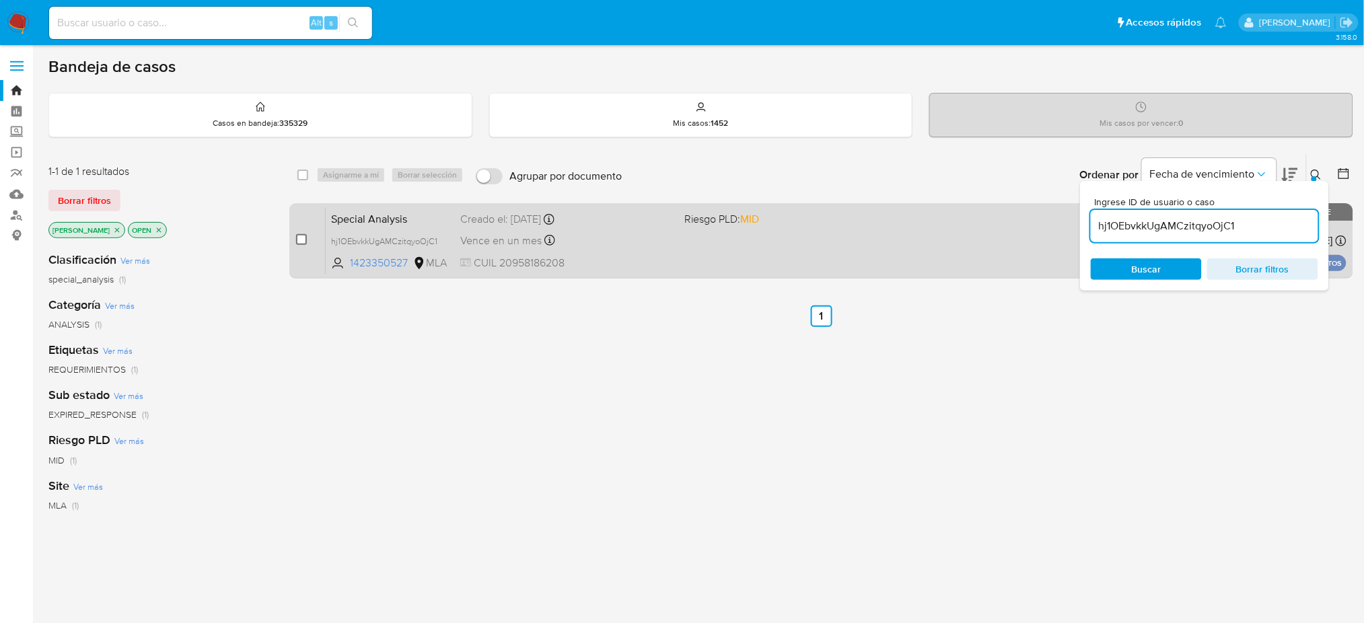
click at [303, 235] on input "checkbox" at bounding box center [301, 239] width 11 height 11
checkbox input "true"
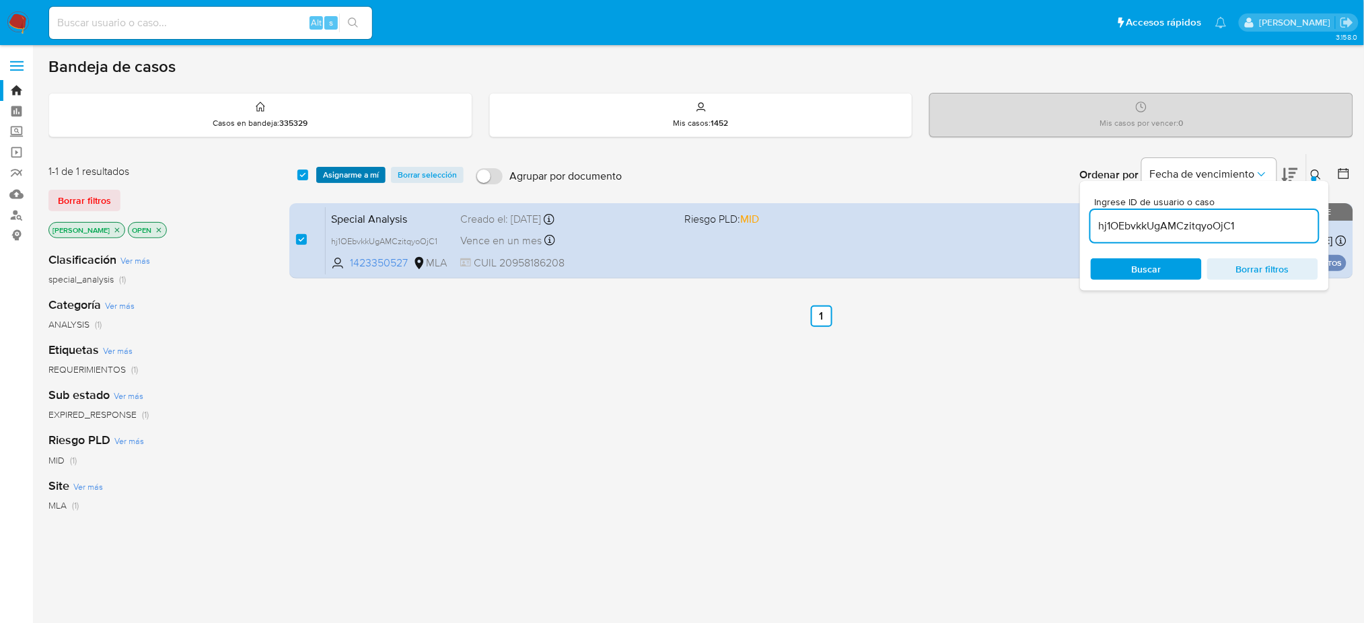
click at [348, 175] on span "Asignarme a mí" at bounding box center [351, 174] width 56 height 13
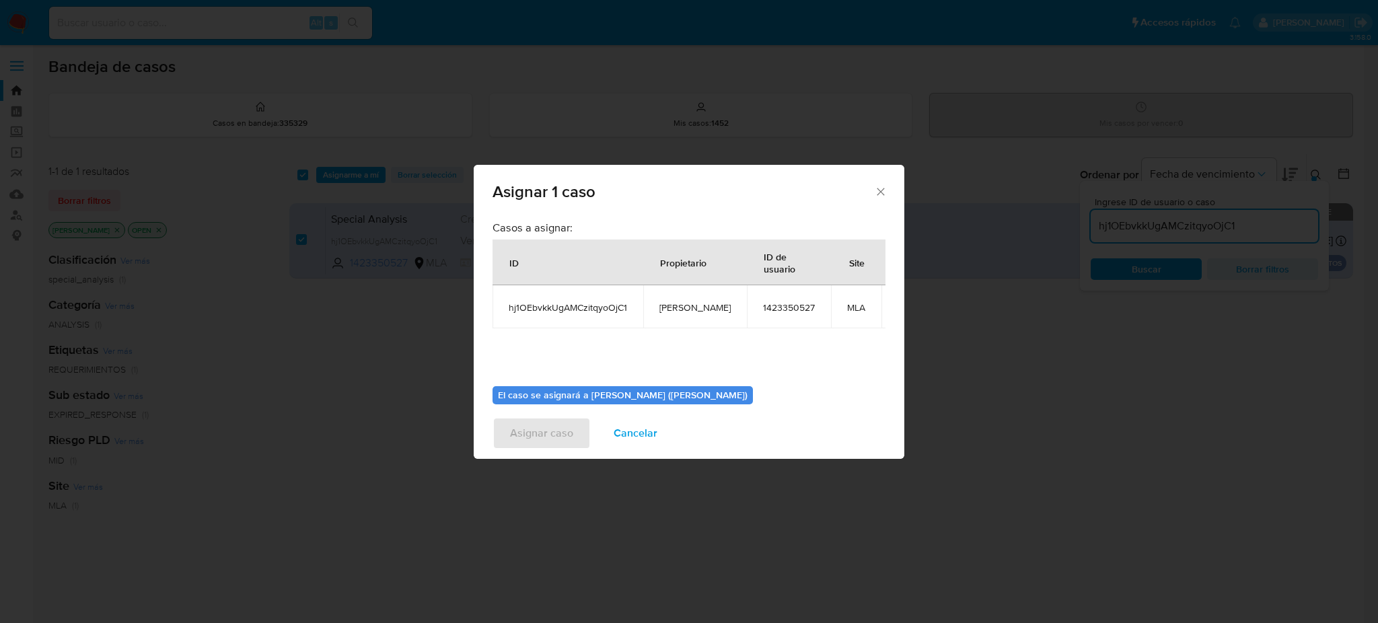
click at [695, 305] on span "[PERSON_NAME]" at bounding box center [694, 307] width 71 height 12
copy span "[PERSON_NAME]"
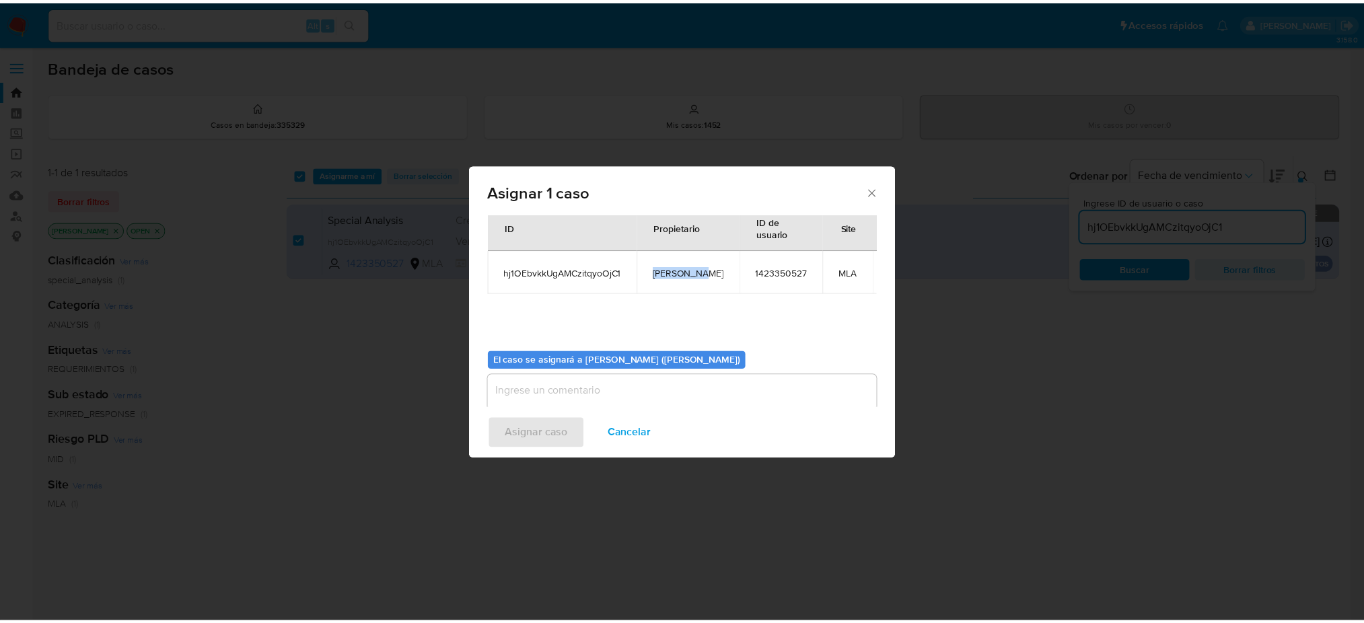
scroll to position [69, 0]
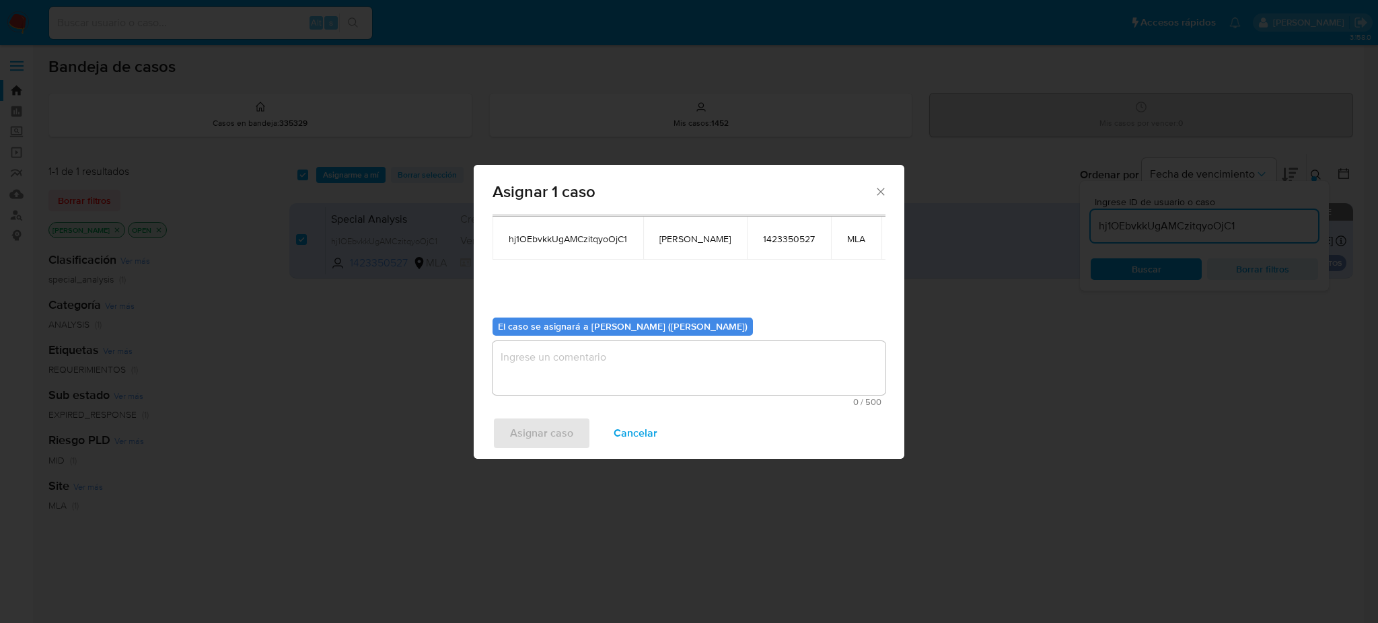
click at [575, 360] on textarea "assign-modal" at bounding box center [688, 368] width 393 height 54
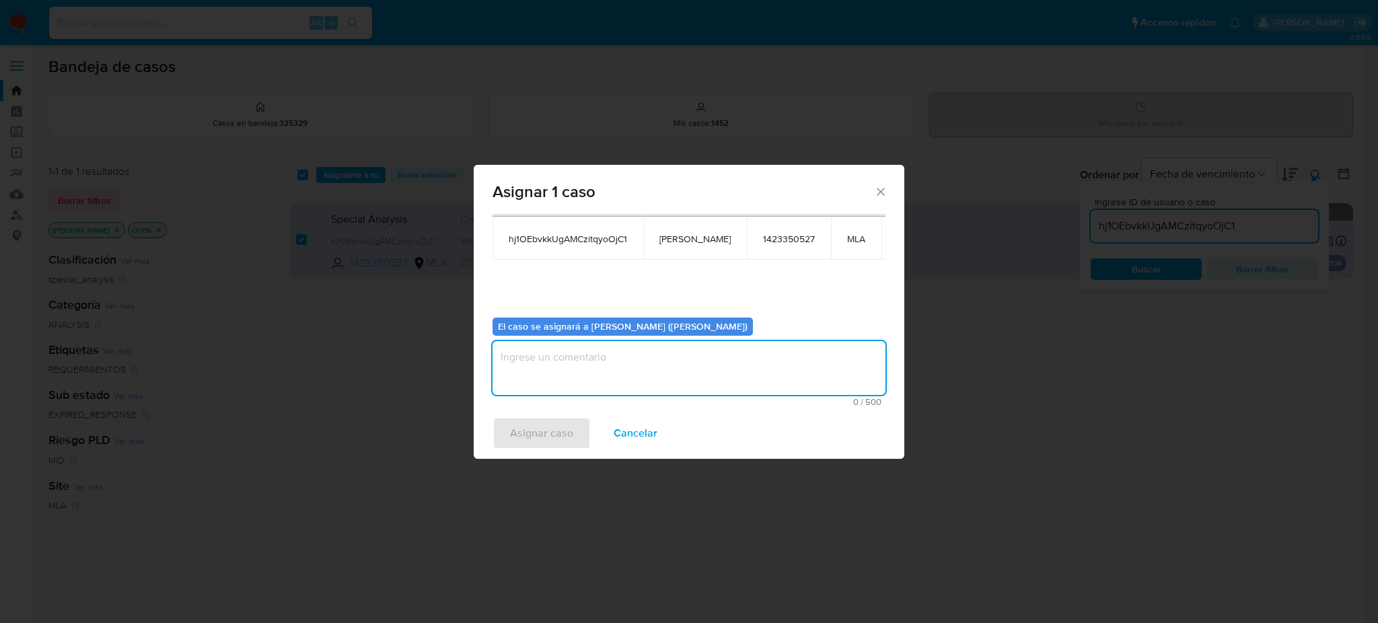
paste textarea "[PERSON_NAME]"
type textarea "[PERSON_NAME]"
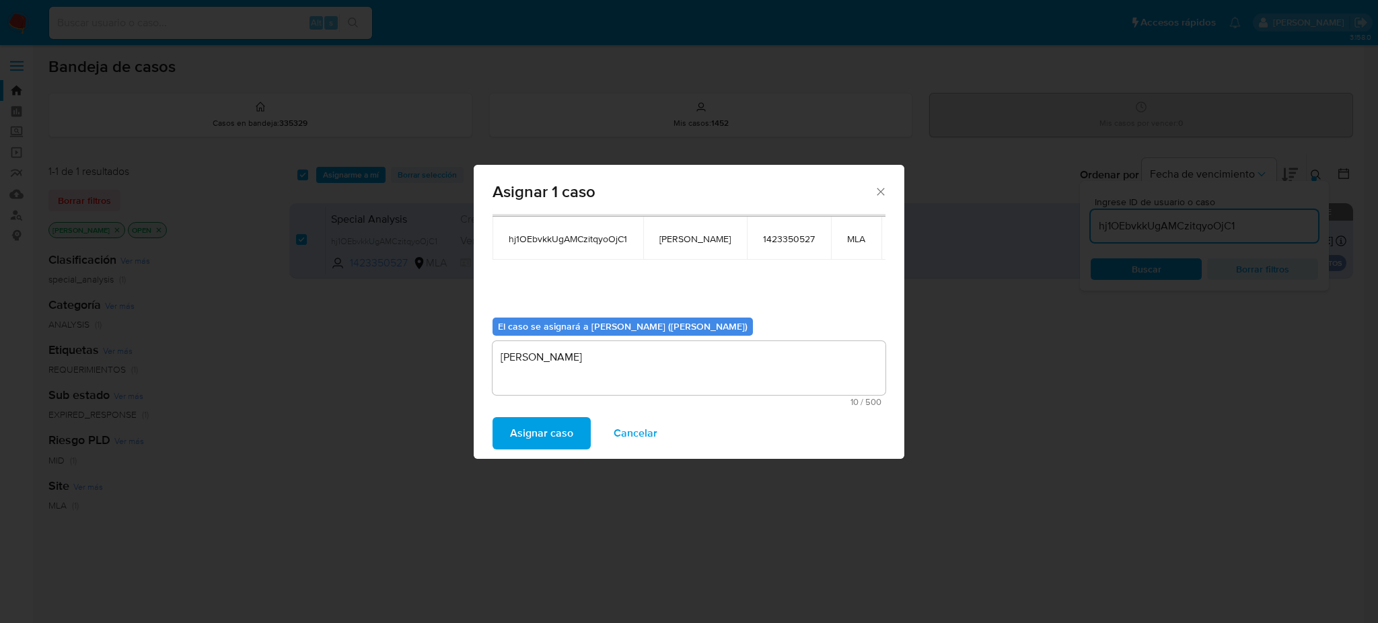
click at [560, 436] on span "Asignar caso" at bounding box center [541, 433] width 63 height 30
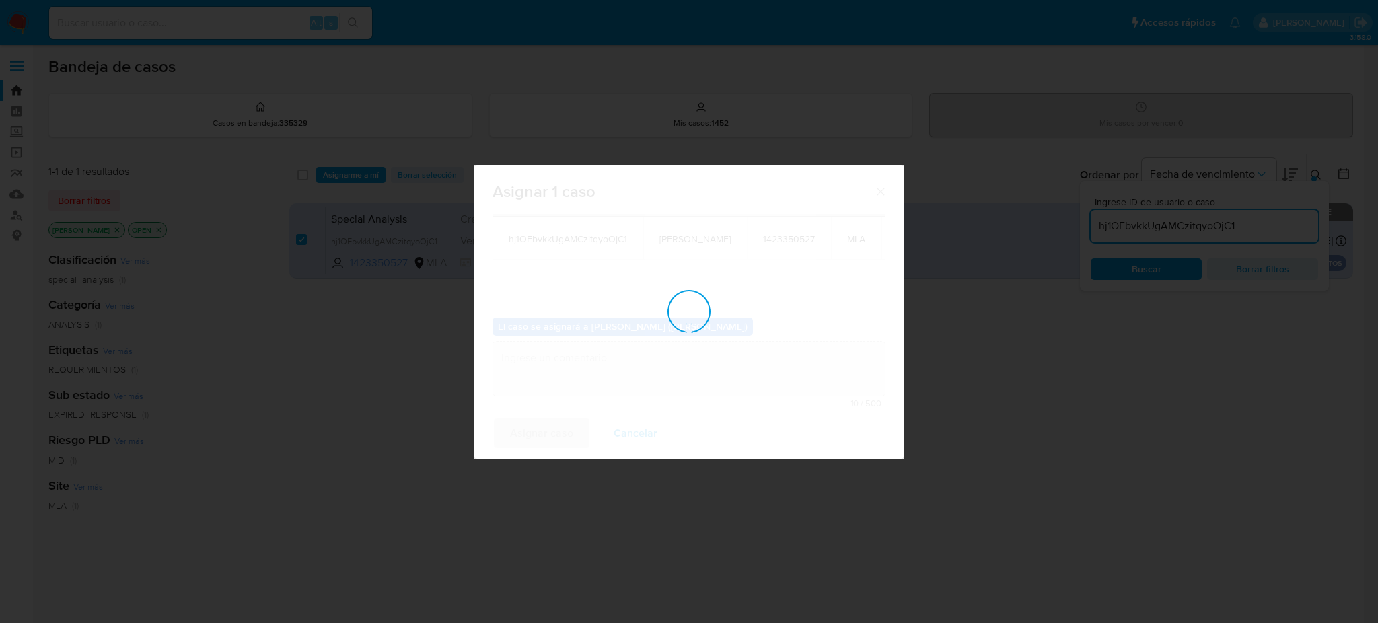
checkbox input "false"
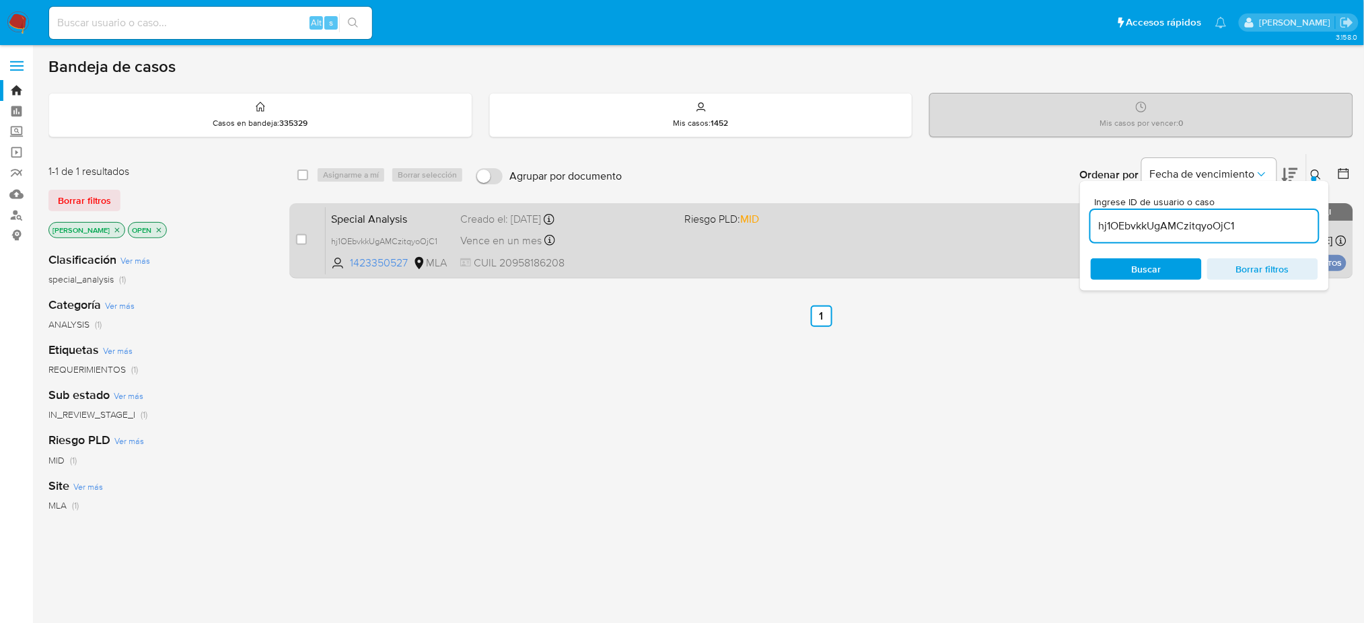
click at [599, 256] on span "CUIL 20958186208" at bounding box center [566, 263] width 213 height 15
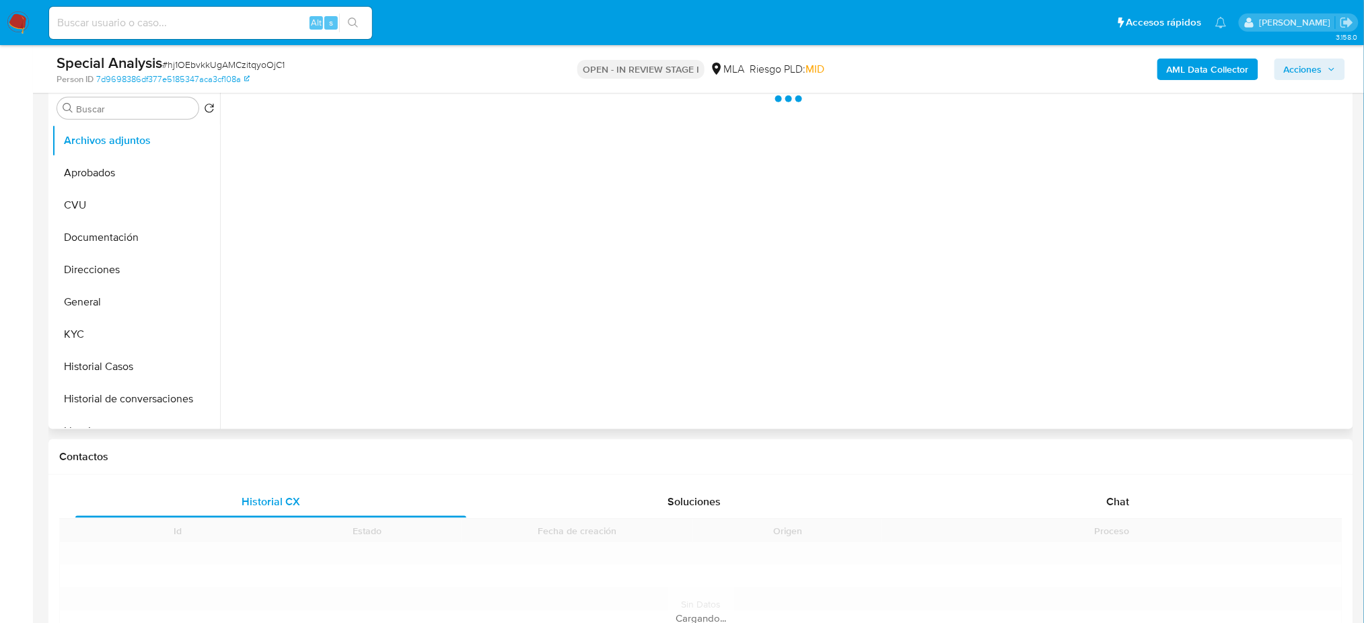
scroll to position [359, 0]
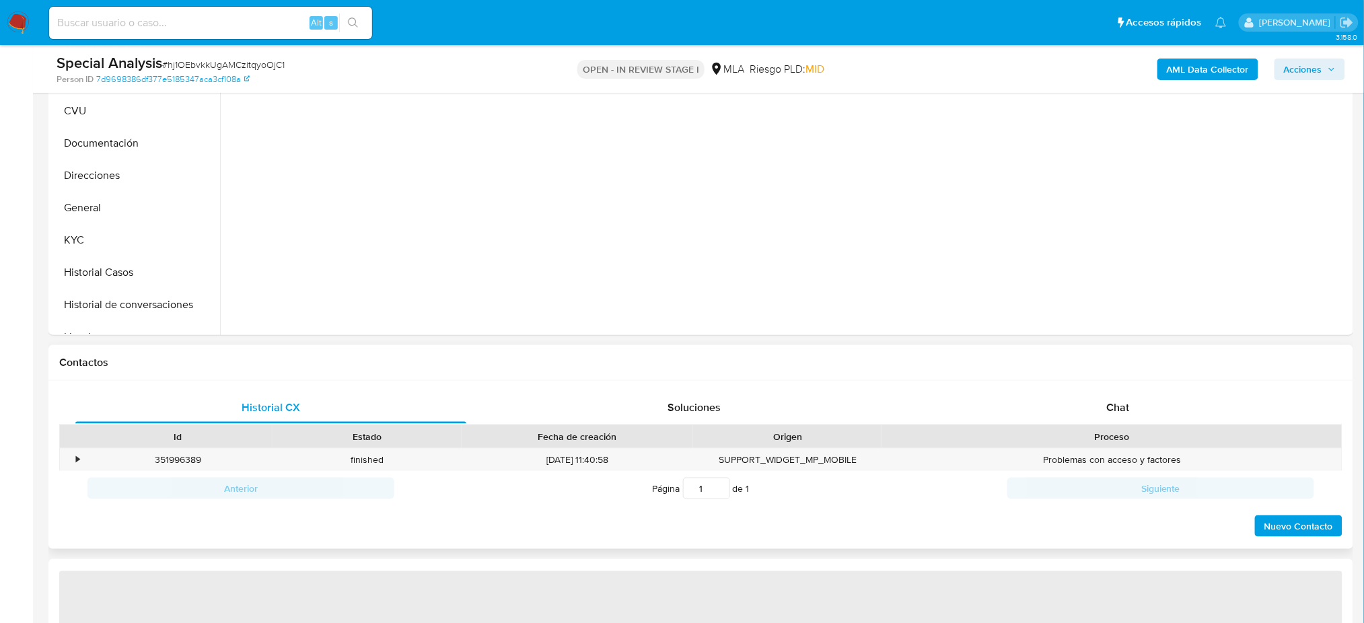
drag, startPoint x: 1126, startPoint y: 447, endPoint x: 1116, endPoint y: 425, distance: 24.1
click at [1125, 447] on div "Proceso" at bounding box center [1111, 436] width 459 height 23
click at [1113, 408] on span "Chat" at bounding box center [1117, 407] width 23 height 15
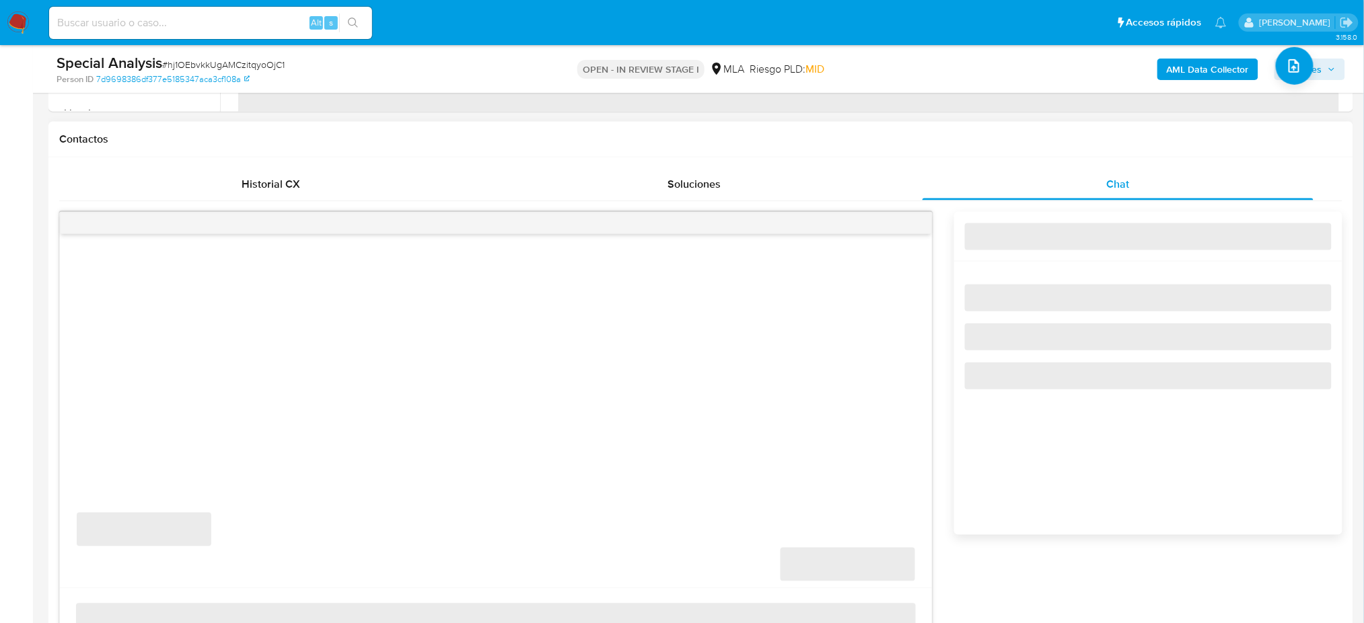
select select "10"
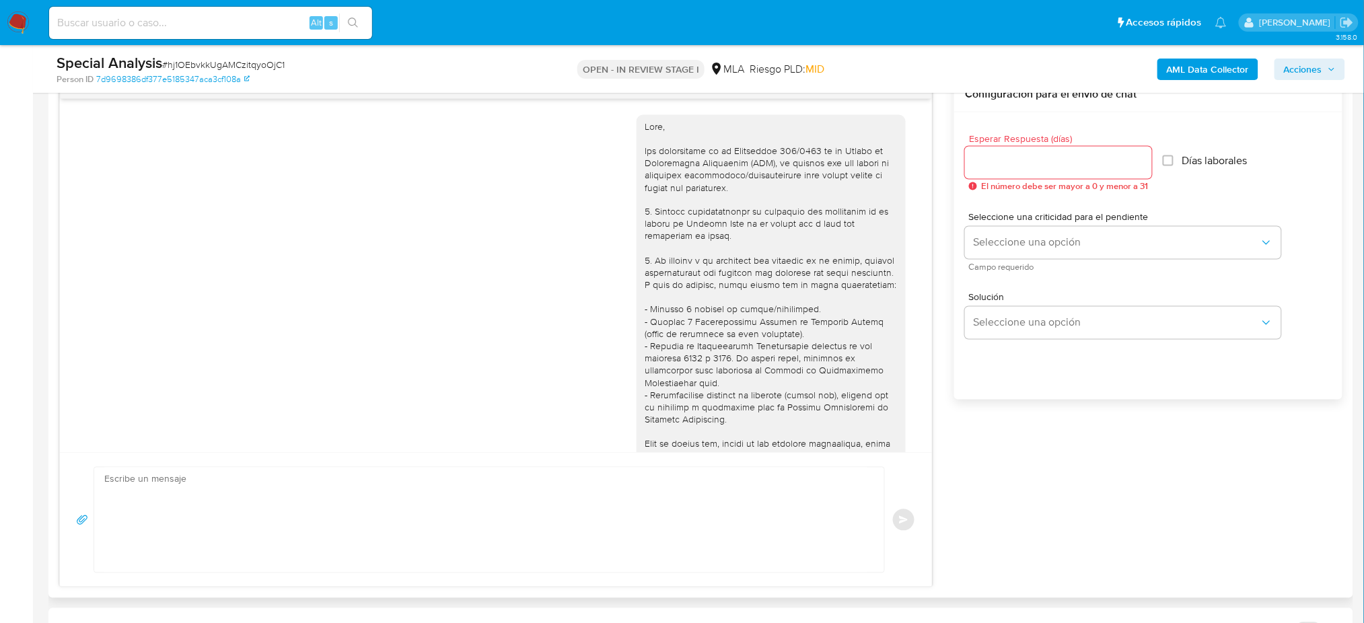
scroll to position [420, 0]
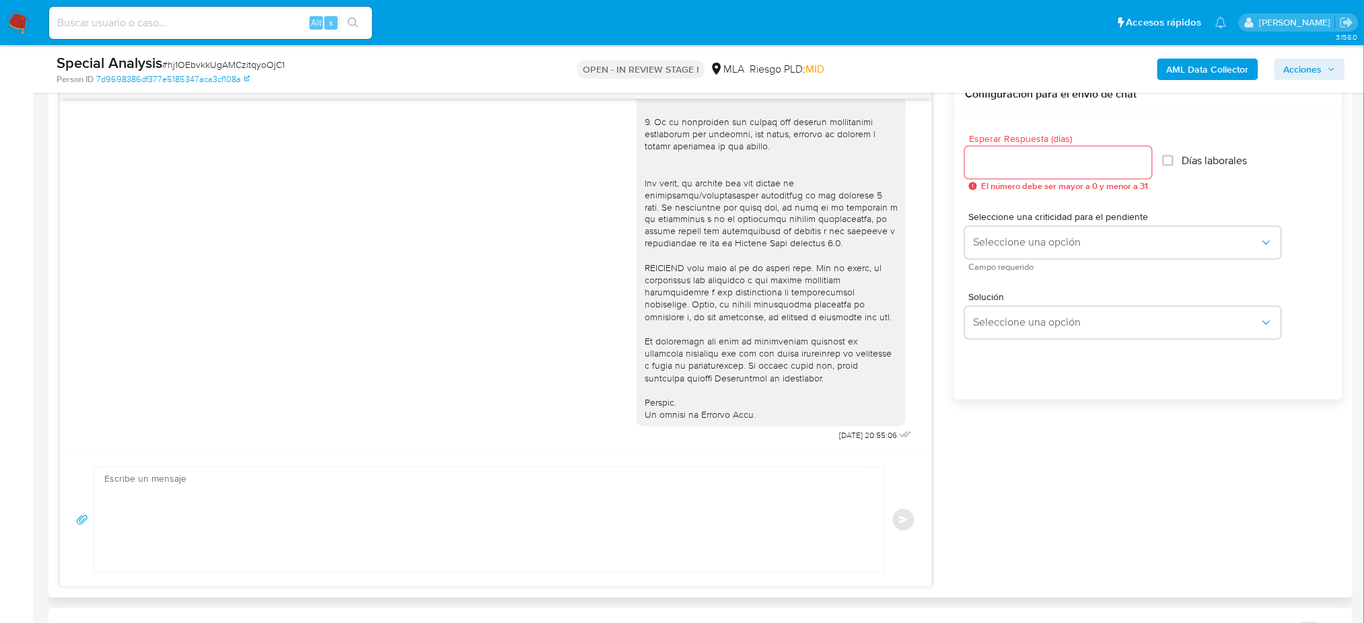
click at [210, 469] on textarea at bounding box center [485, 520] width 763 height 105
paste textarea "Hola, Esperamos que te encuentres muy bien. Te consultamos si tuviste oportunid…"
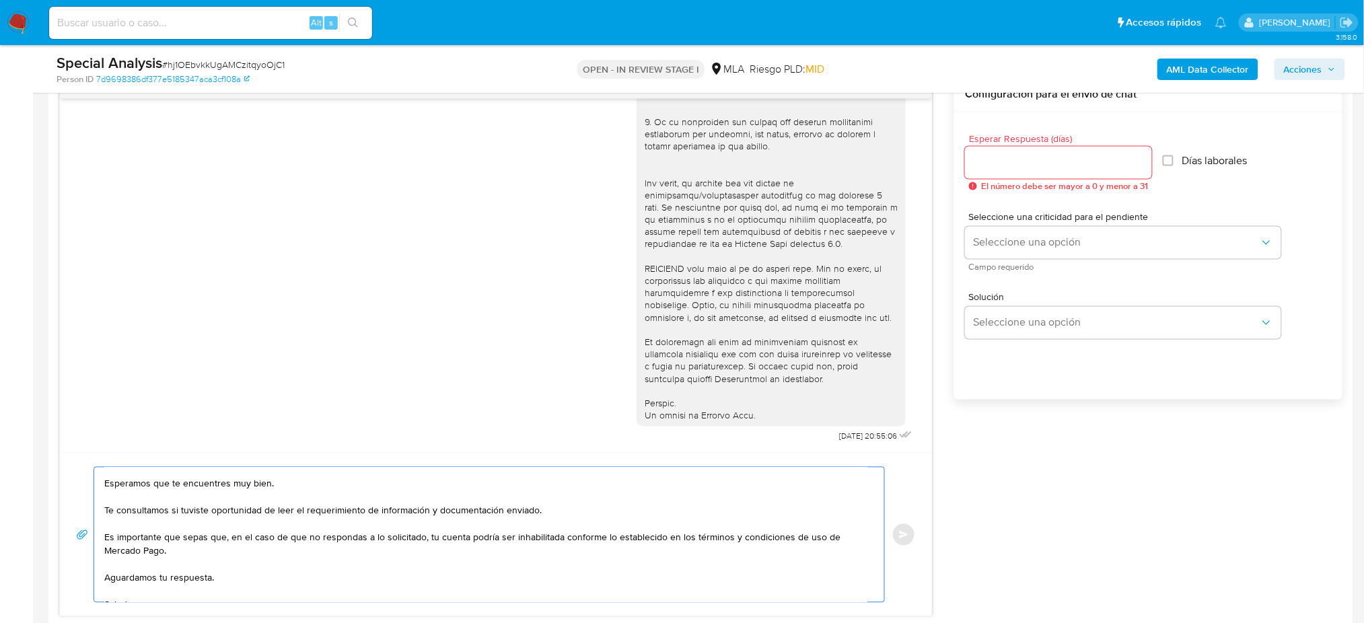
scroll to position [0, 0]
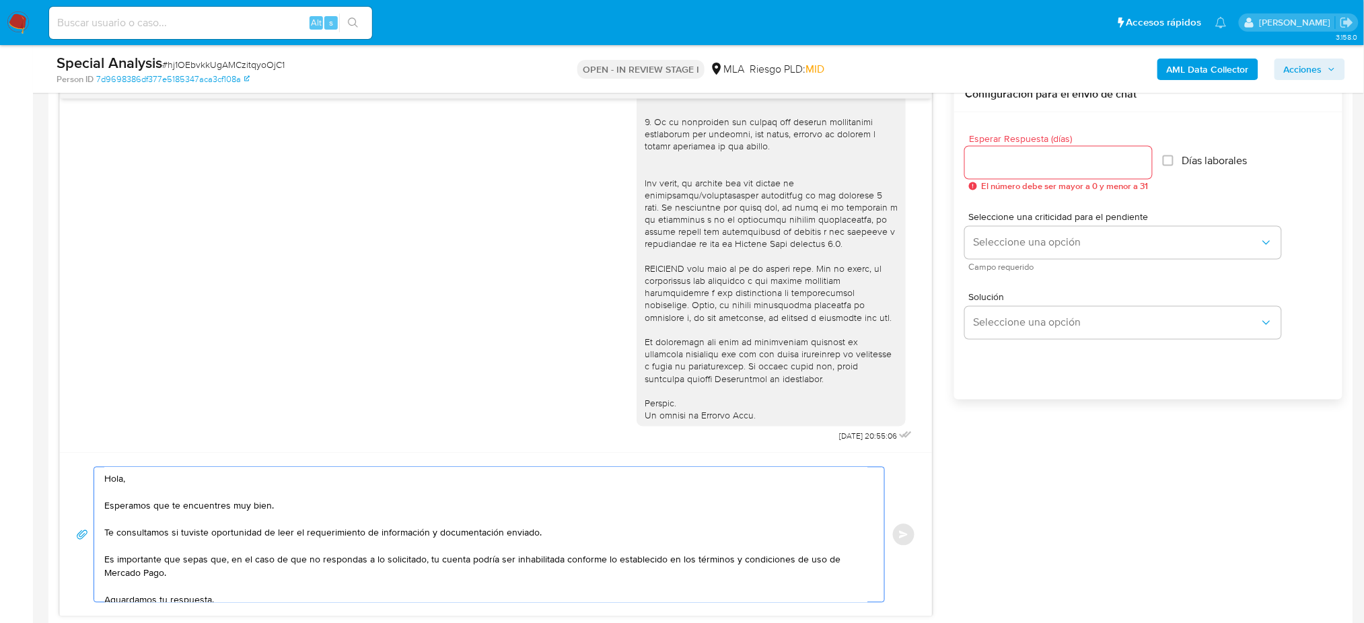
type textarea "Hola, Esperamos que te encuentres muy bien. Te consultamos si tuviste oportunid…"
click at [976, 162] on input "Esperar Respuesta (días)" at bounding box center [1058, 162] width 187 height 17
type input "3"
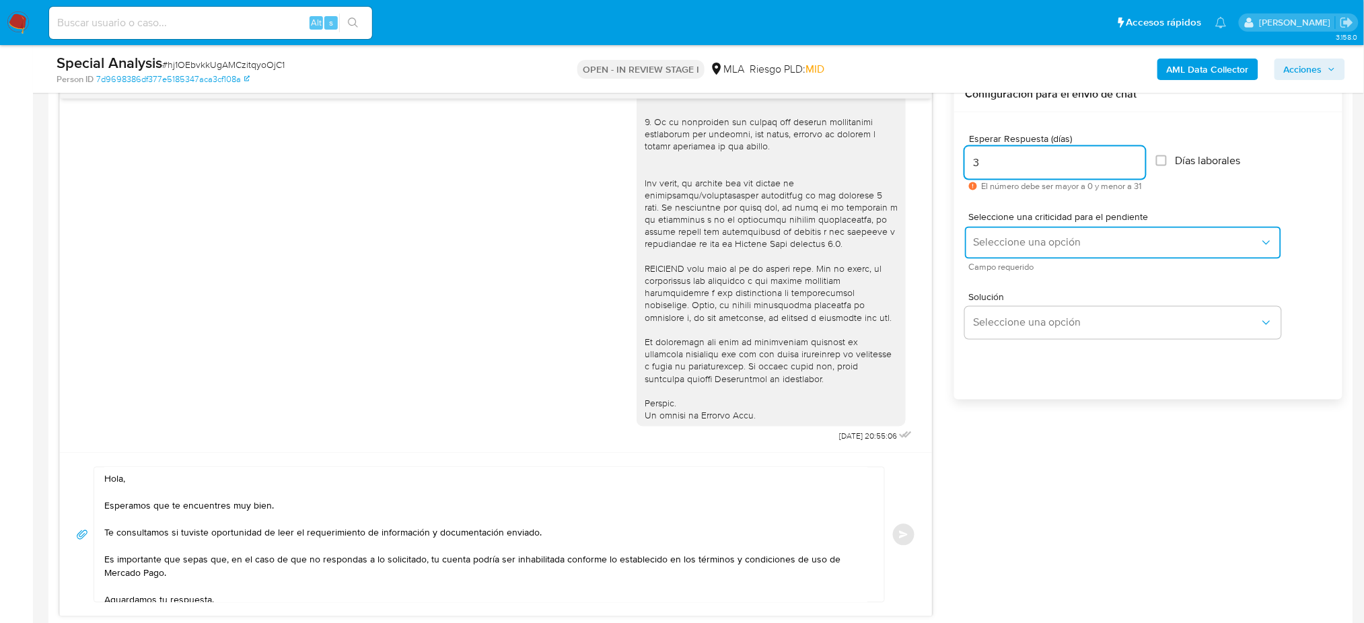
click at [988, 242] on span "Seleccione una opción" at bounding box center [1116, 242] width 287 height 13
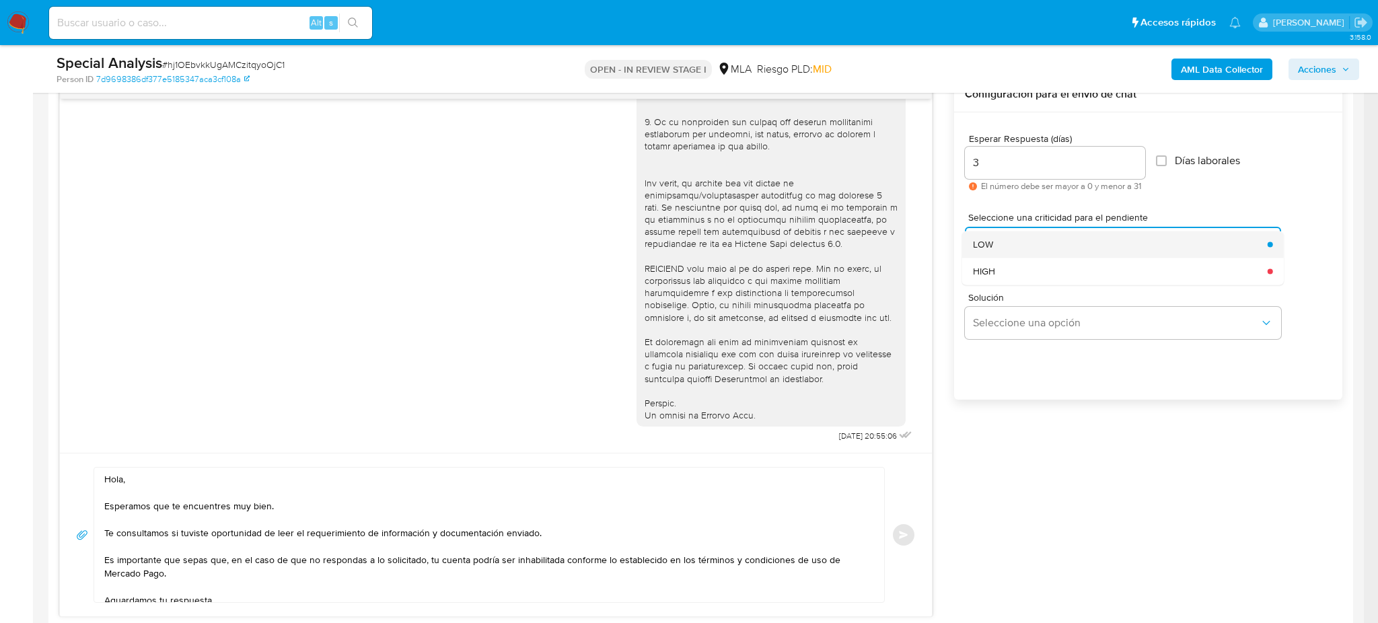
click at [983, 244] on span "LOW" at bounding box center [983, 244] width 20 height 12
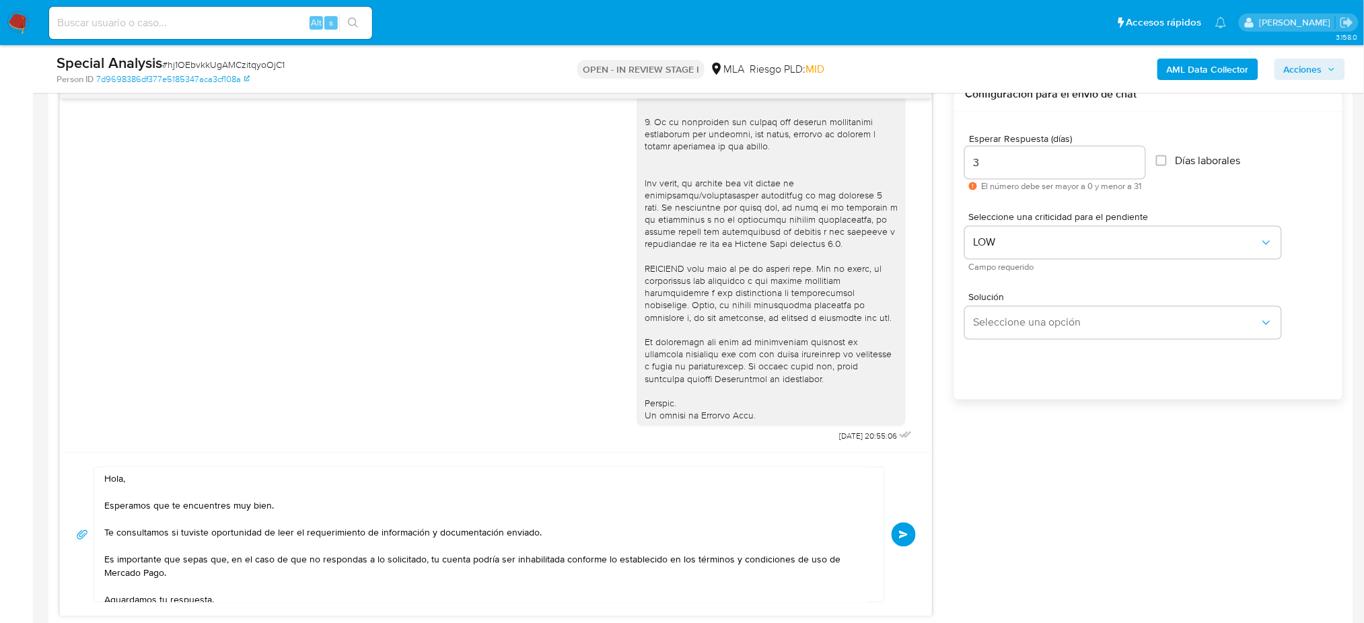
click at [910, 535] on button "Enviar" at bounding box center [903, 535] width 24 height 24
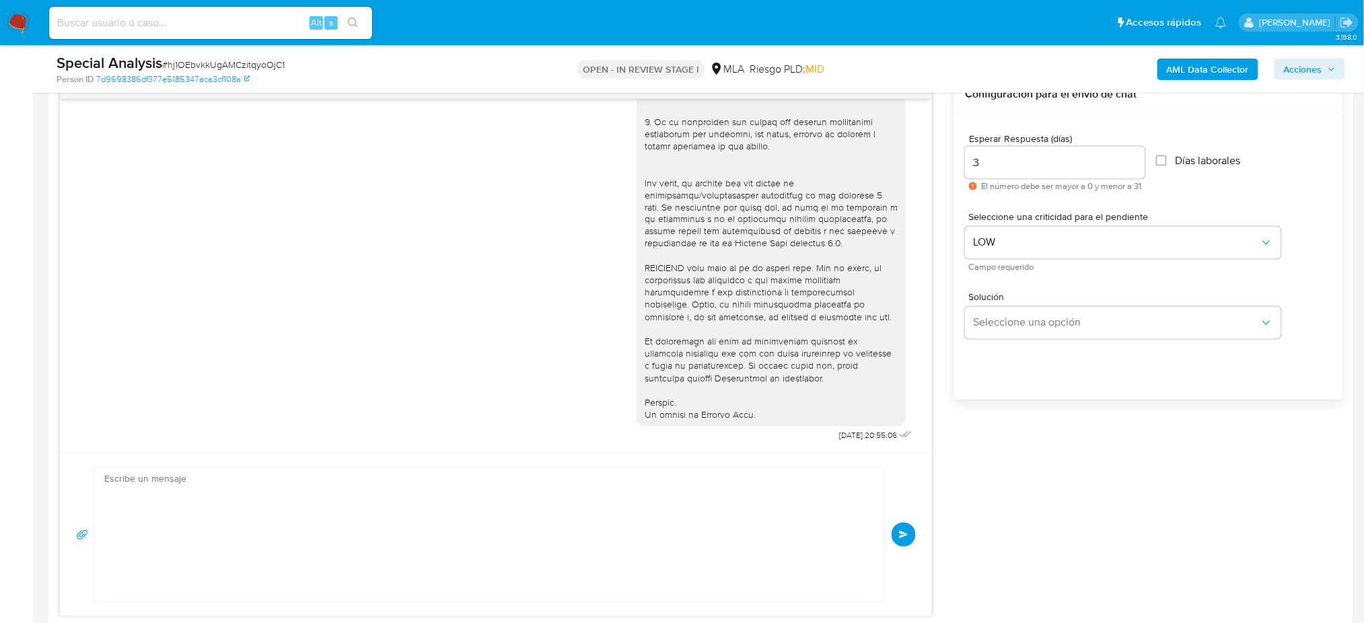
scroll to position [668, 0]
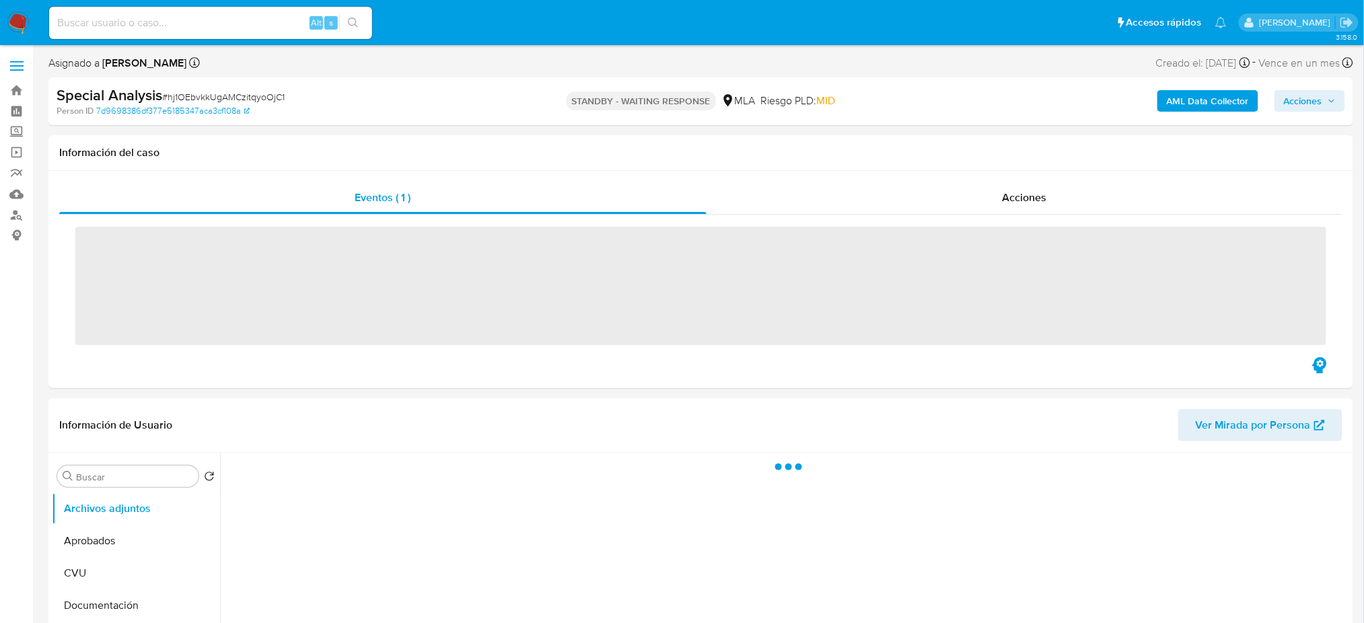
click at [192, 23] on input at bounding box center [210, 22] width 323 height 17
paste input "ydDLxk0GhFBaWCUezoDgcY2j"
type input "ydDLxk0GhFBaWCUezoDgcY2j"
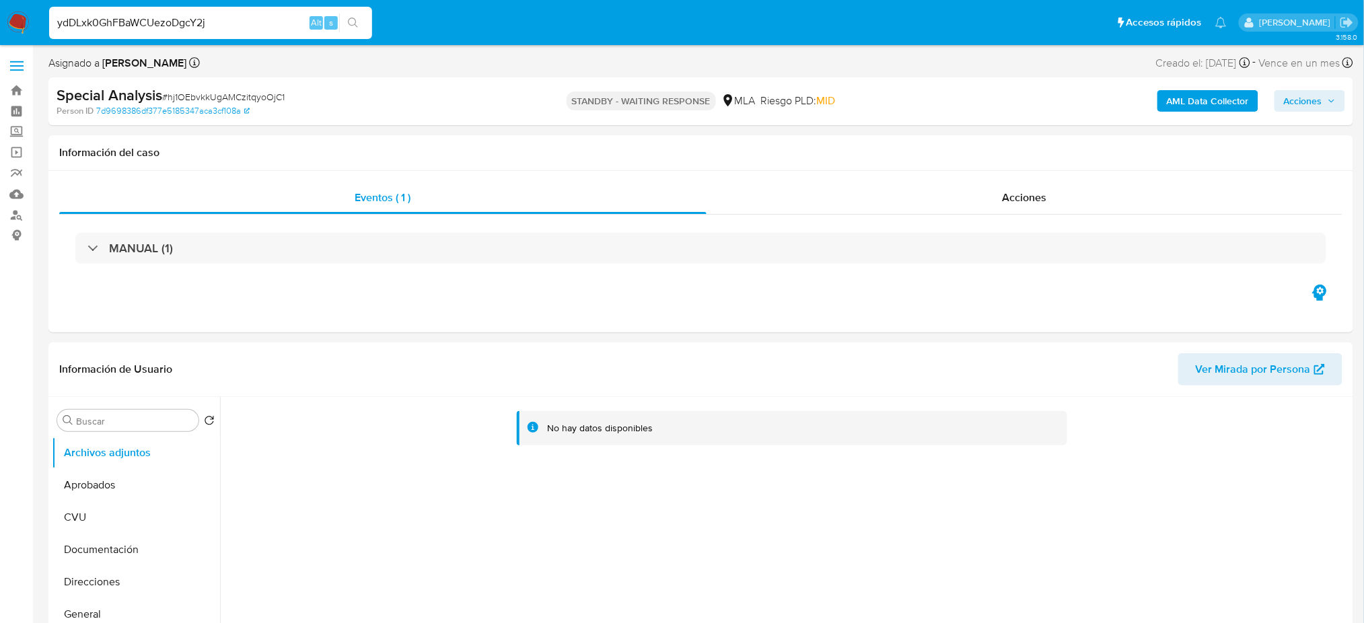
select select "10"
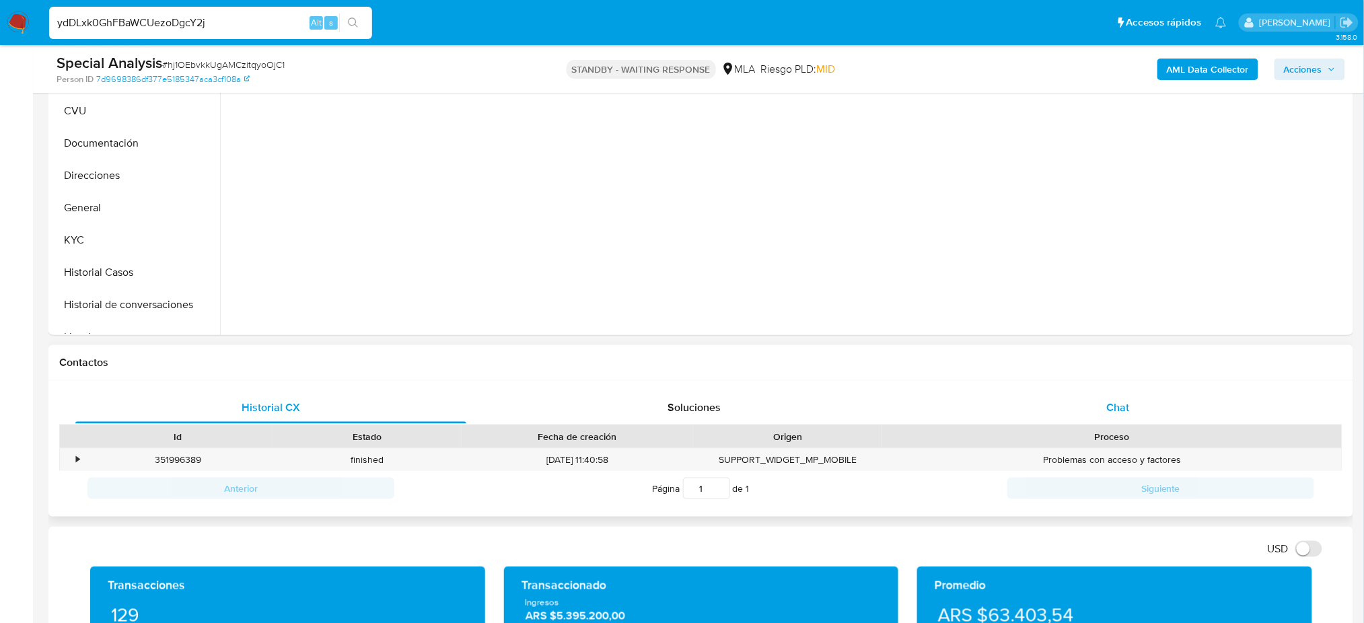
type input "ydDLxk0GhFBaWCUezoDgcY2j"
click at [1126, 409] on span "Chat" at bounding box center [1117, 407] width 23 height 15
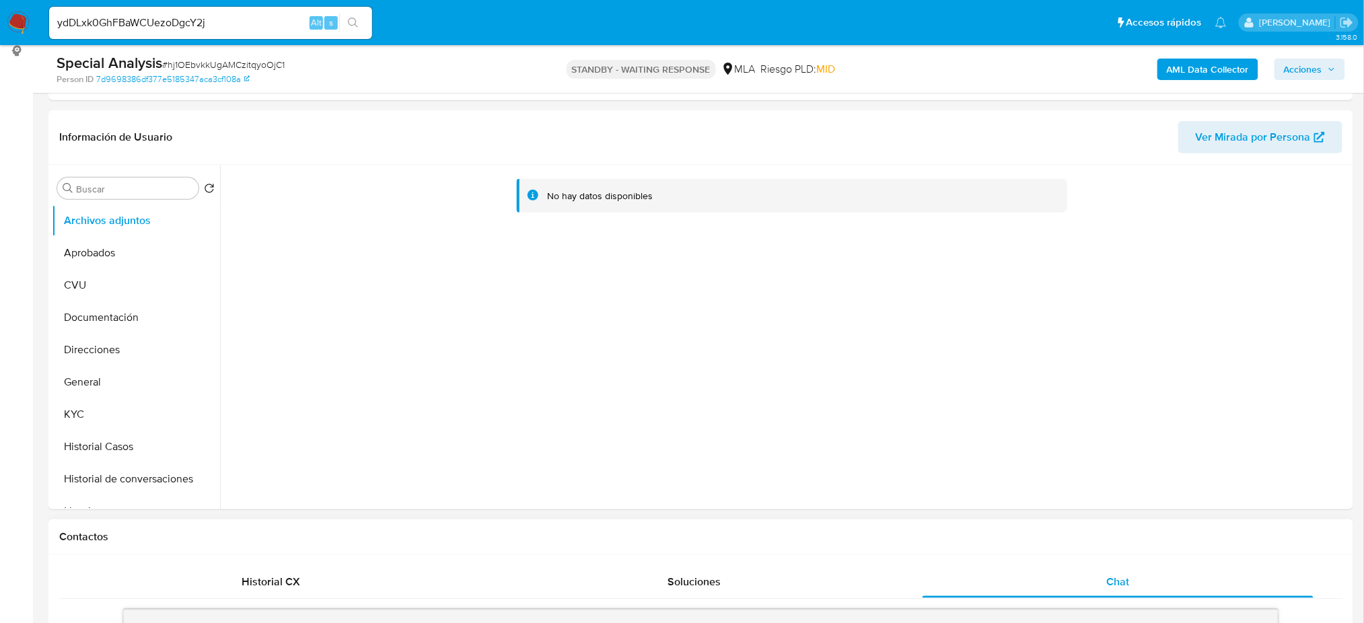
scroll to position [179, 0]
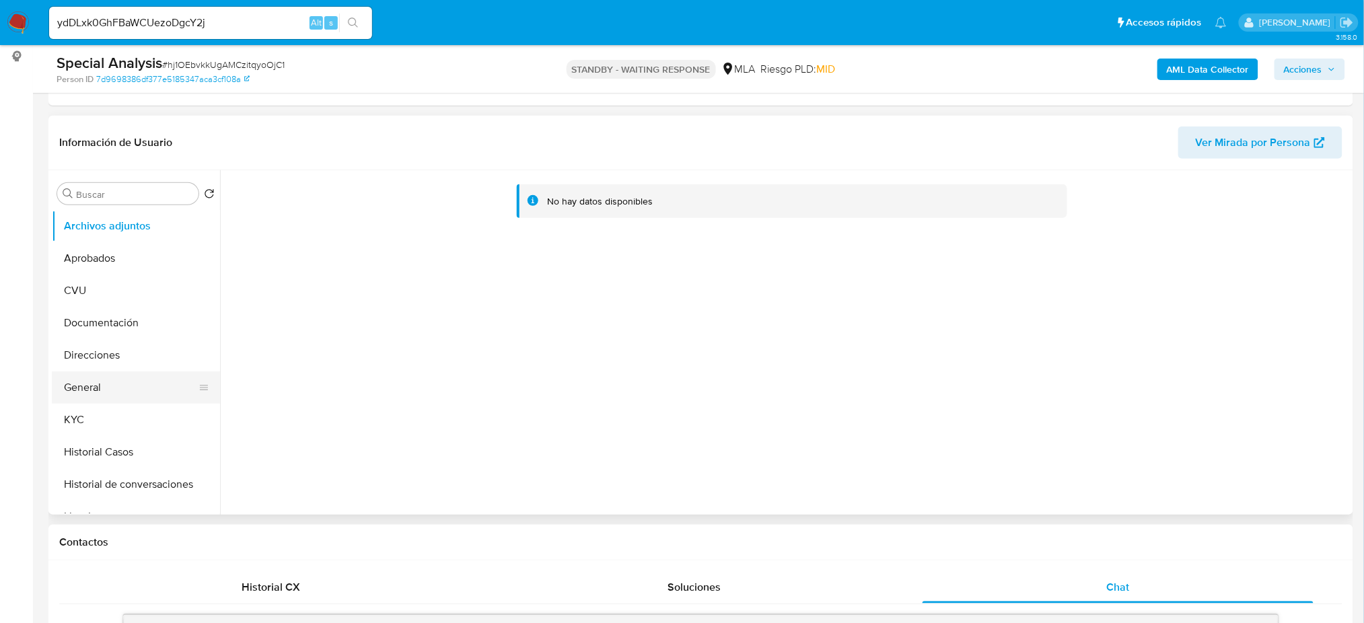
click at [137, 375] on button "General" at bounding box center [130, 387] width 157 height 32
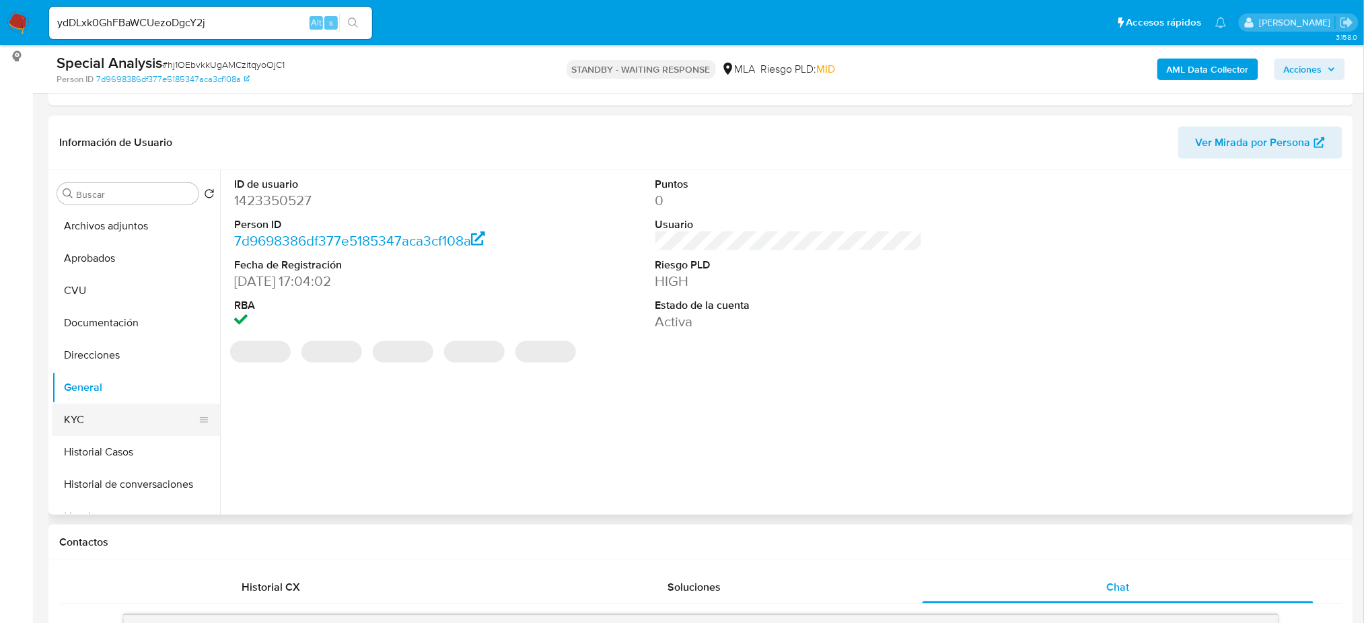
click at [93, 423] on button "KYC" at bounding box center [130, 420] width 157 height 32
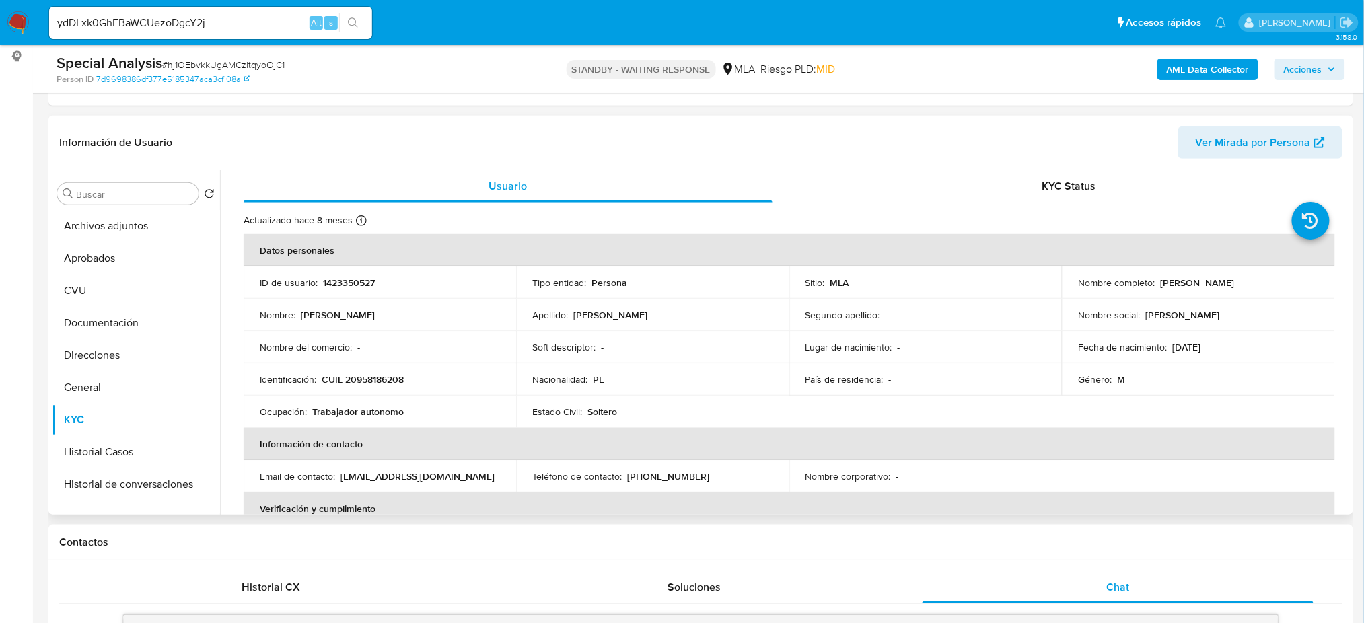
click at [325, 277] on p "1423350527" at bounding box center [349, 283] width 52 height 12
copy p "1423350527"
click at [342, 22] on button "search-icon" at bounding box center [353, 22] width 28 height 19
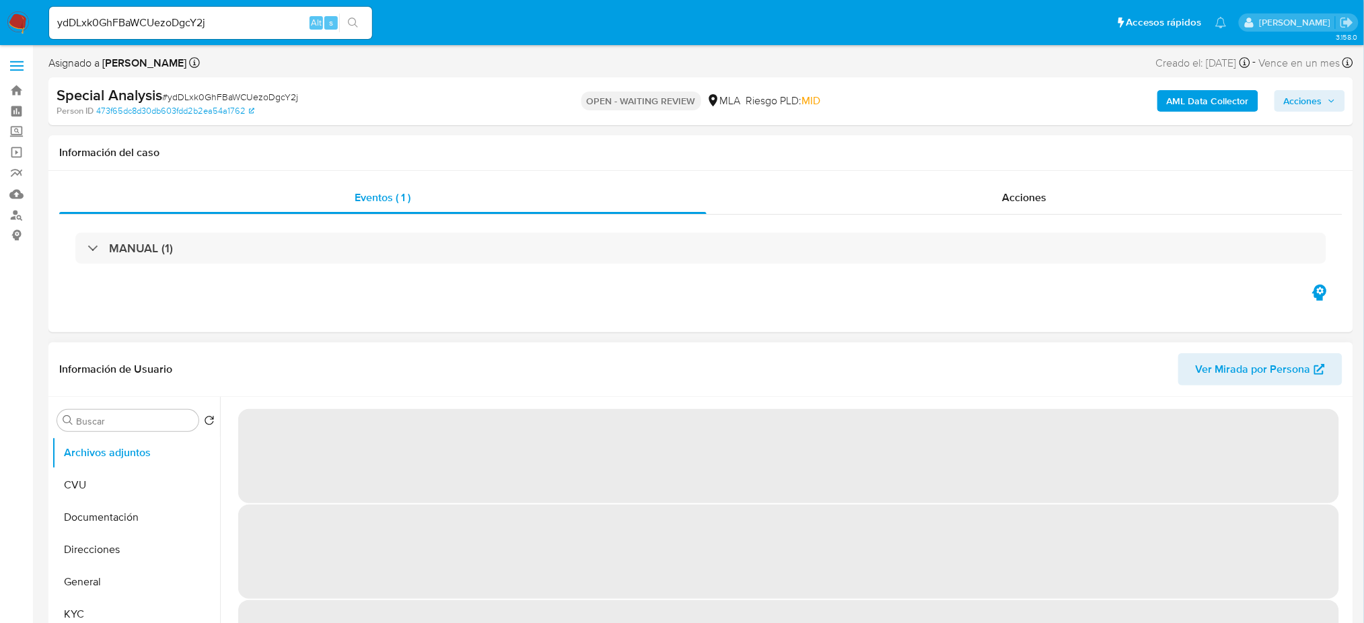
select select "10"
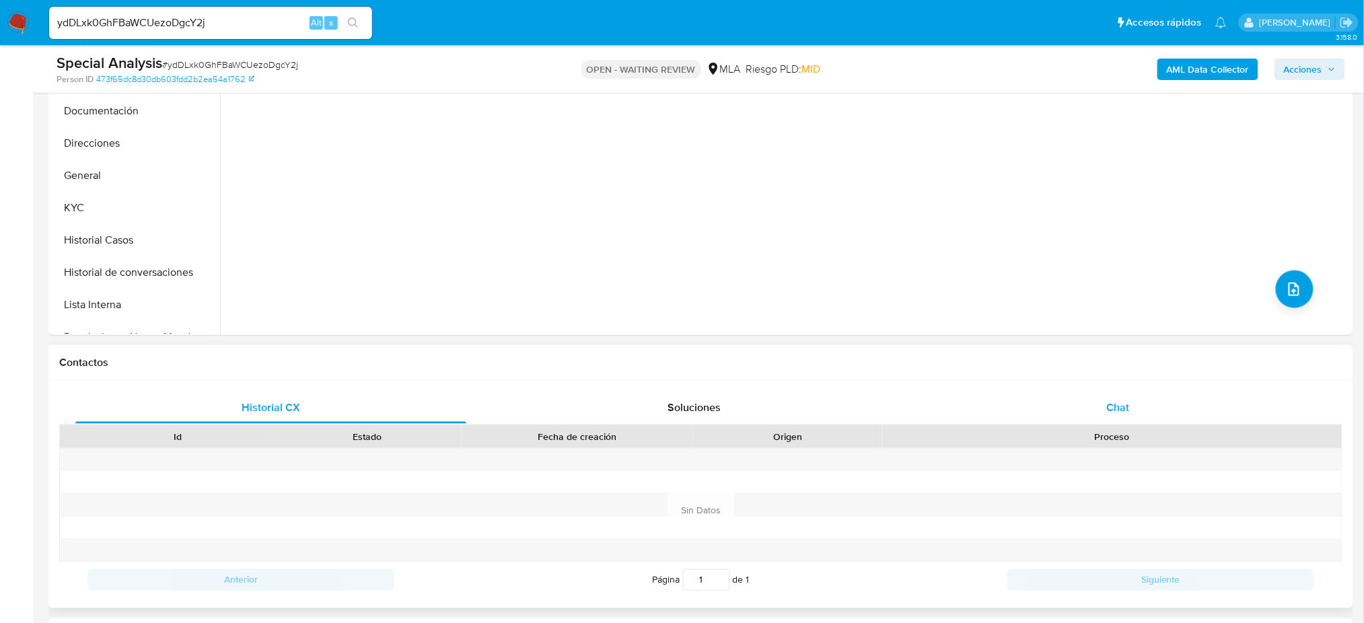
click at [1097, 408] on div "Chat" at bounding box center [1117, 408] width 391 height 32
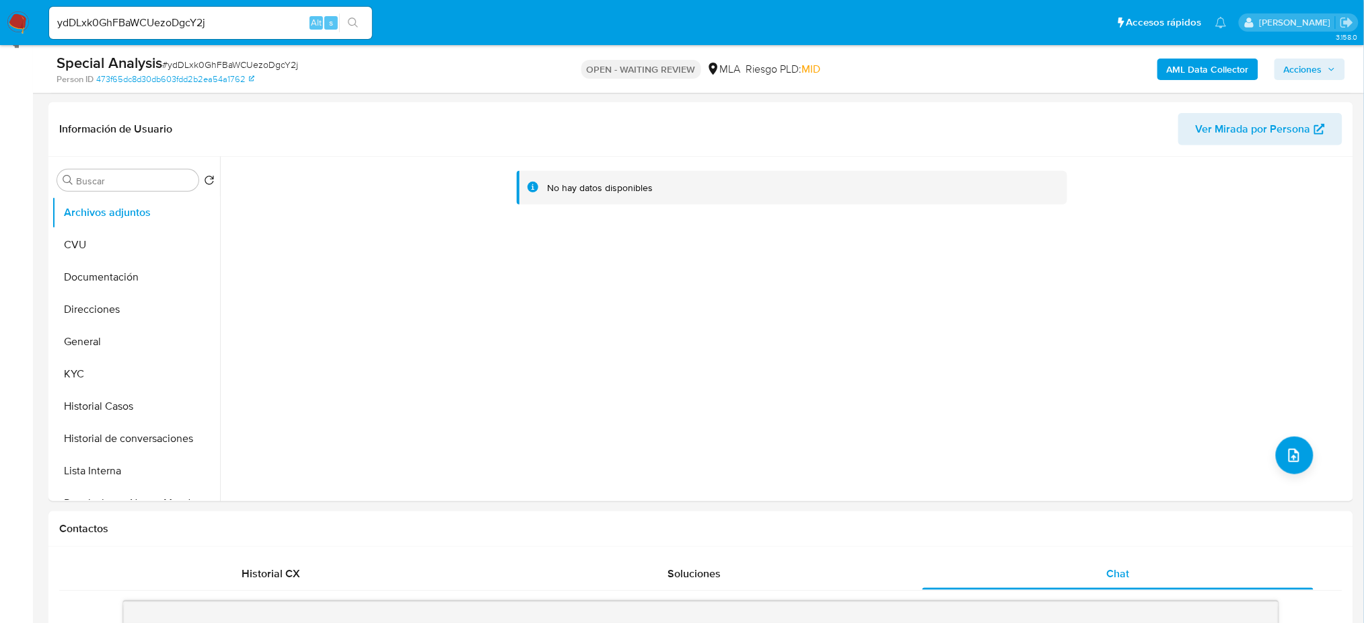
scroll to position [179, 0]
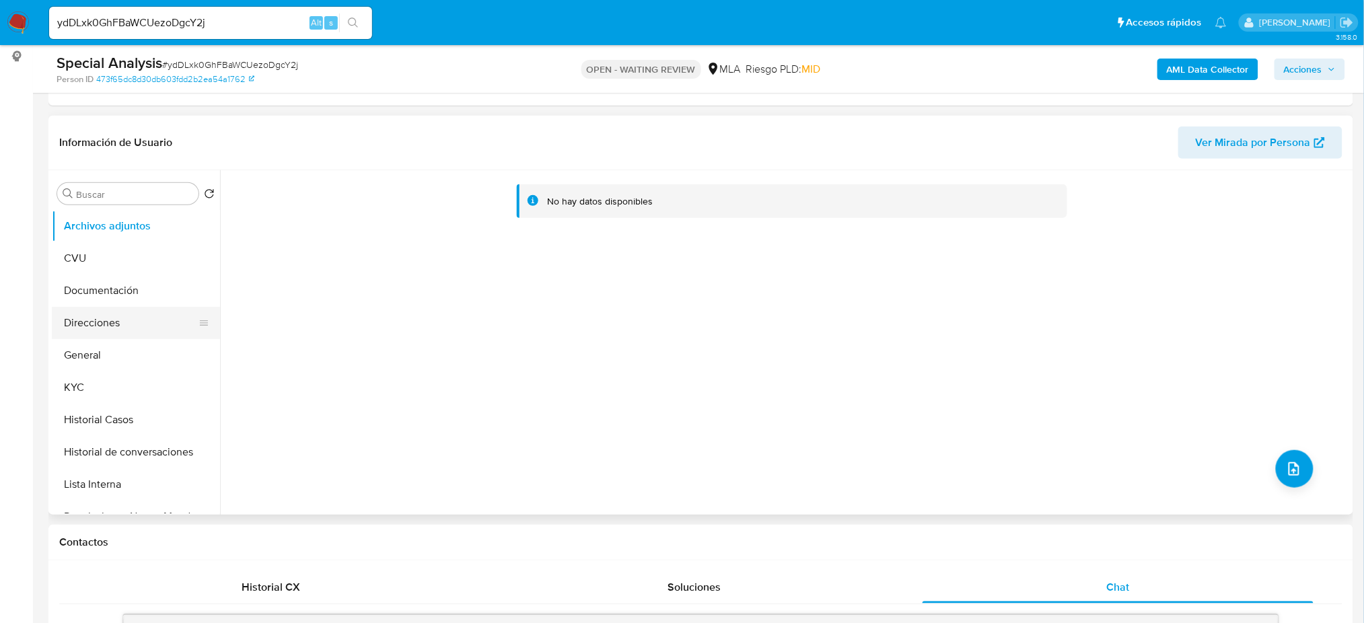
click at [114, 334] on button "Direcciones" at bounding box center [130, 323] width 157 height 32
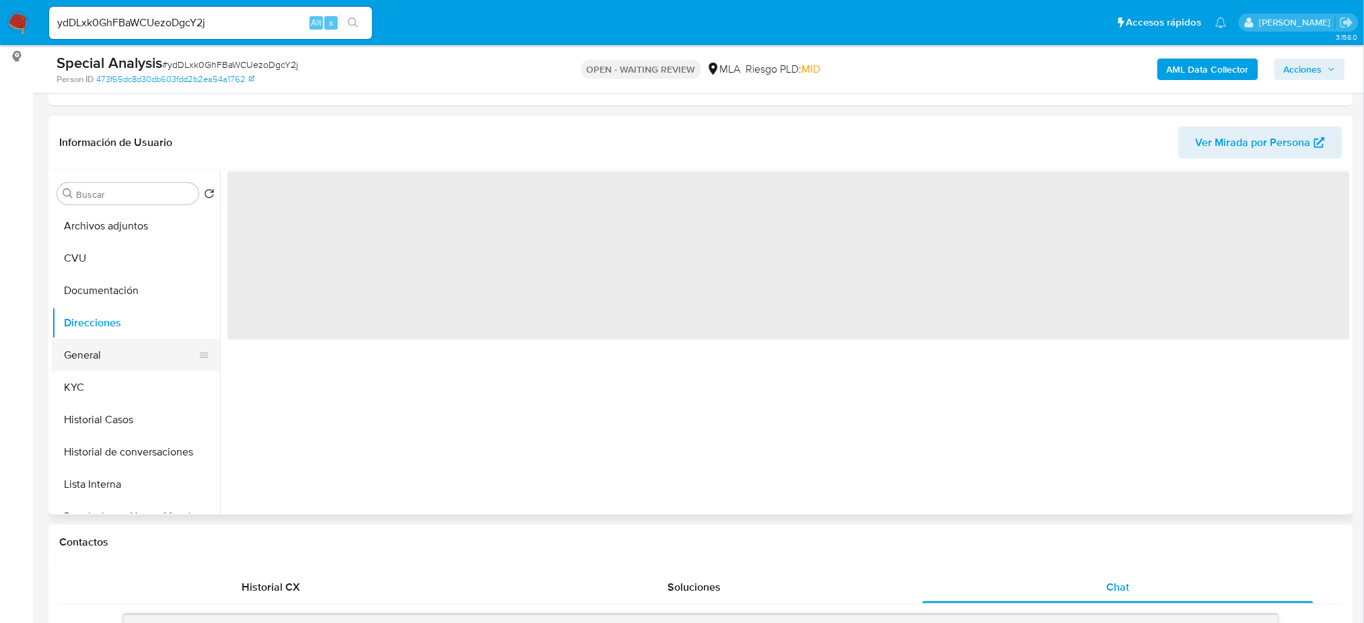
click at [111, 363] on button "General" at bounding box center [130, 355] width 157 height 32
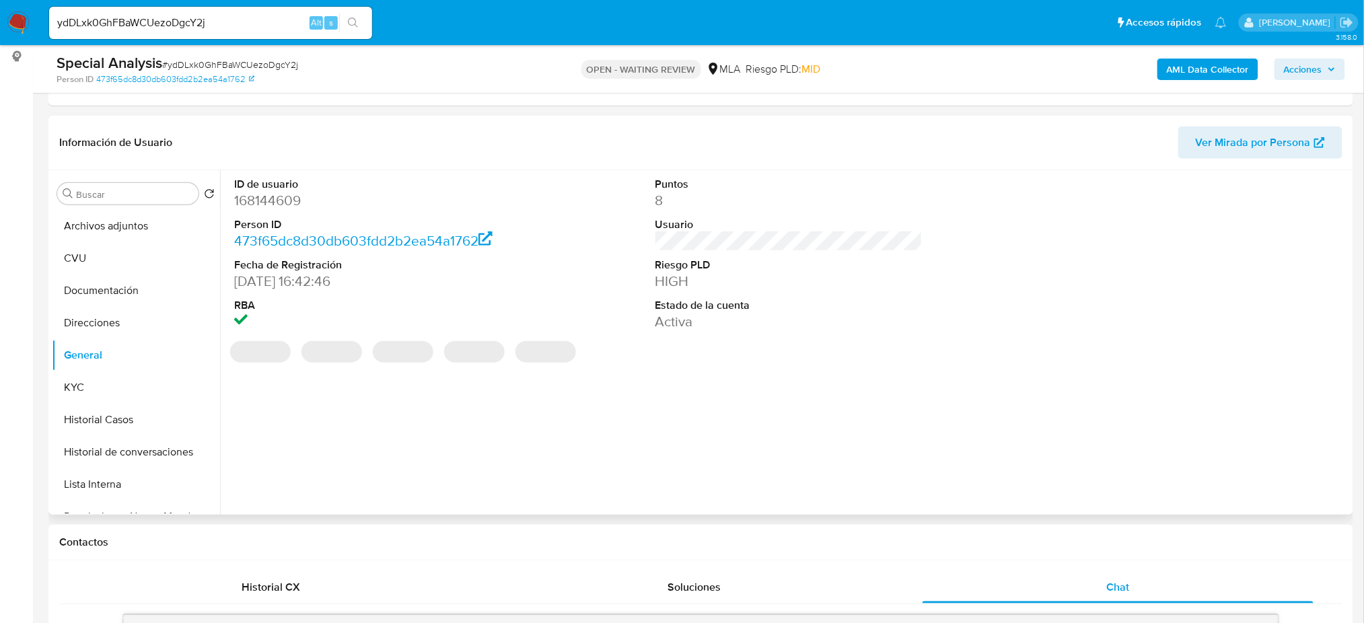
click at [255, 203] on dd "168144609" at bounding box center [367, 200] width 267 height 19
copy dd "168144609"
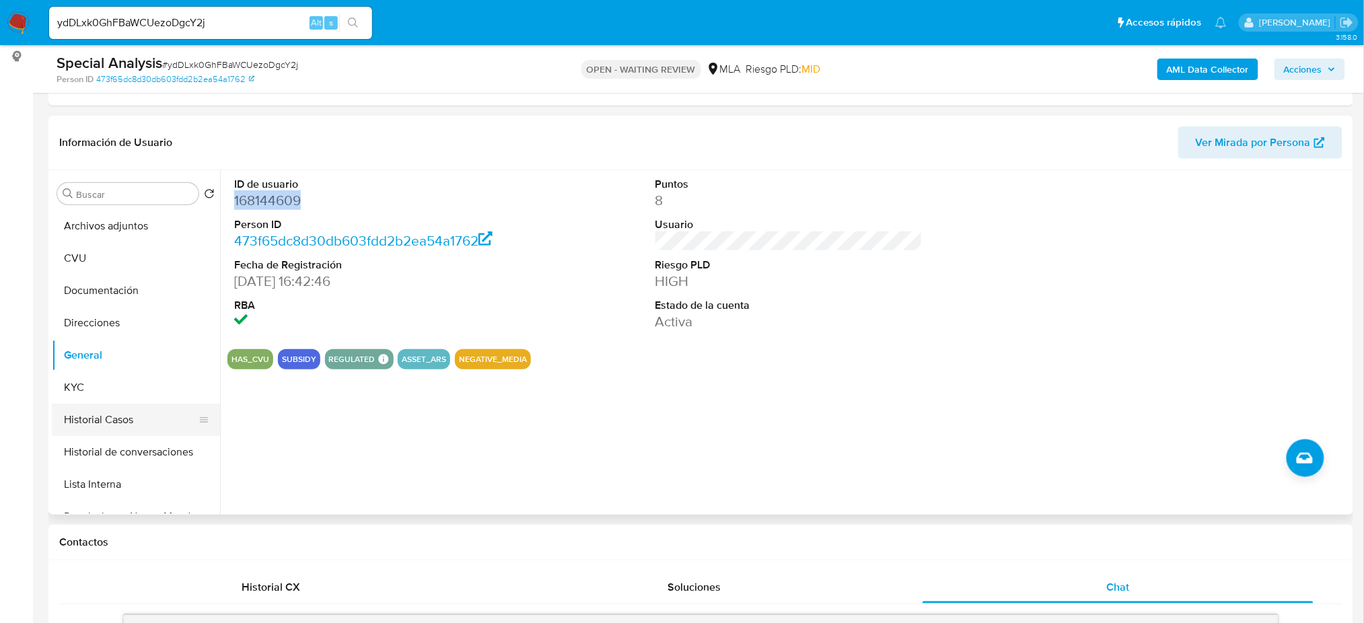
click at [88, 417] on button "Historial Casos" at bounding box center [130, 420] width 157 height 32
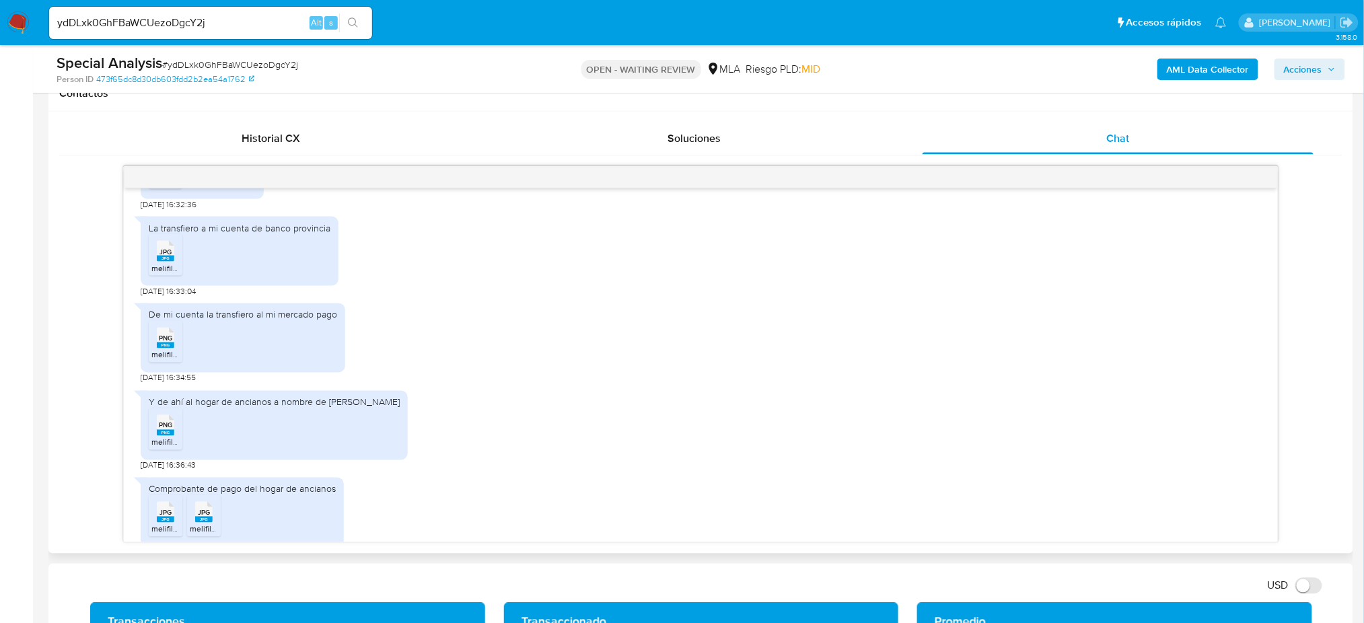
scroll to position [1894, 0]
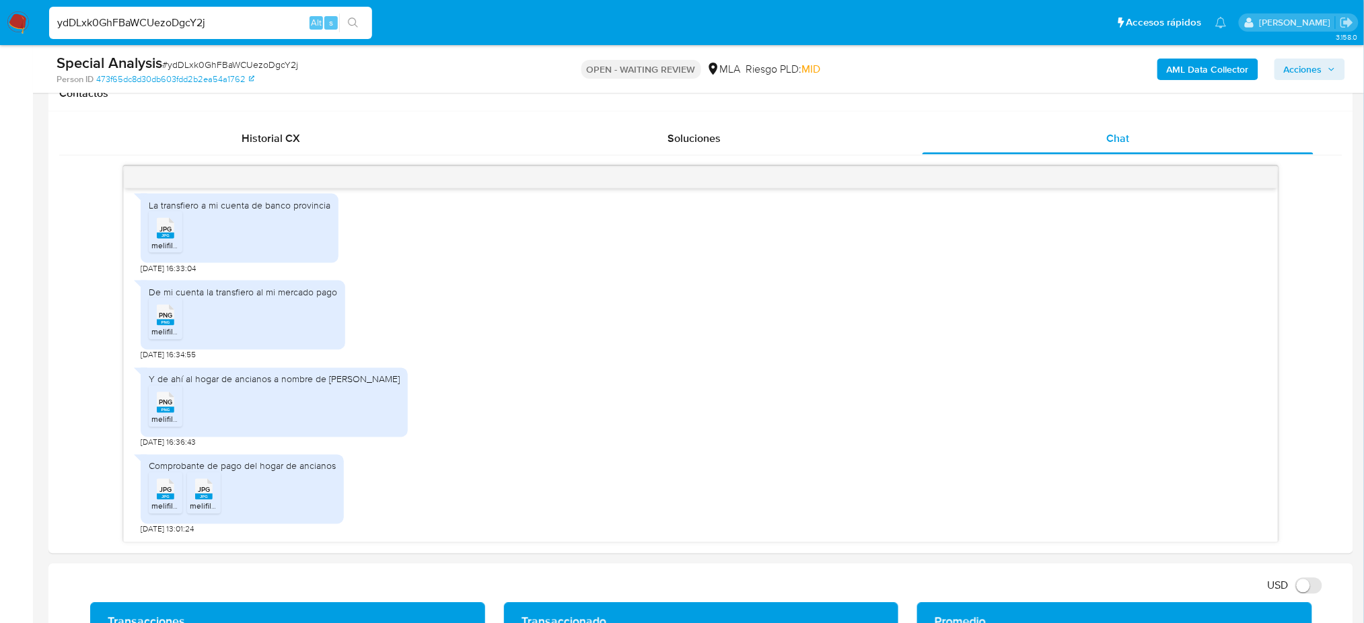
drag, startPoint x: 211, startPoint y: 17, endPoint x: 0, endPoint y: 17, distance: 211.2
click at [0, 17] on nav "Pausado Ver notificaciones ydDLxk0GhFBaWCUezoDgcY2j Alt s Accesos rápidos Presi…" at bounding box center [682, 22] width 1364 height 45
paste input "xCsjkoNkmhBS6595rCVH7RGO"
type input "xCsjkoNkmhBS6595rCVH7RGO"
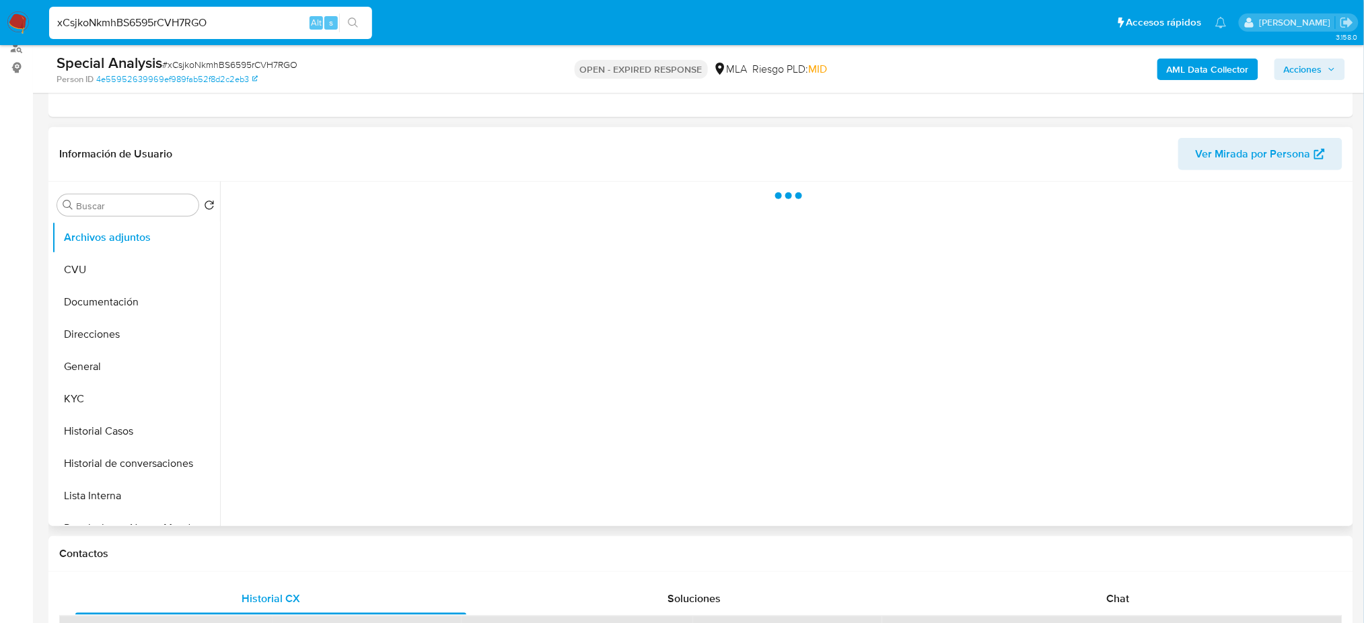
scroll to position [179, 0]
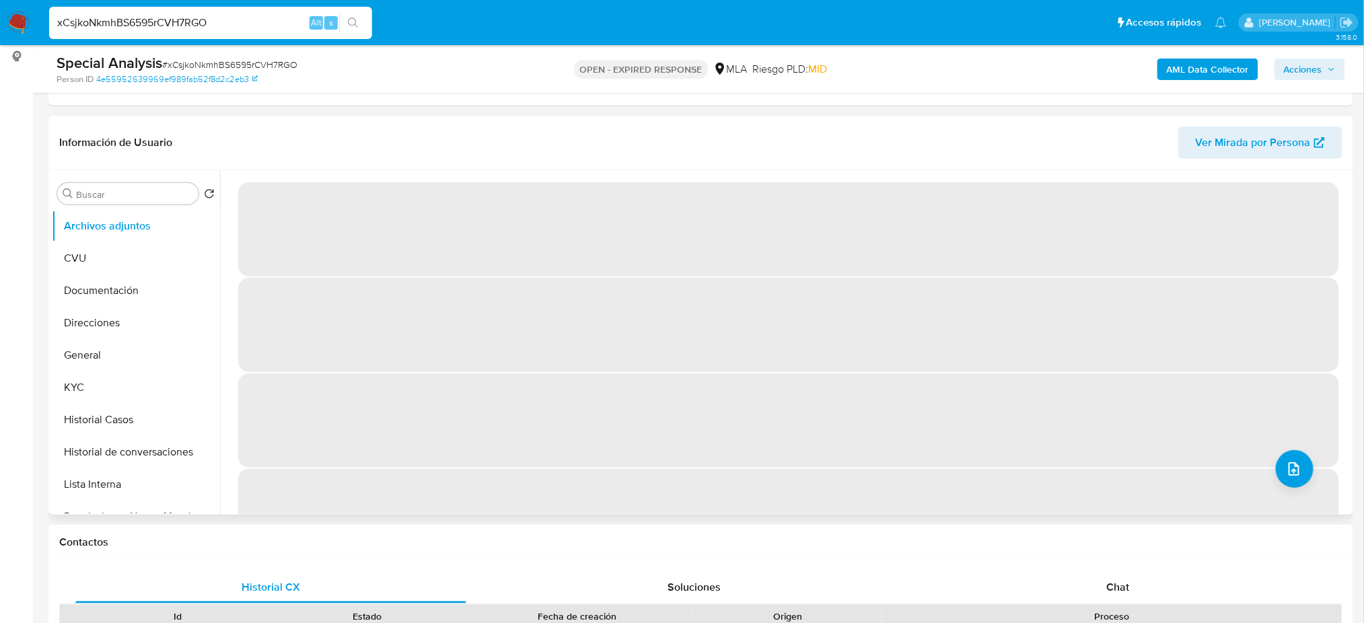
select select "10"
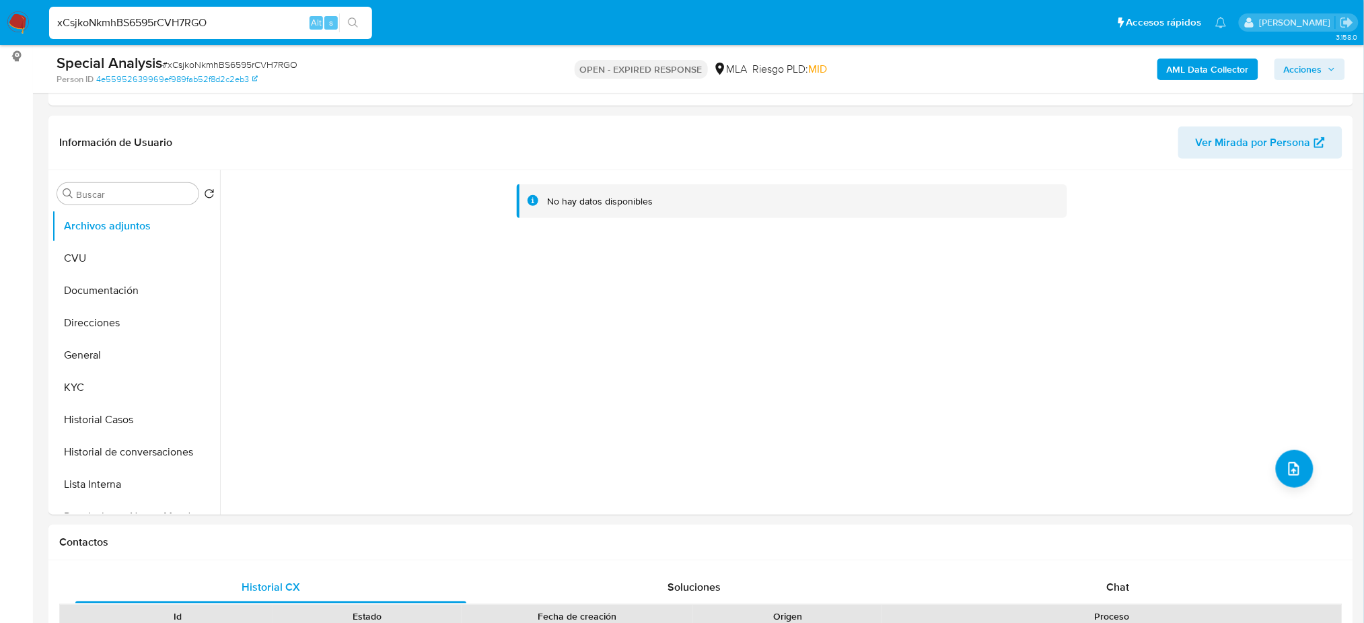
click at [207, 60] on span "# xCsjkoNkmhBS6595rCVH7RGO" at bounding box center [229, 64] width 135 height 13
copy span "xCsjkoNkmhBS6595rCVH7RGO"
click at [7, 24] on img at bounding box center [18, 22] width 23 height 23
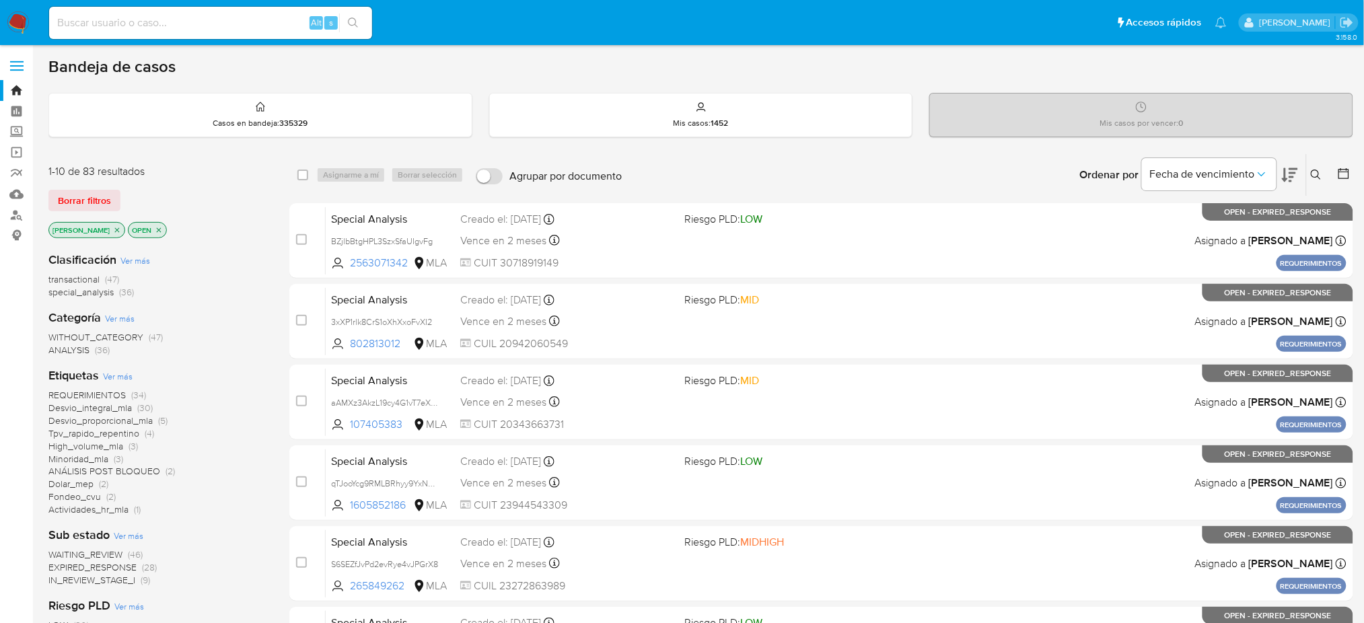
click at [1320, 174] on icon at bounding box center [1316, 175] width 11 height 11
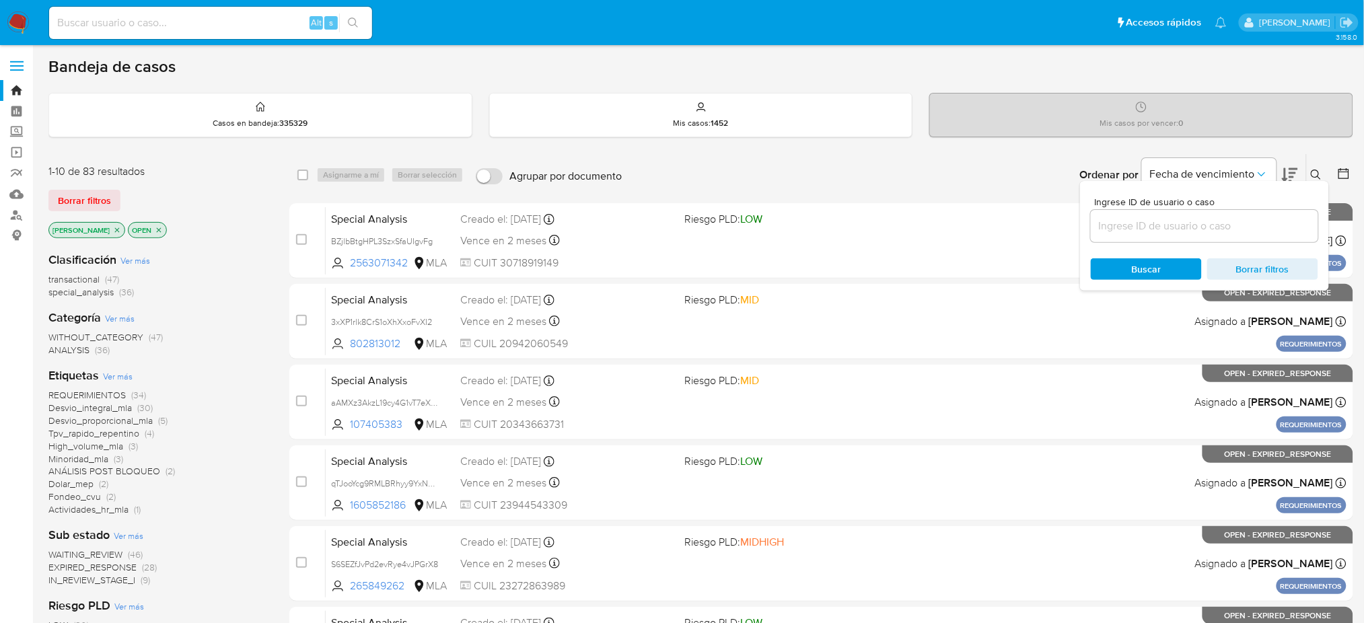
click at [1196, 217] on input at bounding box center [1204, 225] width 227 height 17
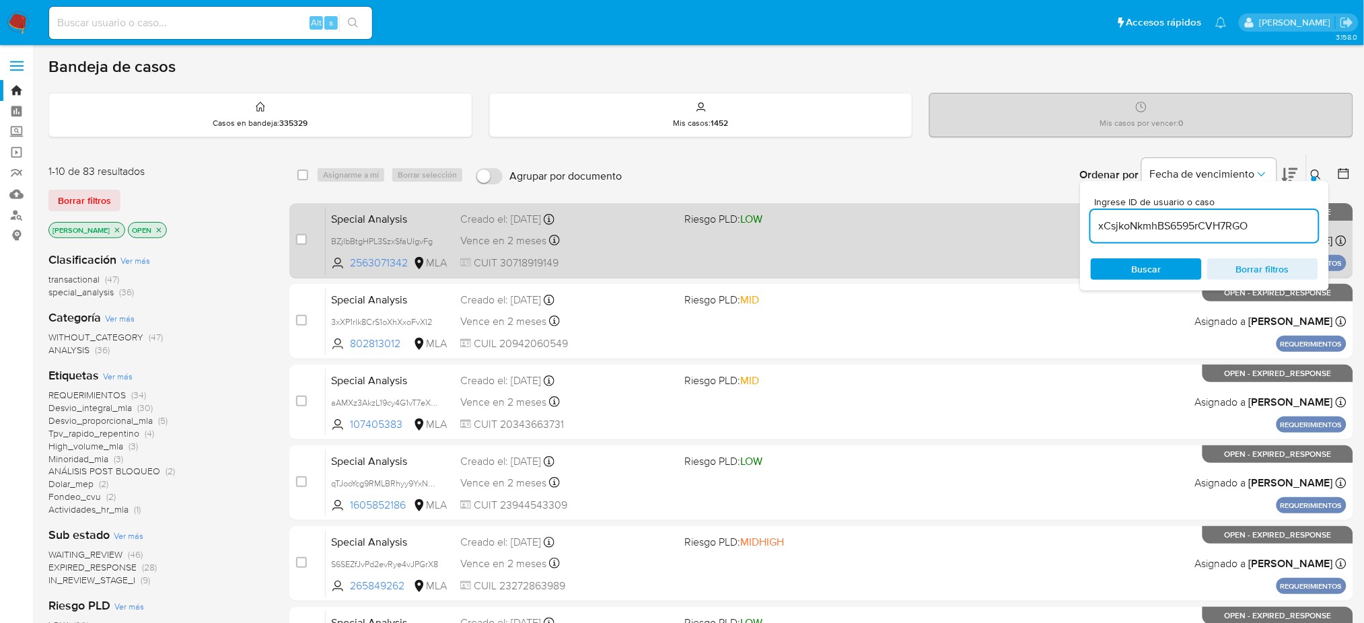
type input "xCsjkoNkmhBS6595rCVH7RGO"
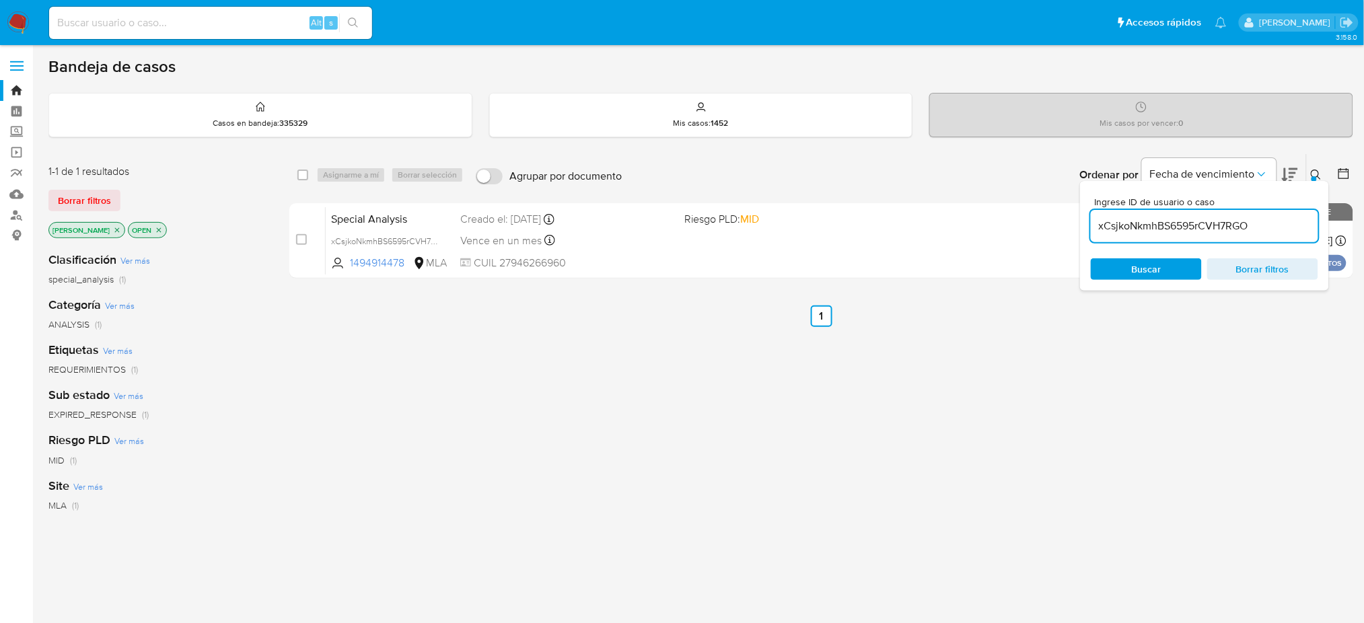
click at [303, 235] on input "checkbox" at bounding box center [301, 239] width 11 height 11
checkbox input "true"
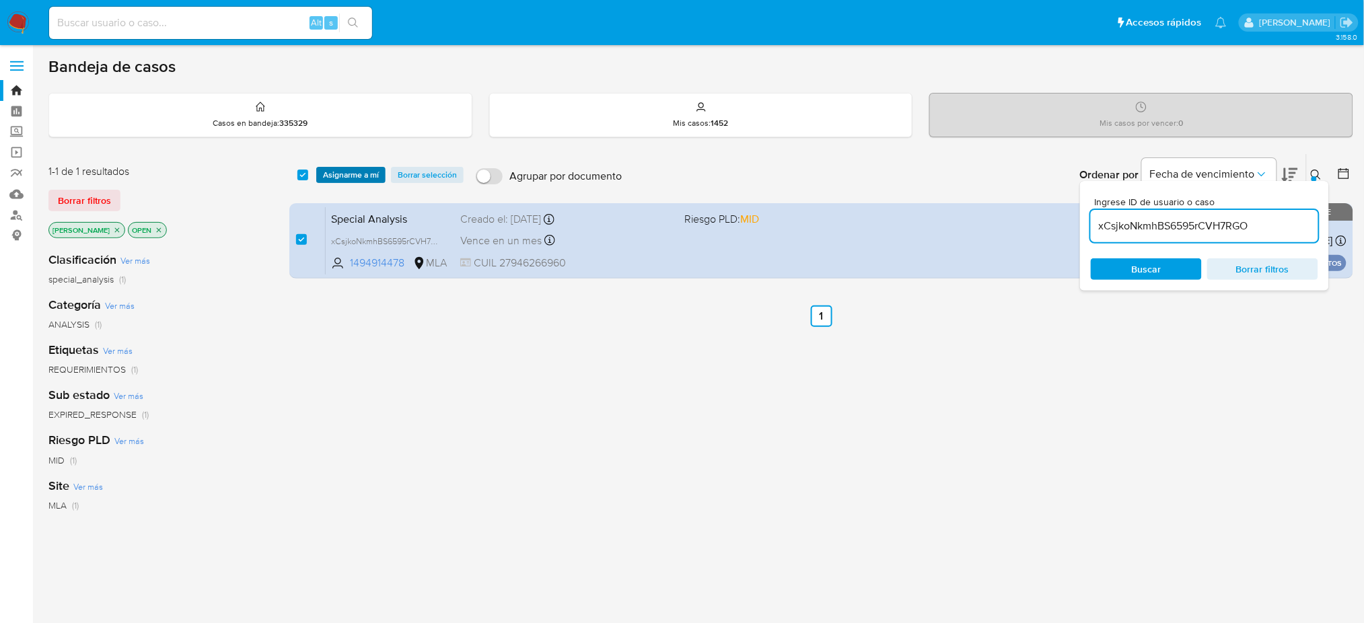
click at [334, 174] on span "Asignarme a mí" at bounding box center [351, 174] width 56 height 13
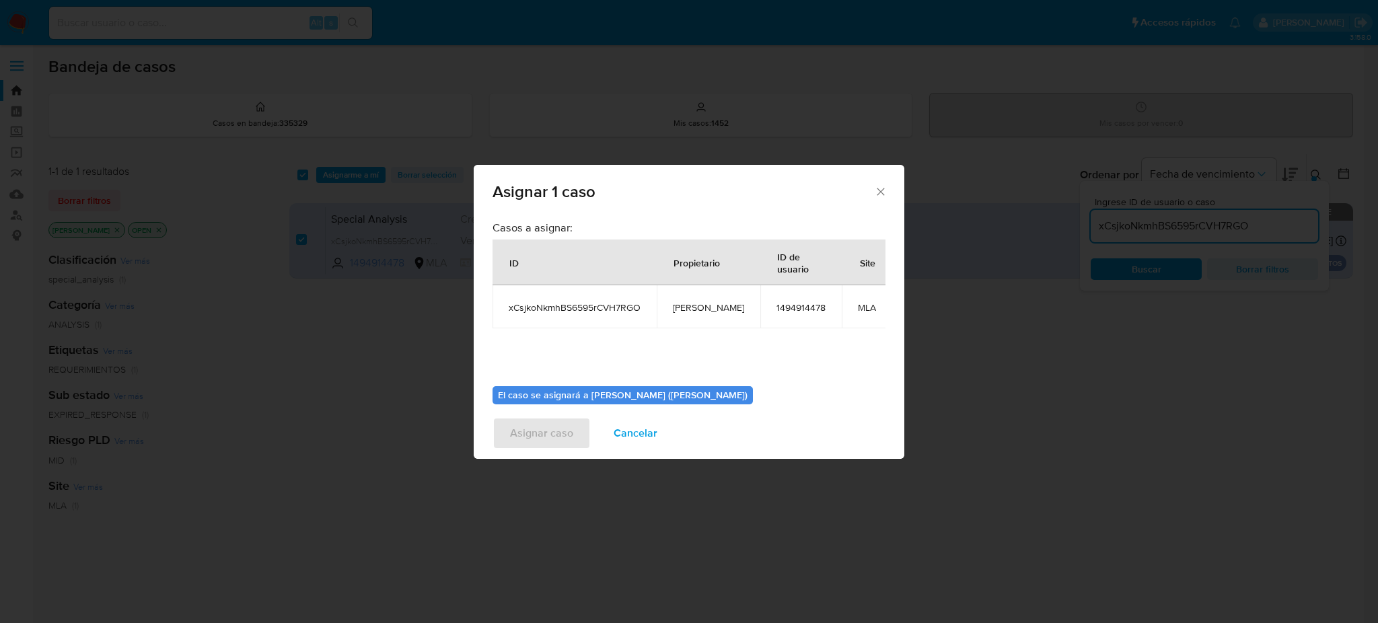
click at [688, 306] on span "[PERSON_NAME]" at bounding box center [708, 307] width 71 height 12
copy span "[PERSON_NAME]"
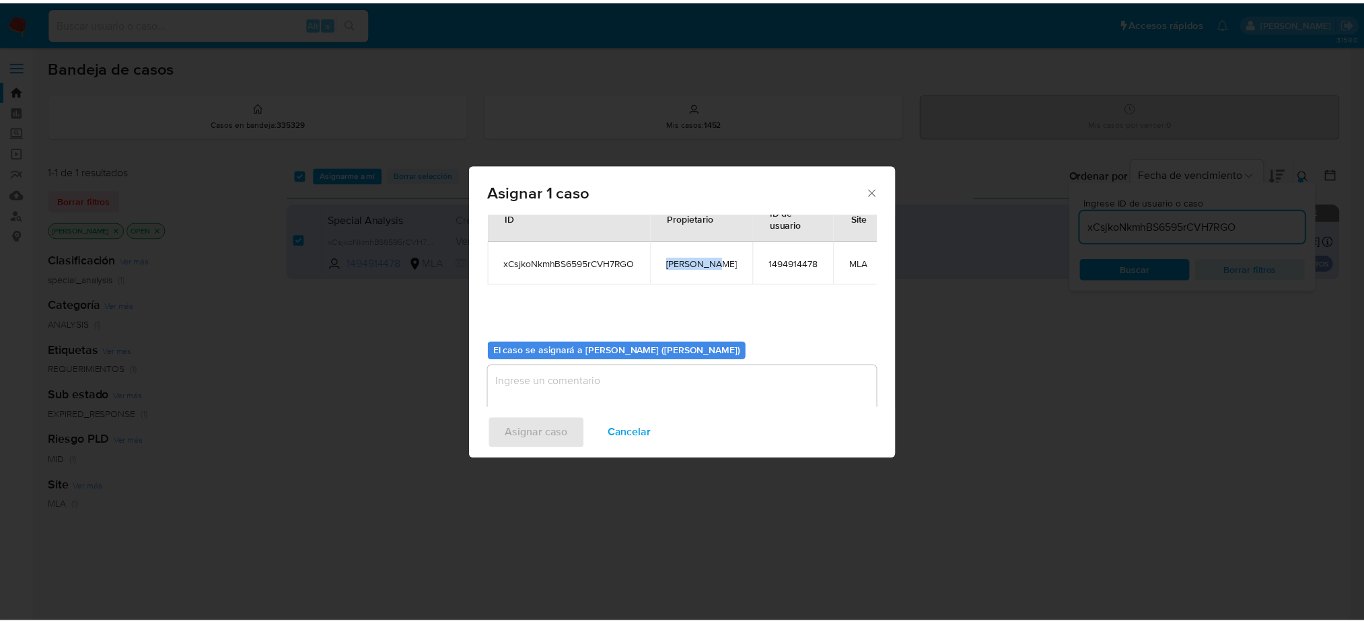
scroll to position [69, 0]
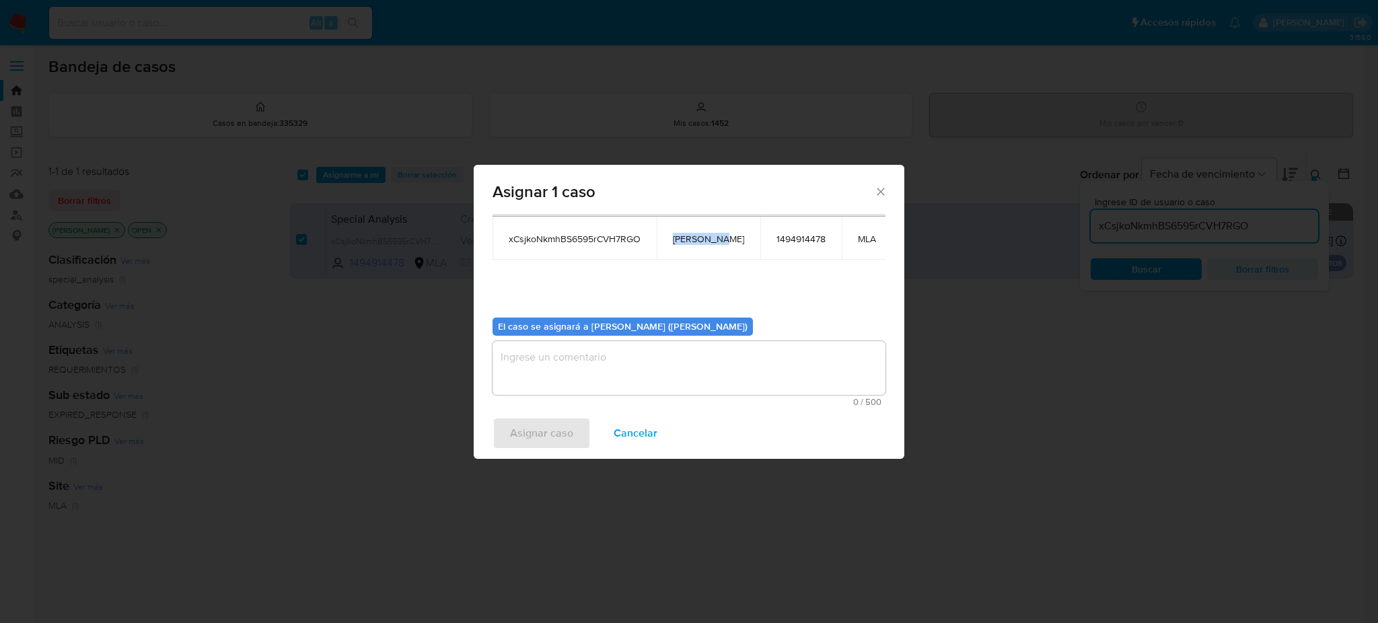
click at [571, 376] on textarea "assign-modal" at bounding box center [688, 368] width 393 height 54
paste textarea "[PERSON_NAME]"
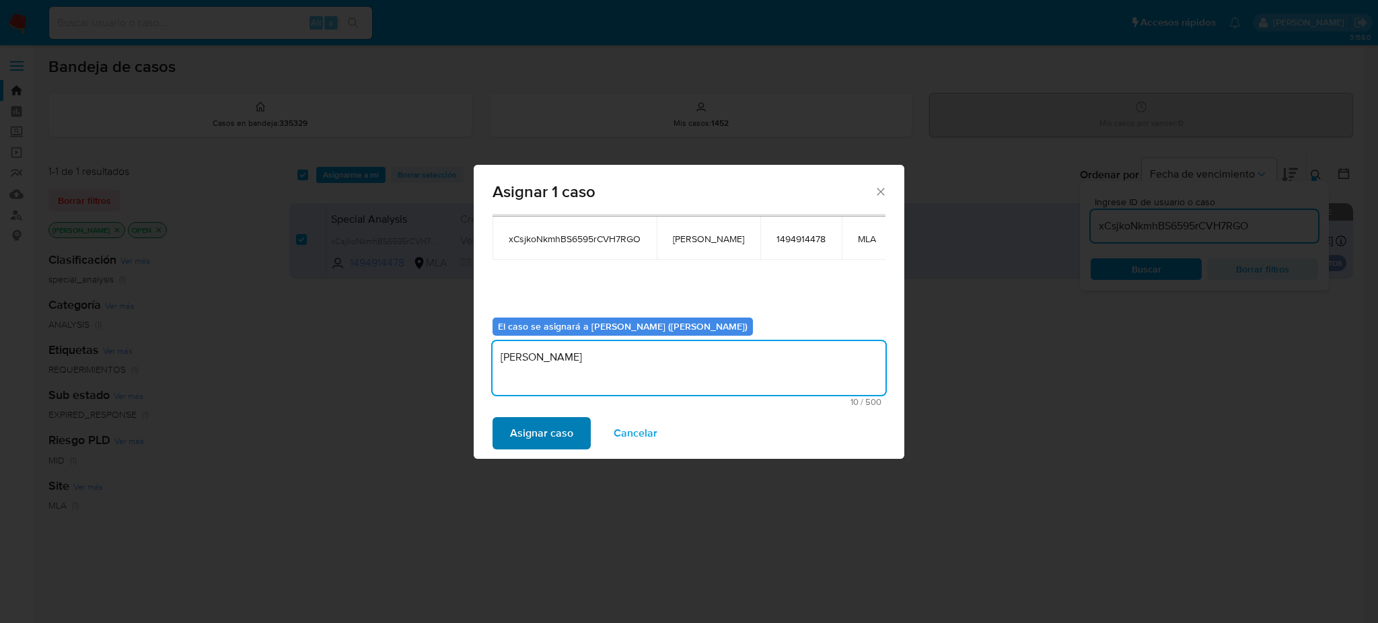
type textarea "[PERSON_NAME]"
click at [534, 431] on span "Asignar caso" at bounding box center [541, 433] width 63 height 30
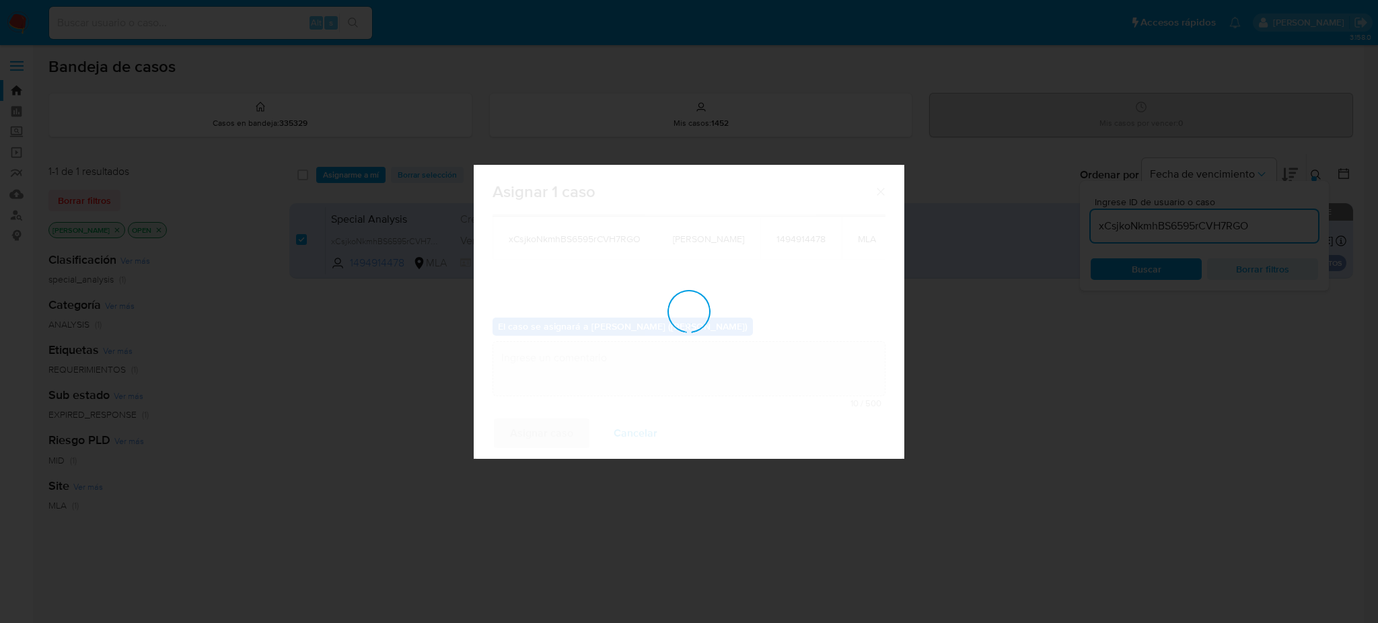
checkbox input "false"
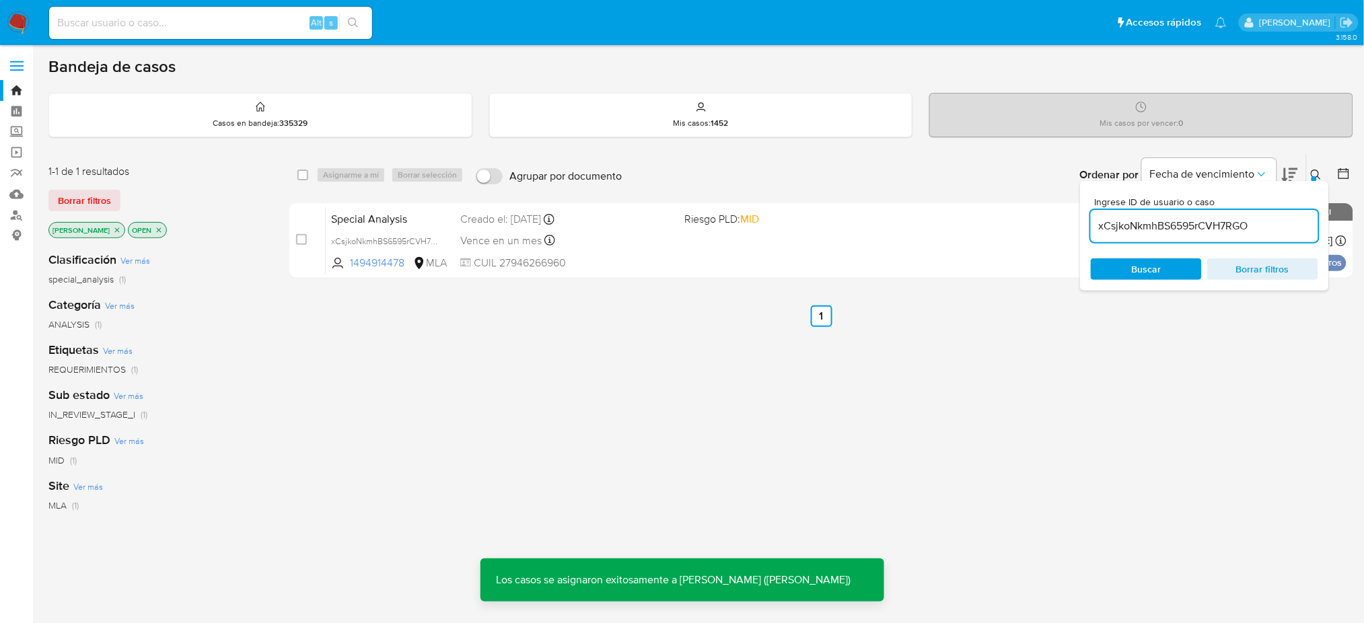
click at [415, 220] on span "Special Analysis" at bounding box center [390, 217] width 118 height 17
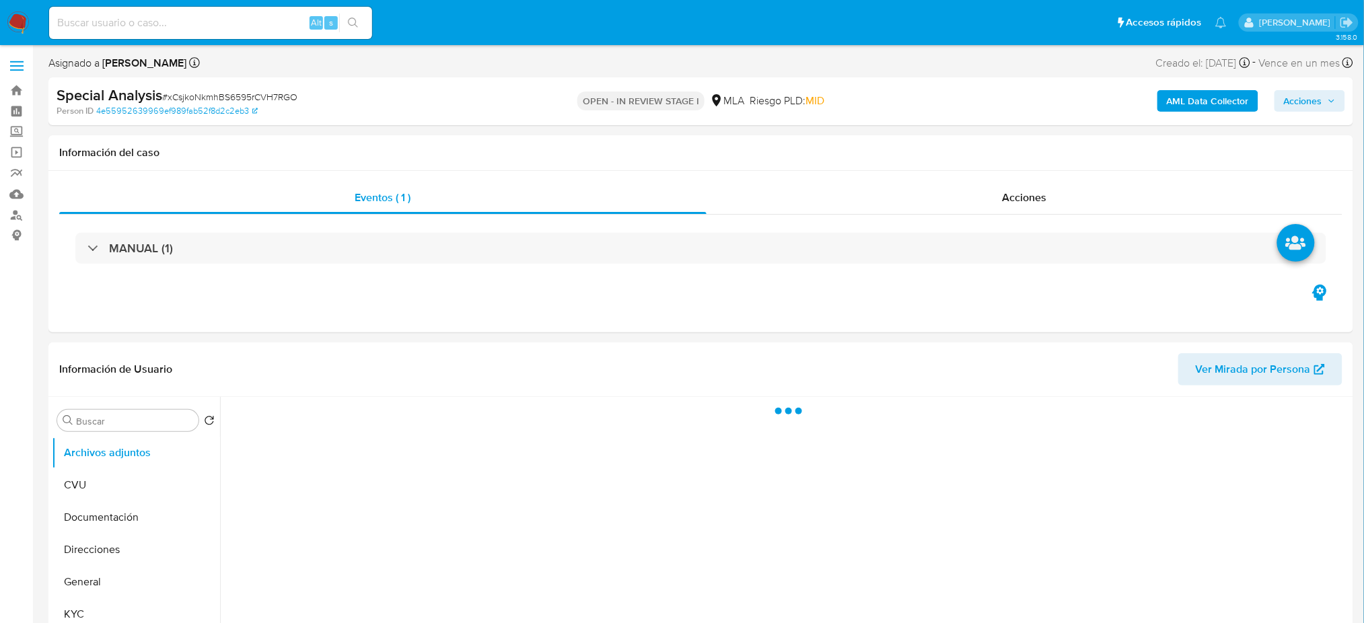
select select "10"
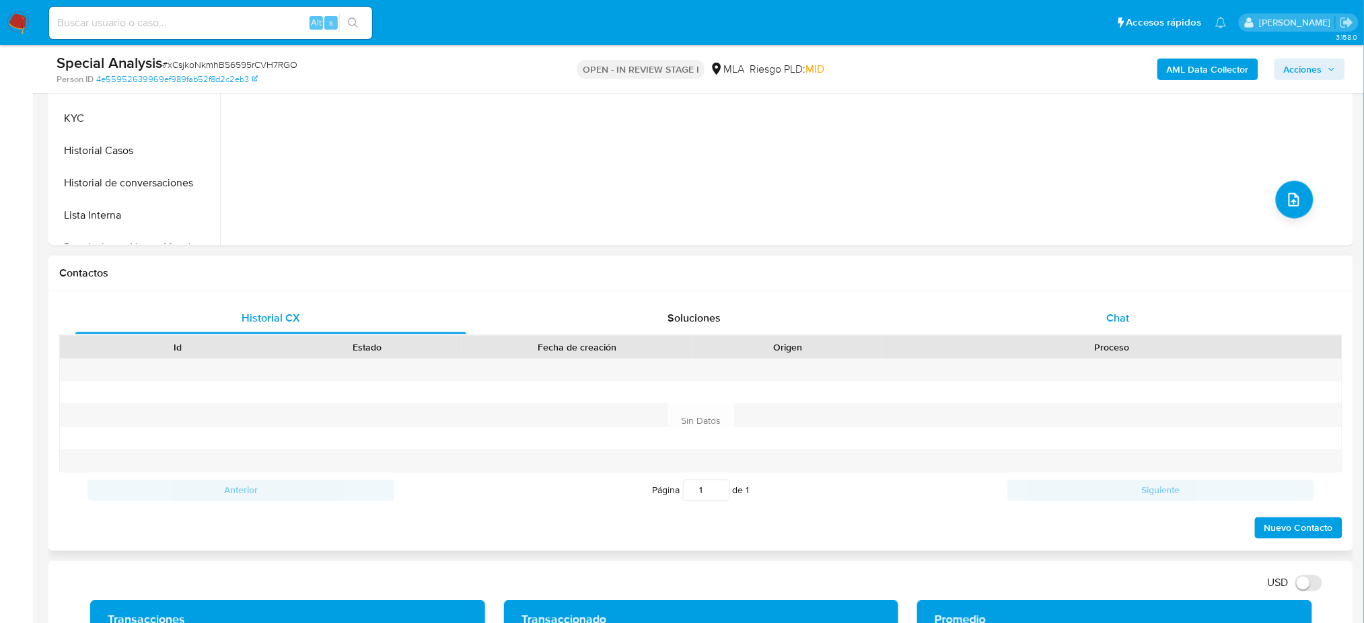
click at [1121, 302] on div "Chat" at bounding box center [1117, 318] width 391 height 32
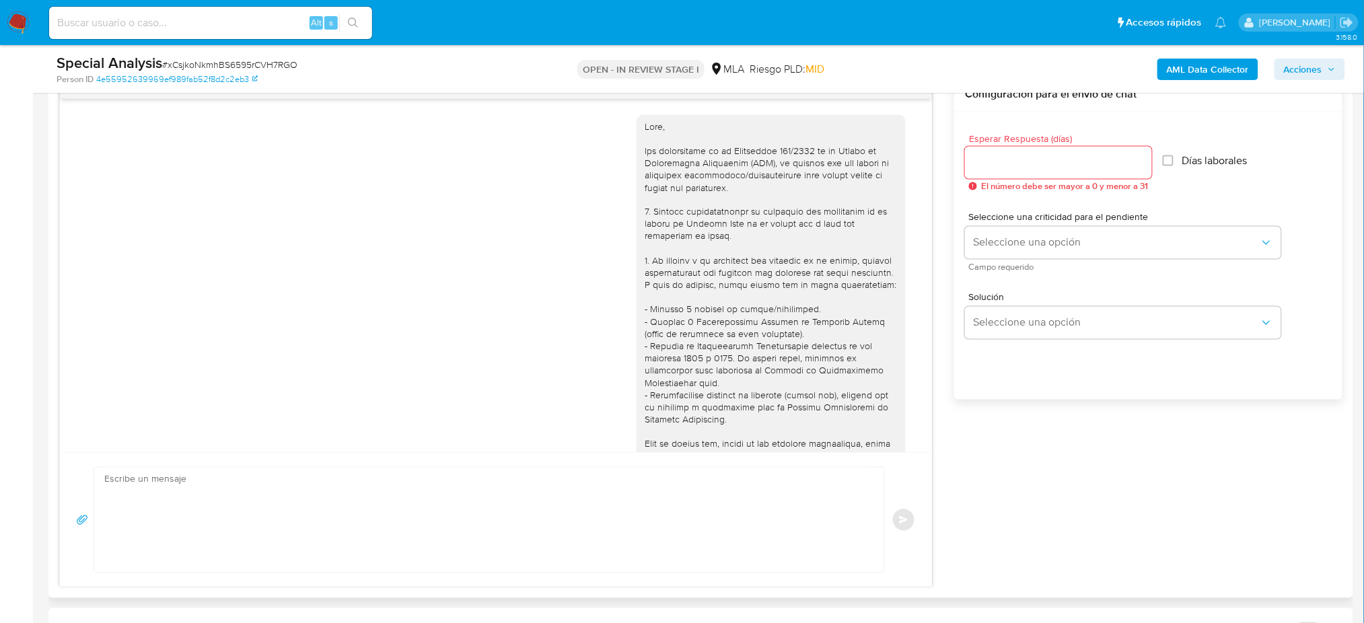
scroll to position [420, 0]
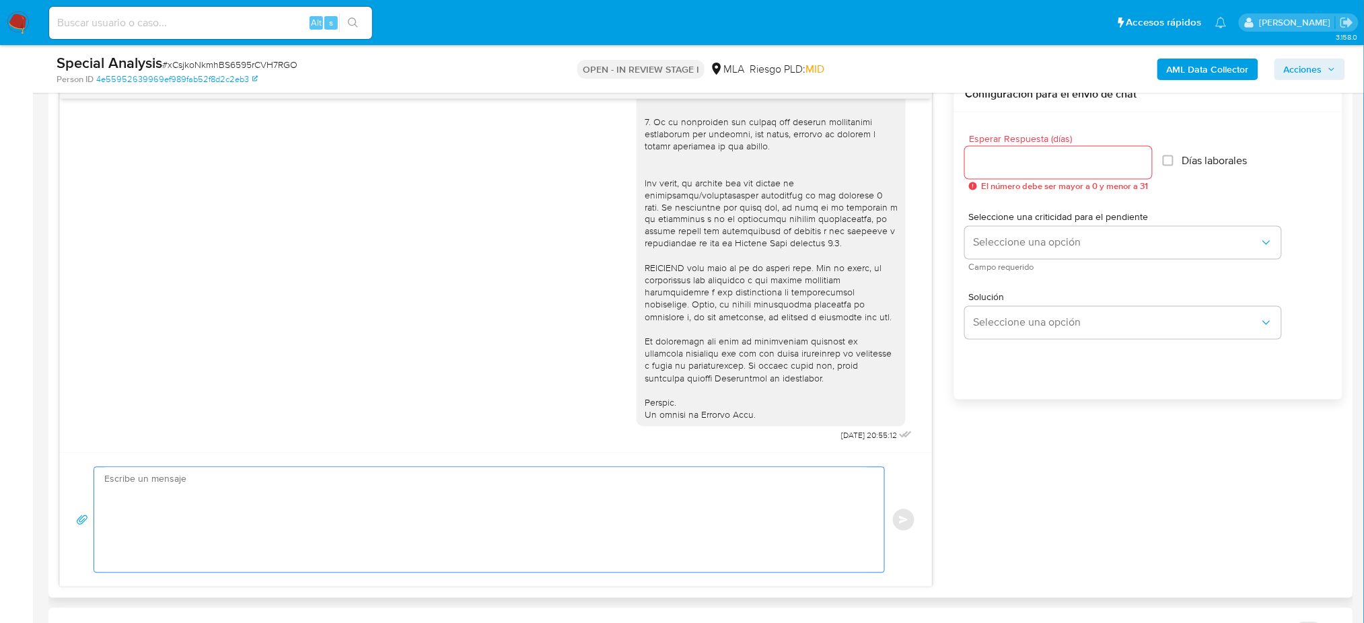
click at [205, 503] on textarea at bounding box center [485, 520] width 763 height 105
paste textarea "Hola, Esperamos que te encuentres muy bien. Te consultamos si tuviste oportunid…"
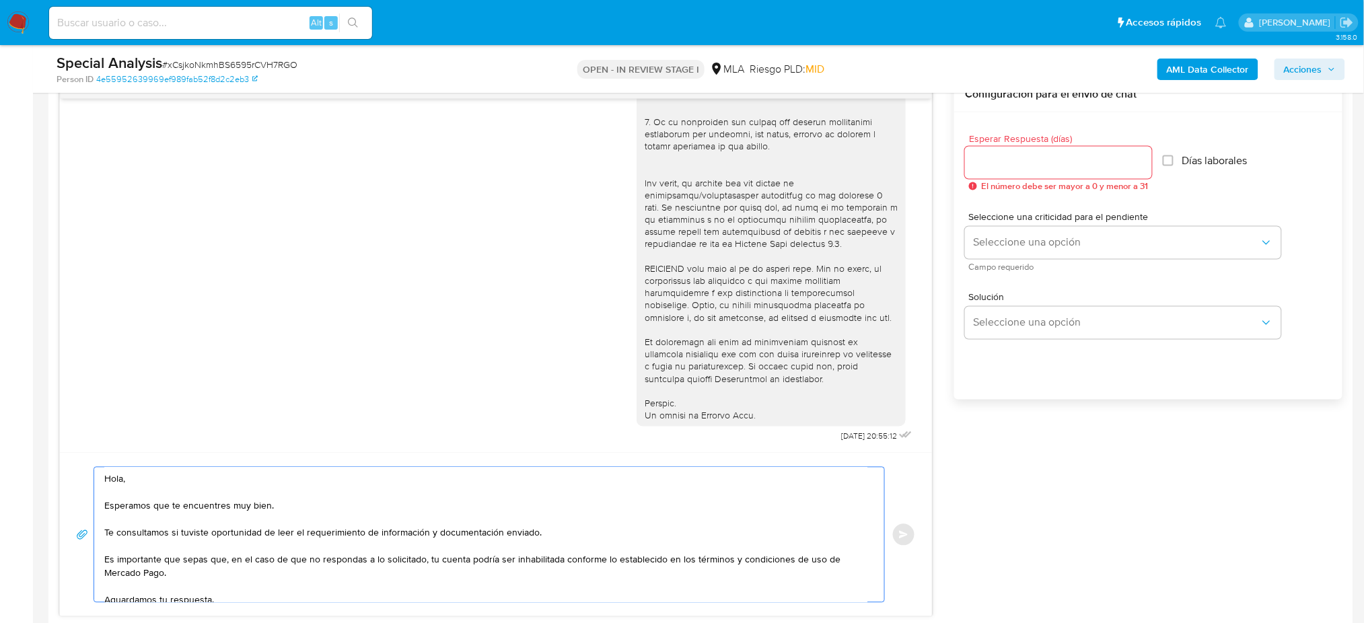
scroll to position [89, 0]
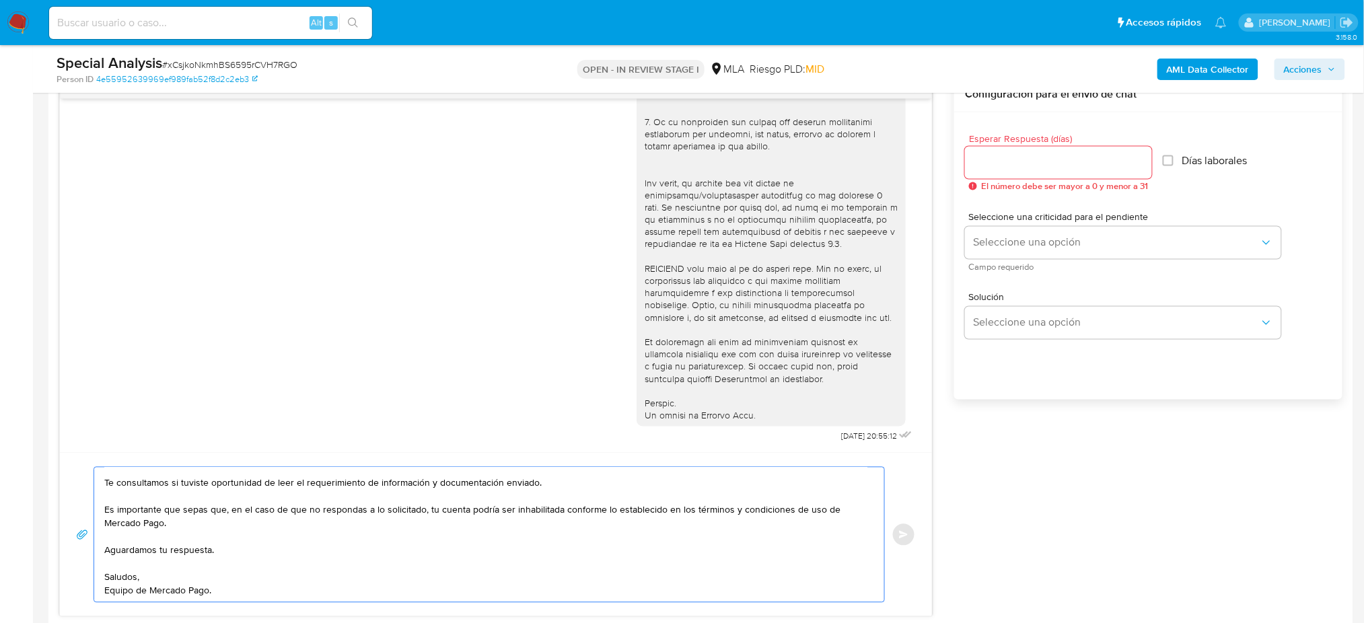
type textarea "Hola, Esperamos que te encuentres muy bien. Te consultamos si tuviste oportunid…"
click at [996, 158] on input "Esperar Respuesta (días)" at bounding box center [1058, 162] width 187 height 17
type input "3"
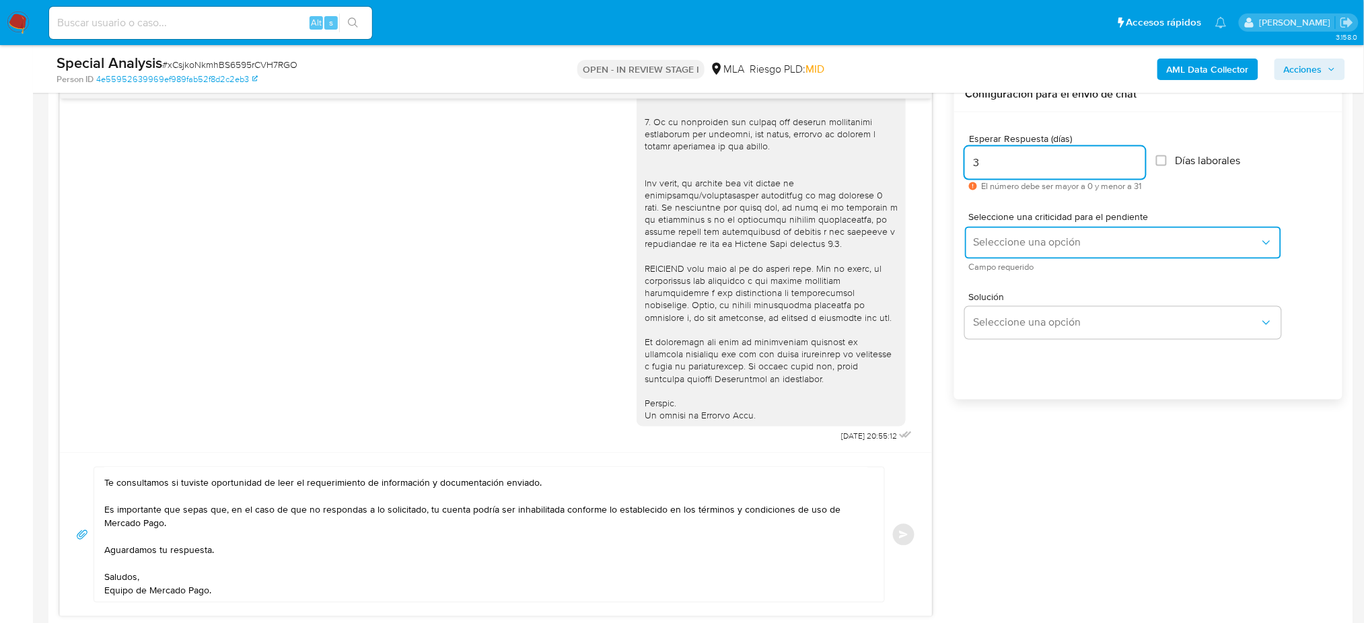
click at [1002, 241] on span "Seleccione una opción" at bounding box center [1116, 242] width 287 height 13
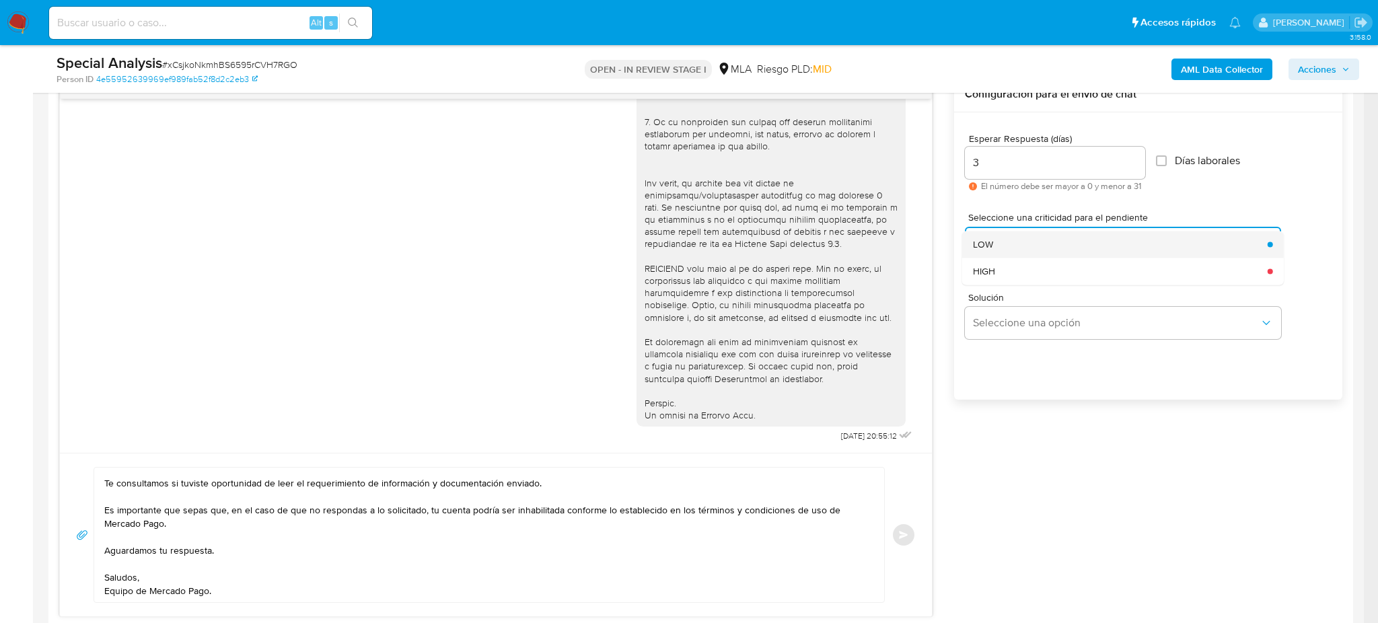
click at [1000, 247] on div "LOW" at bounding box center [1116, 244] width 287 height 27
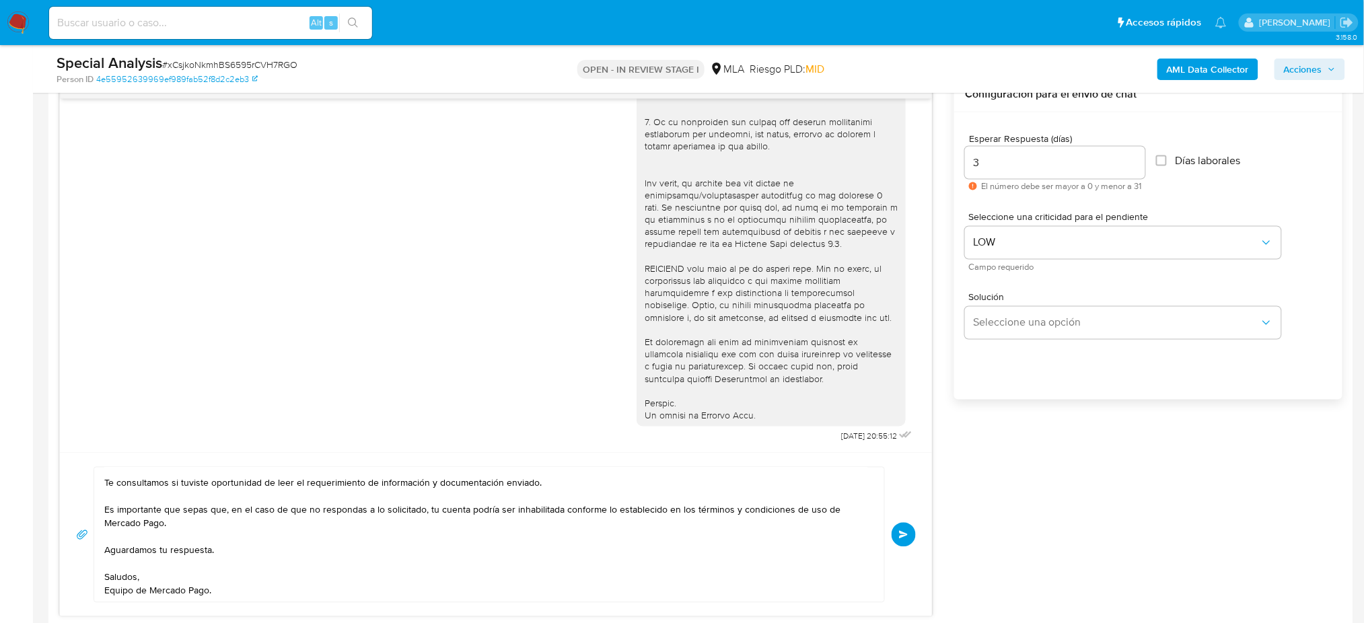
click at [910, 526] on button "Enviar" at bounding box center [903, 535] width 24 height 24
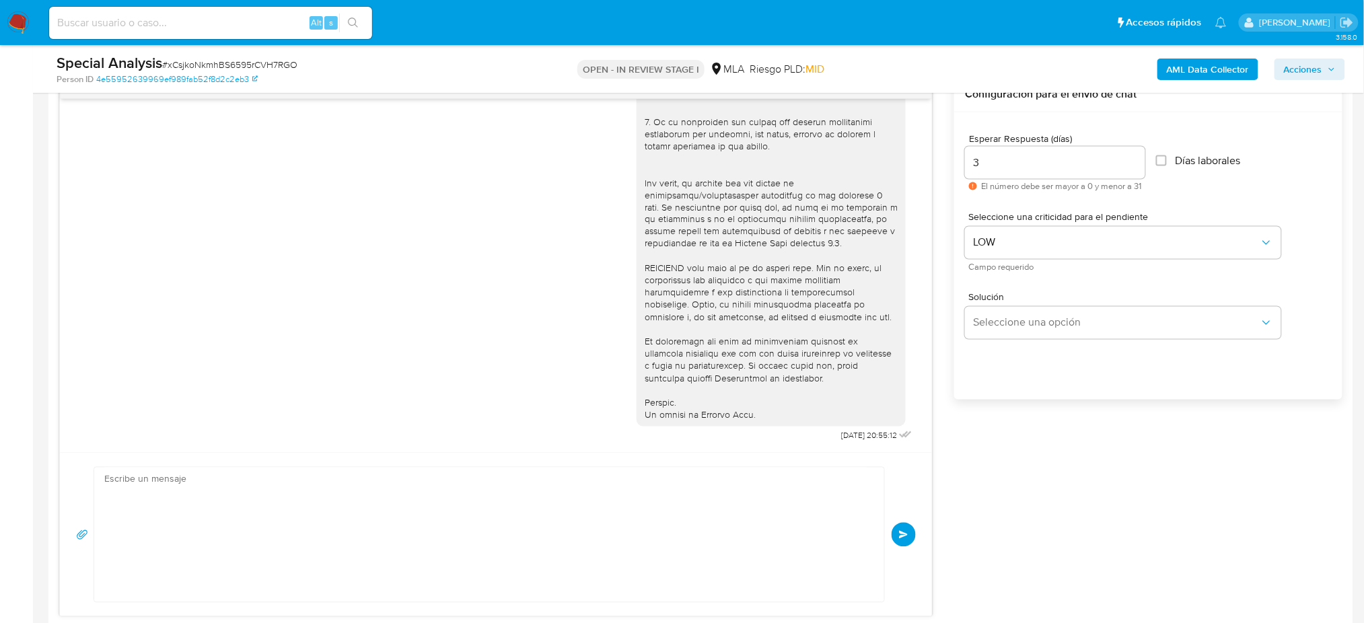
scroll to position [680, 0]
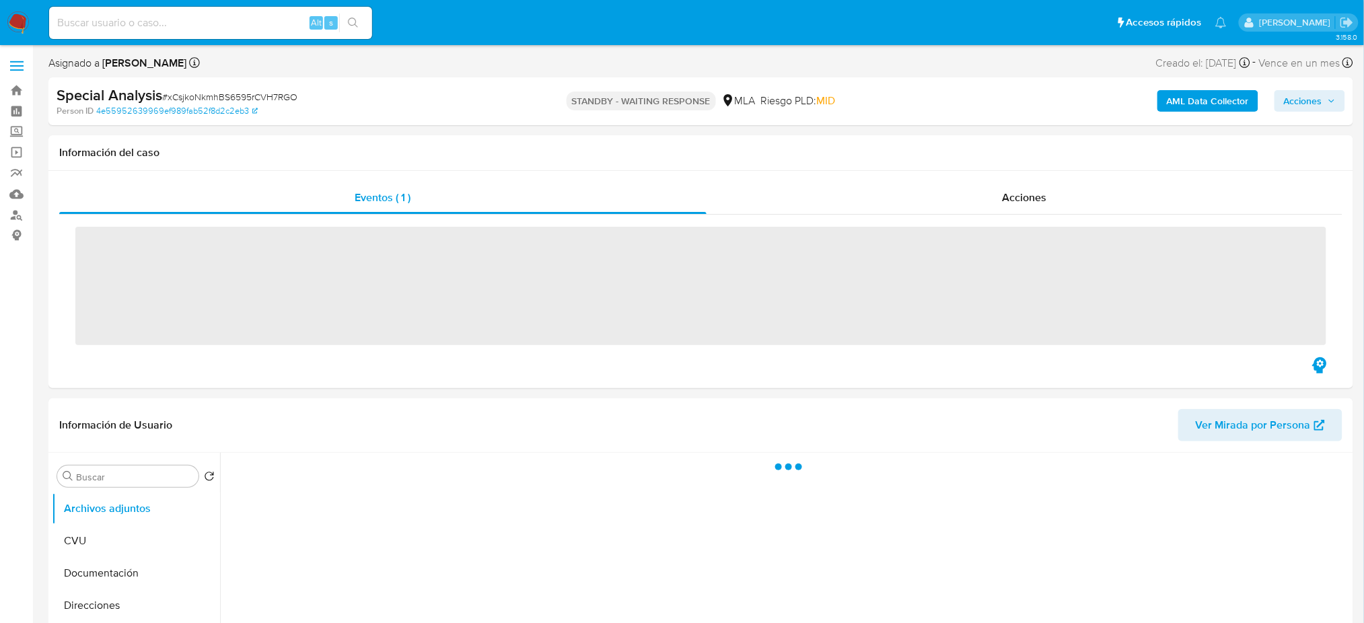
click at [174, 28] on input at bounding box center [210, 22] width 323 height 17
paste input "v5w6v1ay1Oewav4T7N9LXQYR"
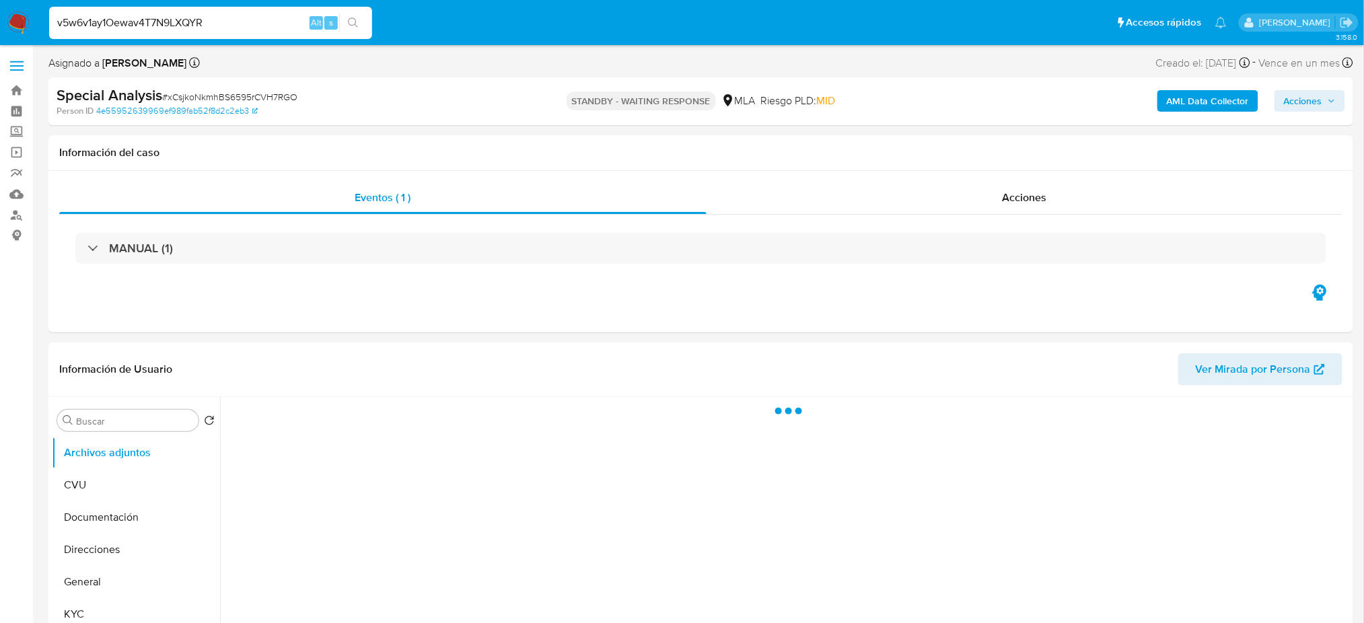
type input "v5w6v1ay1Oewav4T7N9LXQYR"
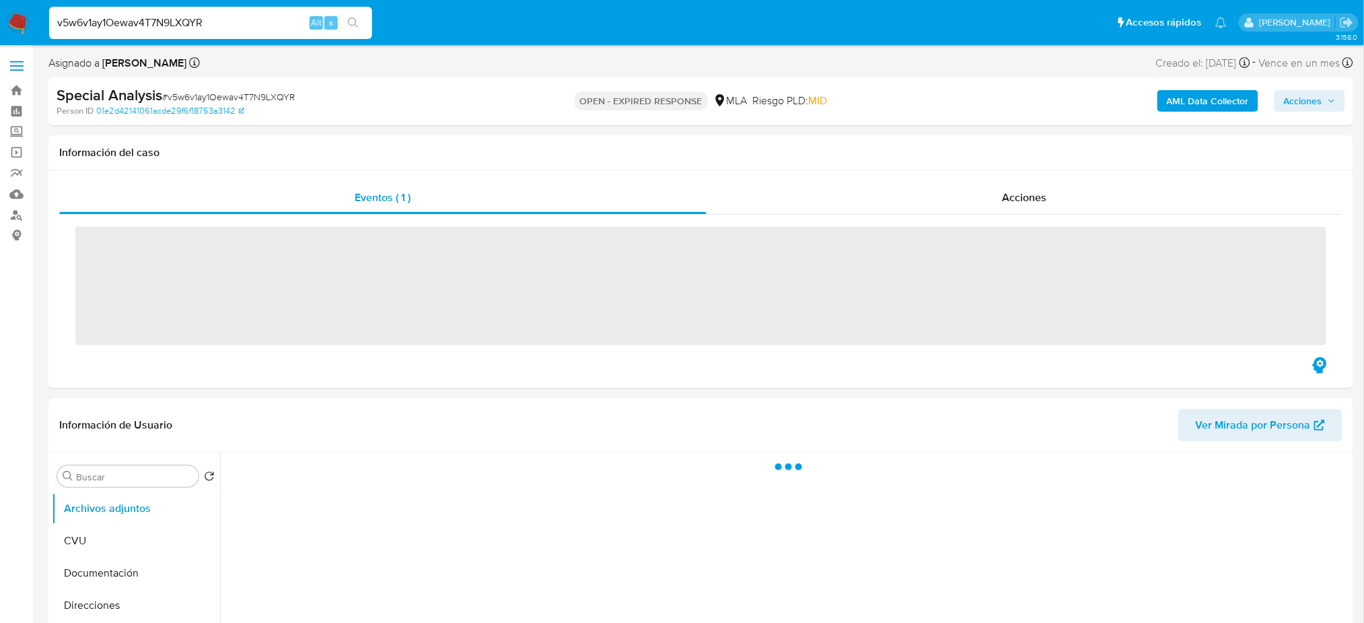
click at [24, 23] on img at bounding box center [18, 22] width 23 height 23
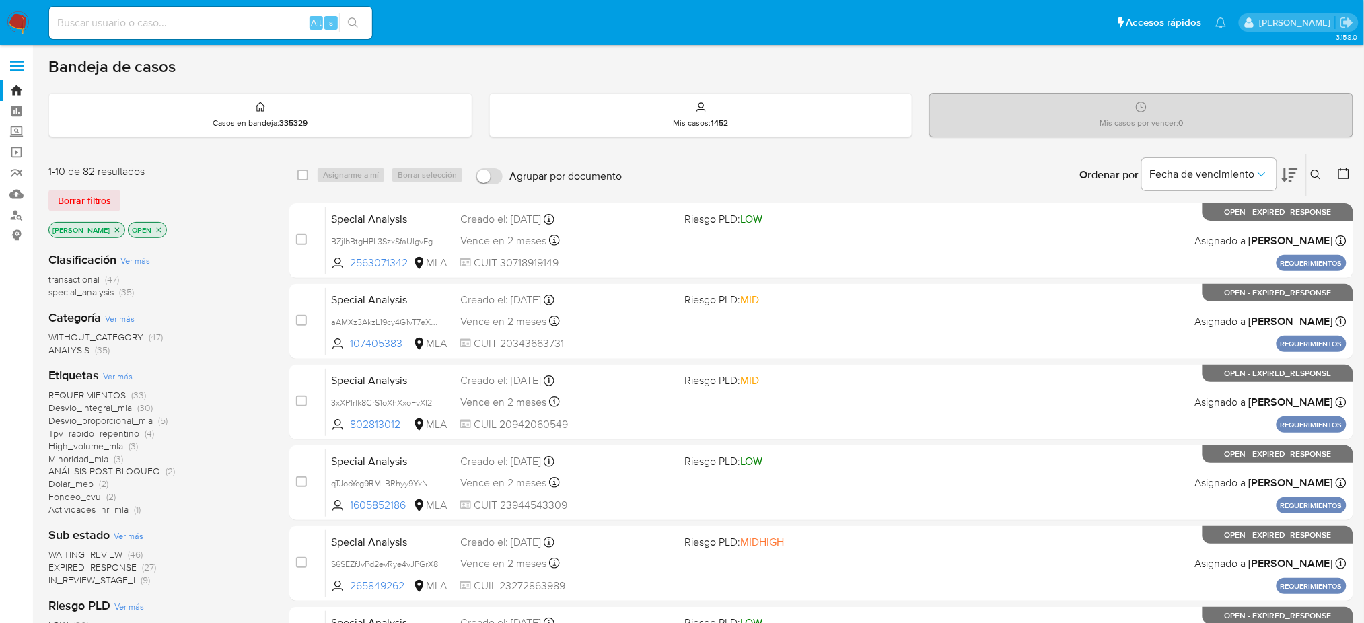
click at [1317, 176] on icon at bounding box center [1316, 175] width 11 height 11
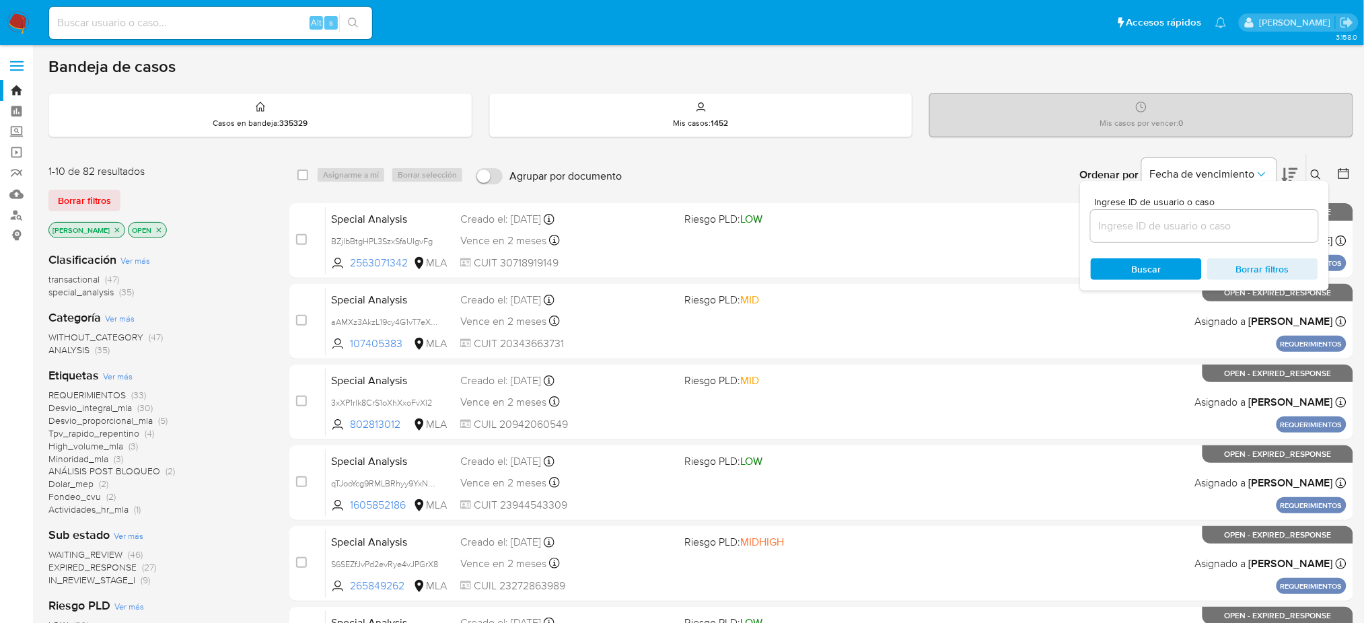
click at [1243, 229] on input at bounding box center [1204, 225] width 227 height 17
type input "v5w6v1ay1Oewav4T7N9LXQYR"
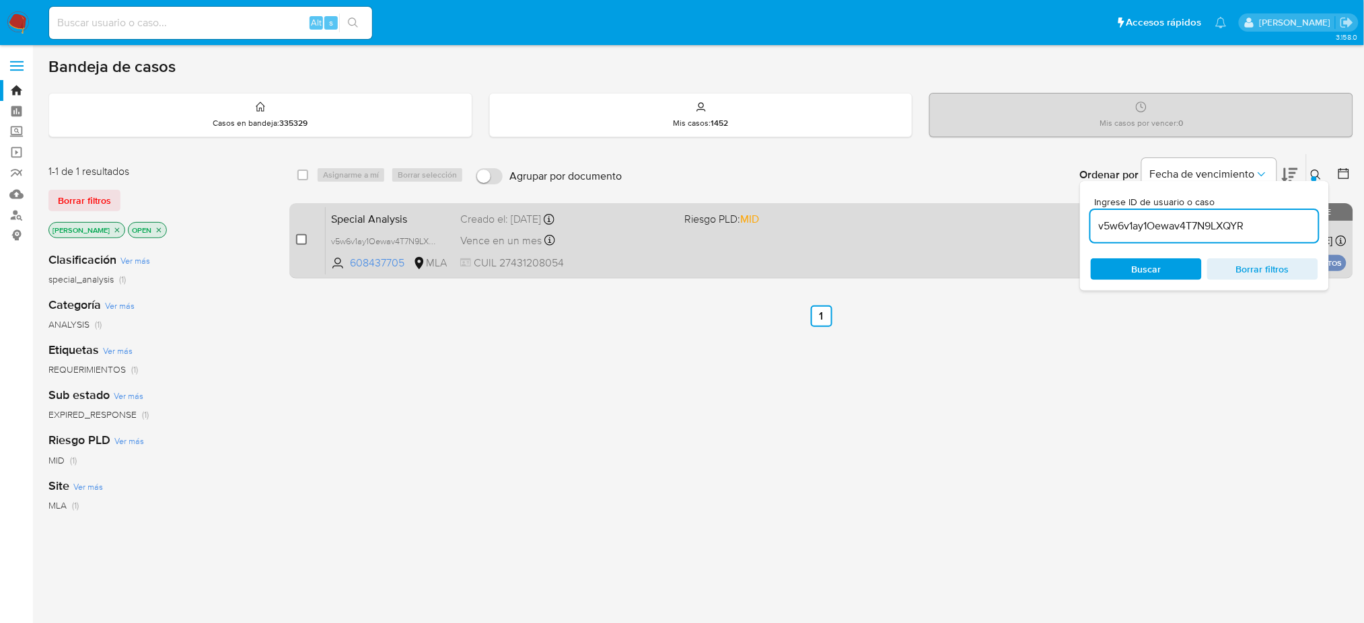
click at [301, 242] on input "checkbox" at bounding box center [301, 239] width 11 height 11
checkbox input "true"
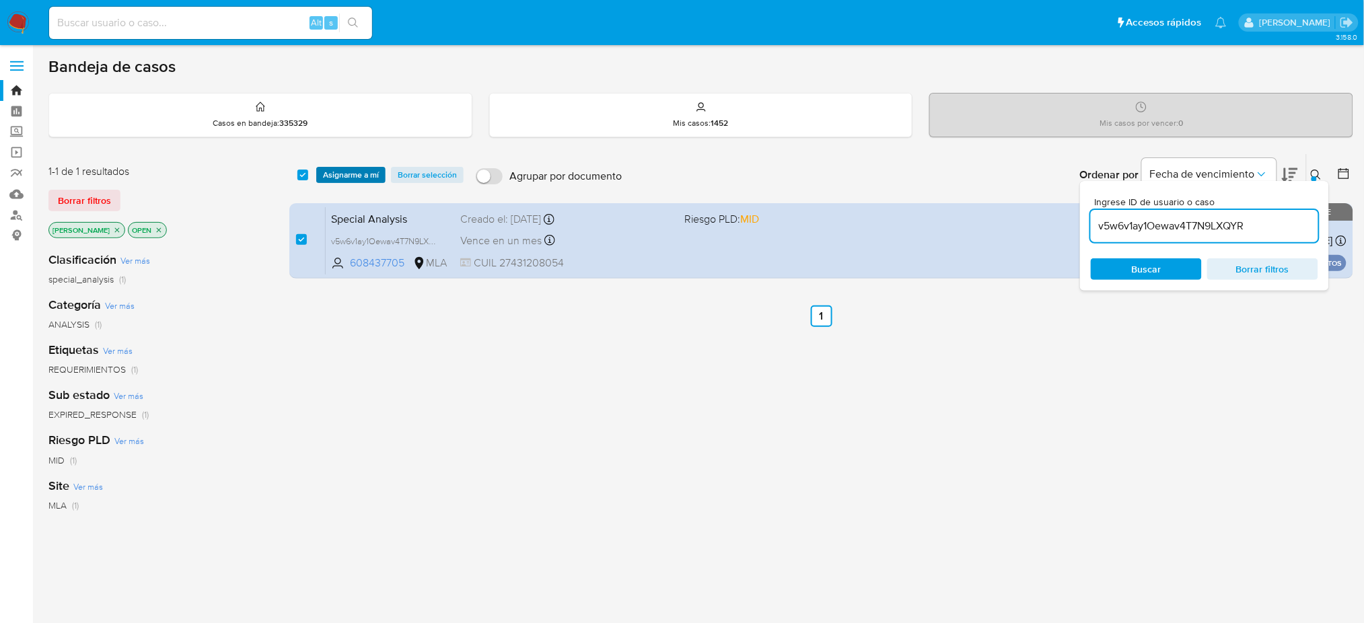
click at [343, 172] on span "Asignarme a mí" at bounding box center [351, 174] width 56 height 13
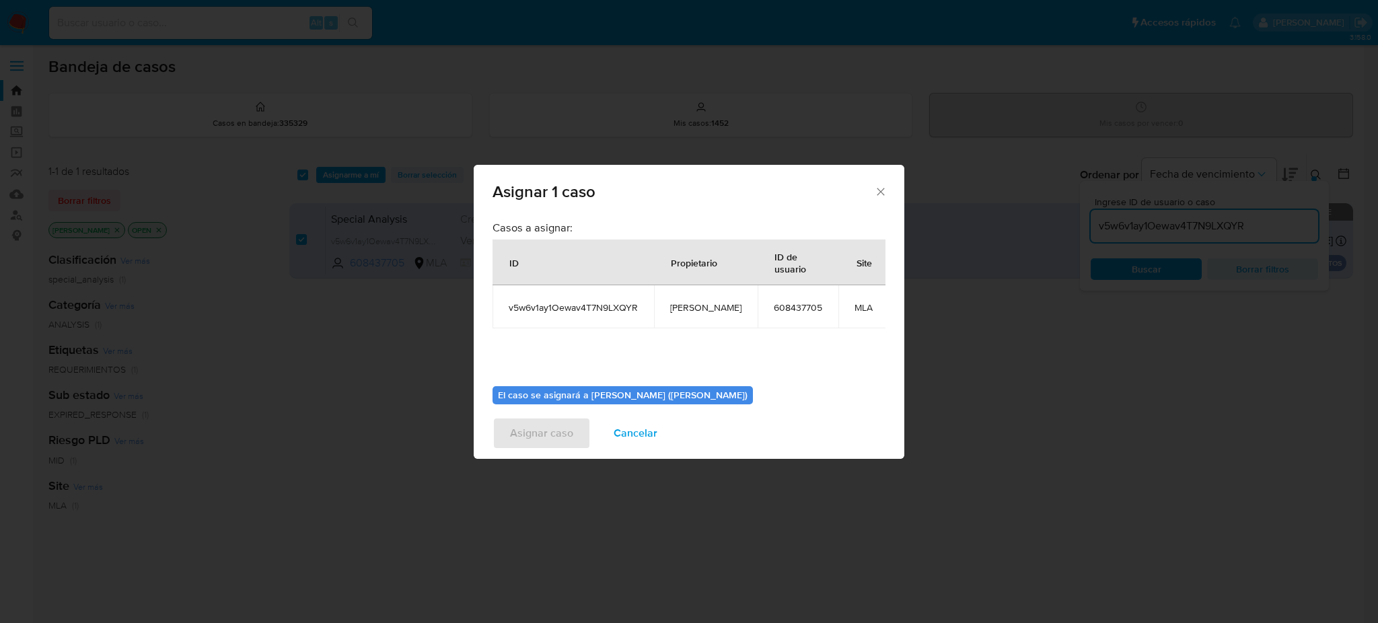
click at [702, 310] on span "[PERSON_NAME]" at bounding box center [705, 307] width 71 height 12
copy span "[PERSON_NAME]"
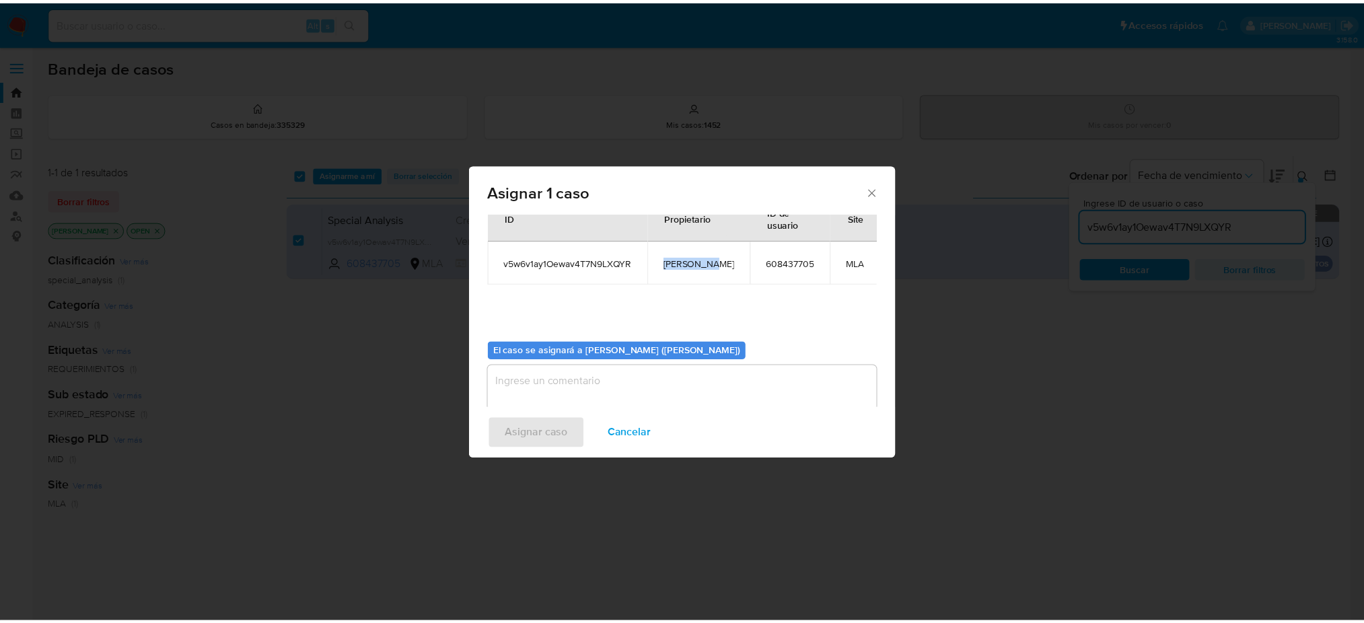
scroll to position [69, 0]
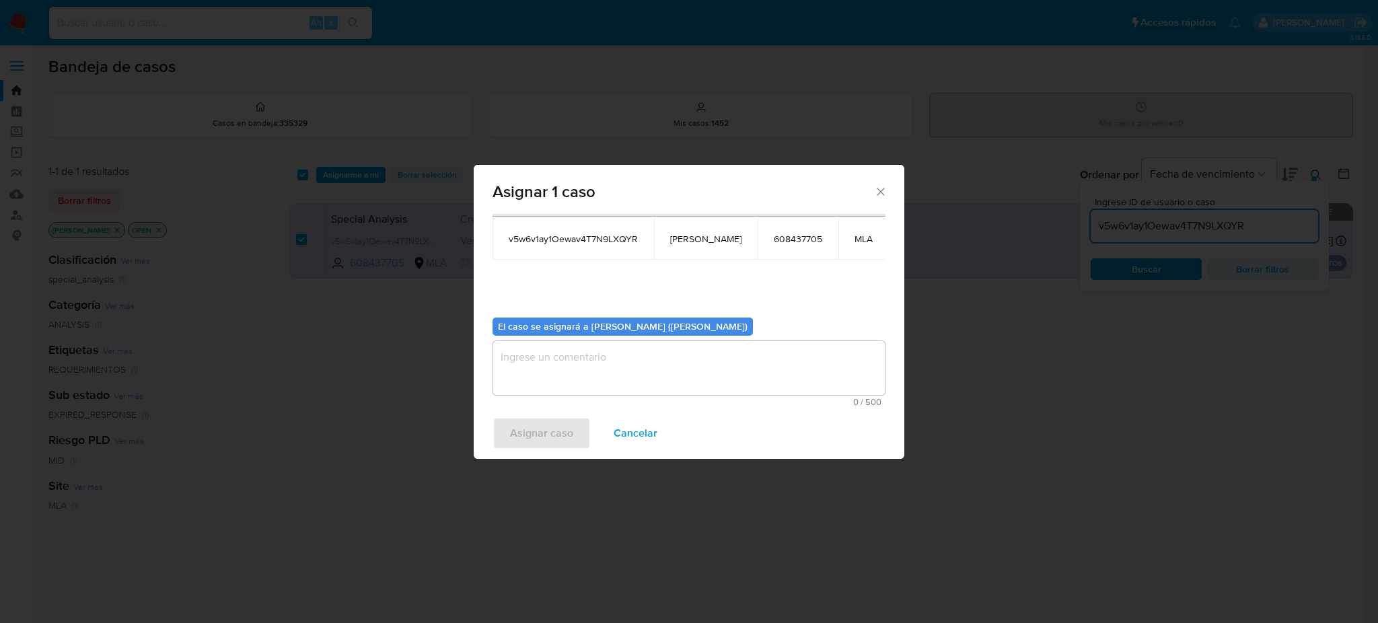
click at [558, 367] on textarea "assign-modal" at bounding box center [688, 368] width 393 height 54
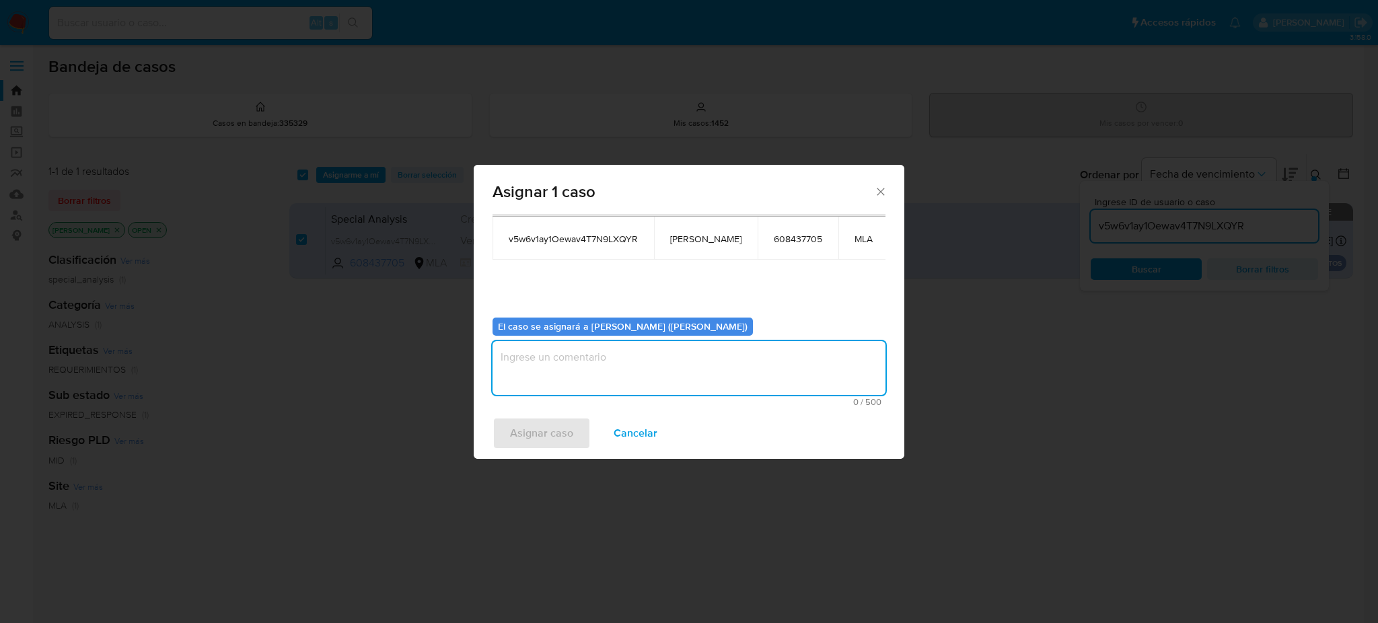
paste textarea "[PERSON_NAME]"
type textarea "[PERSON_NAME]"
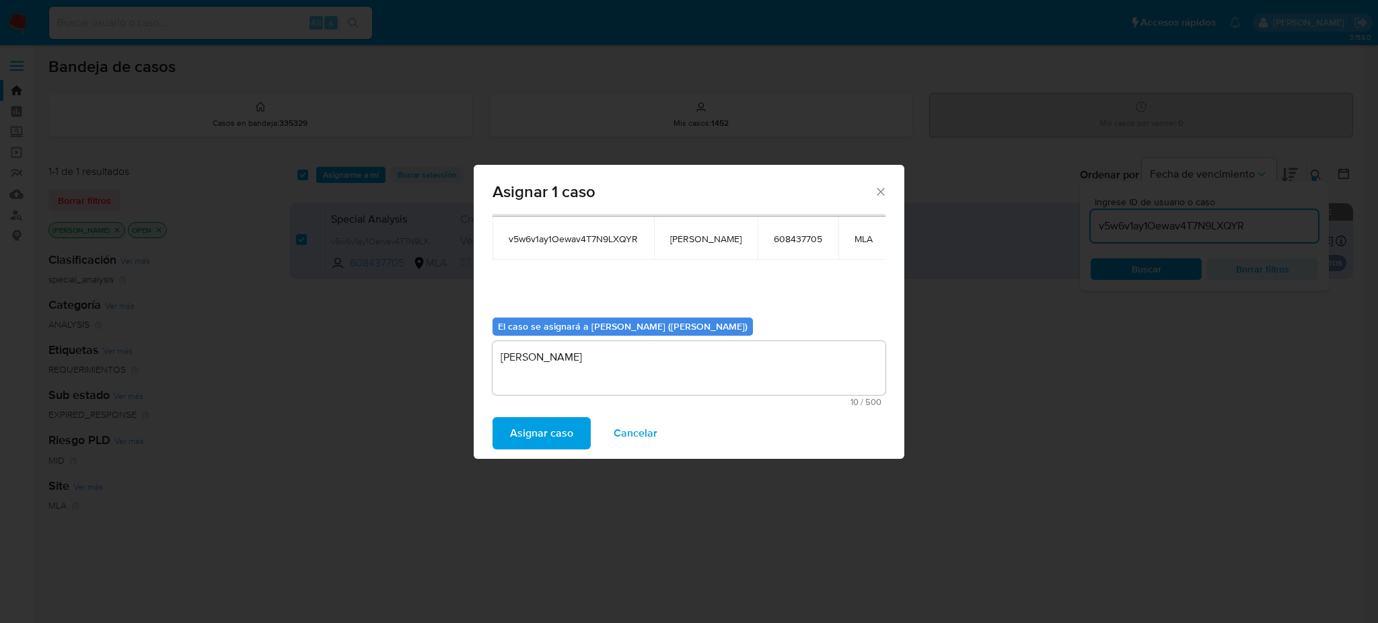
click at [554, 441] on span "Asignar caso" at bounding box center [541, 433] width 63 height 30
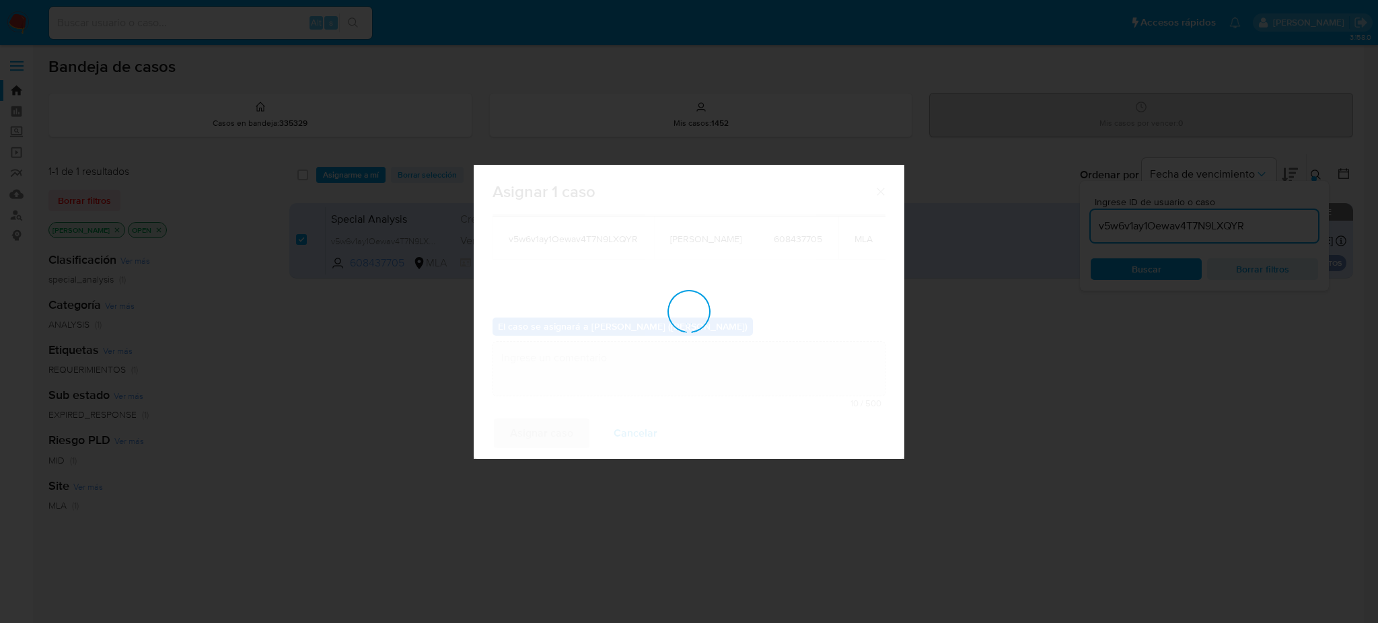
checkbox input "false"
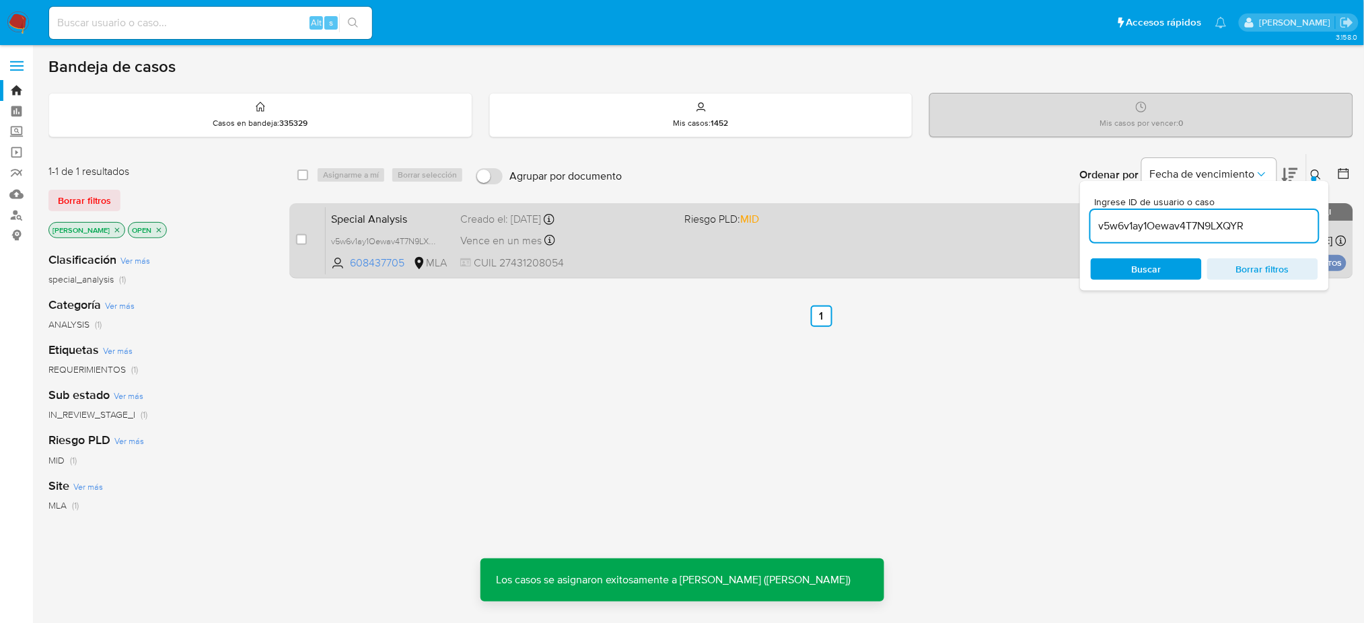
click at [423, 218] on span "Special Analysis" at bounding box center [390, 217] width 118 height 17
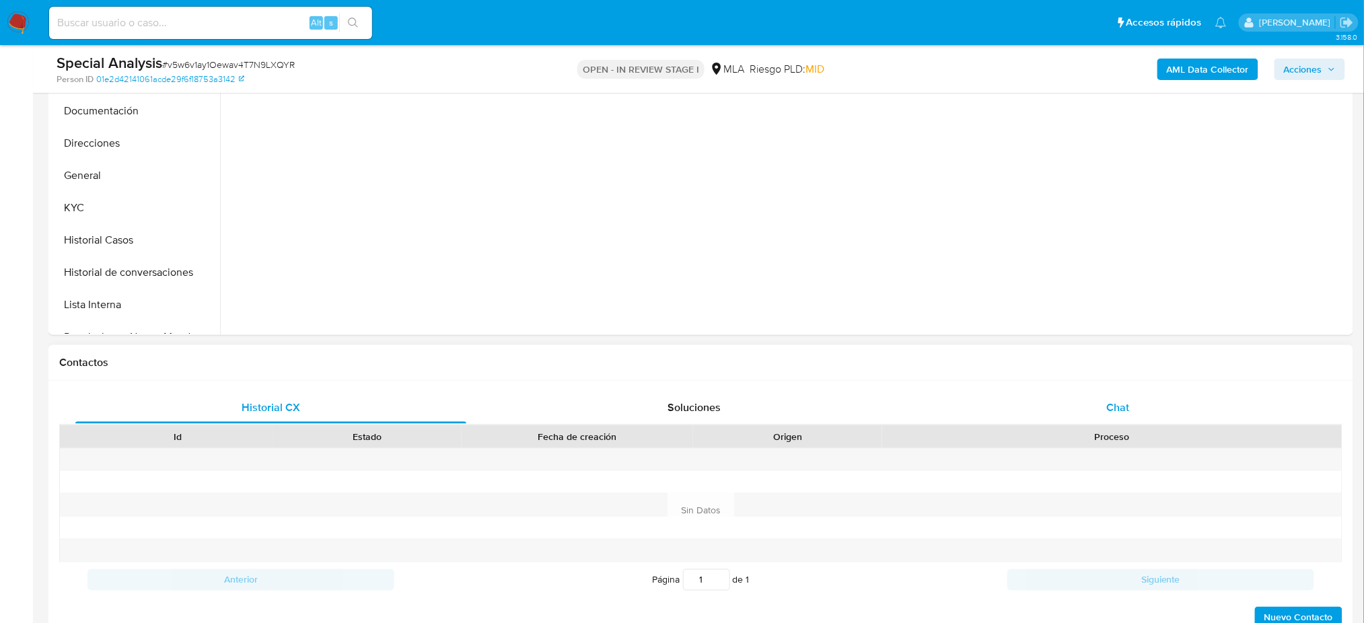
click at [1116, 406] on span "Chat" at bounding box center [1117, 407] width 23 height 15
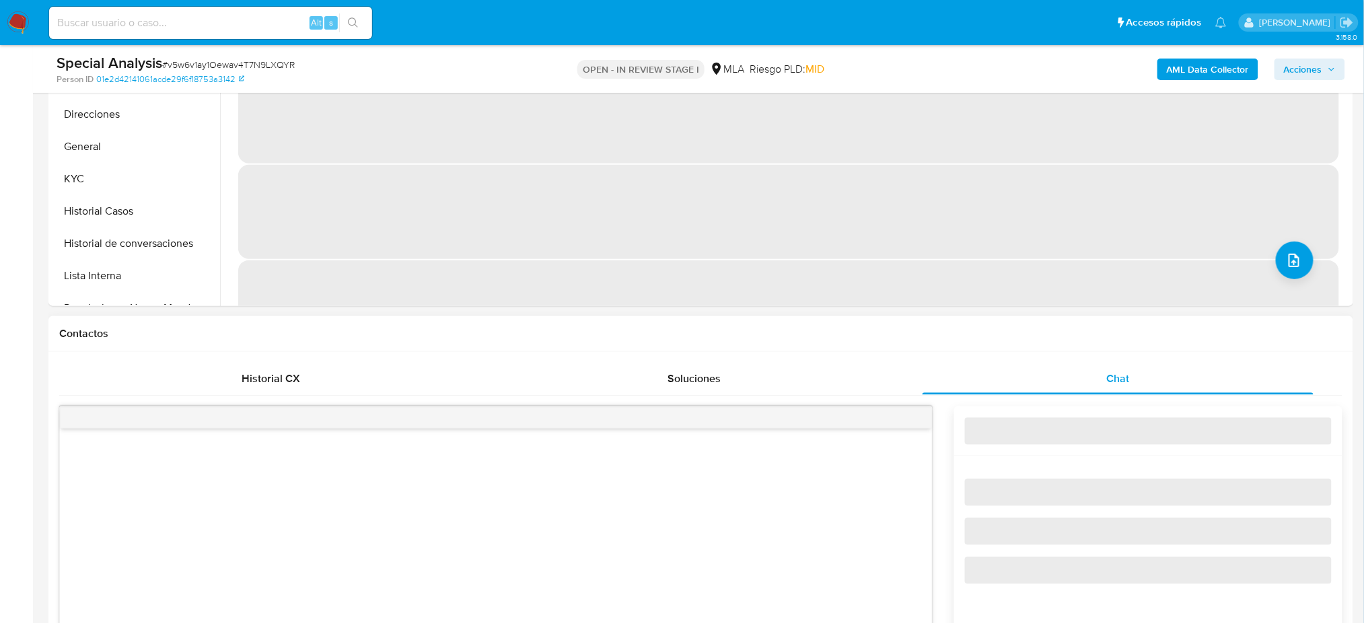
scroll to position [628, 0]
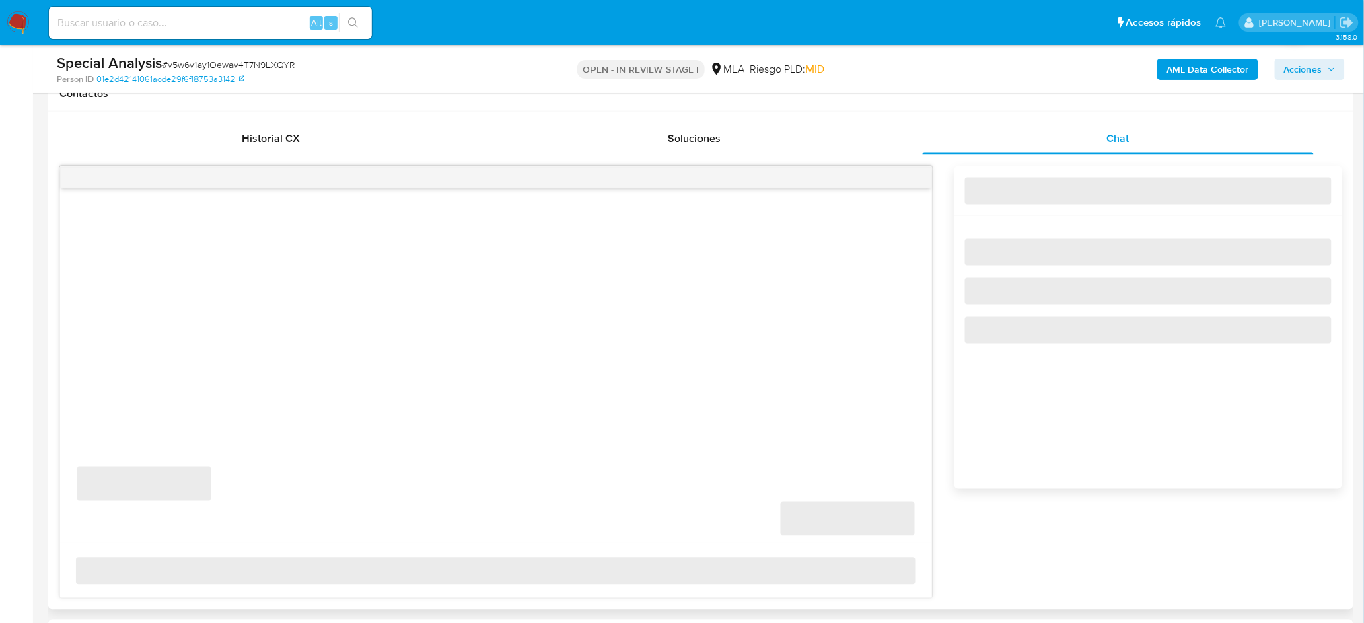
select select "10"
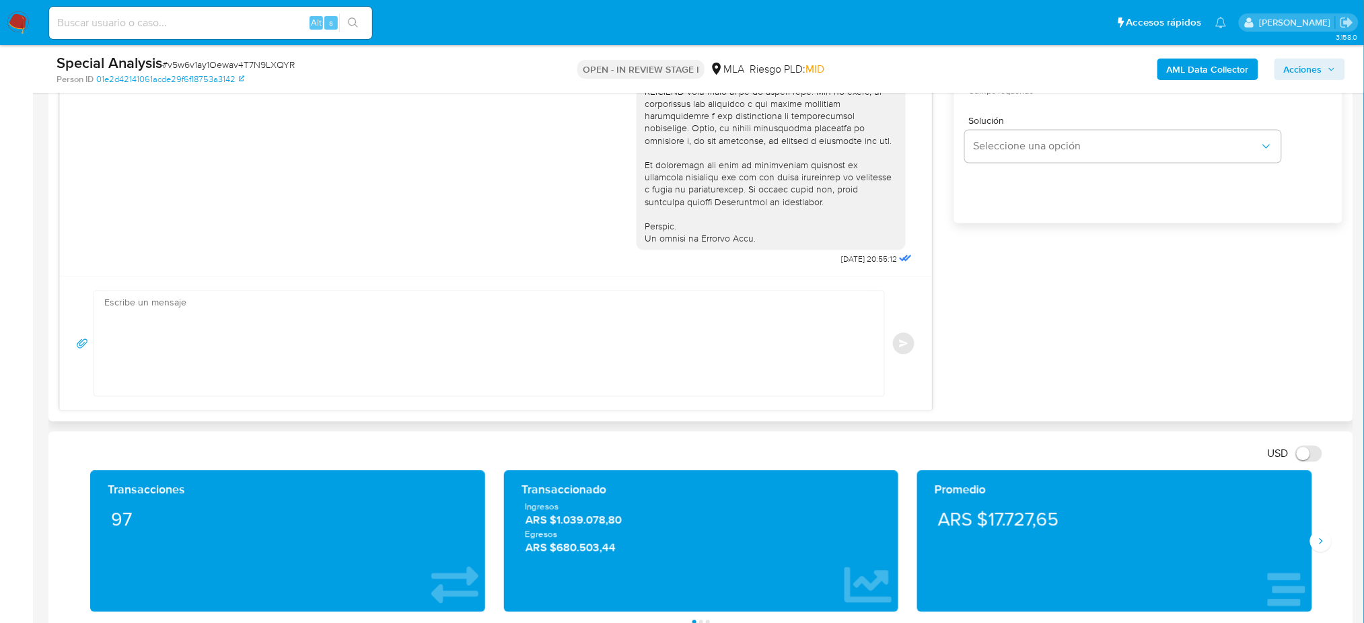
scroll to position [897, 0]
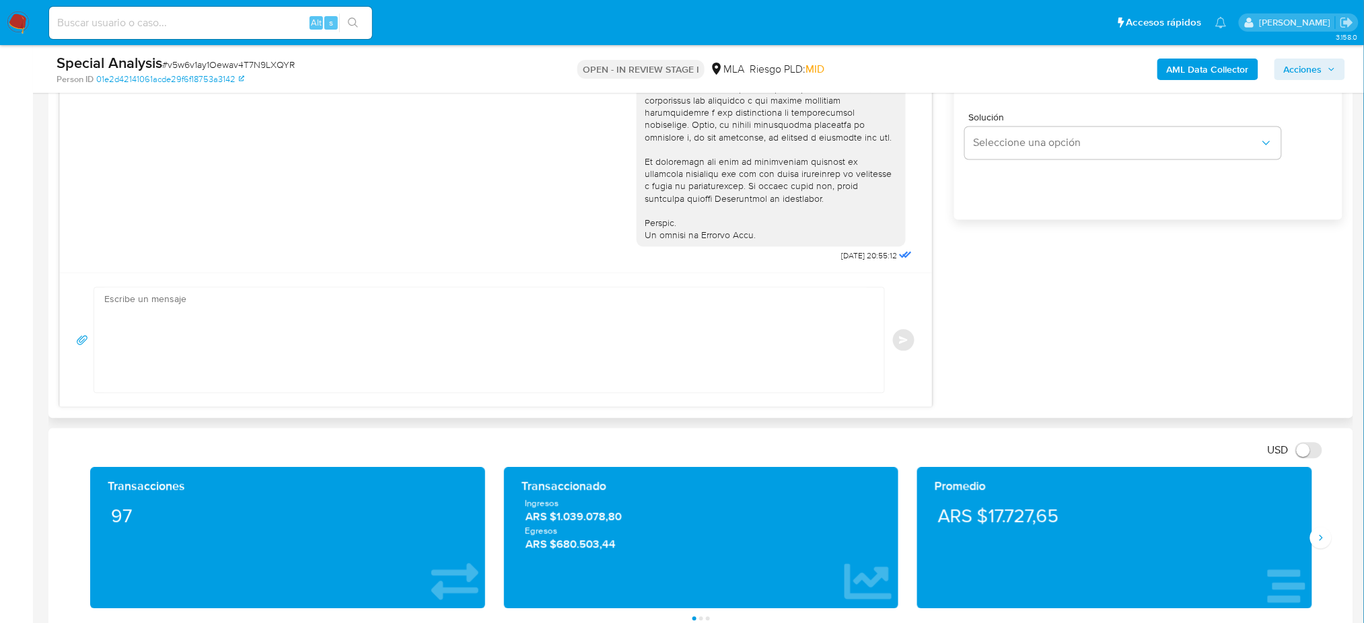
drag, startPoint x: 233, startPoint y: 420, endPoint x: 231, endPoint y: 398, distance: 22.3
click at [223, 339] on textarea at bounding box center [485, 340] width 763 height 105
paste textarea "Hola, Esperamos que te encuentres muy bien. Te consultamos si tuviste oportunid…"
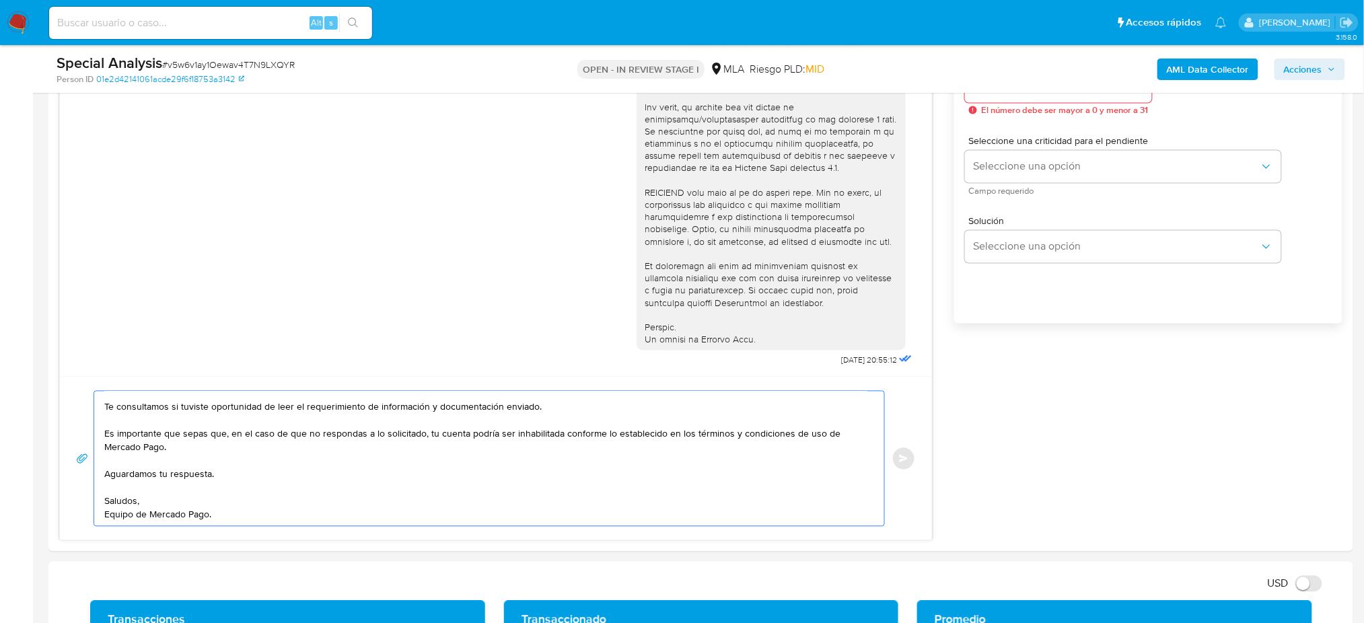
scroll to position [717, 0]
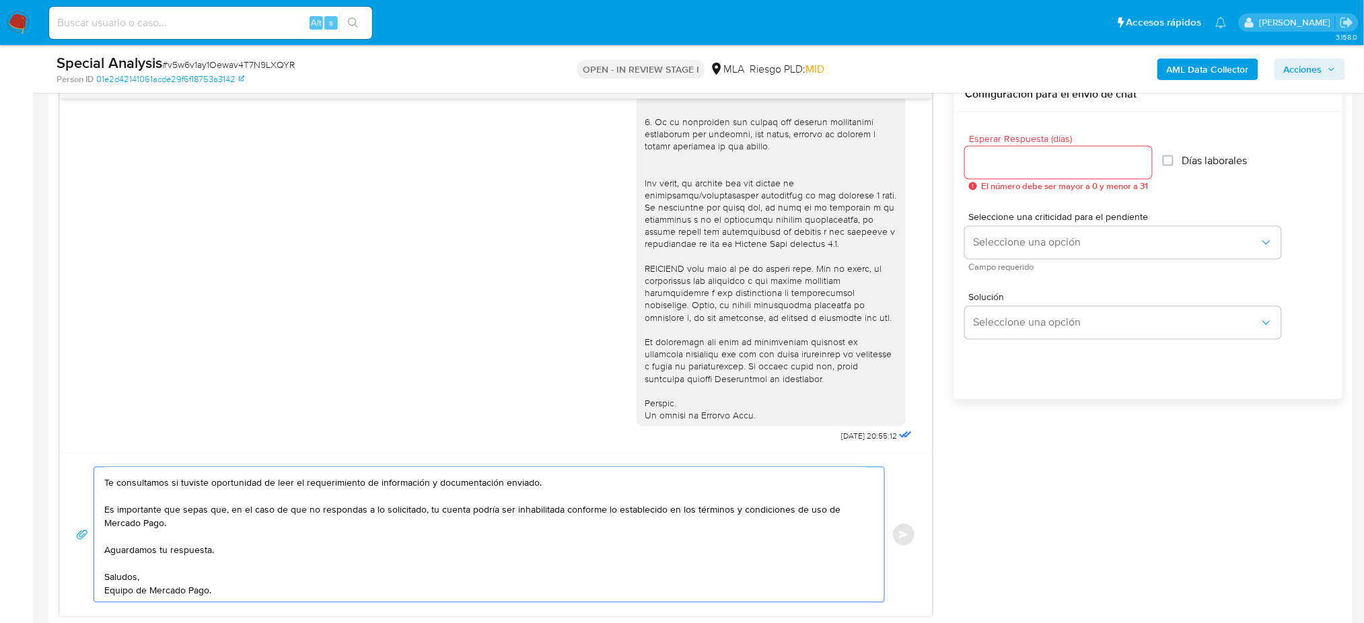
type textarea "Hola, Esperamos que te encuentres muy bien. Te consultamos si tuviste oportunid…"
click at [1016, 151] on div at bounding box center [1058, 163] width 187 height 32
click at [1012, 164] on input "Esperar Respuesta (días)" at bounding box center [1058, 162] width 187 height 17
type input "3"
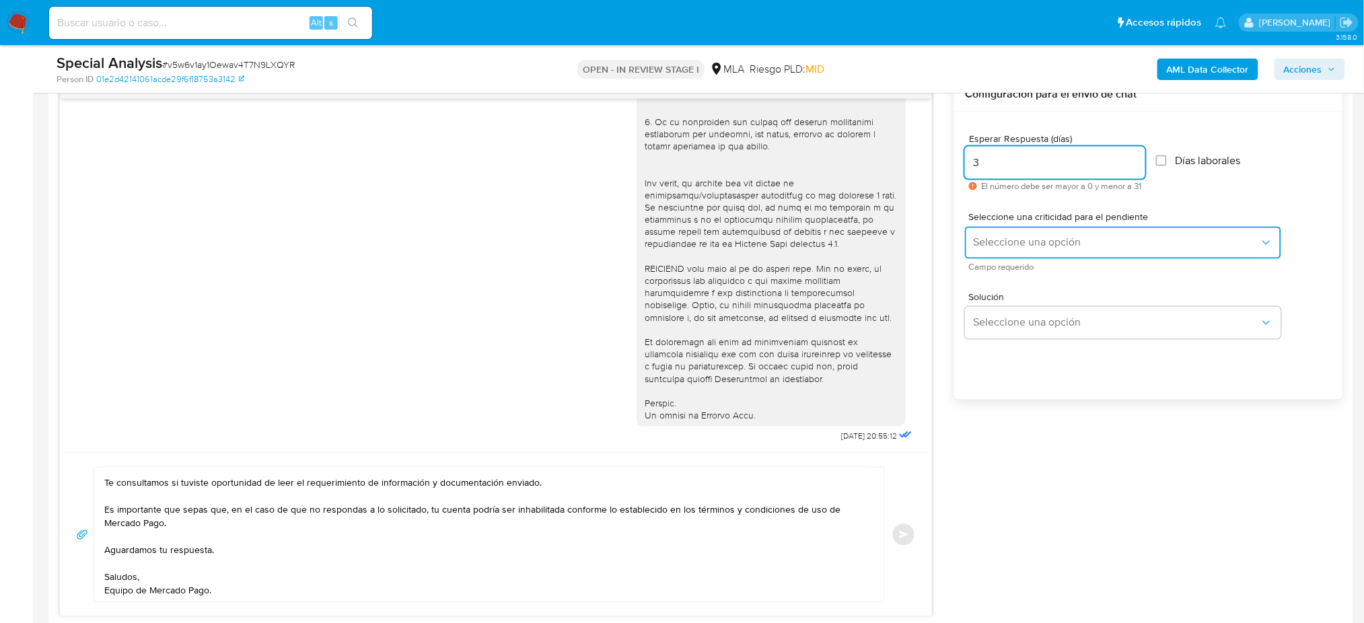
click at [994, 237] on span "Seleccione una opción" at bounding box center [1116, 242] width 287 height 13
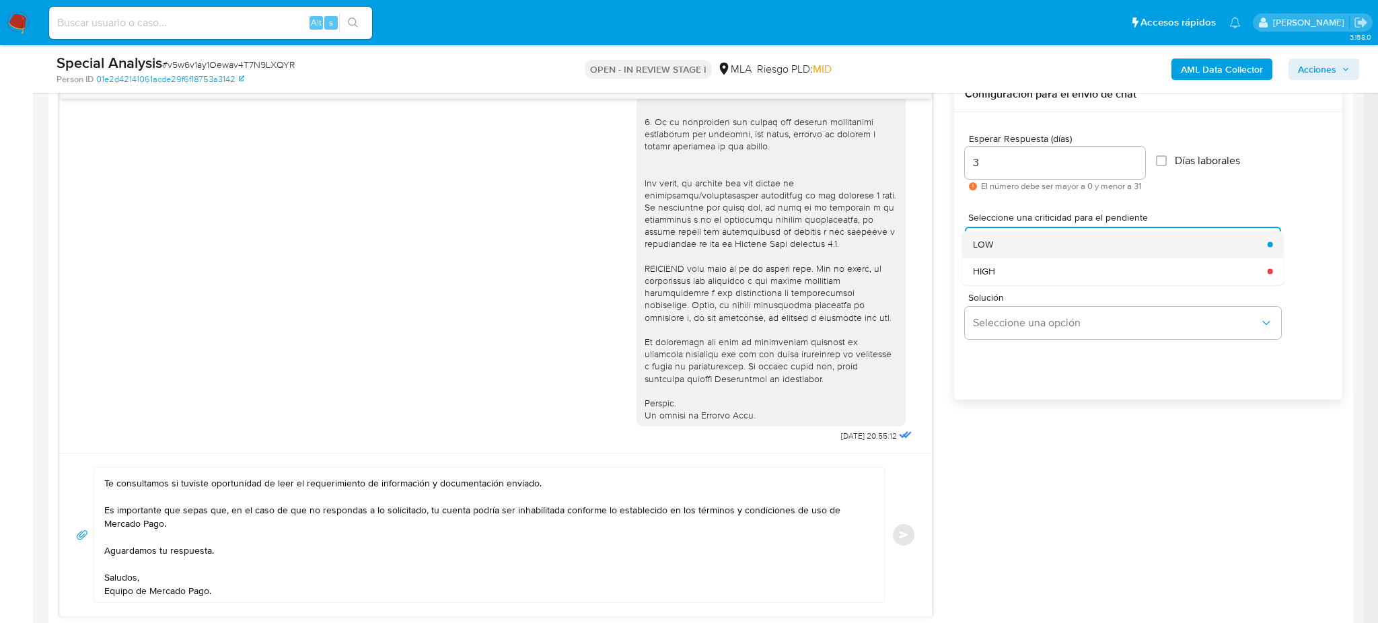
click at [996, 248] on div "LOW" at bounding box center [1116, 244] width 287 height 27
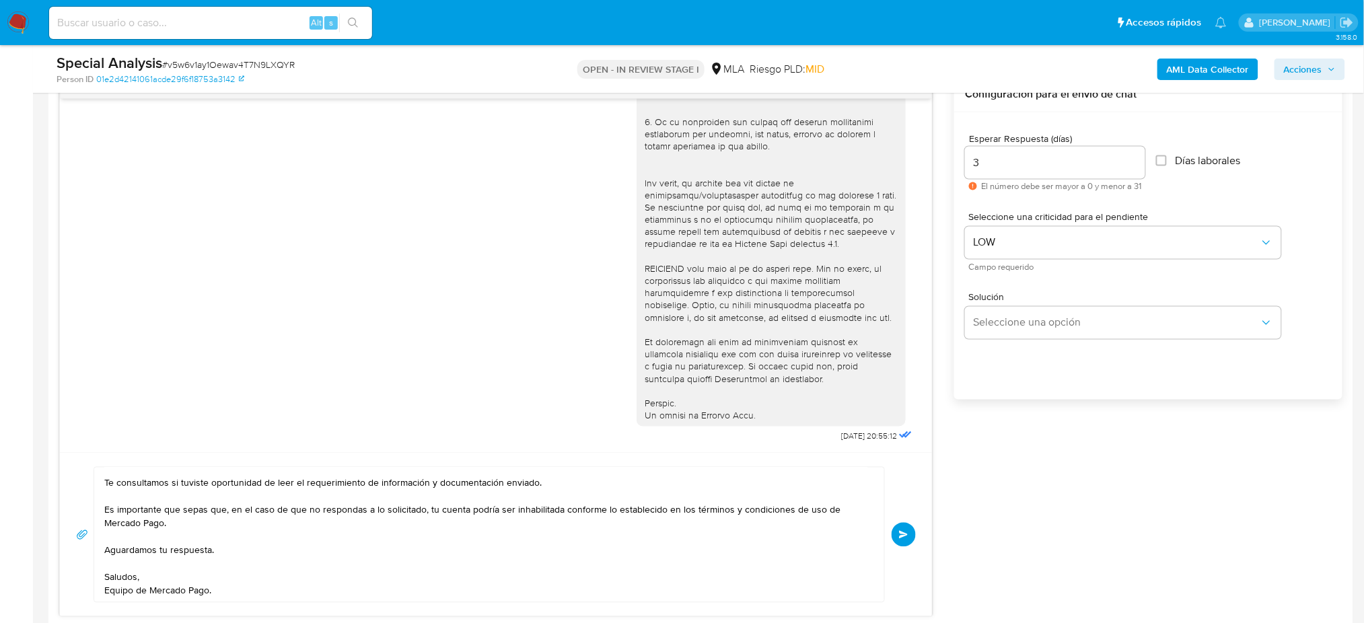
click at [898, 546] on button "Enviar" at bounding box center [903, 535] width 24 height 24
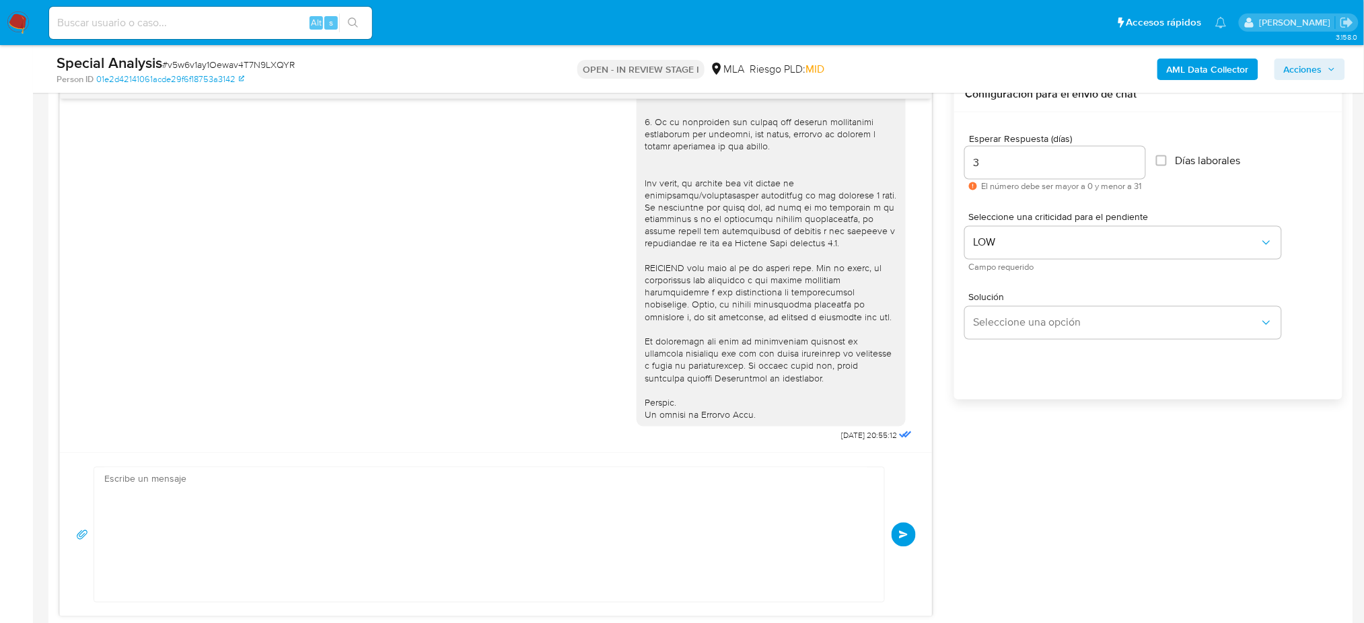
scroll to position [655, 0]
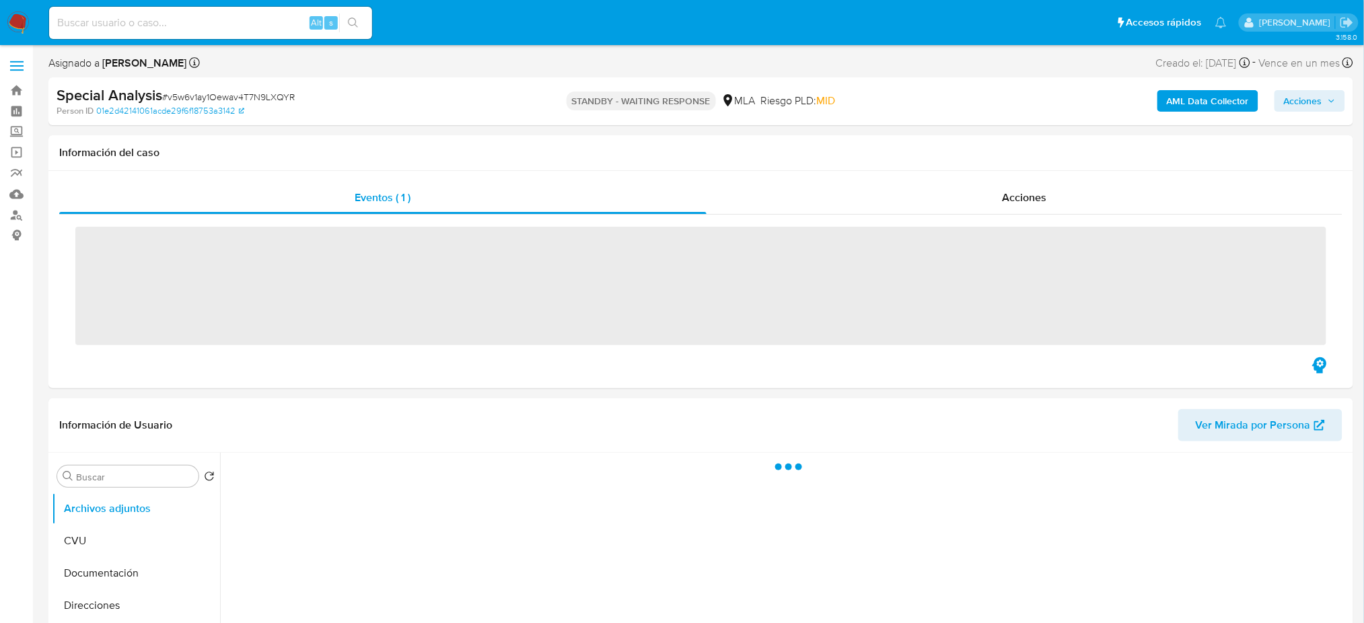
click at [149, 20] on input at bounding box center [210, 22] width 323 height 17
paste input "dYsZomXF4HZXaiQQe5IYdP9z"
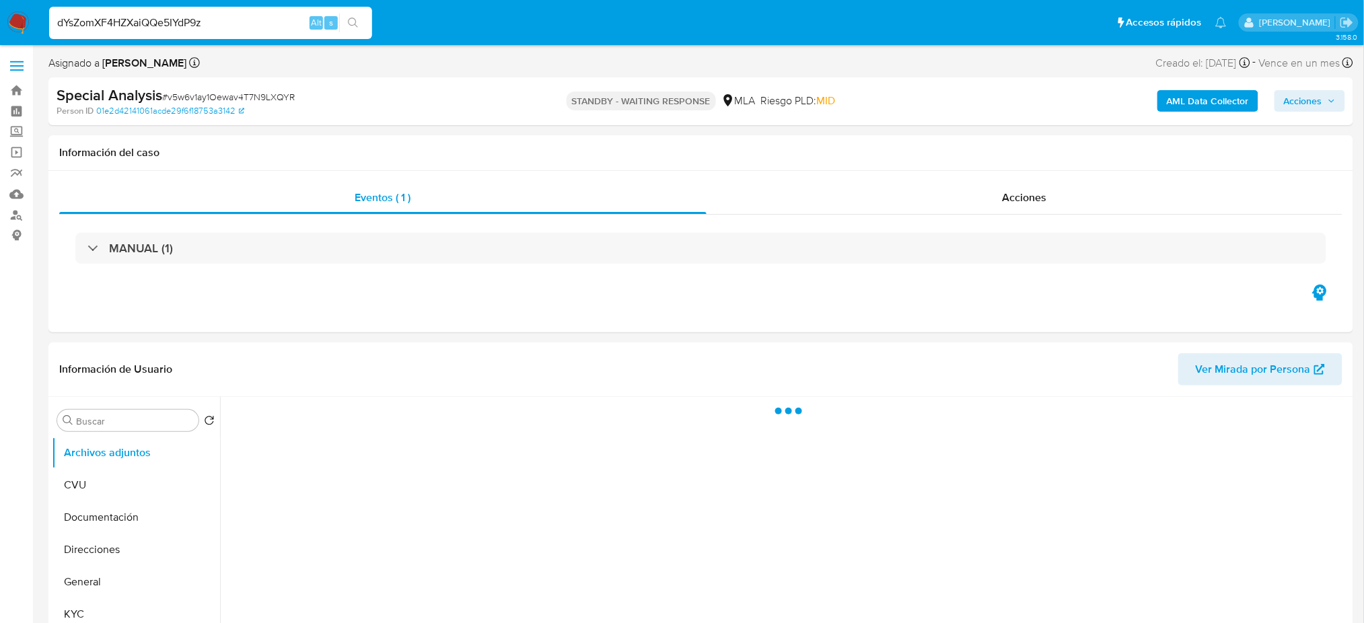
type input "dYsZomXF4HZXaiQQe5IYdP9z"
click at [22, 22] on img at bounding box center [18, 22] width 23 height 23
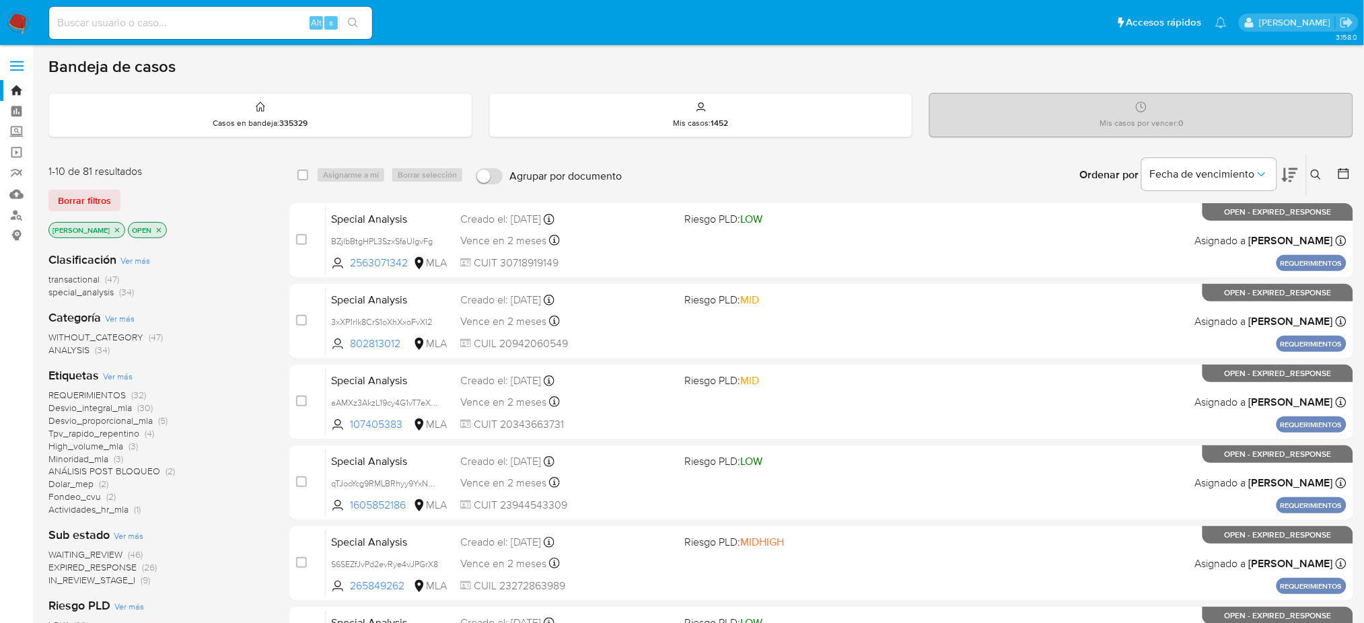
click at [1312, 175] on icon at bounding box center [1316, 175] width 10 height 10
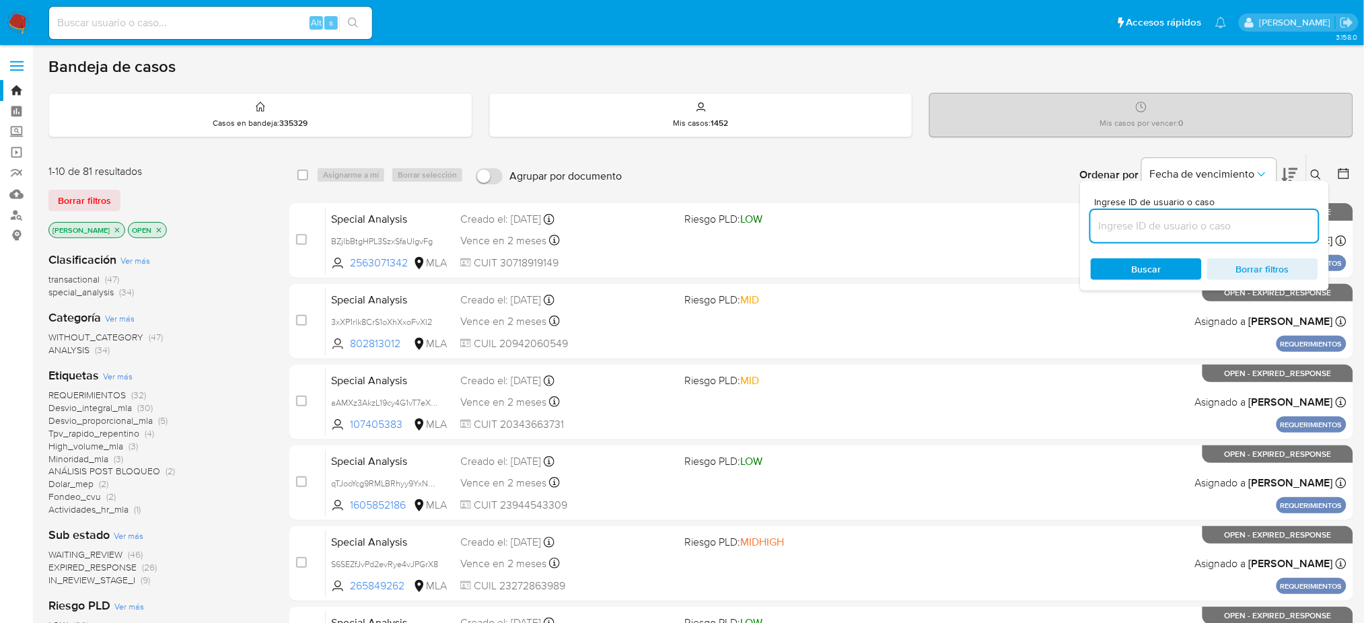
click at [1204, 221] on input at bounding box center [1204, 225] width 227 height 17
type input "dYsZomXF4HZXaiQQe5IYdP9z"
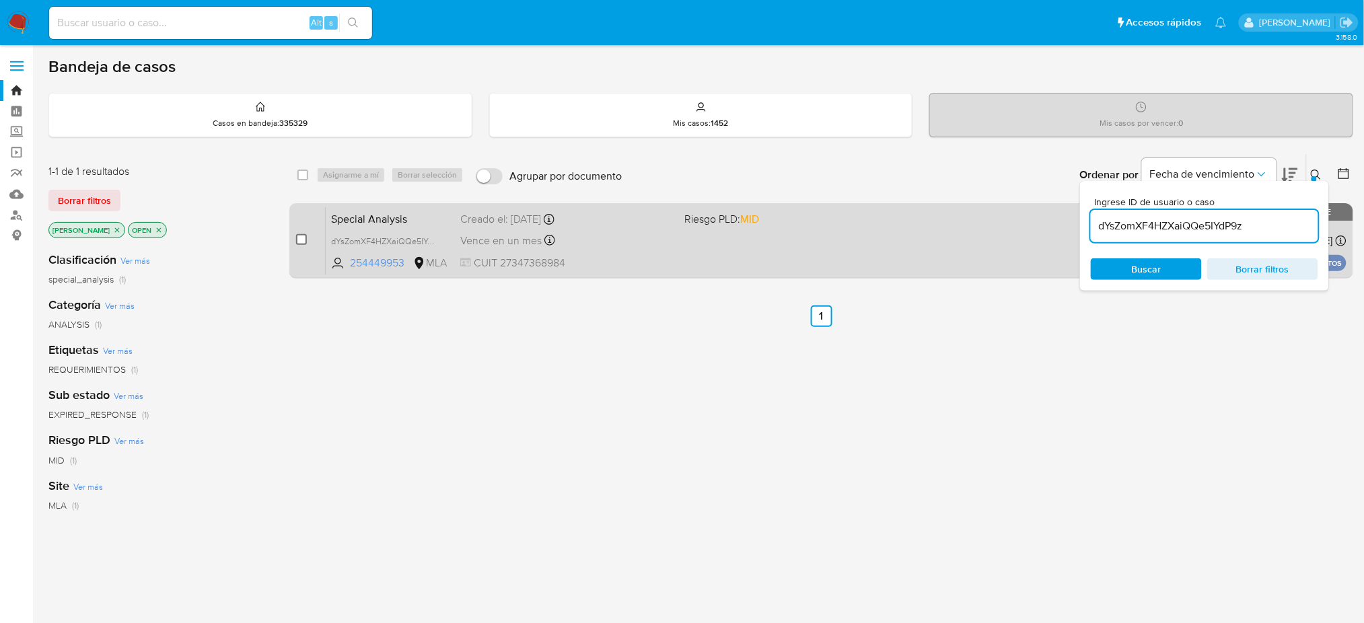
click at [303, 238] on input "checkbox" at bounding box center [301, 239] width 11 height 11
checkbox input "true"
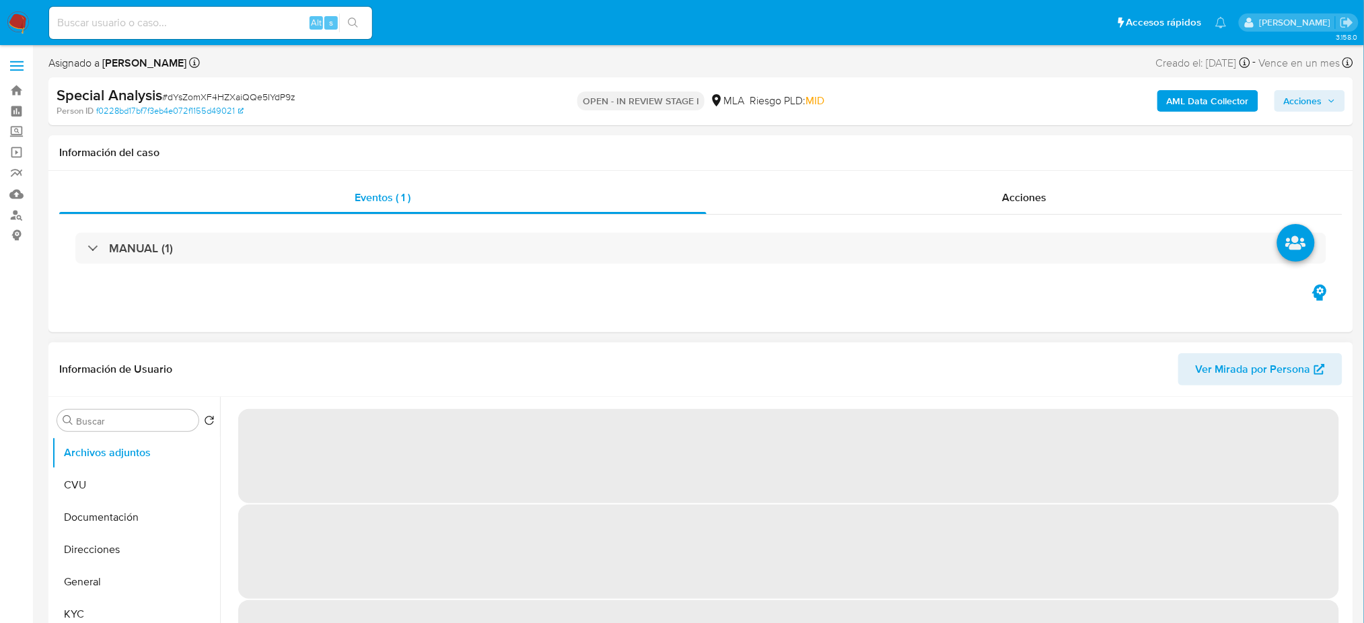
select select "10"
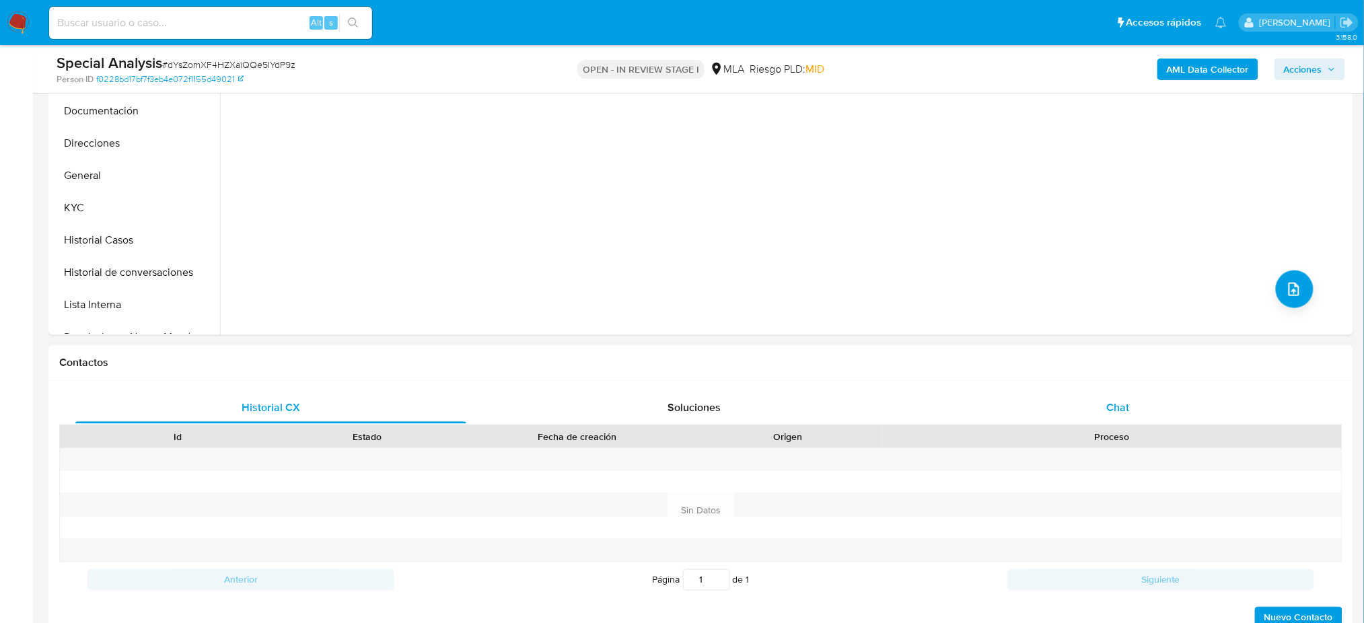
click at [1124, 400] on span "Chat" at bounding box center [1117, 407] width 23 height 15
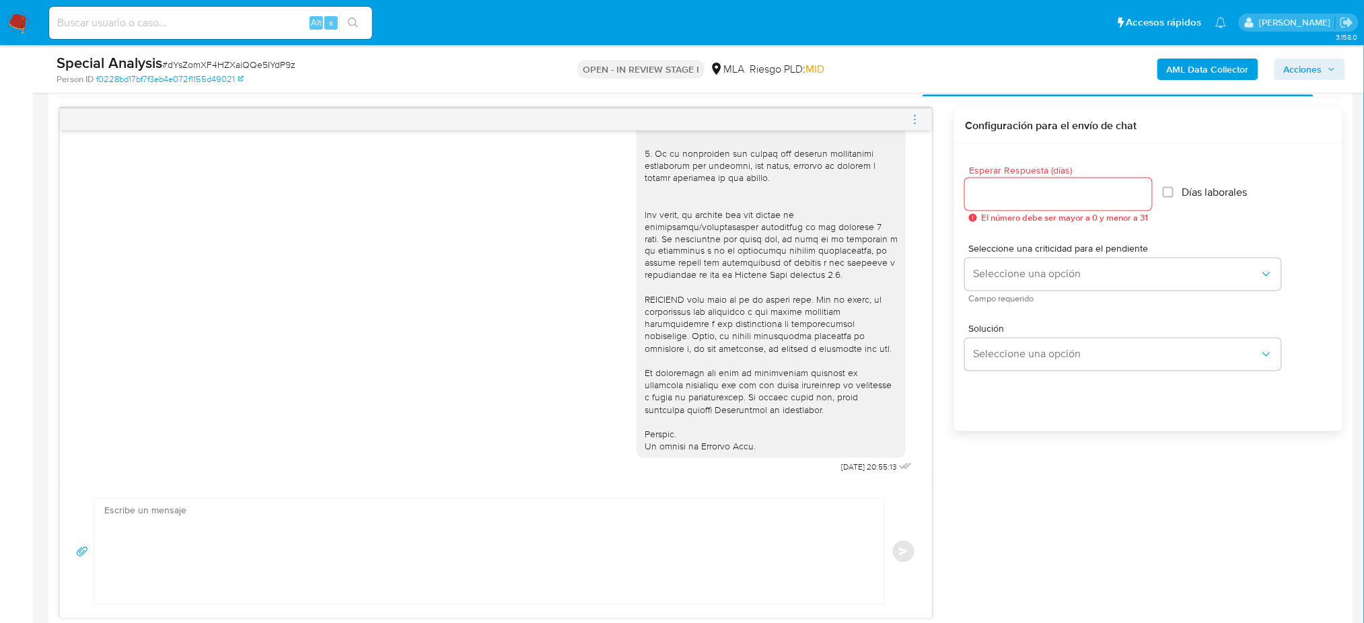
scroll to position [807, 0]
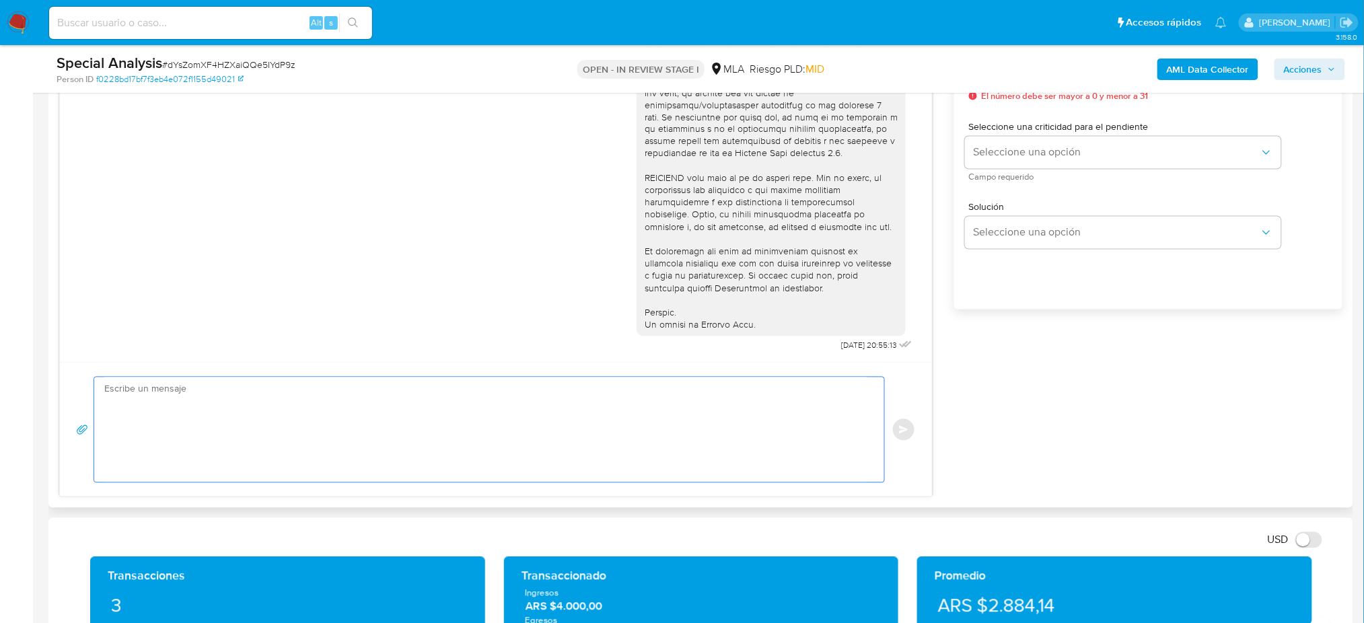
click at [189, 402] on textarea at bounding box center [485, 429] width 763 height 105
paste textarea "Hola, Esperamos que te encuentres muy bien. Te consultamos si tuviste oportunid…"
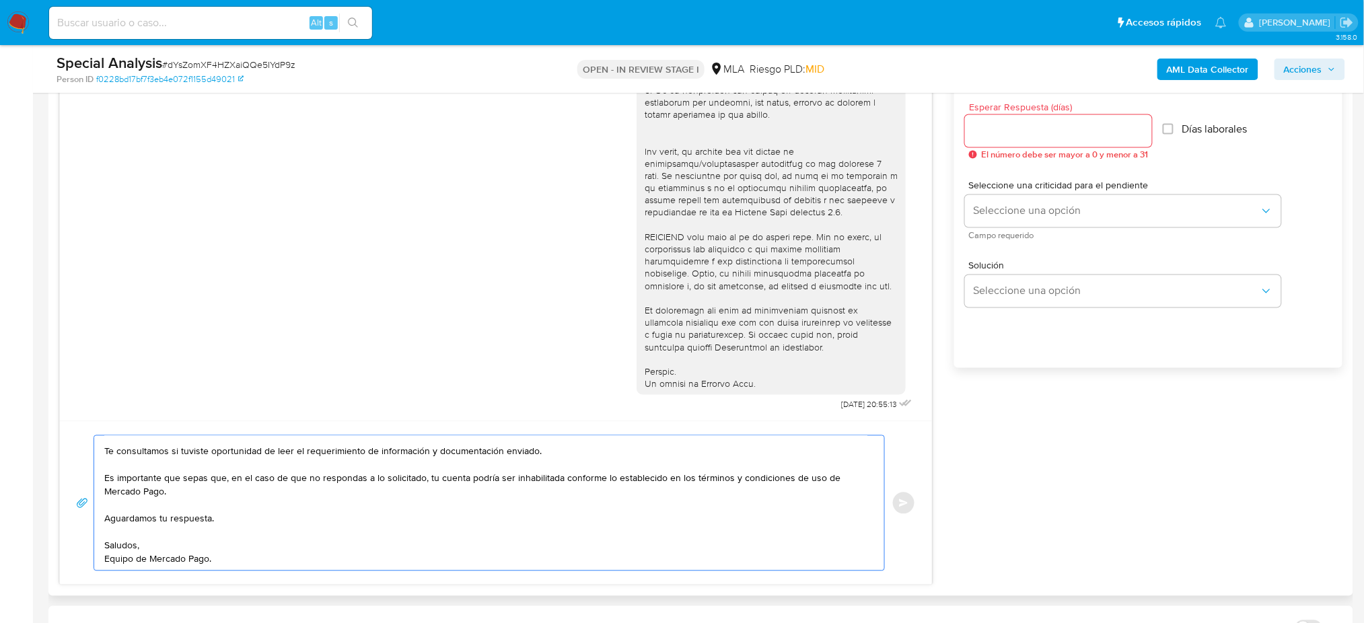
scroll to position [717, 0]
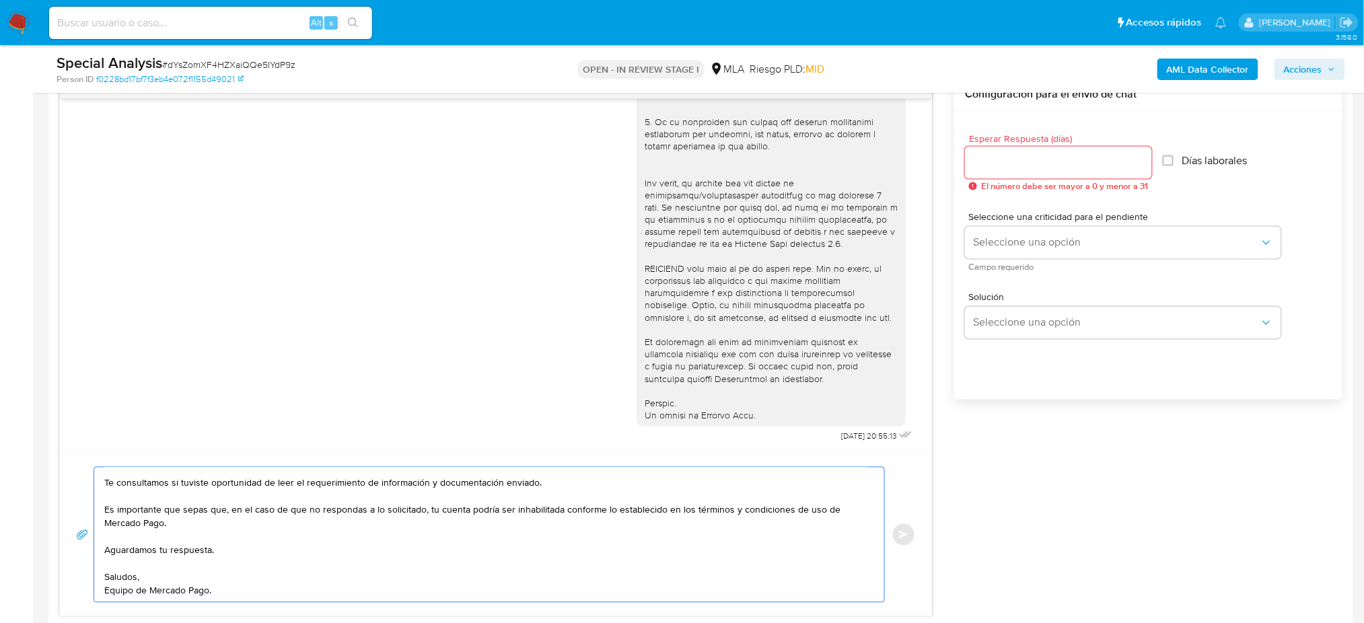
type textarea "Hola, Esperamos que te encuentres muy bien. Te consultamos si tuviste oportunid…"
click at [982, 171] on div at bounding box center [1058, 163] width 187 height 32
click at [973, 161] on input "Esperar Respuesta (días)" at bounding box center [1058, 162] width 187 height 17
type input "3"
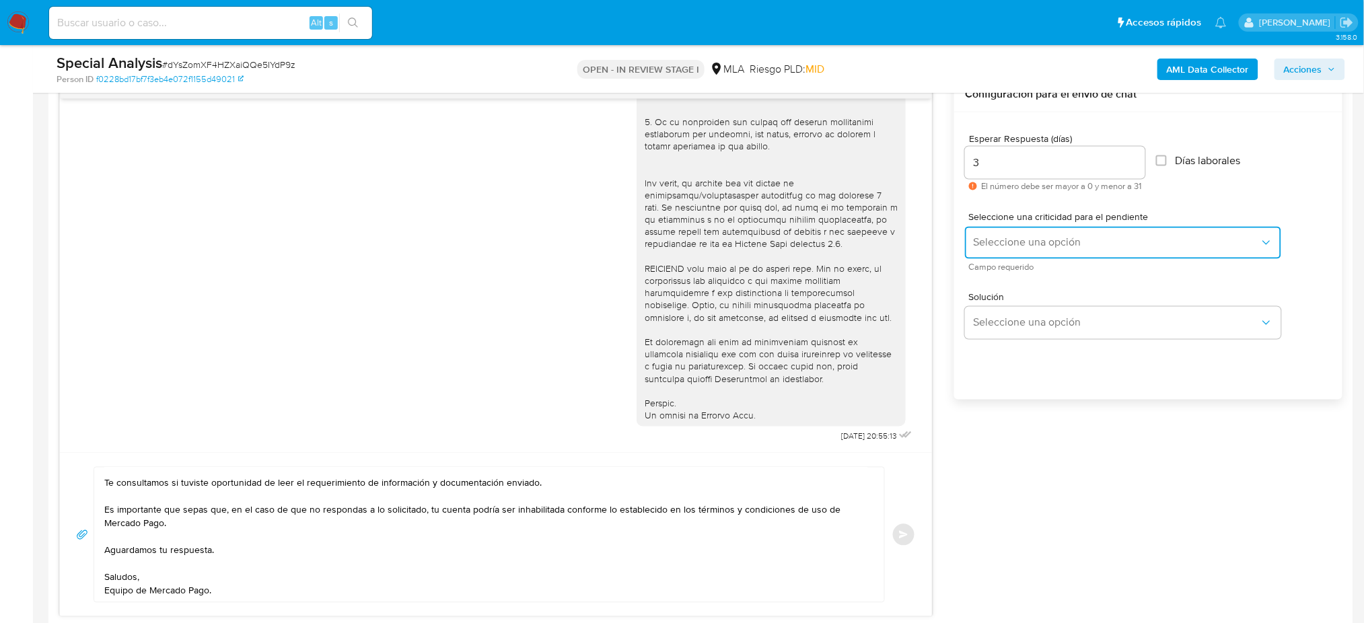
click at [980, 248] on span "Seleccione una opción" at bounding box center [1116, 242] width 287 height 13
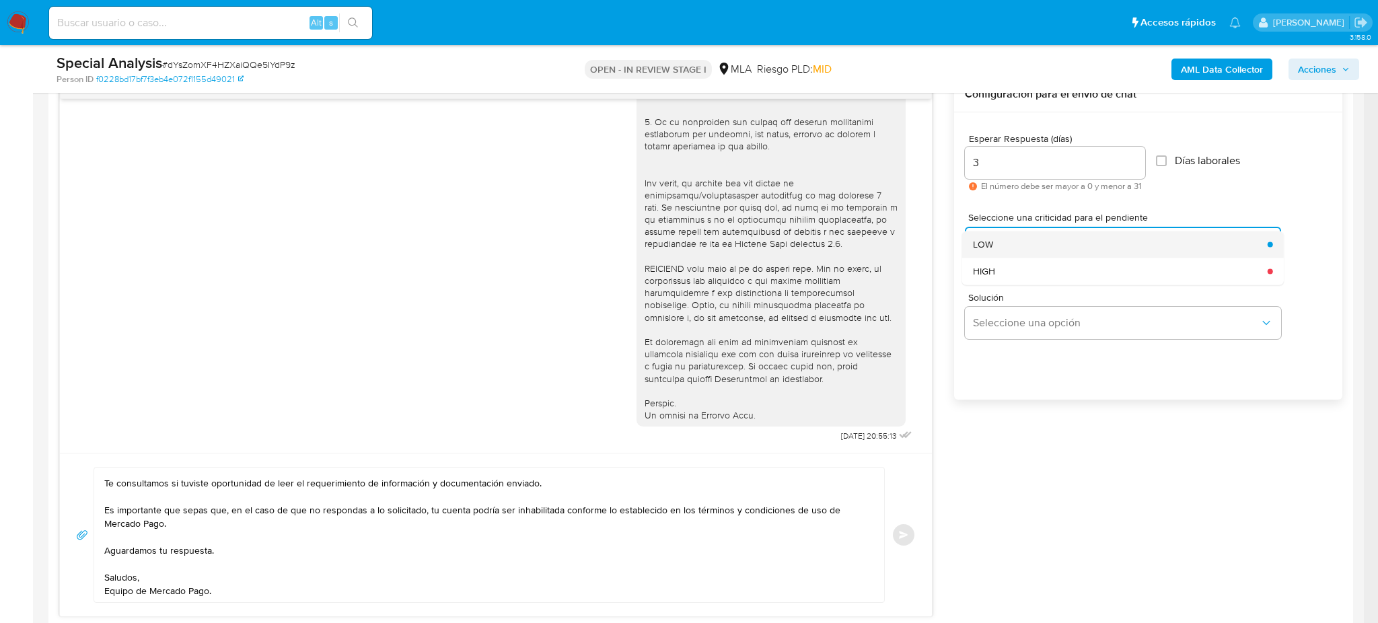
click at [974, 240] on span "LOW" at bounding box center [983, 244] width 20 height 12
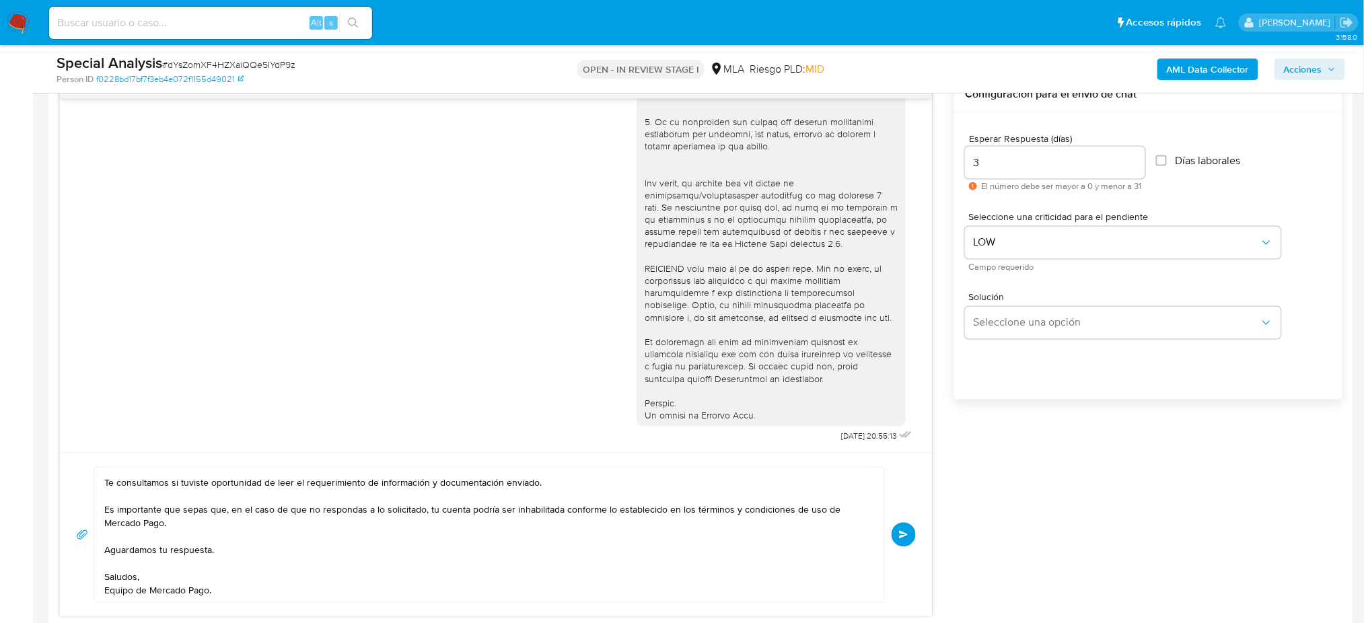
click at [906, 537] on span "Enviar" at bounding box center [903, 535] width 9 height 8
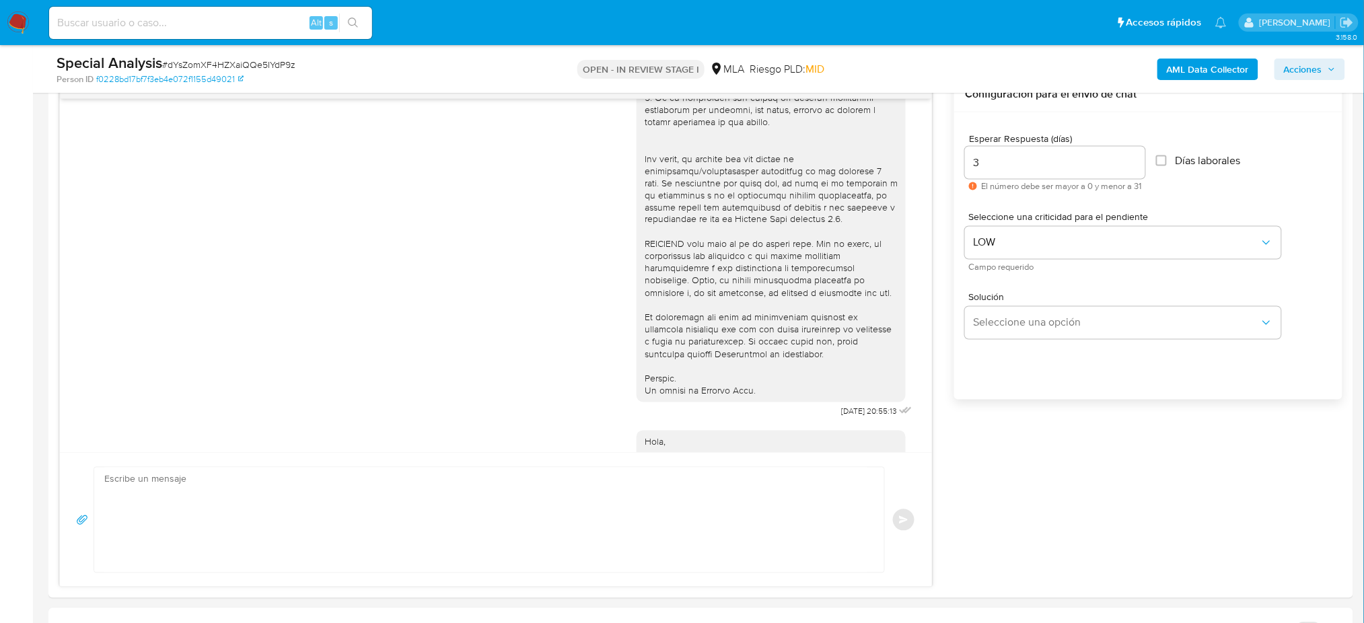
scroll to position [655, 0]
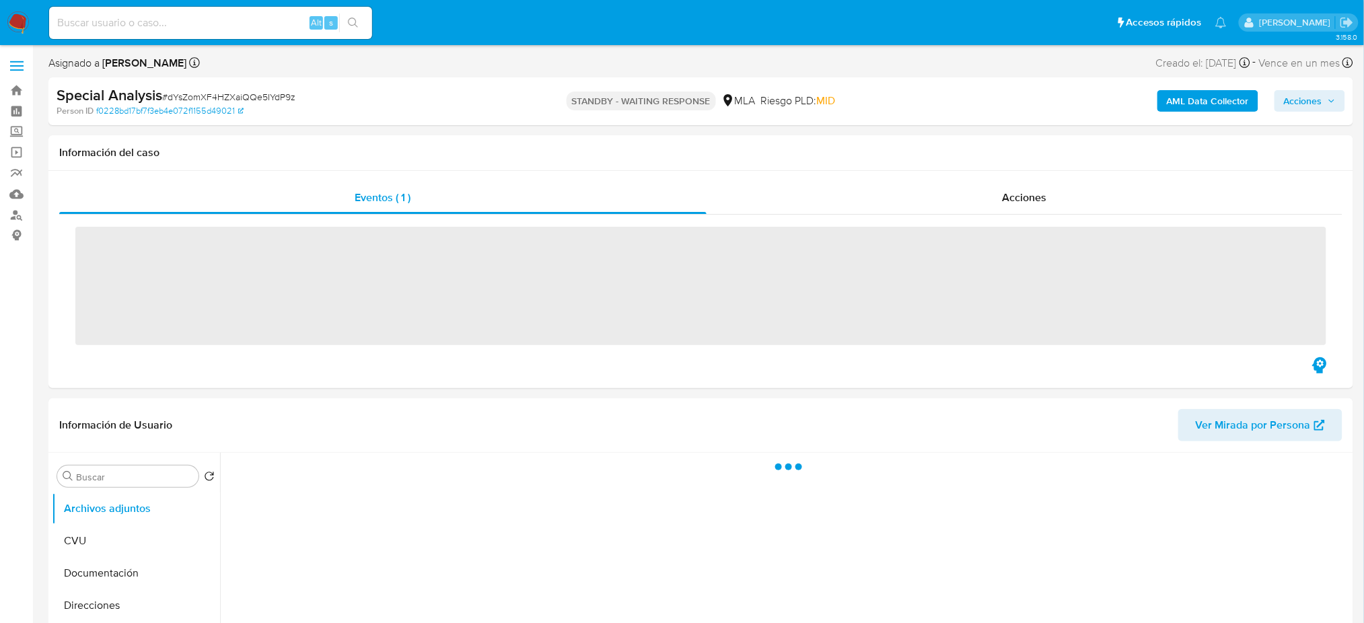
click at [132, 25] on input at bounding box center [210, 22] width 323 height 17
paste input "hhHrDxbyJ7Z7qLE2ck0jOM6E"
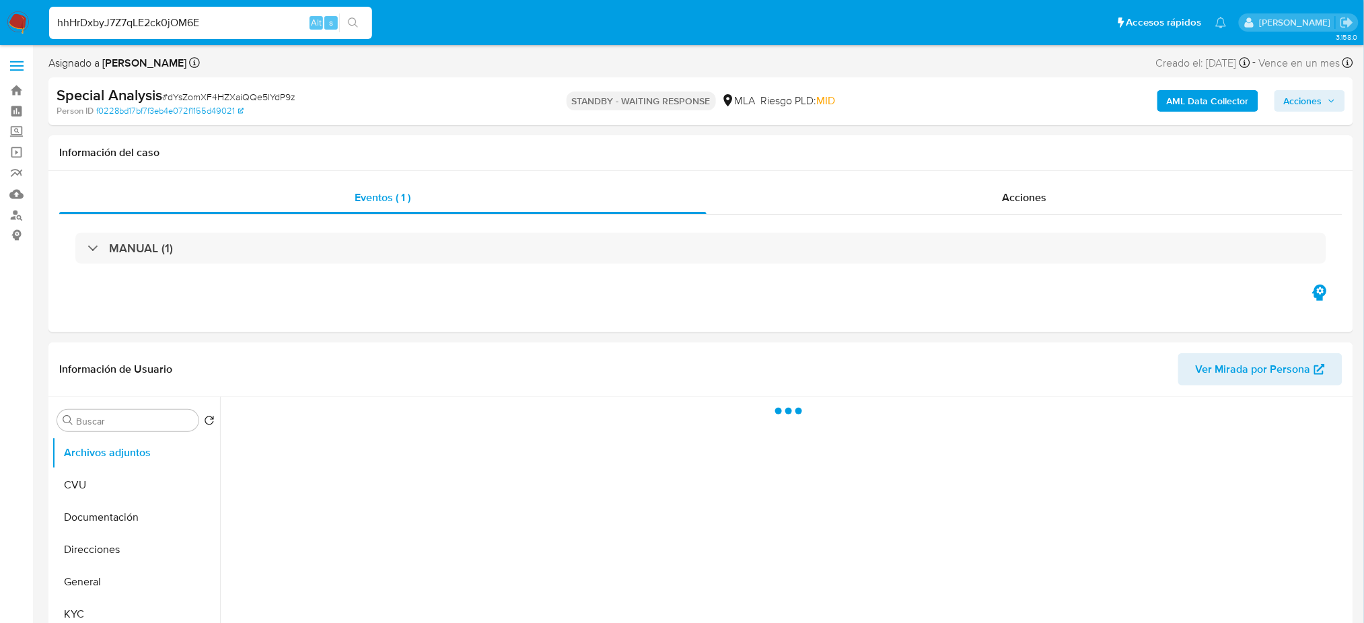
type input "hhHrDxbyJ7Z7qLE2ck0jOM6E"
click at [20, 26] on img at bounding box center [18, 22] width 23 height 23
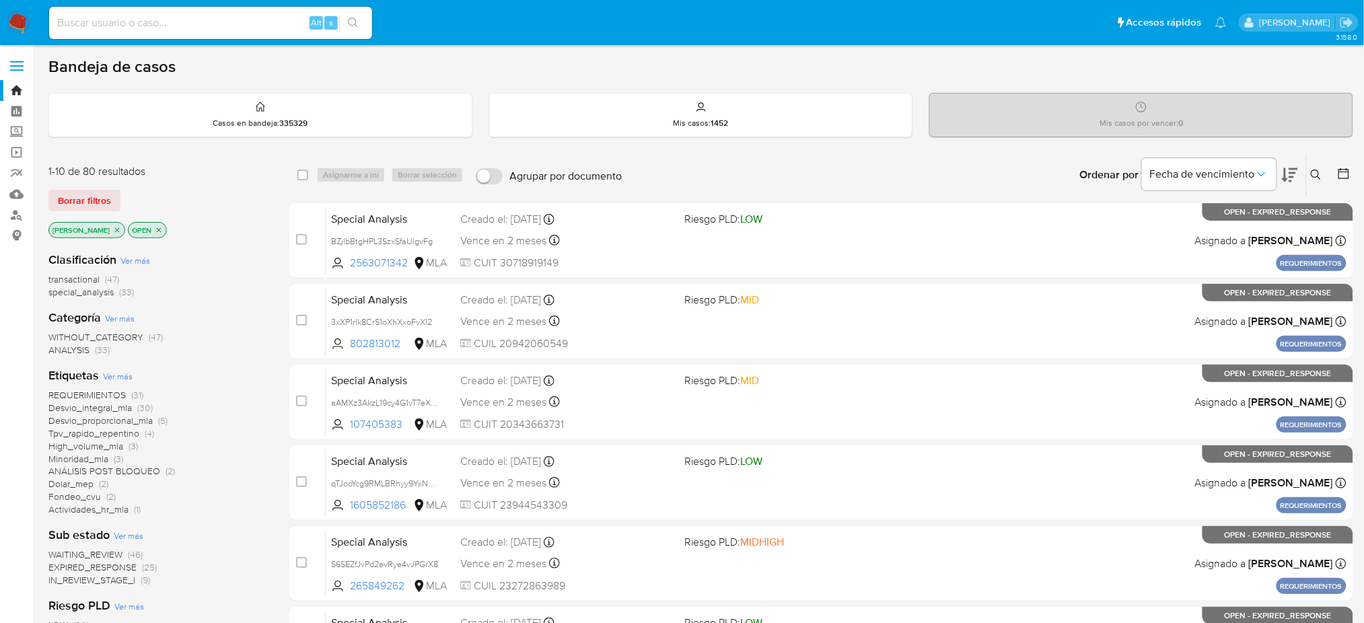
click at [1316, 174] on icon at bounding box center [1316, 175] width 11 height 11
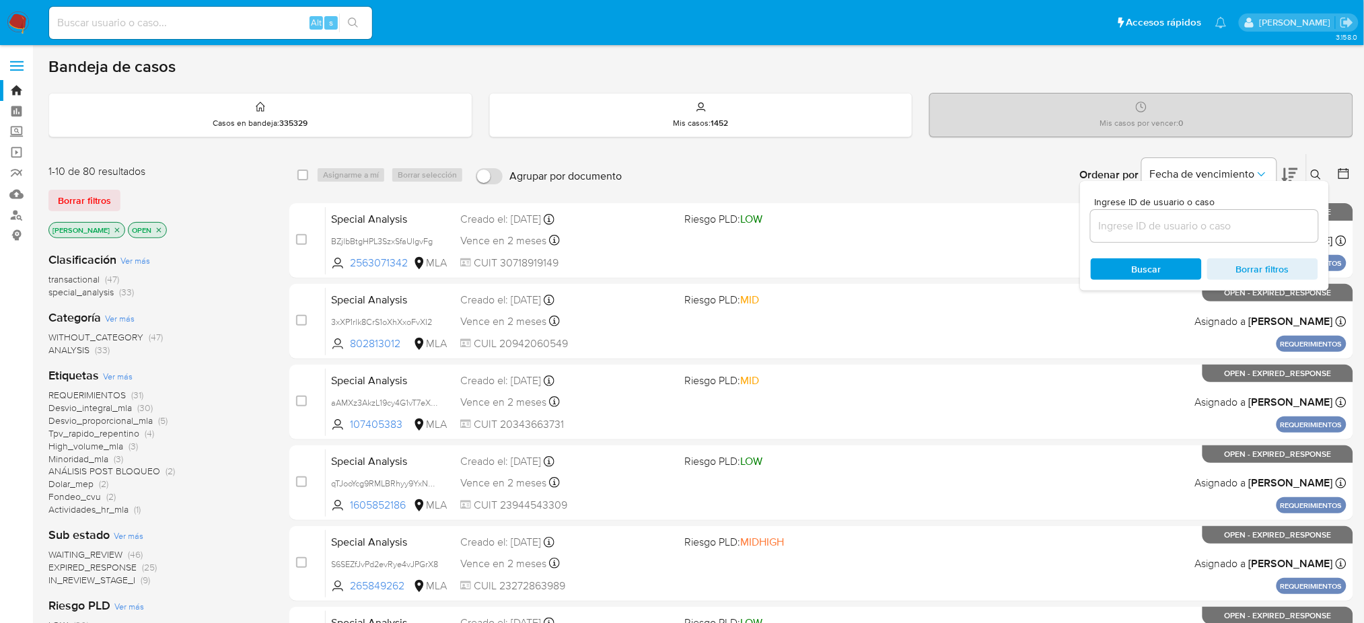
click at [1197, 229] on input at bounding box center [1204, 225] width 227 height 17
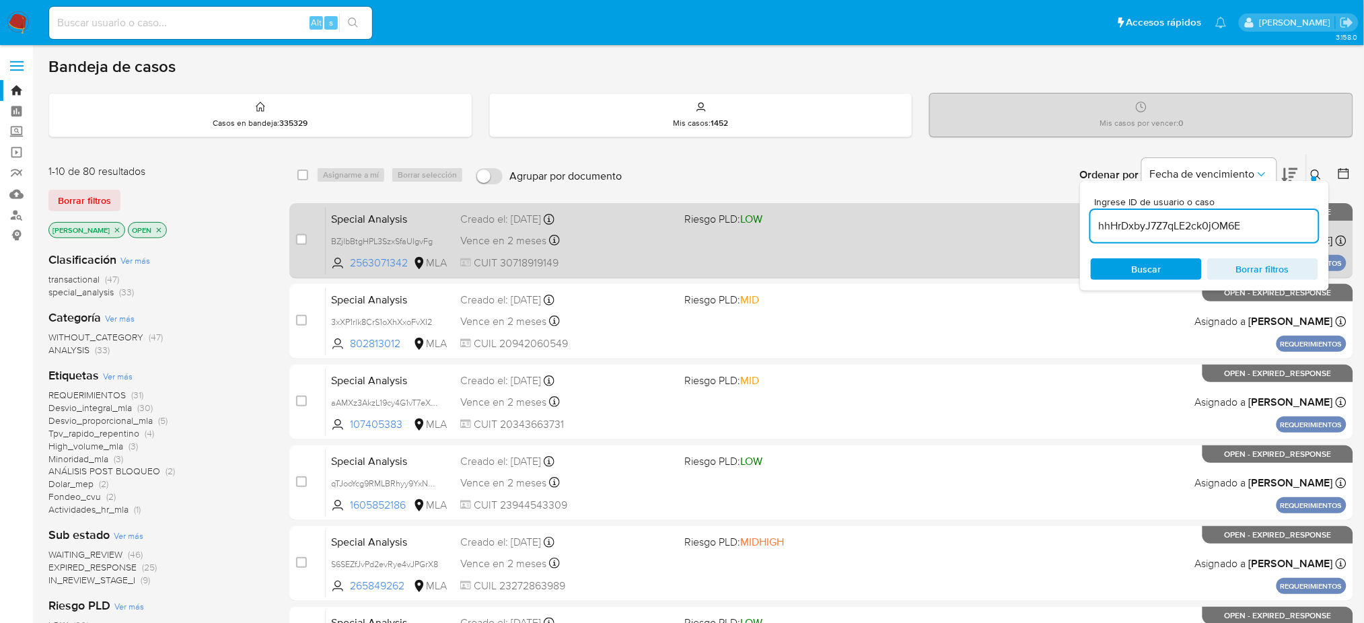
type input "hhHrDxbyJ7Z7qLE2ck0jOM6E"
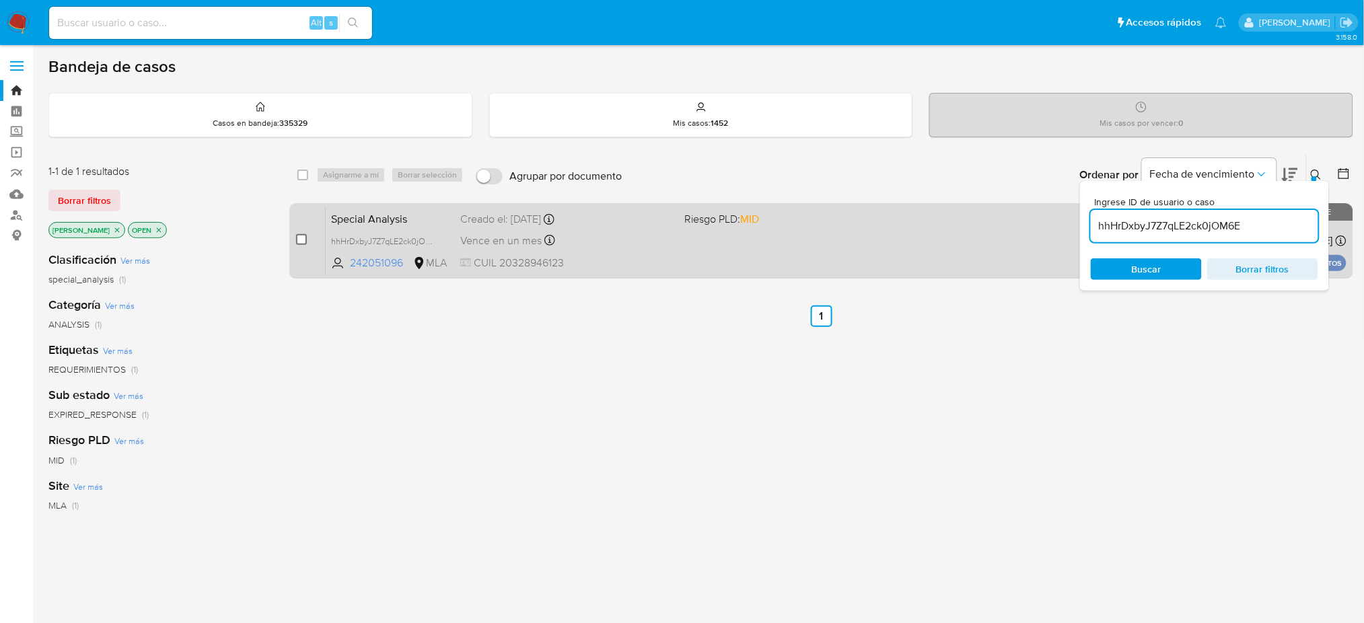
click at [304, 236] on input "checkbox" at bounding box center [301, 239] width 11 height 11
checkbox input "true"
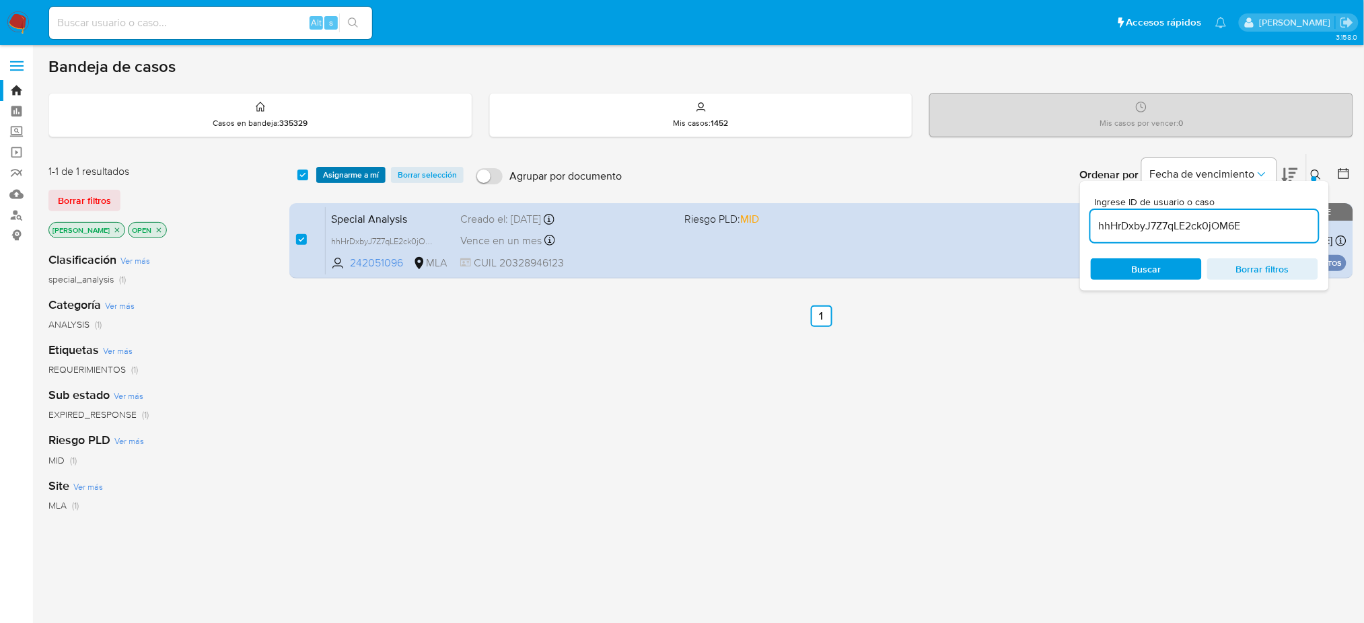
click at [354, 168] on span "Asignarme a mí" at bounding box center [351, 174] width 56 height 13
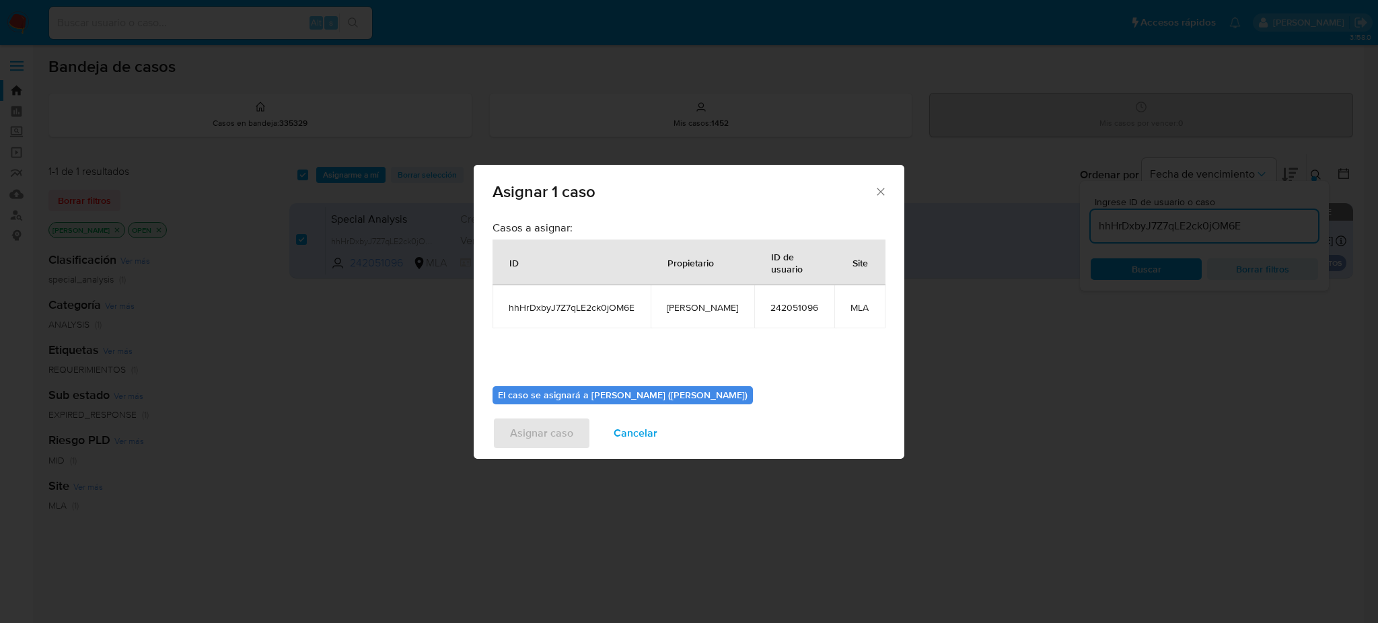
click at [698, 311] on span "[PERSON_NAME]" at bounding box center [702, 307] width 71 height 12
copy span "[PERSON_NAME]"
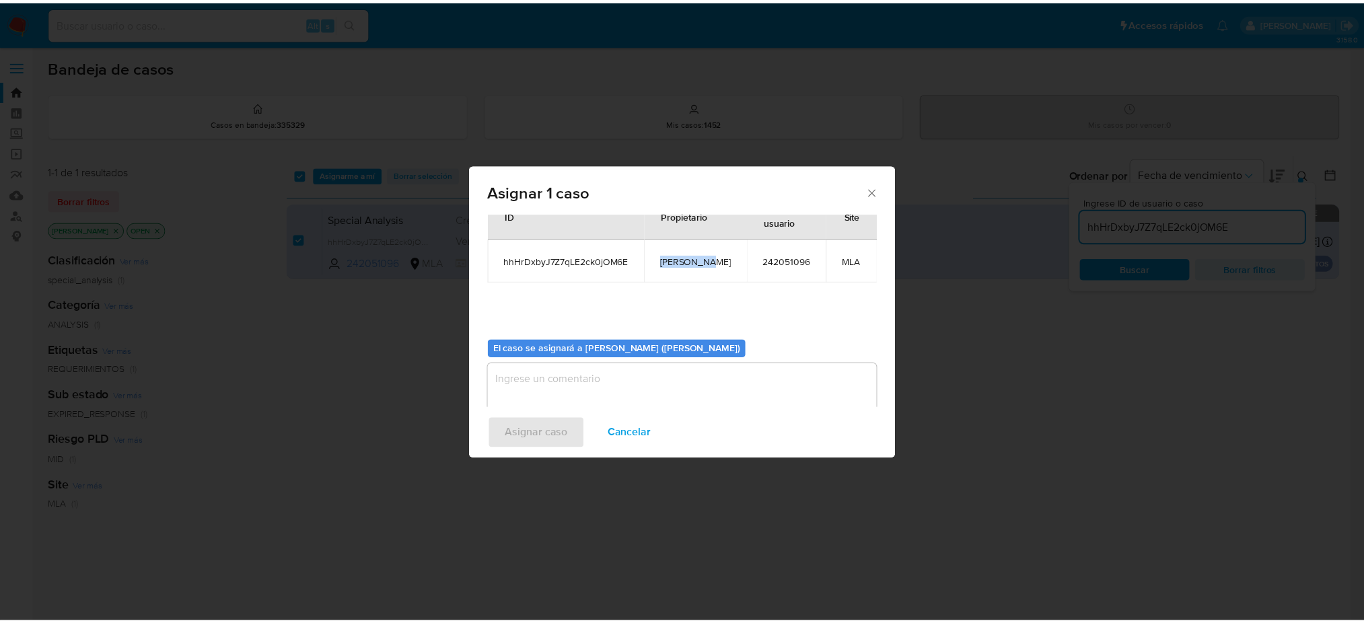
scroll to position [69, 0]
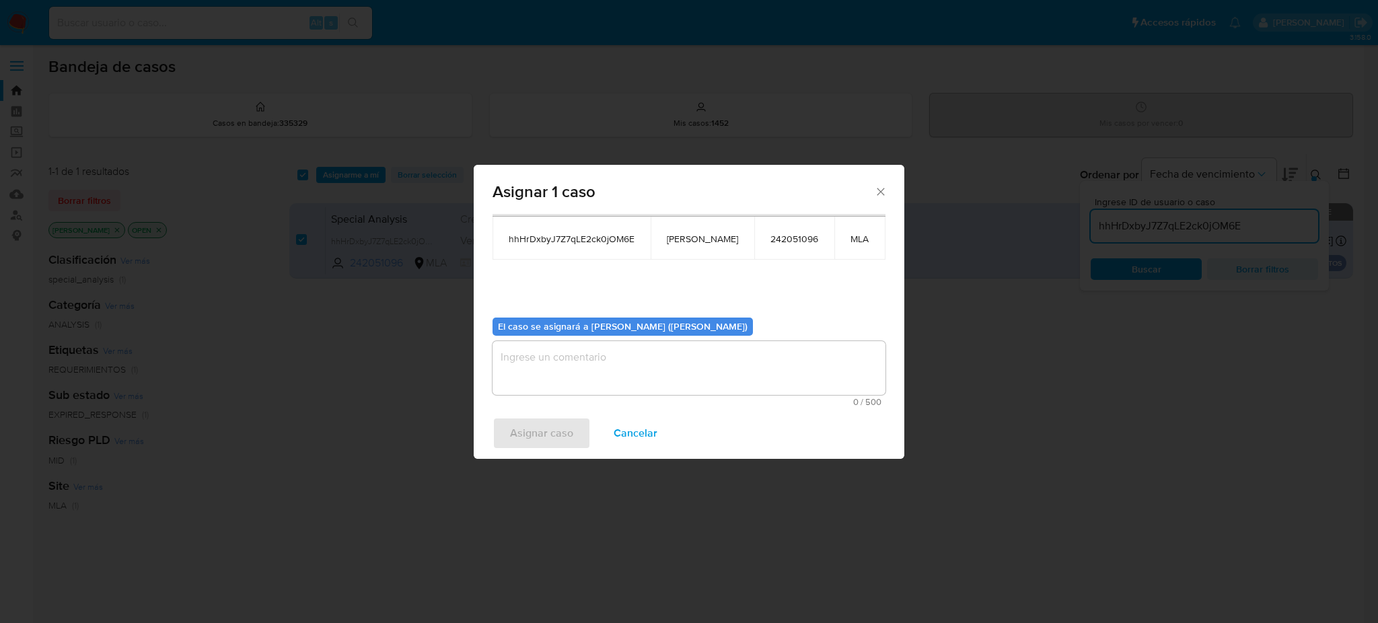
click at [610, 370] on textarea "assign-modal" at bounding box center [688, 368] width 393 height 54
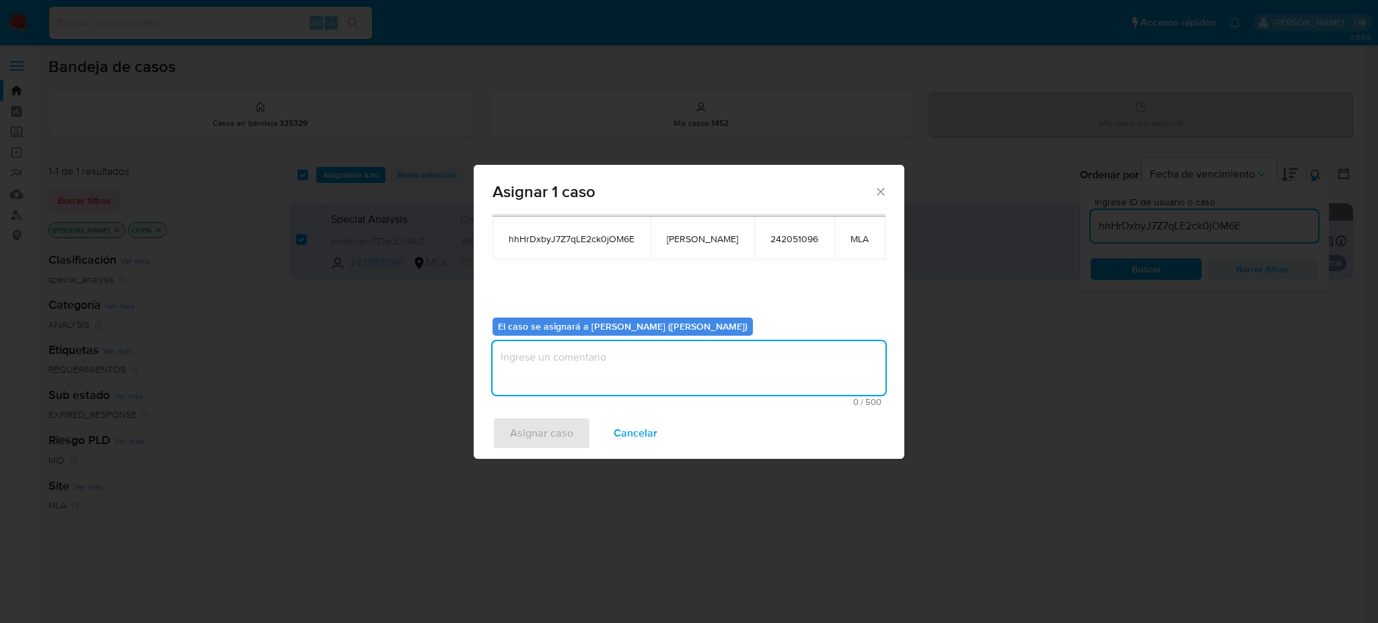
paste textarea "[PERSON_NAME]"
type textarea "[PERSON_NAME]"
click at [540, 439] on span "Asignar caso" at bounding box center [541, 433] width 63 height 30
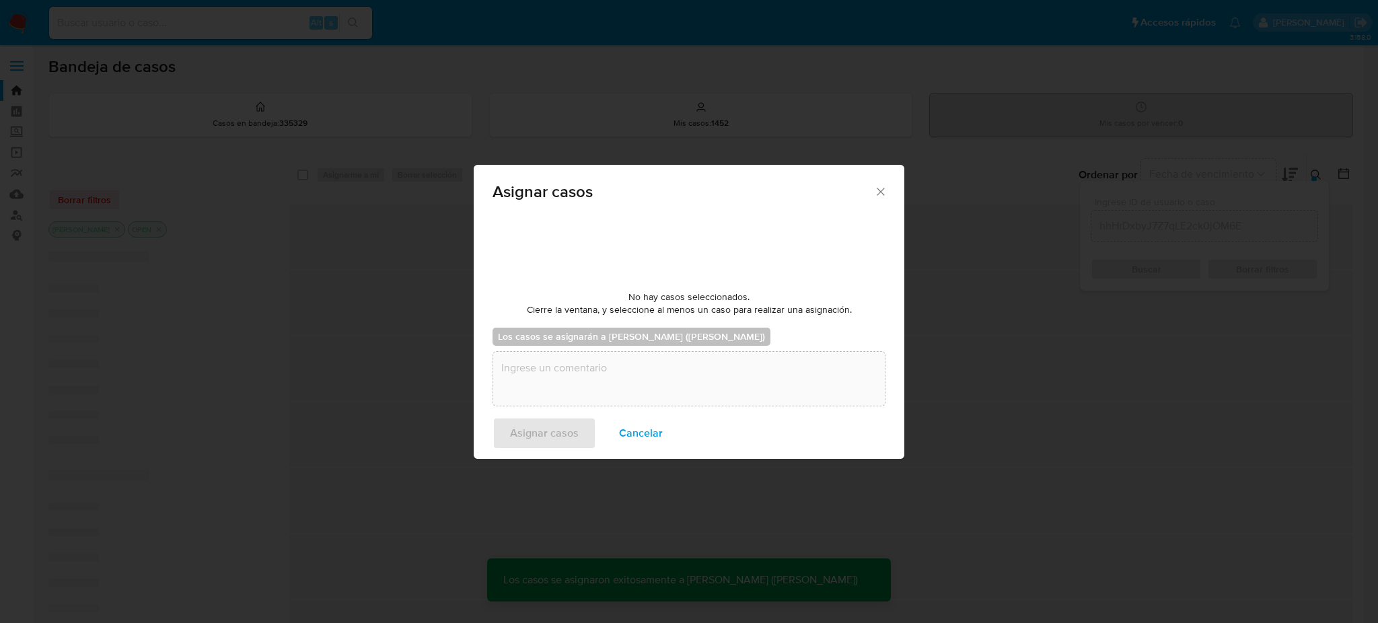
checkbox input "false"
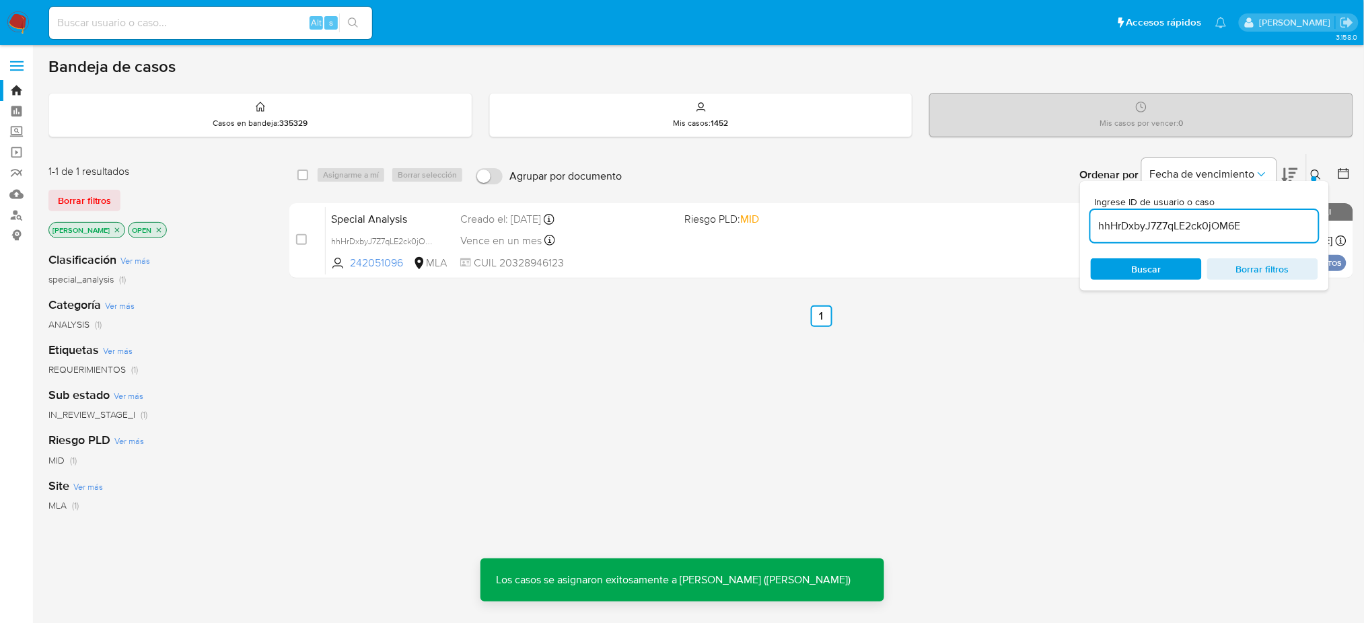
click at [423, 215] on span "Special Analysis" at bounding box center [390, 217] width 118 height 17
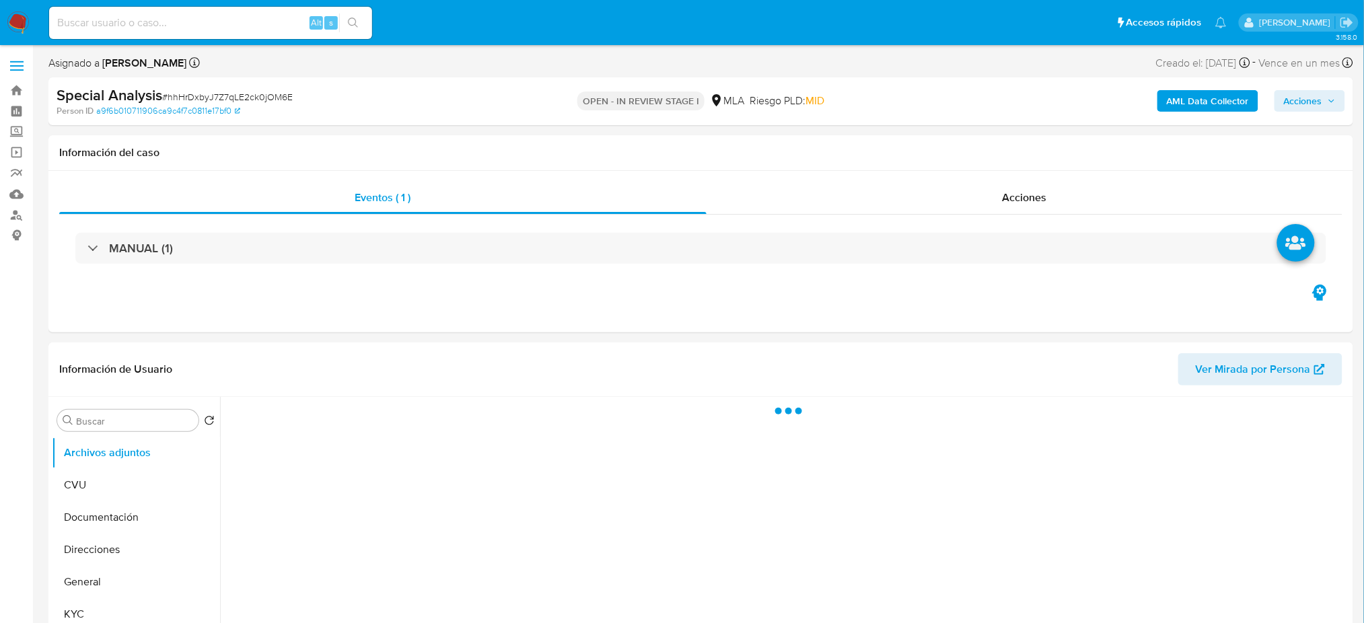
select select "10"
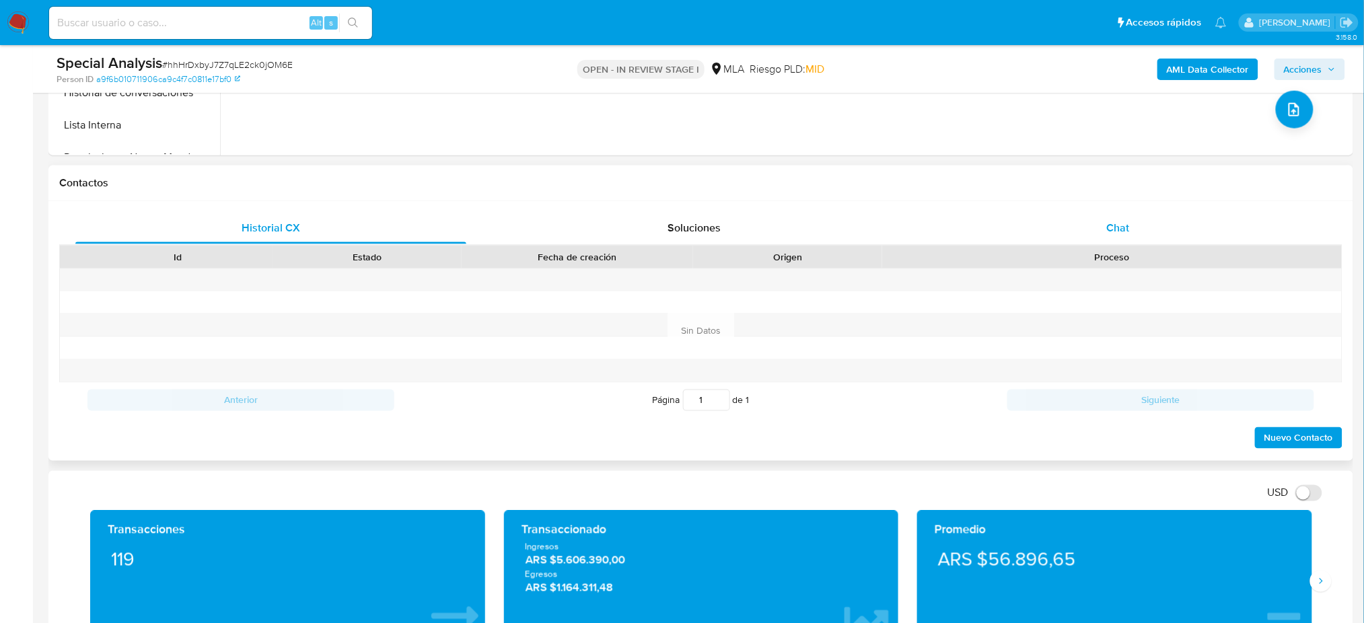
click at [1109, 239] on div "Chat" at bounding box center [1117, 228] width 391 height 32
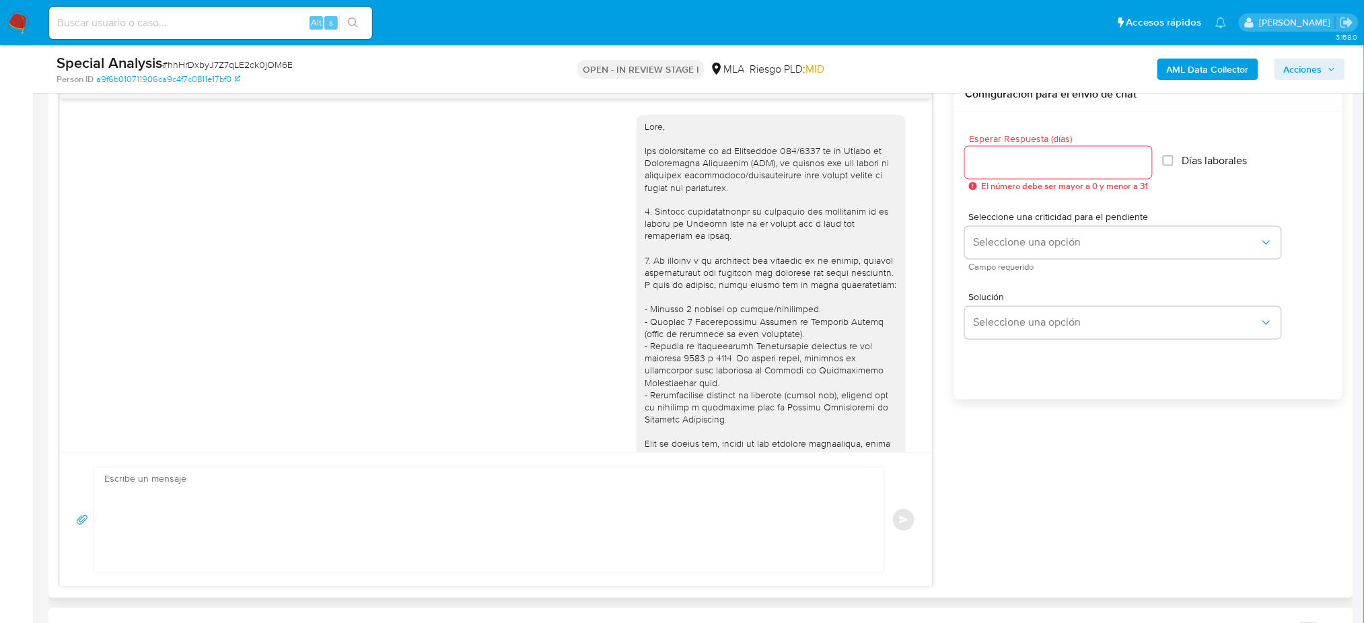
scroll to position [420, 0]
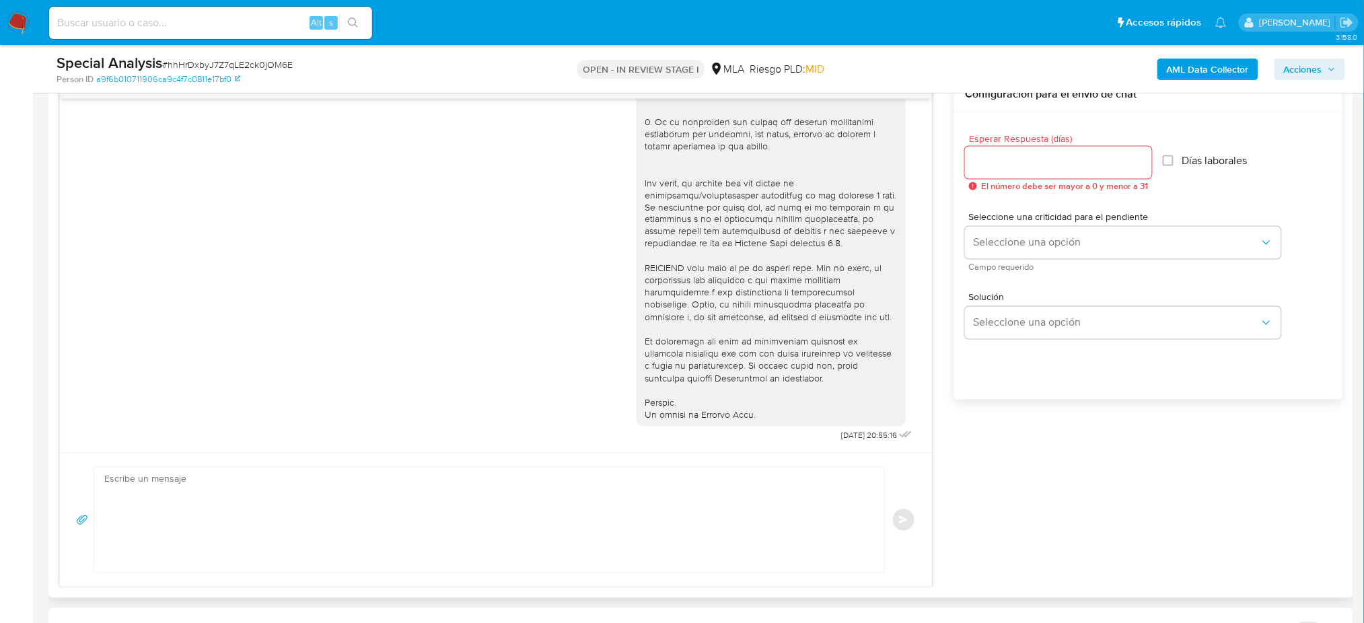
click at [170, 499] on textarea at bounding box center [485, 520] width 763 height 105
paste textarea "Hola, Esperamos que te encuentres muy bien. Te consultamos si tuviste oportunid…"
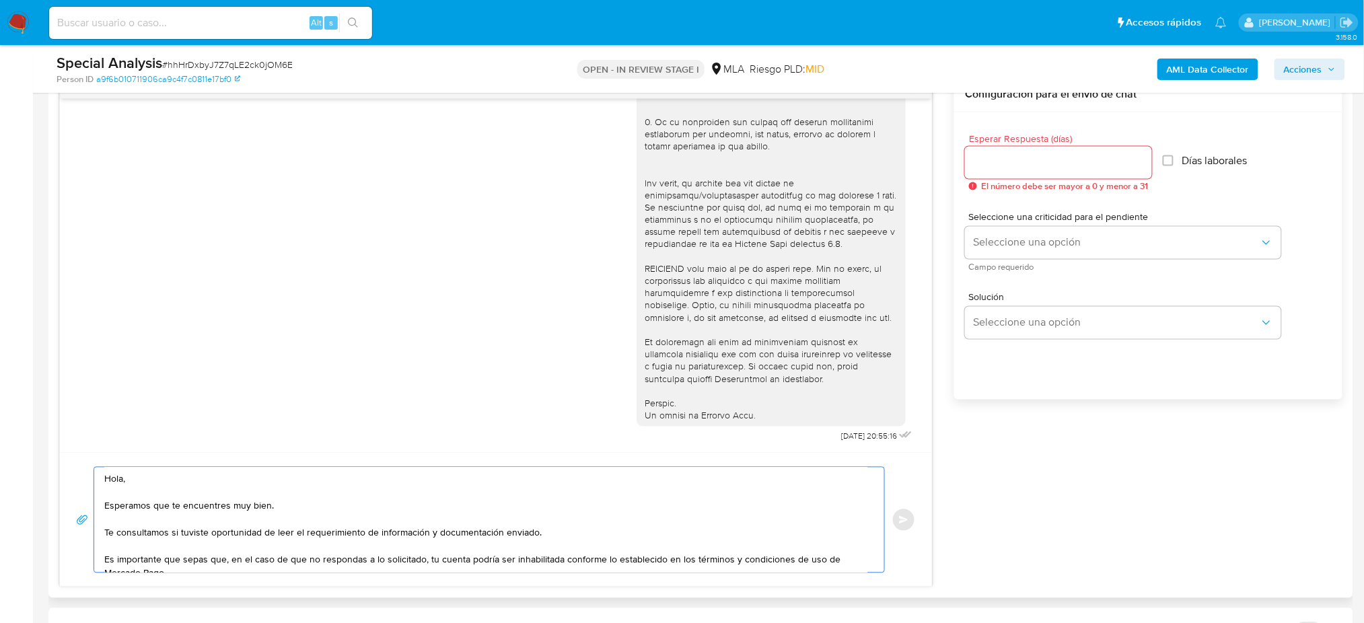
scroll to position [75, 0]
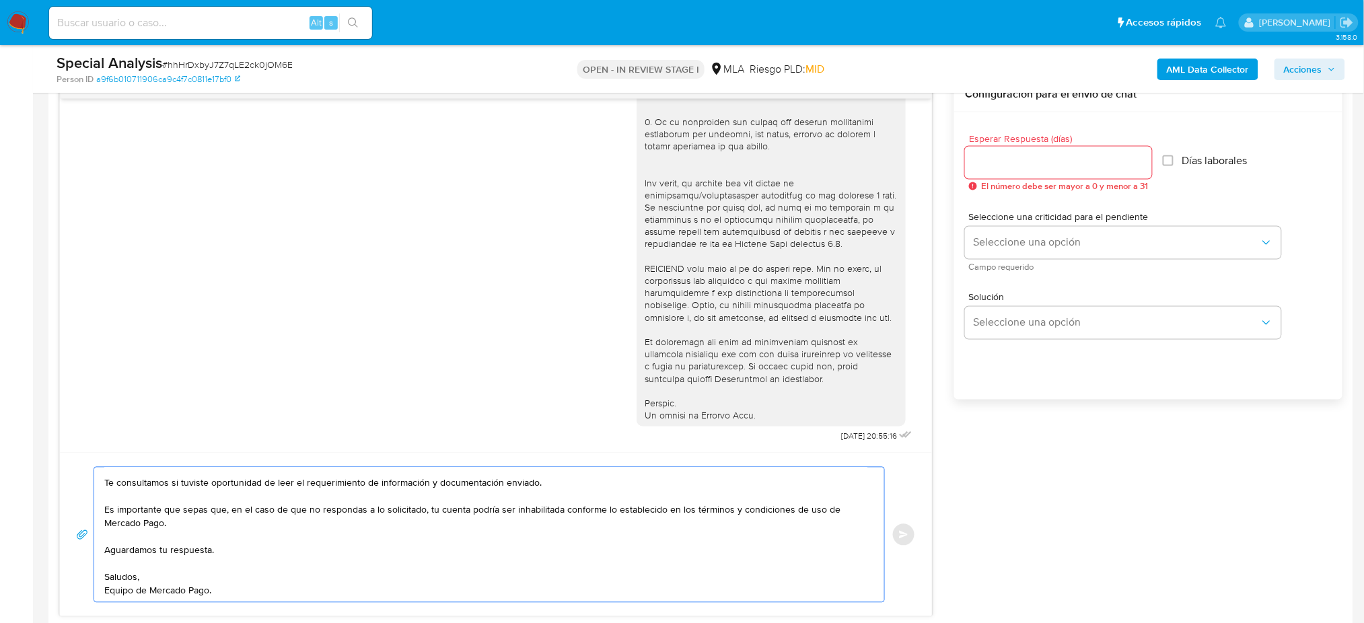
type textarea "Hola, Esperamos que te encuentres muy bien. Te consultamos si tuviste oportunid…"
click at [986, 167] on input "Esperar Respuesta (días)" at bounding box center [1058, 162] width 187 height 17
type input "3"
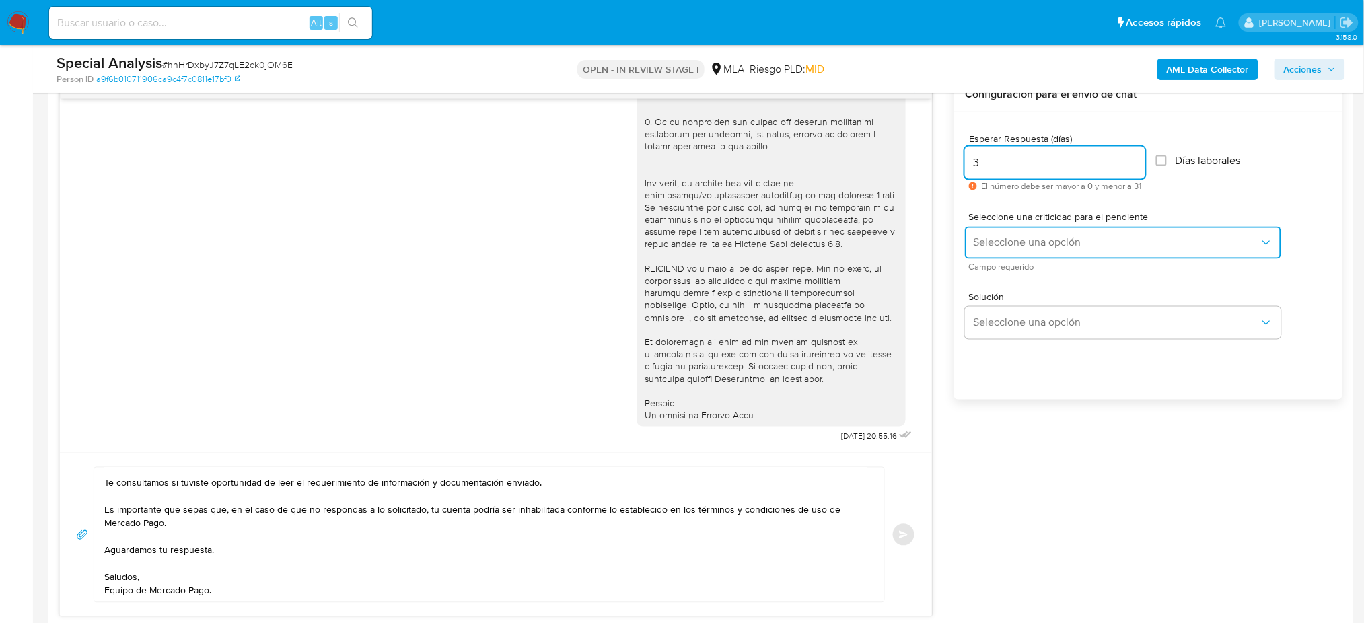
click at [988, 246] on span "Seleccione una opción" at bounding box center [1116, 242] width 287 height 13
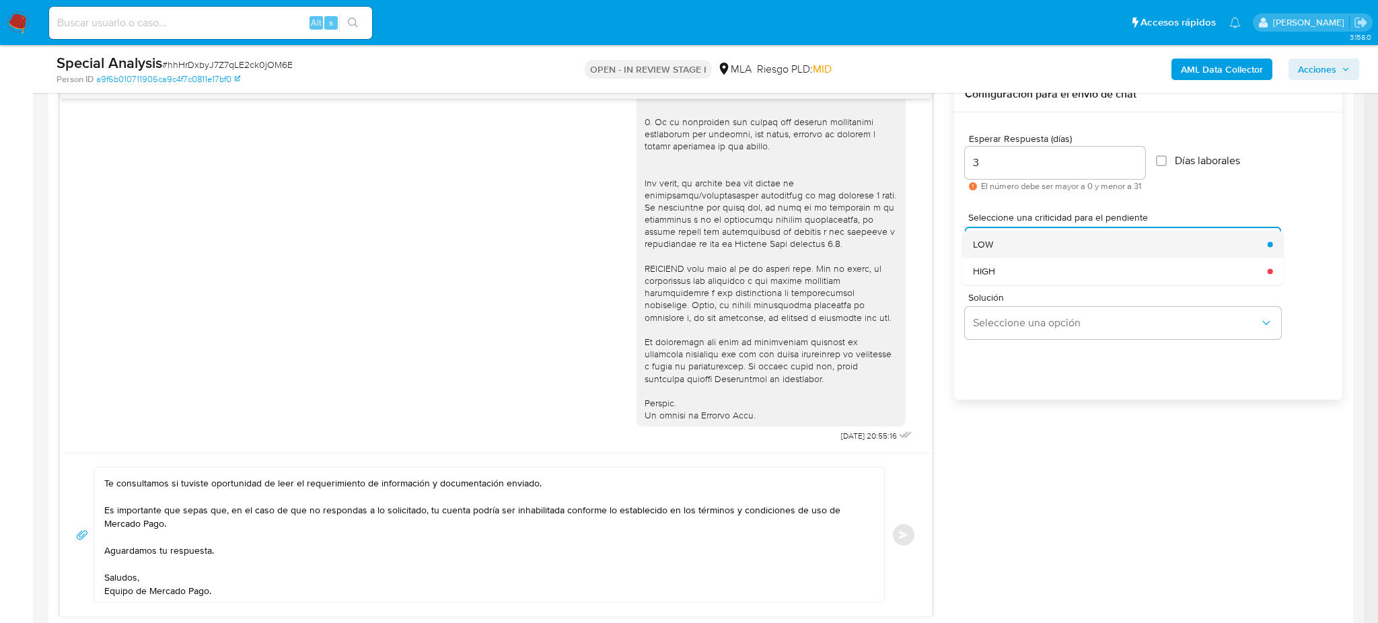
click at [978, 246] on span "LOW" at bounding box center [983, 244] width 20 height 12
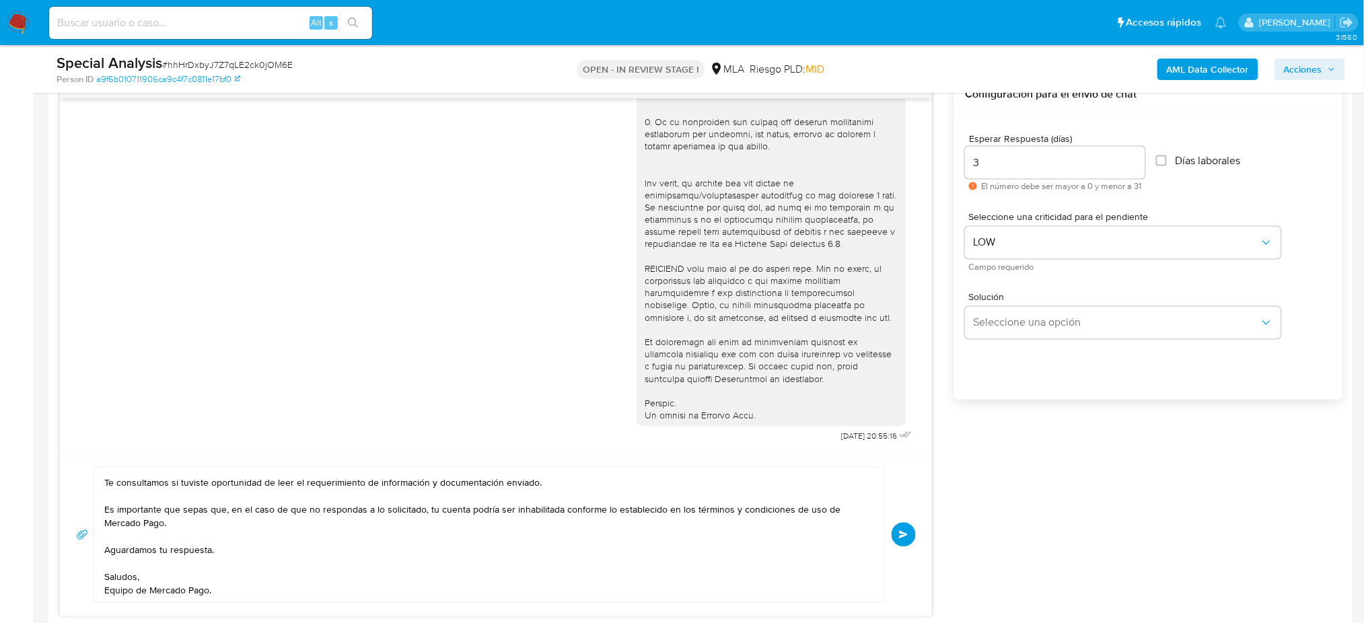
click at [892, 538] on button "Enviar" at bounding box center [903, 535] width 24 height 24
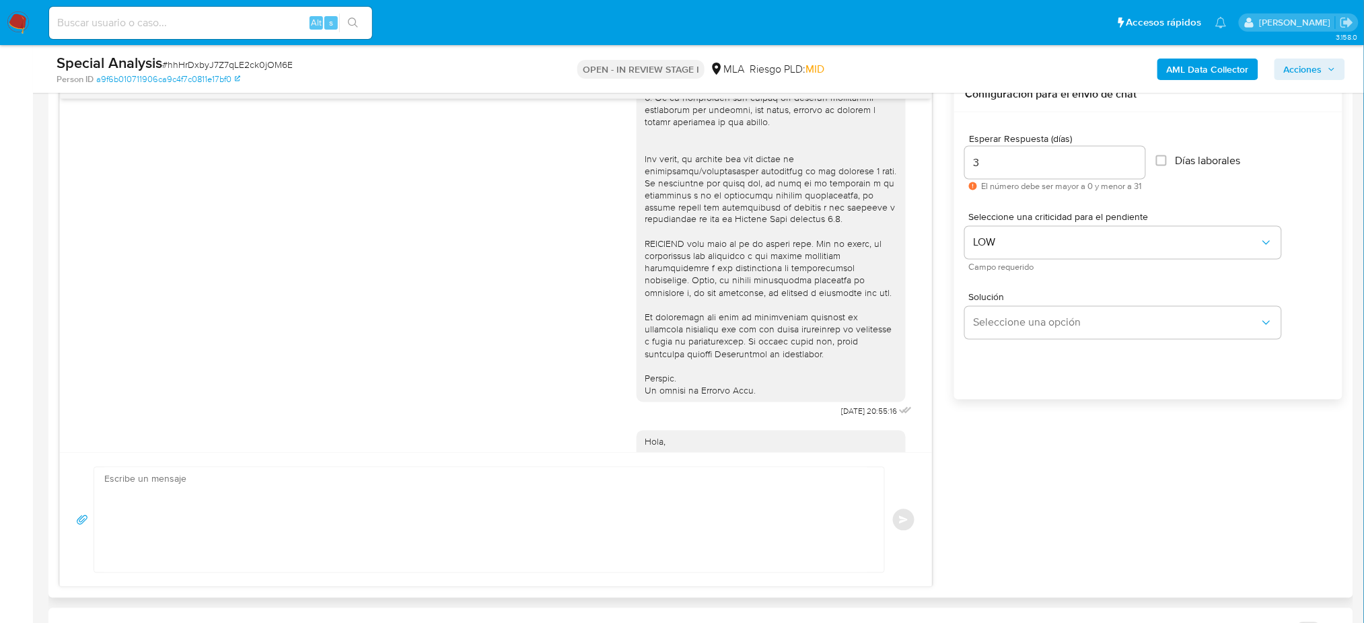
scroll to position [668, 0]
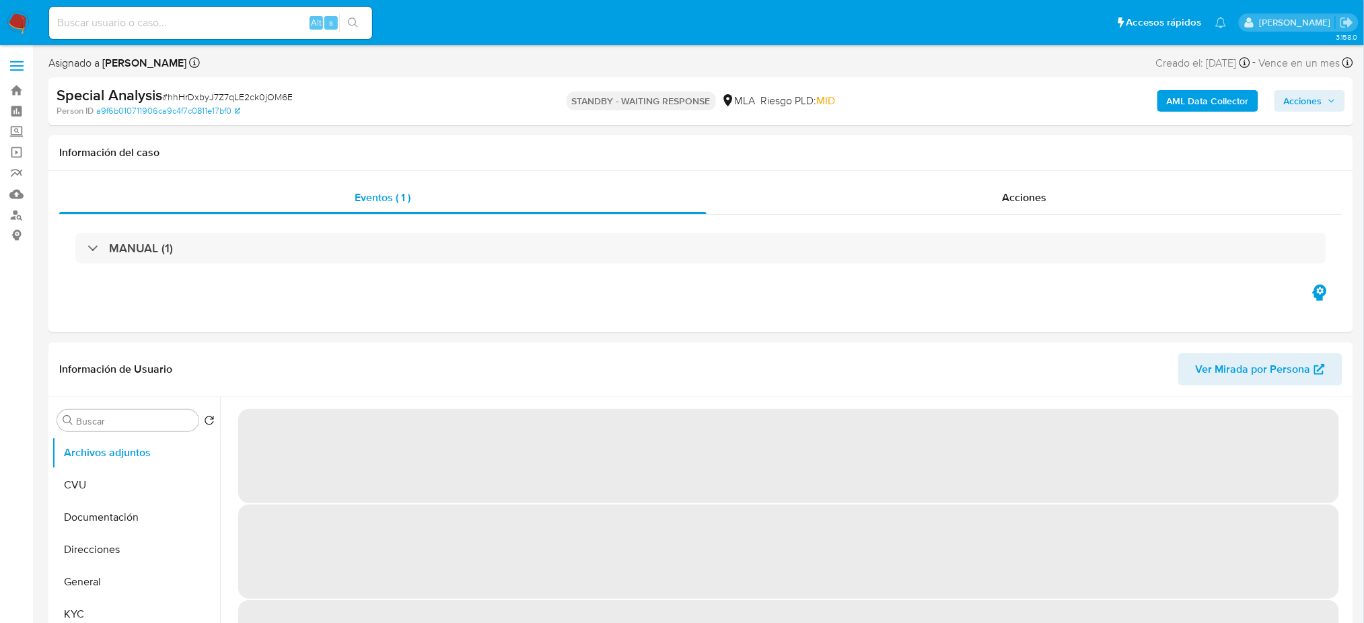
select select "10"
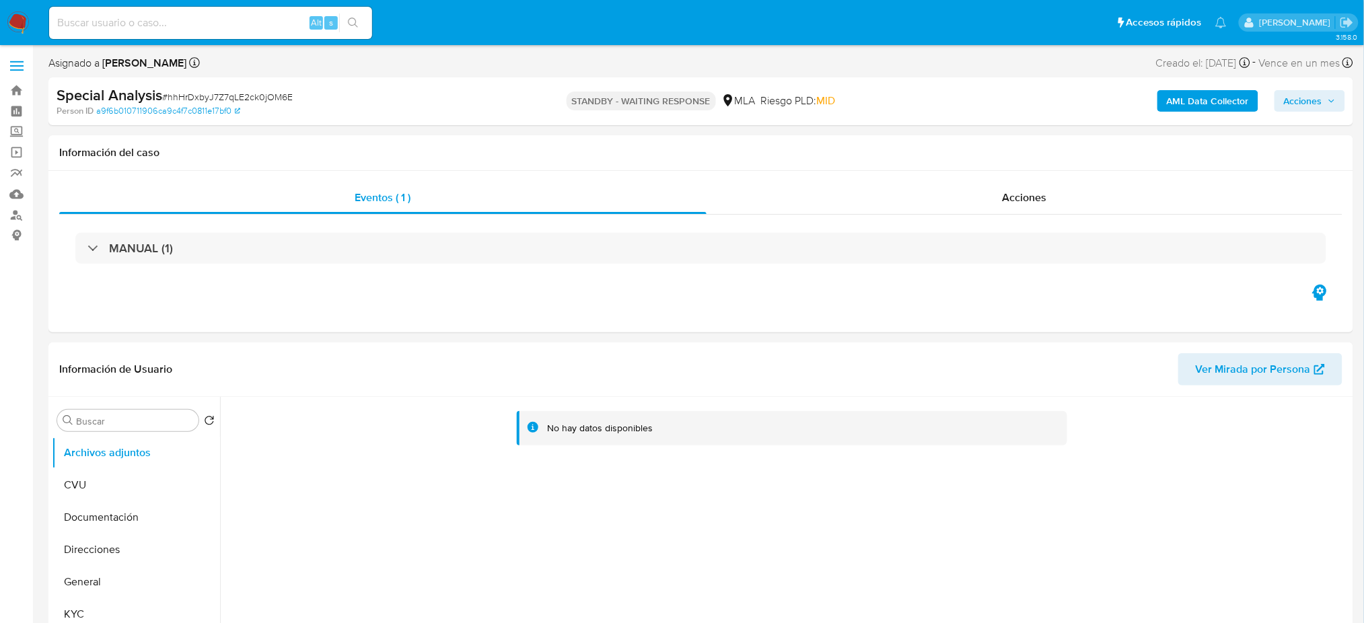
click at [221, 17] on input at bounding box center [210, 22] width 323 height 17
paste input "1139083993"
type input "1139083993"
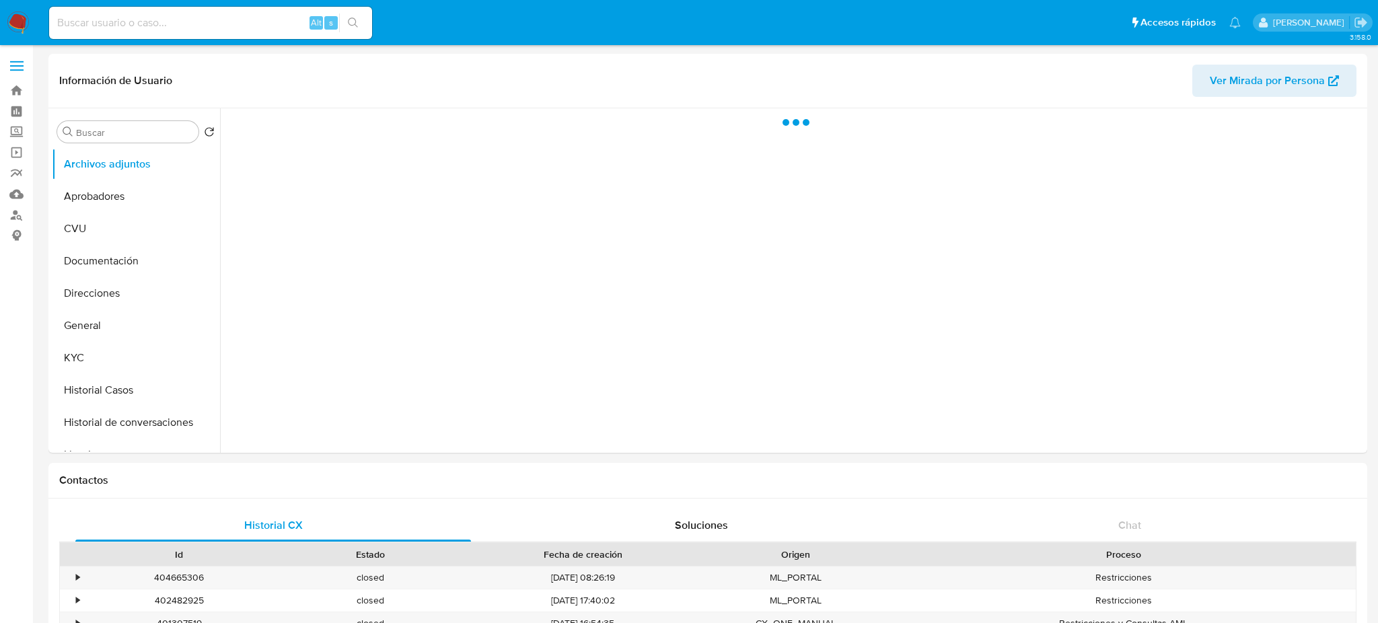
select select "10"
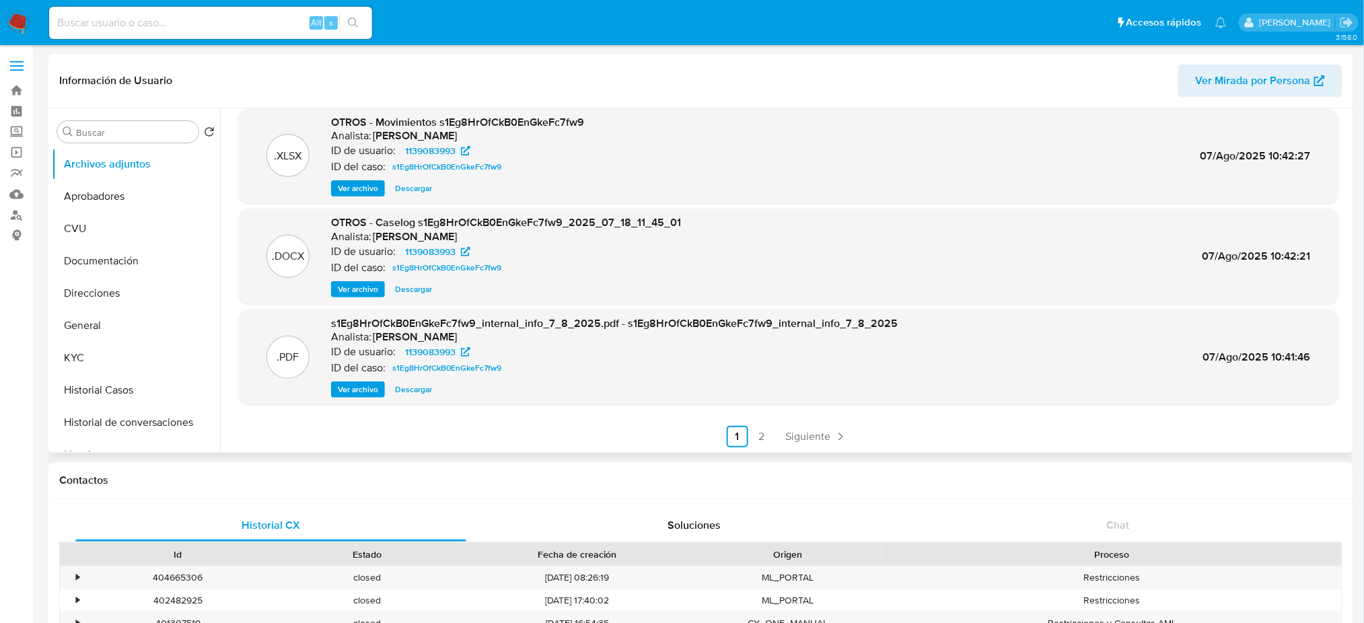
scroll to position [113, 0]
click at [765, 439] on link "2" at bounding box center [762, 436] width 22 height 22
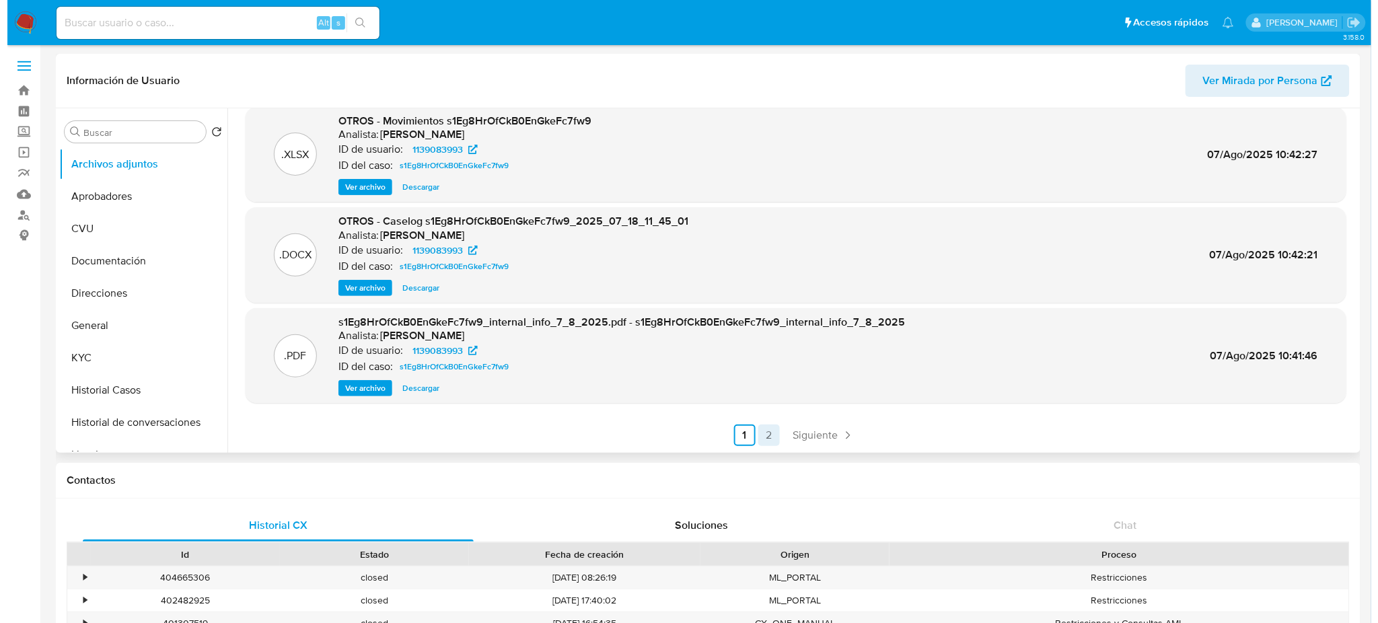
scroll to position [0, 0]
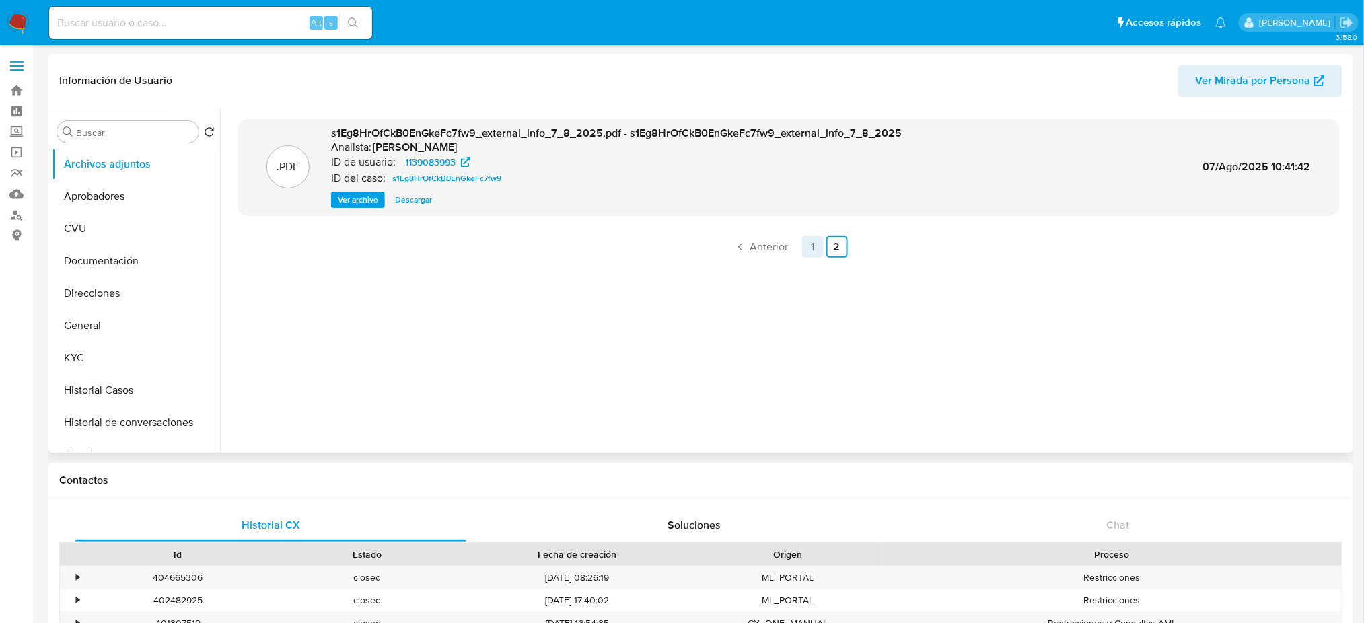
click at [802, 242] on link "1" at bounding box center [813, 247] width 22 height 22
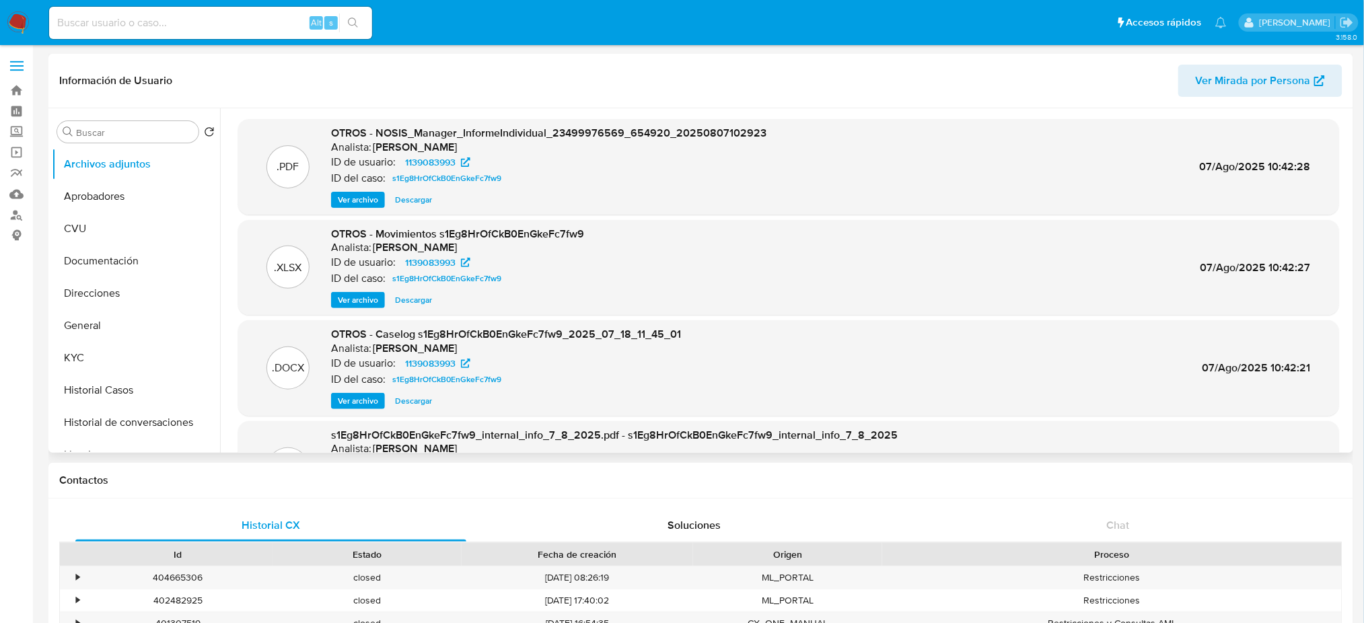
click at [340, 405] on span "Ver archivo" at bounding box center [358, 400] width 40 height 13
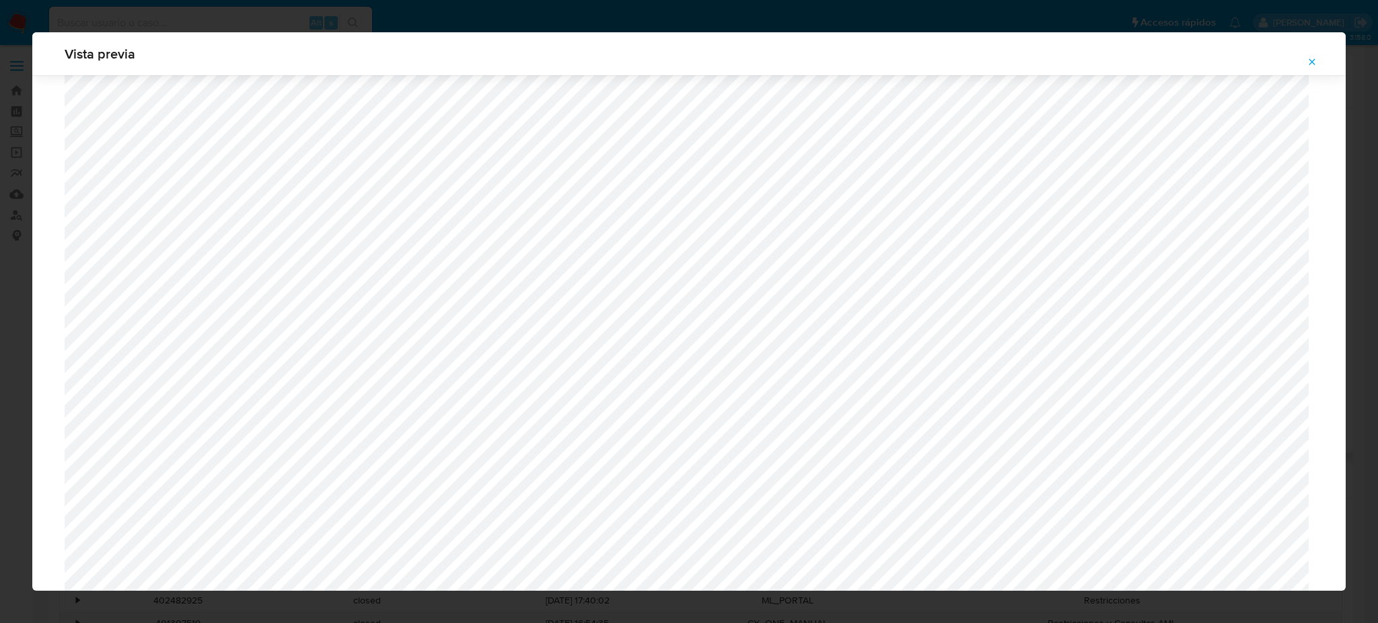
scroll to position [1006, 0]
click at [1308, 57] on icon "Attachment preview" at bounding box center [1311, 62] width 11 height 11
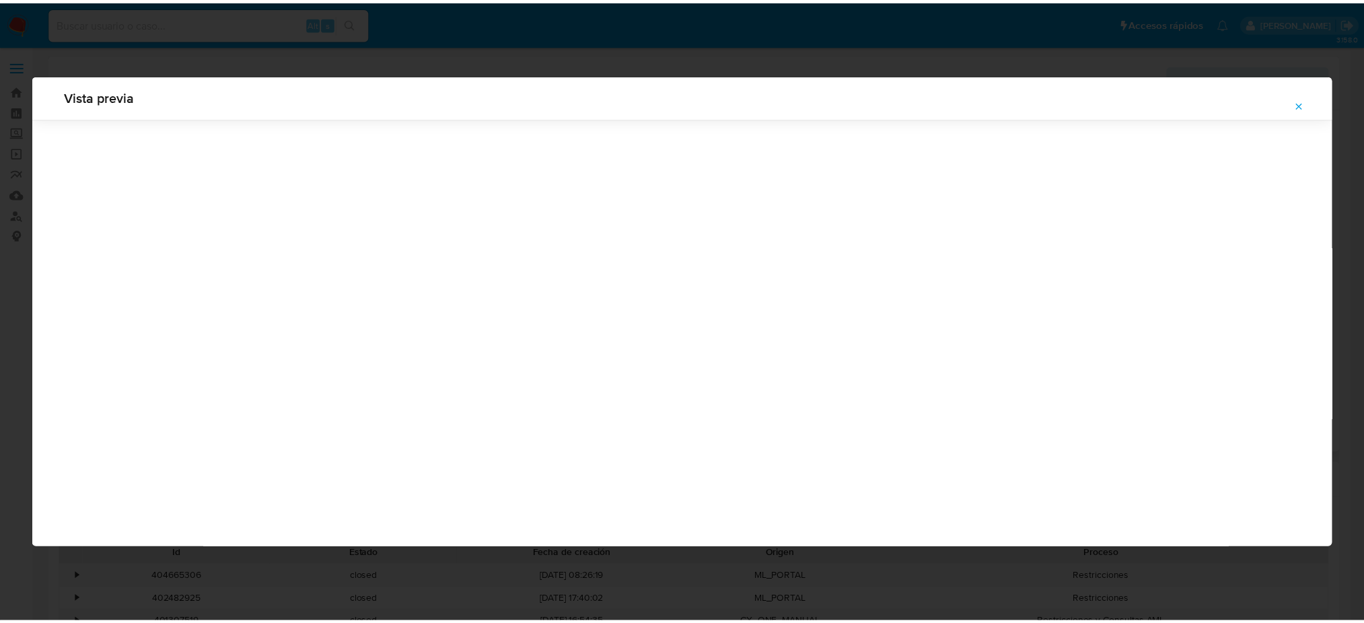
scroll to position [0, 0]
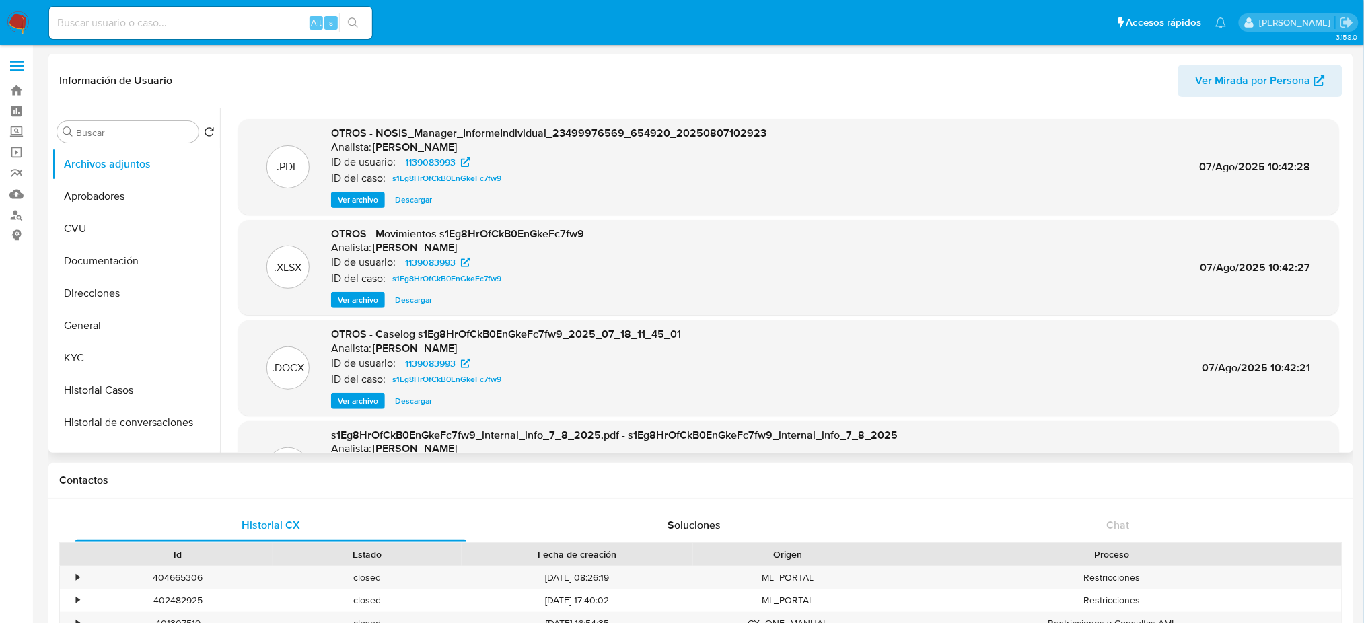
click at [202, 16] on input at bounding box center [210, 22] width 323 height 17
paste input "2674895143"
type input "2674895143"
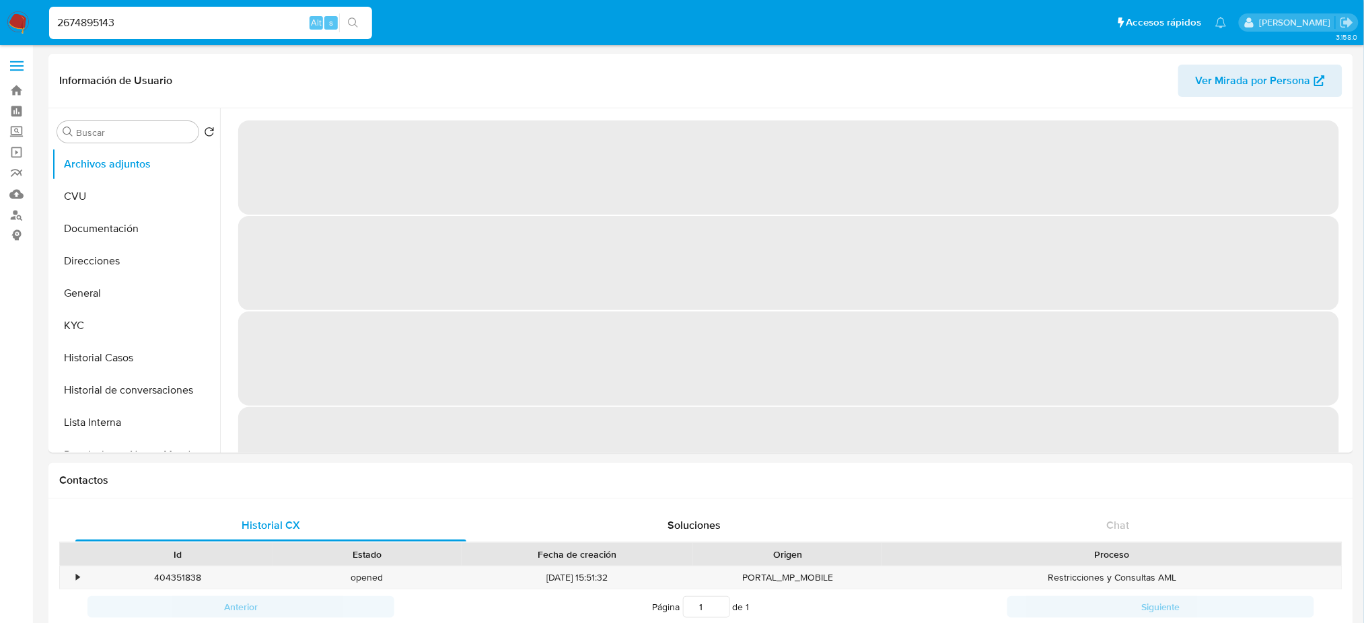
select select "10"
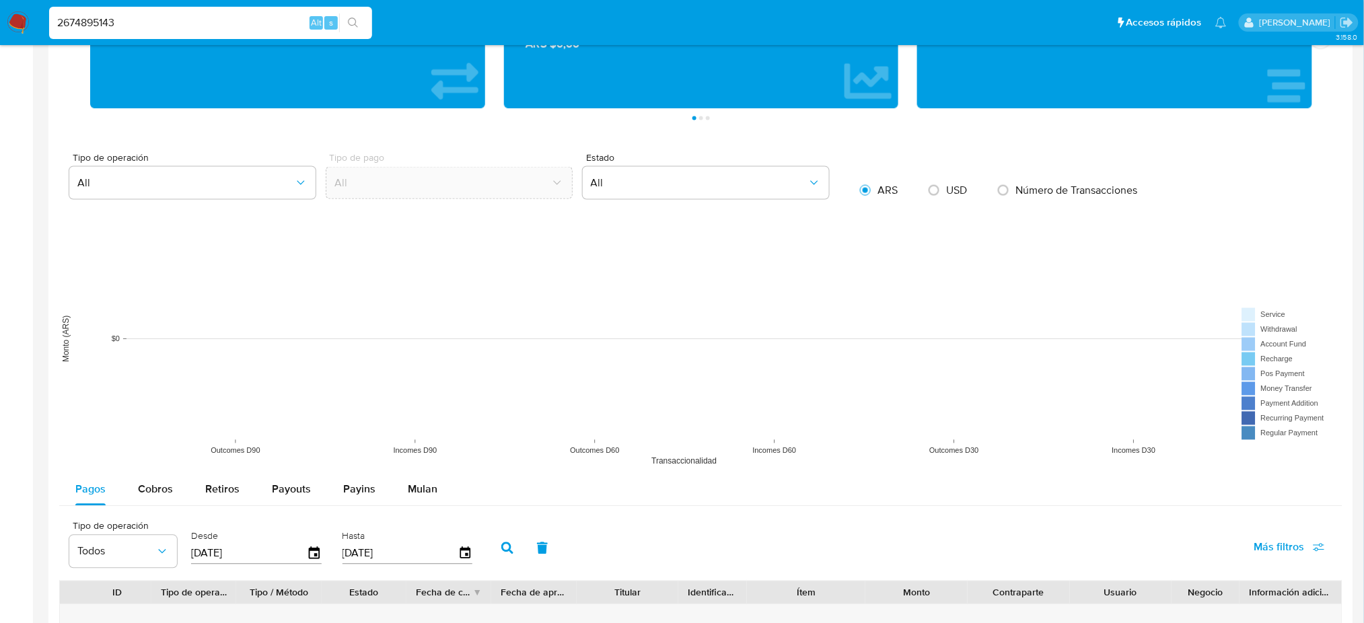
scroll to position [1274, 0]
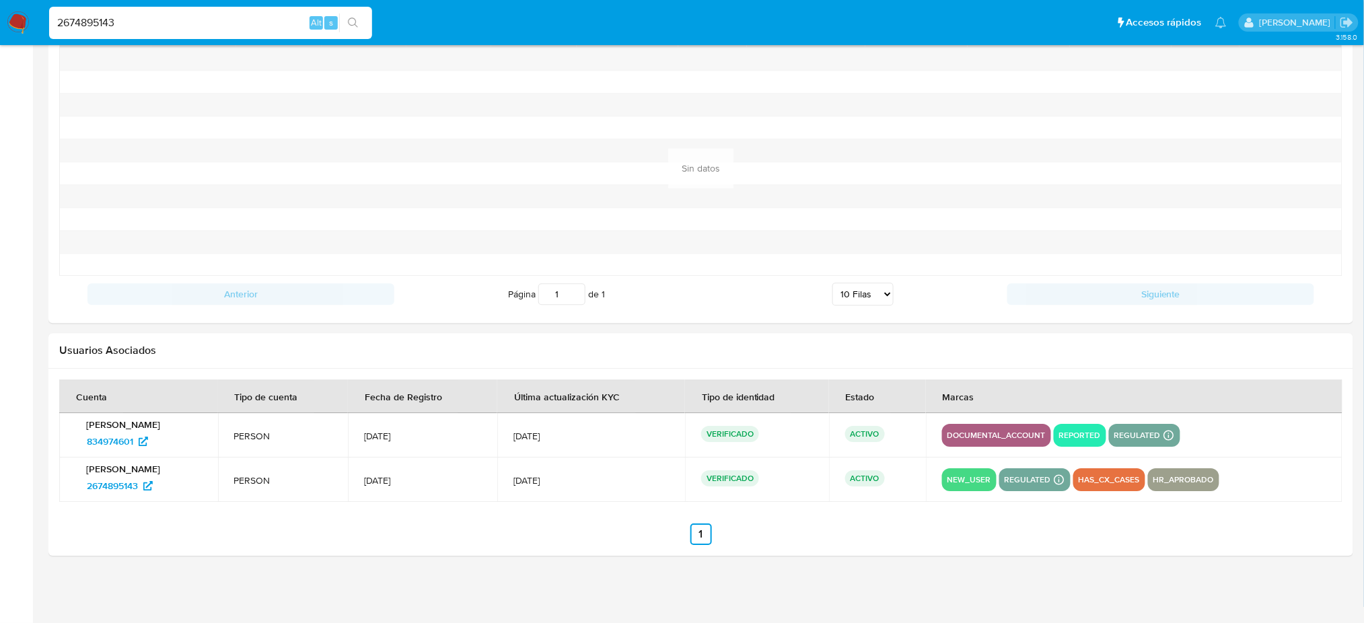
click at [129, 426] on p "[PERSON_NAME]" at bounding box center [138, 424] width 126 height 12
click at [120, 432] on span "834974601" at bounding box center [110, 442] width 46 height 22
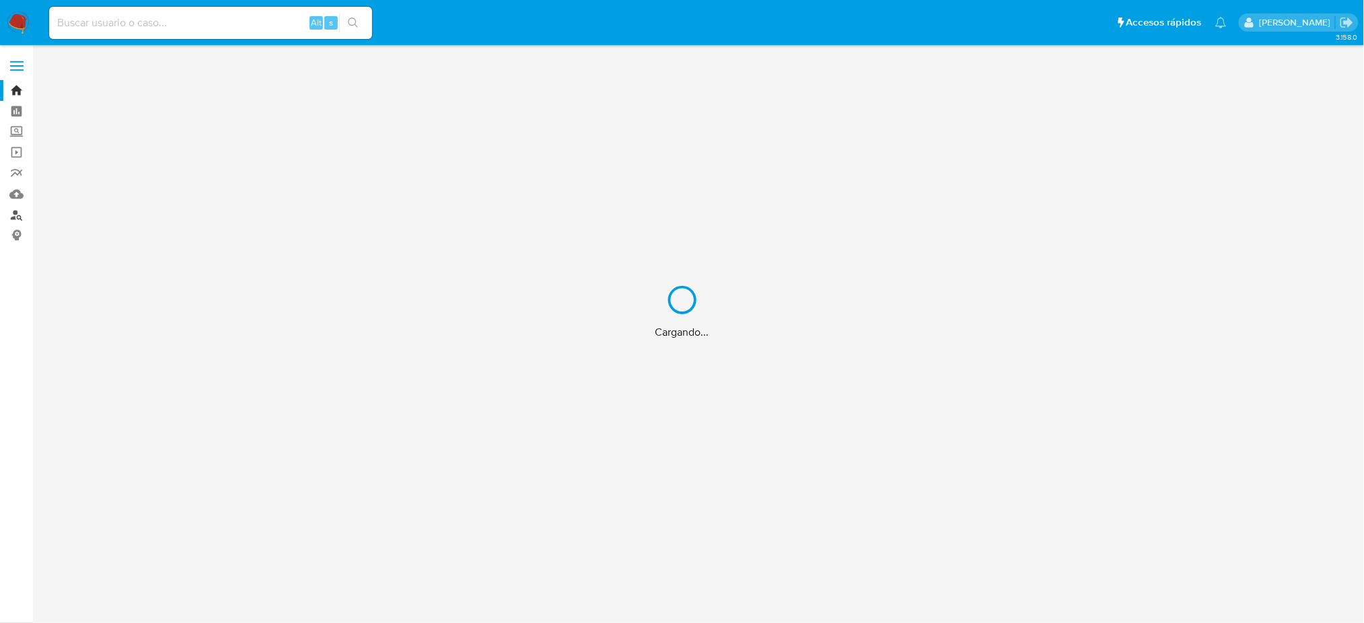
click at [13, 215] on link "Buscador de personas" at bounding box center [80, 215] width 160 height 21
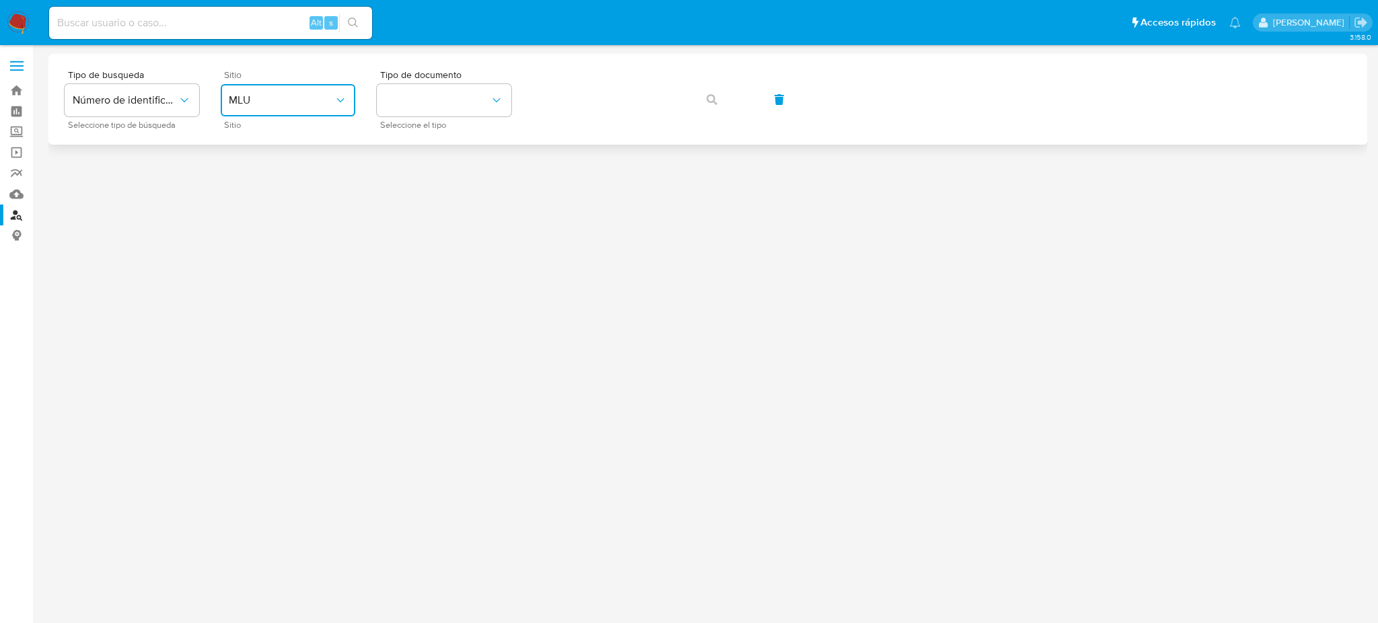
drag, startPoint x: 268, startPoint y: 96, endPoint x: 268, endPoint y: 103, distance: 7.4
click at [268, 97] on span "MLU" at bounding box center [281, 100] width 105 height 13
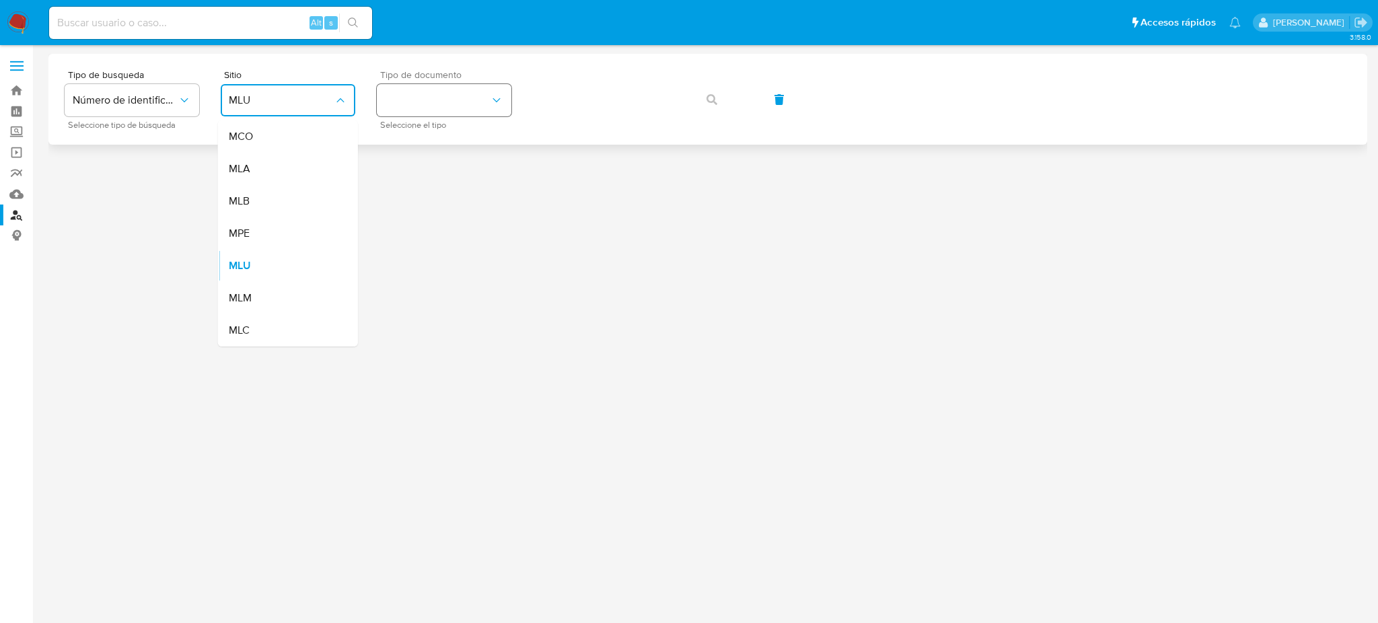
drag, startPoint x: 274, startPoint y: 164, endPoint x: 427, endPoint y: 112, distance: 160.8
click at [275, 165] on div "MLA" at bounding box center [284, 169] width 110 height 32
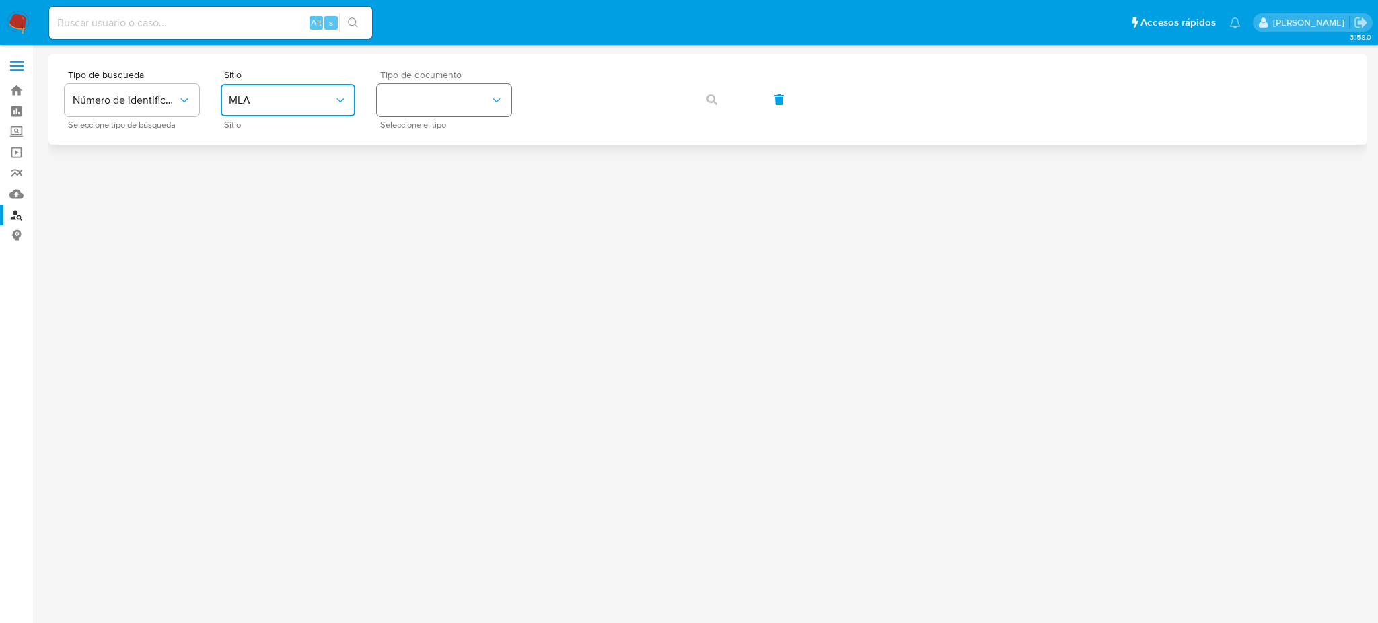
click at [433, 111] on button "identificationType" at bounding box center [444, 100] width 135 height 32
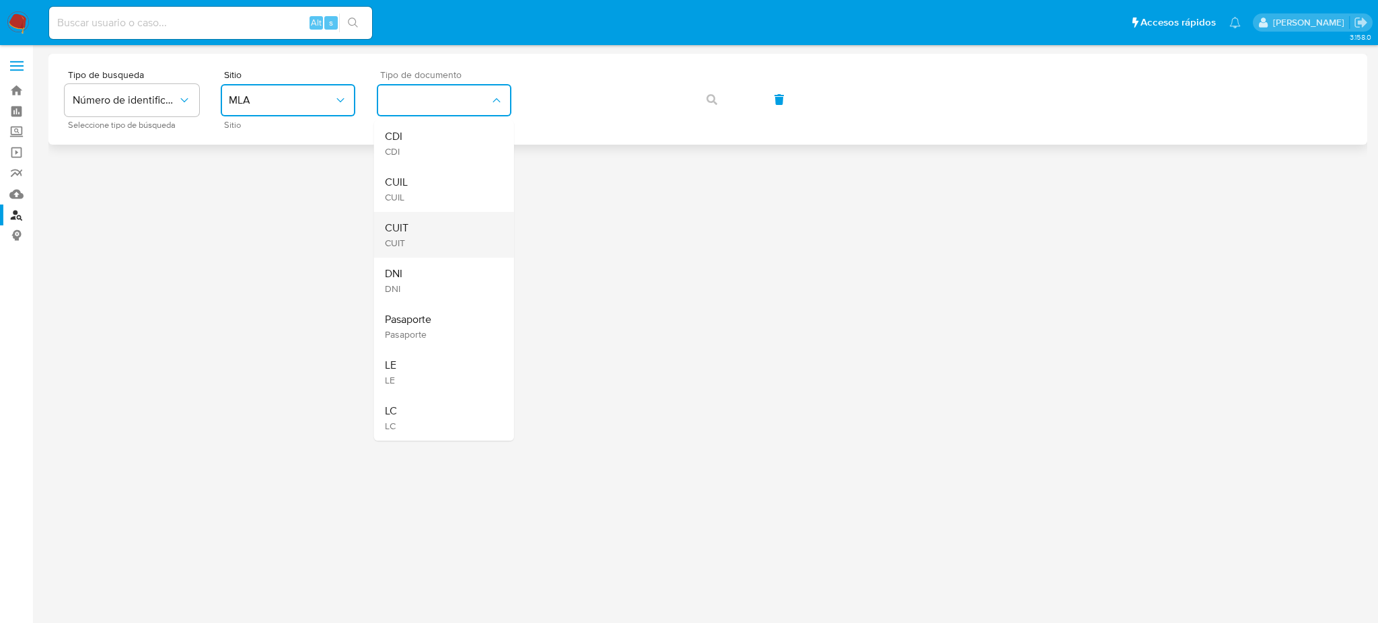
click at [437, 224] on div "CUIT CUIT" at bounding box center [440, 235] width 110 height 46
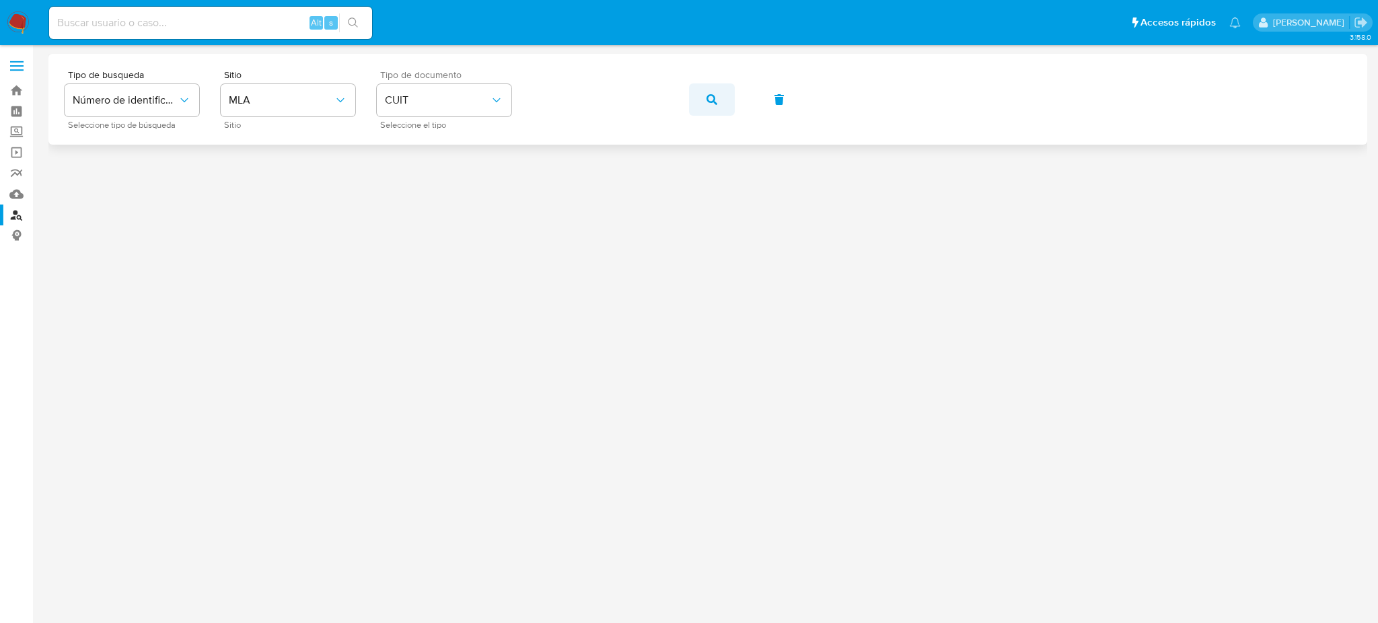
click at [706, 102] on icon "button" at bounding box center [711, 99] width 11 height 11
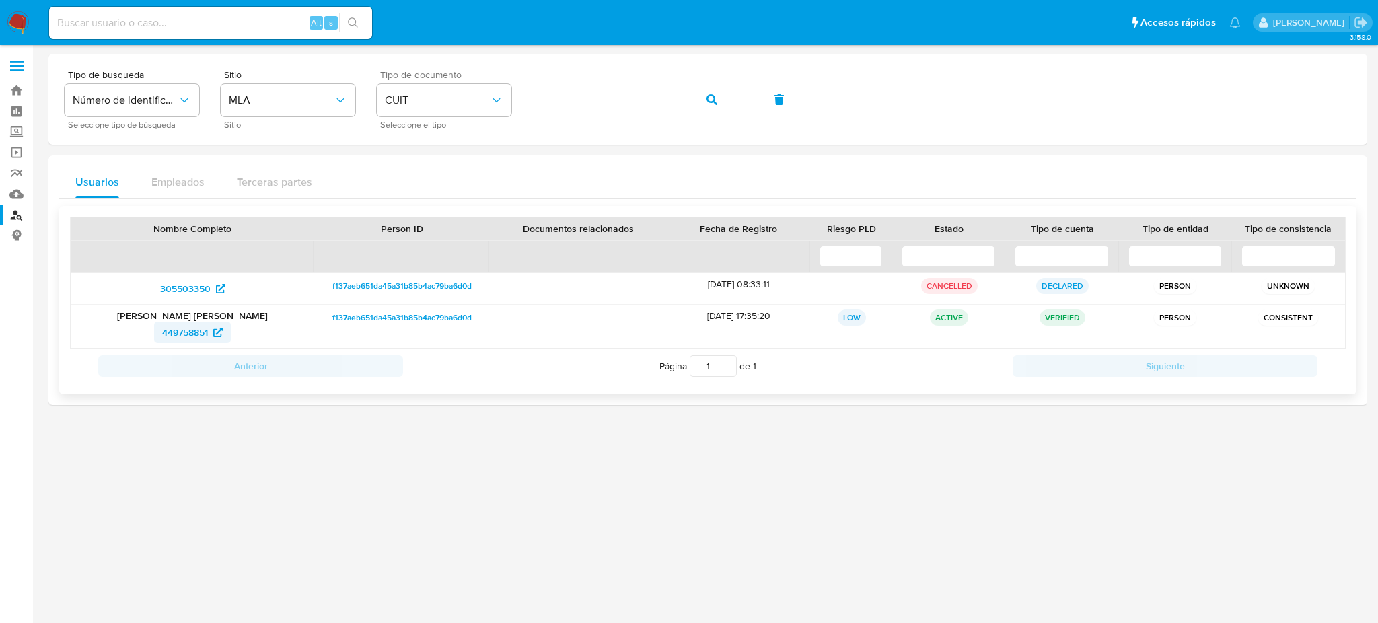
click at [180, 336] on span "449758851" at bounding box center [185, 333] width 46 height 22
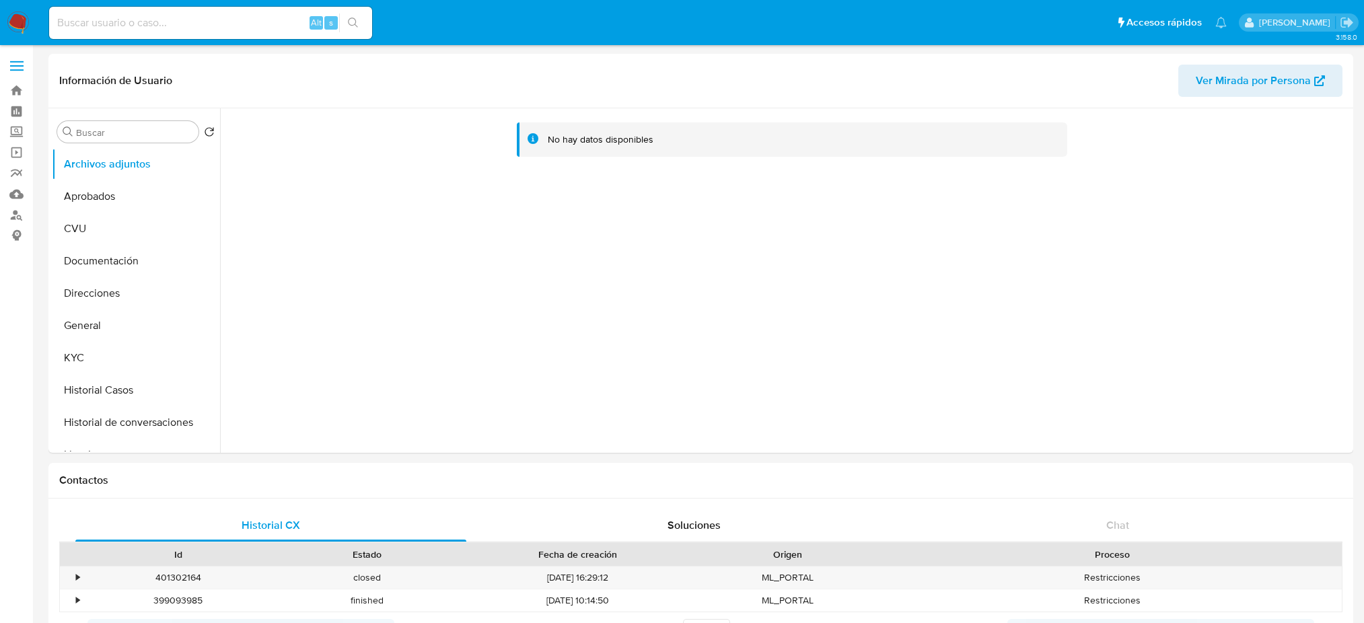
select select "10"
click at [145, 356] on button "KYC" at bounding box center [130, 358] width 157 height 32
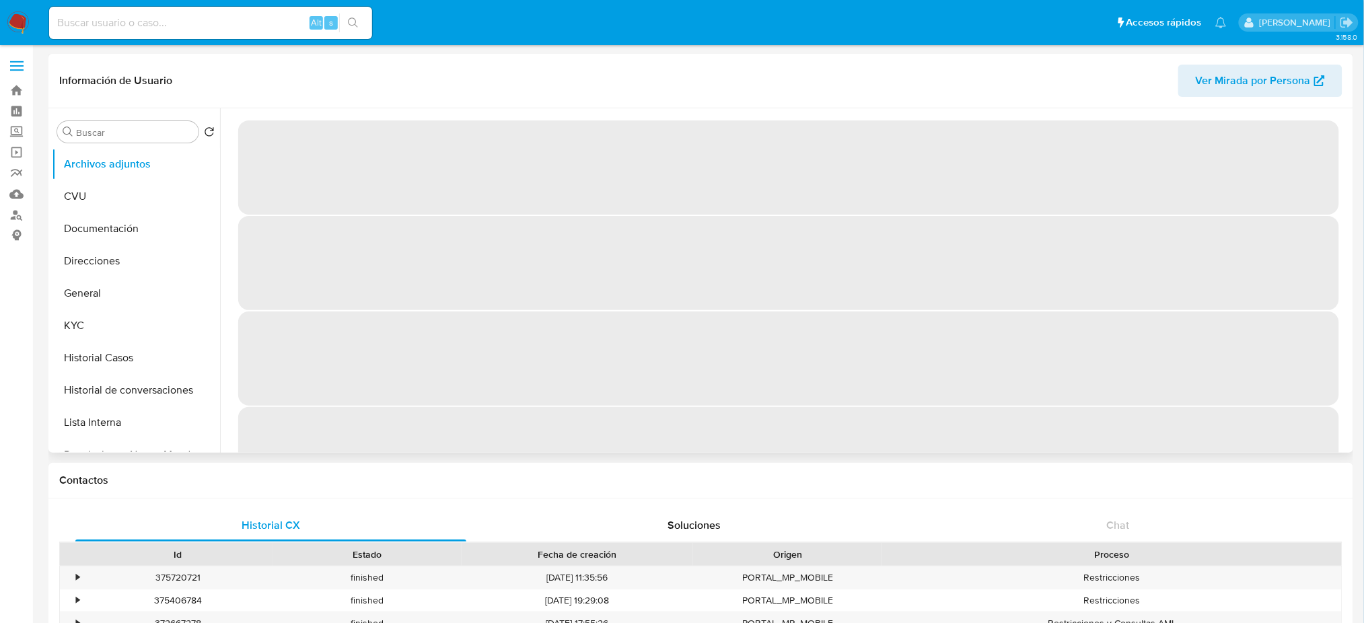
select select "10"
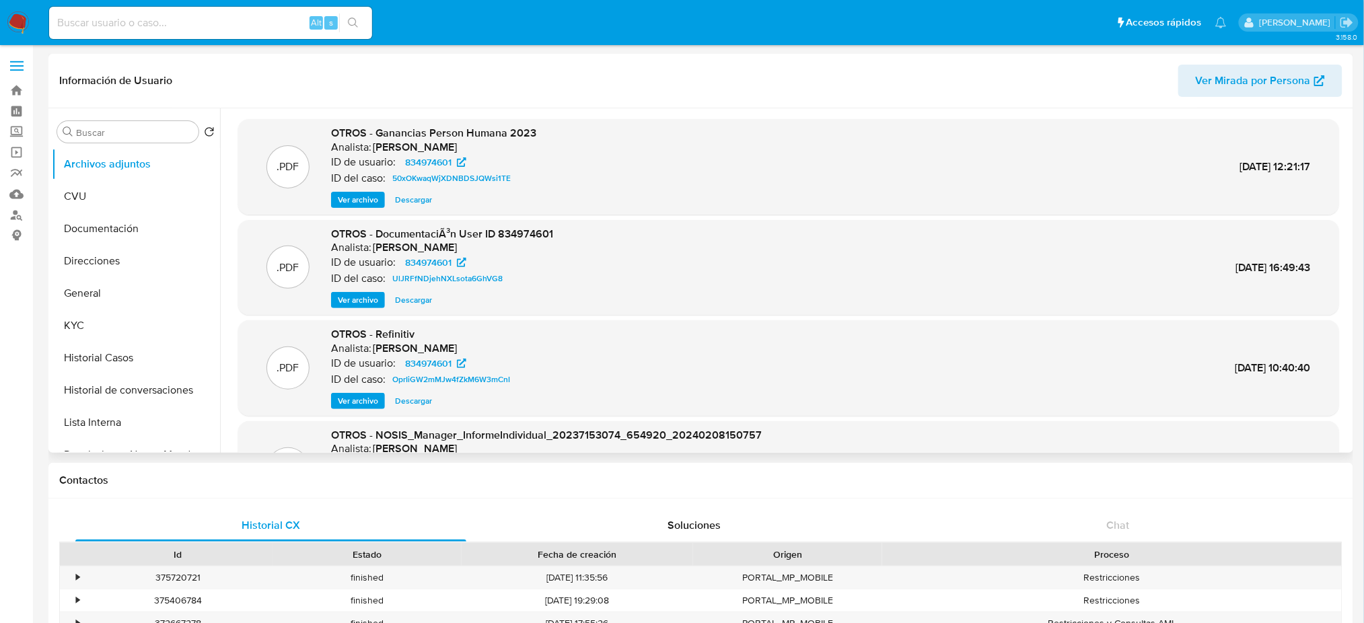
click at [272, 39] on div "Alt s" at bounding box center [210, 23] width 323 height 38
click at [254, 24] on input at bounding box center [210, 22] width 323 height 17
paste input "nBpTOEtQs0Zcf5lADm57j5qy"
type input "nBpTOEtQs0Zcf5lADm57j5qy"
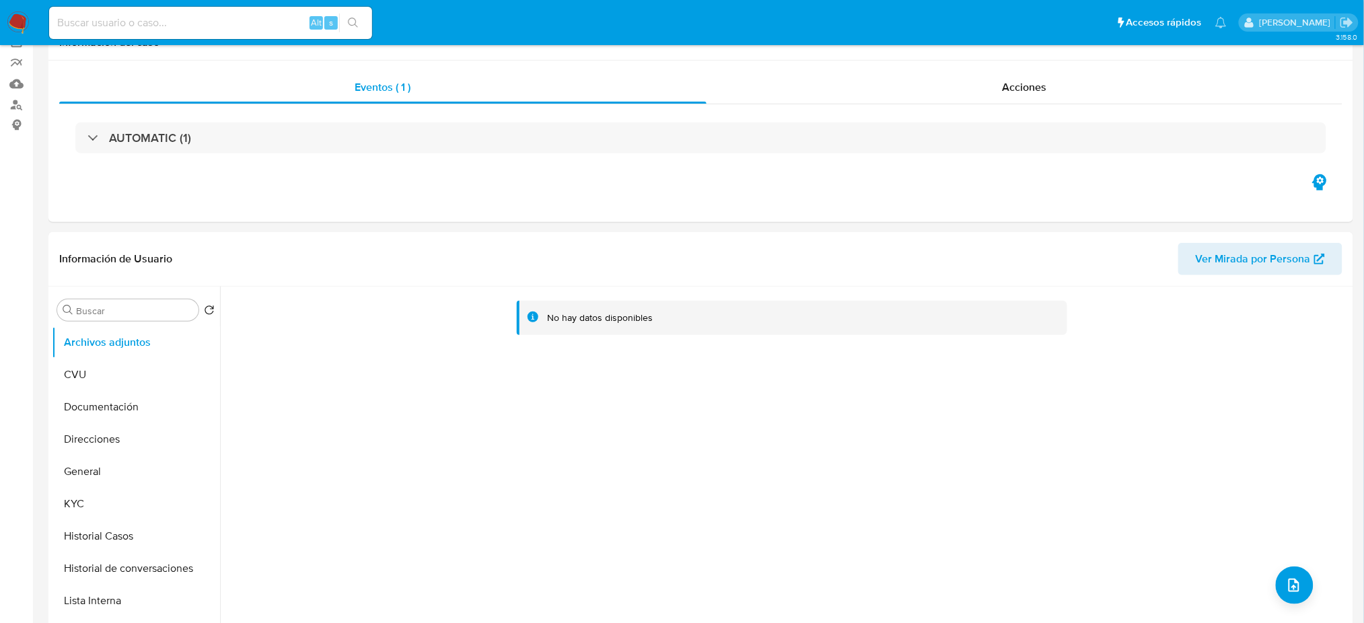
select select "10"
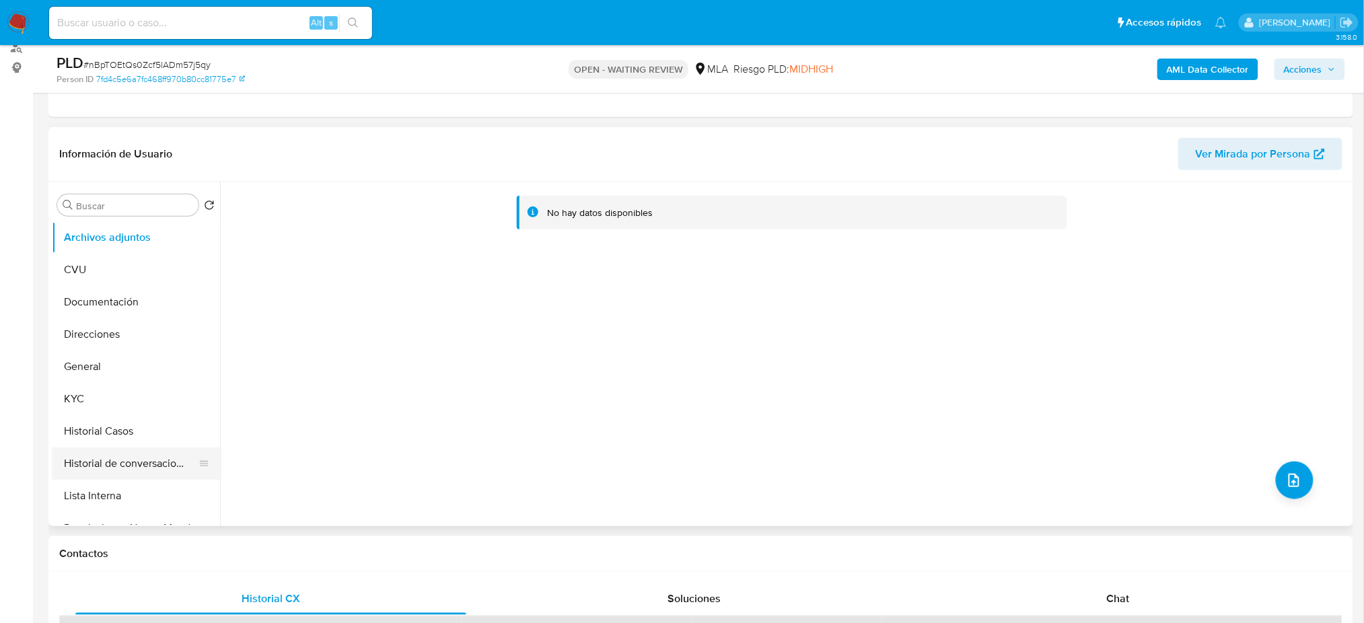
scroll to position [179, 0]
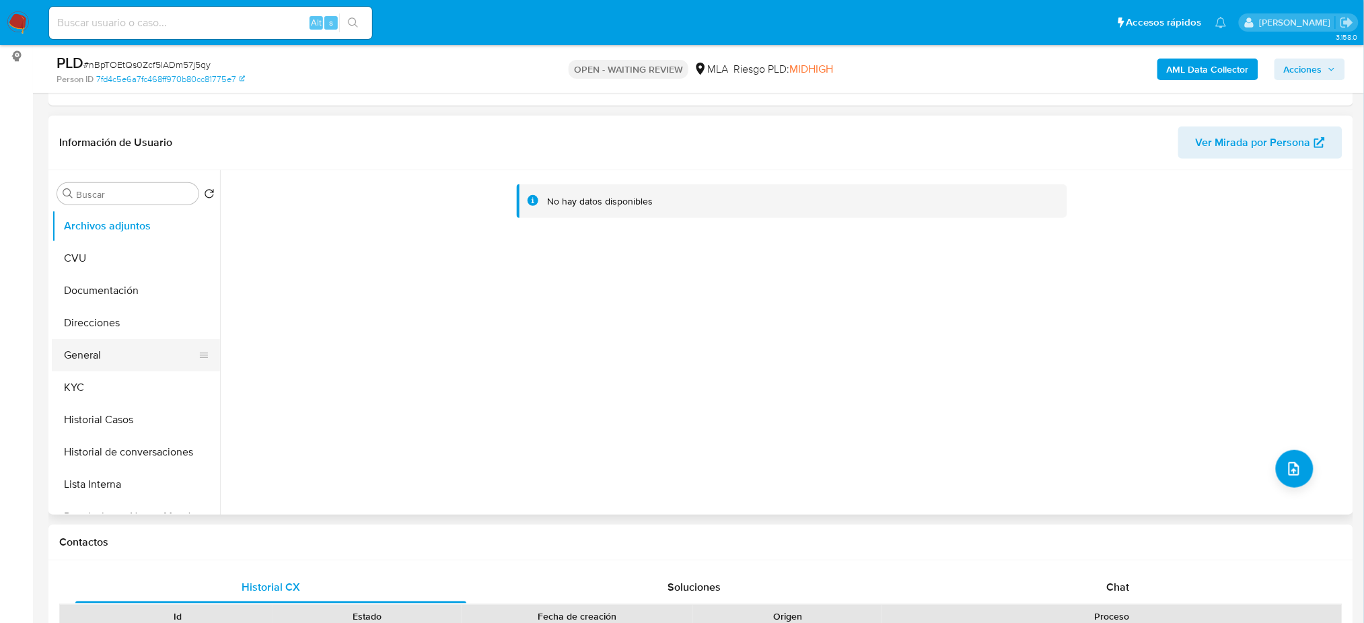
click at [122, 355] on button "General" at bounding box center [130, 355] width 157 height 32
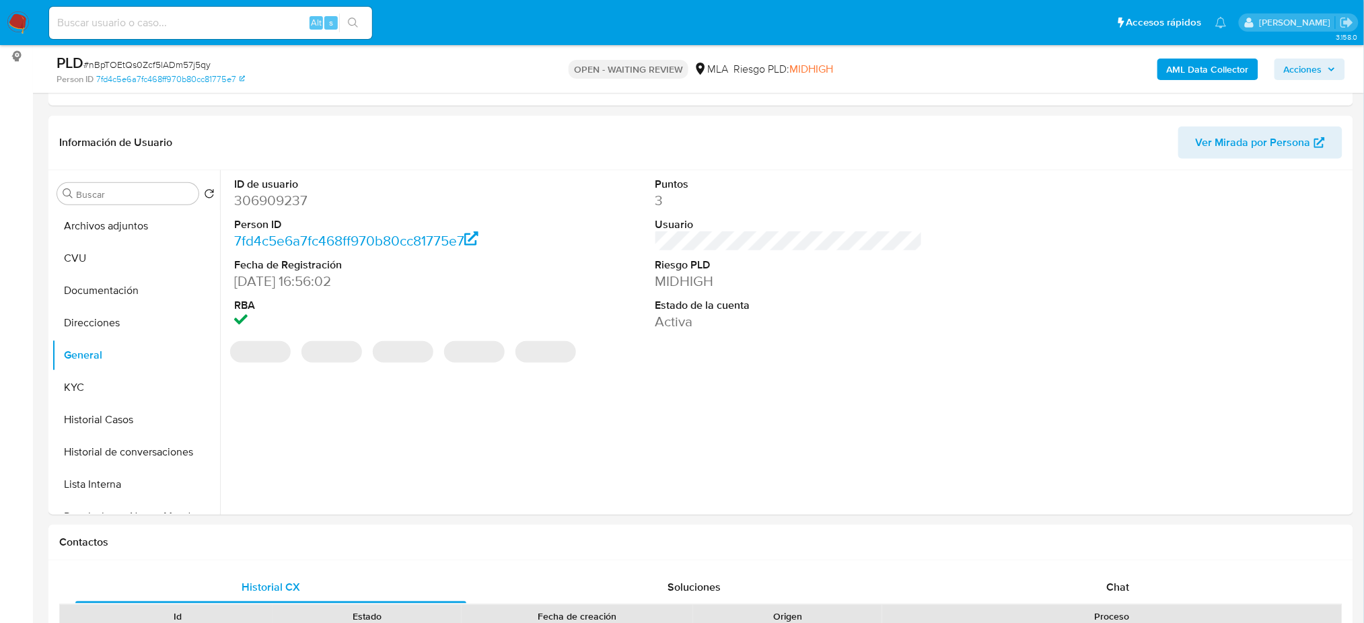
click at [262, 197] on dd "306909237" at bounding box center [367, 200] width 267 height 19
copy dd "306909237"
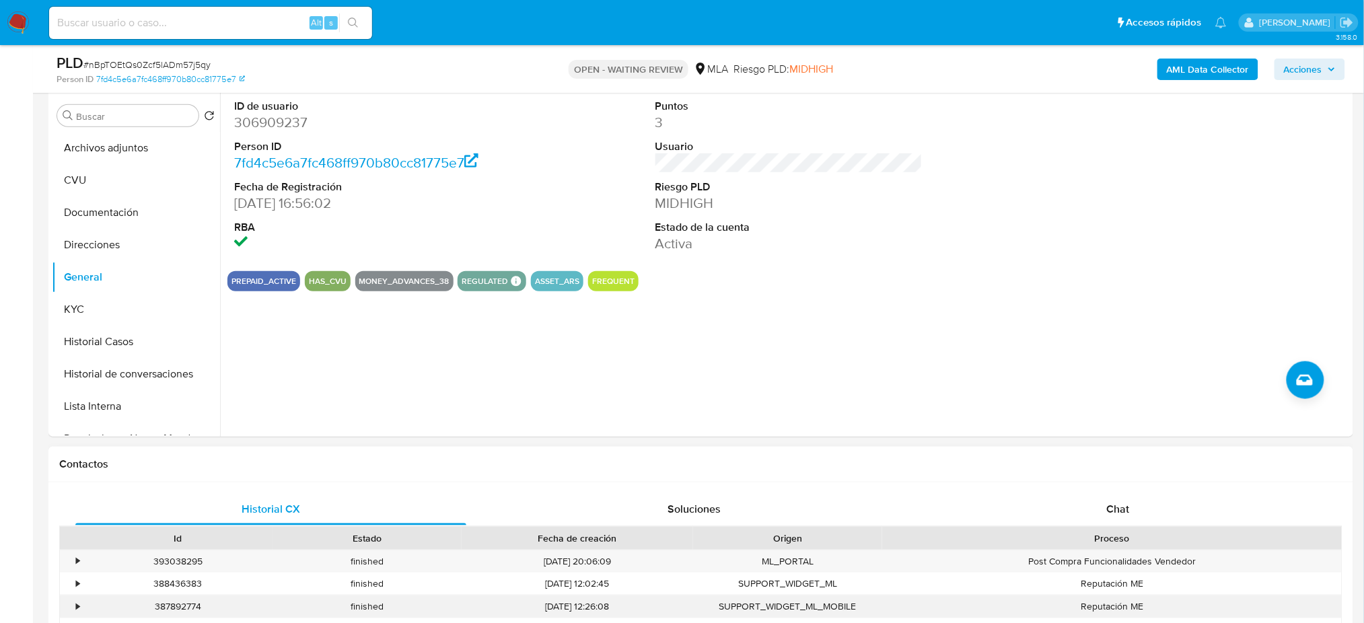
scroll to position [448, 0]
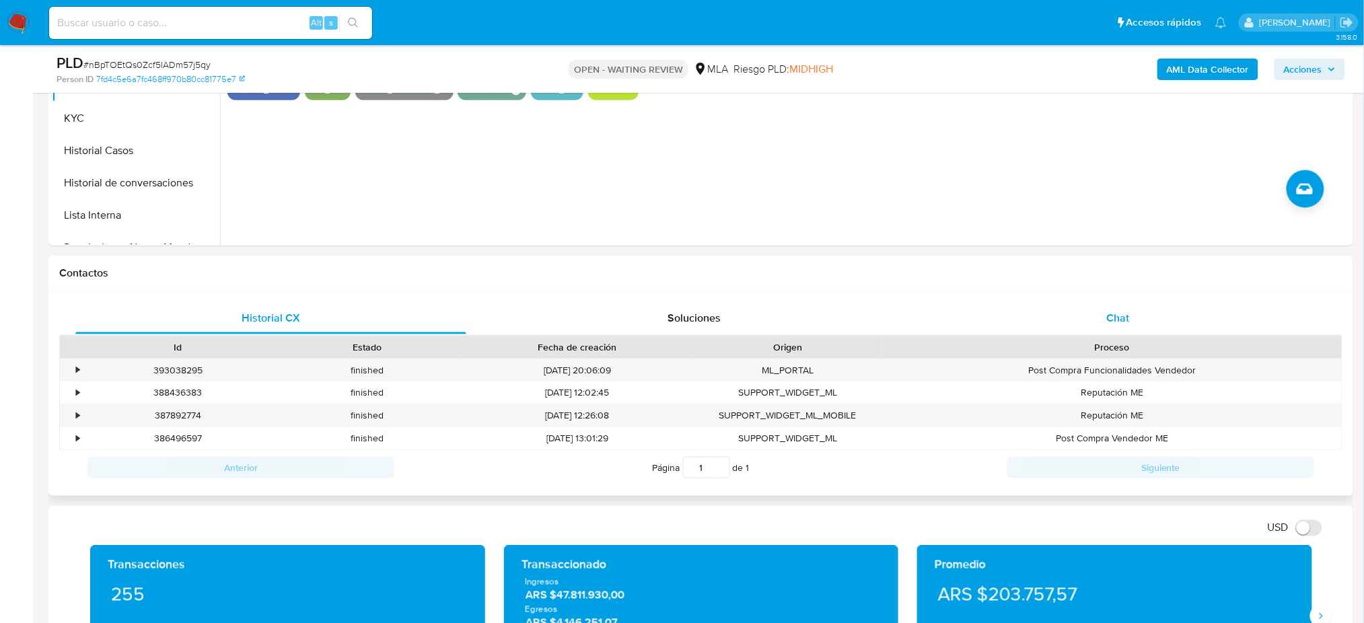
click at [1236, 322] on div "Chat" at bounding box center [1117, 318] width 391 height 32
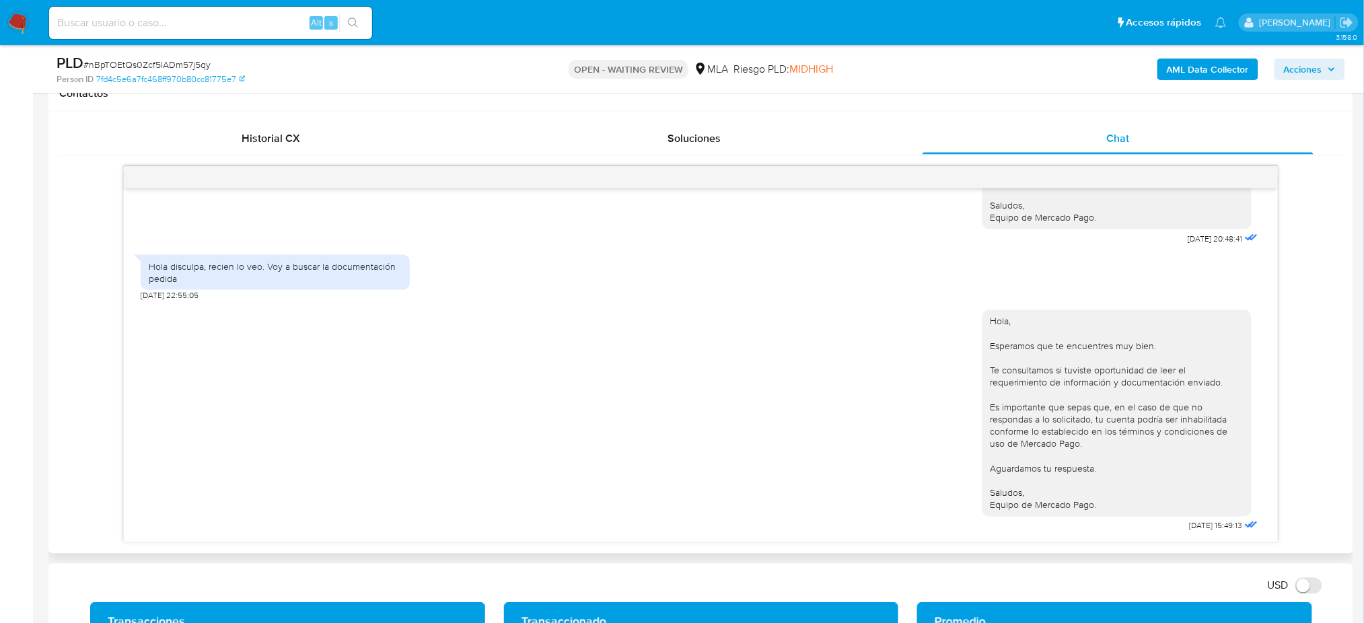
scroll to position [2332, 0]
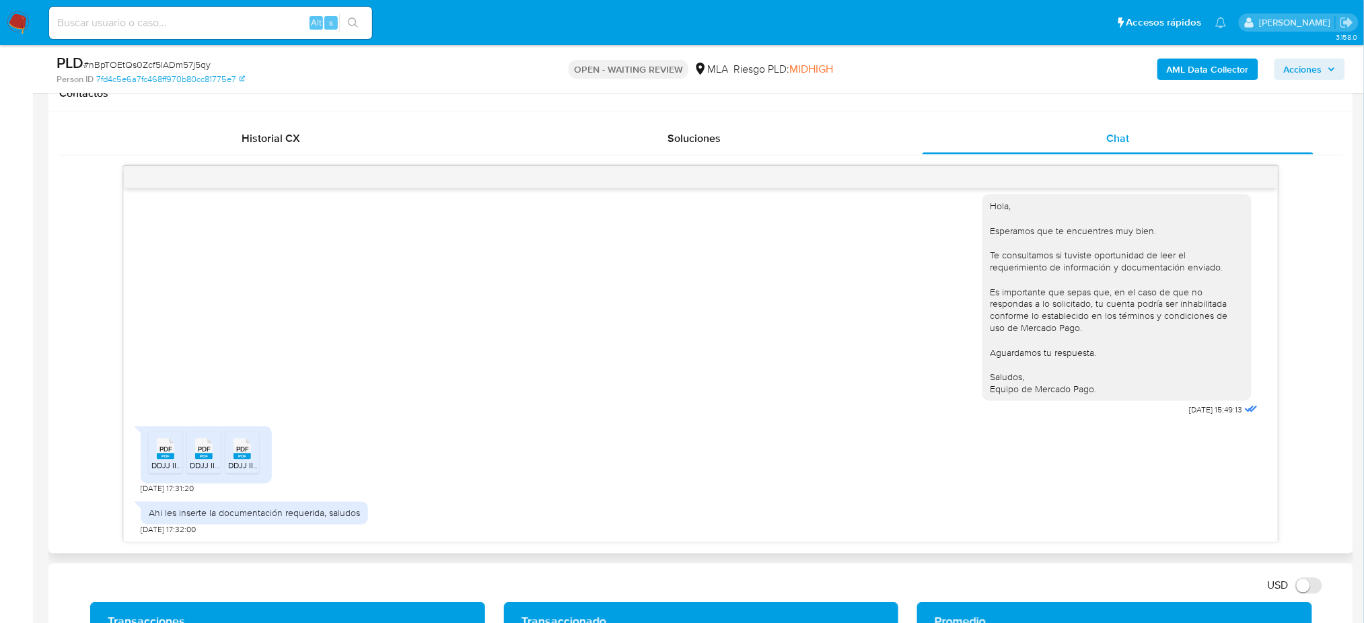
drag, startPoint x: 162, startPoint y: 459, endPoint x: 186, endPoint y: 463, distance: 24.6
click at [162, 459] on rect at bounding box center [165, 456] width 17 height 6
click at [202, 462] on span "DDJJ IIBB 04-2025.pdf" at bounding box center [231, 465] width 82 height 11
click at [239, 455] on rect at bounding box center [241, 456] width 17 height 6
click at [0, 380] on aside "Bandeja Tablero Screening Búsqueda en Listas Watchlist Herramientas Operaciones…" at bounding box center [16, 635] width 33 height 2526
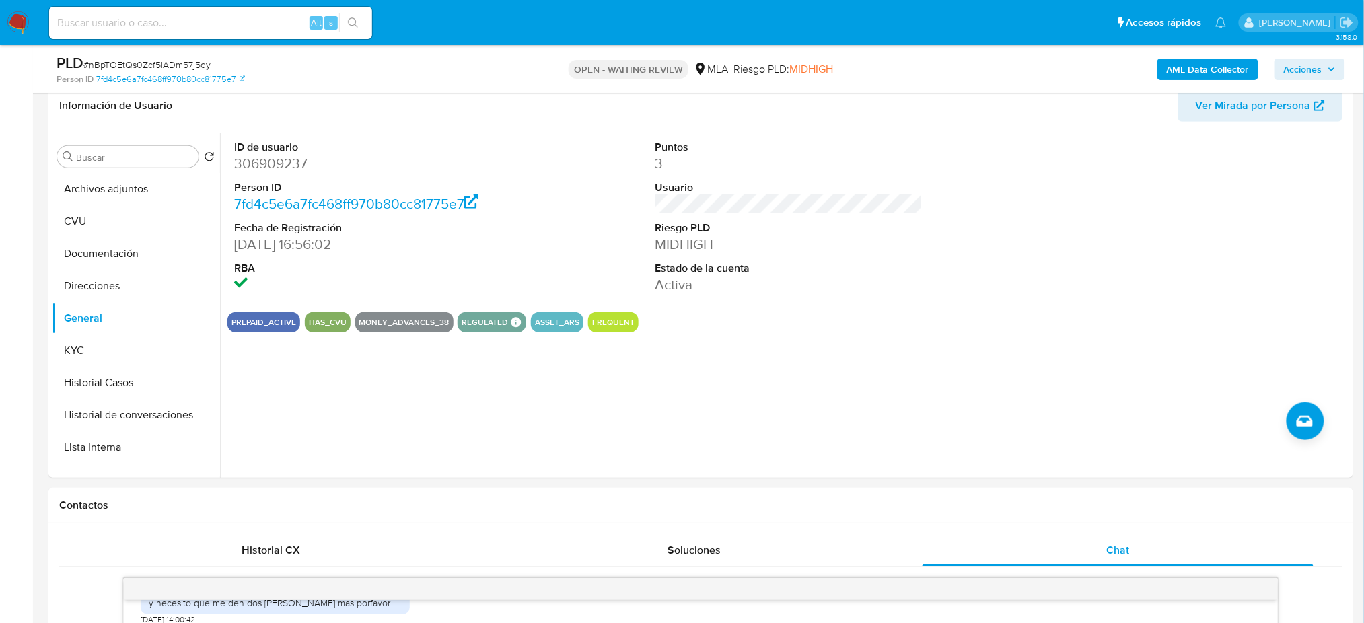
scroll to position [179, 0]
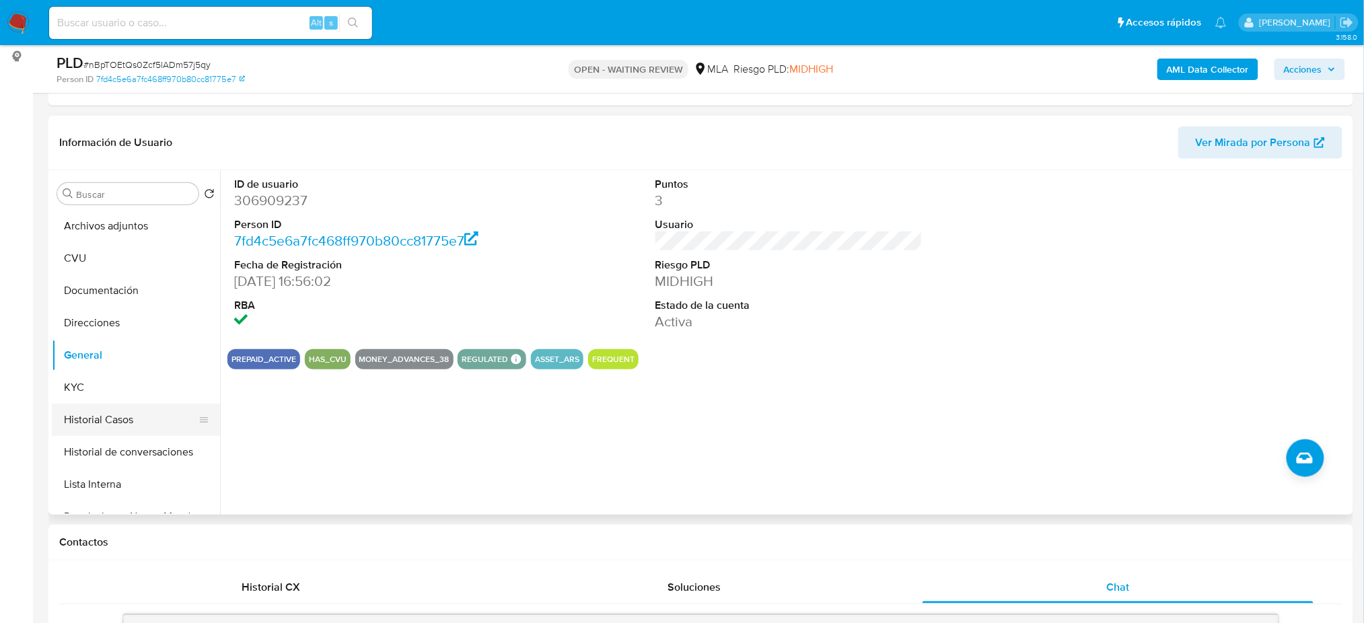
click at [116, 407] on button "Historial Casos" at bounding box center [130, 420] width 157 height 32
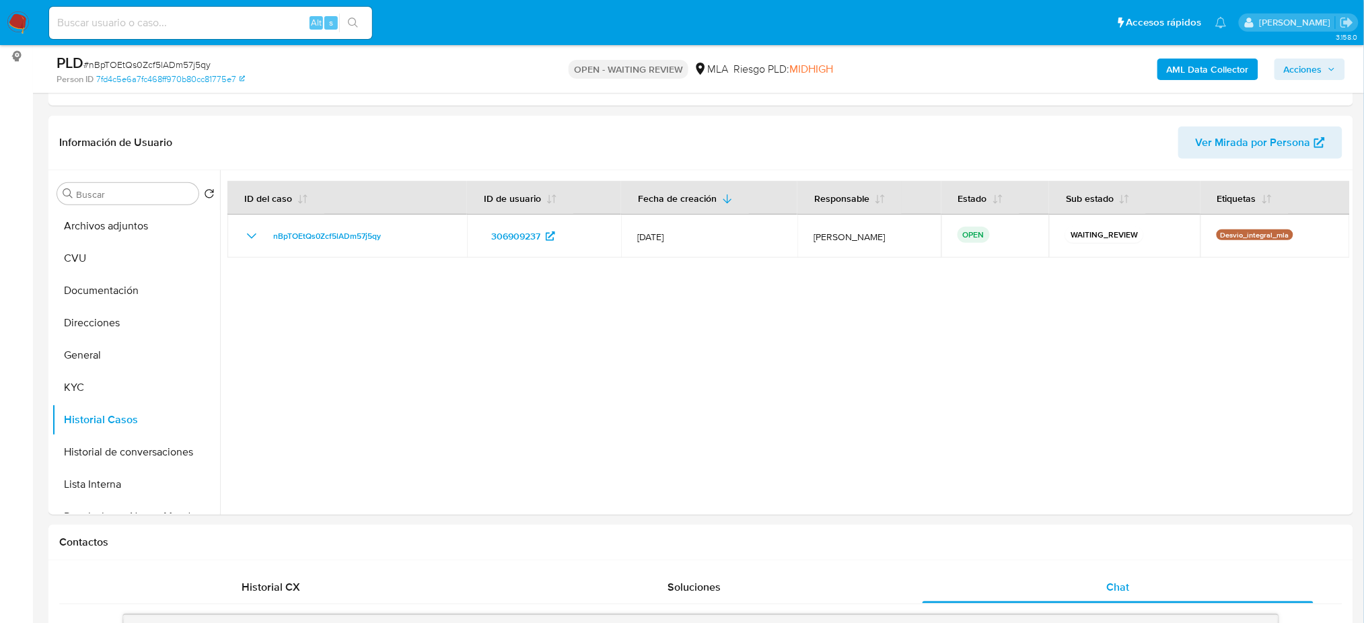
click at [187, 62] on span "# nBpTOEtQs0Zcf5lADm57j5qy" at bounding box center [146, 64] width 127 height 13
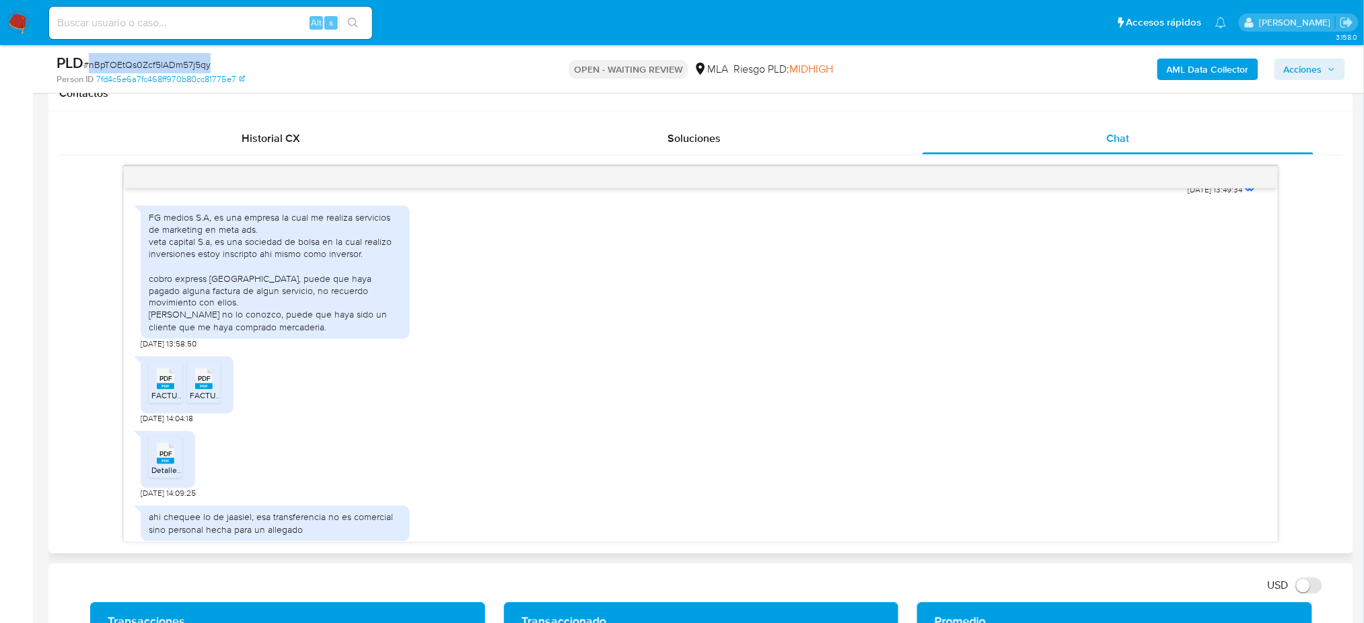
scroll to position [1166, 0]
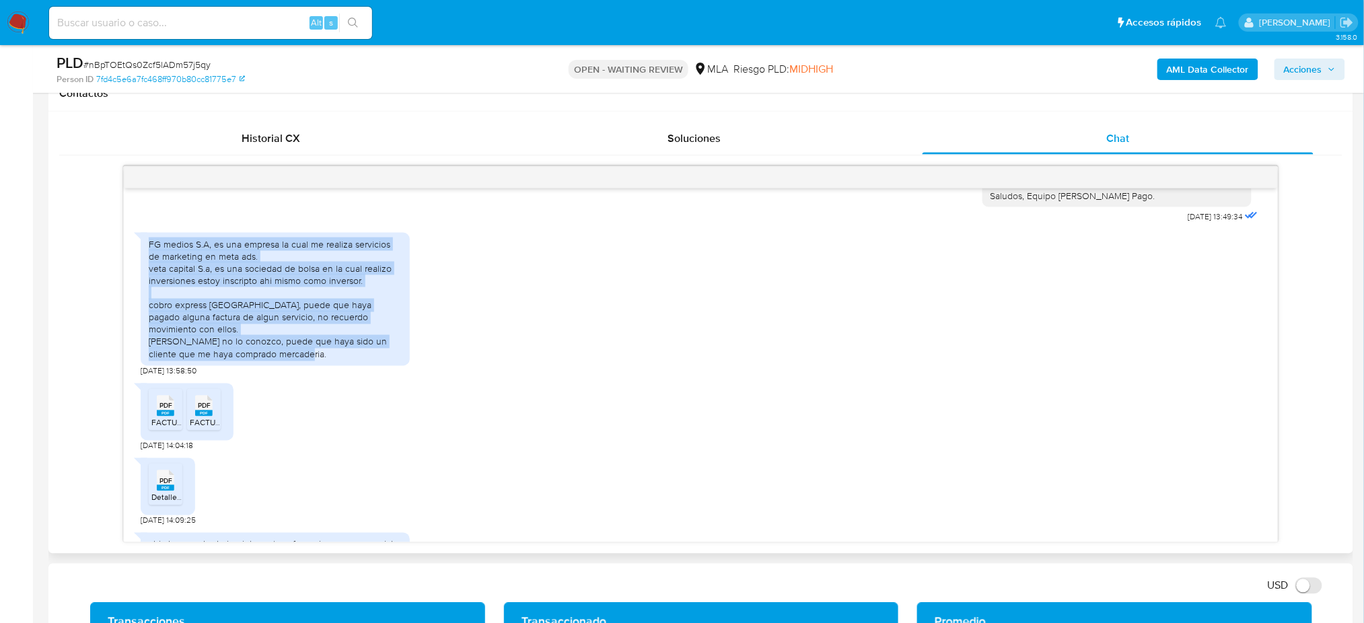
drag, startPoint x: 158, startPoint y: 285, endPoint x: 316, endPoint y: 381, distance: 184.7
click at [316, 366] on div "FG medios S.A, es una empresa la cual me realiza servicios de marketing en meta…" at bounding box center [275, 299] width 269 height 133
copy div "FG medios S.A, es una empresa la cual me realiza servicios de marketing en meta…"
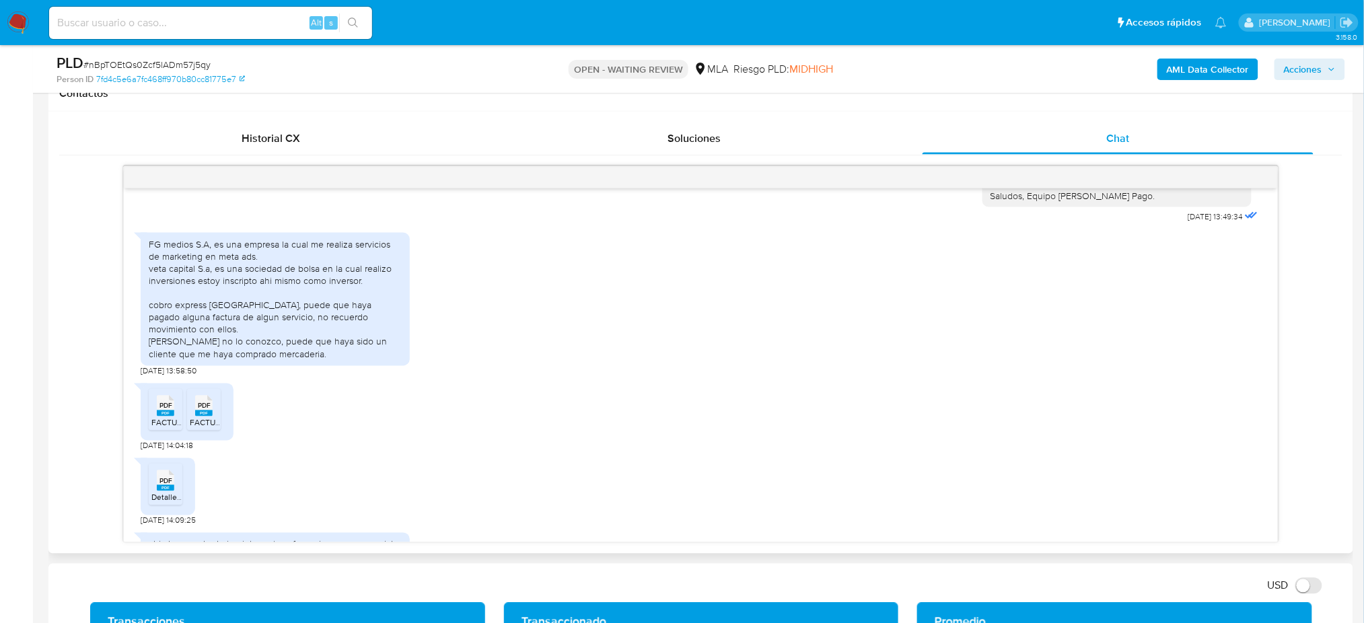
click at [336, 361] on div "FG medios S.A, es una empresa la cual me realiza servicios de marketing en meta…" at bounding box center [275, 299] width 253 height 122
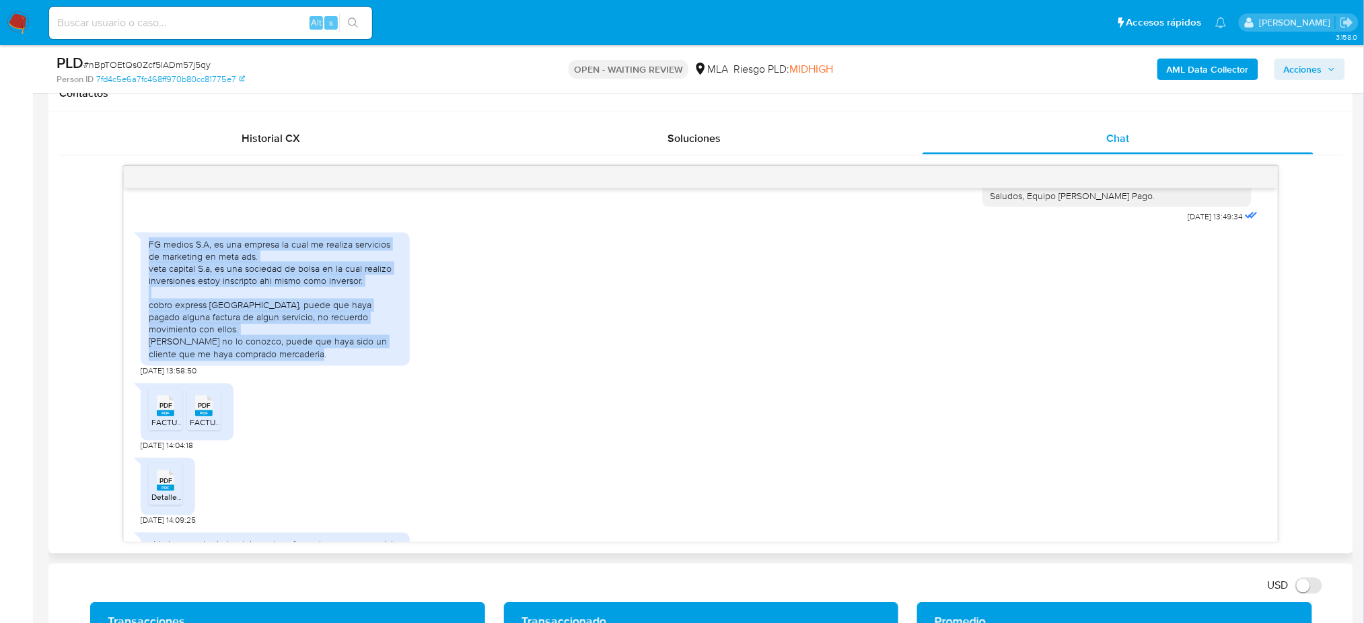
drag, startPoint x: 336, startPoint y: 377, endPoint x: 147, endPoint y: 277, distance: 213.1
click at [147, 277] on div "FG medios S.A, es una empresa la cual me realiza servicios de marketing en meta…" at bounding box center [275, 299] width 269 height 133
copy div "FG medios S.A, es una empresa la cual me realiza servicios de marketing en meta…"
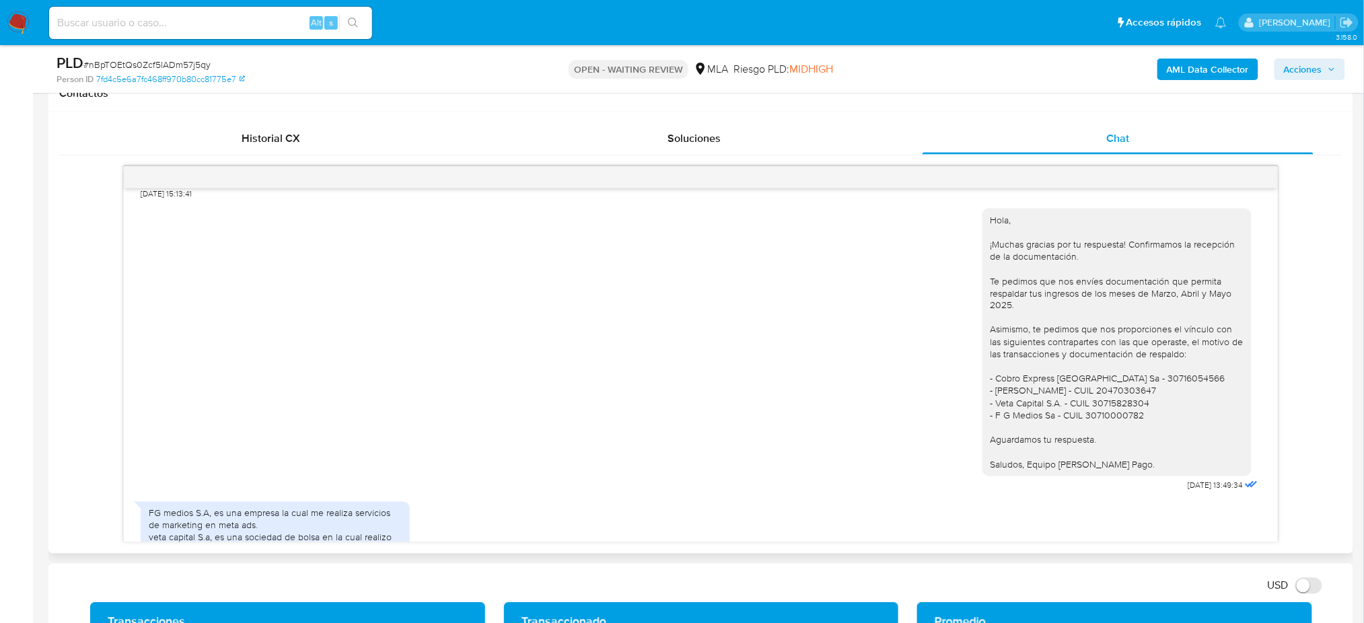
click at [673, 421] on div "Hola, ¡Muchas gracias por tu respuesta! Confirmamos la recepción de la document…" at bounding box center [700, 347] width 1119 height 296
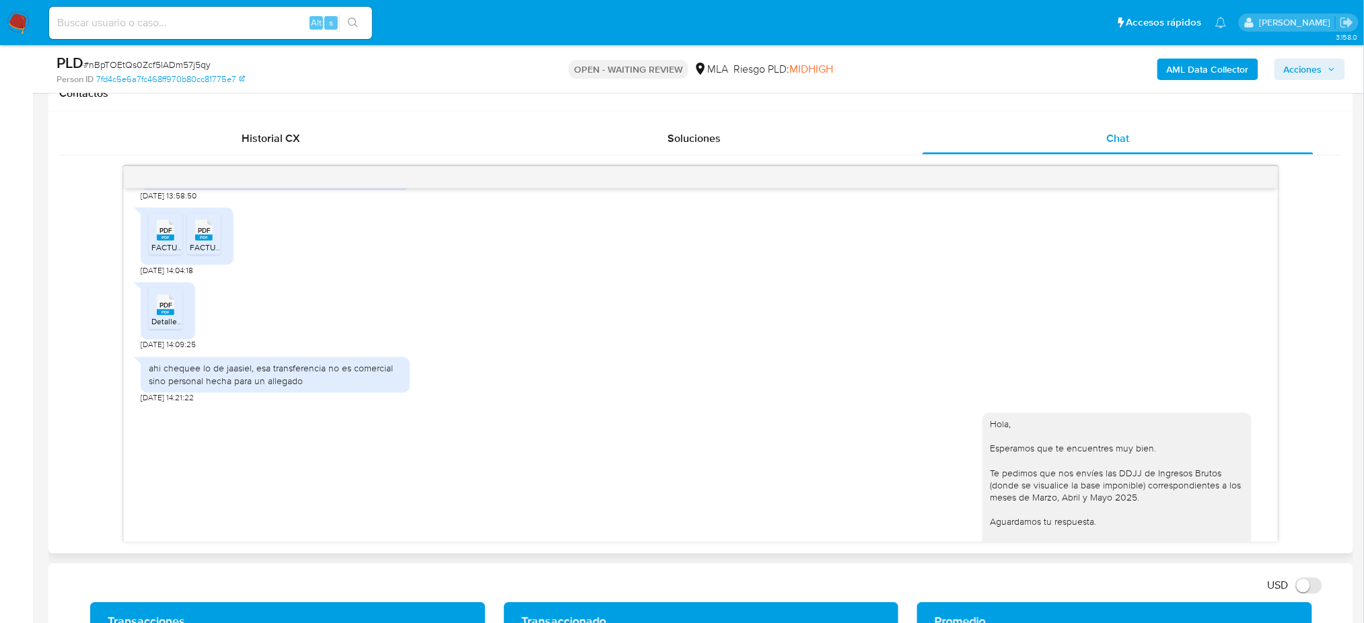
scroll to position [1346, 0]
click at [252, 383] on div "ahi chequee lo de jaasiel, esa transferencia no es comercial sino personal hech…" at bounding box center [275, 371] width 253 height 24
click at [268, 383] on div "ahi chequee lo de jaasiel, esa transferencia no es comercial sino personal hech…" at bounding box center [275, 371] width 253 height 24
drag, startPoint x: 304, startPoint y: 408, endPoint x: 149, endPoint y: 389, distance: 156.5
click at [149, 383] on div "ahi chequee lo de jaasiel, esa transferencia no es comercial sino personal hech…" at bounding box center [275, 371] width 253 height 24
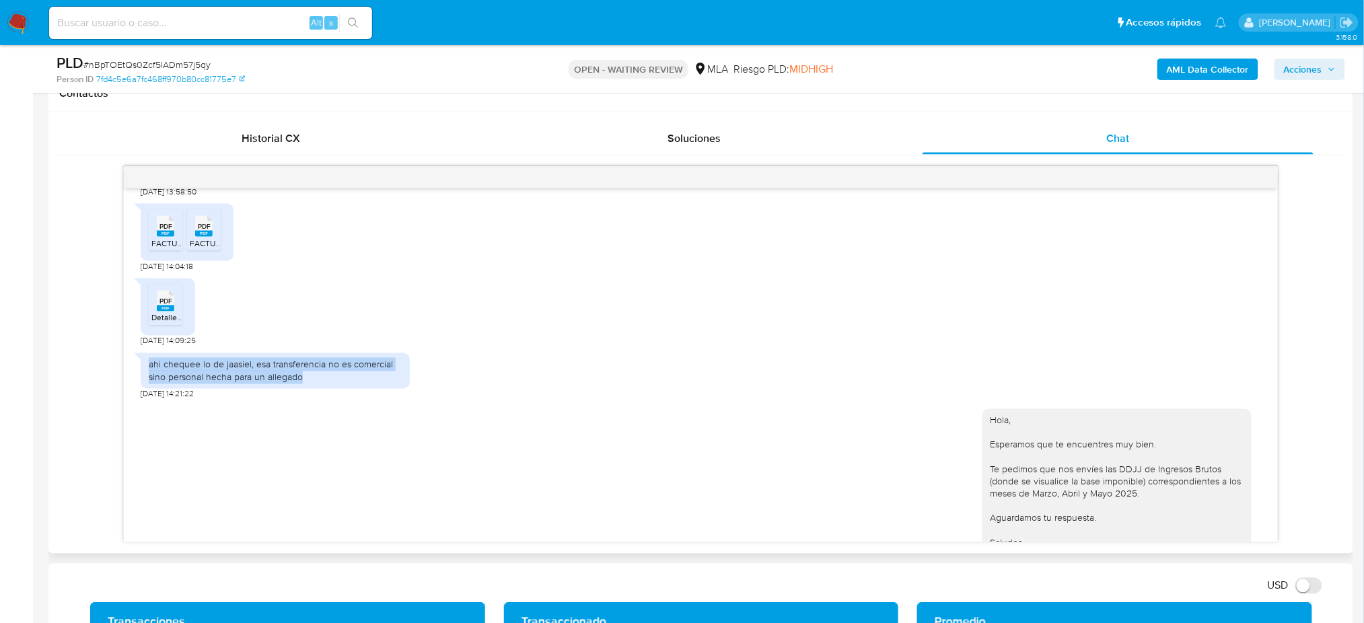
copy div "ahi chequee lo de jaasiel, esa transferencia no es comercial sino personal hech…"
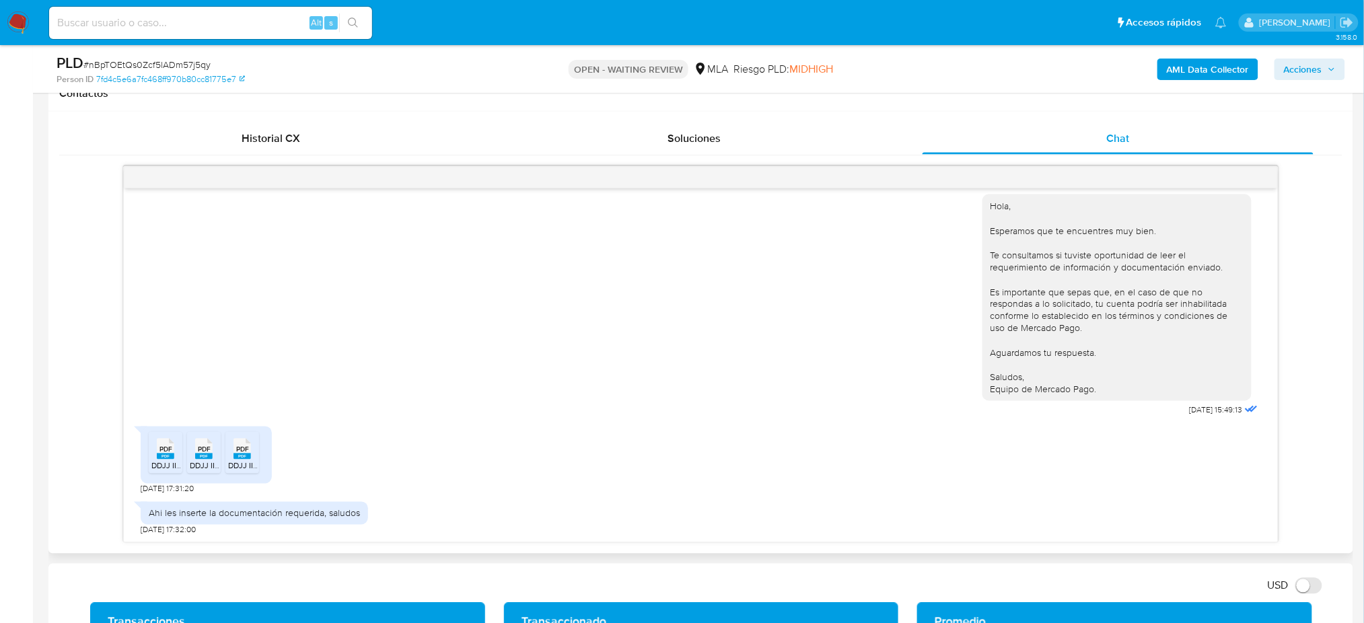
scroll to position [2332, 0]
click at [162, 64] on span "# nBpTOEtQs0Zcf5lADm57j5qy" at bounding box center [146, 64] width 127 height 13
copy span "nBpTOEtQs0Zcf5lADm57j5qy"
drag, startPoint x: 13, startPoint y: 32, endPoint x: 19, endPoint y: 9, distance: 23.7
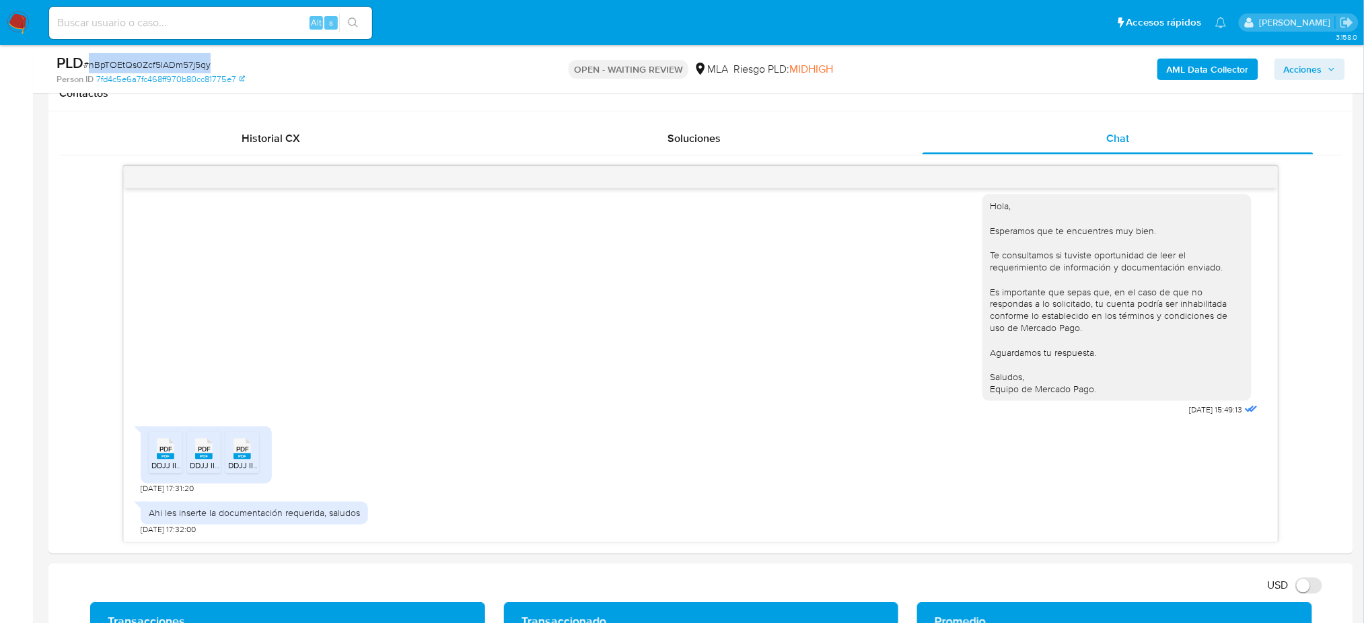
click at [13, 32] on img at bounding box center [18, 22] width 23 height 23
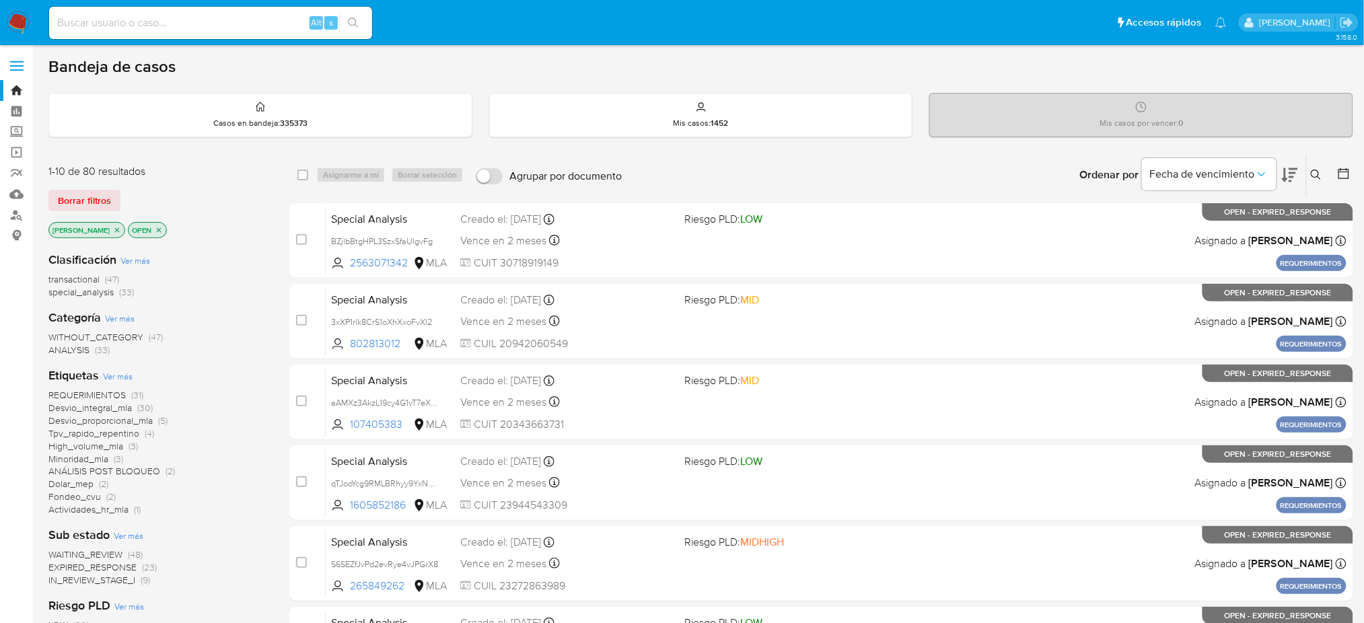
click at [1313, 172] on icon at bounding box center [1316, 175] width 11 height 11
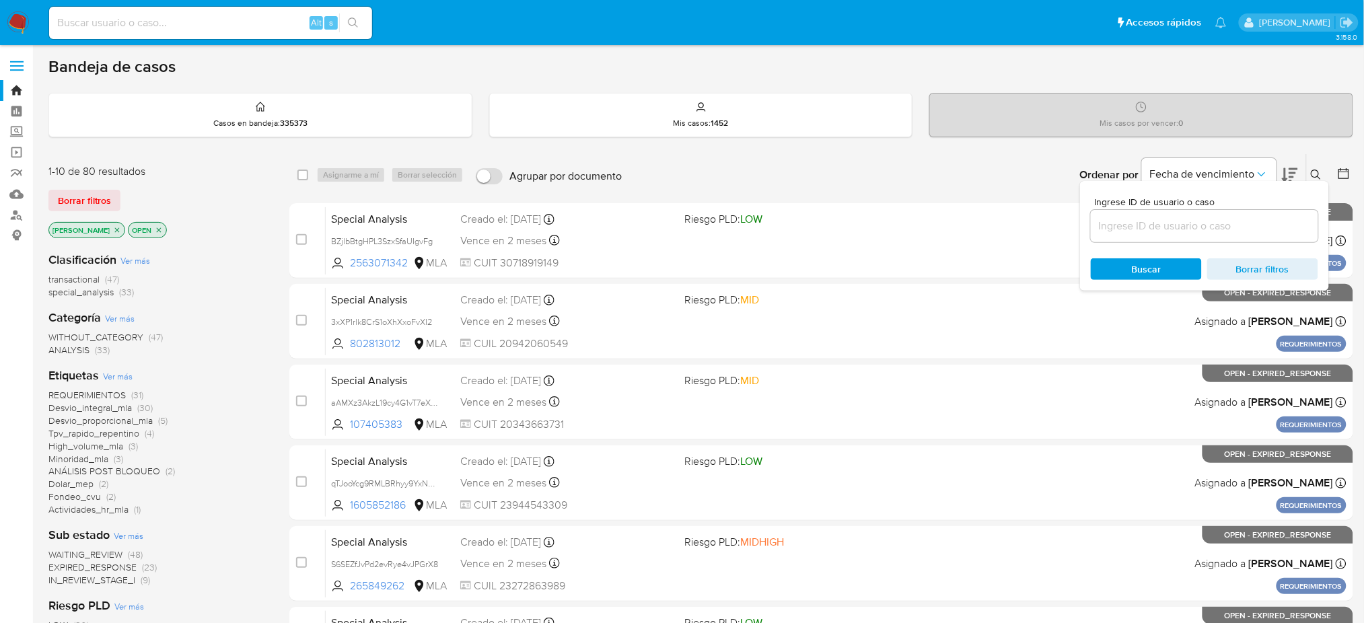
click at [1143, 229] on input at bounding box center [1204, 225] width 227 height 17
type input "nBpTOEtQs0Zcf5lADm57j5qy"
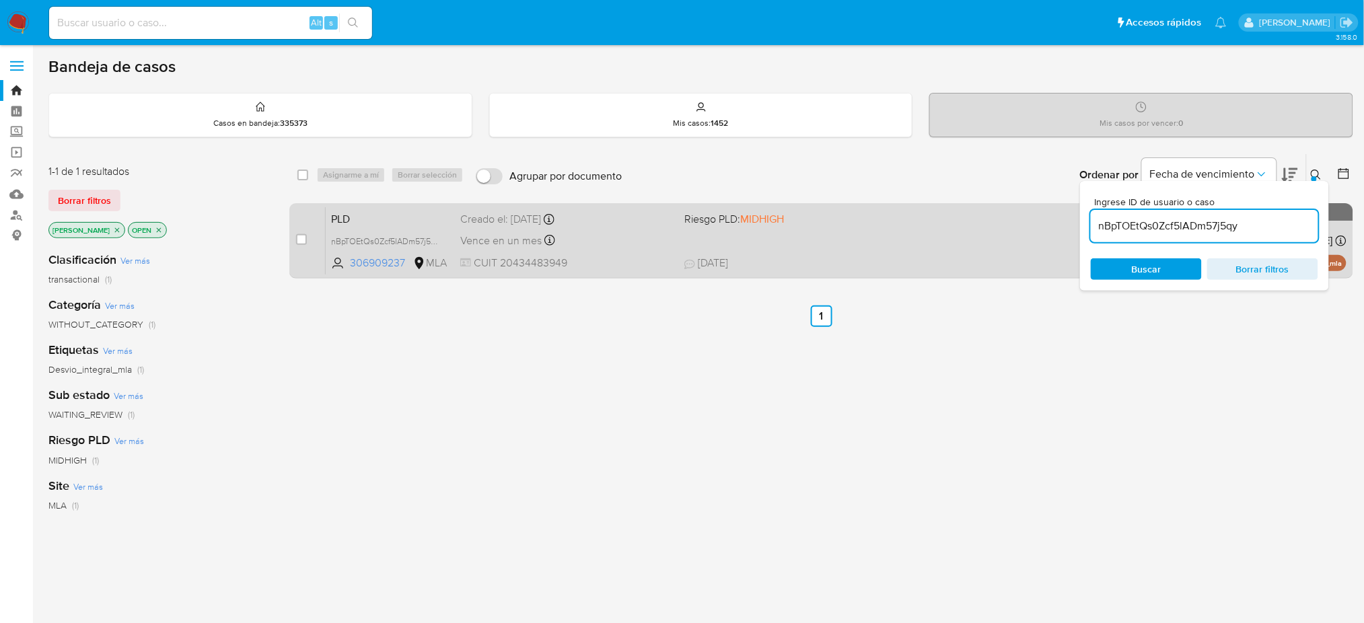
click at [293, 242] on div "case-item-checkbox No es posible asignar el caso PLD nBpTOEtQs0Zcf5lADm57j5qy 3…" at bounding box center [821, 240] width 1064 height 75
click at [302, 237] on input "checkbox" at bounding box center [301, 239] width 11 height 11
checkbox input "true"
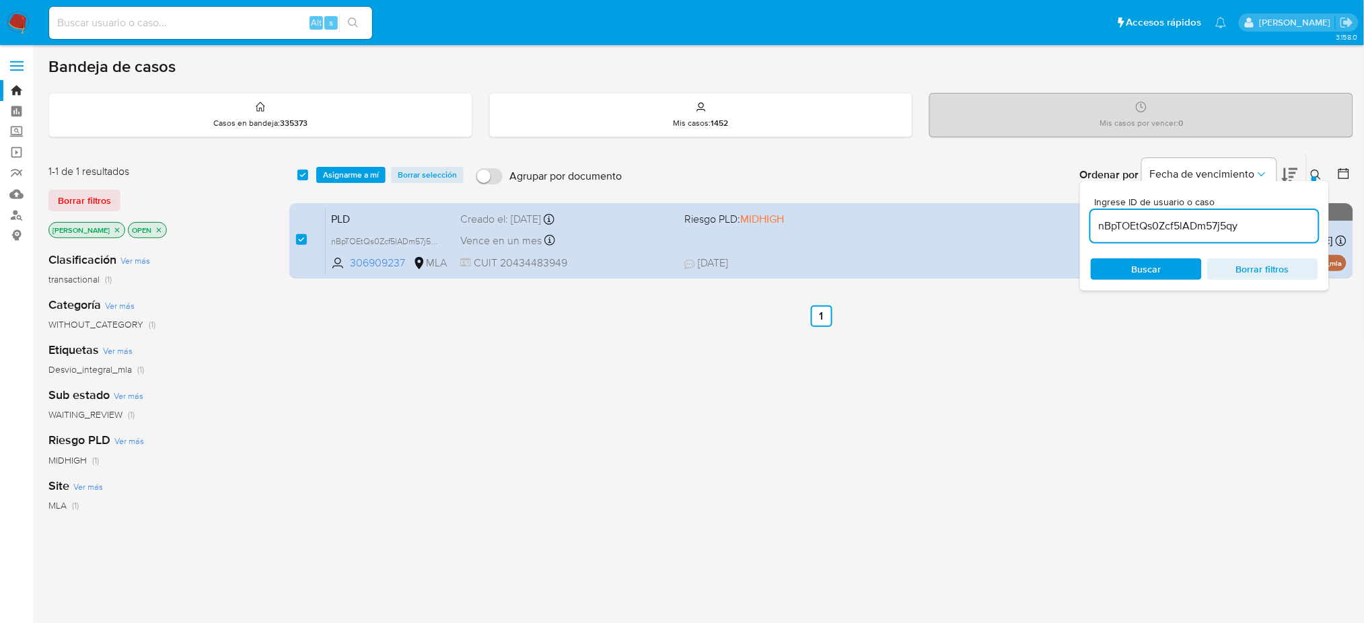
click at [348, 157] on div "select-all-cases-checkbox Asignarme a mí Borrar selección Agrupar por documento…" at bounding box center [821, 175] width 1064 height 42
click at [350, 178] on span "Asignarme a mí" at bounding box center [351, 174] width 56 height 13
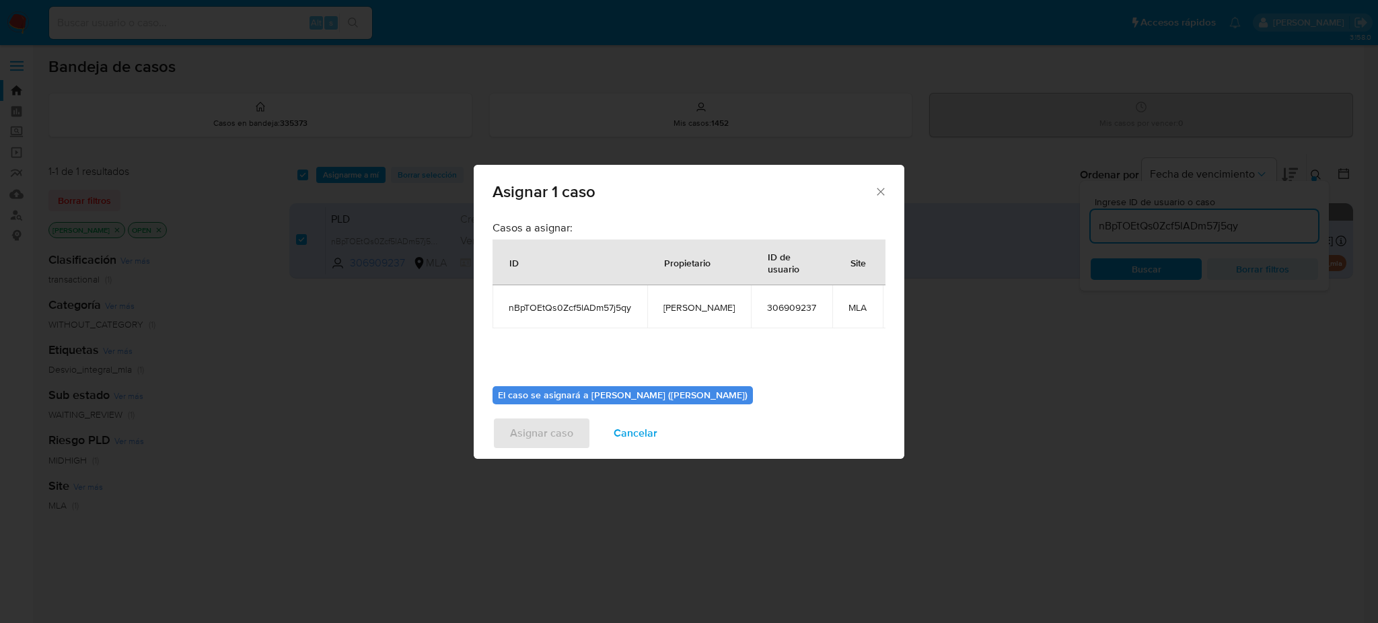
click at [665, 309] on span "[PERSON_NAME]" at bounding box center [698, 307] width 71 height 12
click at [665, 310] on span "[PERSON_NAME]" at bounding box center [698, 307] width 71 height 12
copy span "[PERSON_NAME]"
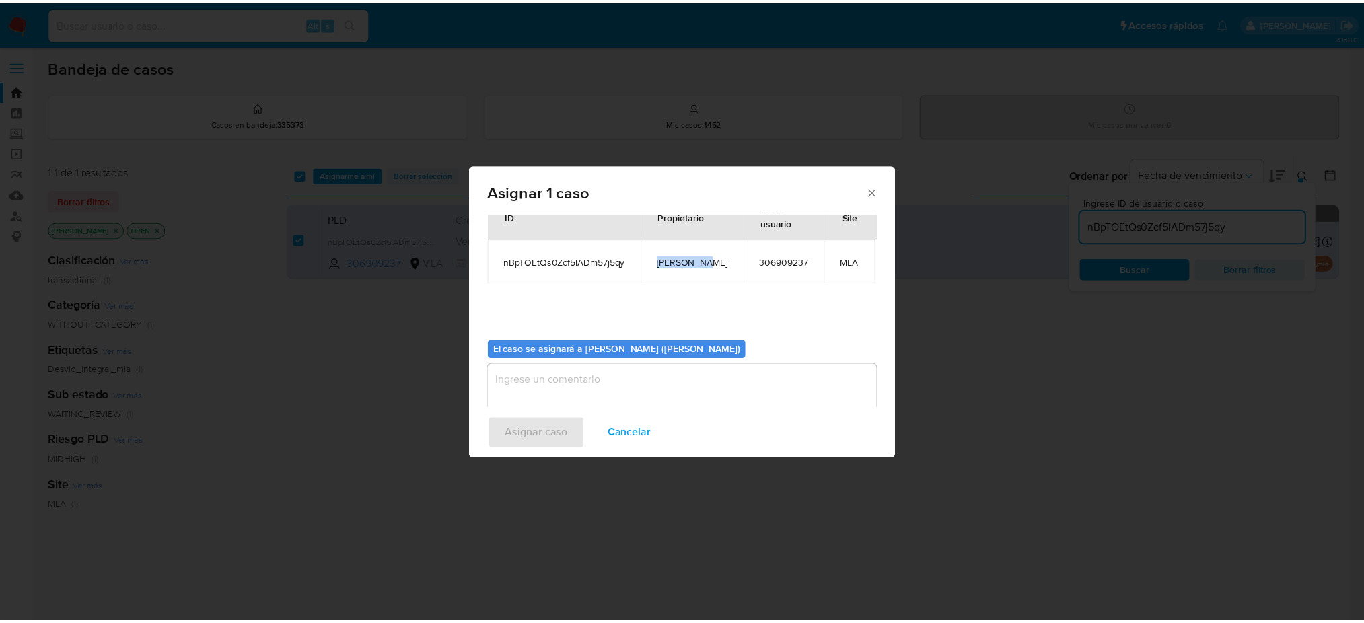
scroll to position [69, 0]
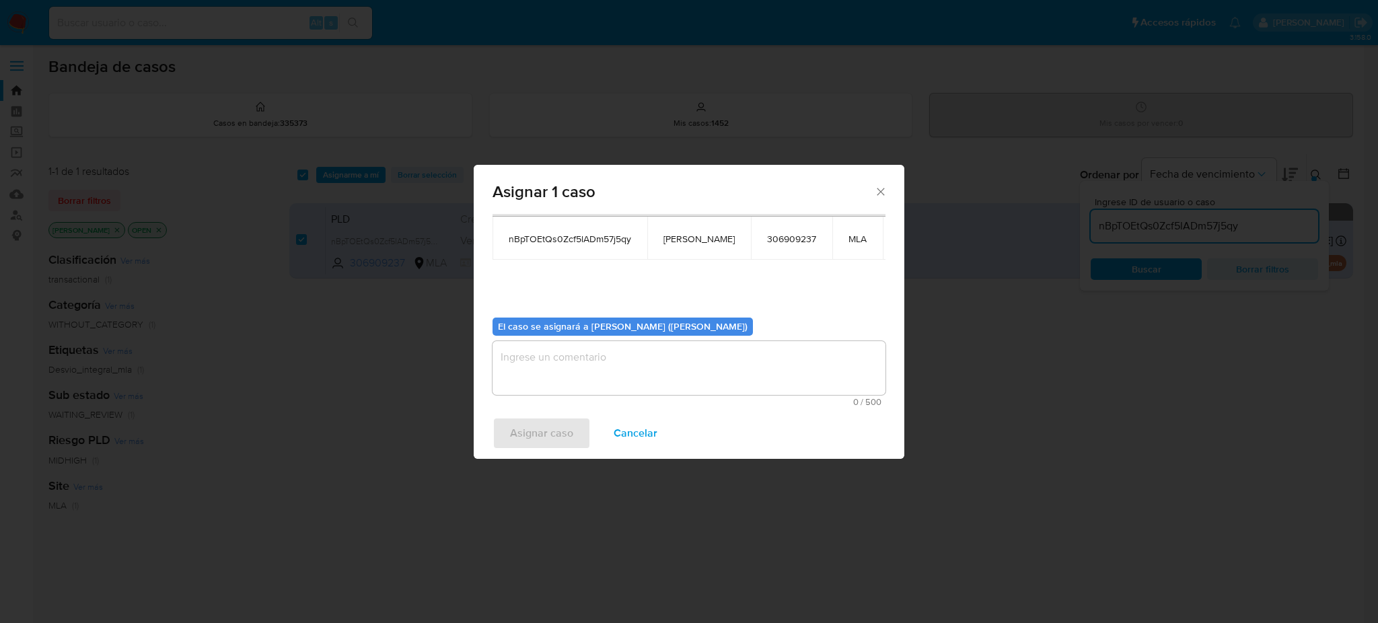
click at [616, 344] on textarea "assign-modal" at bounding box center [688, 368] width 393 height 54
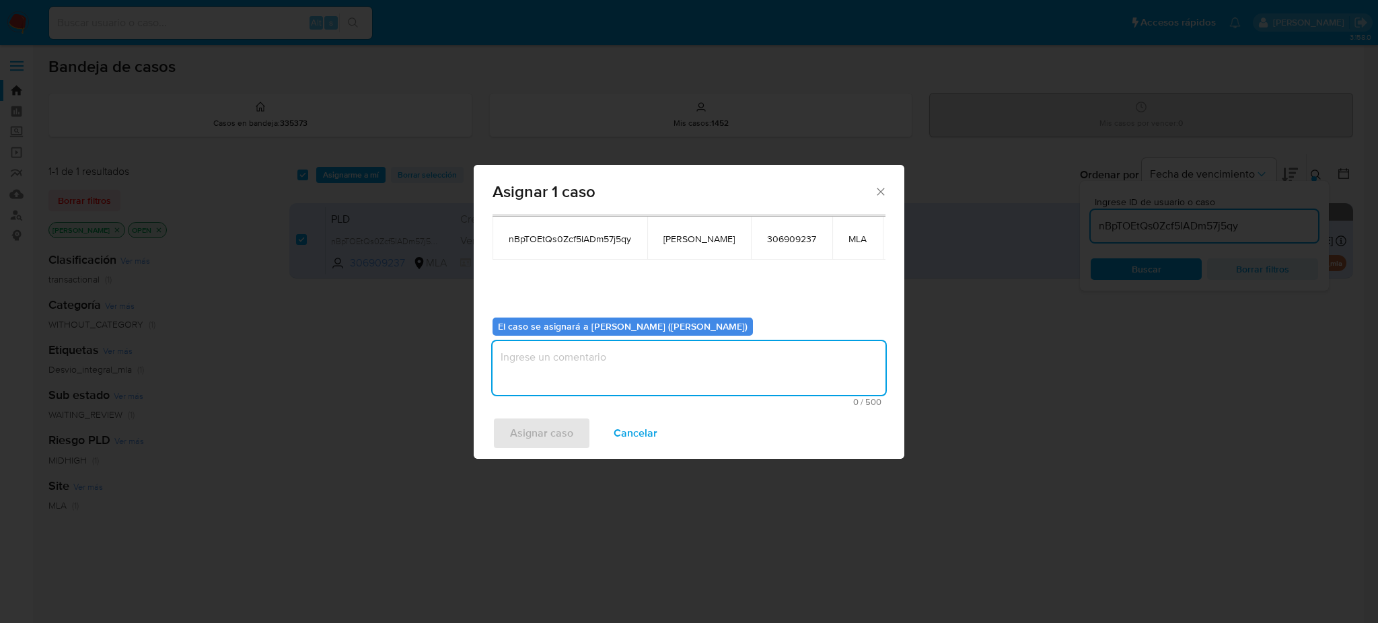
paste textarea "[PERSON_NAME]"
type textarea "[PERSON_NAME]"
click at [554, 440] on span "Asignar caso" at bounding box center [541, 433] width 63 height 30
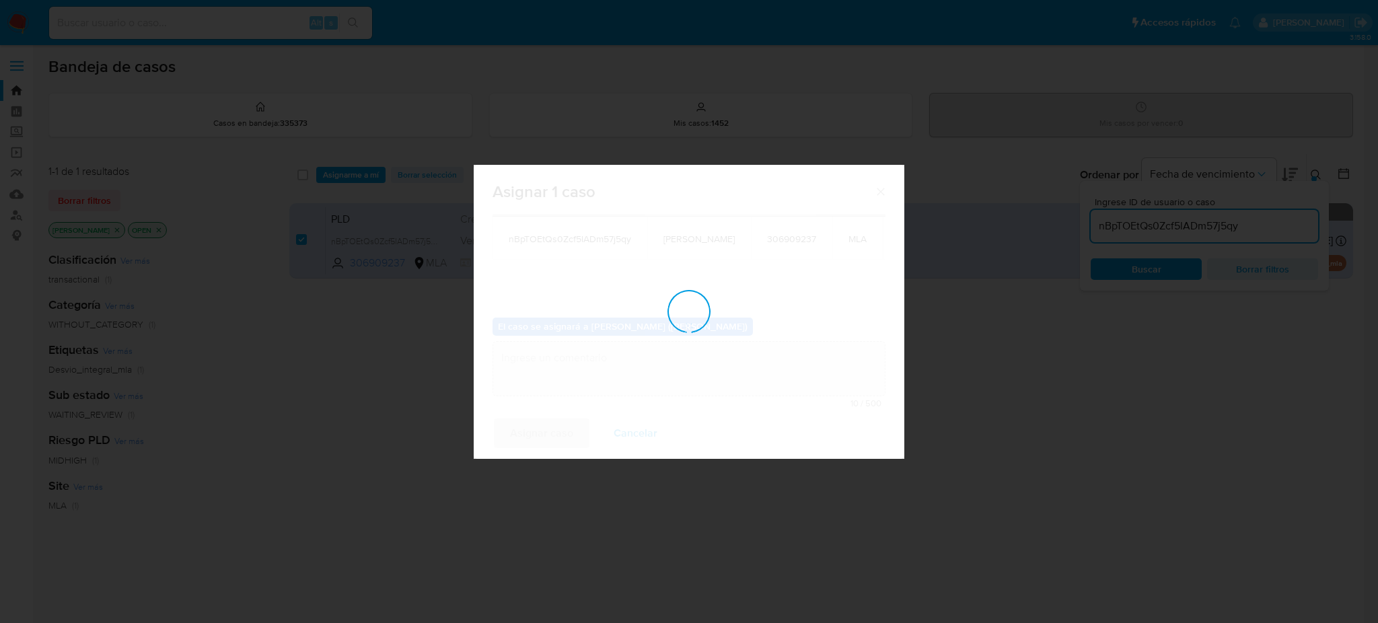
checkbox input "false"
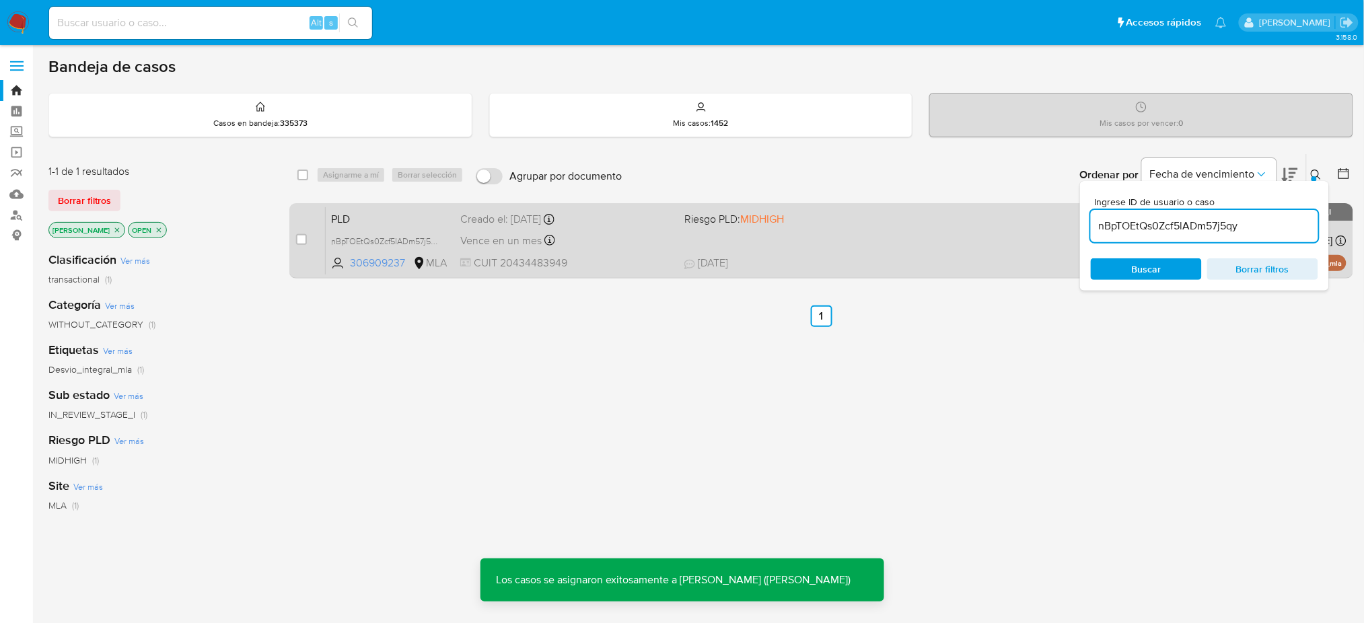
click at [399, 209] on span "PLD" at bounding box center [390, 217] width 118 height 17
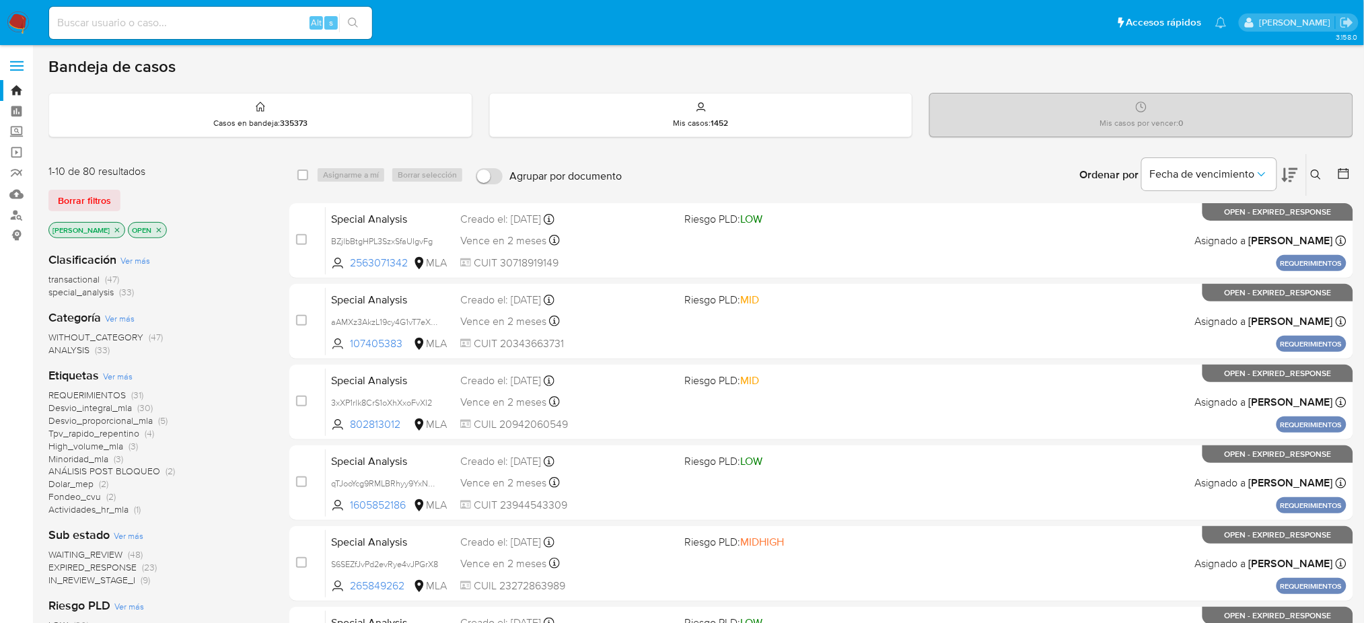
click at [1318, 176] on icon at bounding box center [1316, 175] width 10 height 10
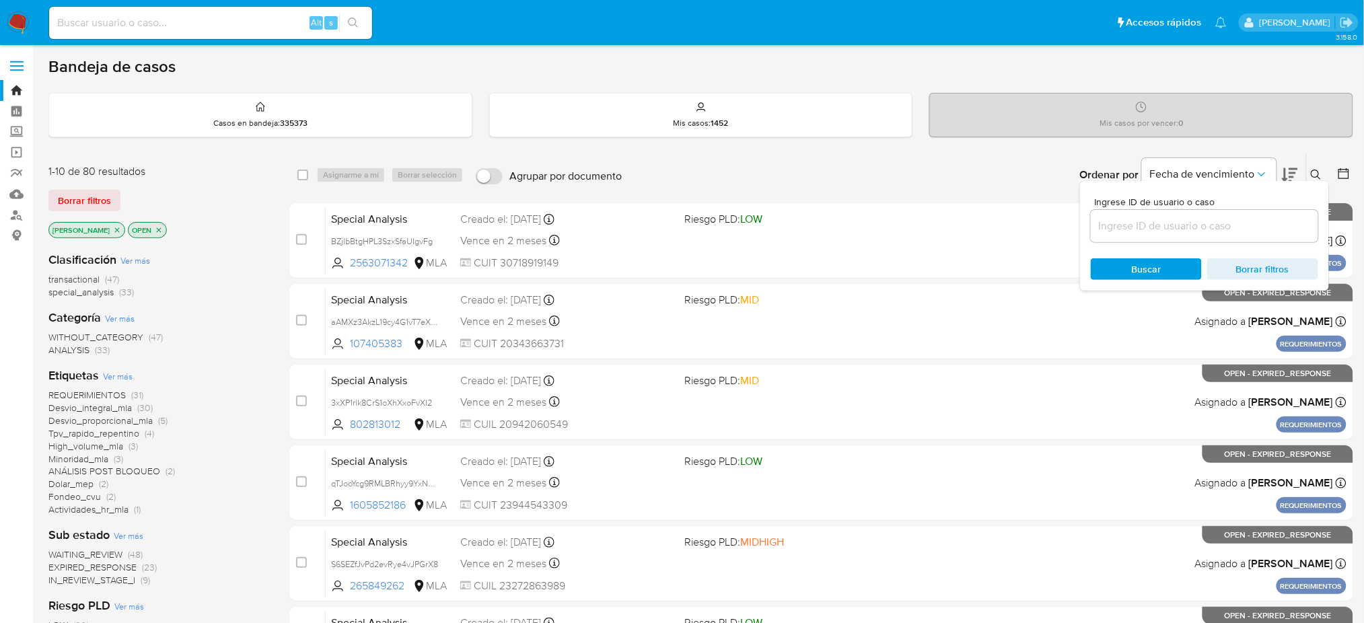
click at [1136, 238] on div at bounding box center [1204, 226] width 227 height 32
click at [1133, 231] on input at bounding box center [1204, 225] width 227 height 17
paste input "nBpTOEtQs0Zcf5lADm57j5qy"
type input "nBpTOEtQs0Zcf5lADm57j5qy"
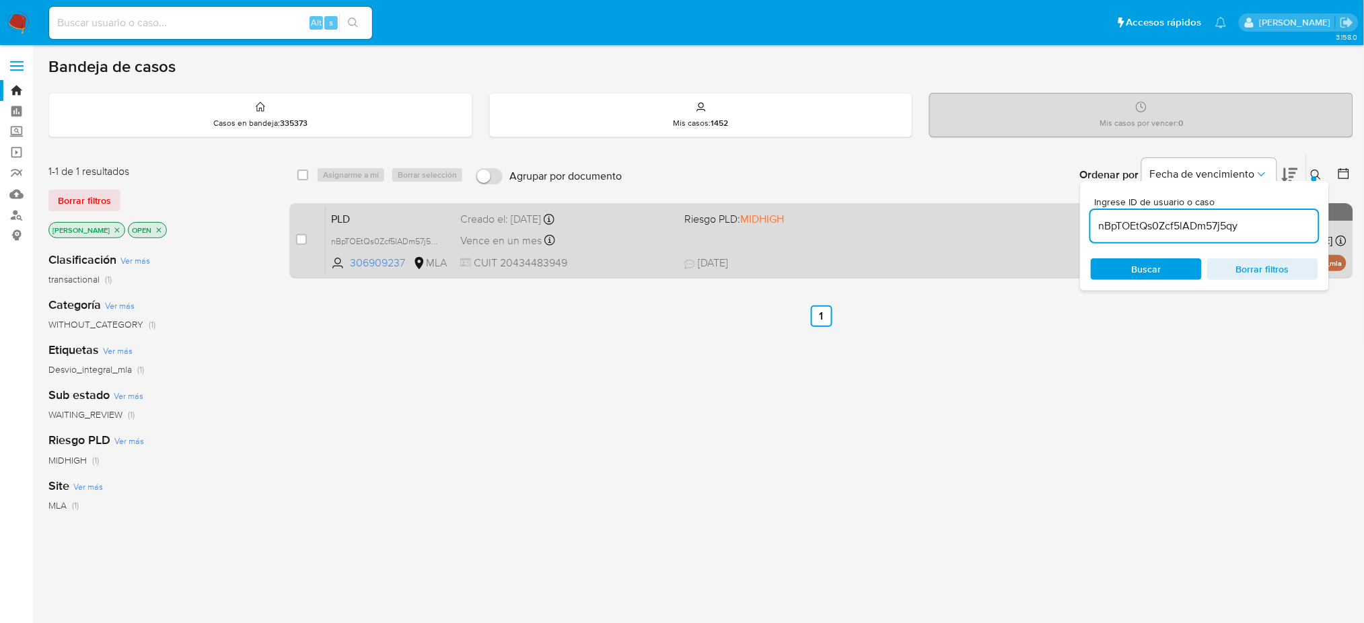
click at [298, 244] on div "case-item-checkbox" at bounding box center [301, 239] width 11 height 13
click at [302, 239] on input "checkbox" at bounding box center [301, 239] width 11 height 11
checkbox input "true"
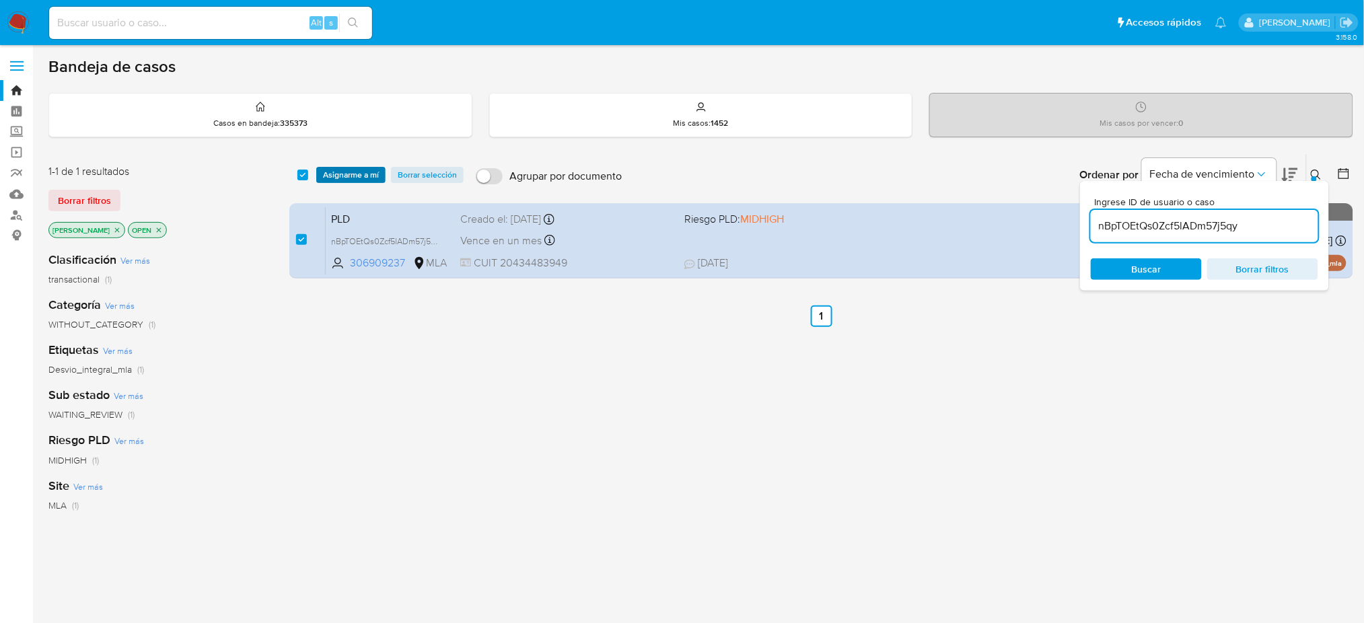
click at [343, 173] on span "Asignarme a mí" at bounding box center [351, 174] width 56 height 13
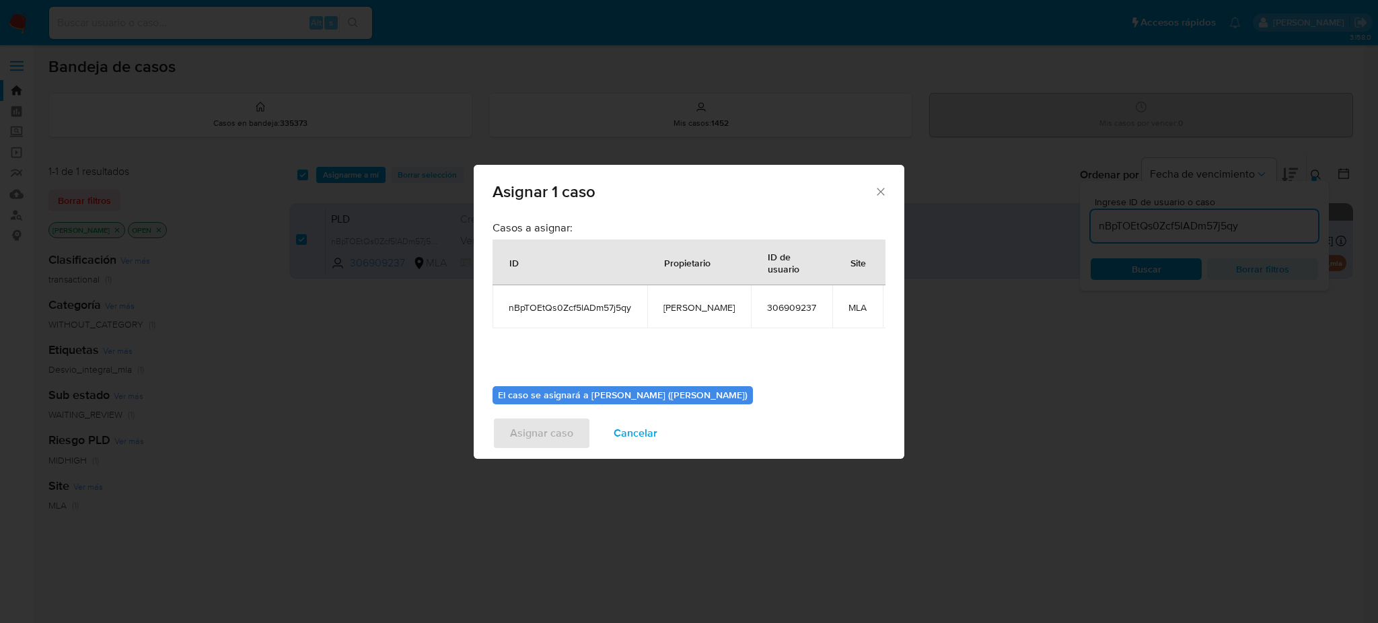
click at [688, 309] on span "[PERSON_NAME]" at bounding box center [698, 307] width 71 height 12
copy span "[PERSON_NAME]"
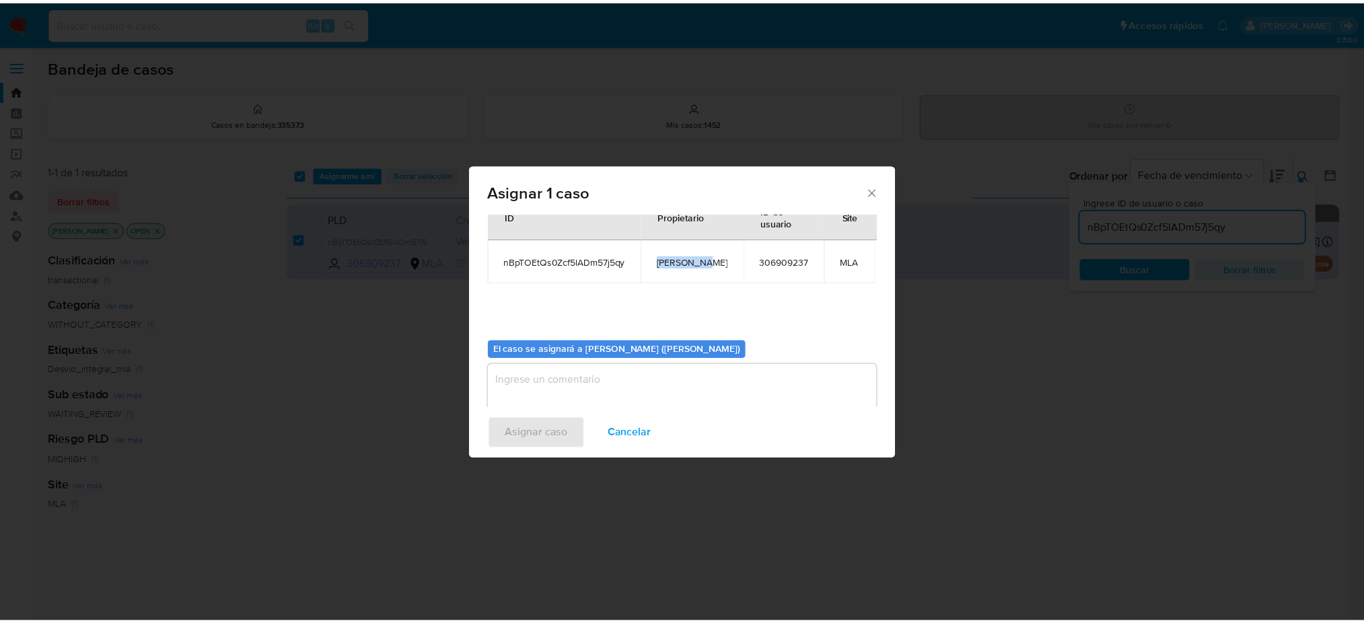
scroll to position [69, 0]
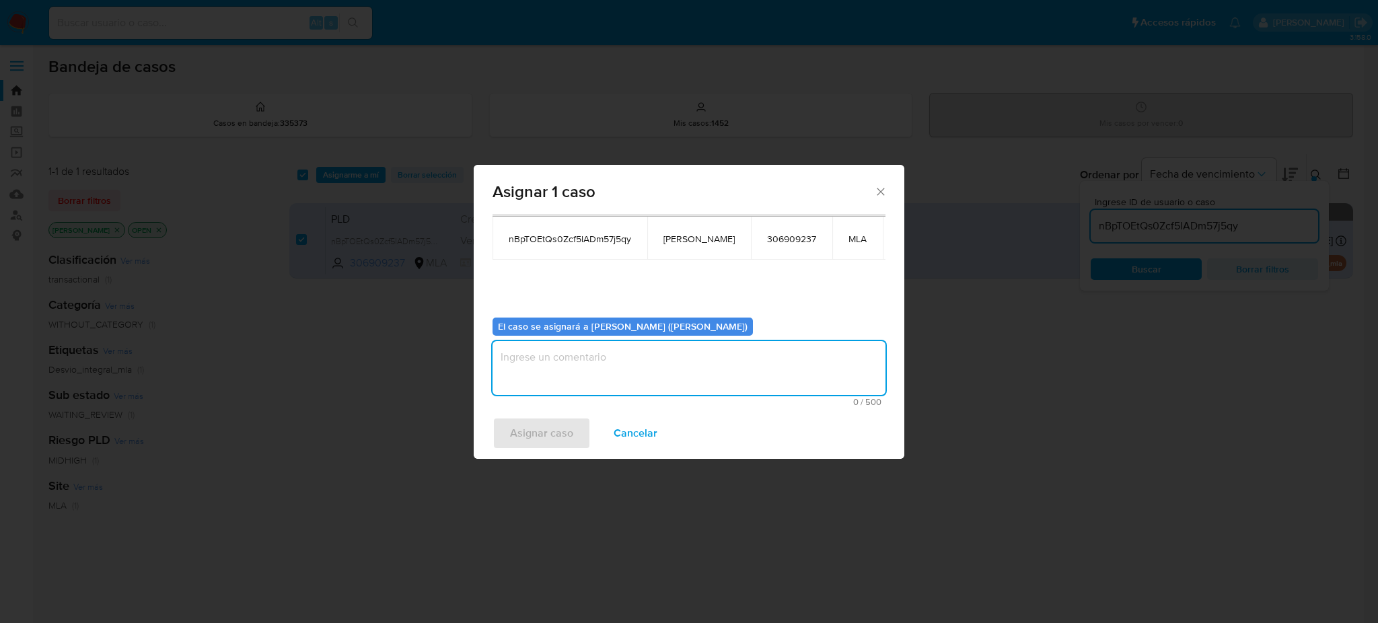
click at [629, 359] on textarea "assign-modal" at bounding box center [688, 368] width 393 height 54
paste textarea "[PERSON_NAME]"
type textarea "[PERSON_NAME]"
click at [544, 427] on span "Asignar caso" at bounding box center [541, 433] width 63 height 30
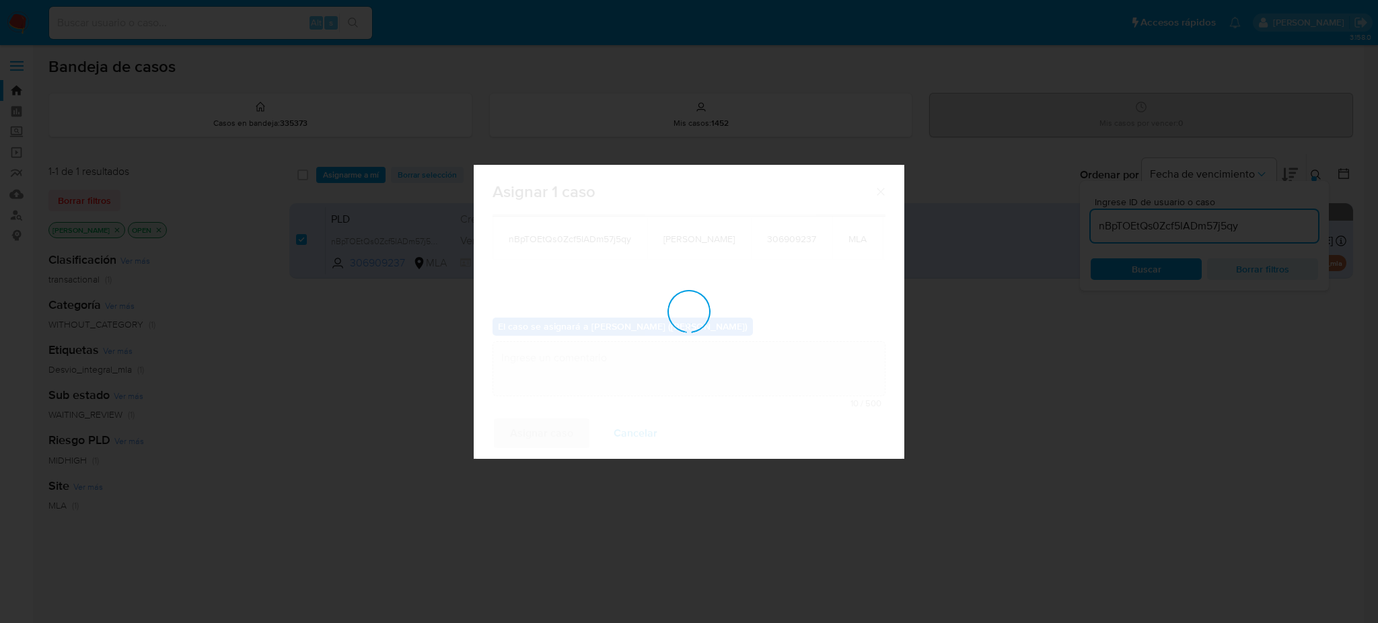
checkbox input "false"
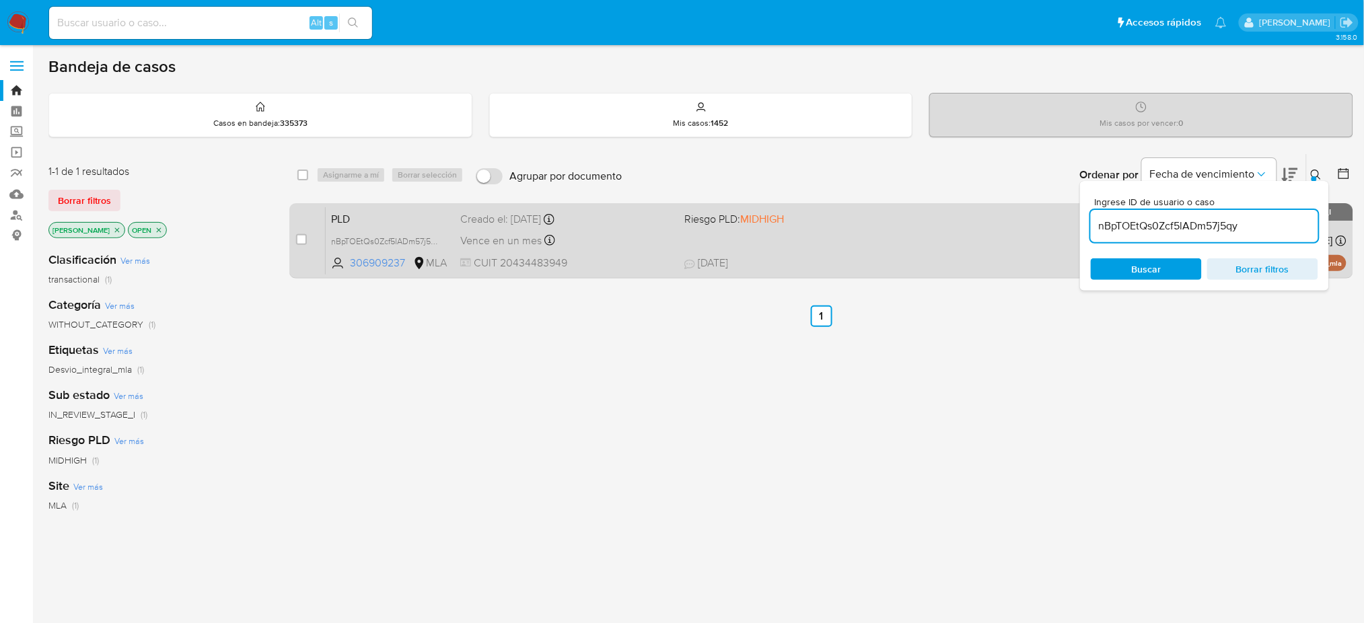
click at [623, 262] on span "CUIT 20434483949" at bounding box center [566, 263] width 213 height 15
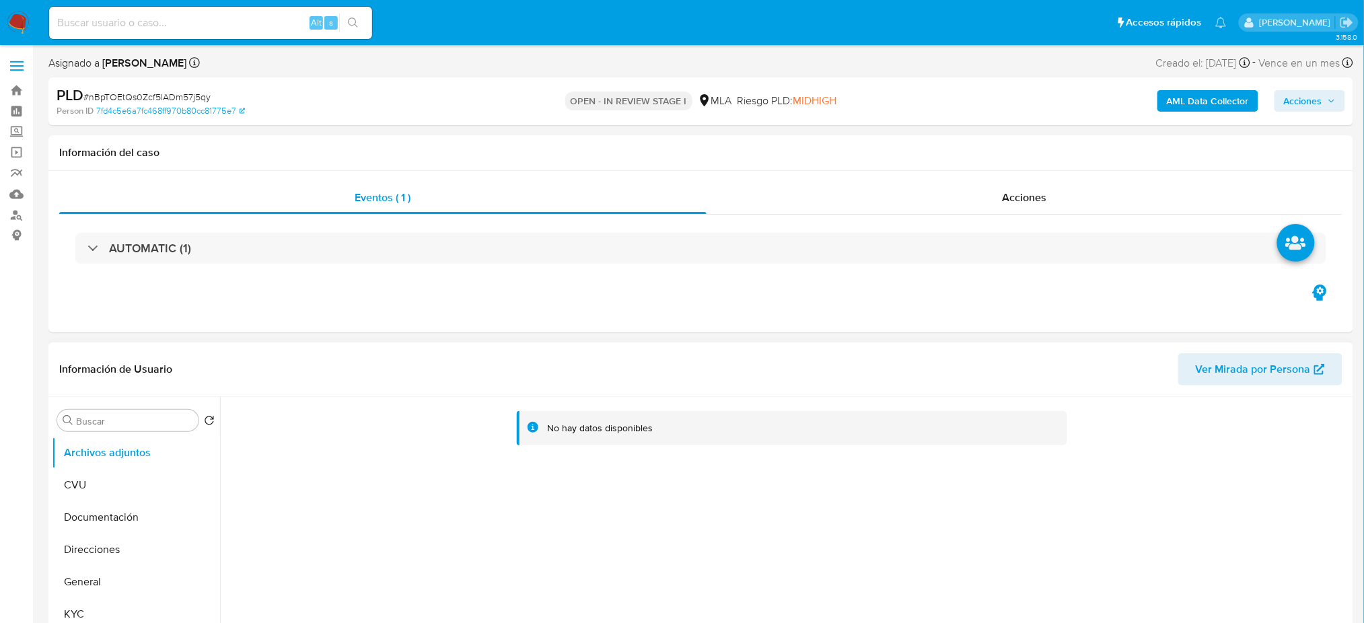
select select "10"
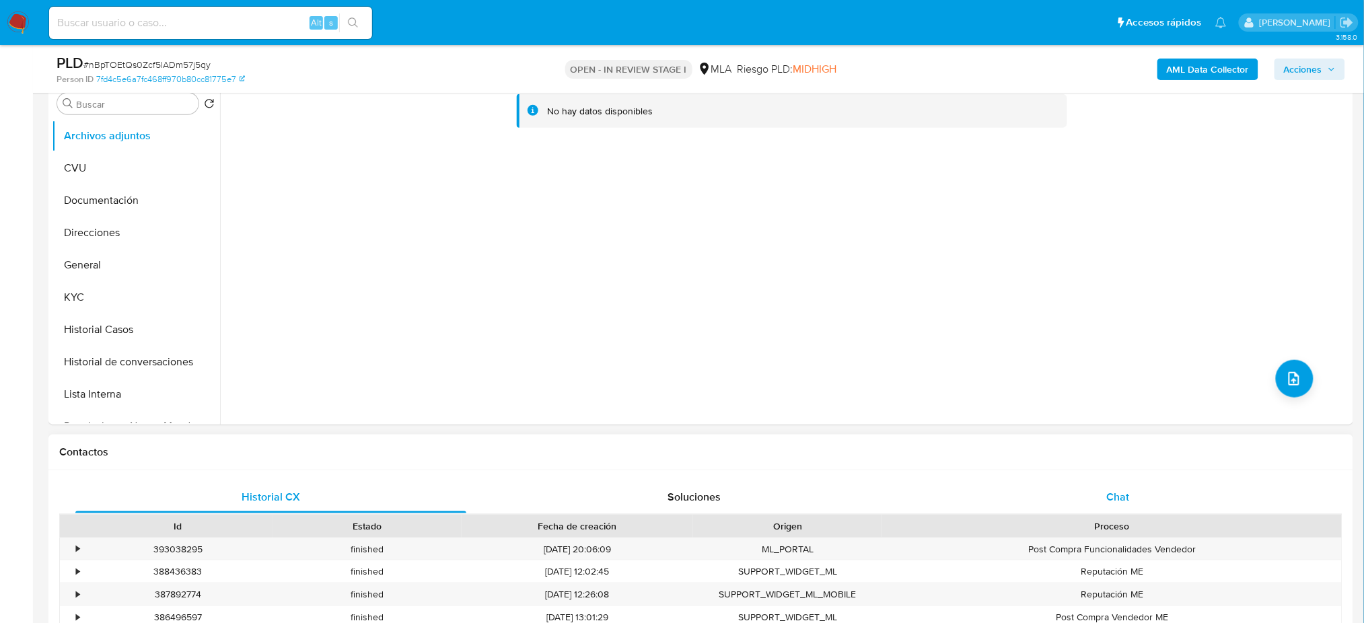
click at [1171, 506] on div "Chat" at bounding box center [1117, 497] width 391 height 32
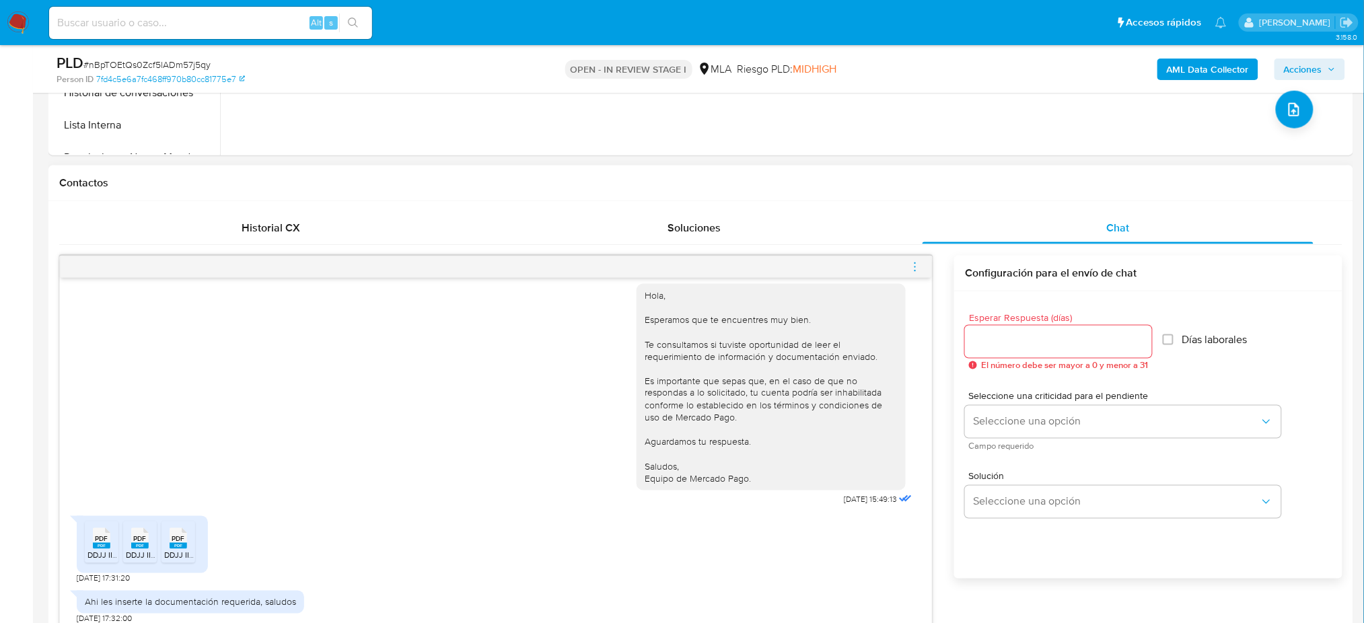
scroll to position [628, 0]
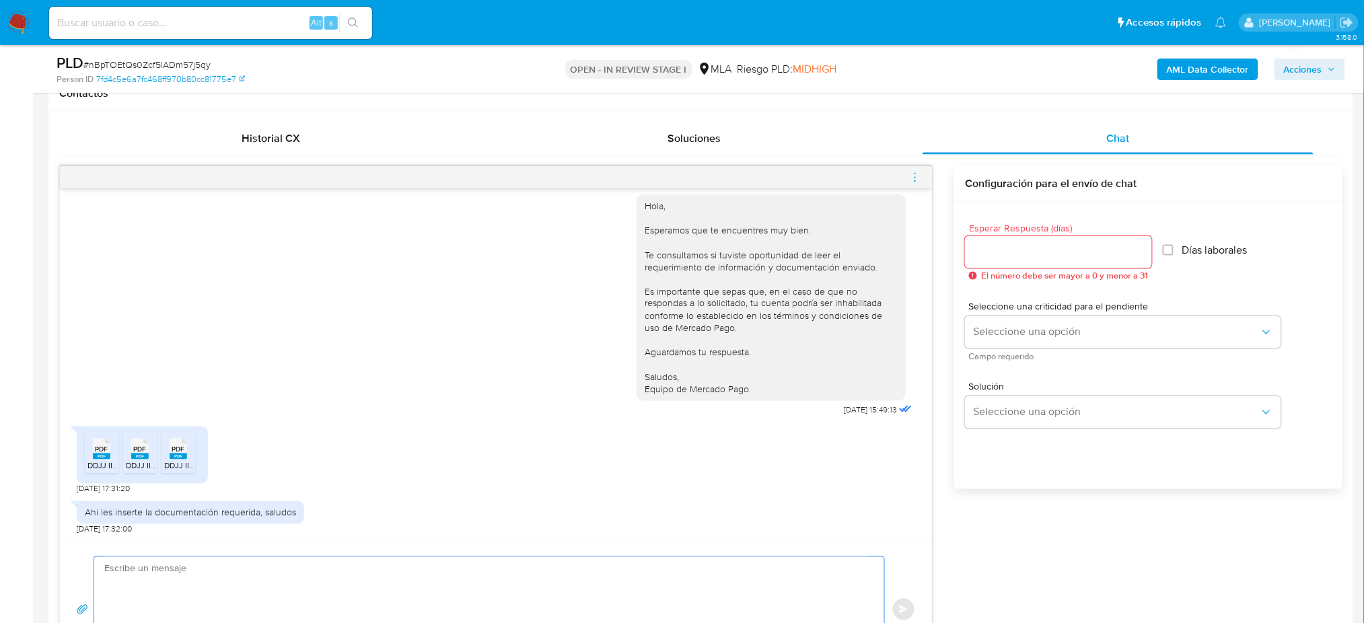
click at [200, 604] on textarea at bounding box center [485, 609] width 763 height 105
paste textarea "Hola, ¡Muchas gracias por tu respuesta! Confirmamos la recepción de la document…"
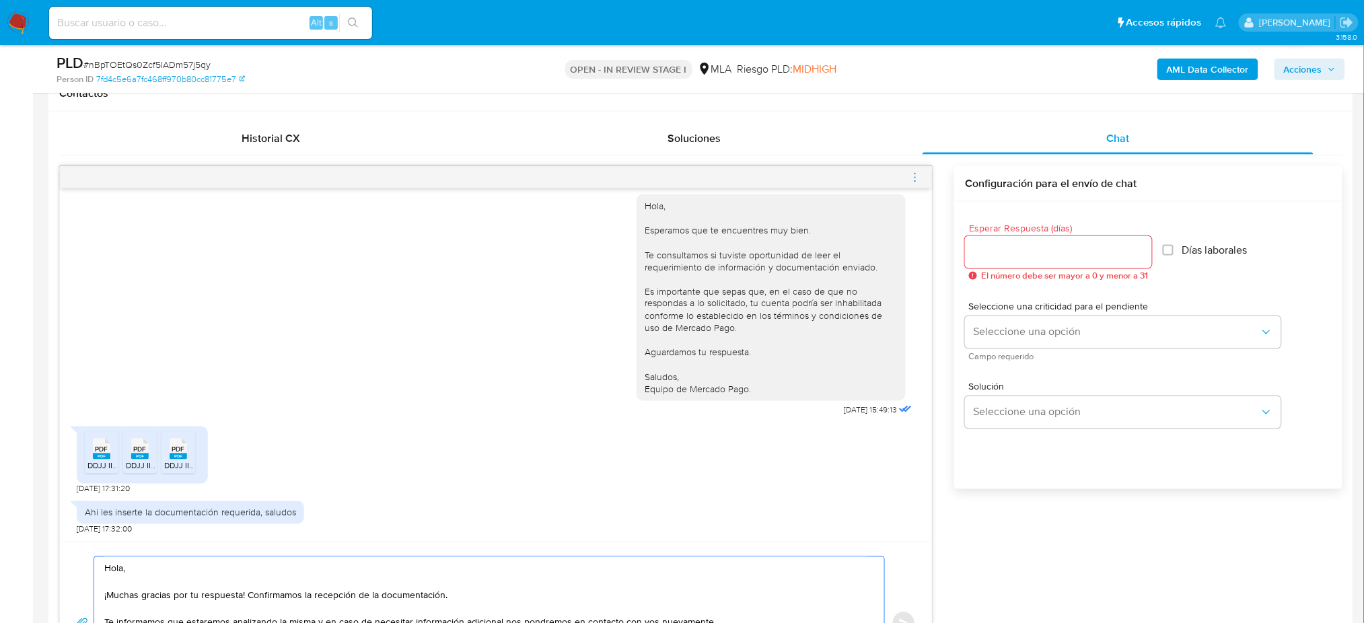
scroll to position [690, 0]
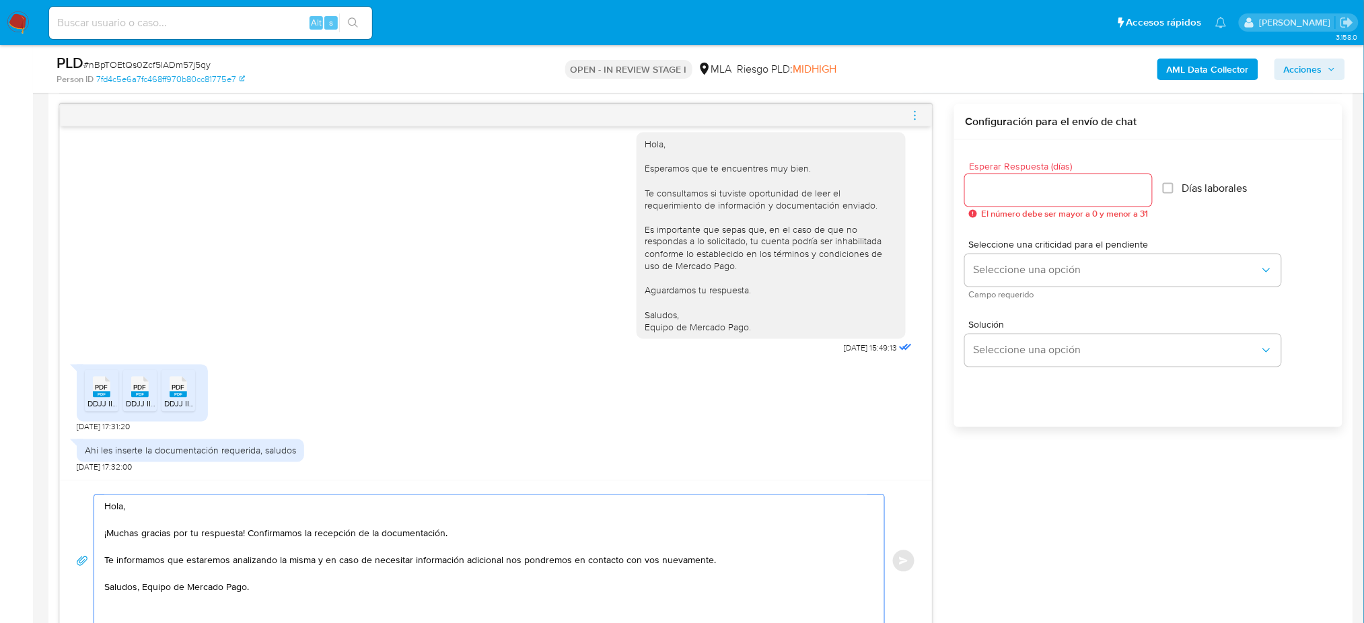
type textarea "Hola, ¡Muchas gracias por tu respuesta! Confirmamos la recepción de la document…"
click at [1050, 184] on input "Esperar Respuesta (días)" at bounding box center [1058, 190] width 187 height 17
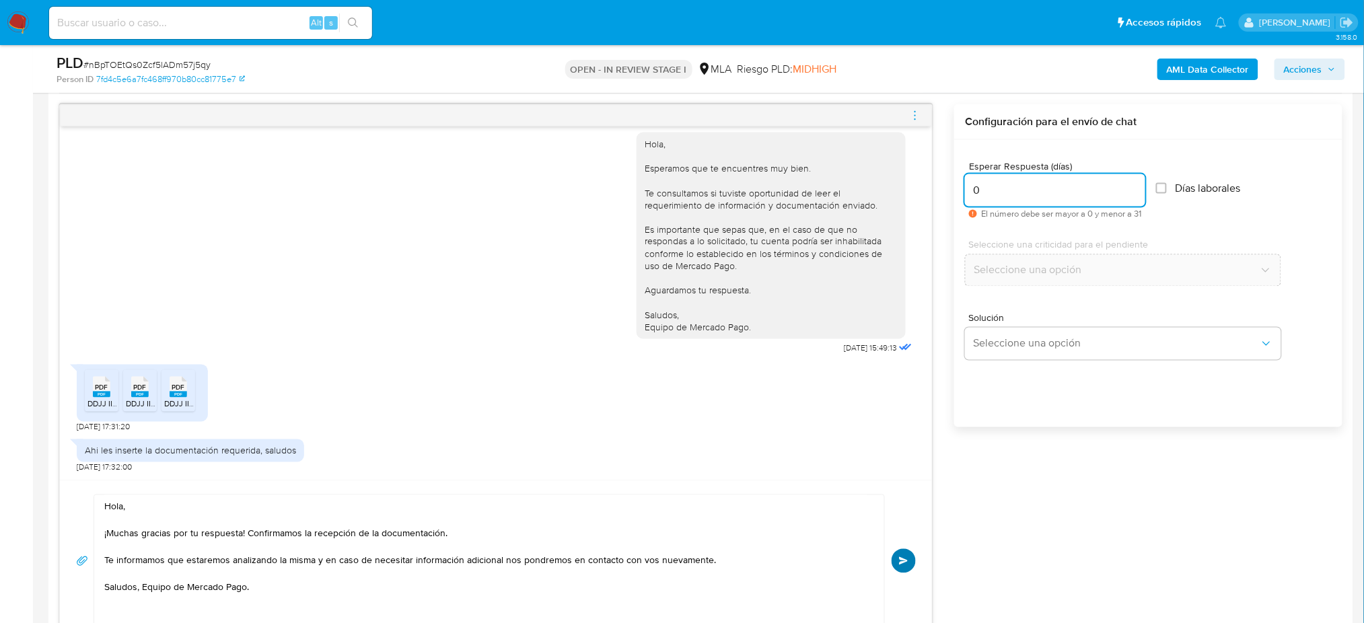
type input "0"
click at [895, 564] on button "Enviar" at bounding box center [903, 561] width 24 height 24
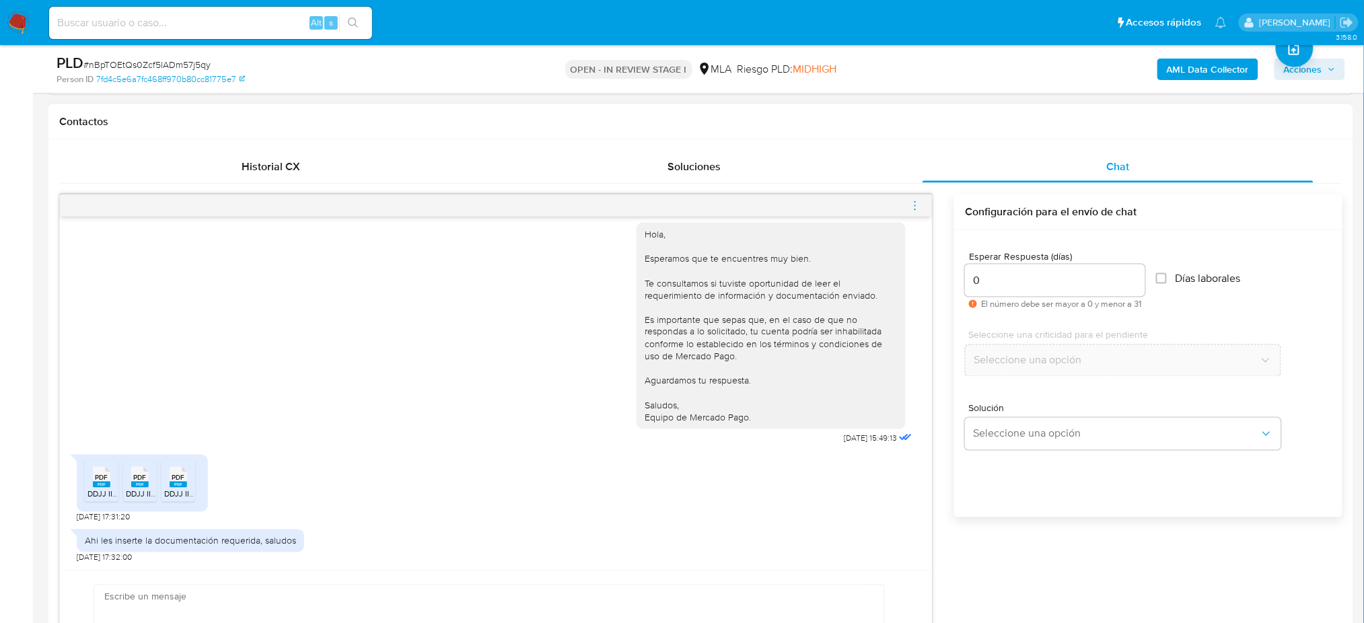
scroll to position [1132, 0]
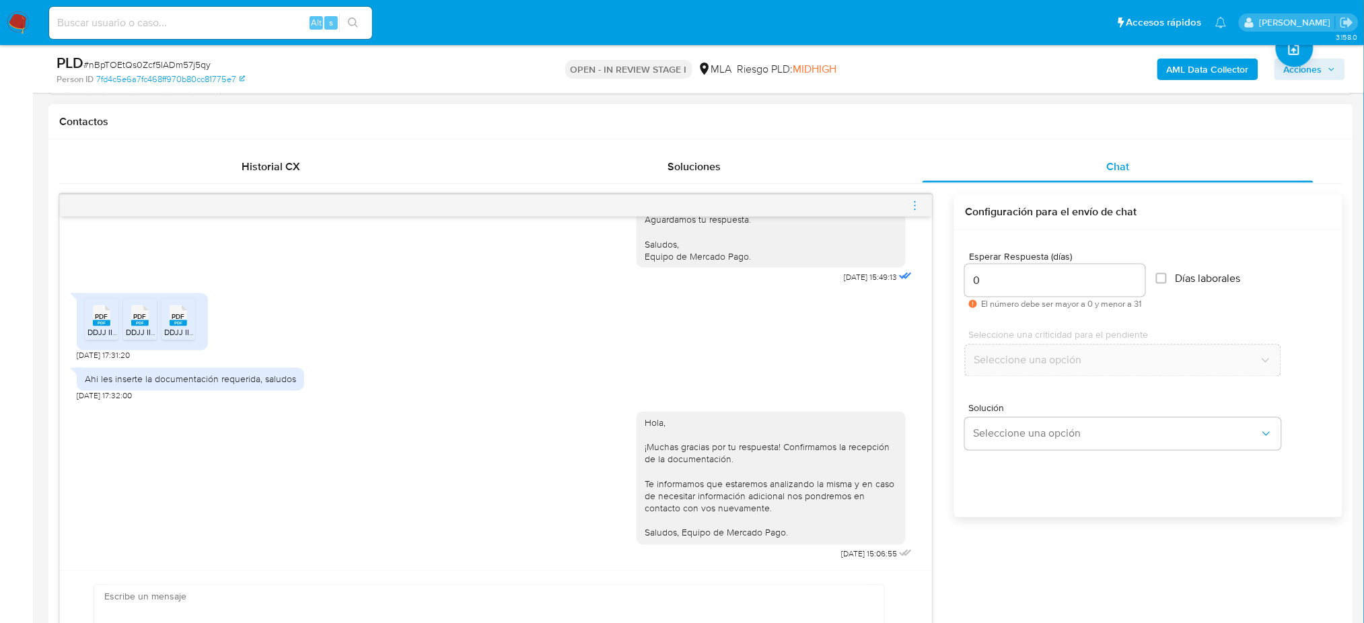
click at [919, 205] on icon "menu-action" at bounding box center [915, 206] width 12 height 12
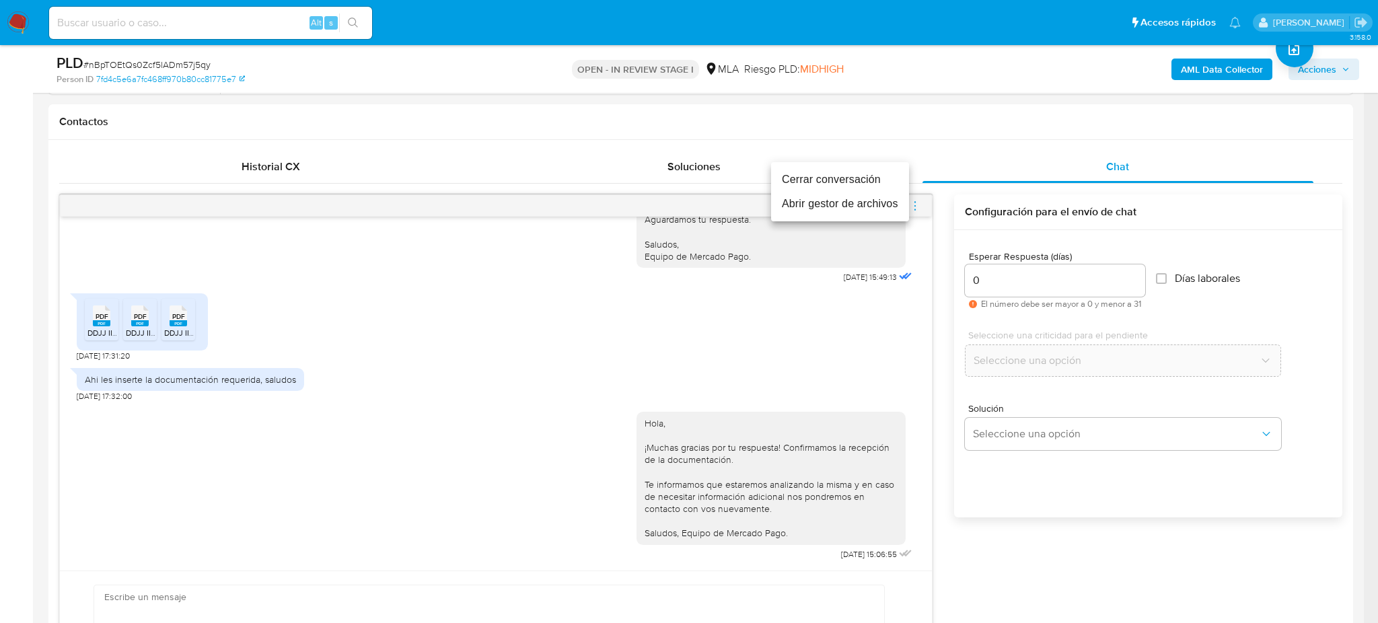
click at [830, 180] on li "Cerrar conversación" at bounding box center [840, 180] width 138 height 24
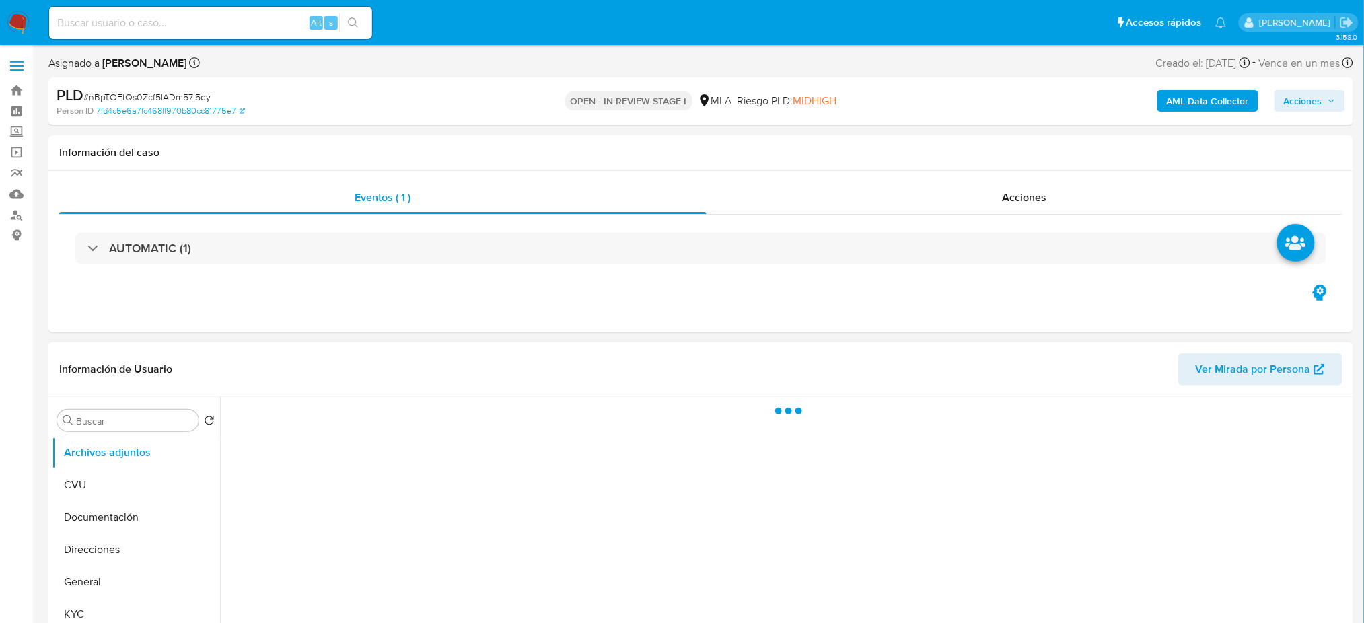
select select "10"
click at [1189, 111] on b "AML Data Collector" at bounding box center [1208, 101] width 82 height 22
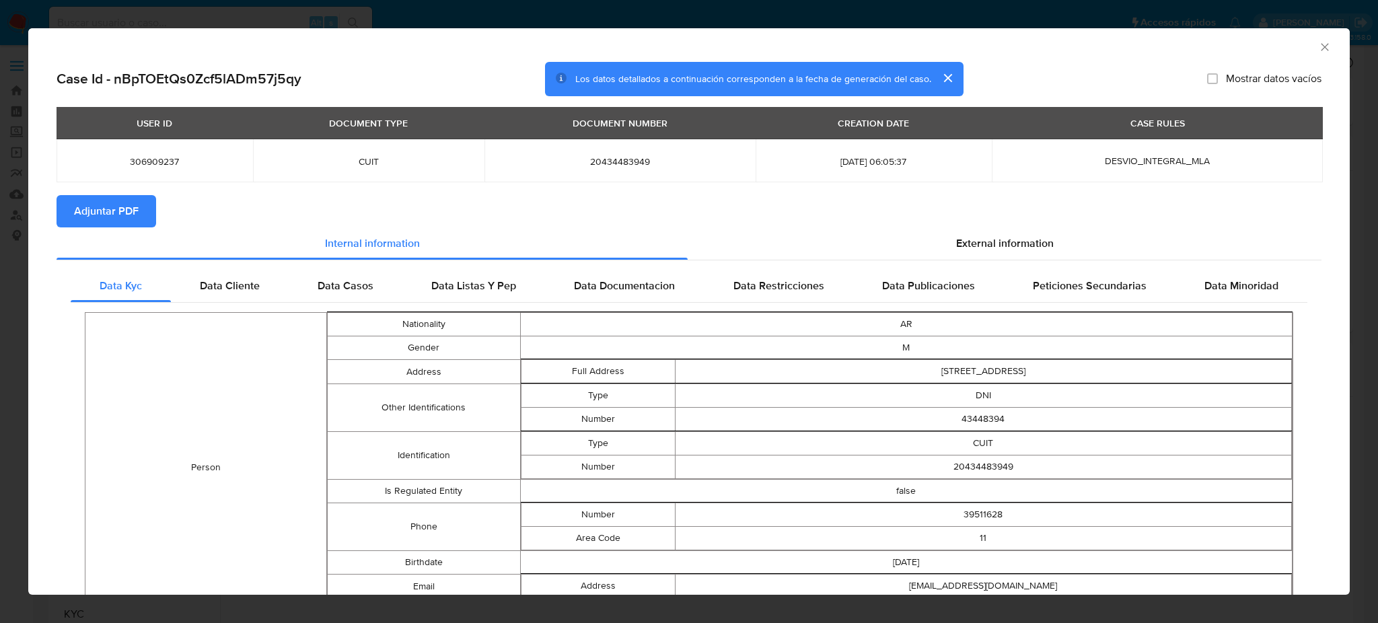
click at [137, 200] on span "Adjuntar PDF" at bounding box center [106, 211] width 65 height 30
click at [1321, 44] on icon "Cerrar ventana" at bounding box center [1324, 46] width 7 height 7
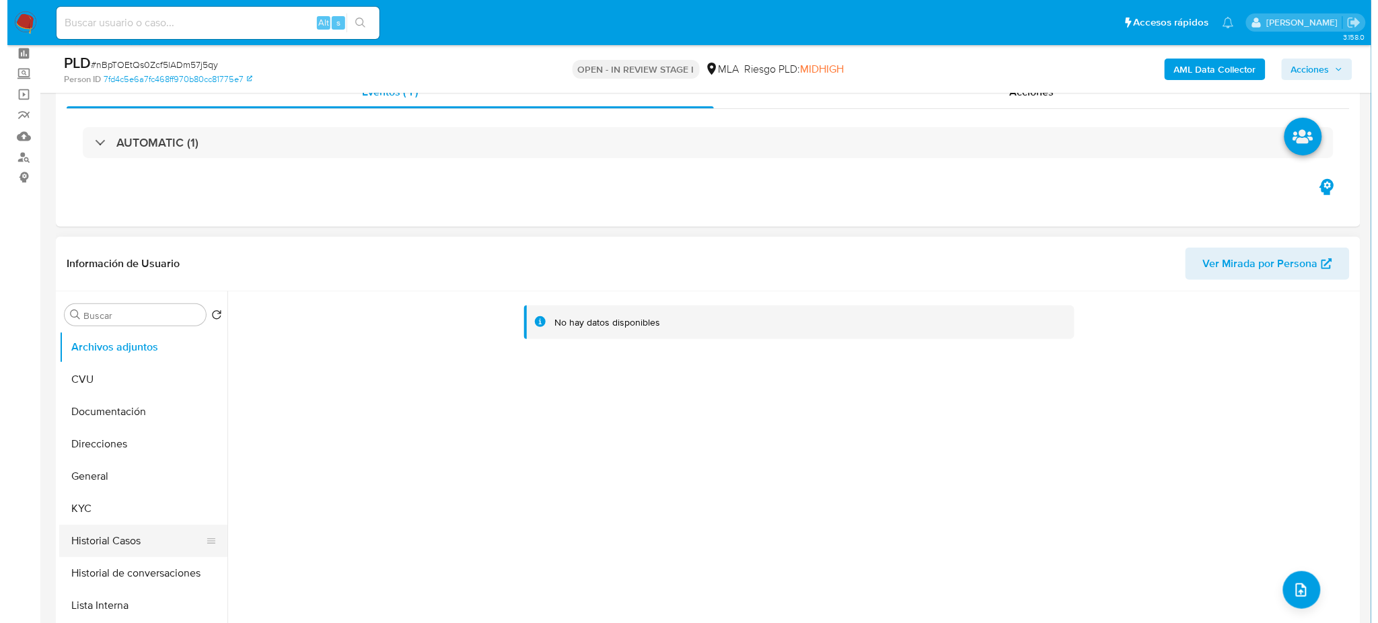
scroll to position [89, 0]
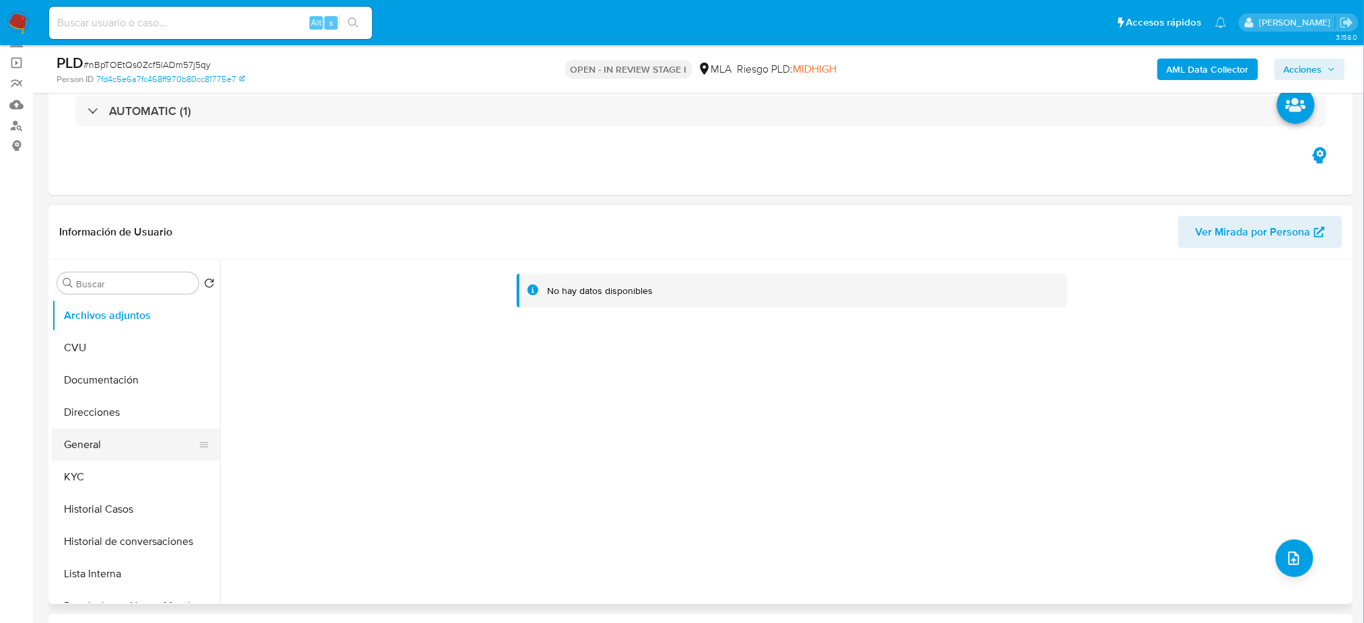
click at [110, 437] on button "General" at bounding box center [130, 445] width 157 height 32
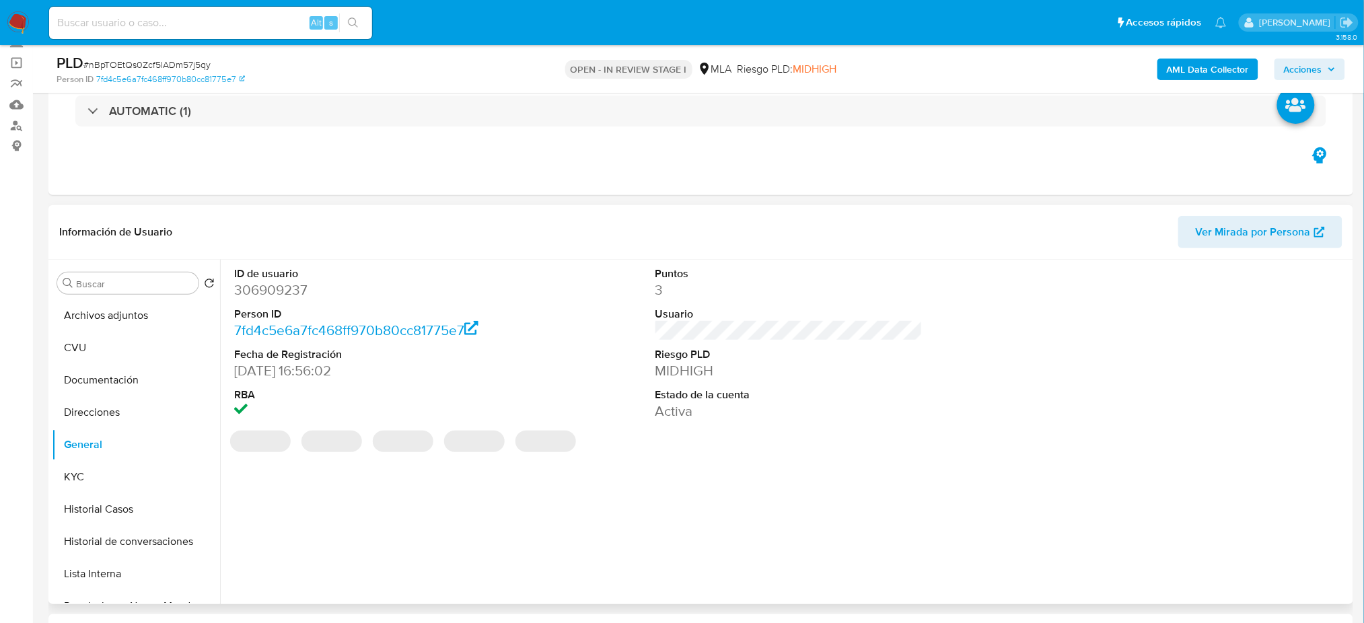
click at [278, 285] on dd "306909237" at bounding box center [367, 290] width 267 height 19
copy dd "306909237"
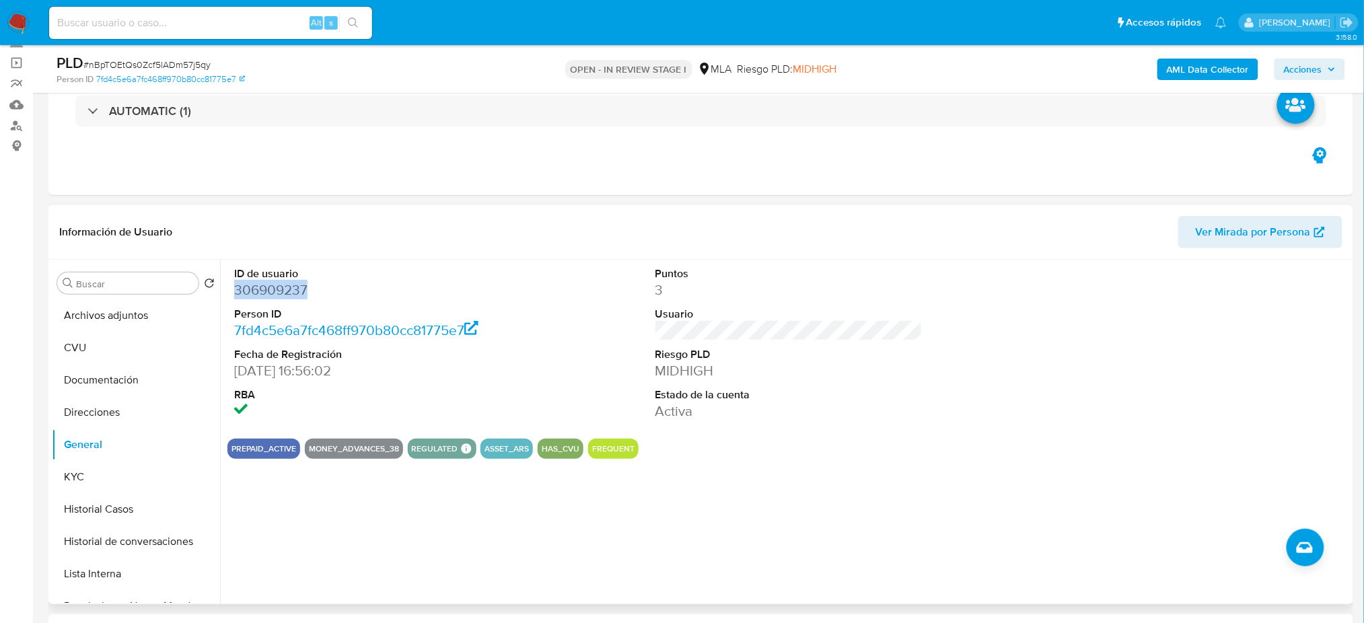
click at [86, 317] on button "Archivos adjuntos" at bounding box center [136, 315] width 168 height 32
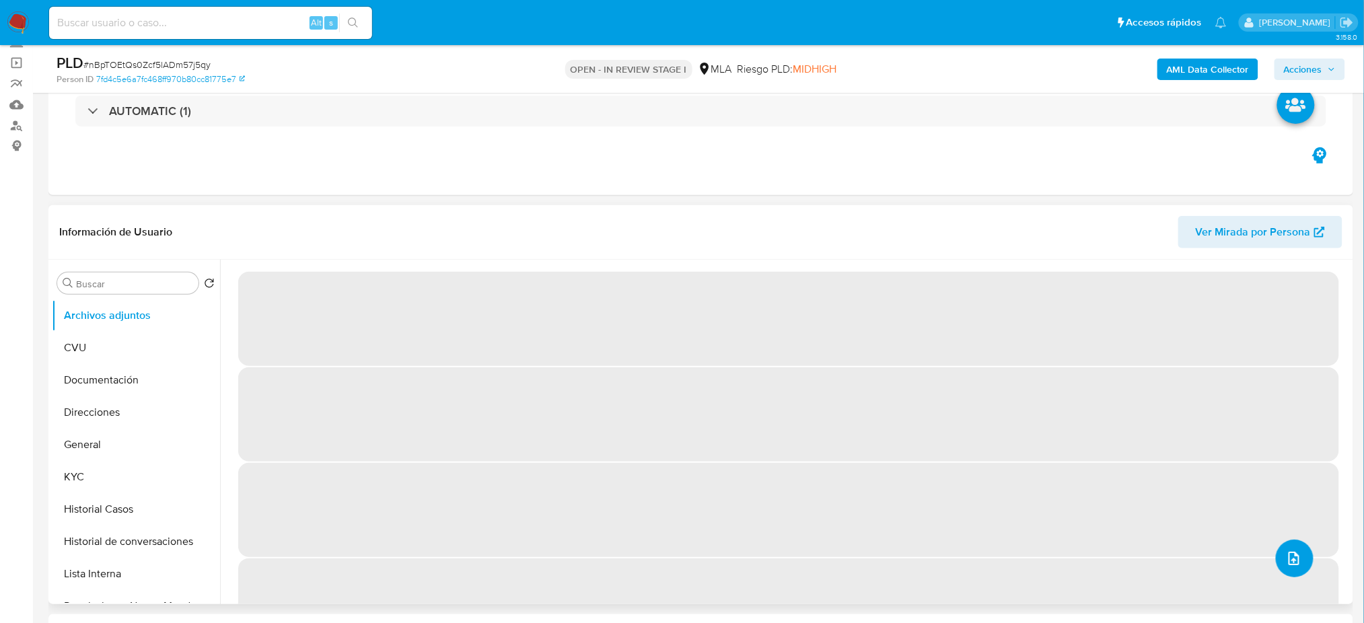
click at [1299, 554] on button "upload-file" at bounding box center [1295, 559] width 38 height 38
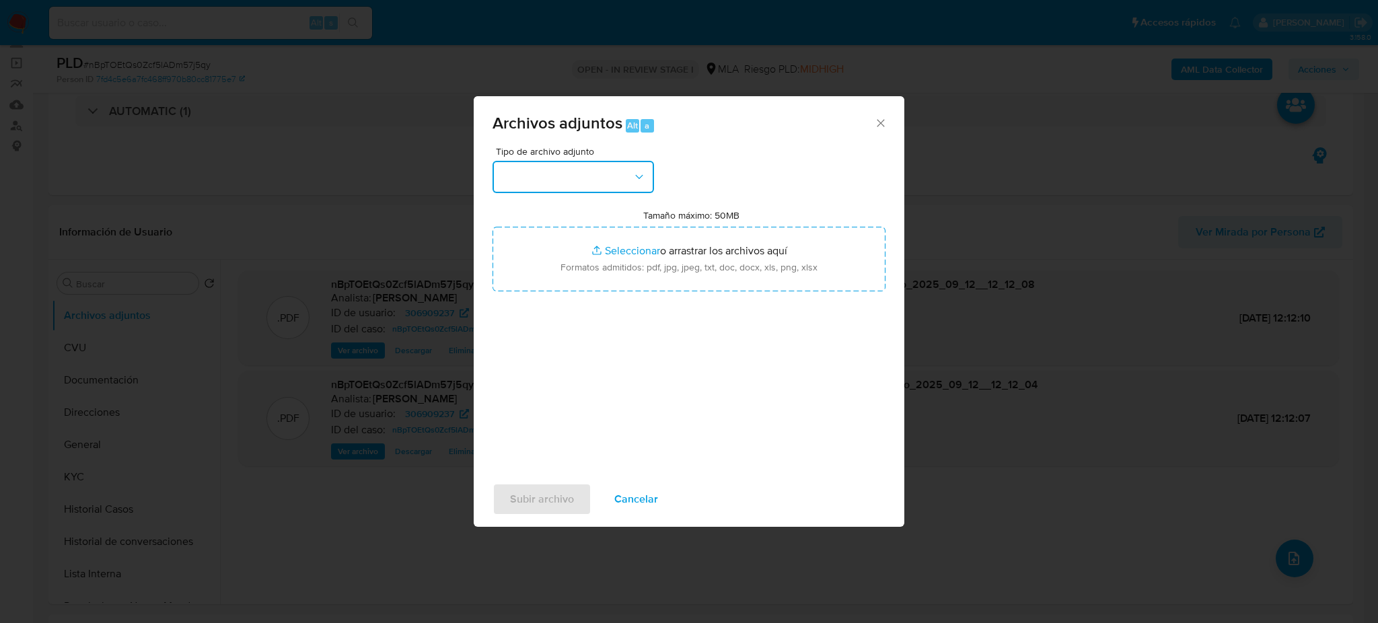
click at [607, 187] on button "button" at bounding box center [572, 177] width 161 height 32
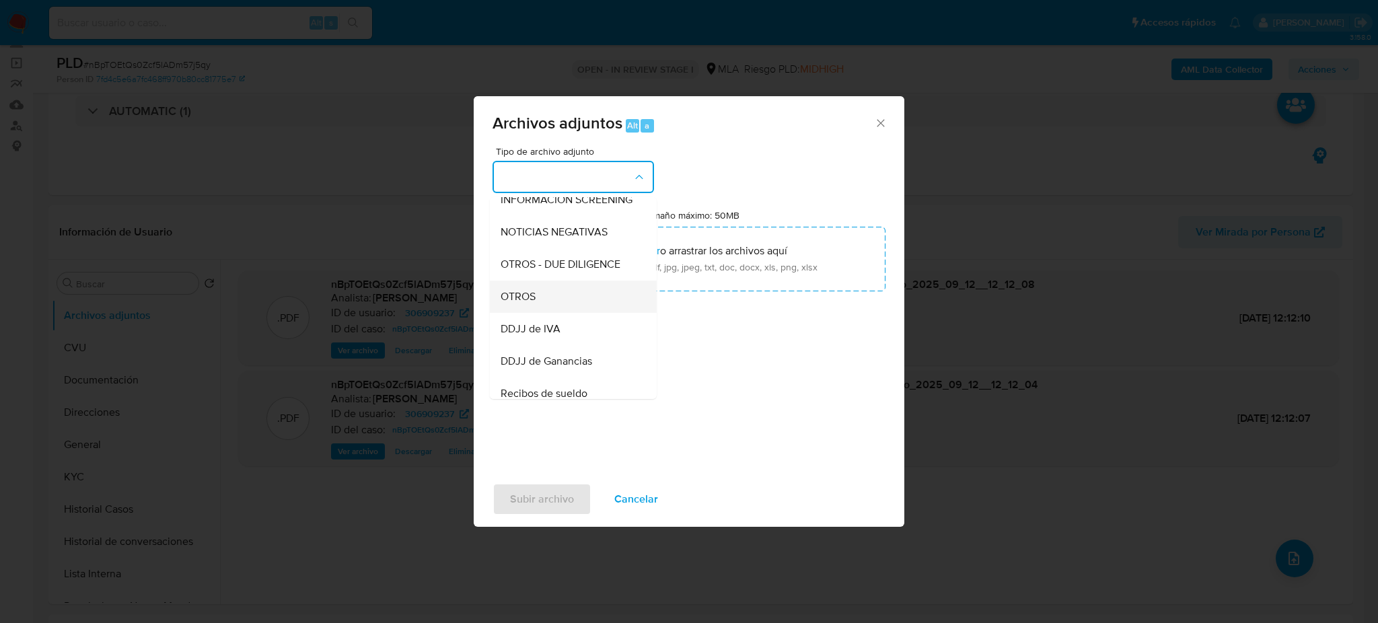
scroll to position [179, 0]
click at [553, 302] on div "OTROS" at bounding box center [569, 293] width 137 height 32
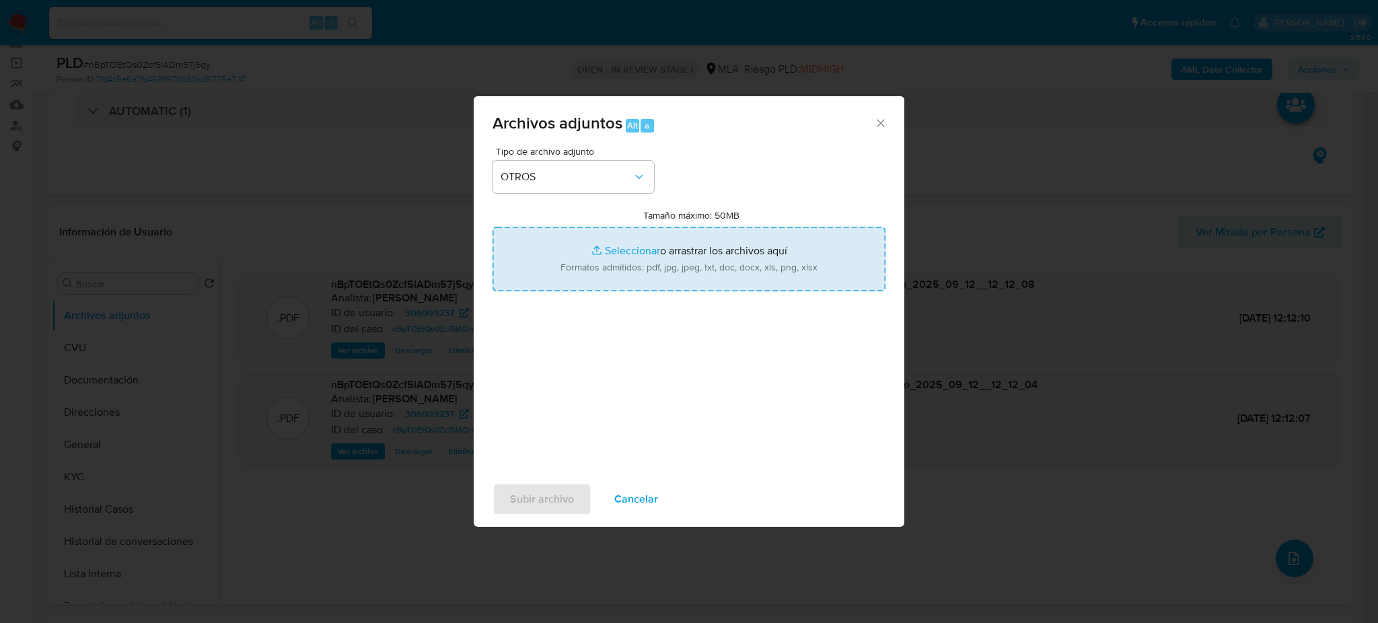
click at [599, 255] on input "Tamaño máximo: 50MB Seleccionar archivos" at bounding box center [688, 259] width 393 height 65
type input "C:\fakepath\Calculador IVA.xlsx"
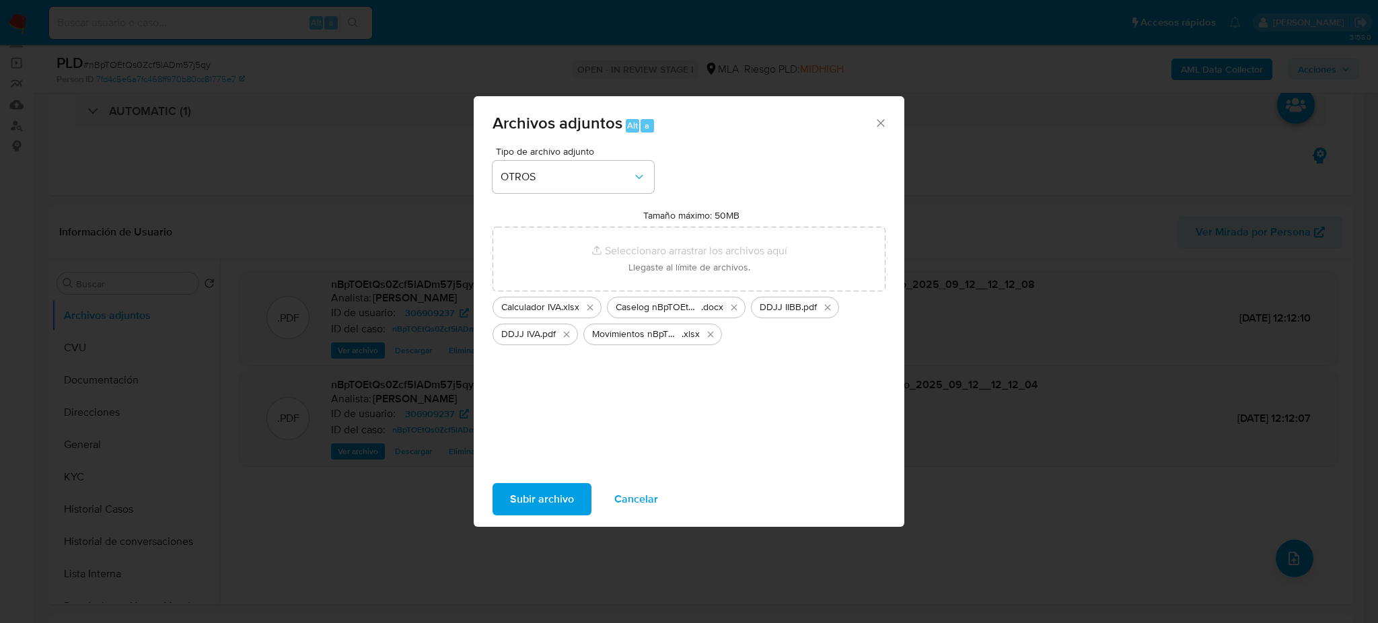
click at [547, 496] on span "Subir archivo" at bounding box center [542, 499] width 64 height 30
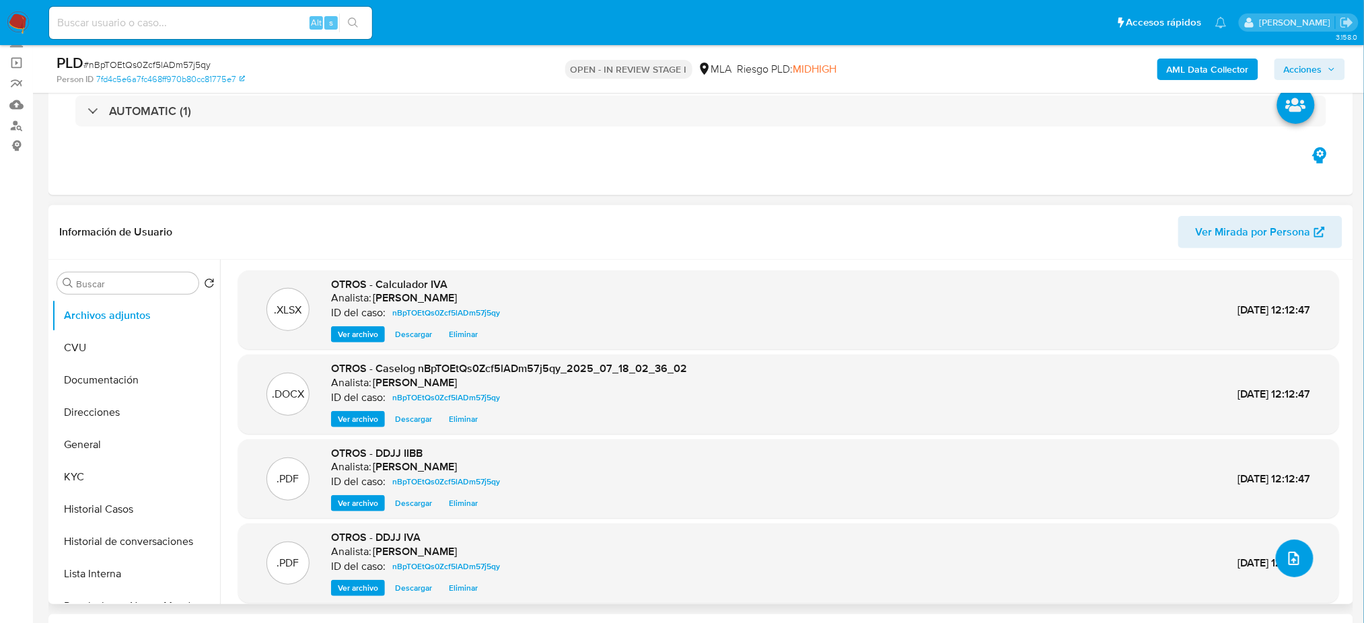
click at [1288, 557] on icon "upload-file" at bounding box center [1293, 558] width 11 height 13
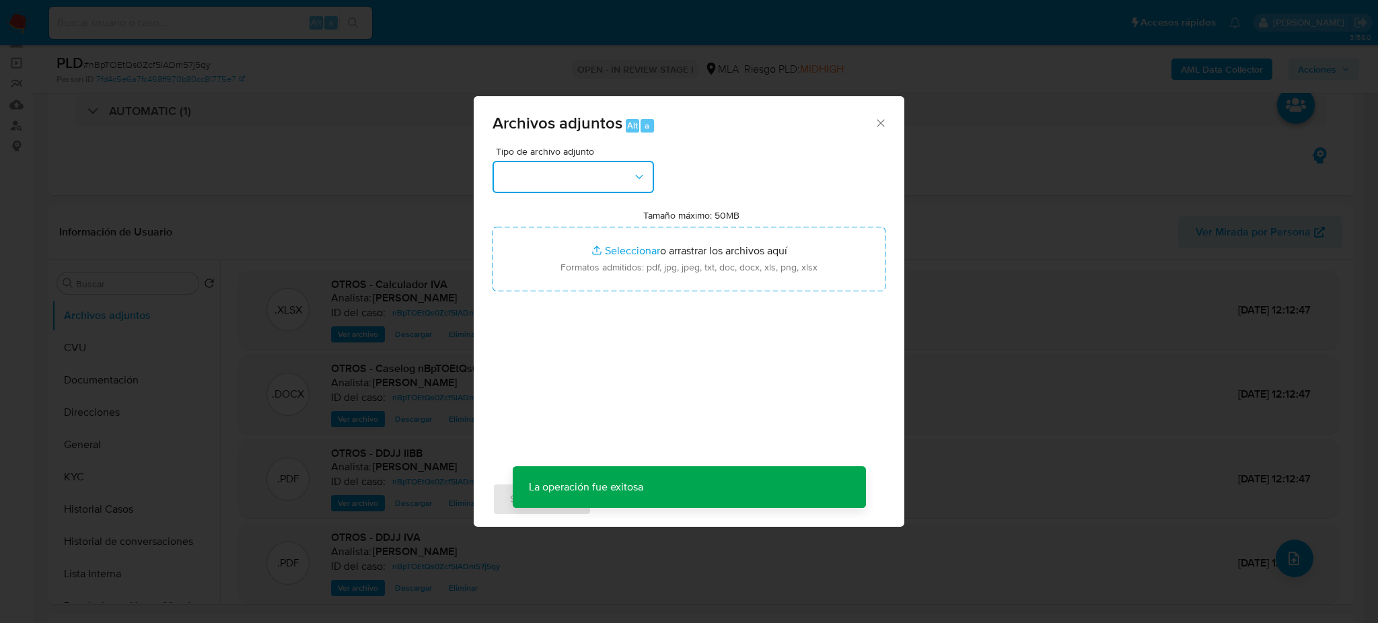
click at [587, 161] on button "button" at bounding box center [572, 177] width 161 height 32
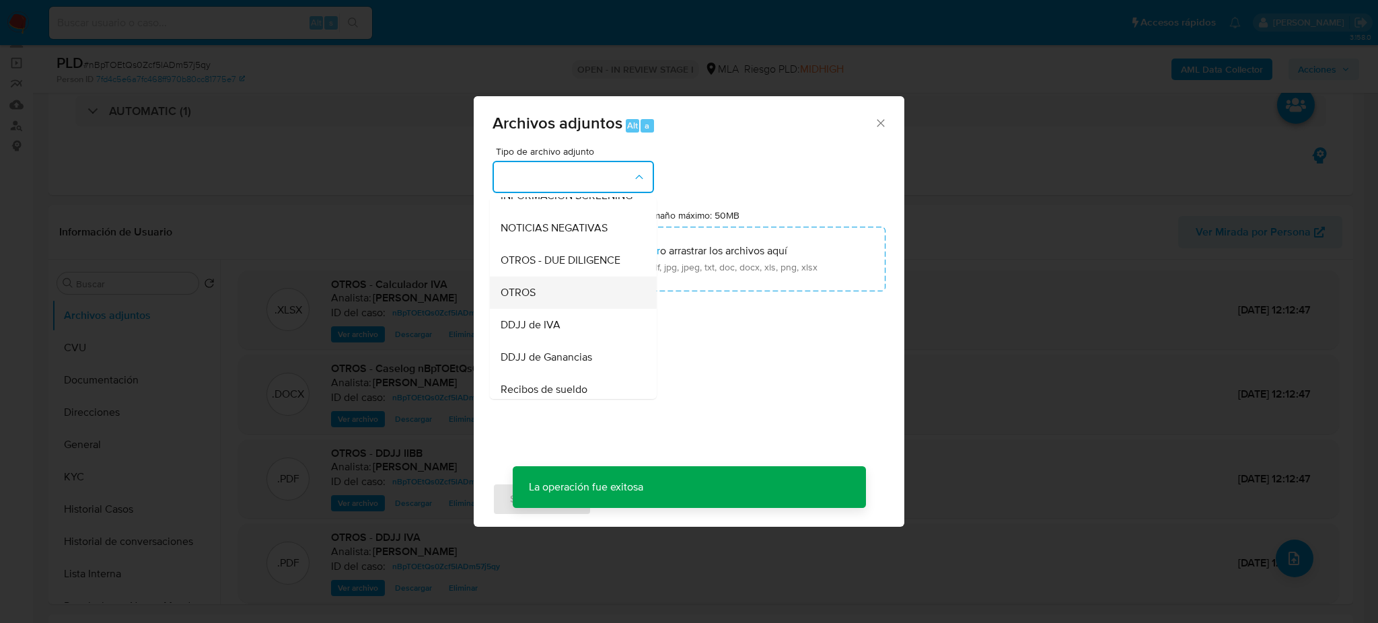
click at [550, 303] on div "OTROS" at bounding box center [569, 293] width 137 height 32
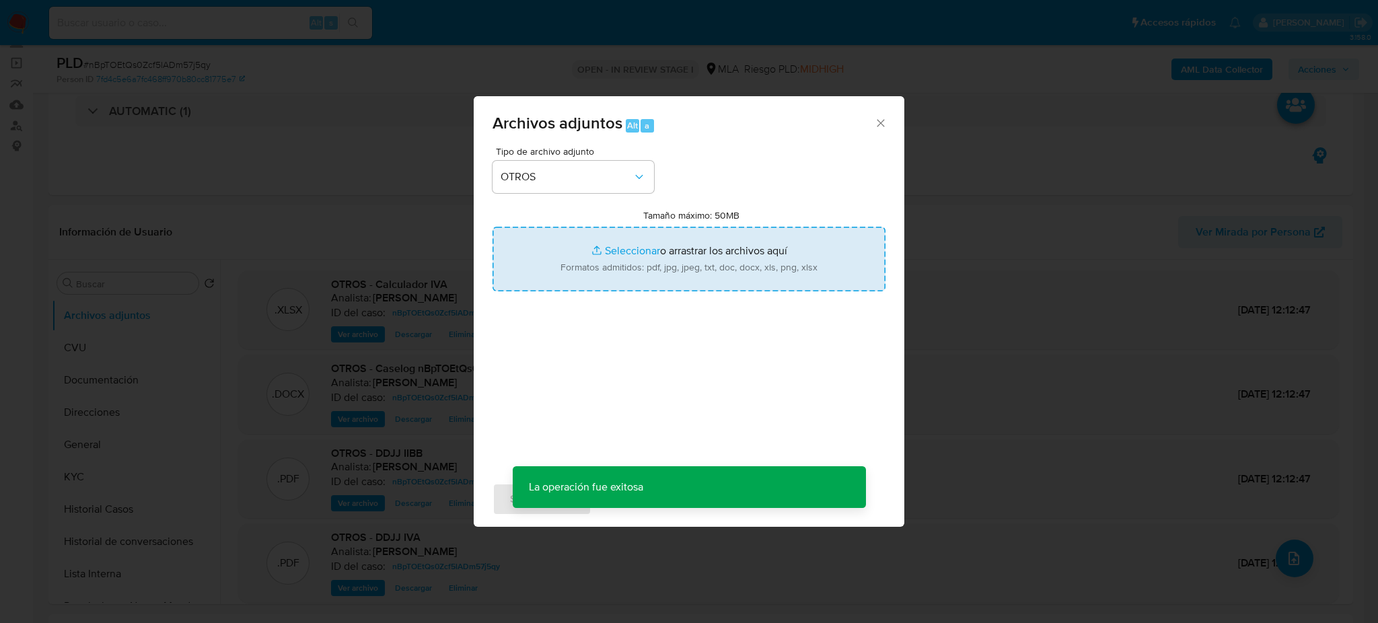
click at [646, 256] on input "Tamaño máximo: 50MB Seleccionar archivos" at bounding box center [688, 259] width 393 height 65
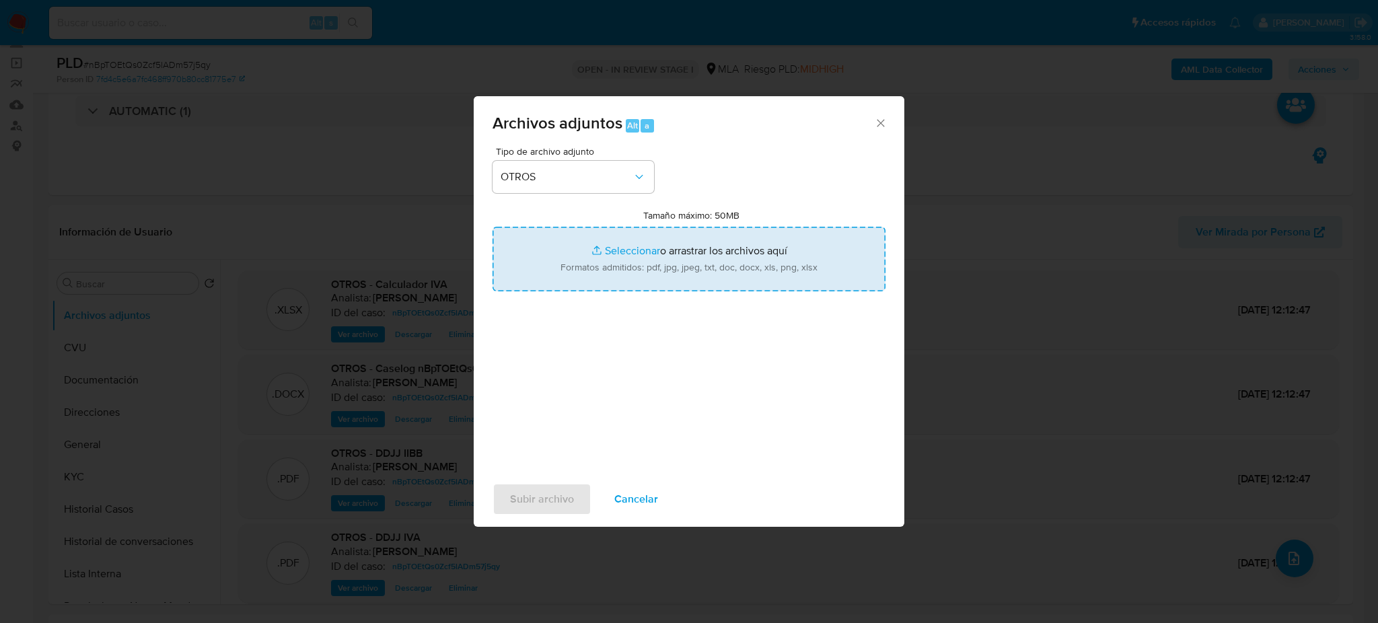
type input "C:\fakepath\NOSIS_Manager_InformeIndividual_20434483949_654920_20250811103928.p…"
click at [556, 494] on span "Subir archivo" at bounding box center [542, 499] width 64 height 30
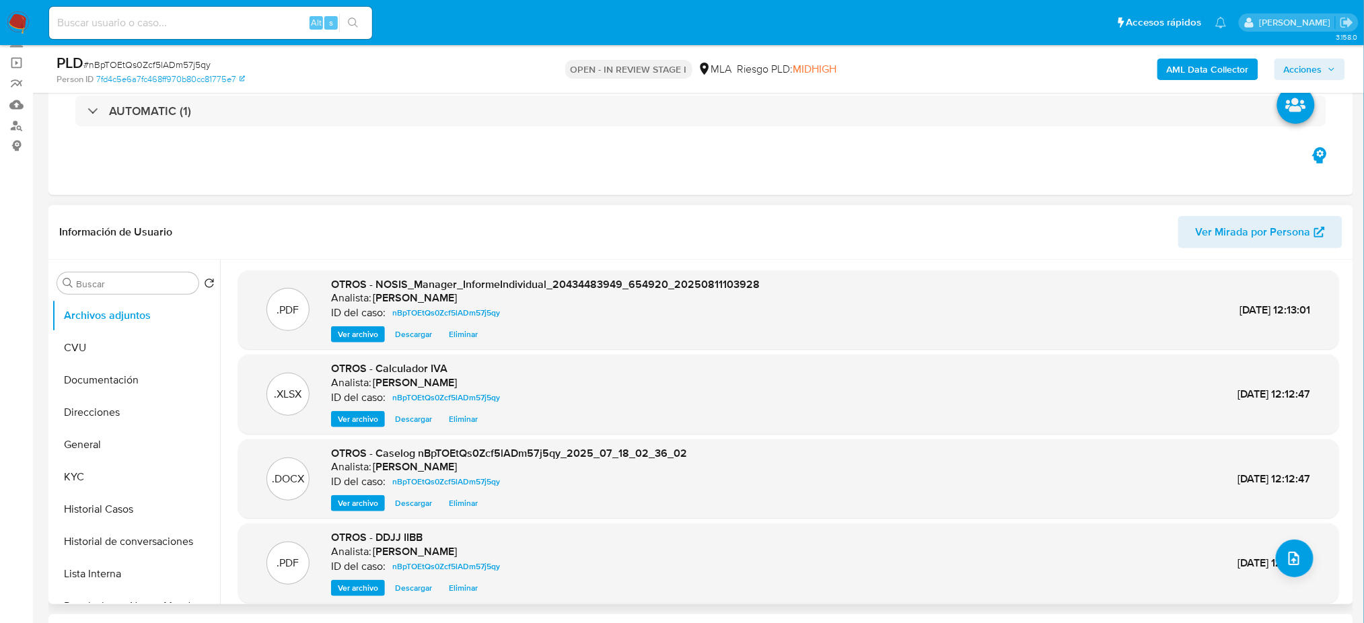
click at [342, 504] on span "Ver archivo" at bounding box center [358, 502] width 40 height 13
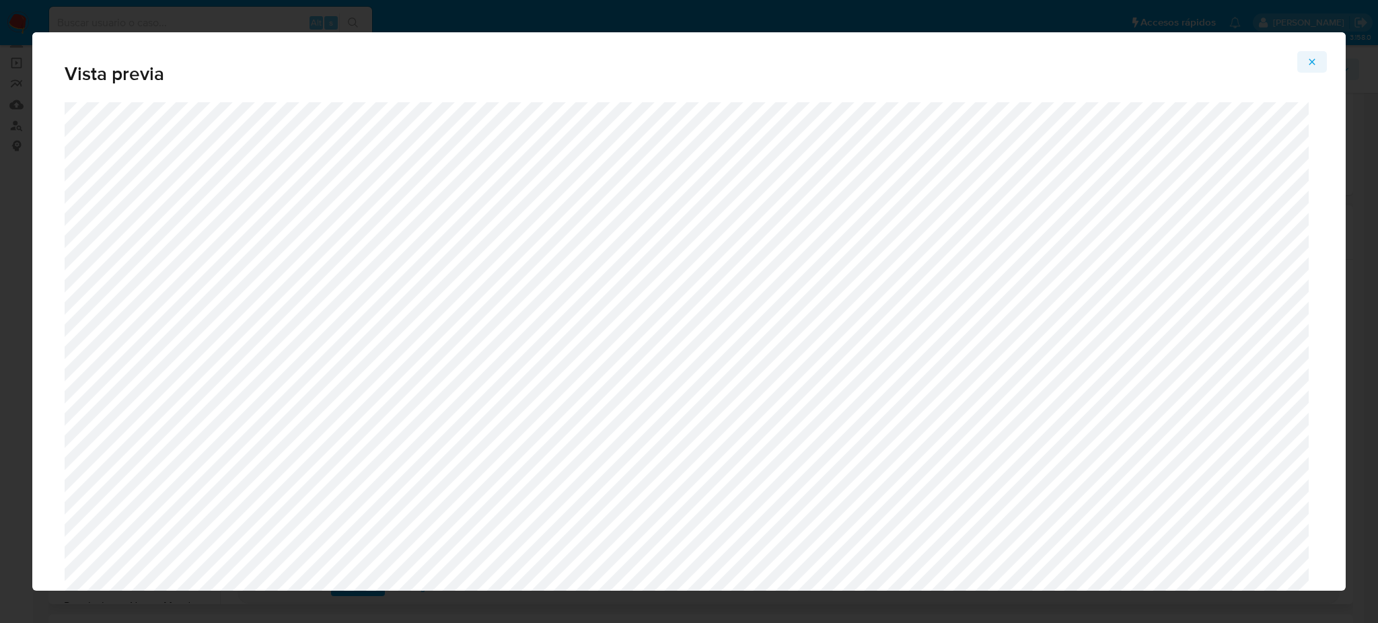
click at [1312, 61] on icon "Attachment preview" at bounding box center [1311, 62] width 11 height 11
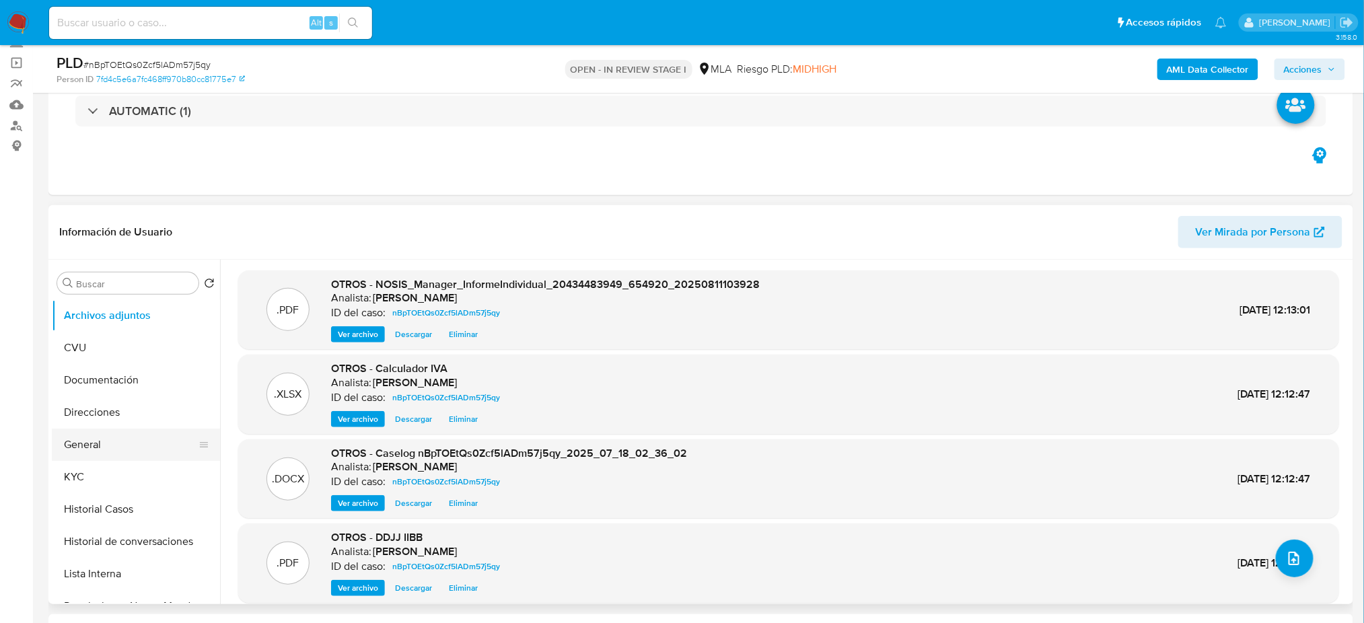
click at [98, 447] on button "General" at bounding box center [130, 445] width 157 height 32
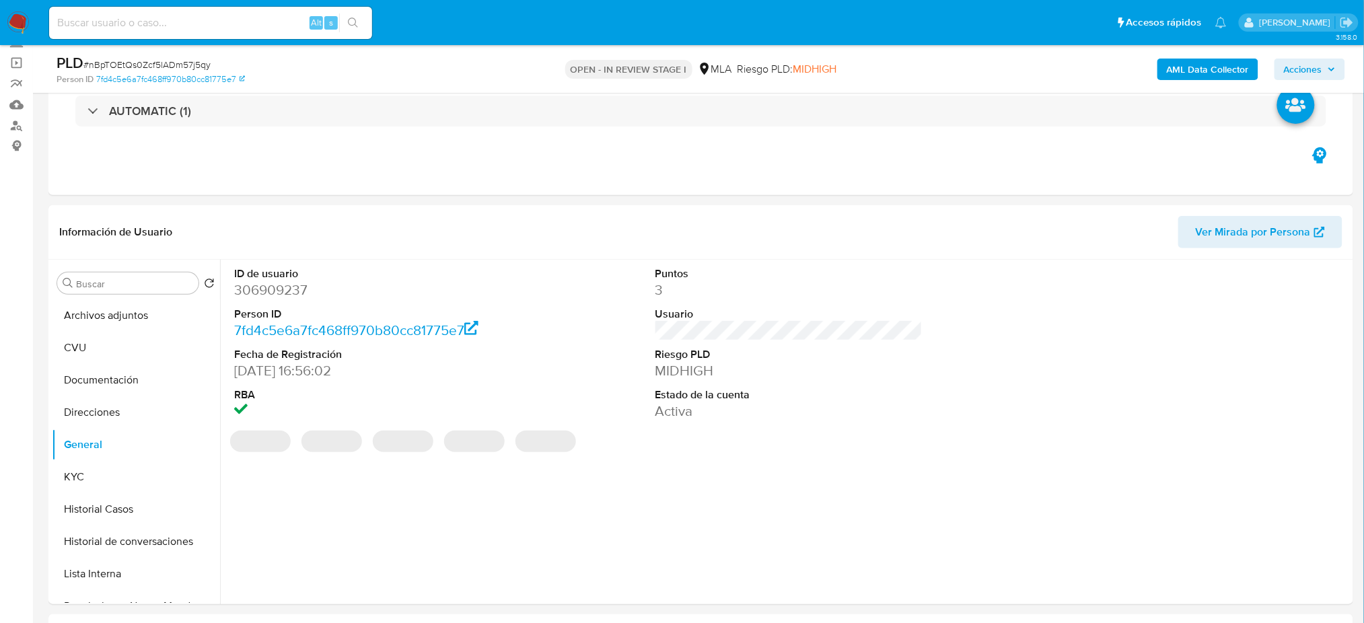
click at [261, 288] on dd "306909237" at bounding box center [367, 290] width 267 height 19
copy dd "306909237"
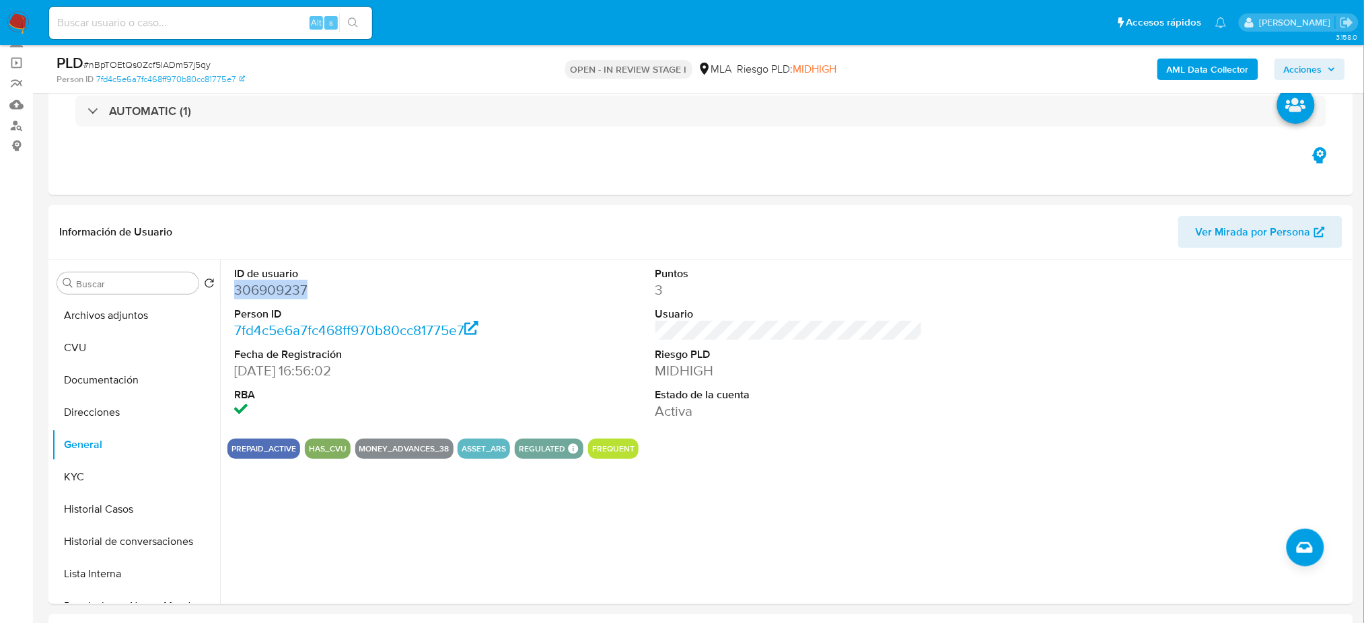
click at [1318, 72] on span "Acciones" at bounding box center [1303, 70] width 38 height 22
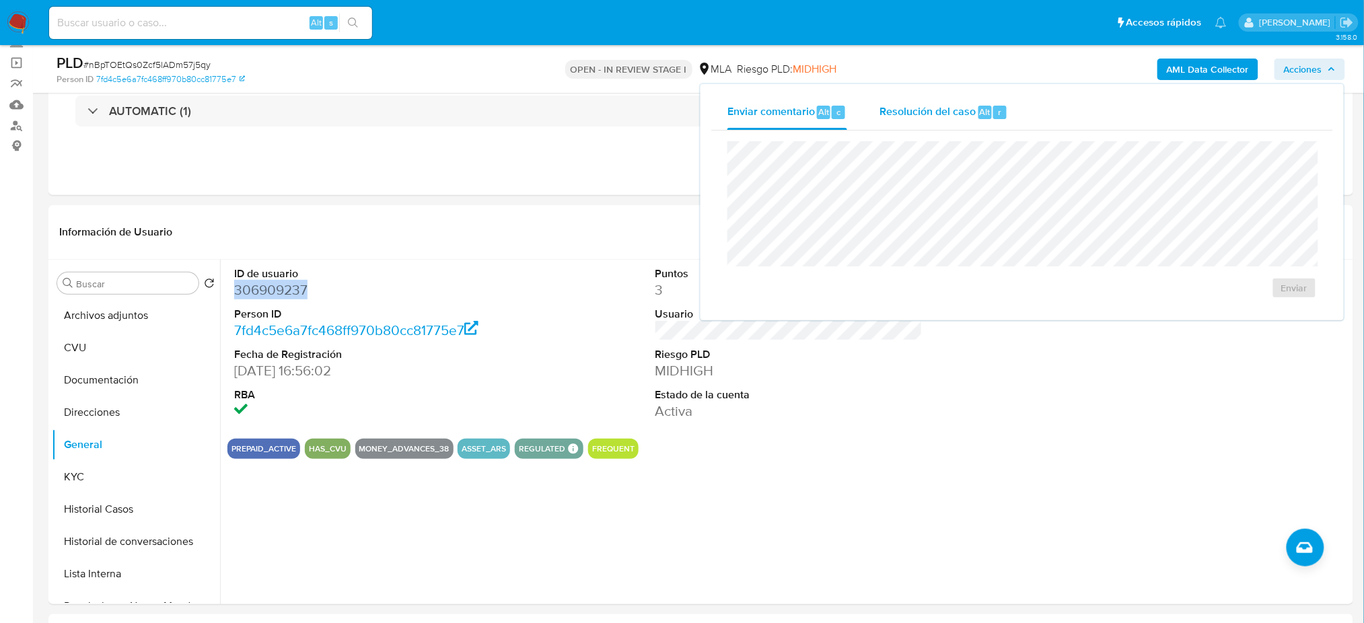
click at [963, 107] on span "Resolución del caso" at bounding box center [927, 111] width 96 height 15
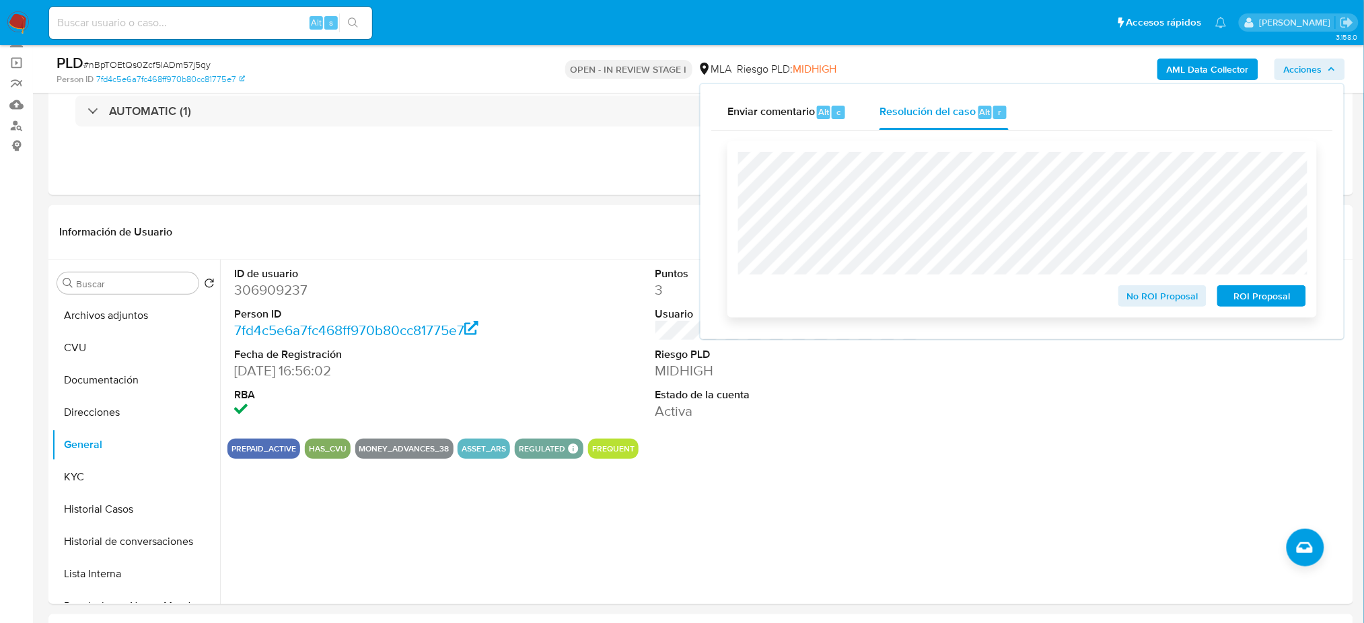
click at [1163, 299] on span "No ROI Proposal" at bounding box center [1163, 296] width 70 height 19
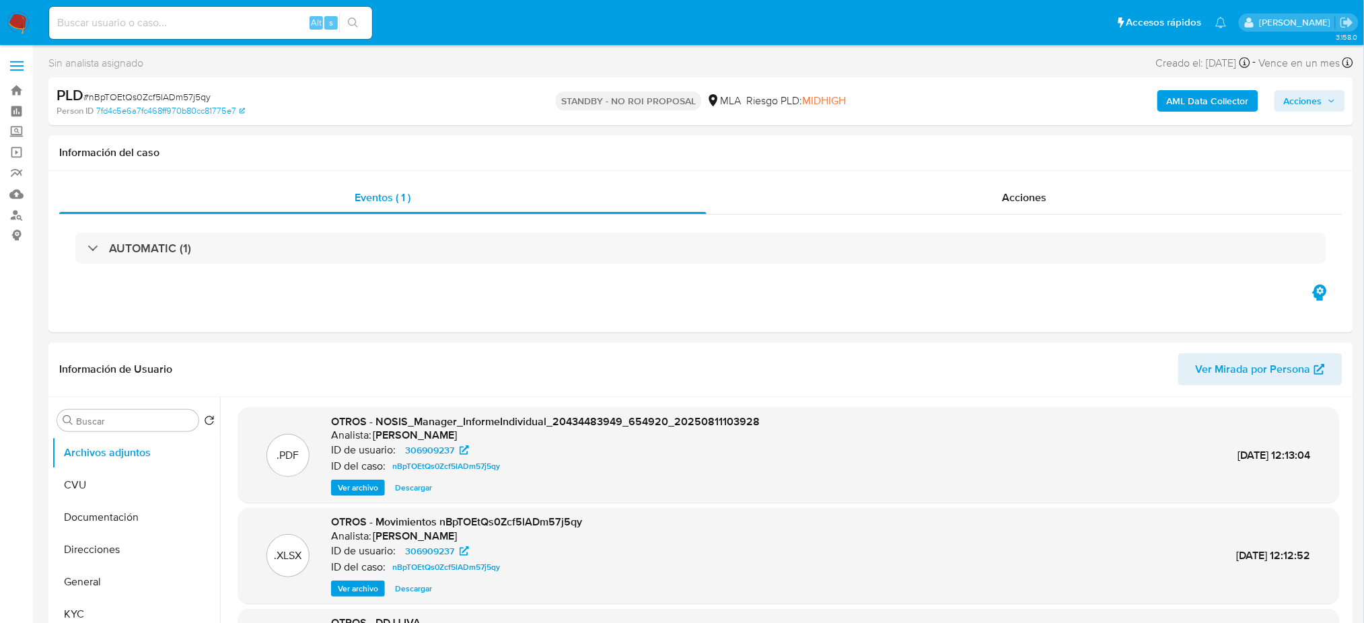
select select "10"
click at [17, 20] on img at bounding box center [18, 22] width 23 height 23
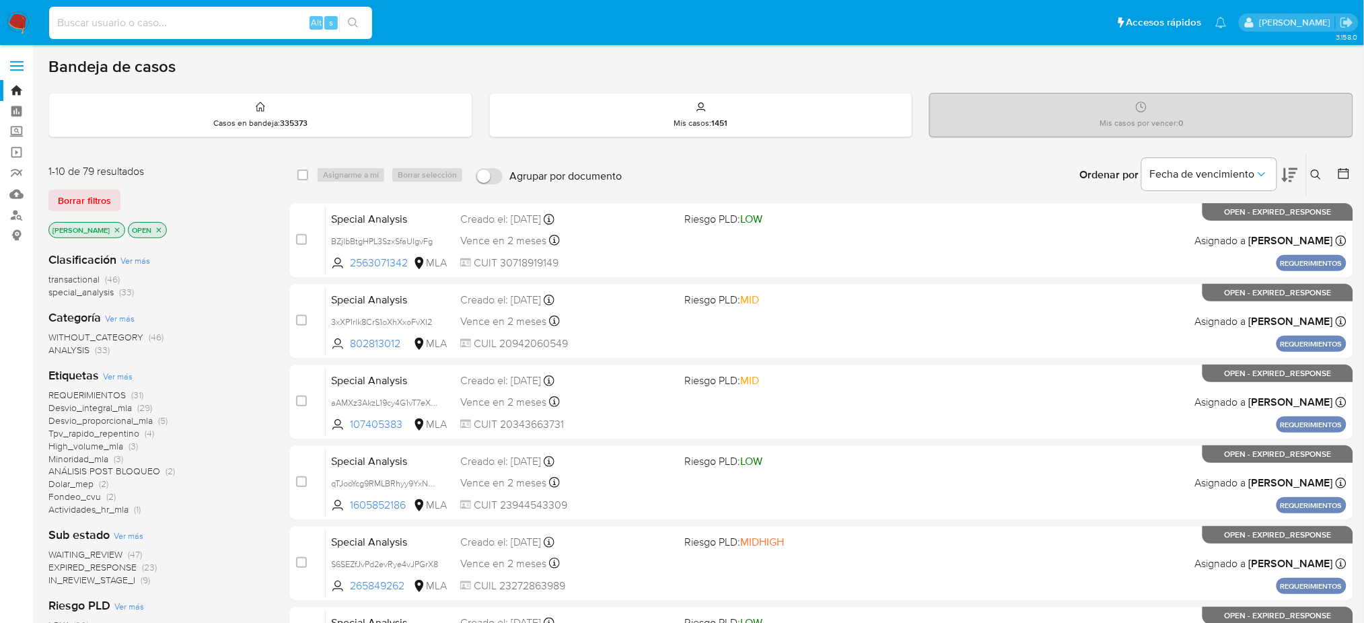
click at [265, 15] on input at bounding box center [210, 22] width 323 height 17
paste input "aMUU68IPea7Oe8subOndBQ7R"
type input "aMUU68IPea7Oe8subOndBQ7R"
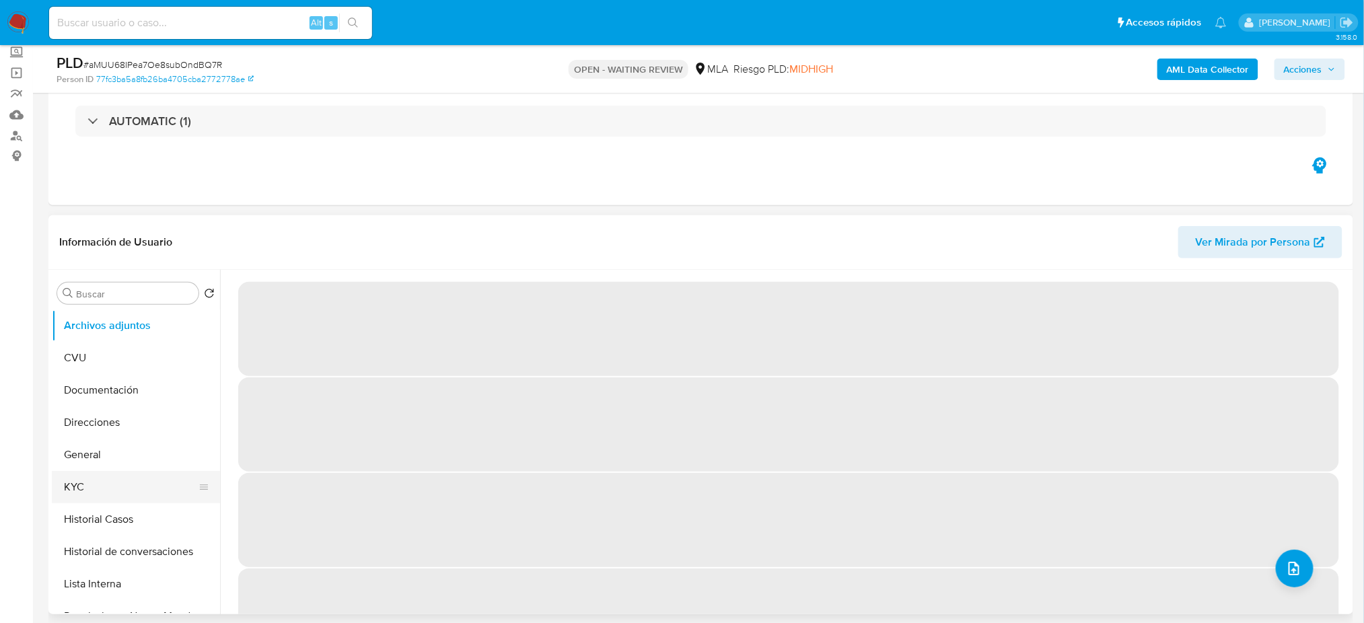
scroll to position [89, 0]
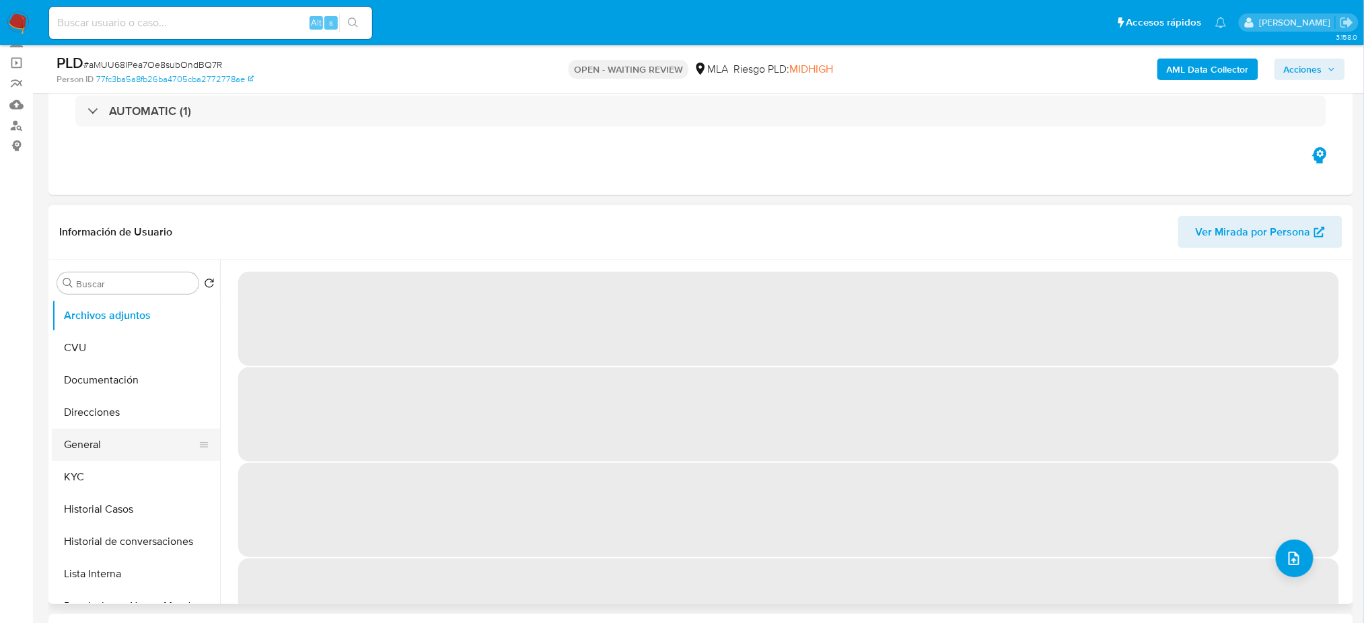
click at [124, 442] on button "General" at bounding box center [130, 445] width 157 height 32
select select "10"
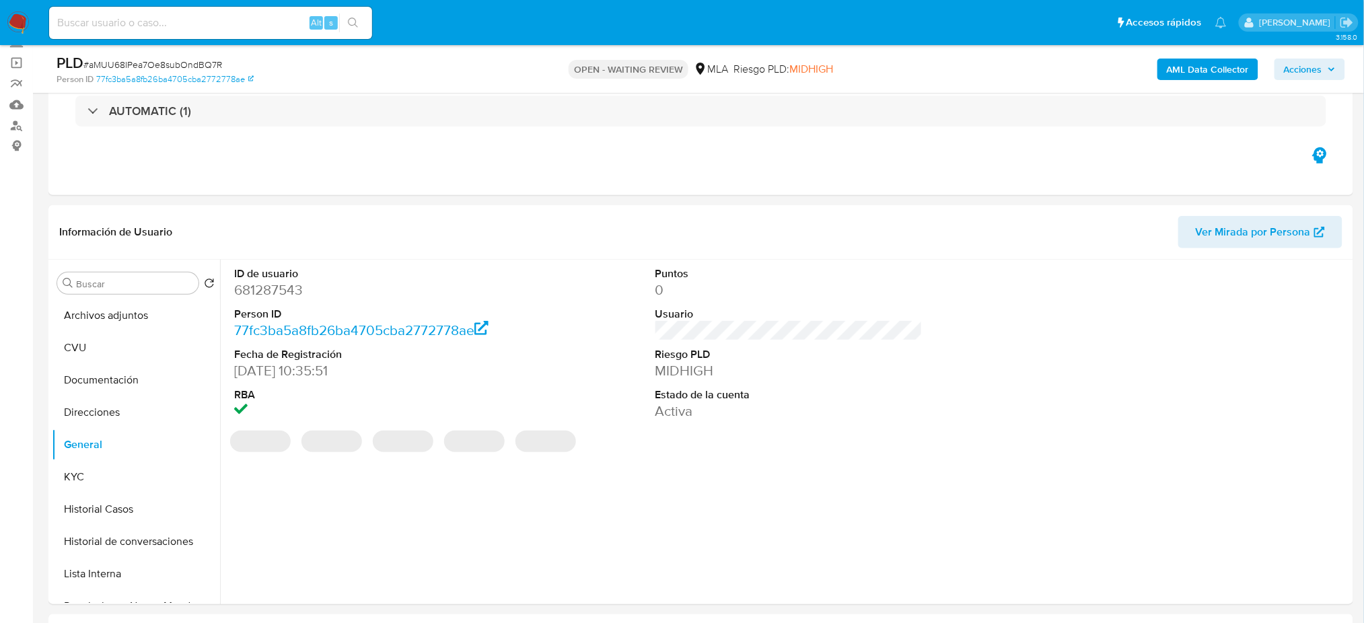
click at [250, 289] on dd "681287543" at bounding box center [367, 290] width 267 height 19
copy dd "681287543"
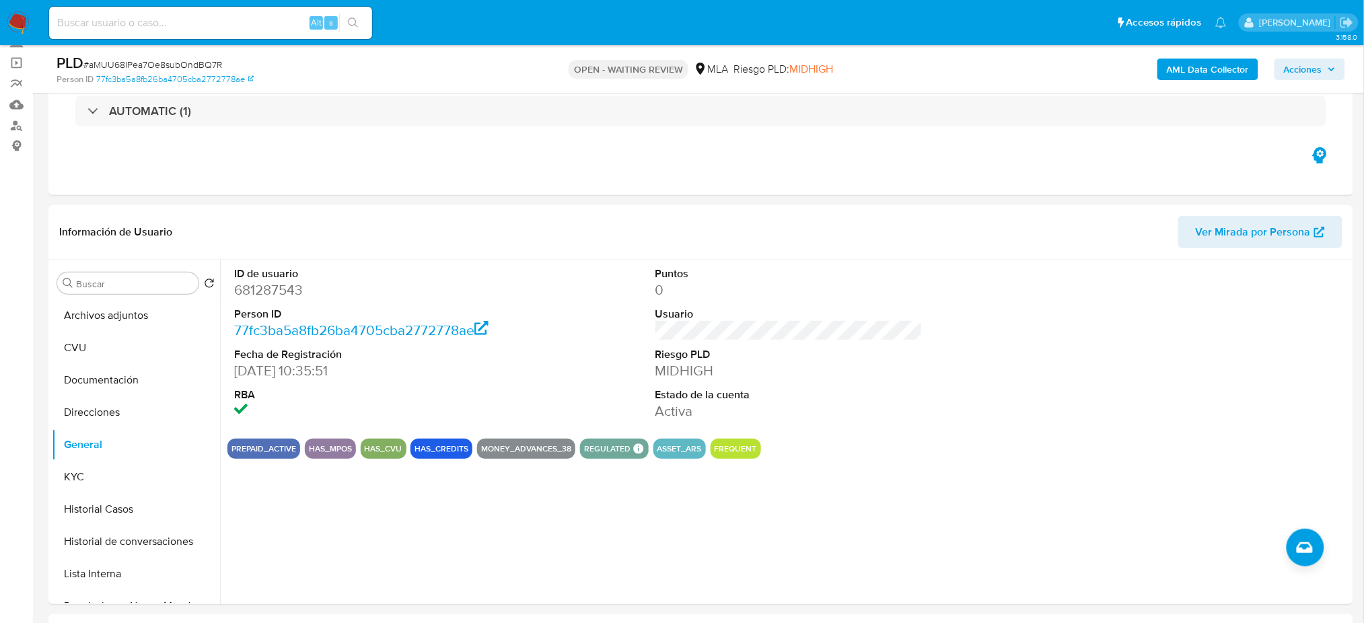
click at [151, 17] on input at bounding box center [210, 22] width 323 height 17
paste input "xf4yFmoRR6eYn8MhFUN2HXoO"
type input "xf4yFmoRR6eYn8MhFUN2HXoO"
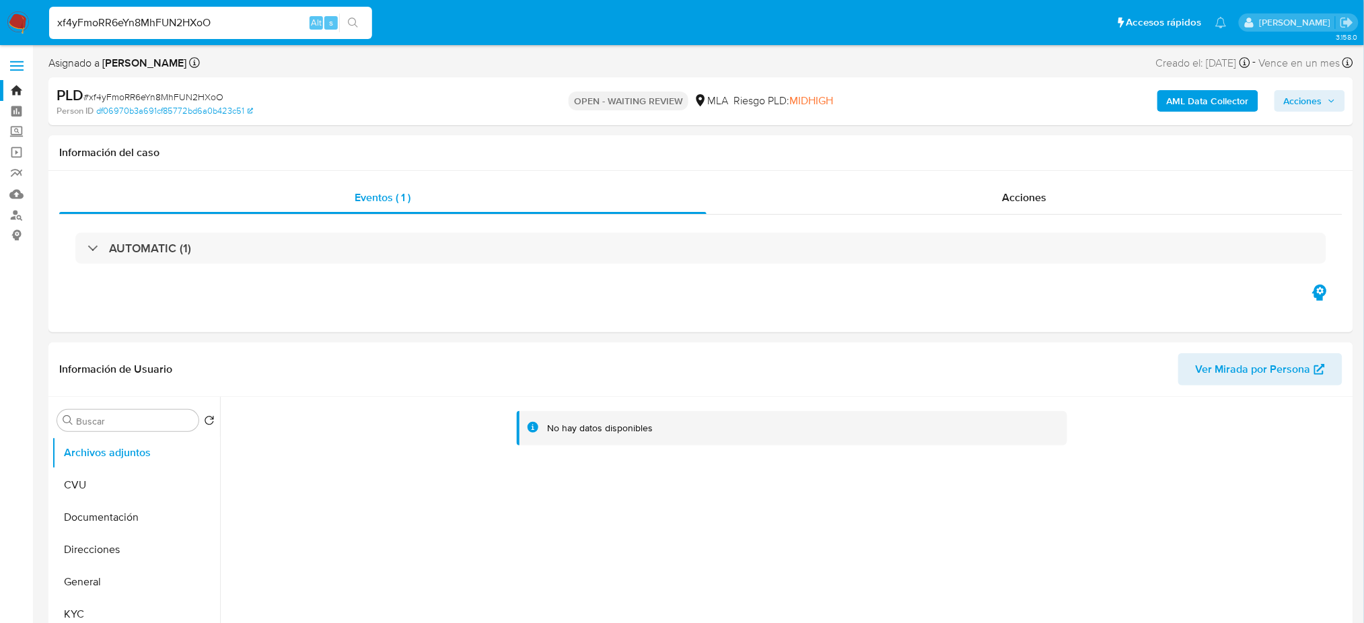
select select "10"
click at [200, 93] on span "# xf4yFmoRR6eYn8MhFUN2HXoO" at bounding box center [153, 96] width 140 height 13
copy span "xf4yFmoRR6eYn8MhFUN2HXoO"
drag, startPoint x: 16, startPoint y: 25, endPoint x: 50, endPoint y: 24, distance: 33.6
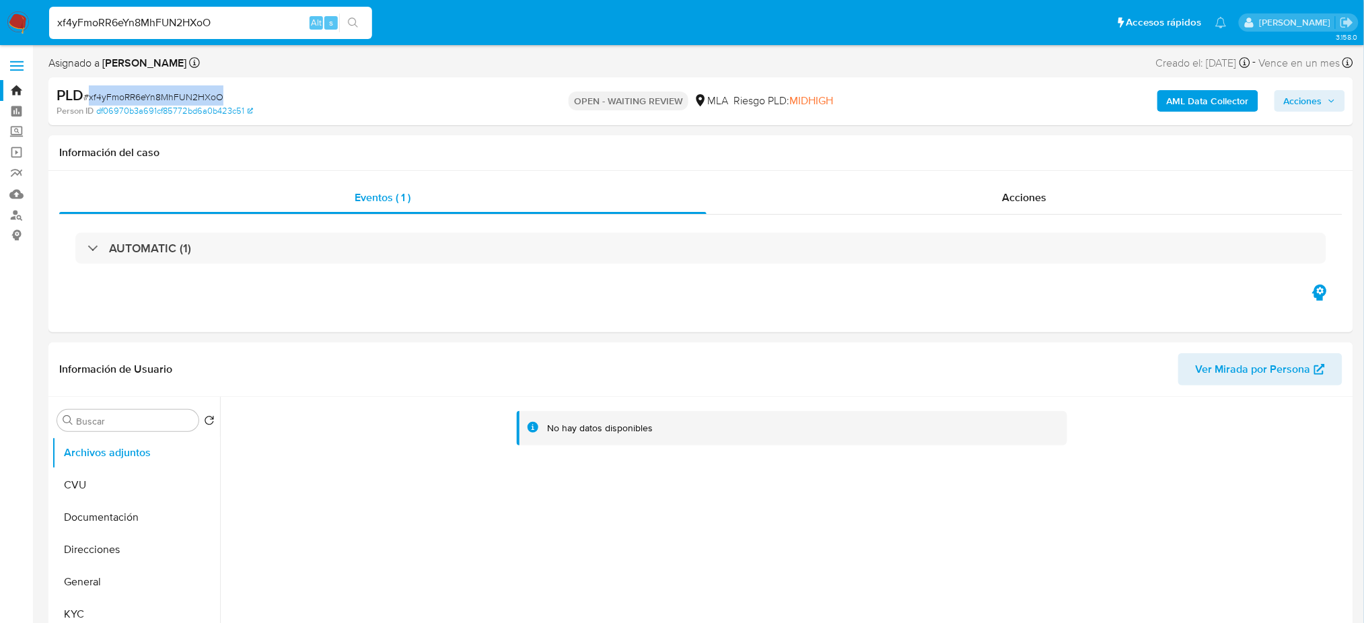
click at [16, 24] on img at bounding box center [18, 22] width 23 height 23
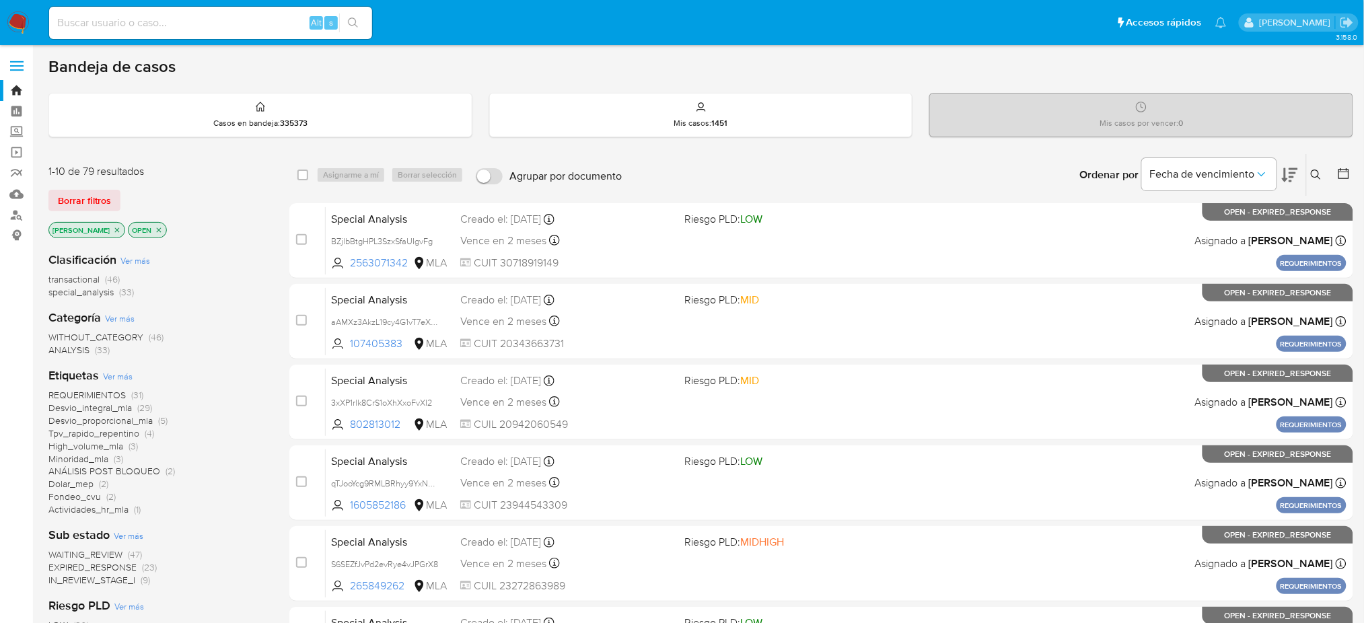
click at [1318, 172] on icon at bounding box center [1316, 175] width 10 height 10
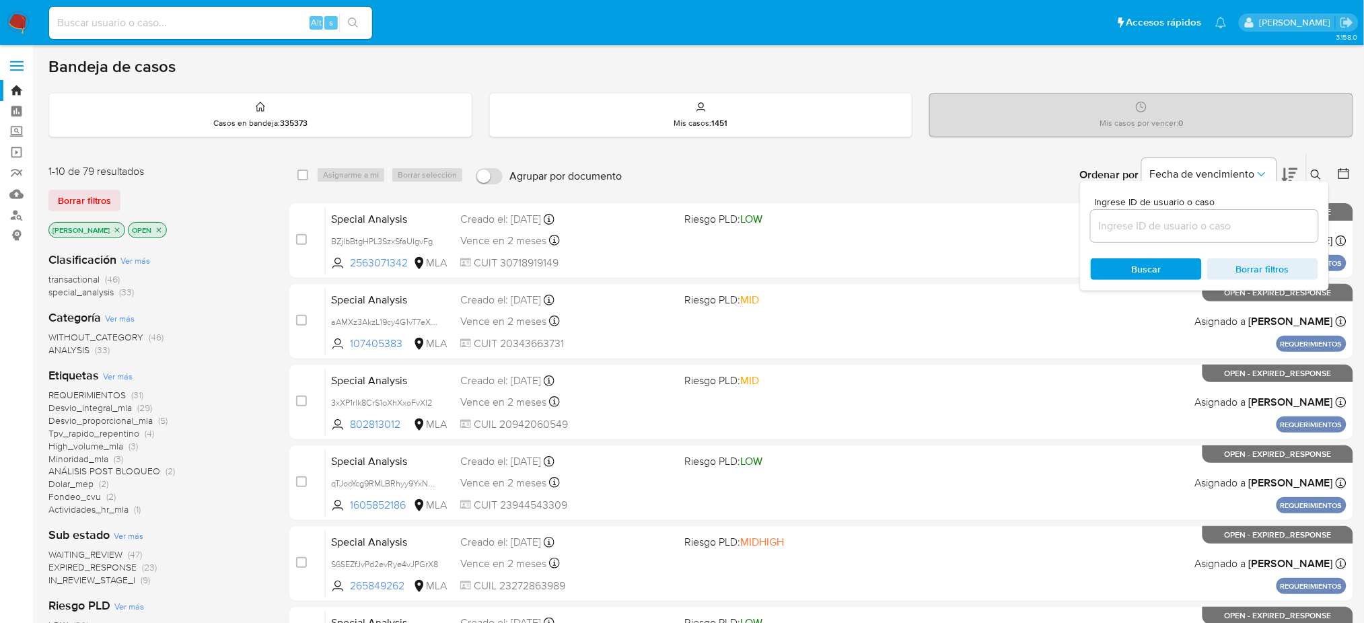
click at [1220, 218] on input at bounding box center [1204, 225] width 227 height 17
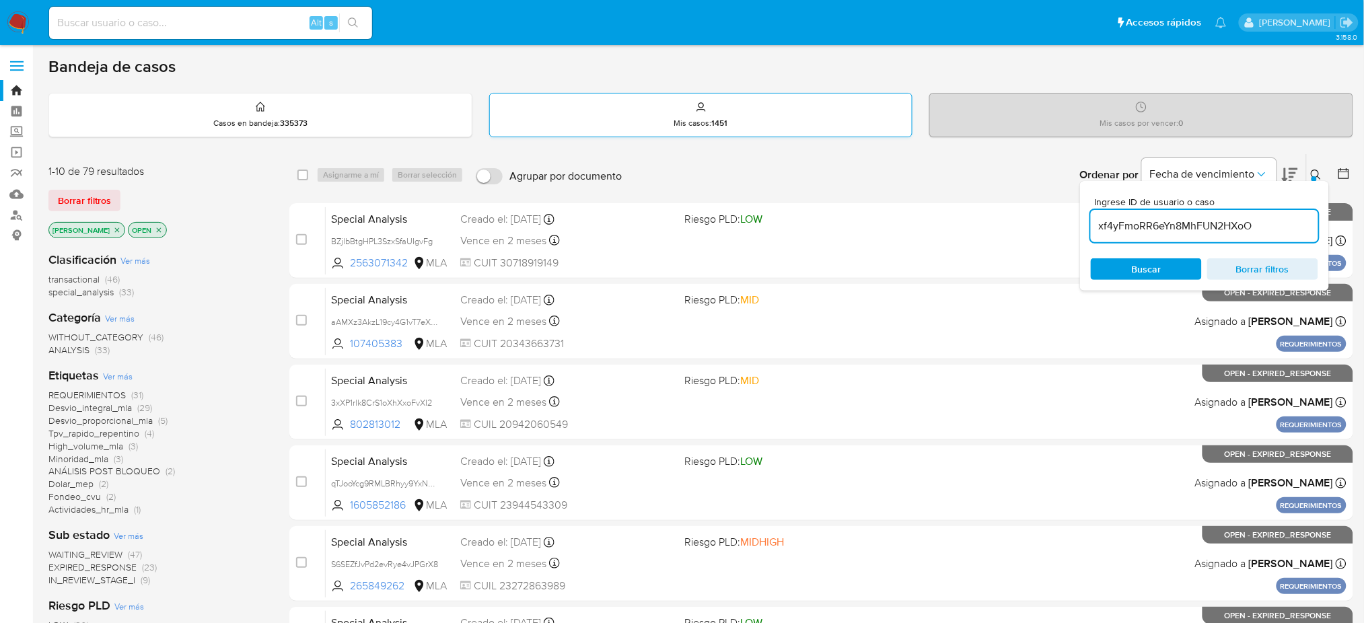
type input "xf4yFmoRR6eYn8MhFUN2HXoO"
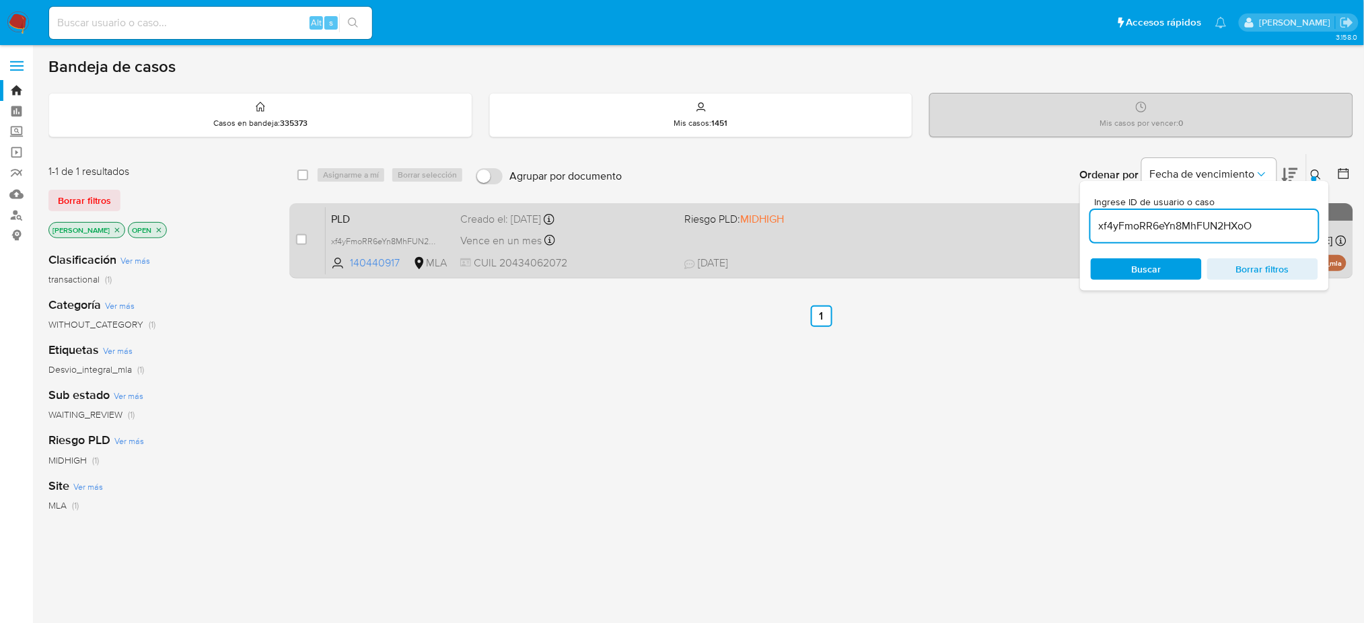
click at [307, 237] on div "case-item-checkbox No es posible asignar el caso" at bounding box center [311, 241] width 30 height 68
click at [306, 233] on div "case-item-checkbox" at bounding box center [301, 239] width 11 height 13
click at [304, 238] on input "checkbox" at bounding box center [301, 239] width 11 height 11
checkbox input "true"
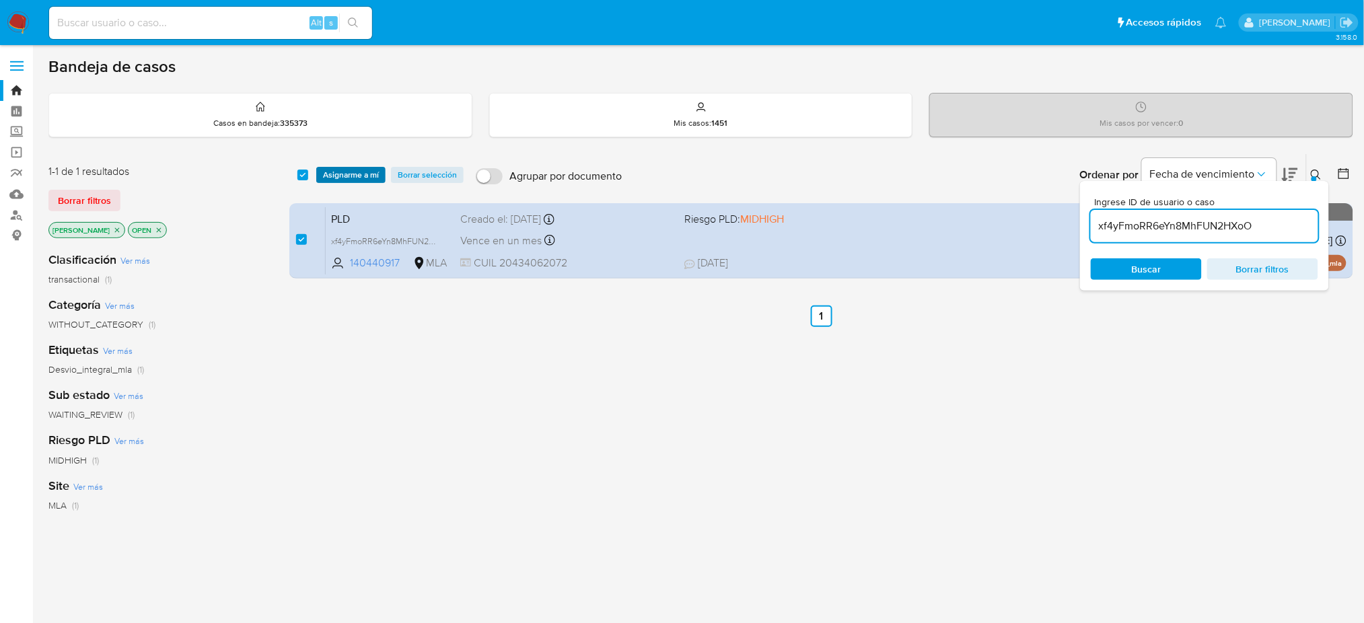
click at [348, 171] on span "Asignarme a mí" at bounding box center [351, 174] width 56 height 13
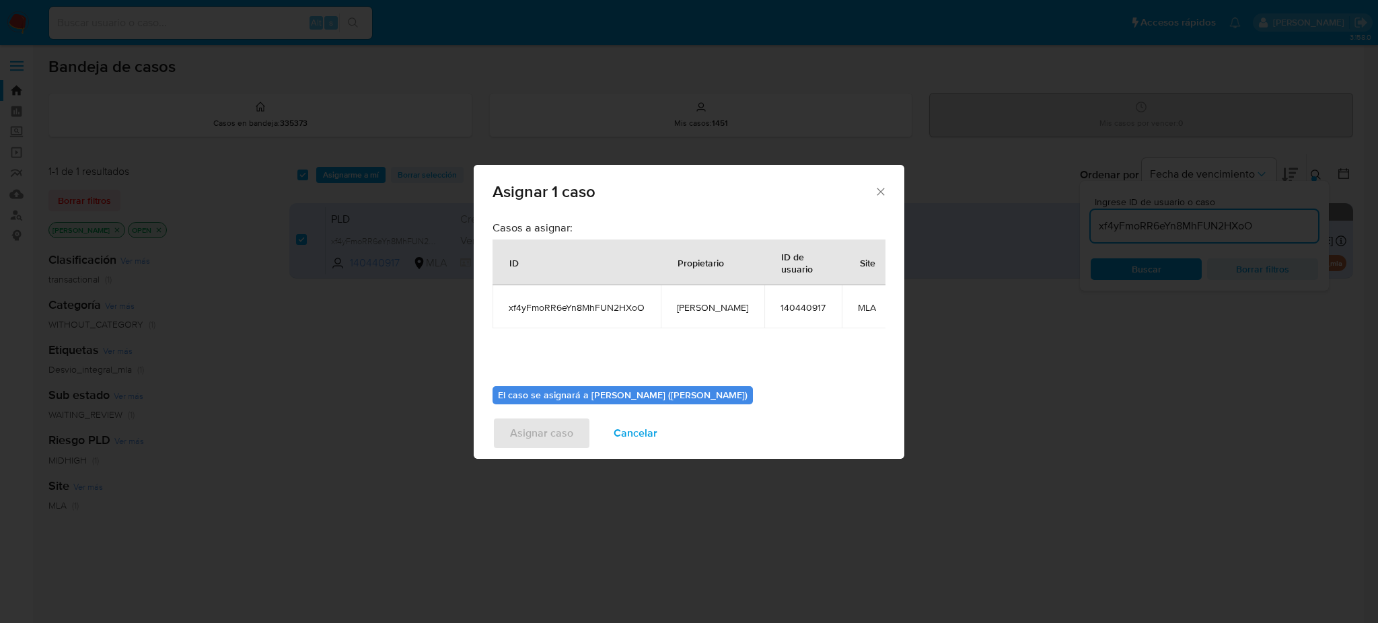
click at [701, 314] on td "[PERSON_NAME]" at bounding box center [713, 306] width 104 height 43
copy span "[PERSON_NAME]"
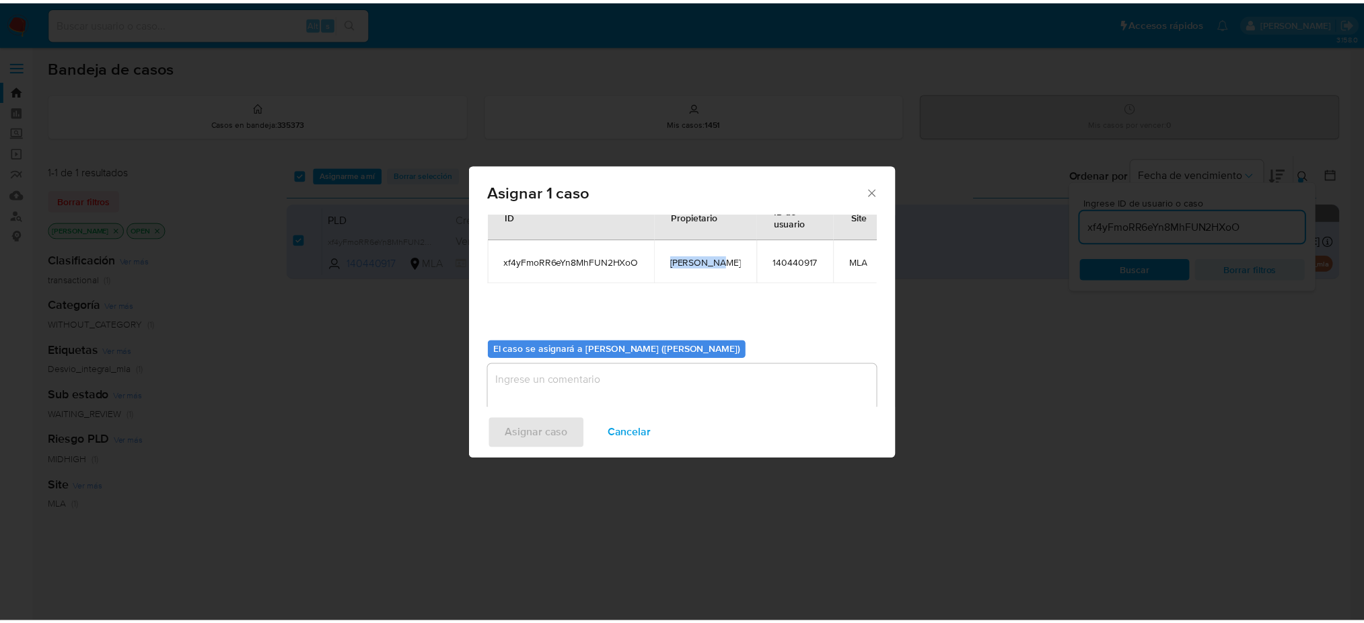
scroll to position [69, 0]
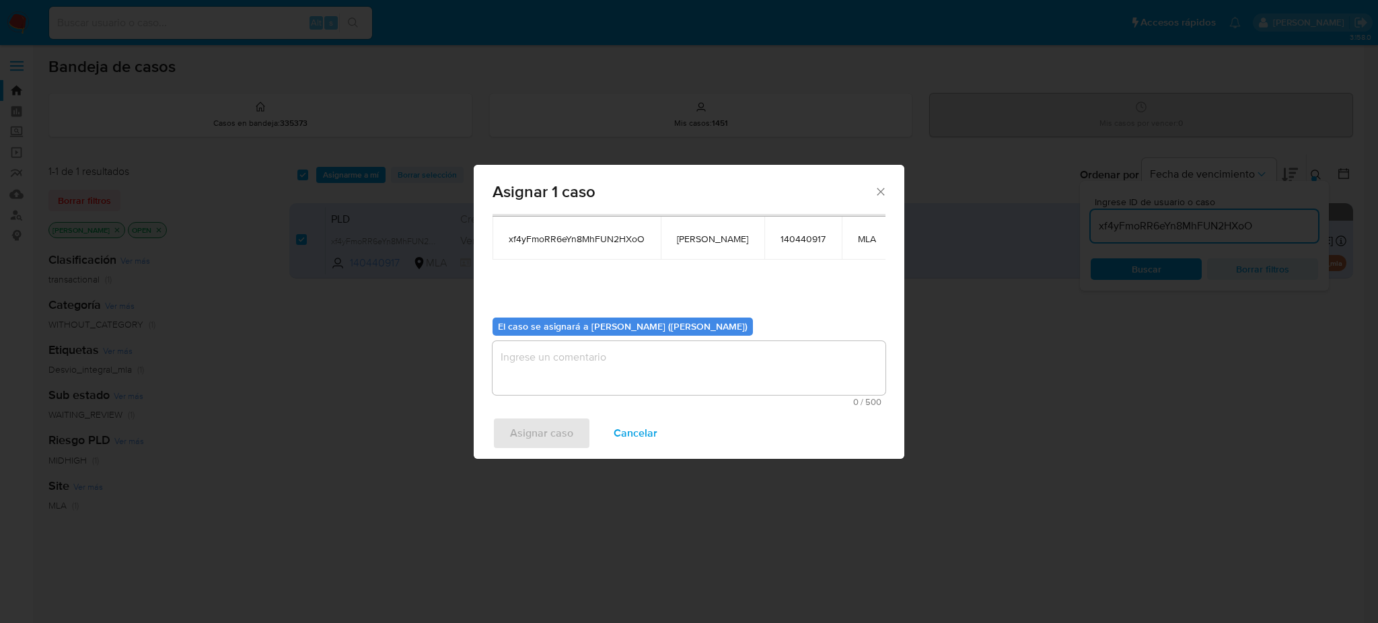
click at [605, 377] on textarea "assign-modal" at bounding box center [688, 368] width 393 height 54
paste textarea "[PERSON_NAME]"
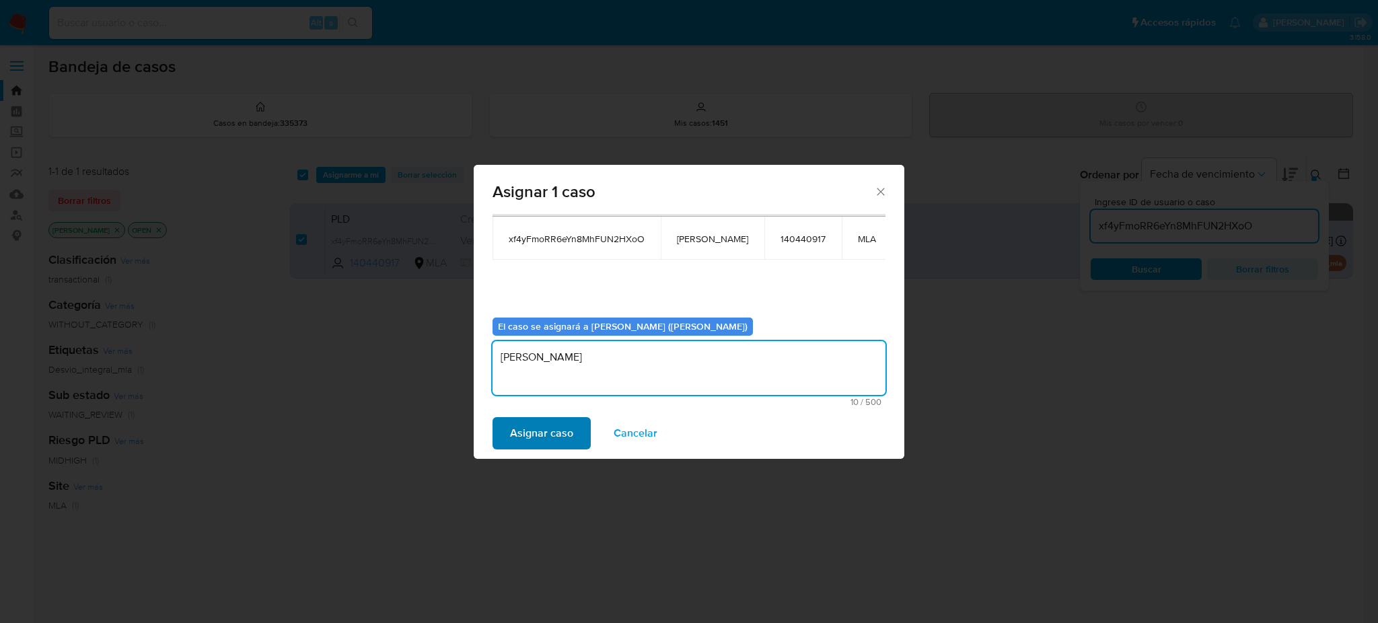
type textarea "[PERSON_NAME]"
click at [540, 429] on span "Asignar caso" at bounding box center [541, 433] width 63 height 30
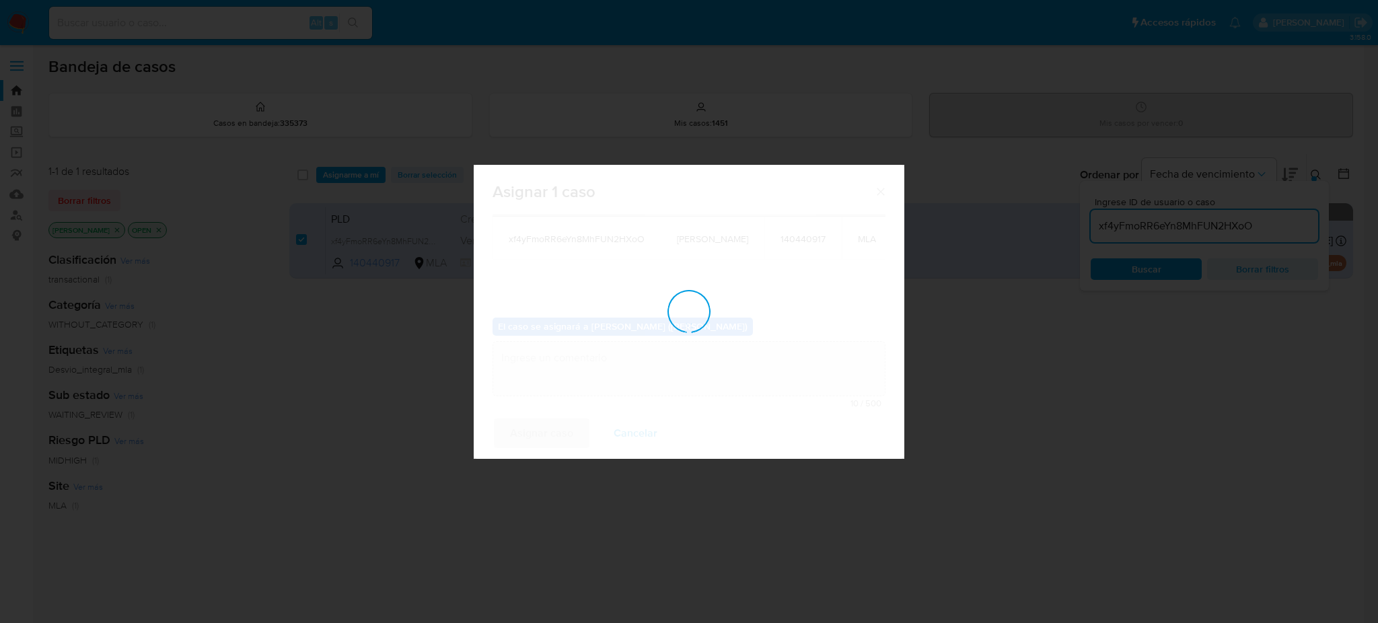
checkbox input "false"
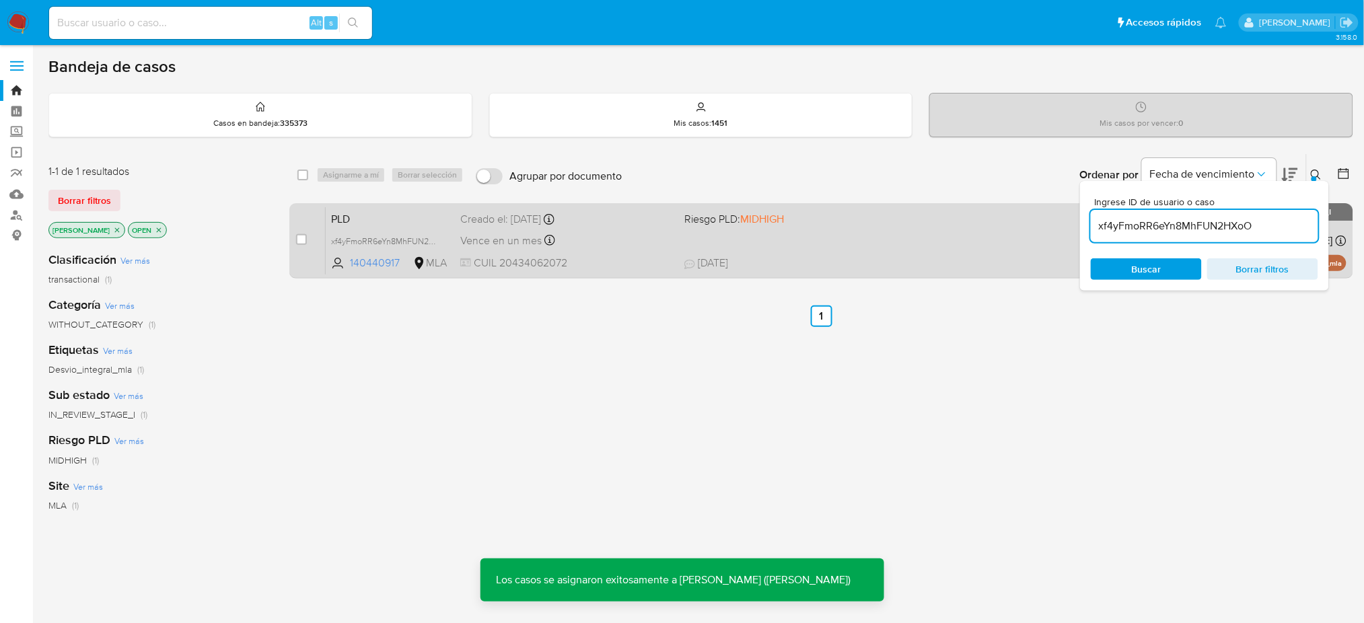
click at [408, 214] on span "PLD" at bounding box center [390, 217] width 118 height 17
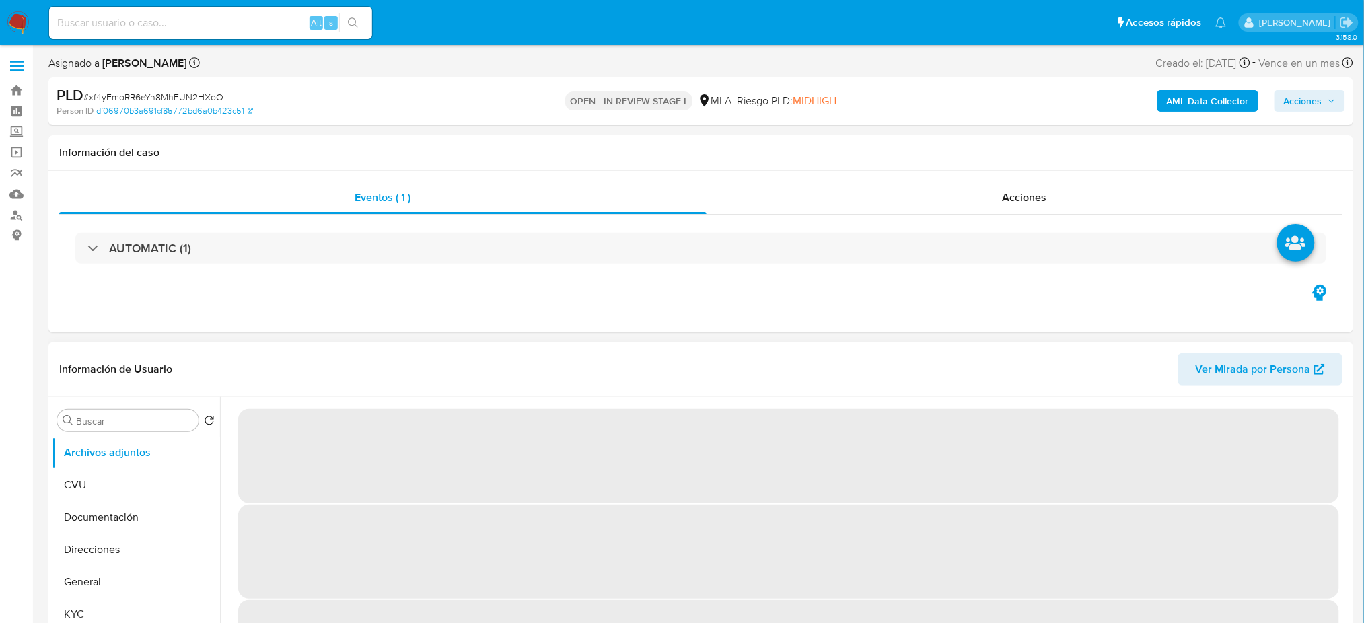
select select "10"
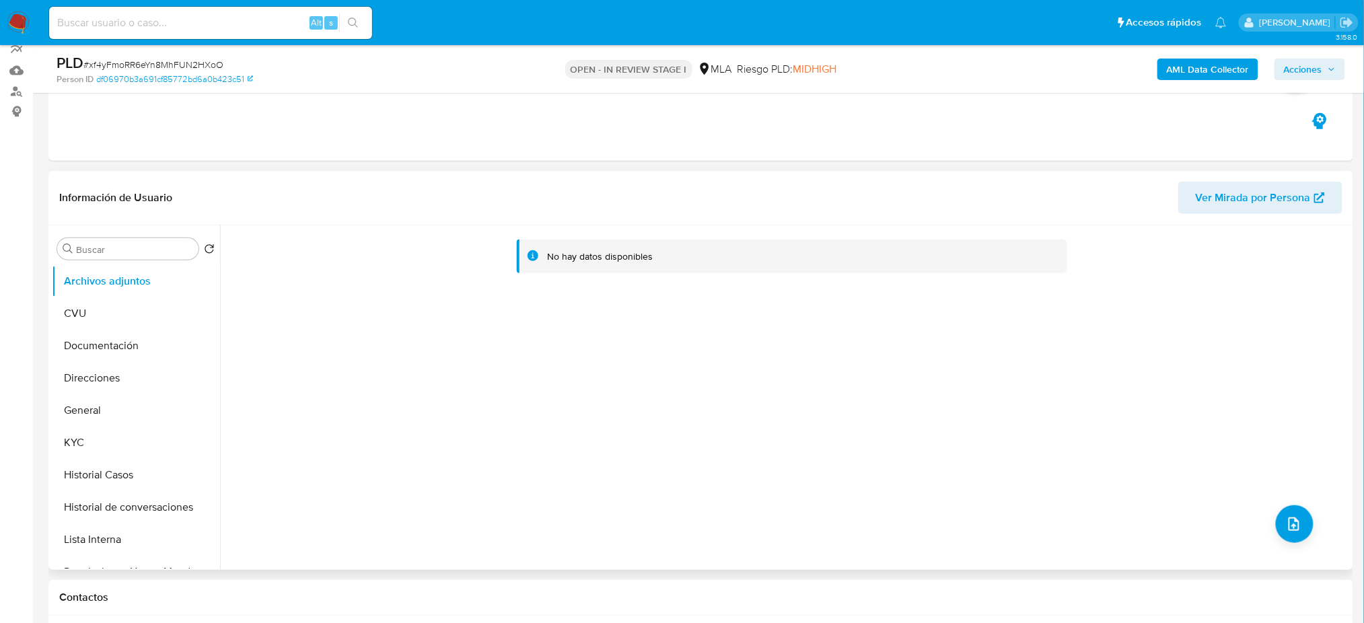
scroll to position [269, 0]
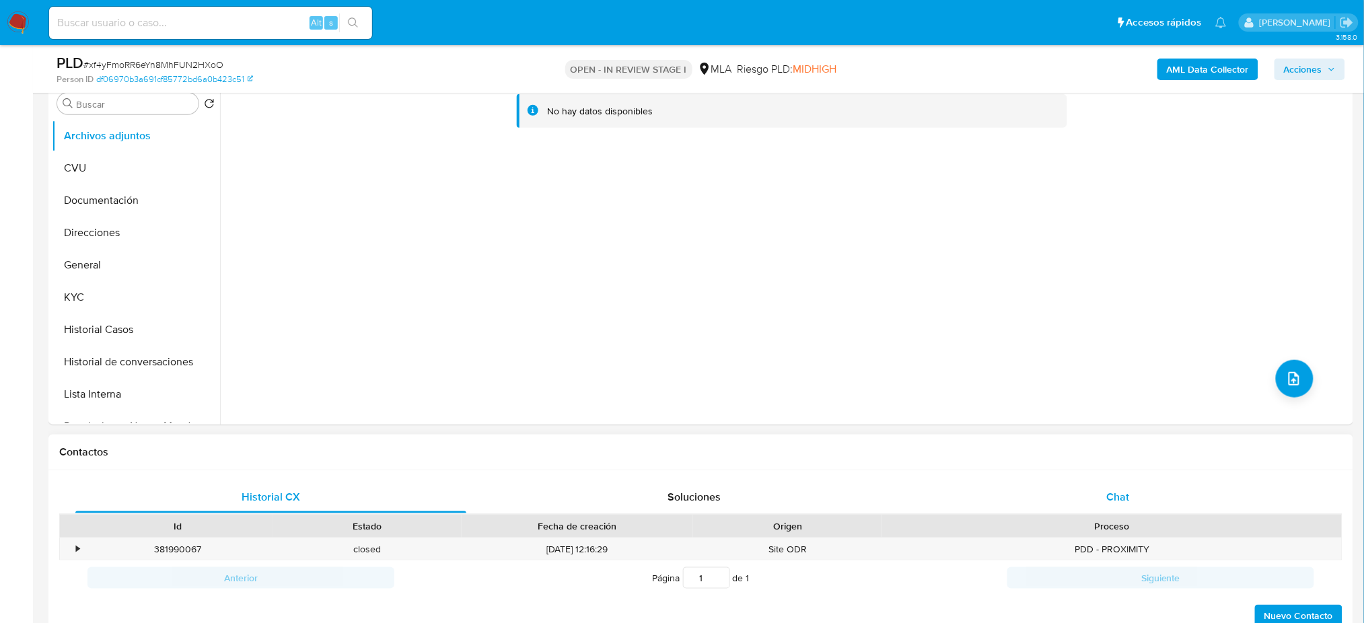
click at [1127, 490] on span "Chat" at bounding box center [1117, 496] width 23 height 15
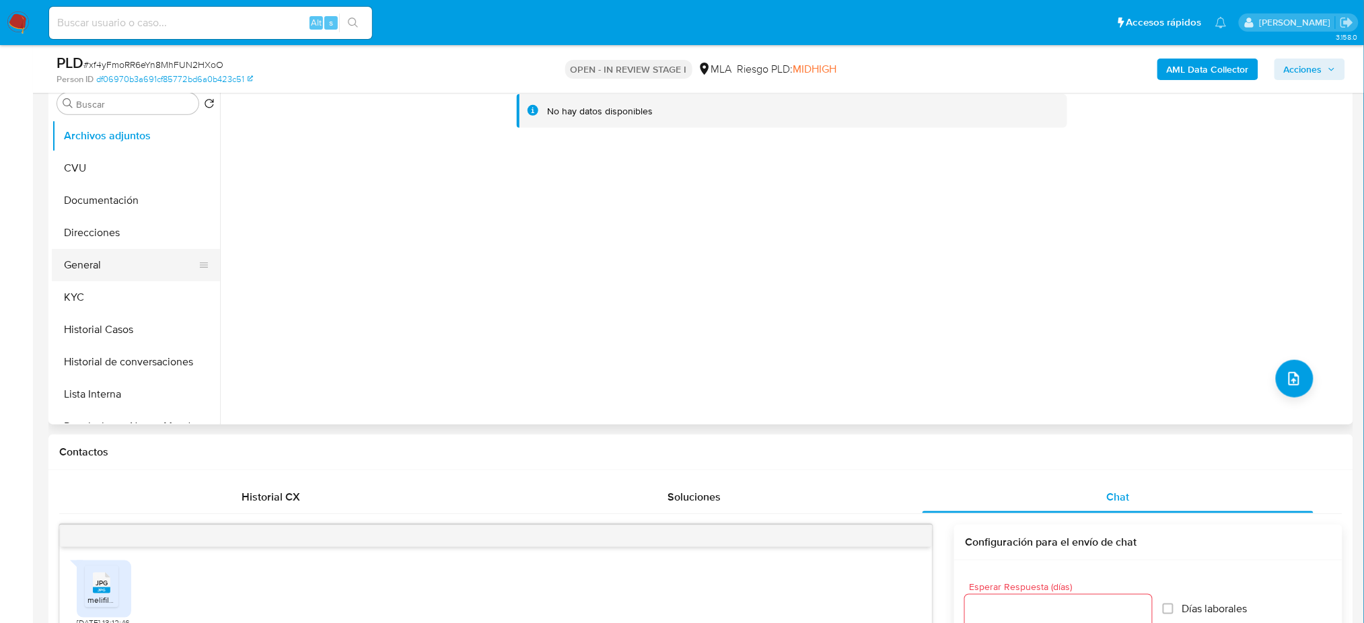
scroll to position [630, 0]
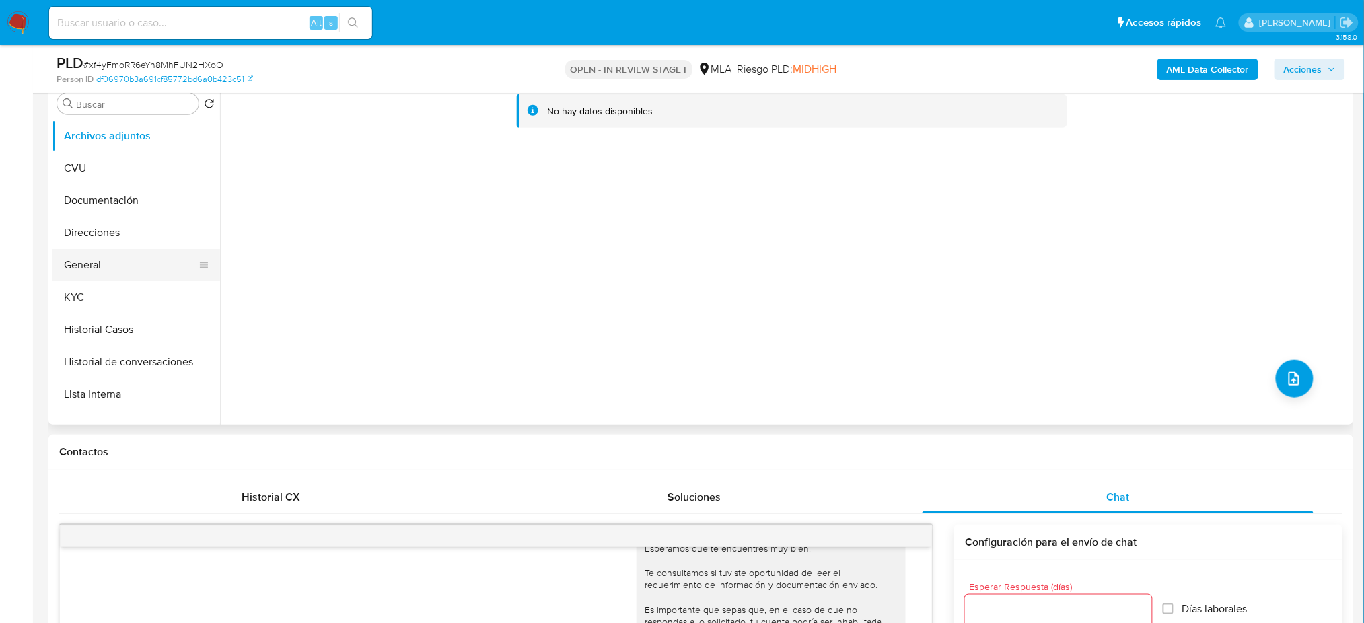
click at [108, 264] on button "General" at bounding box center [130, 265] width 157 height 32
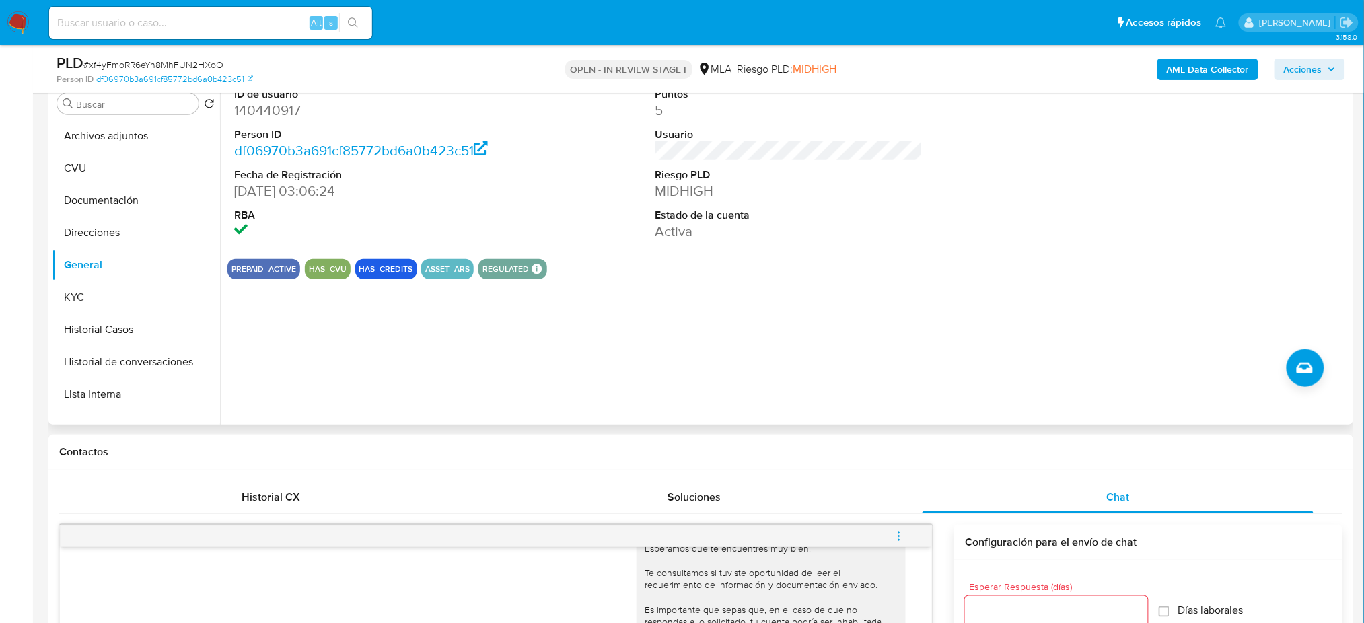
click at [274, 112] on dd "140440917" at bounding box center [367, 110] width 267 height 19
copy dd "140440917"
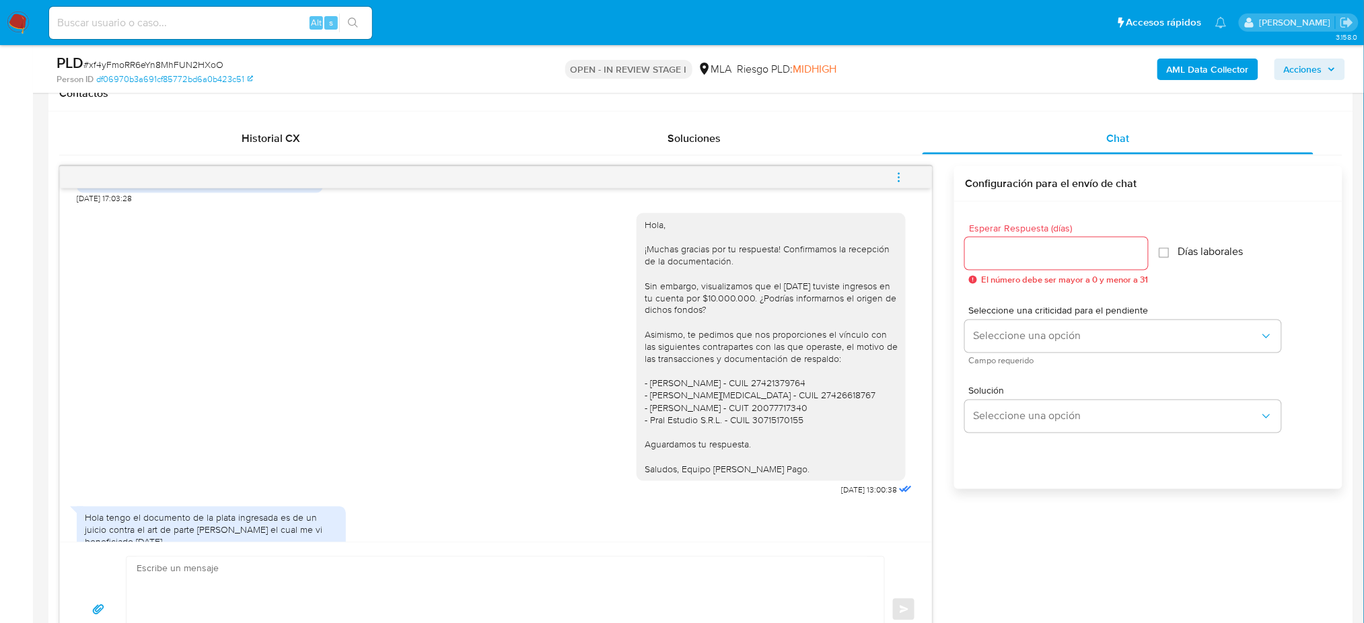
scroll to position [717, 0]
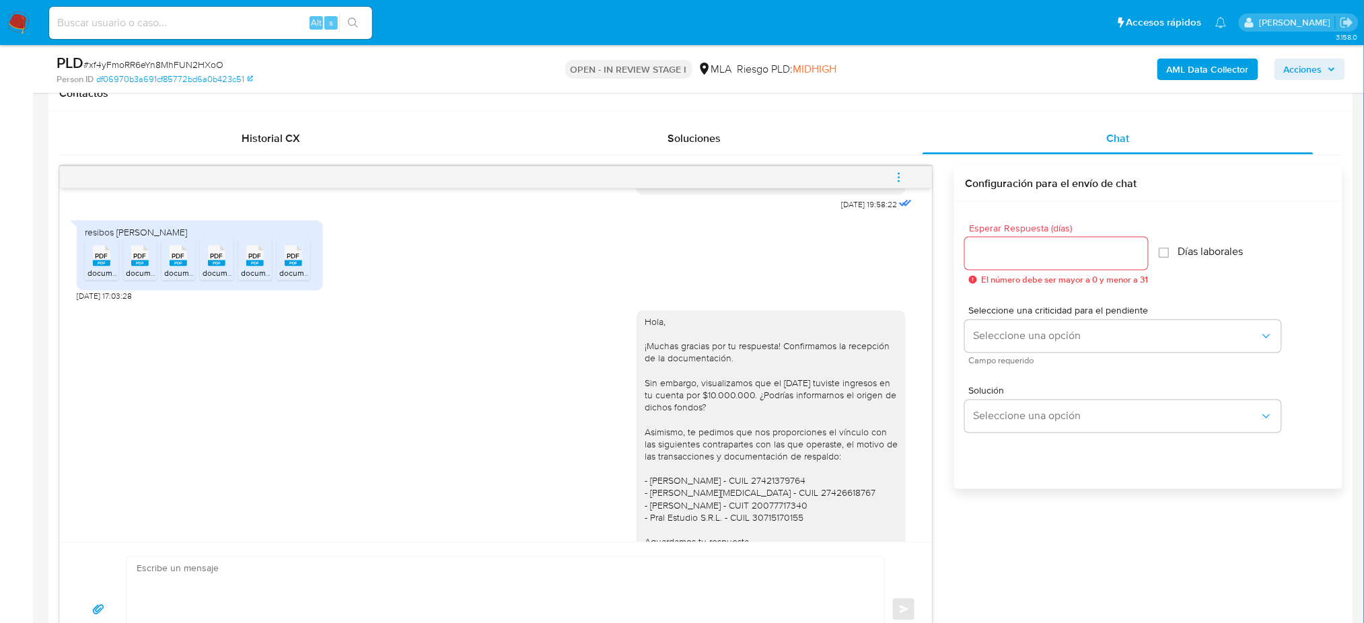
click at [784, 418] on div "Hola, ¡Muchas gracias por tu respuesta! Confirmamos la recepción de la document…" at bounding box center [770, 444] width 253 height 257
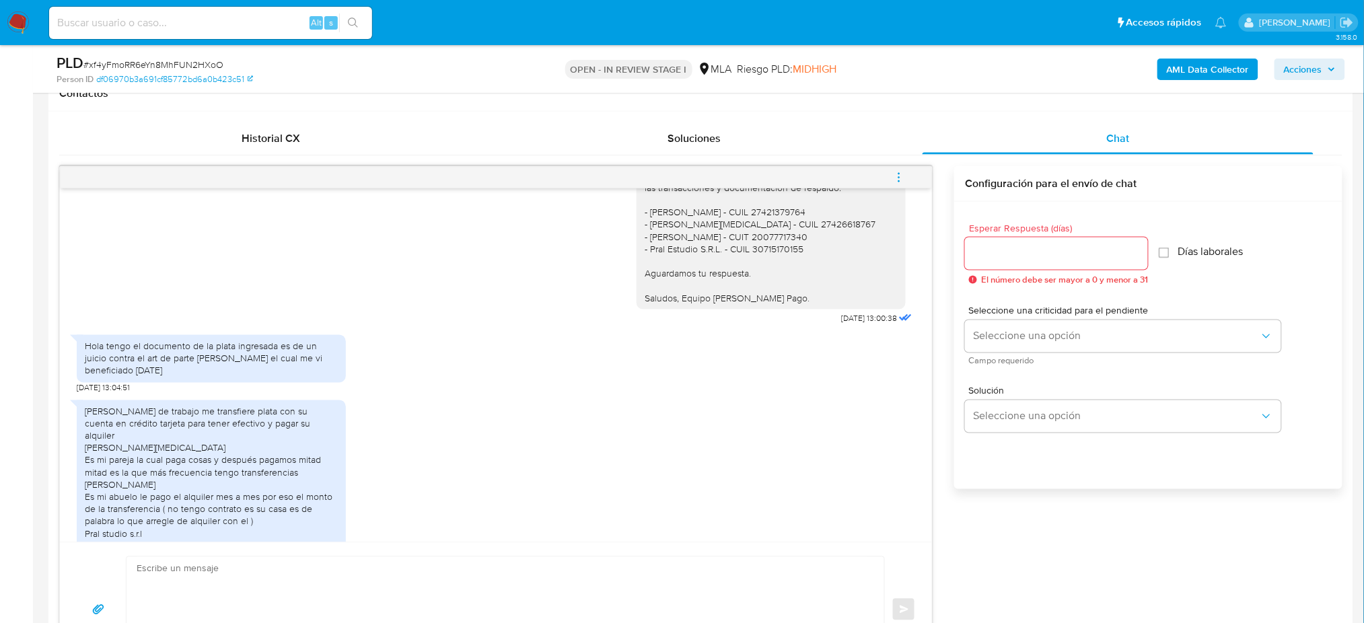
scroll to position [1076, 0]
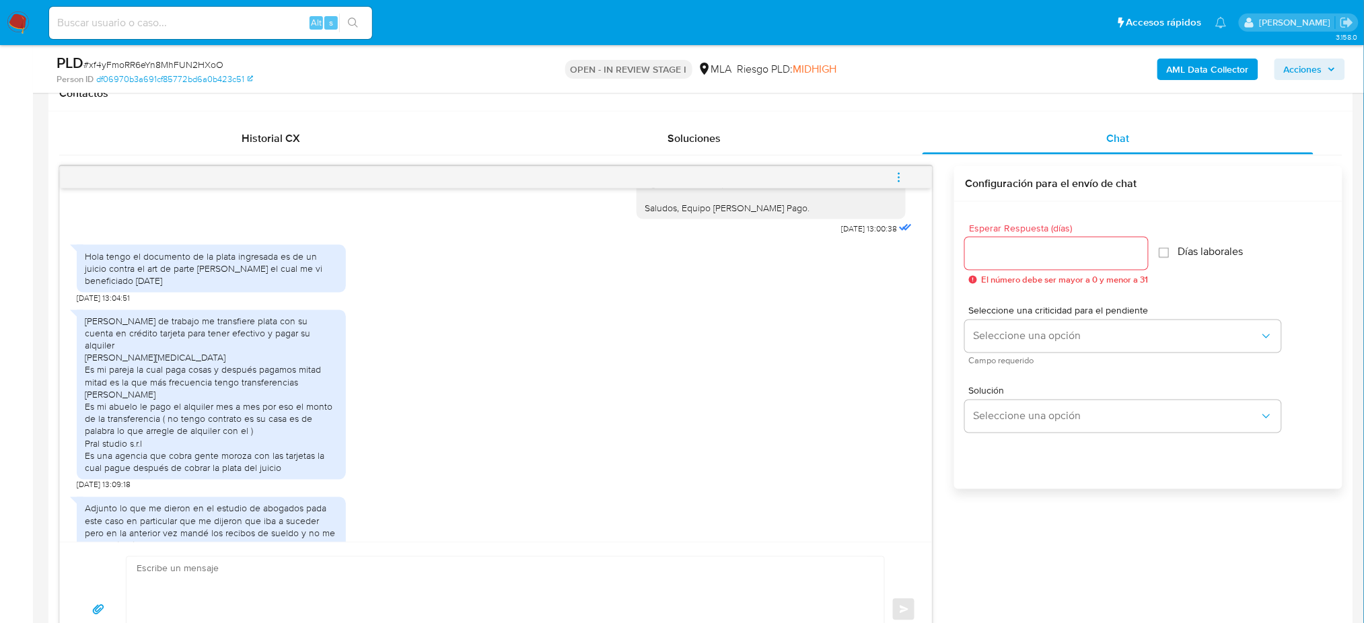
drag, startPoint x: 87, startPoint y: 291, endPoint x: 163, endPoint y: 322, distance: 82.1
click at [163, 287] on div "Hola tengo el documento de la plata ingresada es de un juicio contra el art de …" at bounding box center [211, 268] width 253 height 37
copy div "Hola tengo el documento de la plata ingresada es de un juicio contra el art de …"
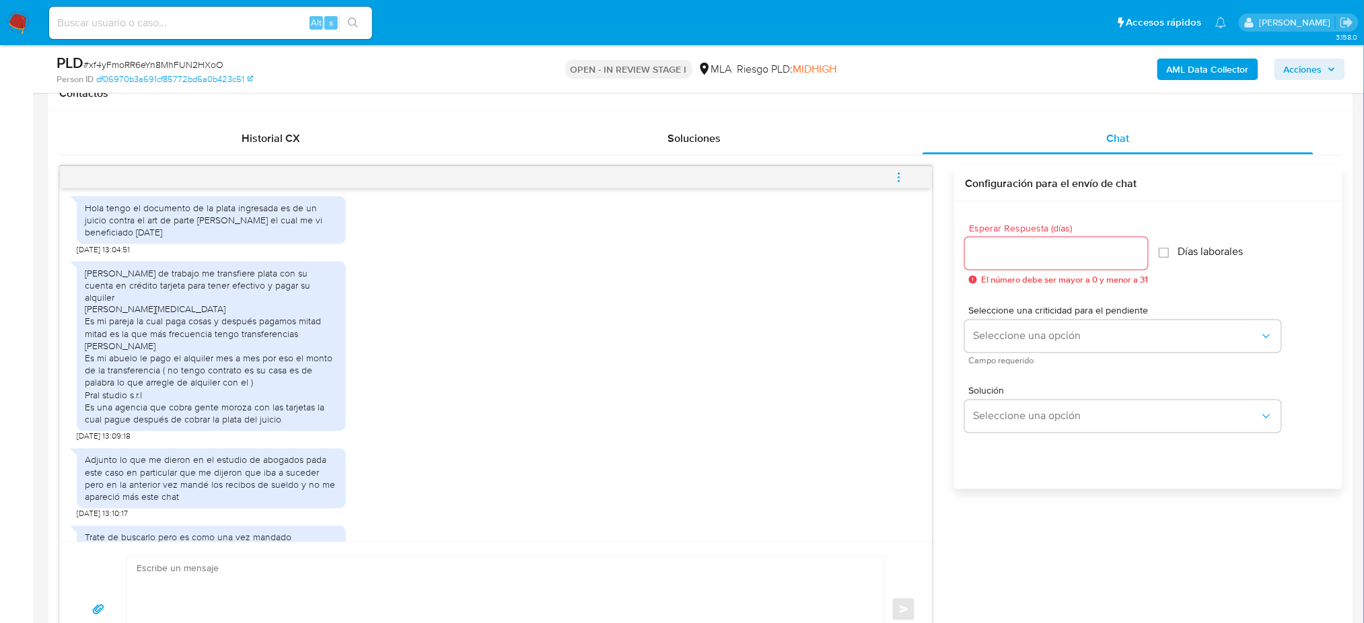
scroll to position [1166, 0]
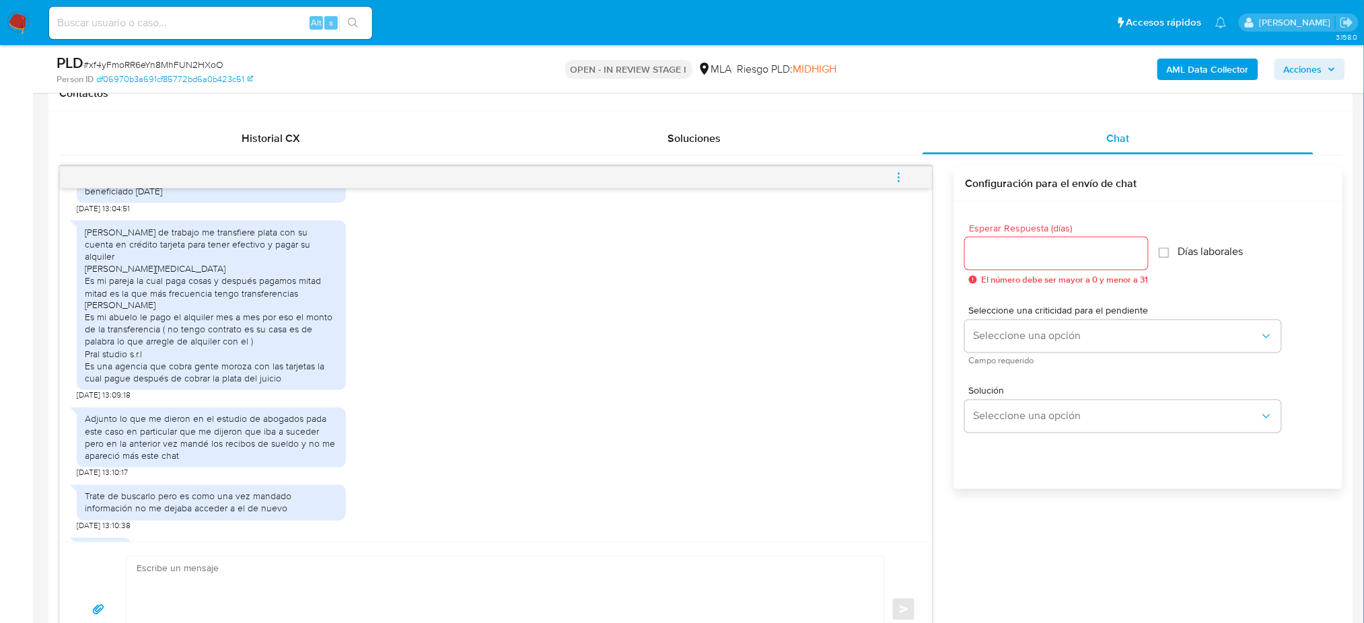
drag, startPoint x: 81, startPoint y: 270, endPoint x: 295, endPoint y: 418, distance: 260.1
click at [295, 390] on div "[PERSON_NAME] de trabajo me transfiere plata con su cuenta en crédito tarjeta p…" at bounding box center [211, 306] width 269 height 170
copy div "[PERSON_NAME] de trabajo me transfiere plata con su cuenta en crédito tarjeta p…"
click at [295, 385] on div "[PERSON_NAME] de trabajo me transfiere plata con su cuenta en crédito tarjeta p…" at bounding box center [211, 305] width 253 height 159
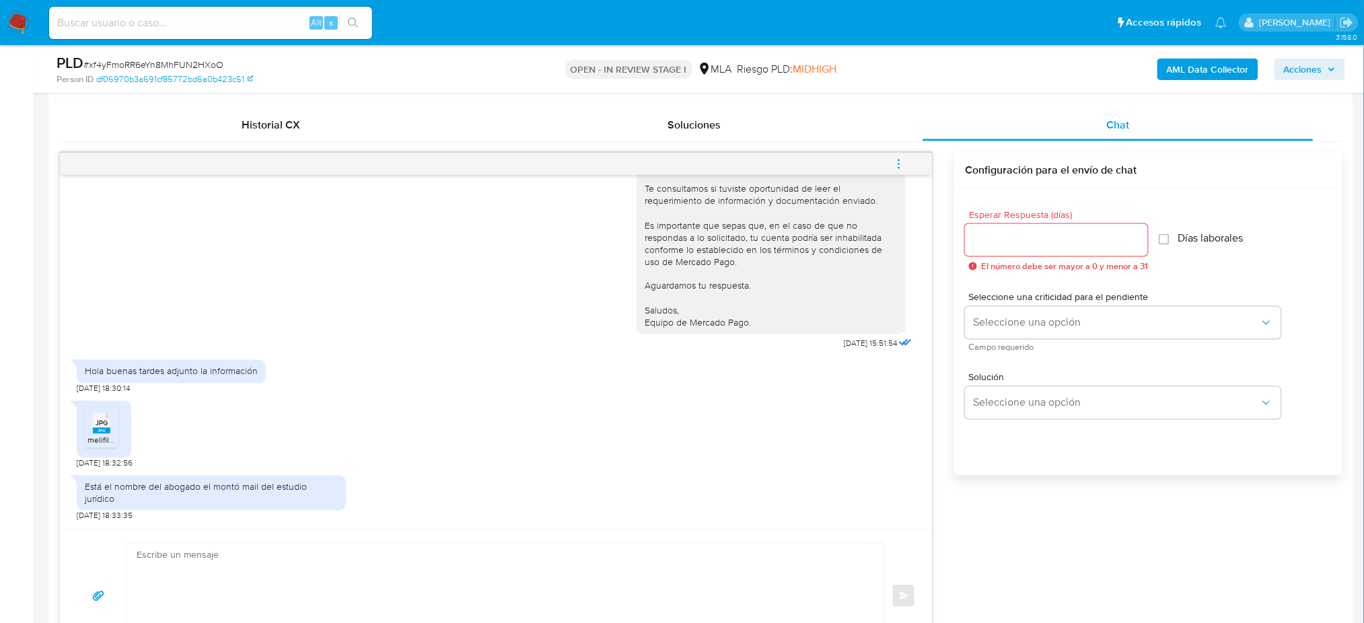
scroll to position [628, 0]
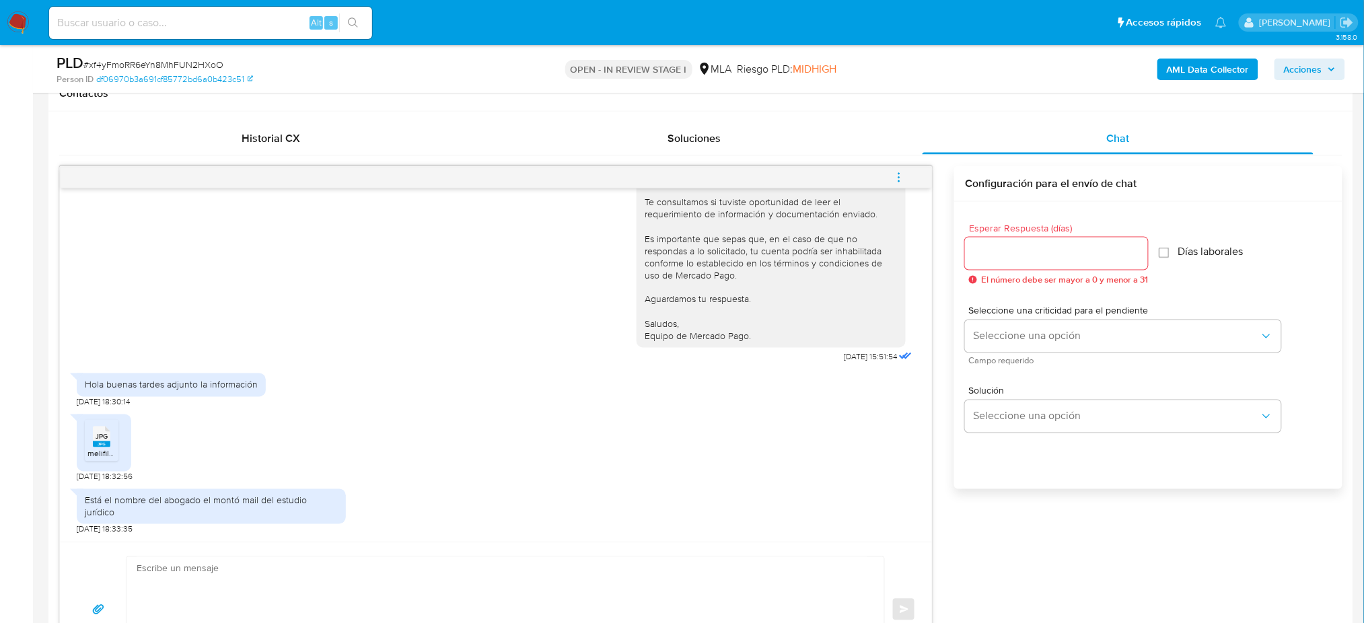
click at [110, 447] on icon at bounding box center [101, 437] width 17 height 21
click at [148, 65] on span "# xf4yFmoRR6eYn8MhFUN2HXoO" at bounding box center [153, 64] width 140 height 13
copy span "xf4yFmoRR6eYn8MhFUN2HXoO"
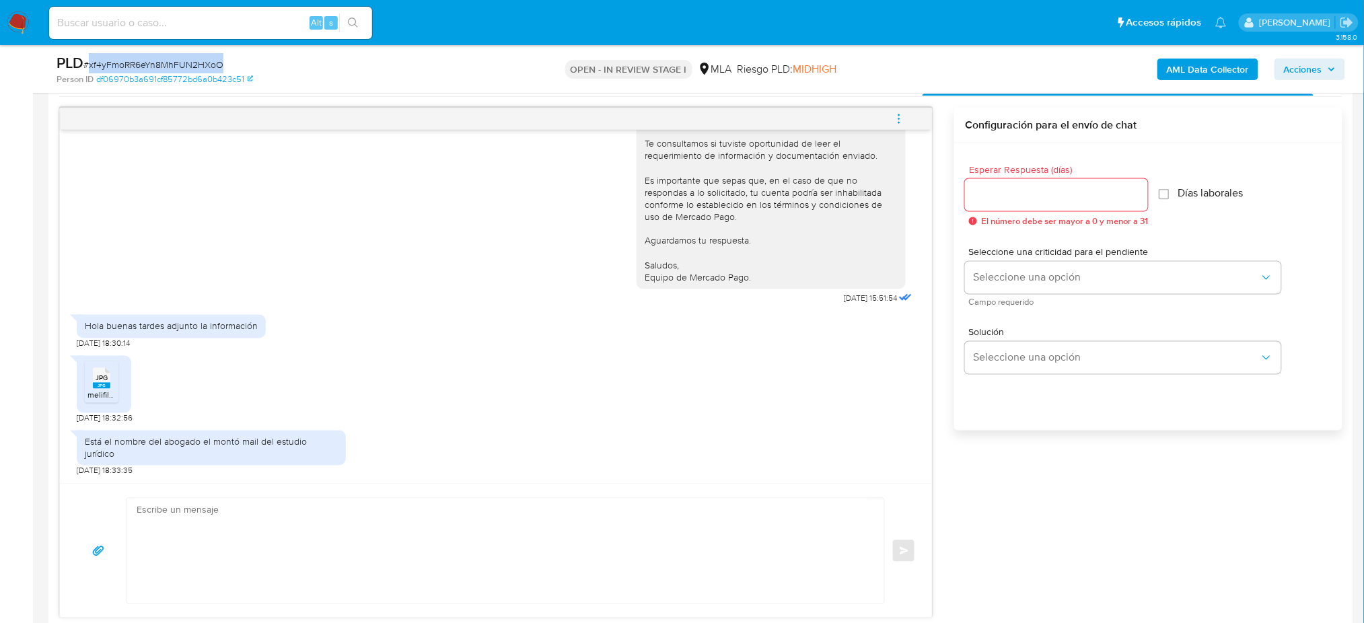
scroll to position [717, 0]
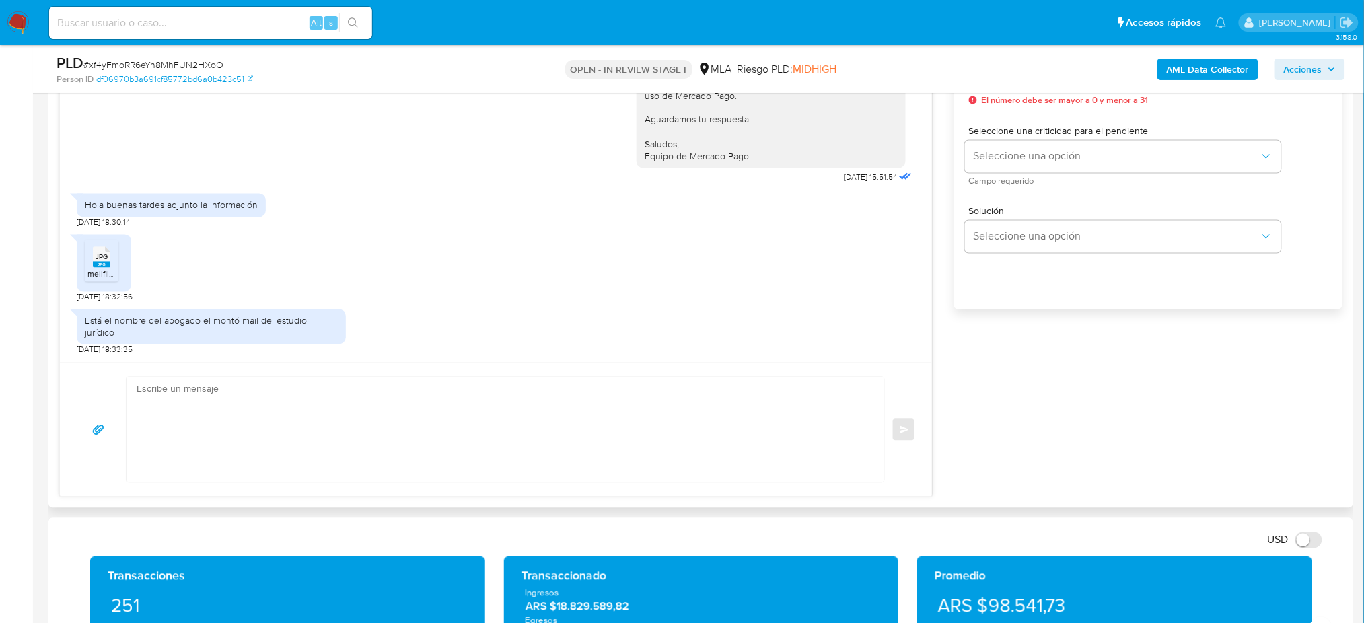
click at [237, 436] on textarea at bounding box center [502, 429] width 731 height 105
paste textarea "Hola, ¡Muchas gracias por tu respuesta! Confirmamos la recepción de la document…"
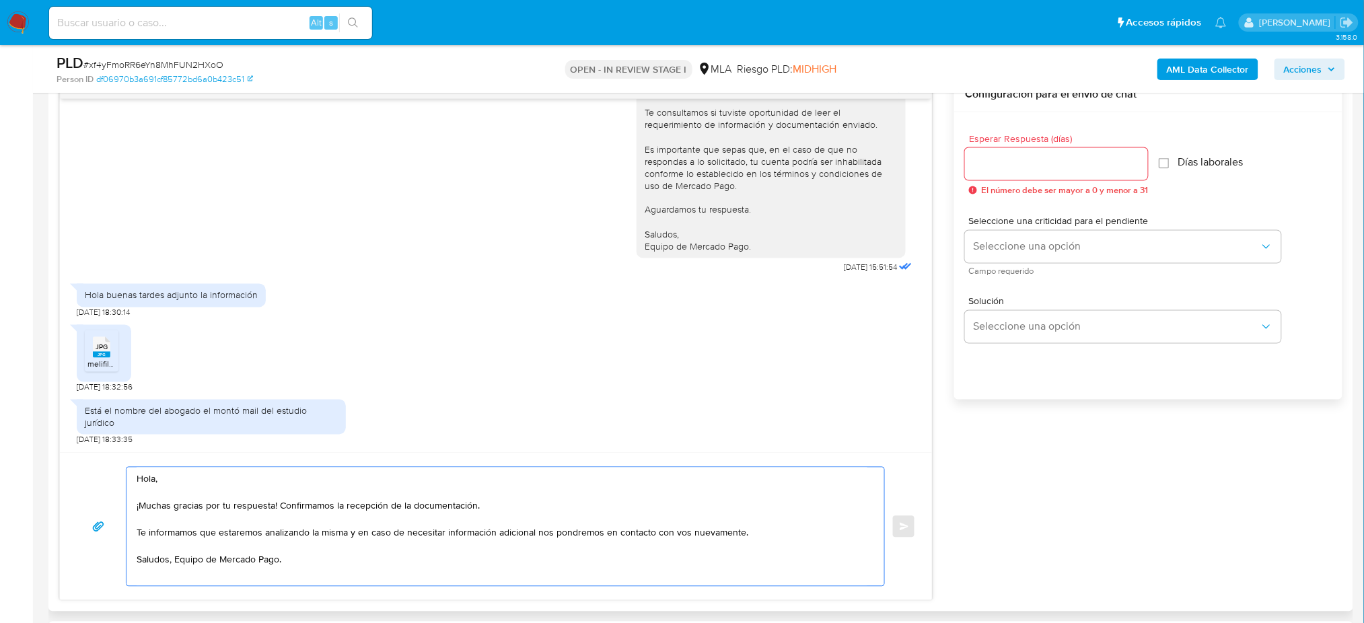
type textarea "Hola, ¡Muchas gracias por tu respuesta! Confirmamos la recepción de la document…"
click at [1080, 163] on input "Esperar Respuesta (días)" at bounding box center [1056, 163] width 183 height 17
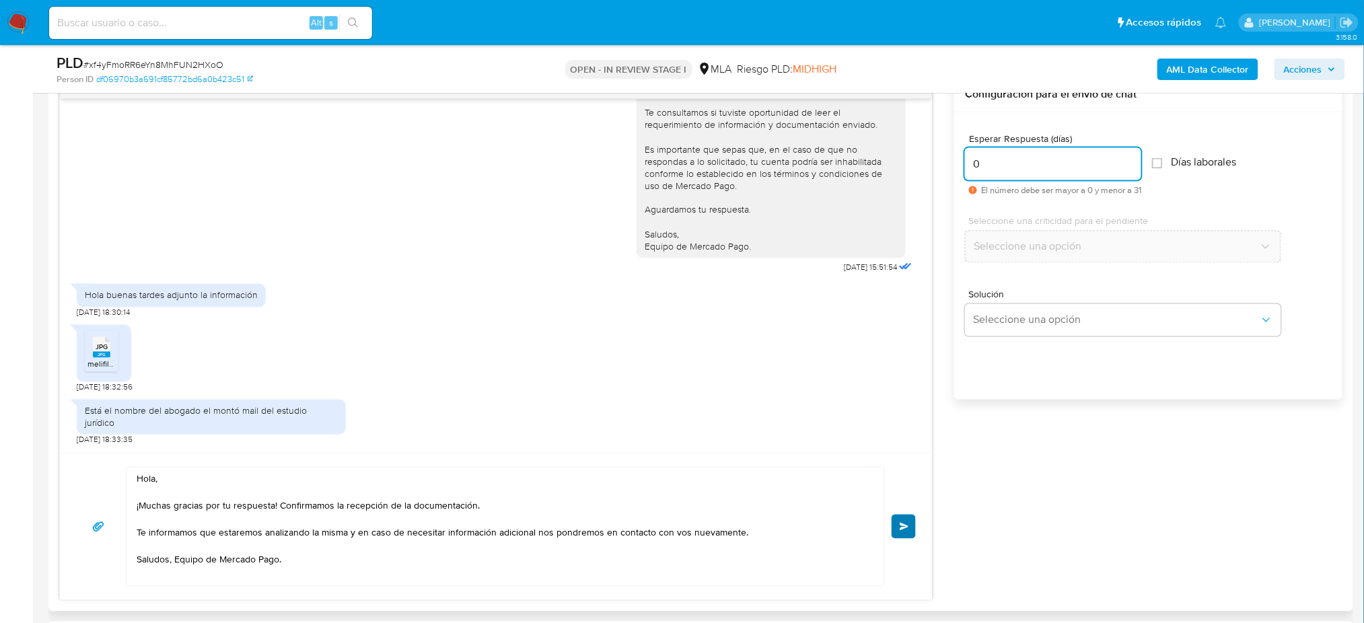
type input "0"
click at [906, 527] on span "Enviar" at bounding box center [903, 527] width 9 height 8
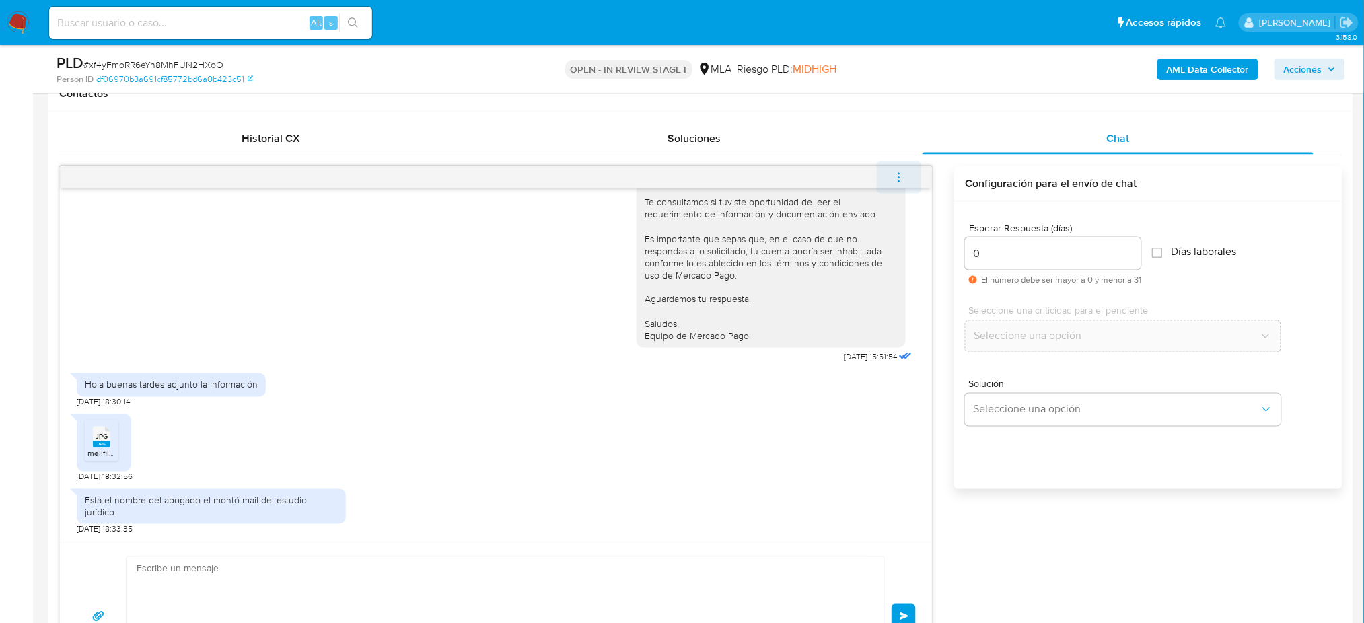
scroll to position [2448, 0]
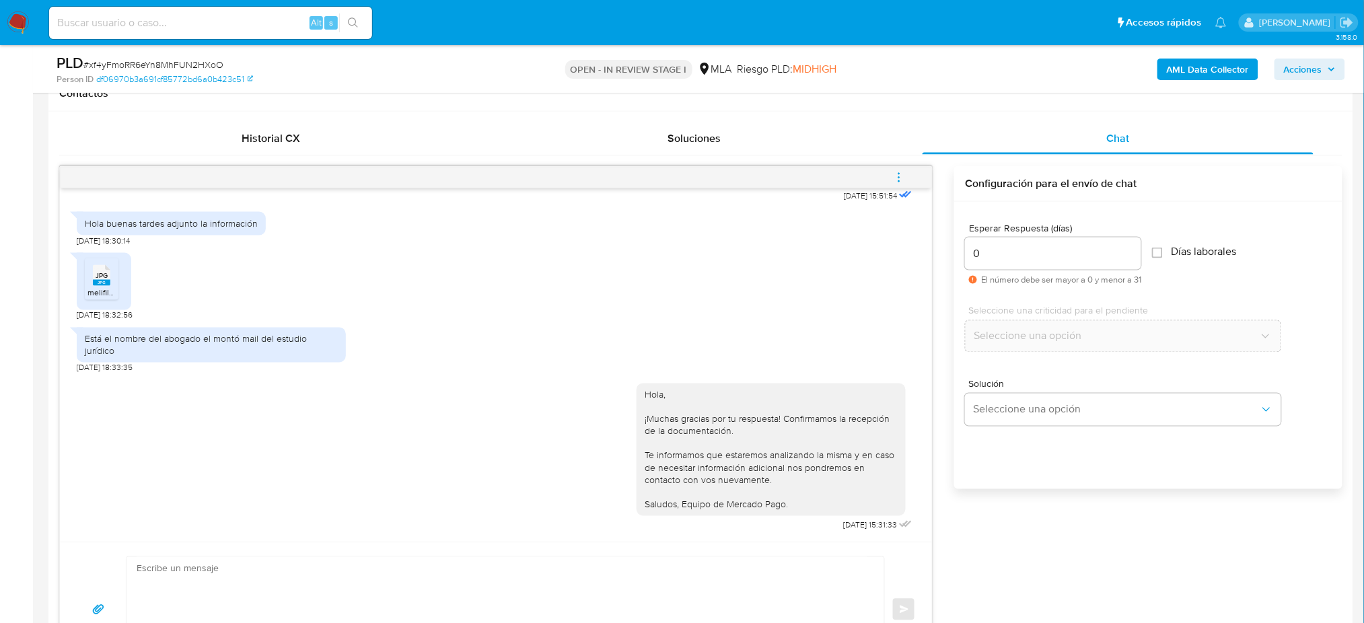
click at [897, 177] on icon "menu-action" at bounding box center [899, 178] width 12 height 12
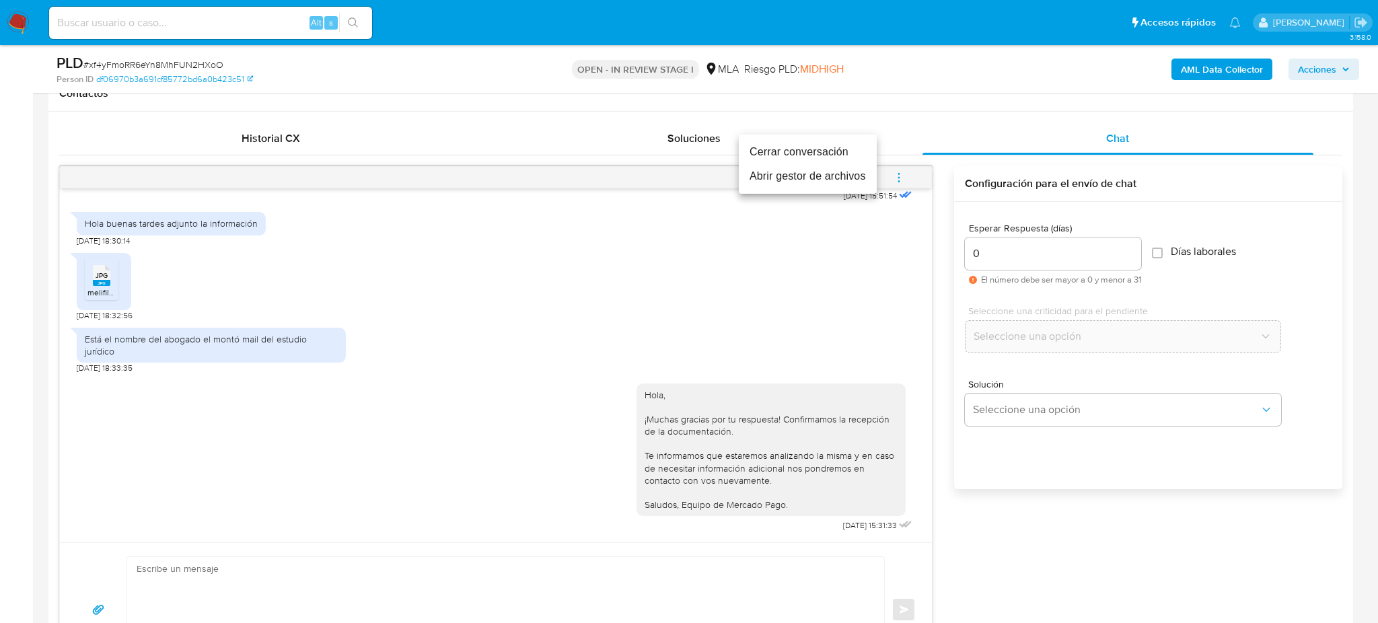
click at [808, 150] on li "Cerrar conversación" at bounding box center [808, 152] width 138 height 24
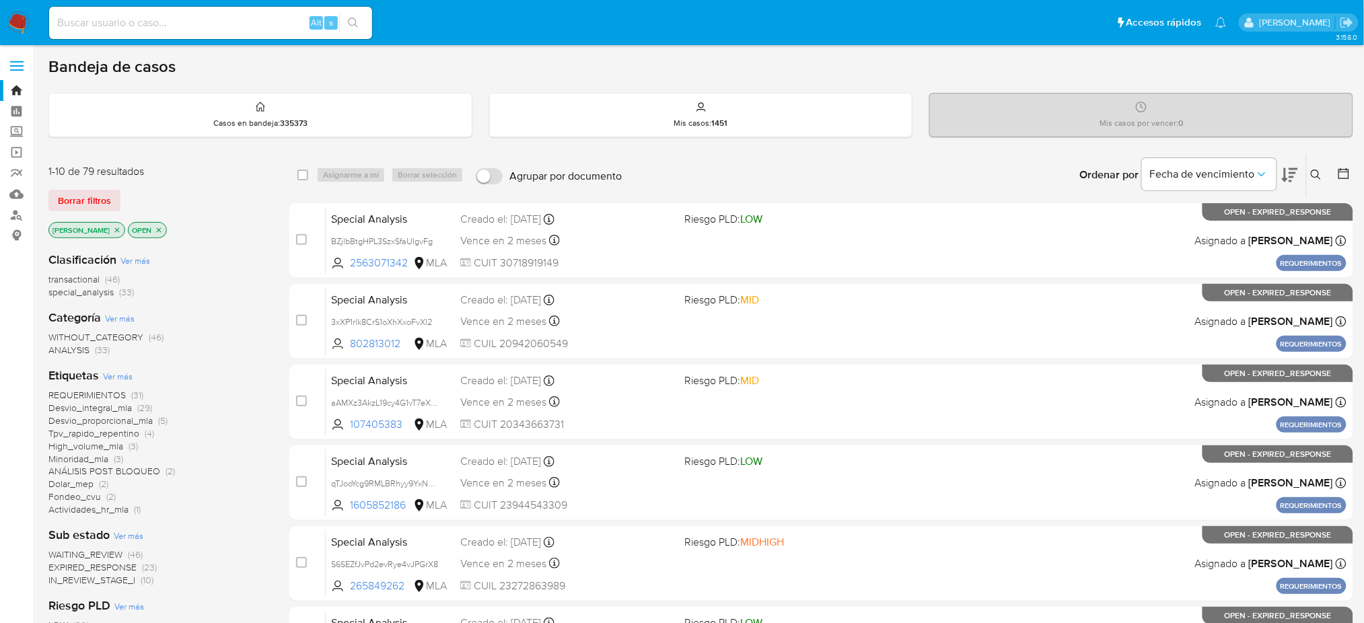
click at [1319, 173] on icon at bounding box center [1316, 175] width 11 height 11
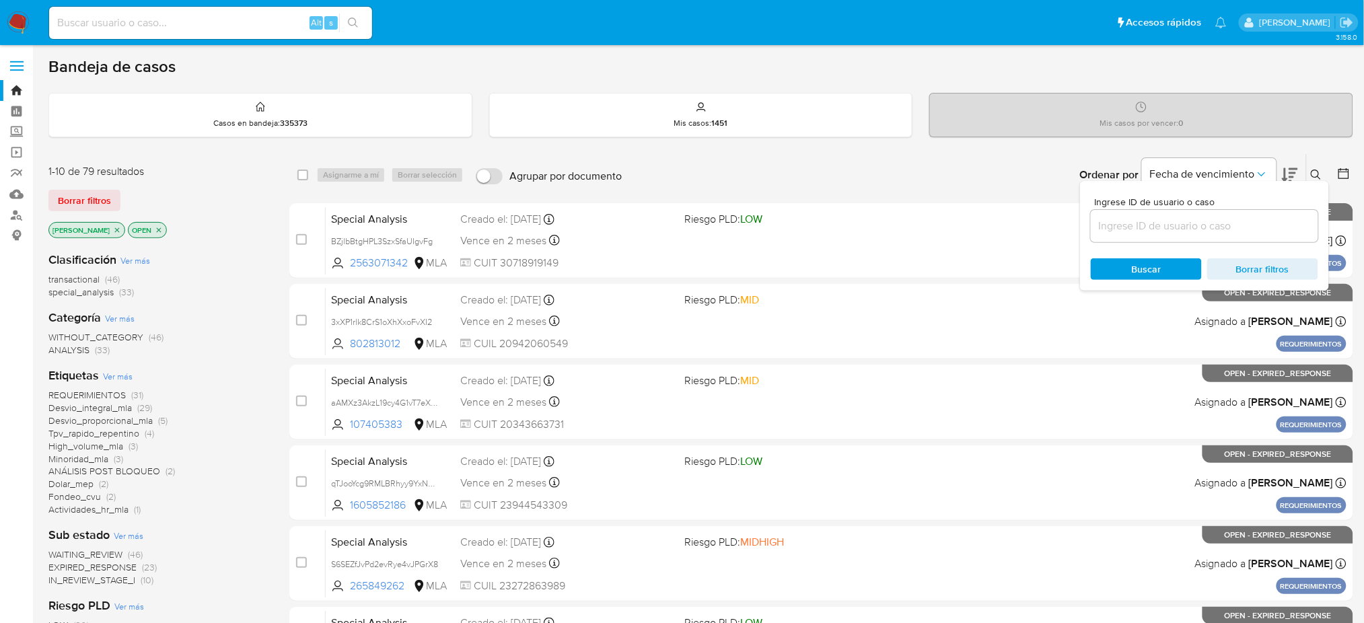
click at [1212, 226] on input at bounding box center [1204, 225] width 227 height 17
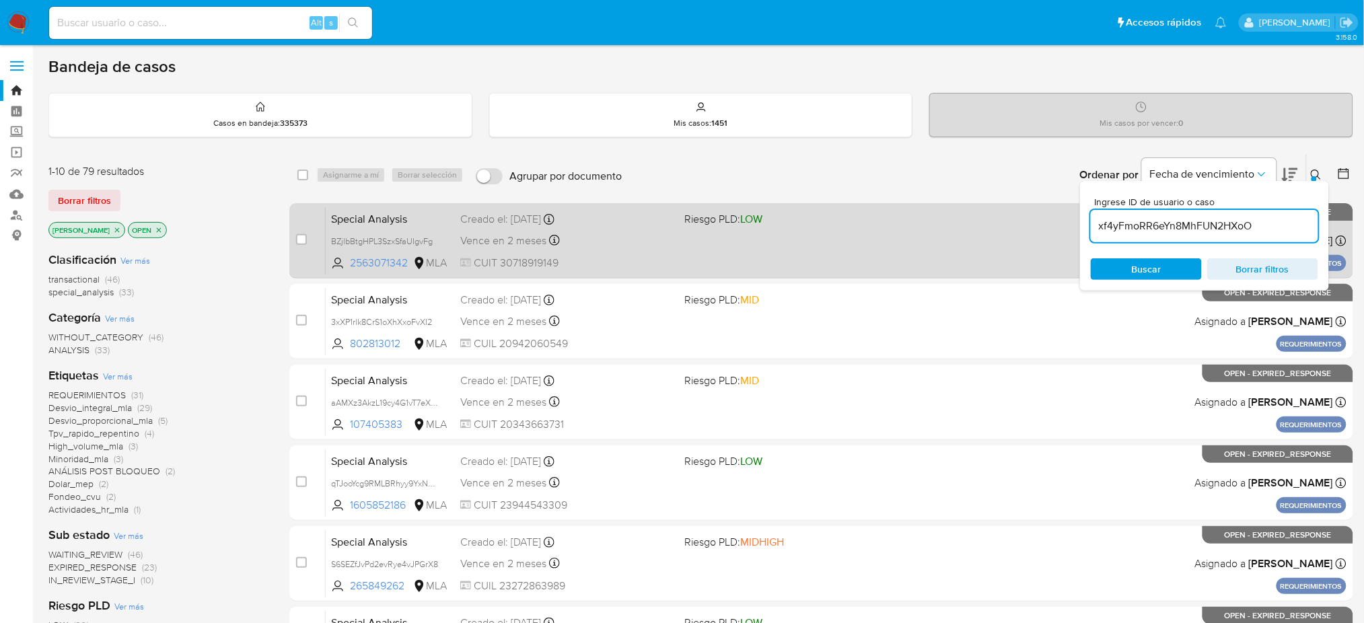
type input "xf4yFmoRR6eYn8MhFUN2HXoO"
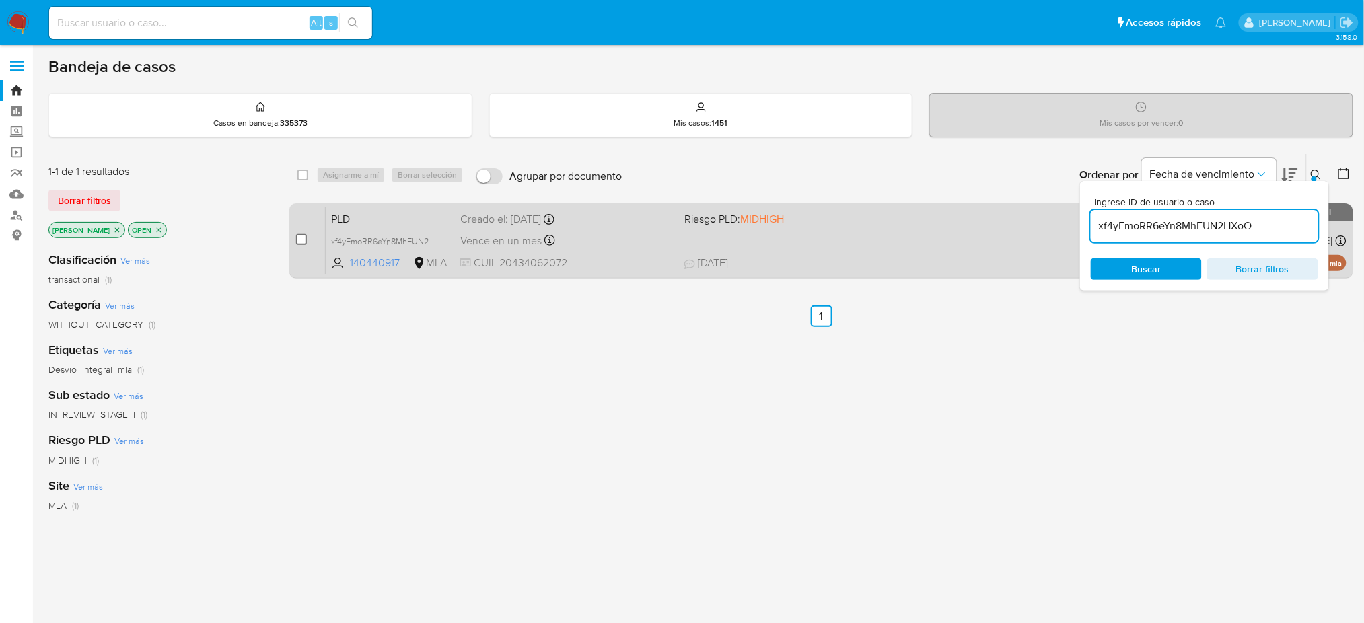
click at [304, 235] on input "checkbox" at bounding box center [301, 239] width 11 height 11
checkbox input "true"
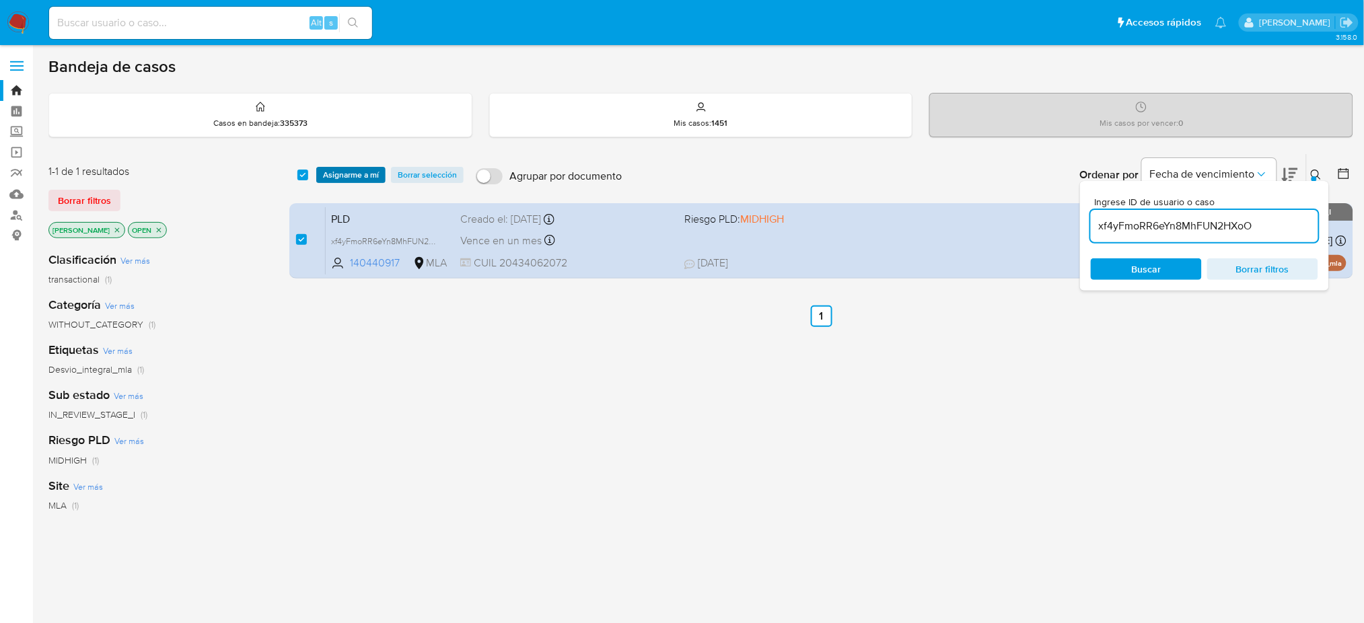
click at [350, 168] on span "Asignarme a mí" at bounding box center [351, 174] width 56 height 13
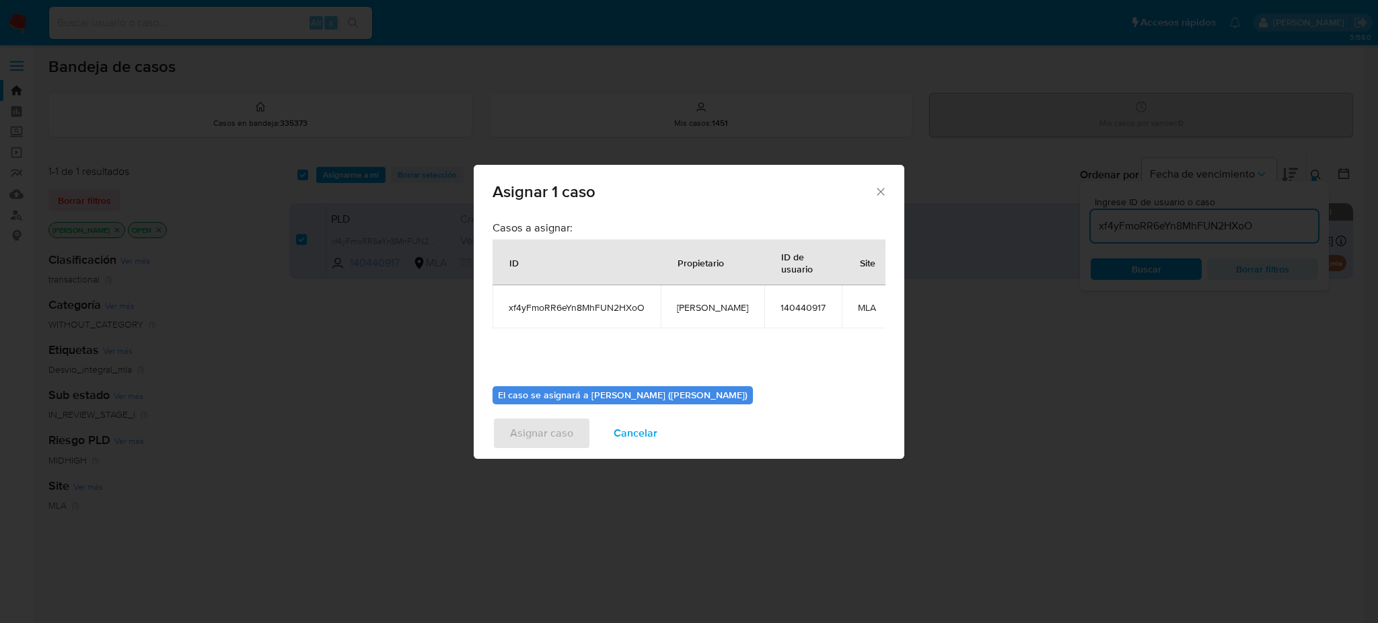
click at [717, 301] on span "[PERSON_NAME]" at bounding box center [712, 307] width 71 height 12
copy span "[PERSON_NAME]"
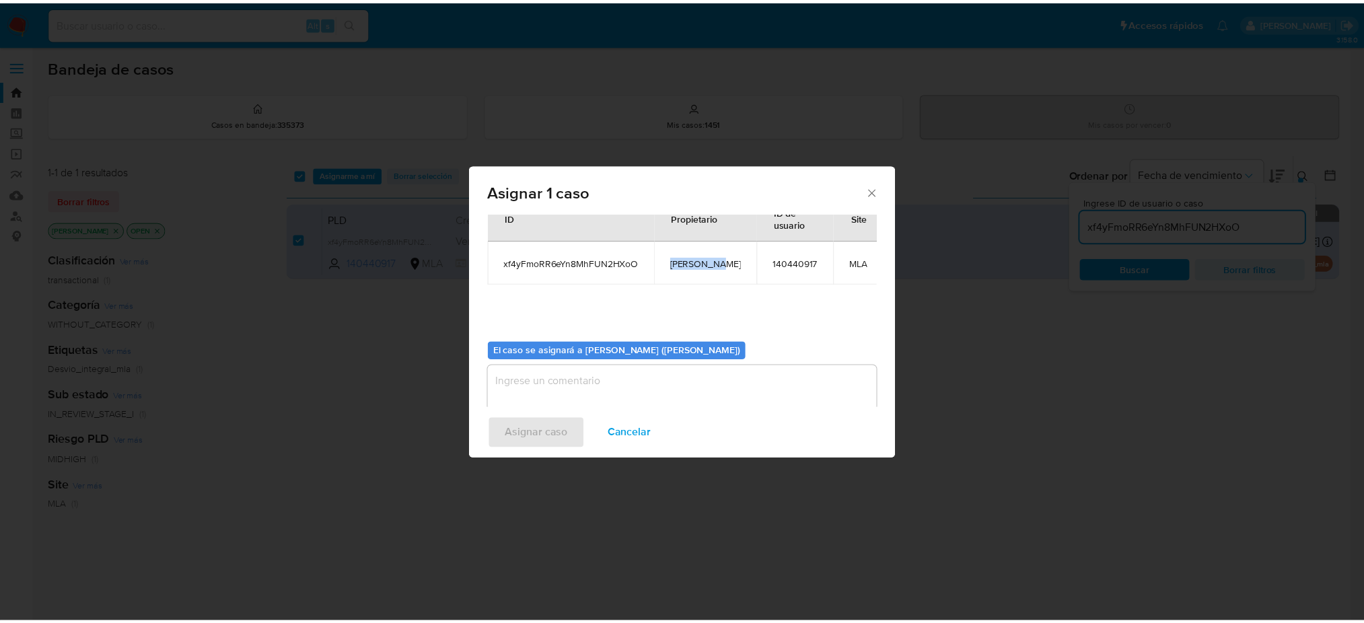
scroll to position [69, 0]
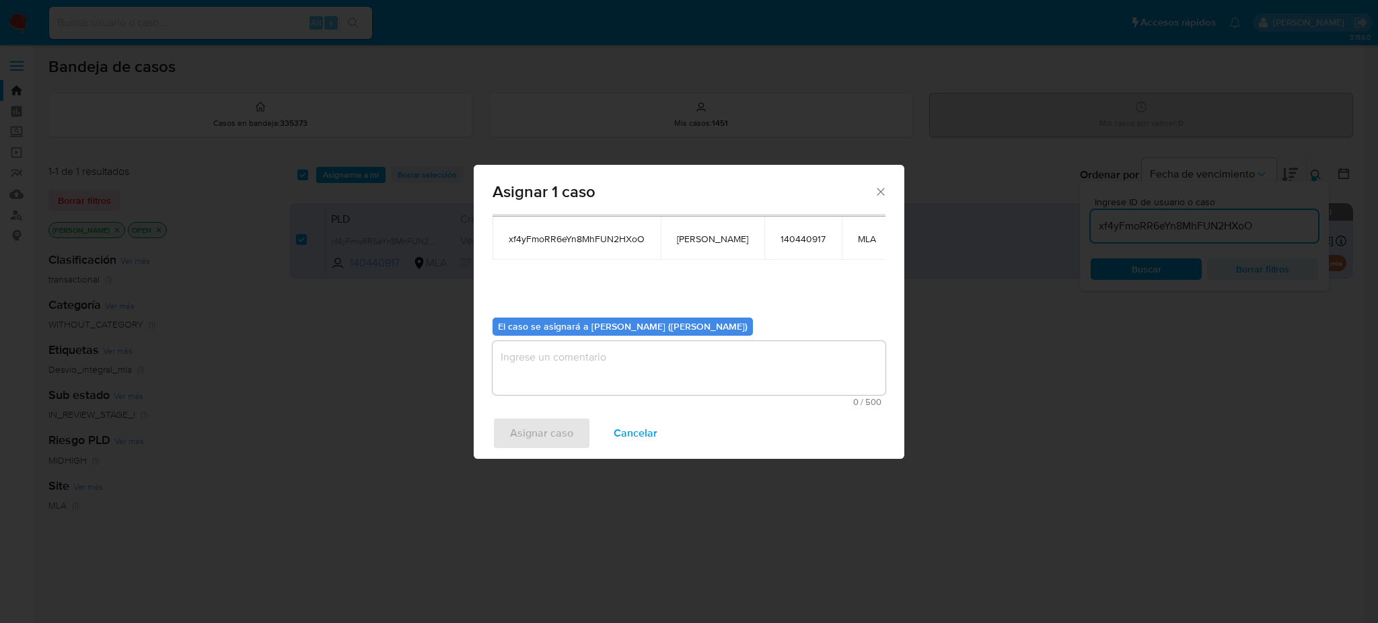
click at [564, 375] on textarea "assign-modal" at bounding box center [688, 368] width 393 height 54
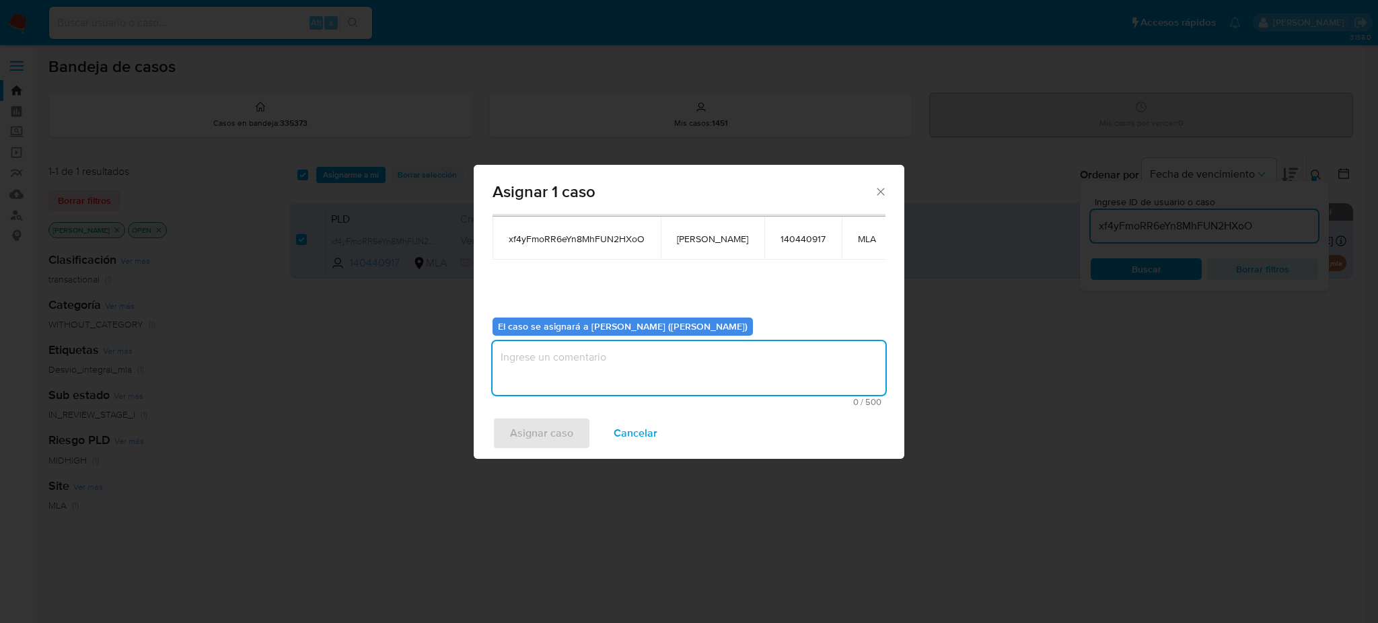
paste textarea "[PERSON_NAME]"
type textarea "[PERSON_NAME]"
click at [517, 439] on span "Asignar caso" at bounding box center [541, 433] width 63 height 30
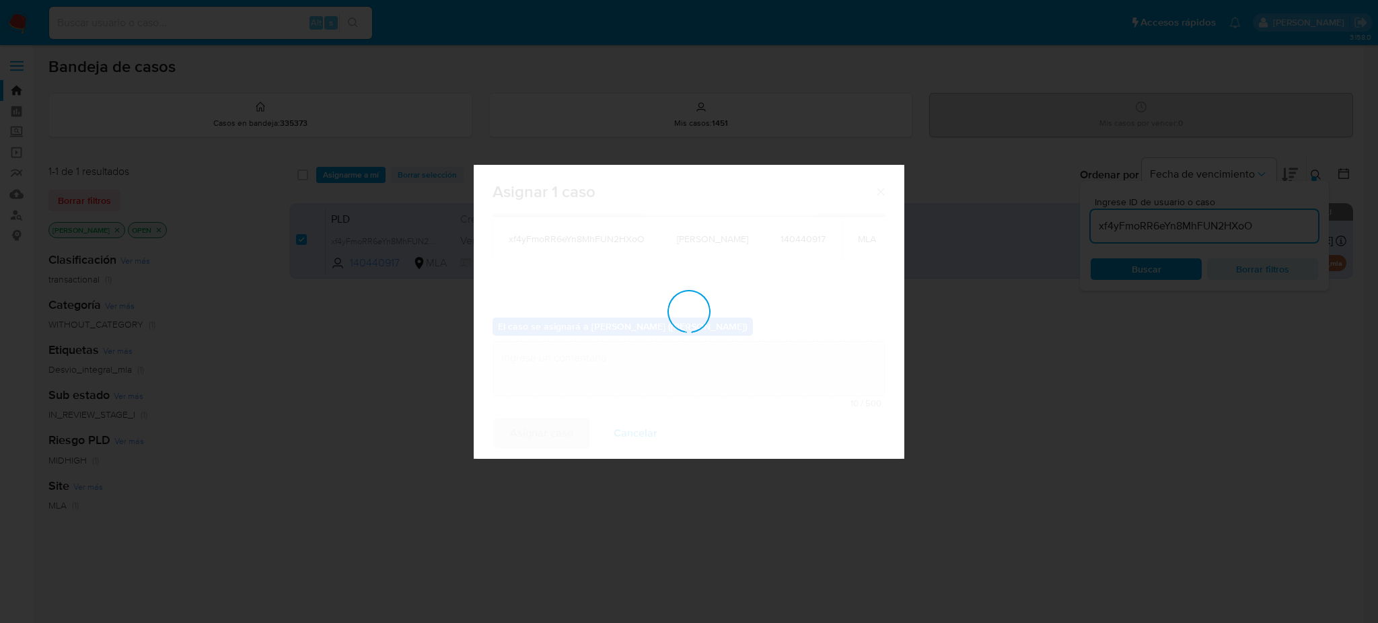
checkbox input "false"
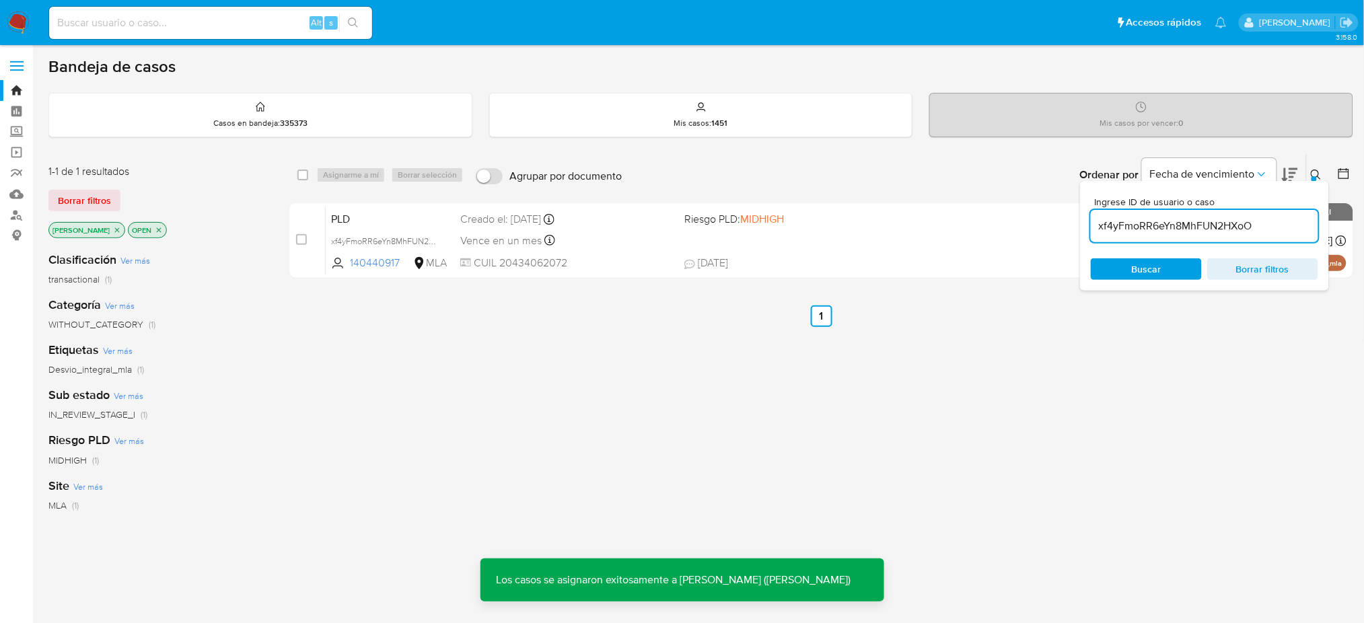
click at [398, 219] on span "PLD" at bounding box center [390, 217] width 118 height 17
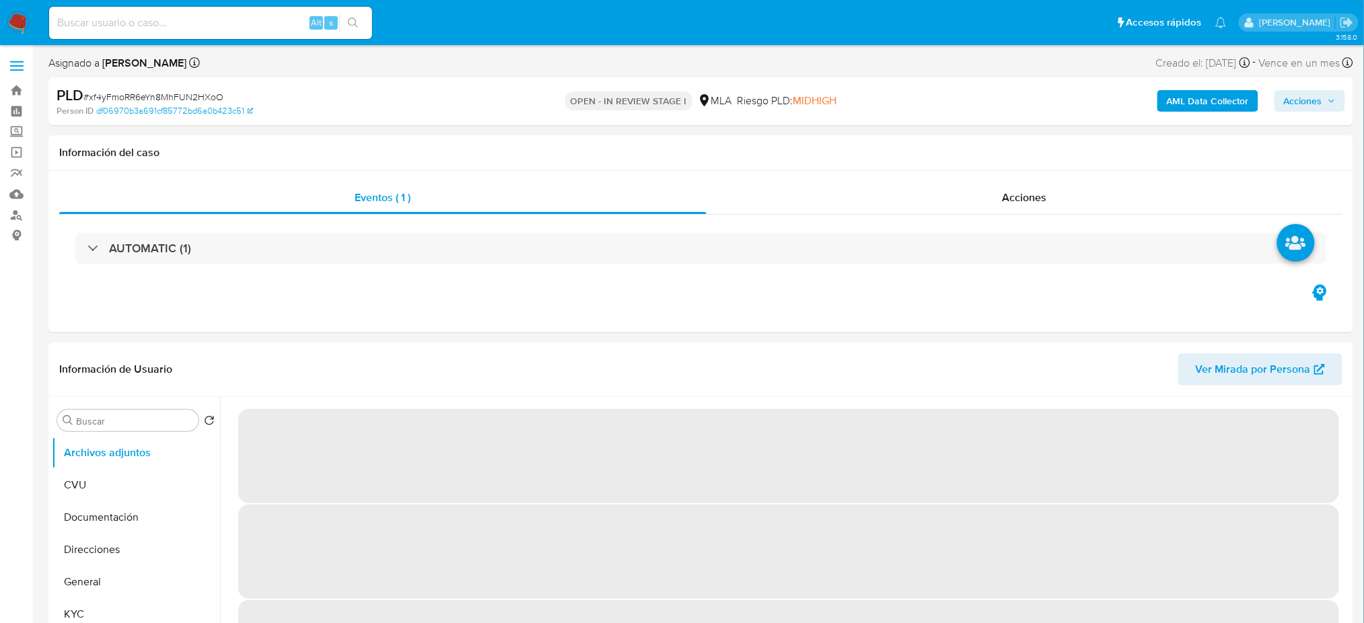
select select "10"
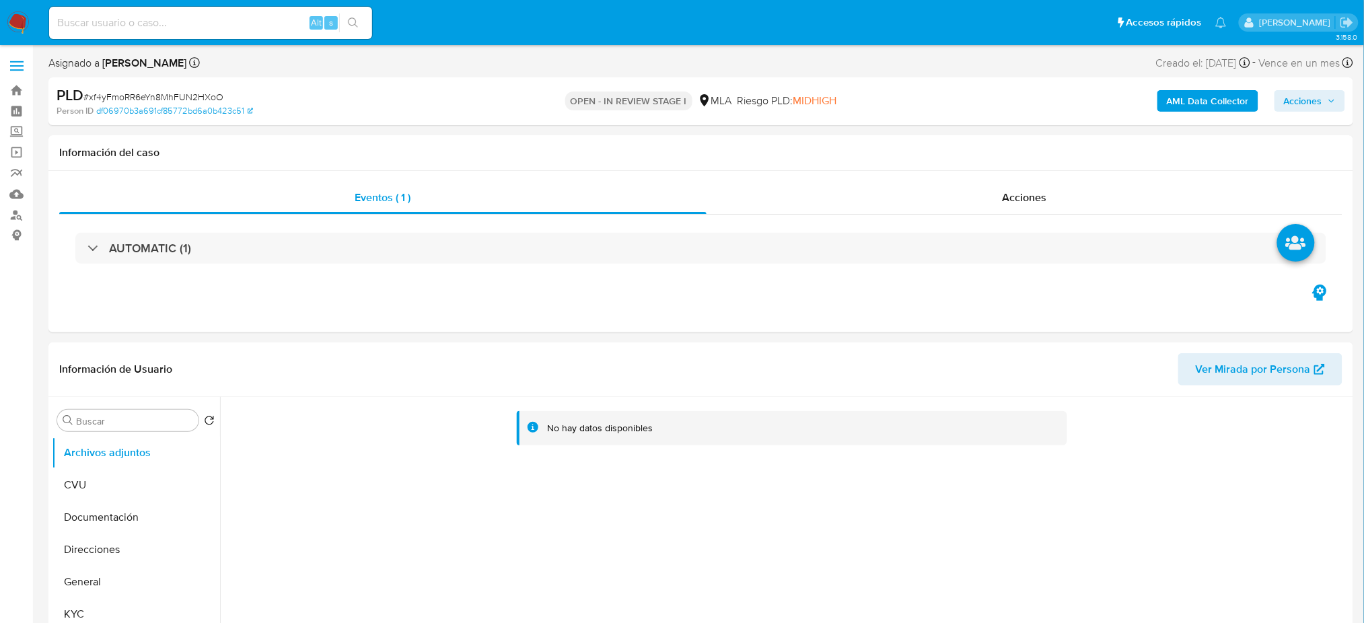
scroll to position [538, 0]
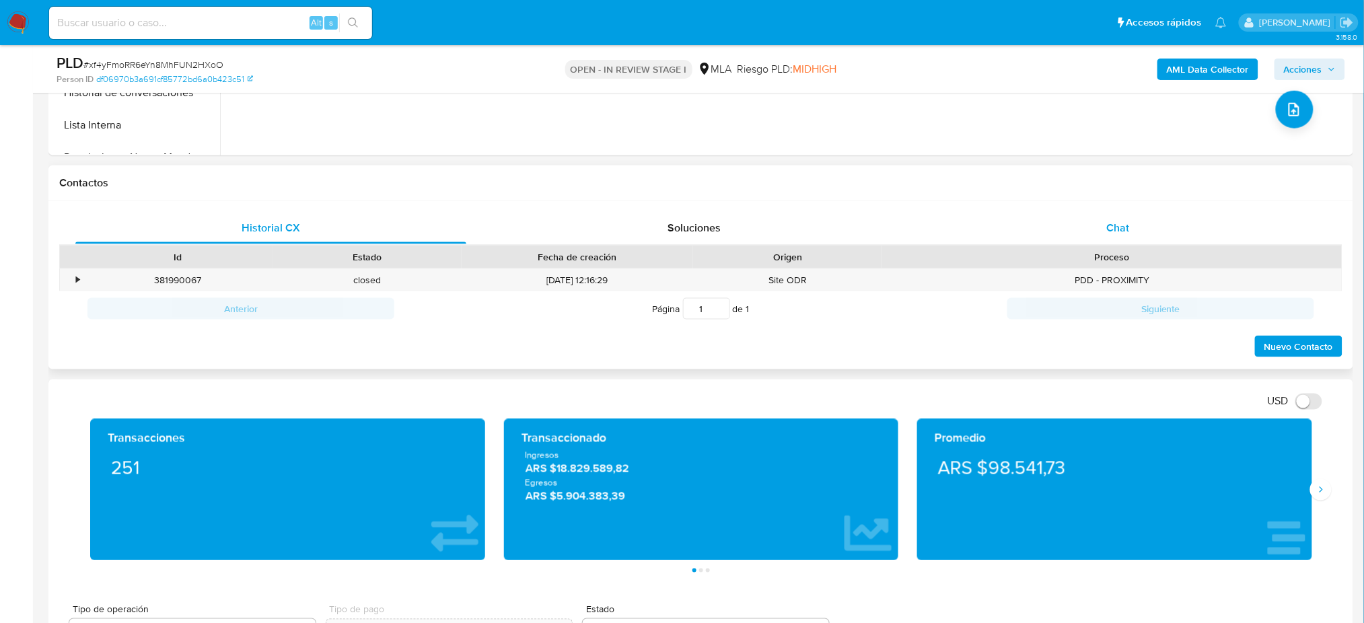
click at [1183, 215] on div "Chat" at bounding box center [1117, 228] width 391 height 32
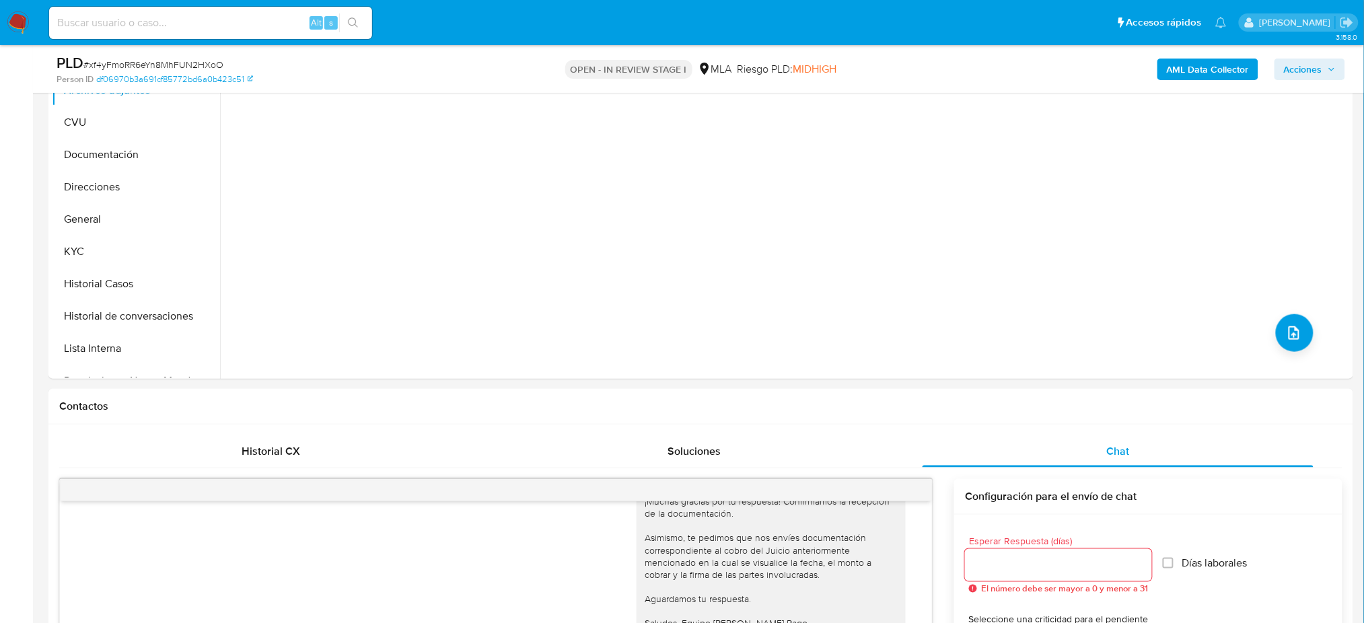
scroll to position [269, 0]
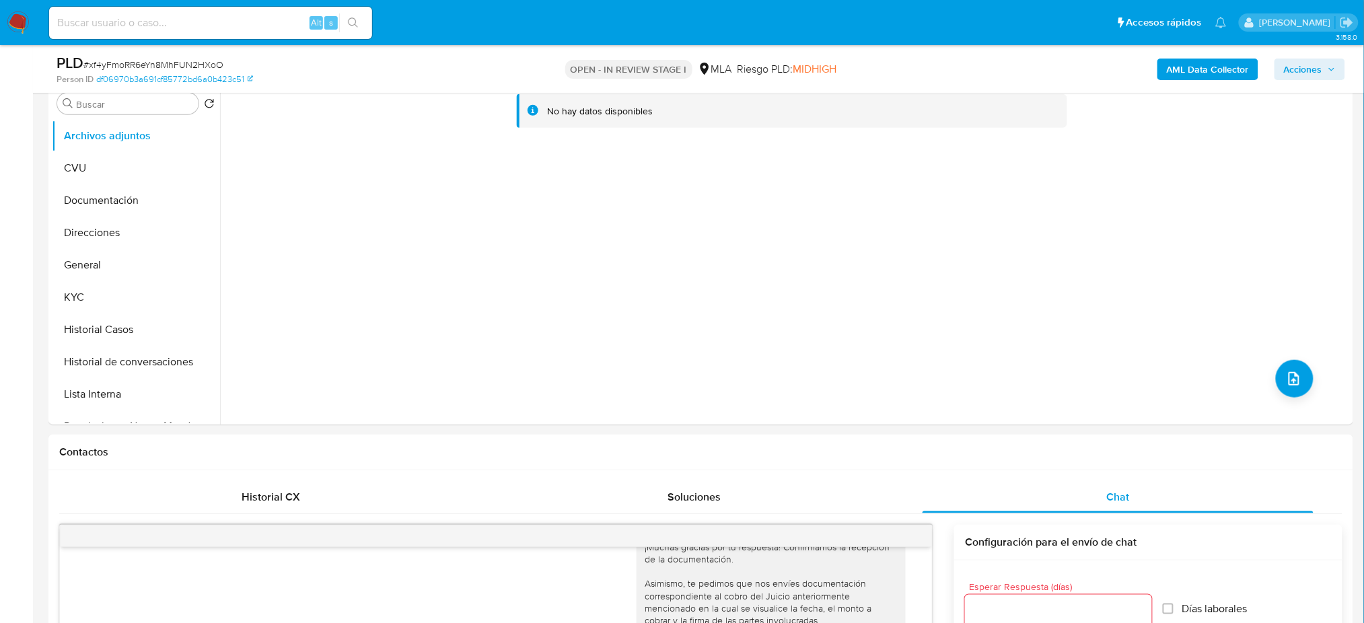
click at [1196, 61] on b "AML Data Collector" at bounding box center [1208, 70] width 82 height 22
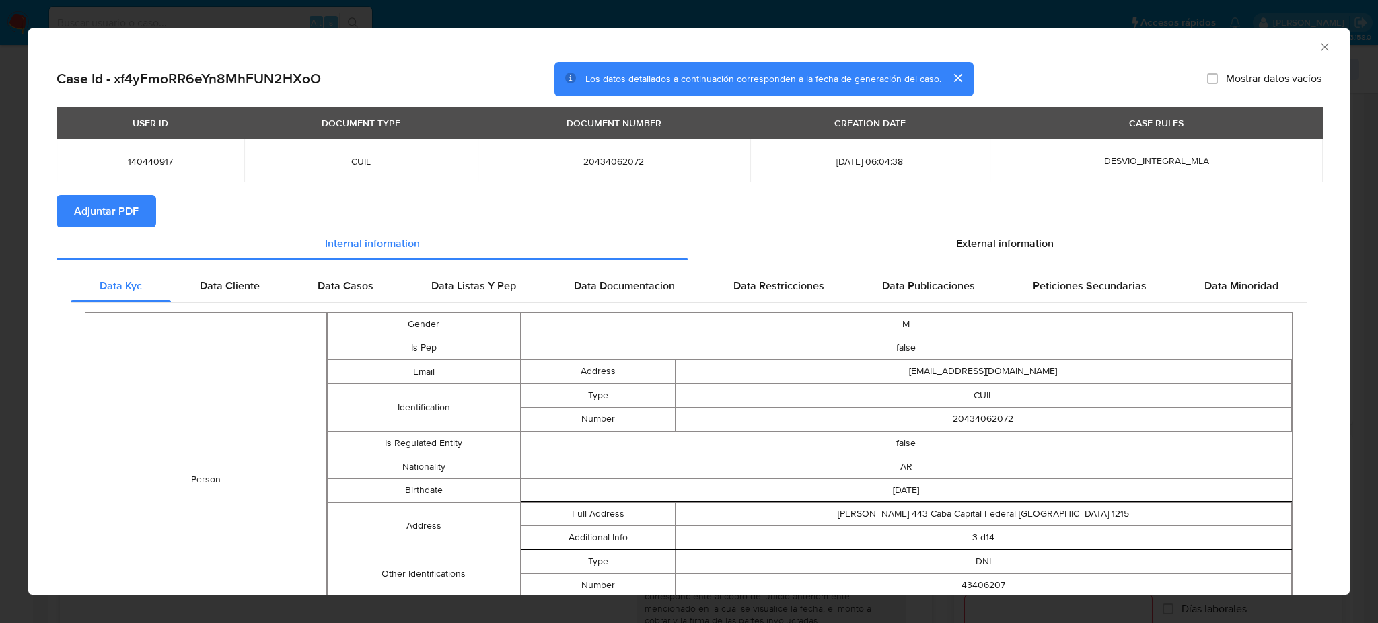
click at [112, 205] on span "Adjuntar PDF" at bounding box center [106, 211] width 65 height 30
click at [1318, 49] on icon "Cerrar ventana" at bounding box center [1324, 46] width 13 height 13
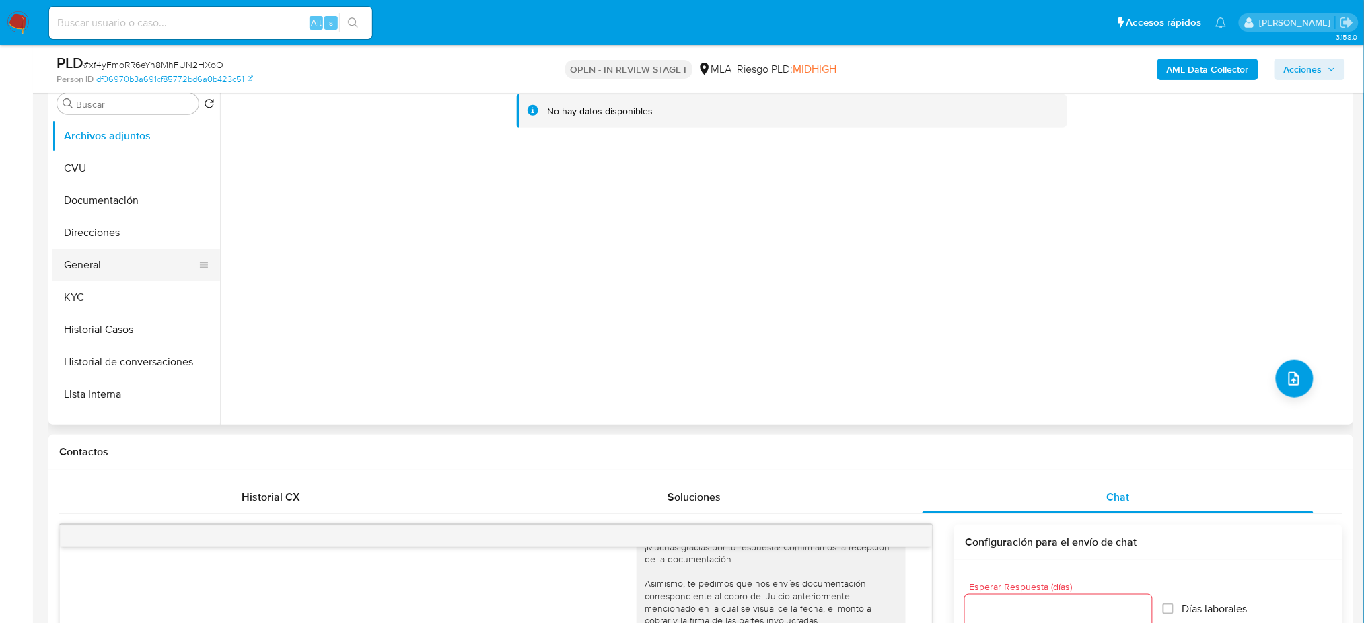
click at [65, 266] on button "General" at bounding box center [130, 265] width 157 height 32
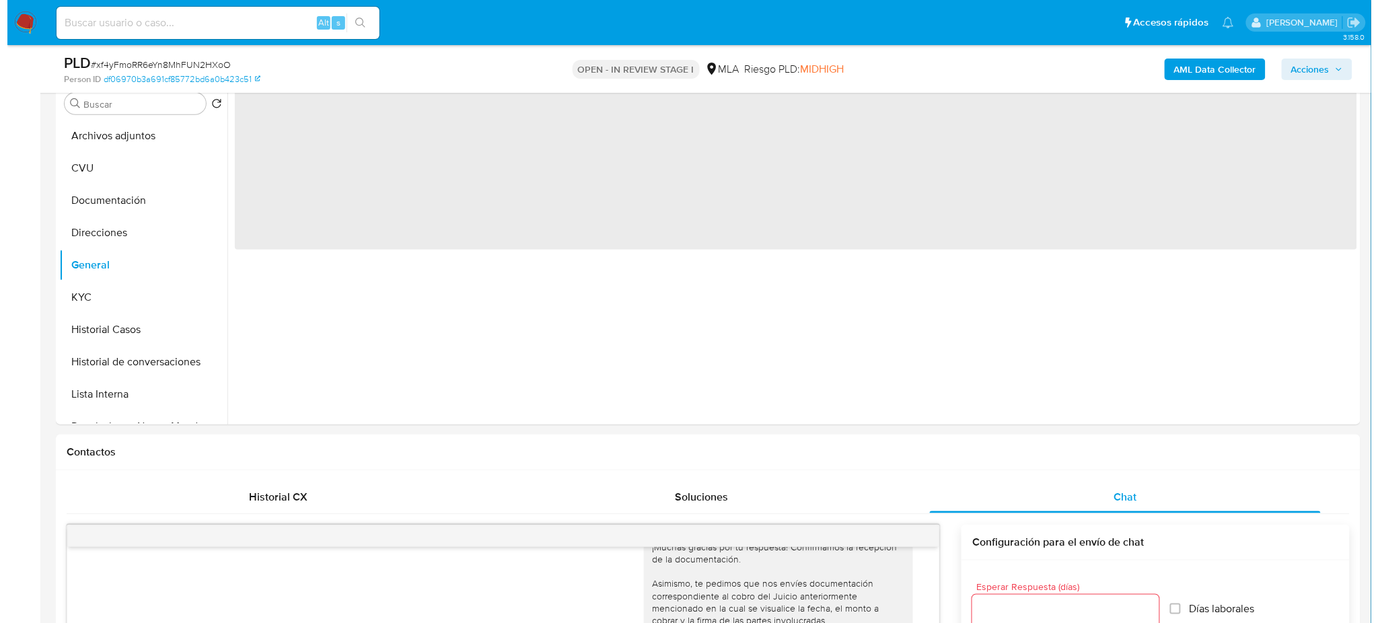
scroll to position [179, 0]
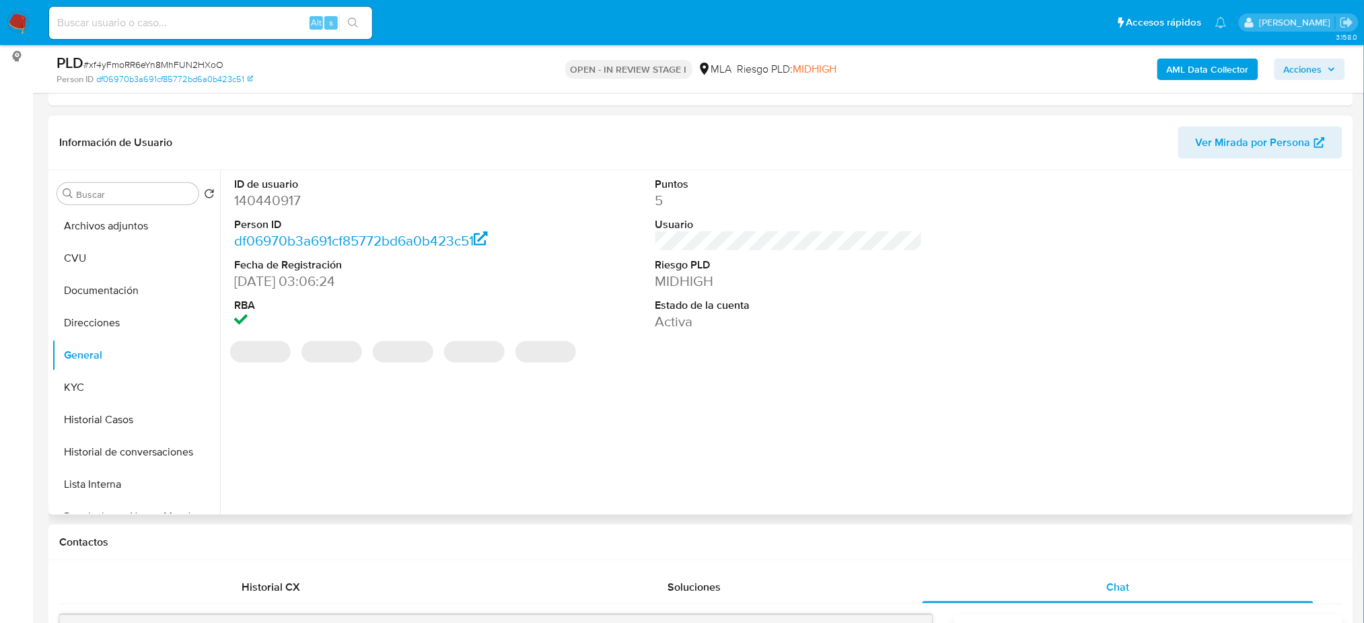
click at [249, 200] on dd "140440917" at bounding box center [367, 200] width 267 height 19
copy dd "140440917"
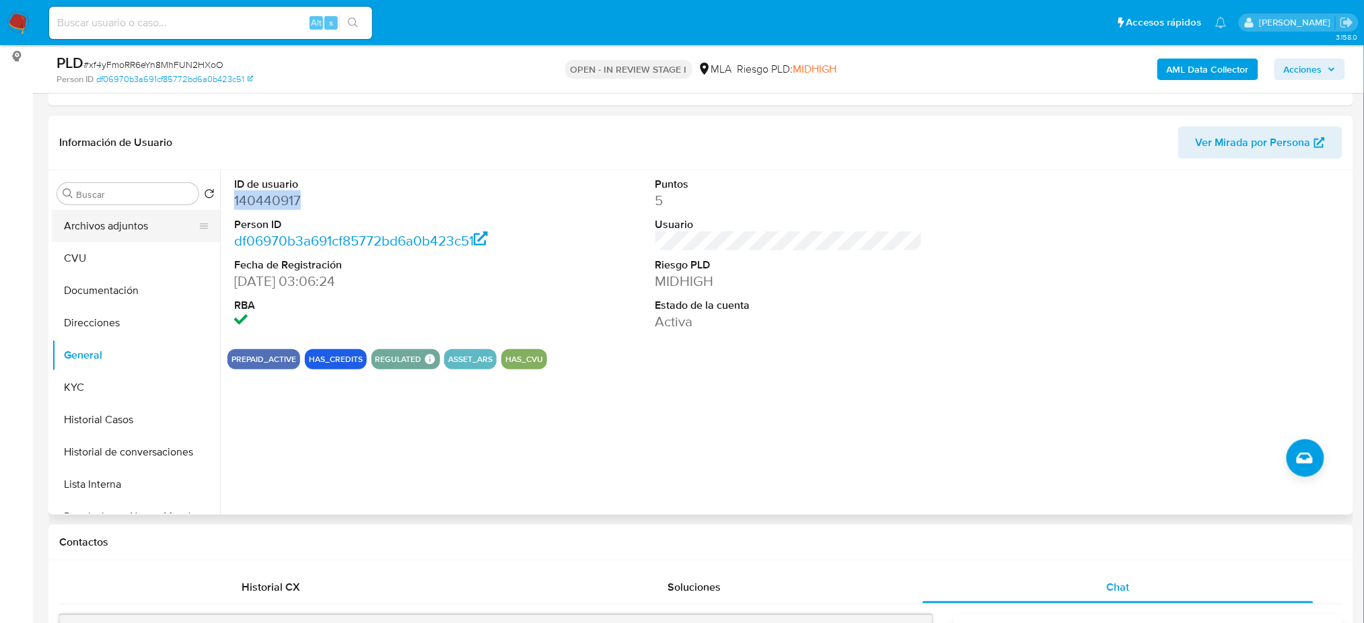
click at [139, 233] on button "Archivos adjuntos" at bounding box center [130, 226] width 157 height 32
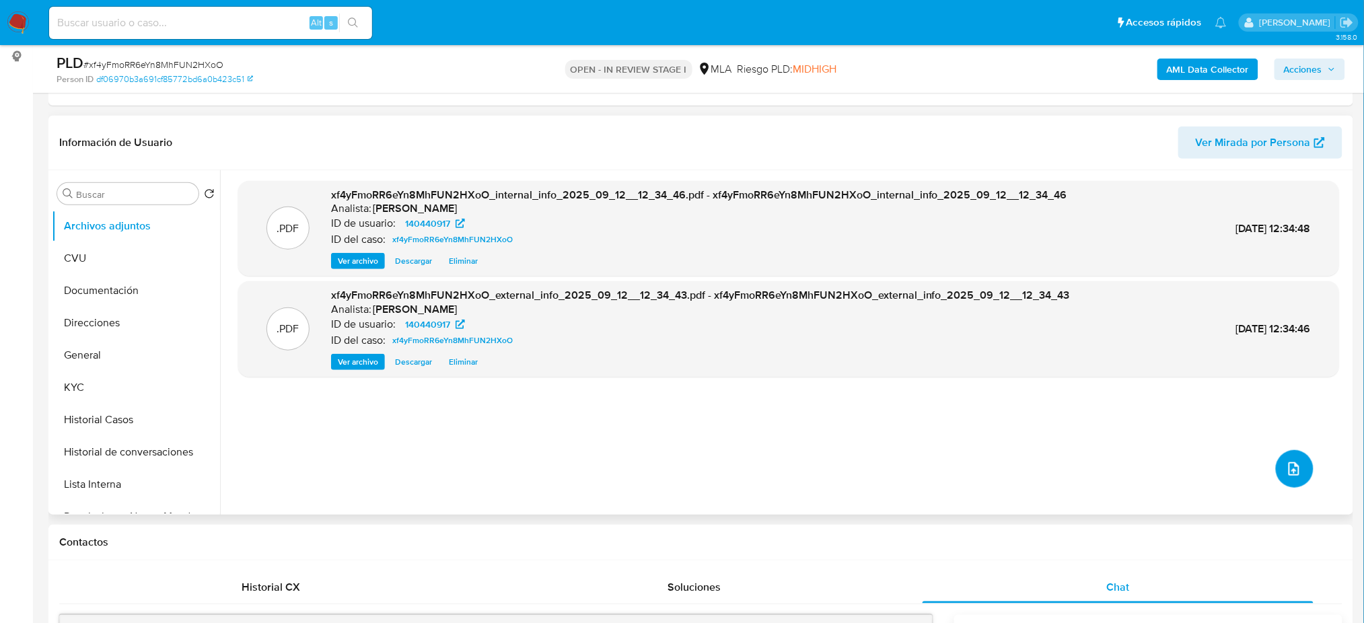
click at [1288, 480] on button "upload-file" at bounding box center [1295, 469] width 38 height 38
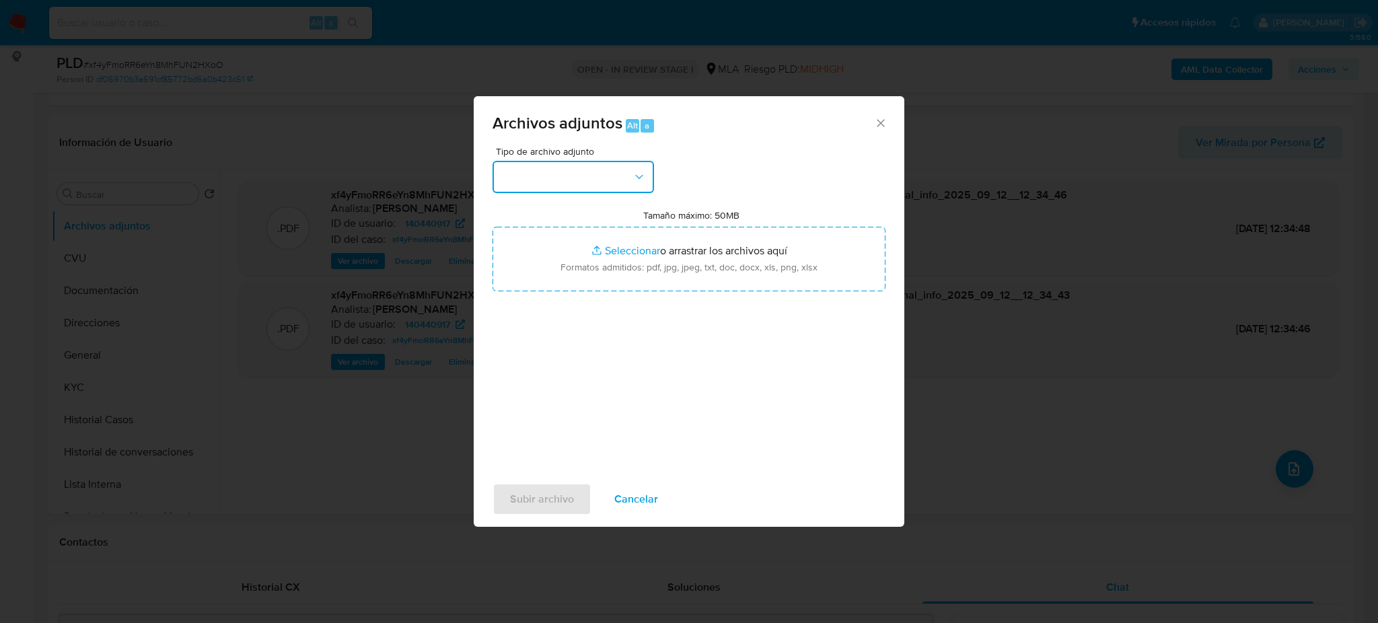
click at [596, 168] on button "button" at bounding box center [572, 177] width 161 height 32
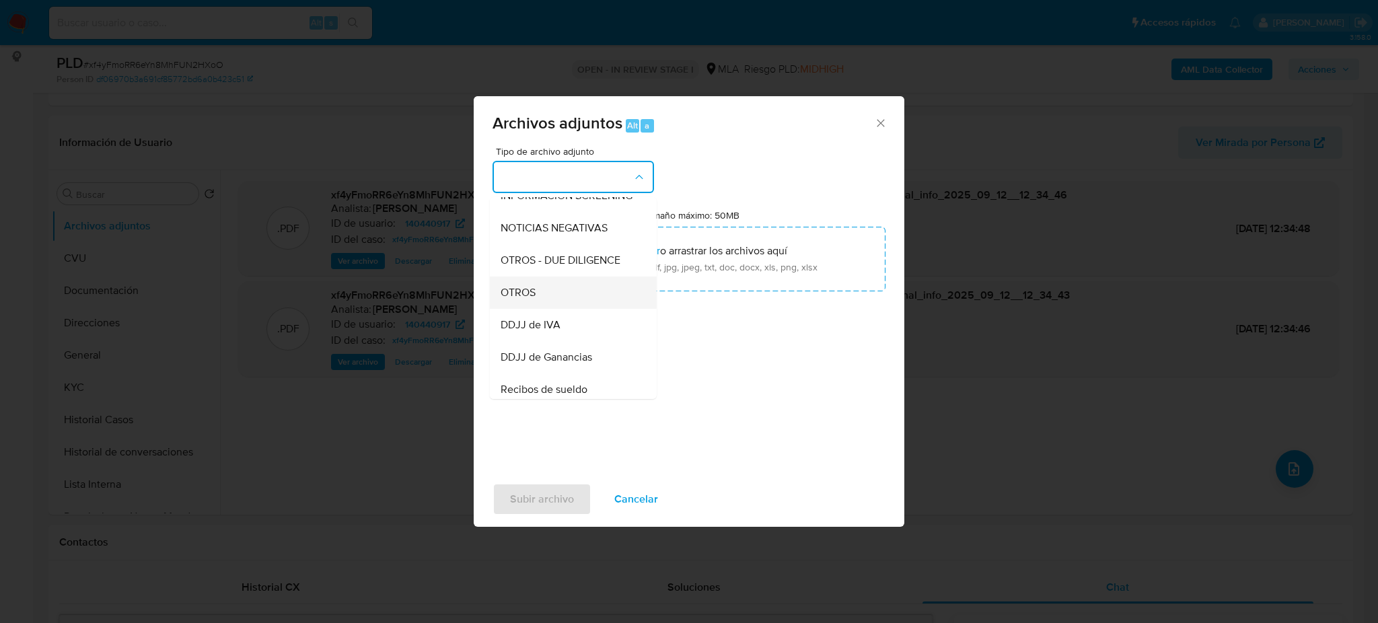
click at [548, 303] on div "OTROS" at bounding box center [569, 293] width 137 height 32
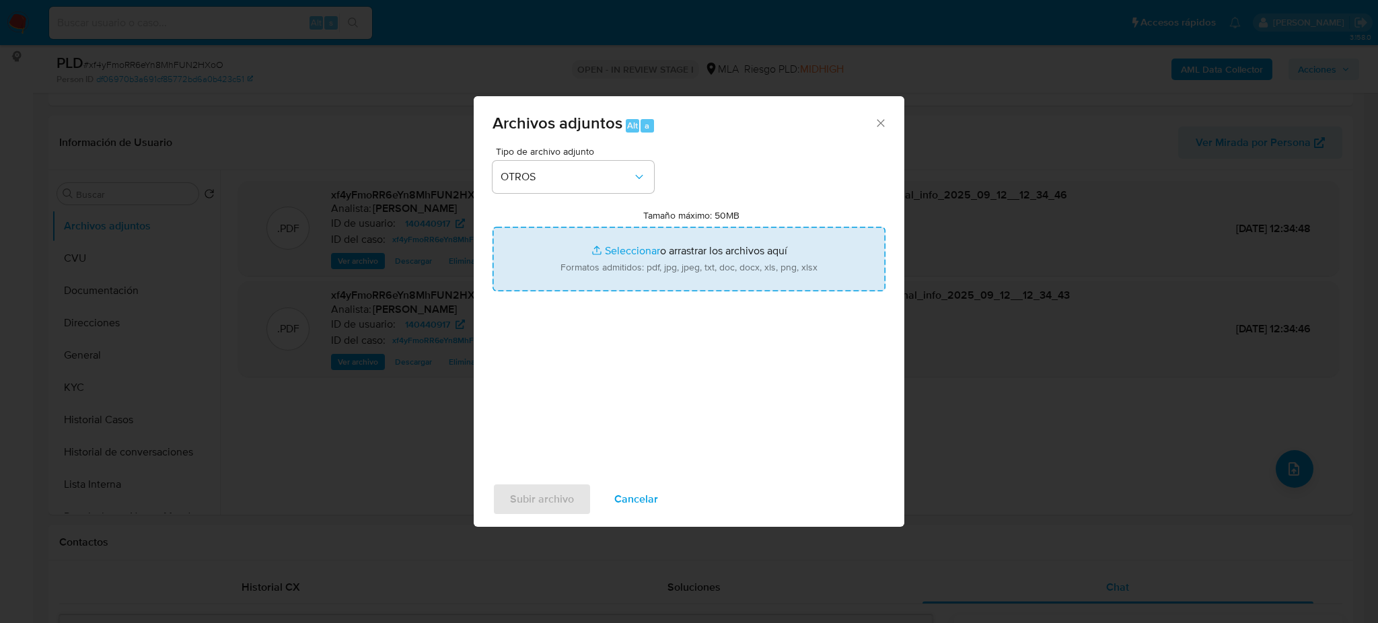
click at [636, 249] on input "Tamaño máximo: 50MB Seleccionar archivos" at bounding box center [688, 259] width 393 height 65
type input "C:\fakepath\Caselog xf4yFmoRR6eYn8MhFUN2HXoO_2025_07_18_18_13_27.docx"
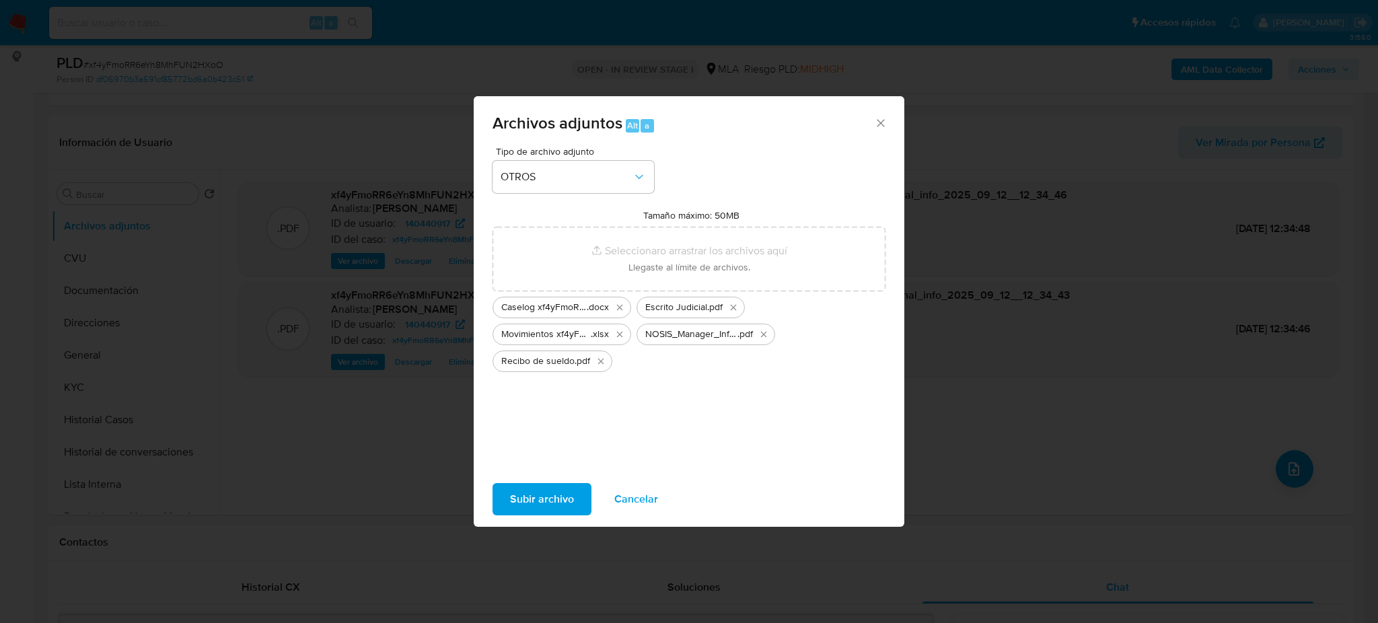
click at [531, 491] on span "Subir archivo" at bounding box center [542, 499] width 64 height 30
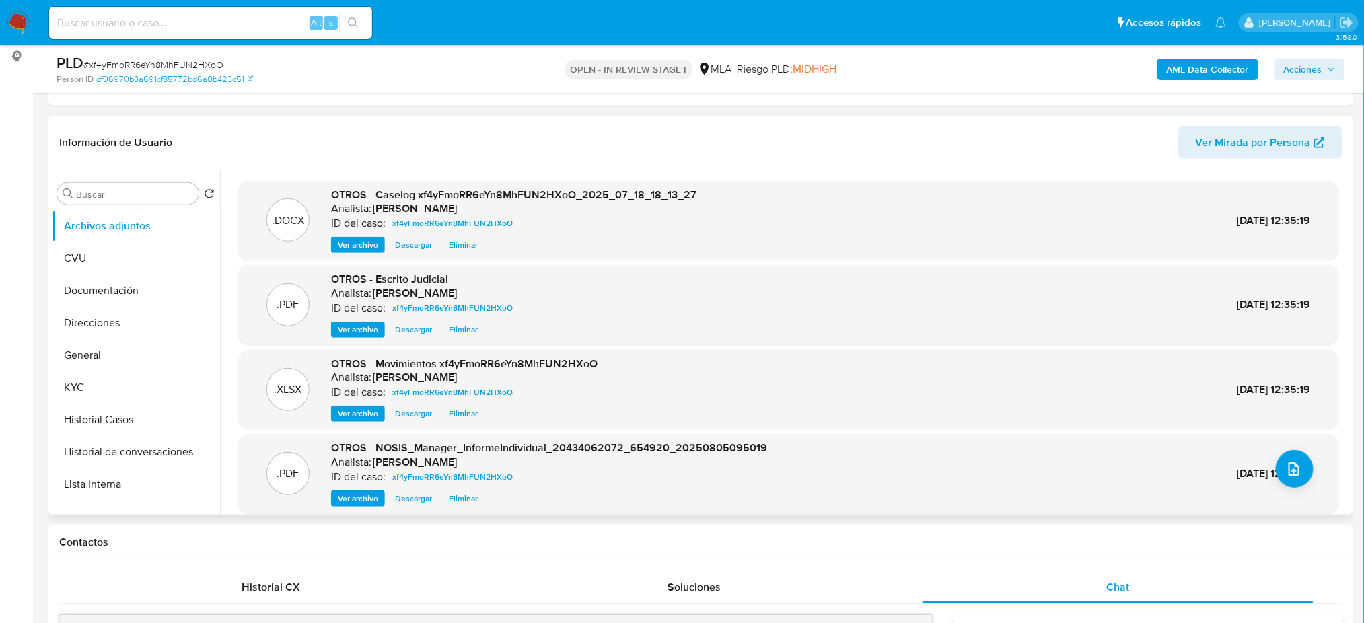
click at [371, 248] on span "Ver archivo" at bounding box center [358, 244] width 40 height 13
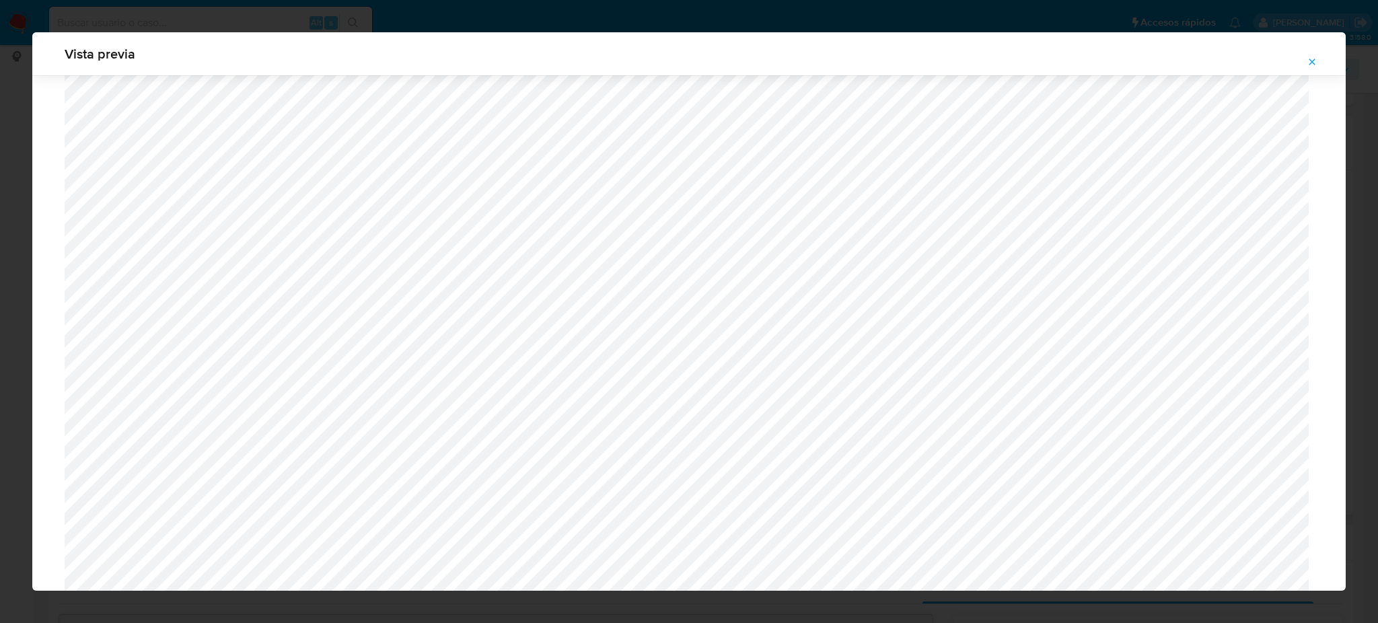
scroll to position [960, 0]
click at [1311, 57] on icon "Attachment preview" at bounding box center [1311, 62] width 11 height 11
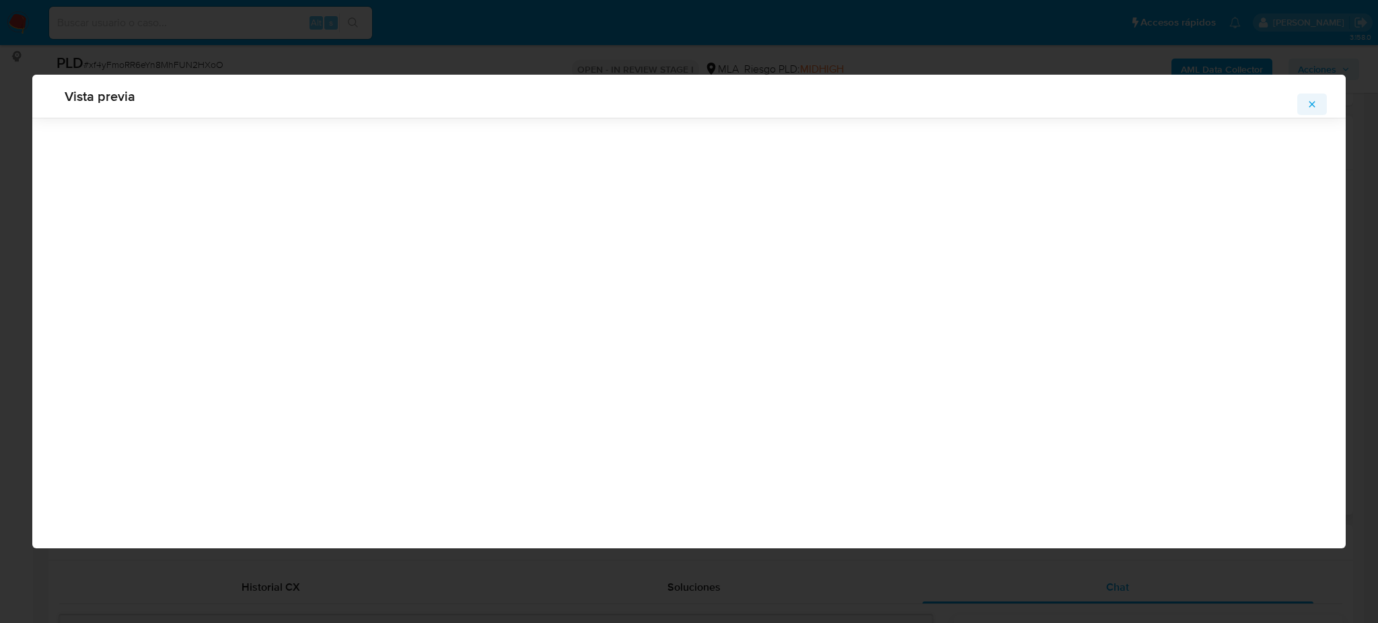
scroll to position [0, 0]
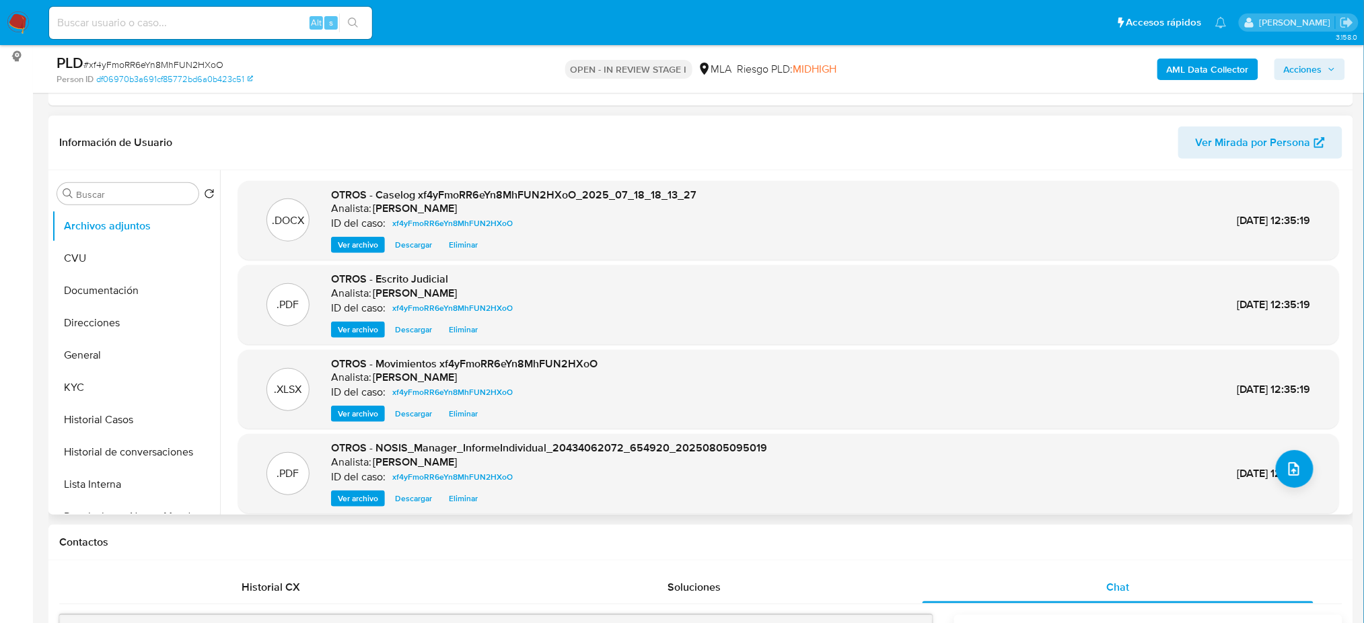
click at [353, 248] on span "Ver archivo" at bounding box center [358, 244] width 40 height 13
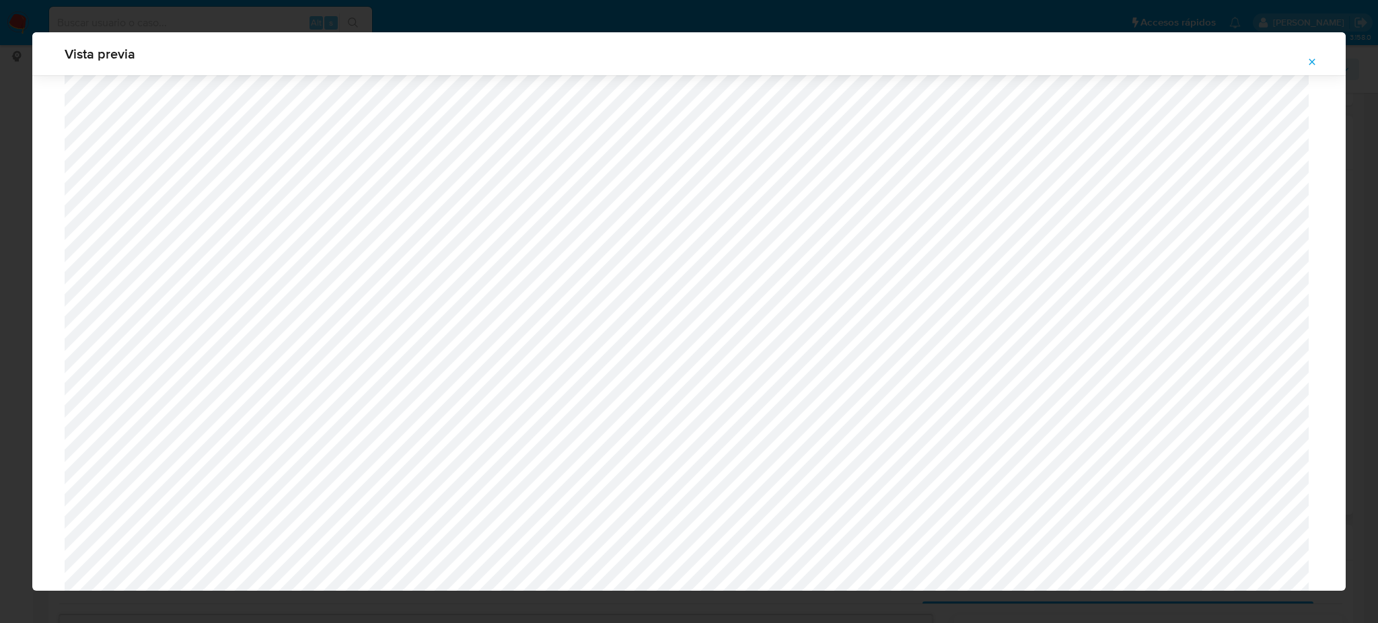
scroll to position [960, 0]
click at [1311, 66] on icon "Attachment preview" at bounding box center [1311, 62] width 11 height 11
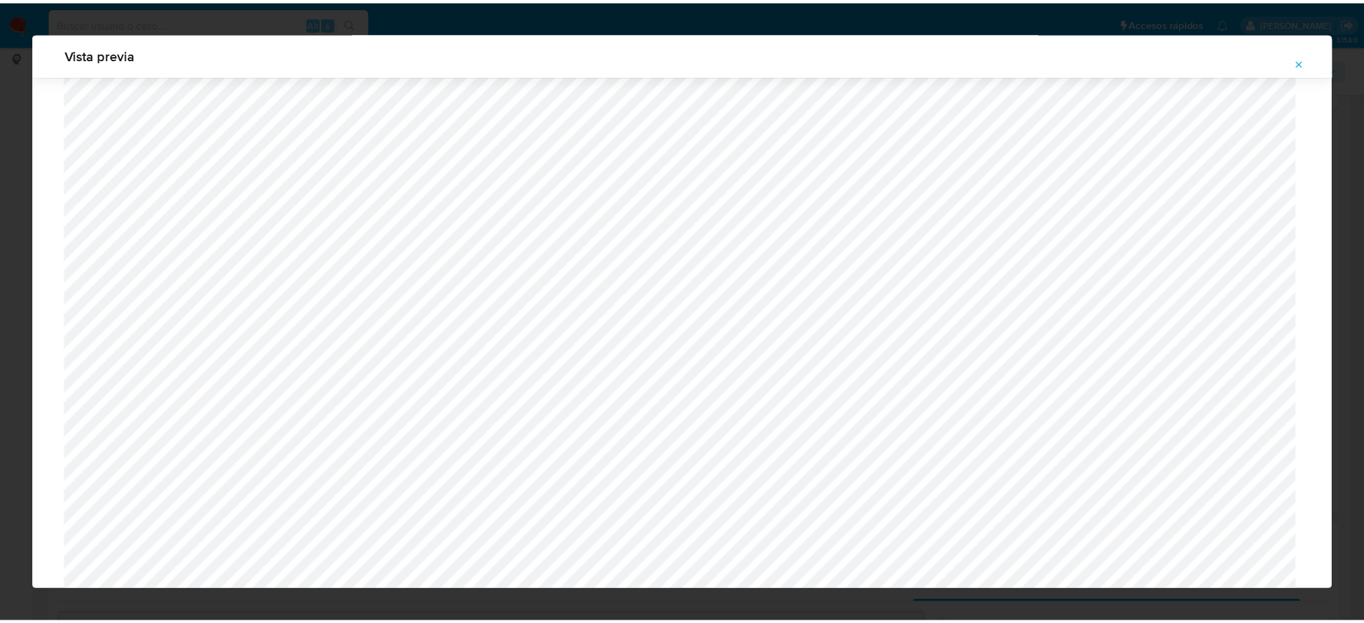
scroll to position [0, 0]
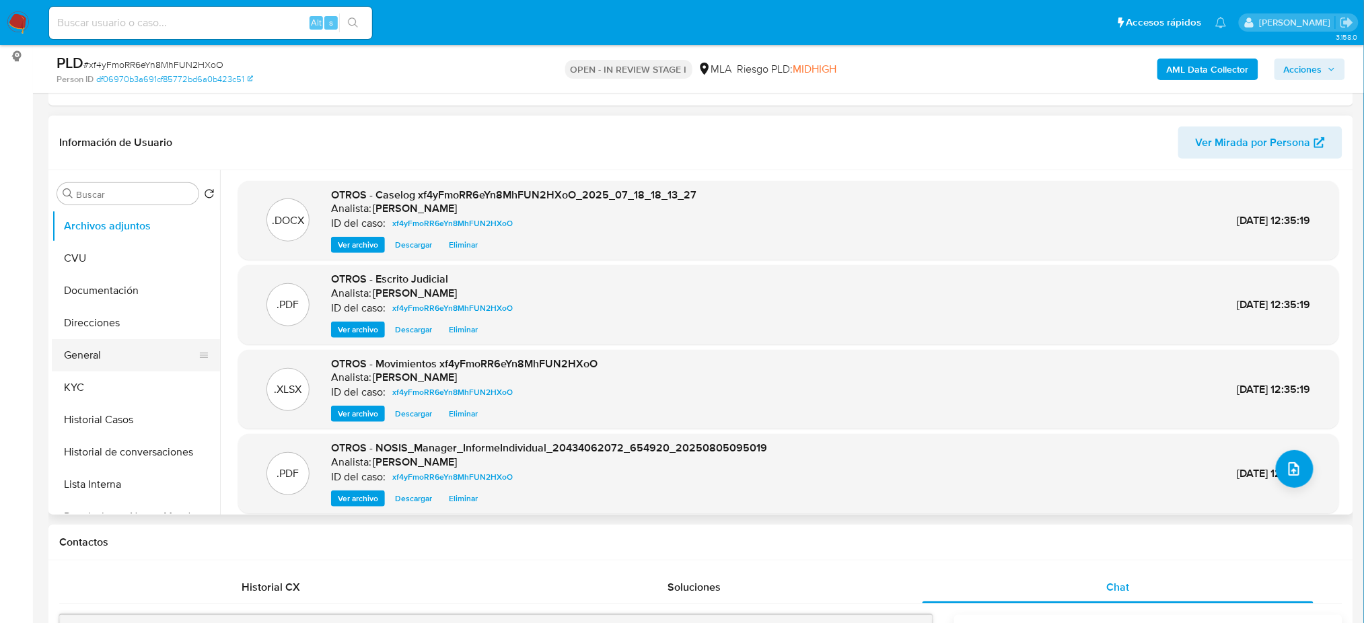
click at [67, 352] on button "General" at bounding box center [130, 355] width 157 height 32
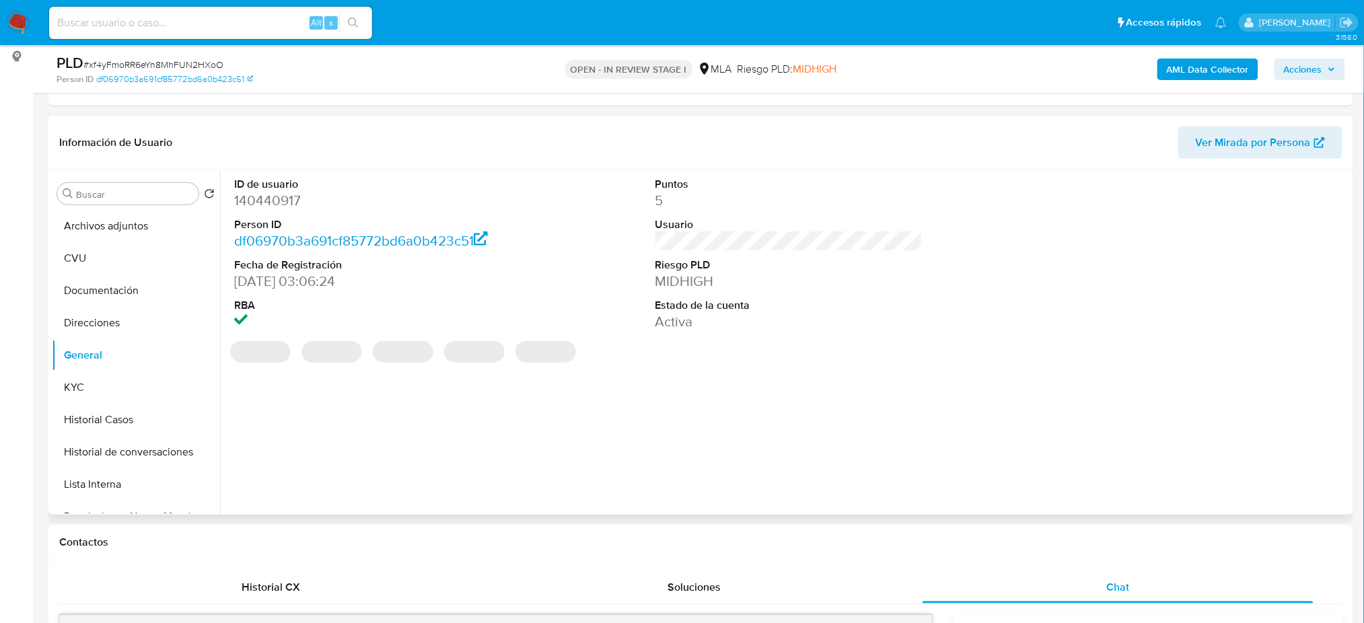
click at [256, 202] on dd "140440917" at bounding box center [367, 200] width 267 height 19
copy dd "140440917"
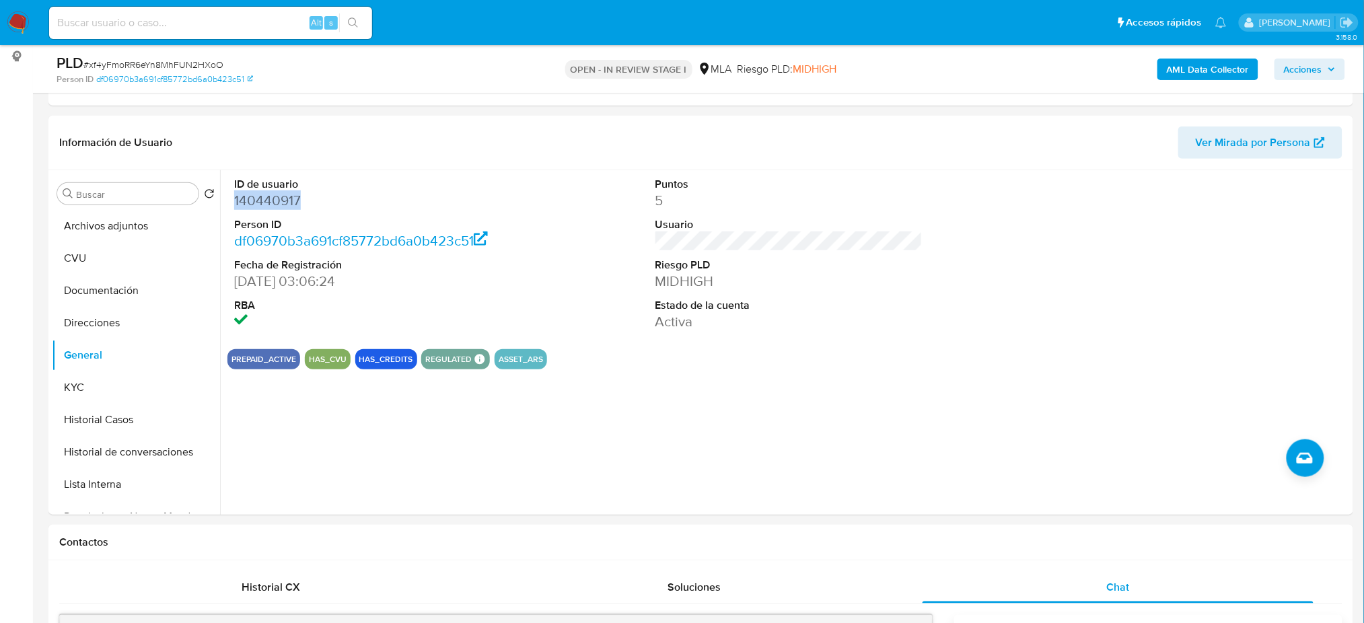
click at [1317, 69] on span "Acciones" at bounding box center [1303, 70] width 38 height 22
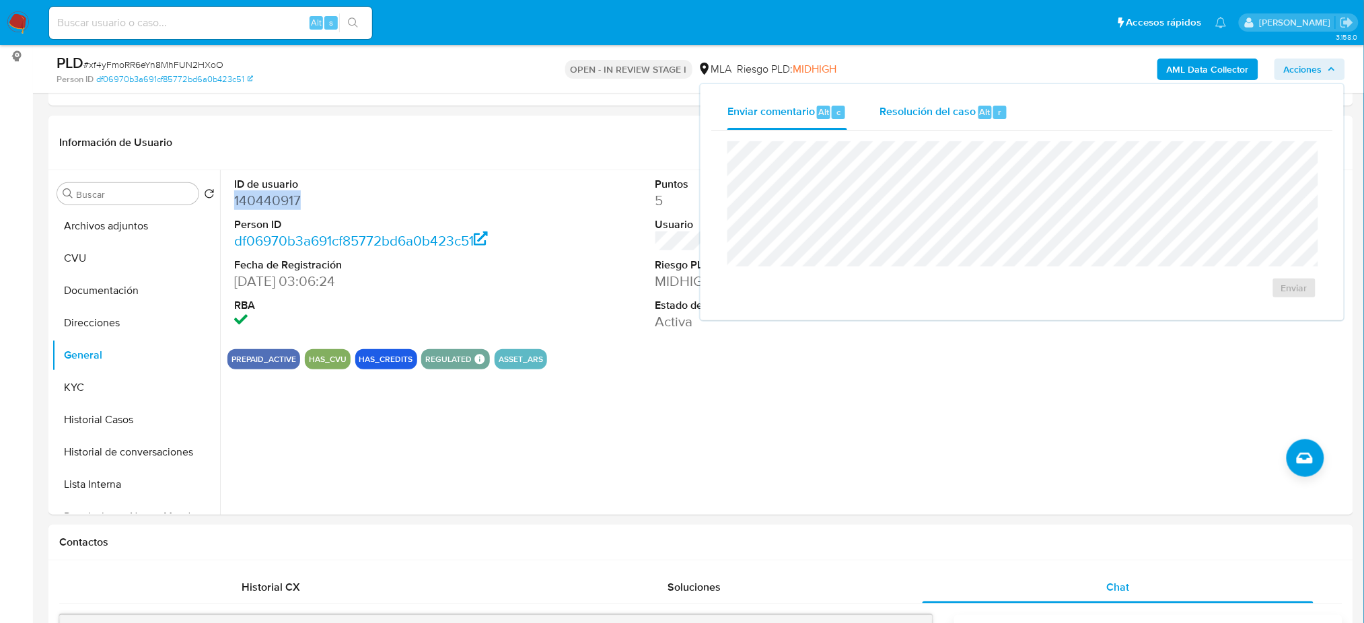
click at [879, 106] on span "Resolución del caso" at bounding box center [927, 111] width 96 height 15
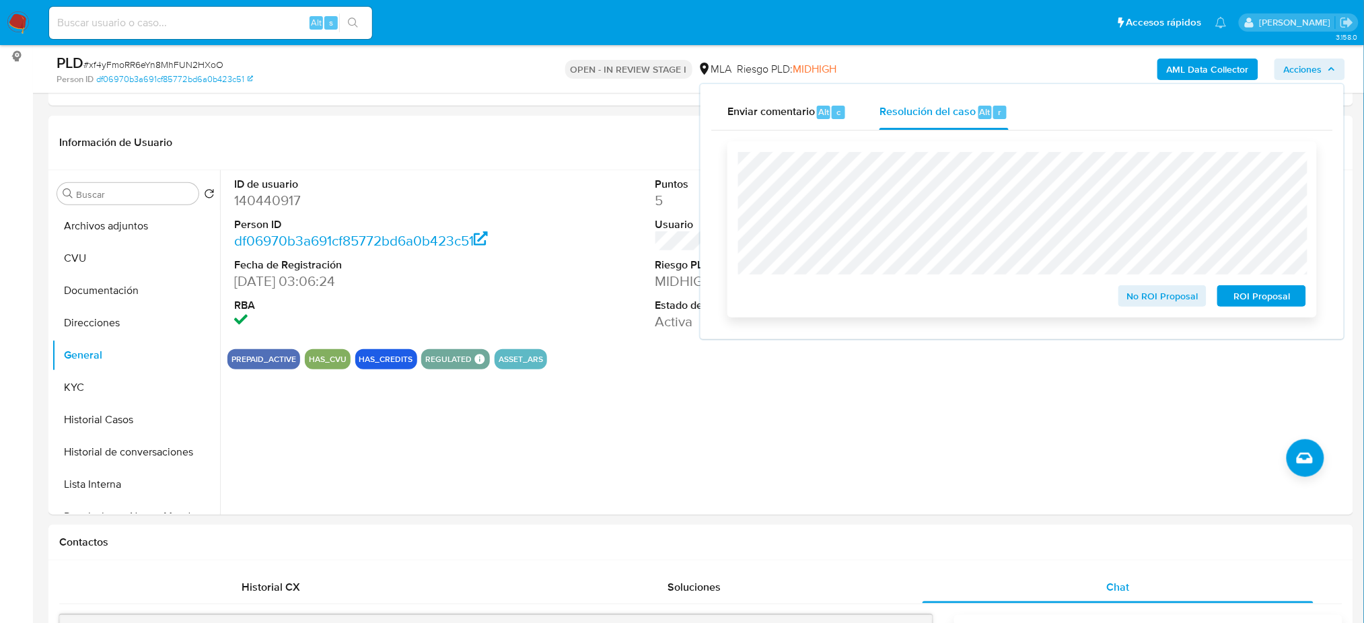
click at [1138, 289] on span "No ROI Proposal" at bounding box center [1163, 296] width 70 height 19
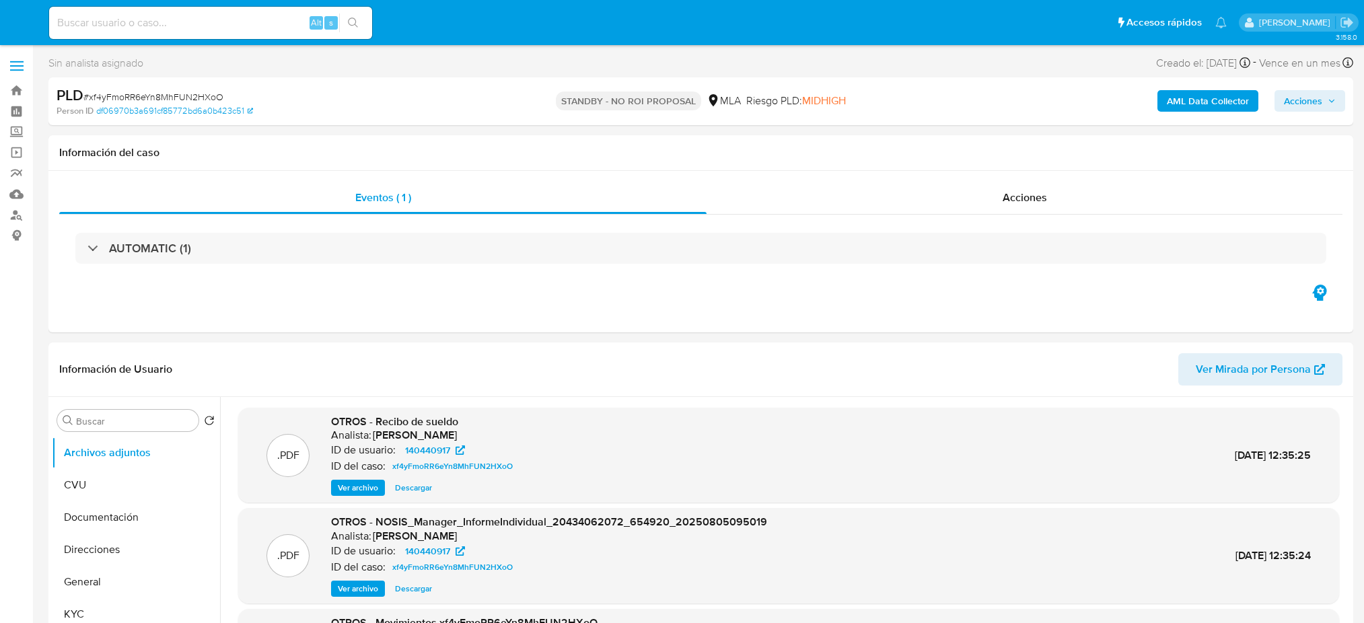
select select "10"
click at [98, 521] on button "KYC" at bounding box center [130, 525] width 157 height 32
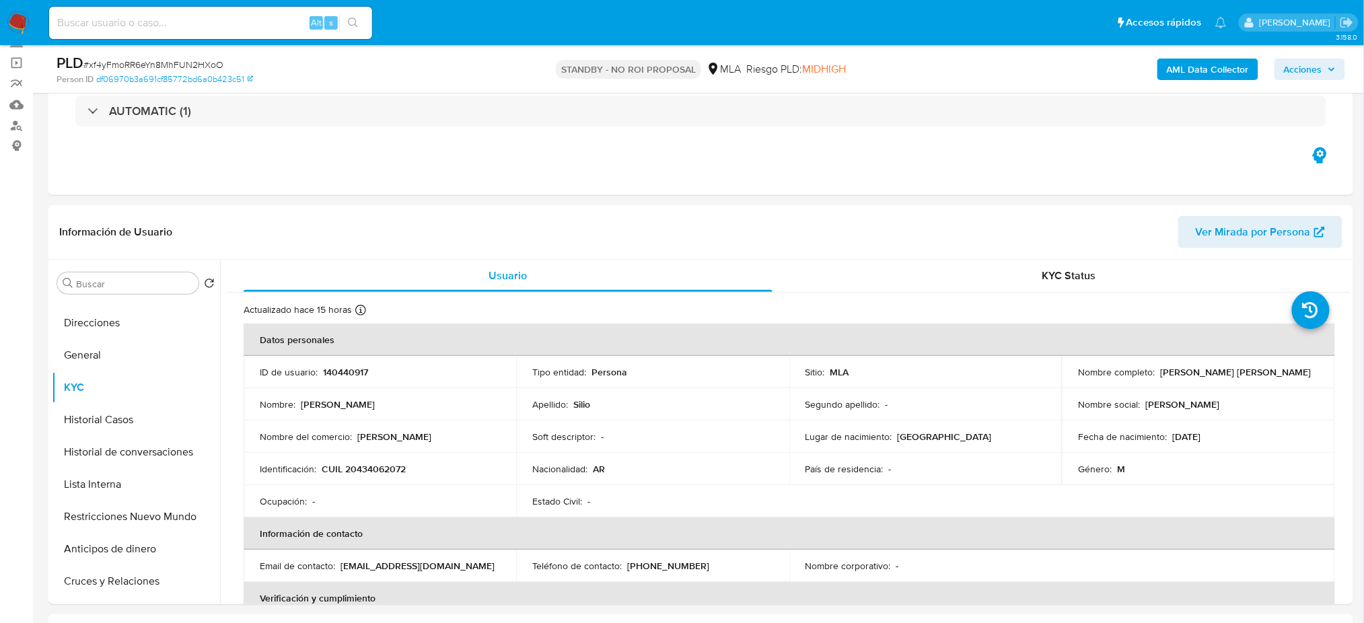
click at [22, 20] on img at bounding box center [18, 22] width 23 height 23
